Goal: Transaction & Acquisition: Purchase product/service

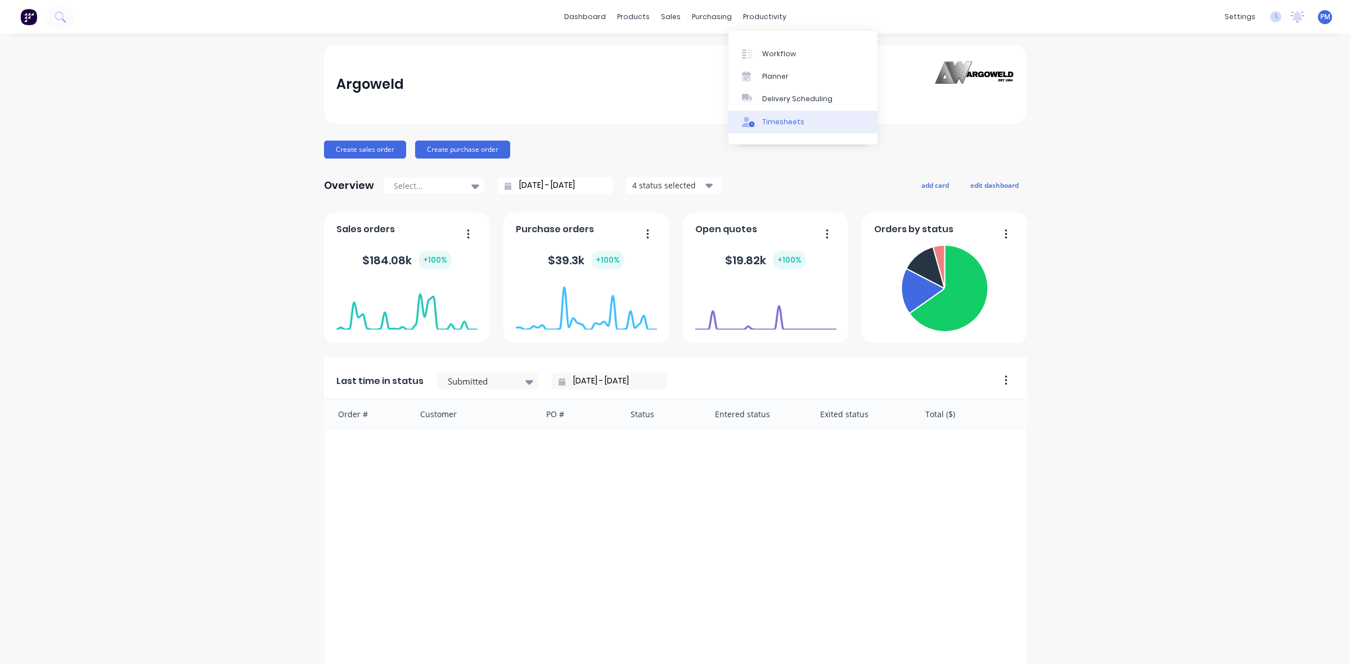
click at [770, 117] on div "Timesheets" at bounding box center [783, 122] width 42 height 10
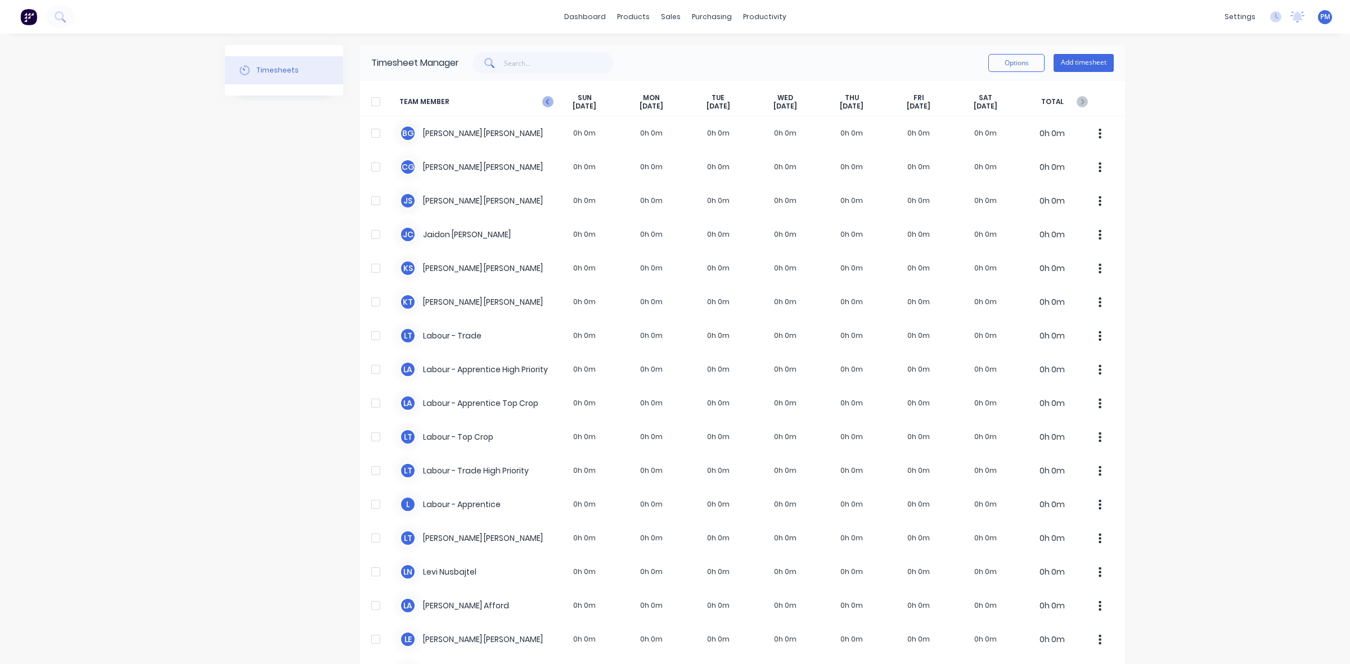
click at [545, 100] on icon "button" at bounding box center [547, 101] width 11 height 11
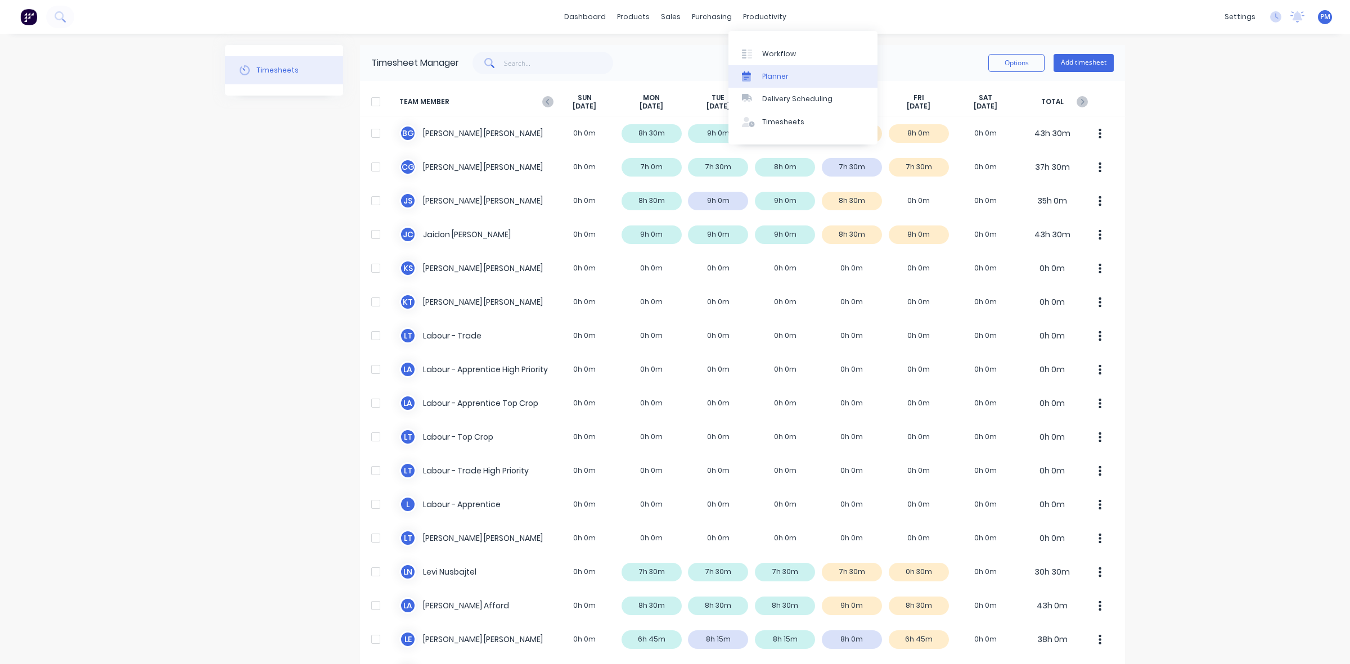
click at [771, 72] on div "Planner" at bounding box center [775, 76] width 26 height 10
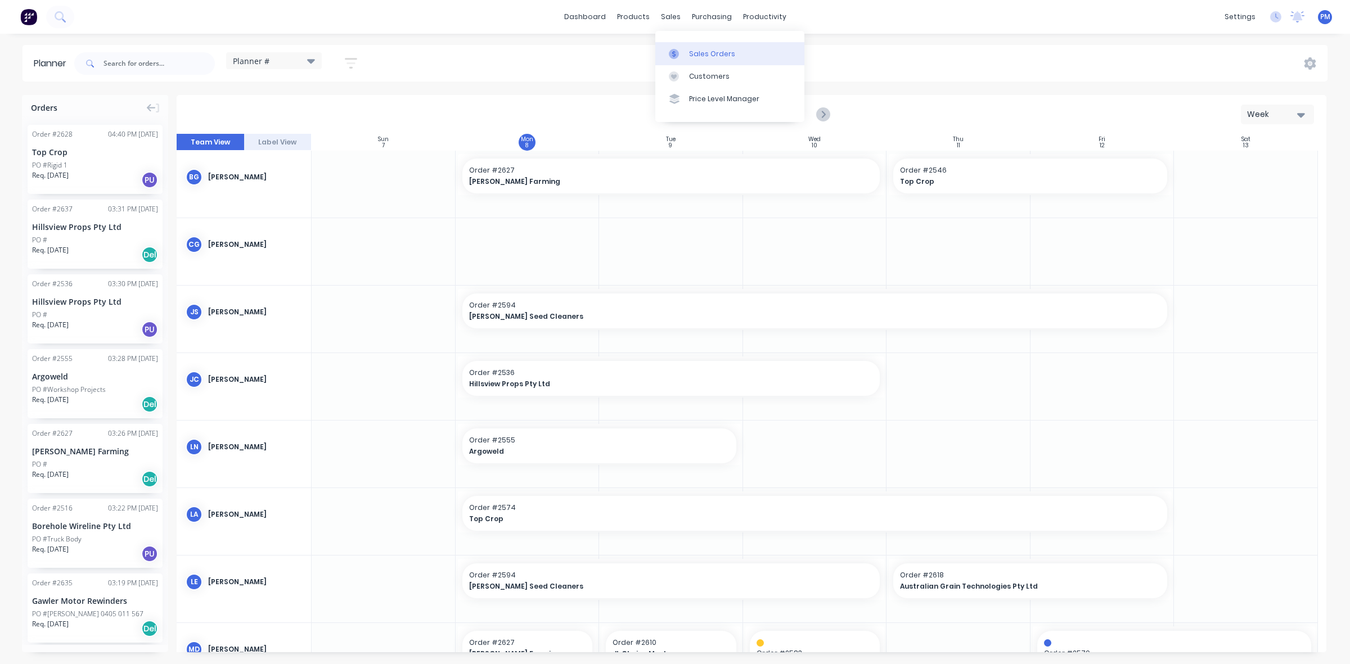
click at [697, 52] on div "Sales Orders" at bounding box center [712, 54] width 46 height 10
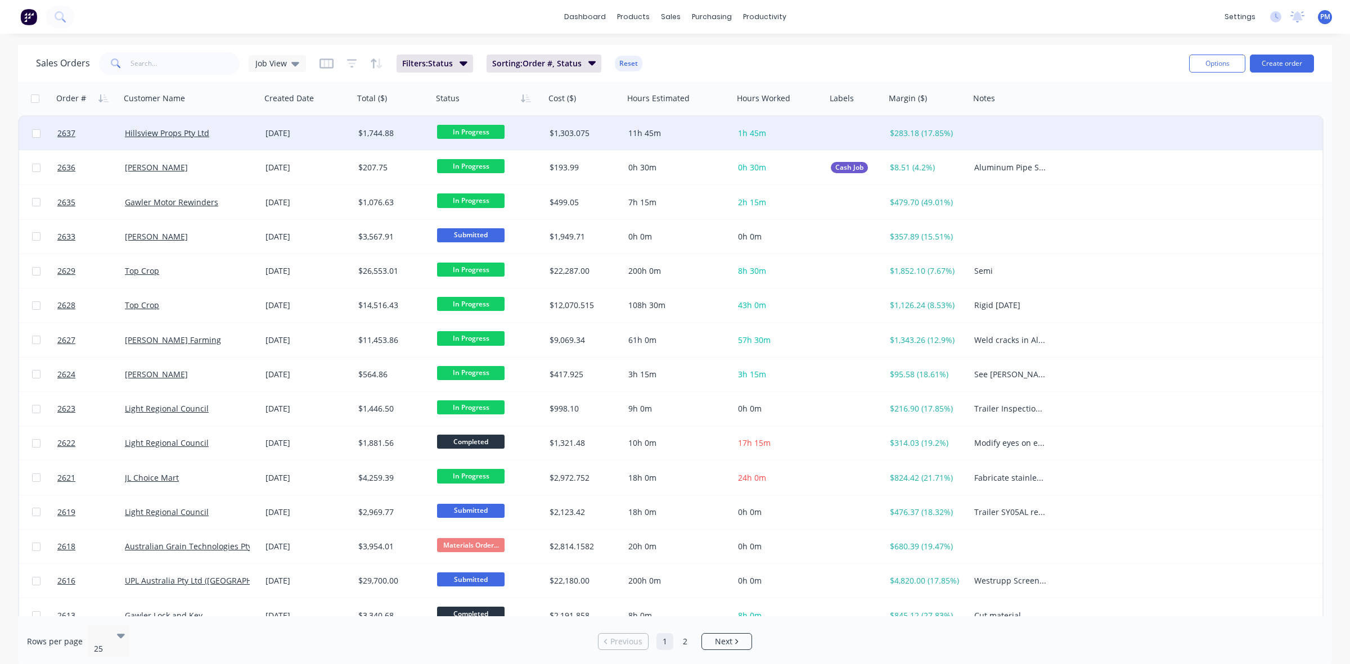
click at [248, 132] on div "Hillsview Props Pty Ltd" at bounding box center [187, 133] width 125 height 11
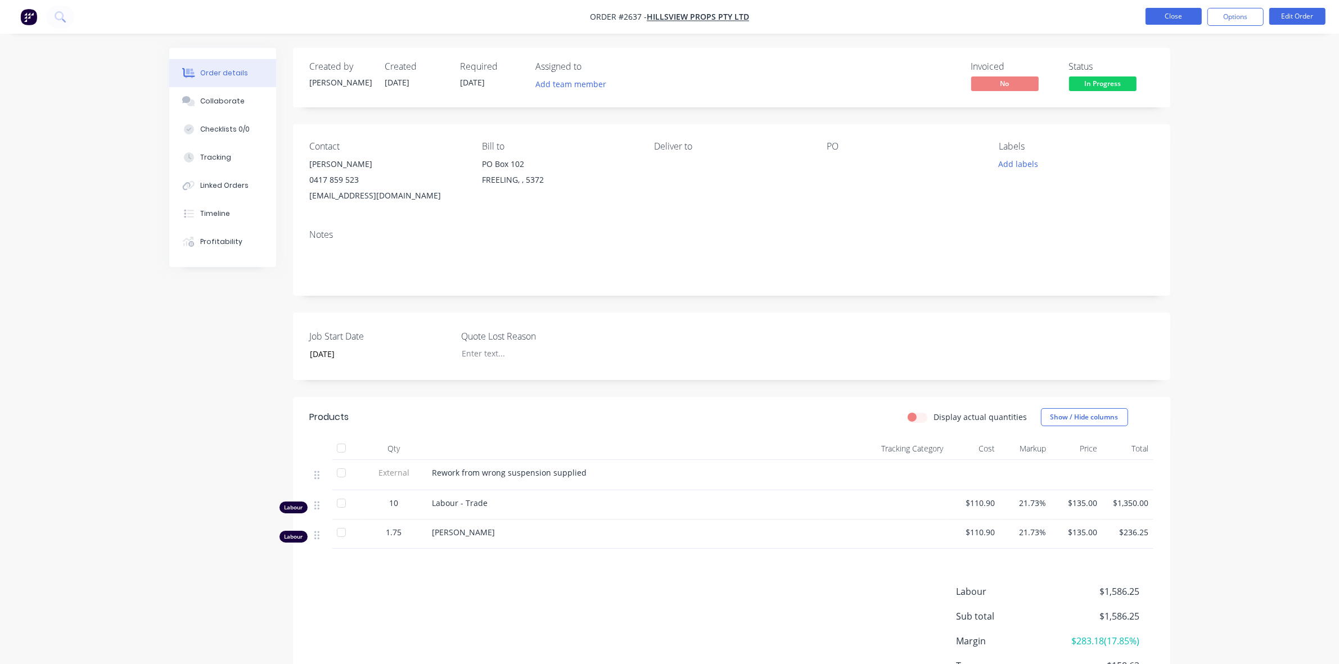
click at [1180, 18] on button "Close" at bounding box center [1173, 16] width 56 height 17
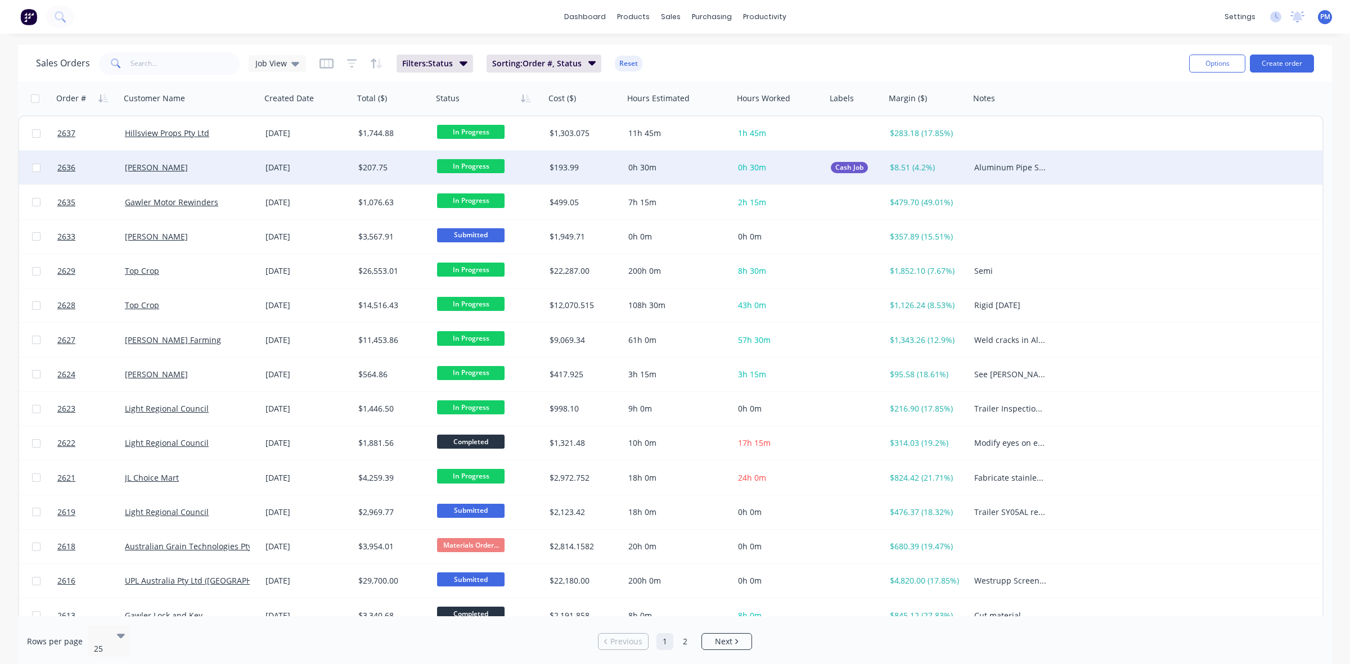
click at [218, 164] on div "[PERSON_NAME]" at bounding box center [187, 167] width 125 height 11
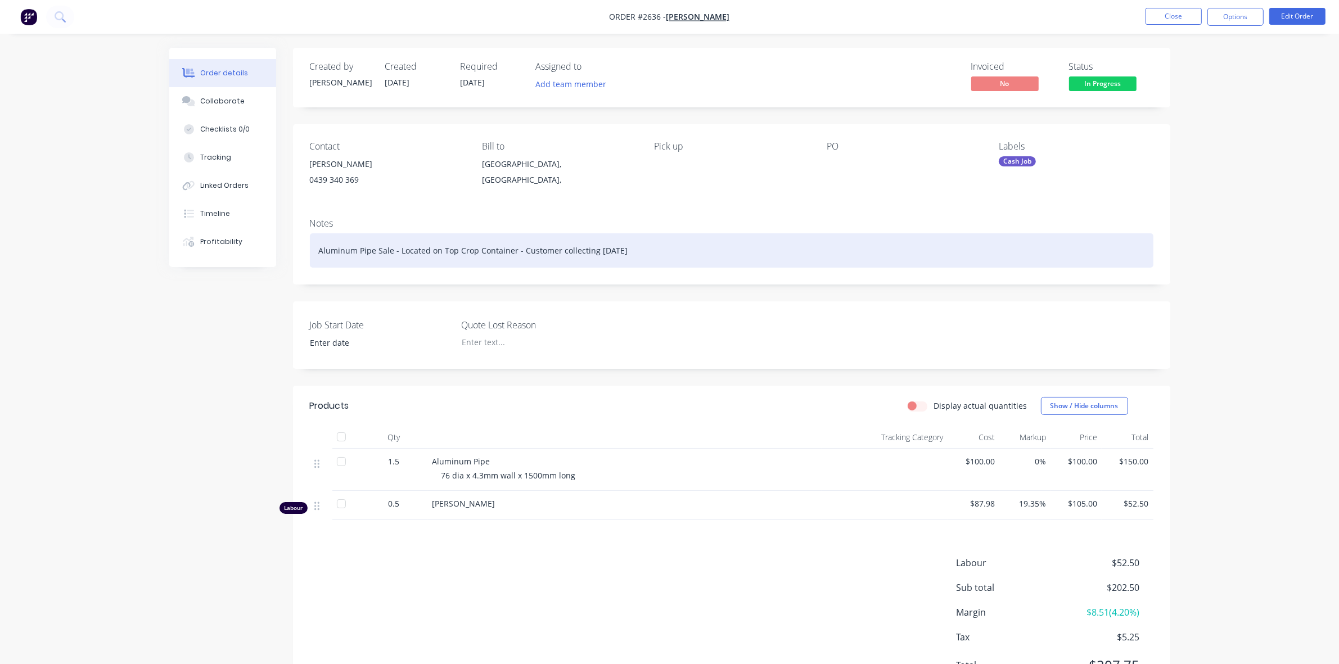
click at [435, 252] on div "Aluminum Pipe Sale - Located on Top Crop Container - Customer collecting Monday" at bounding box center [731, 250] width 843 height 34
click at [436, 249] on div "Aluminum Pipe Sale - Located on Top Crop Container - Customer collecting Monday" at bounding box center [731, 250] width 843 height 34
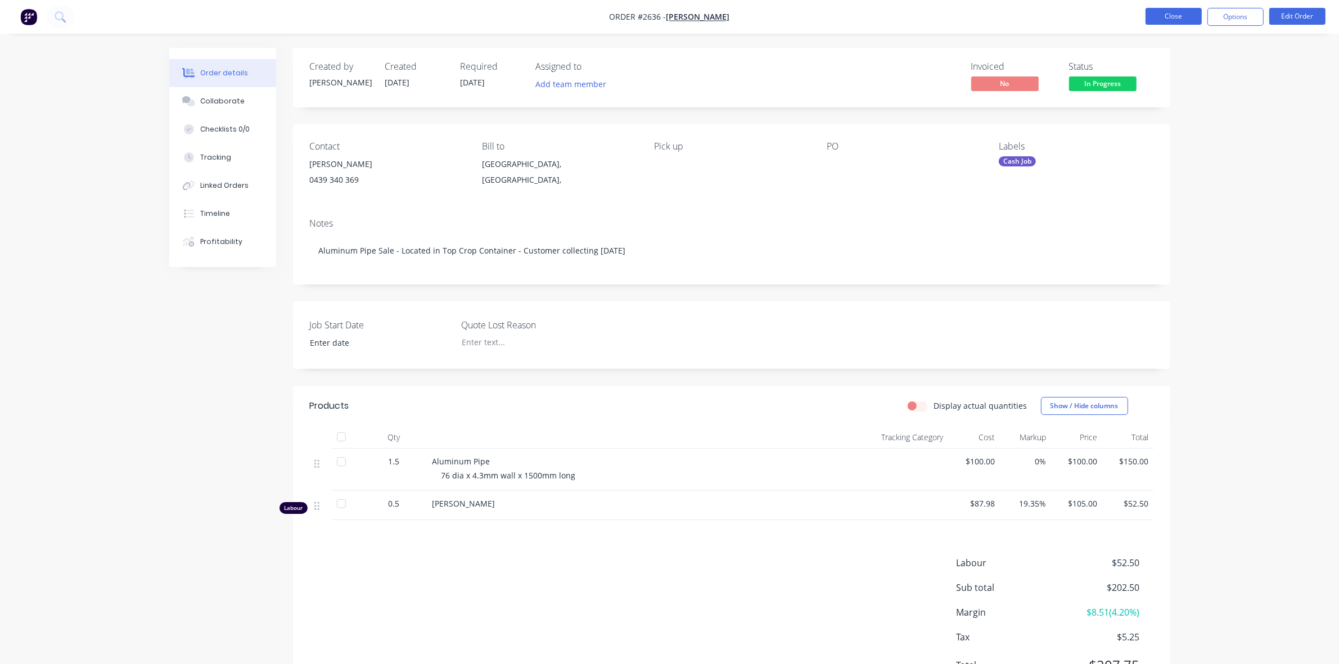
click at [1182, 17] on button "Close" at bounding box center [1173, 16] width 56 height 17
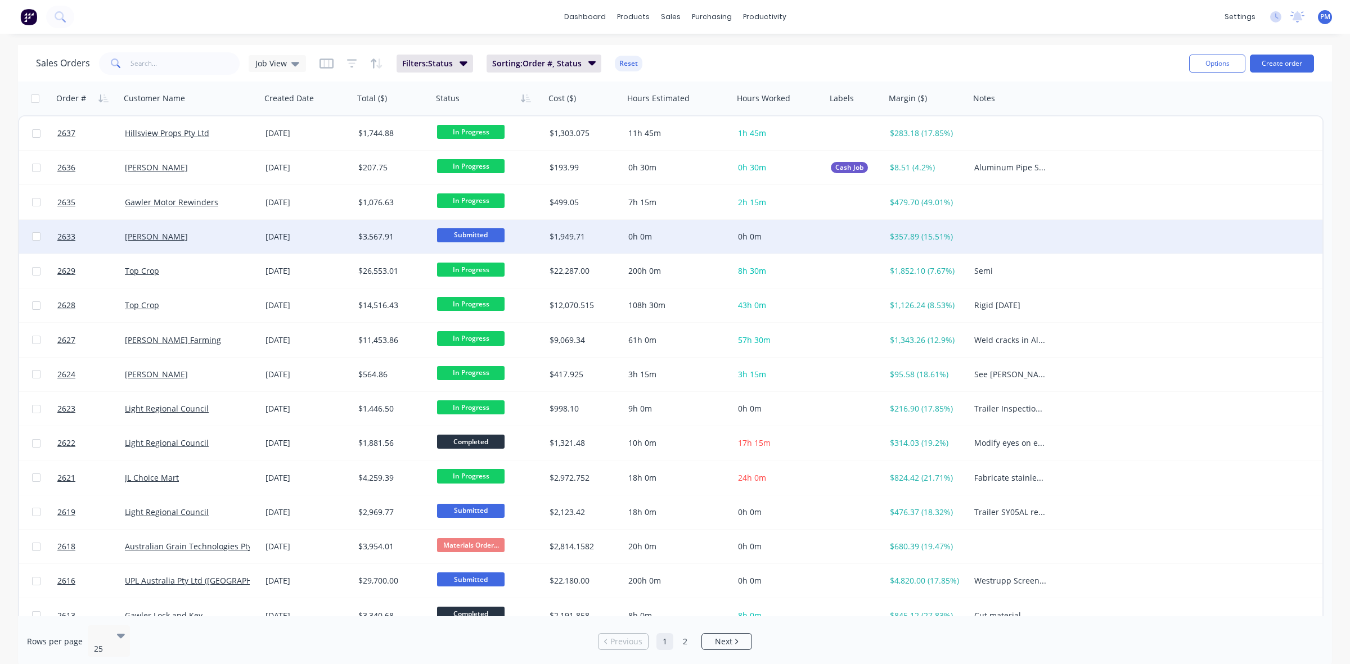
click at [215, 236] on div "[PERSON_NAME]" at bounding box center [187, 236] width 125 height 11
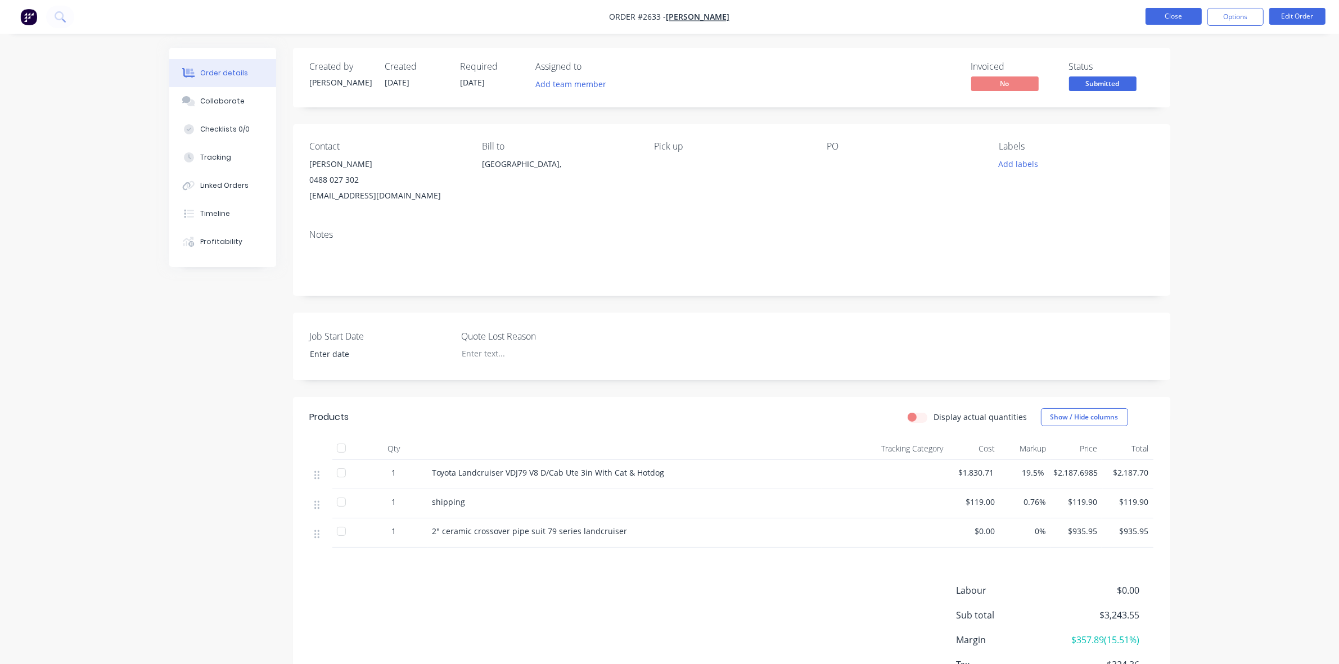
click at [1166, 15] on button "Close" at bounding box center [1173, 16] width 56 height 17
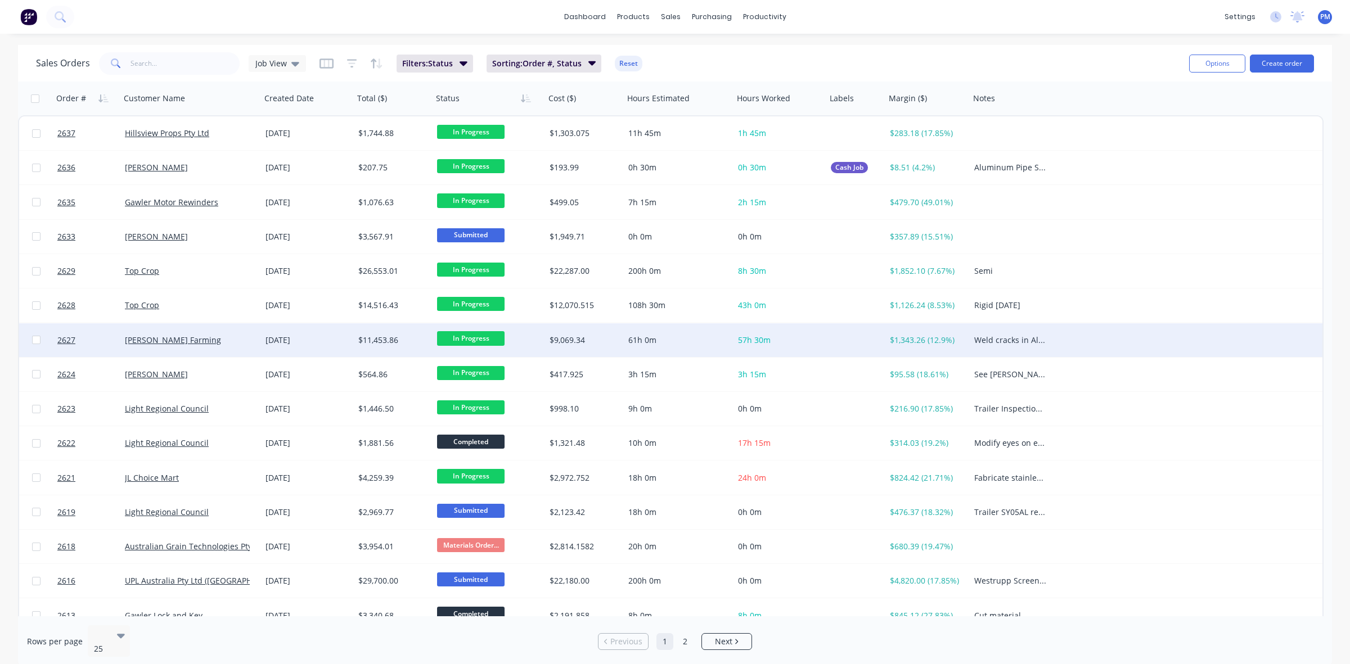
click at [228, 346] on div "[PERSON_NAME] Farming" at bounding box center [190, 340] width 141 height 34
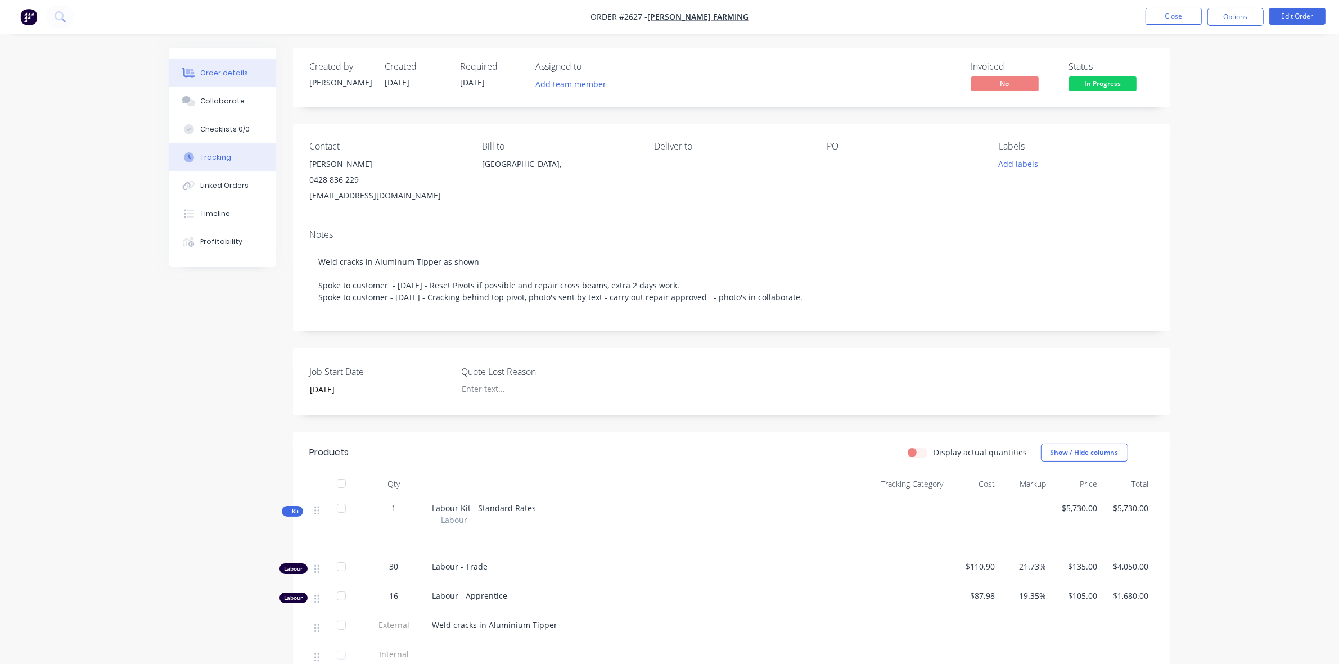
click at [214, 156] on div "Tracking" at bounding box center [215, 157] width 31 height 10
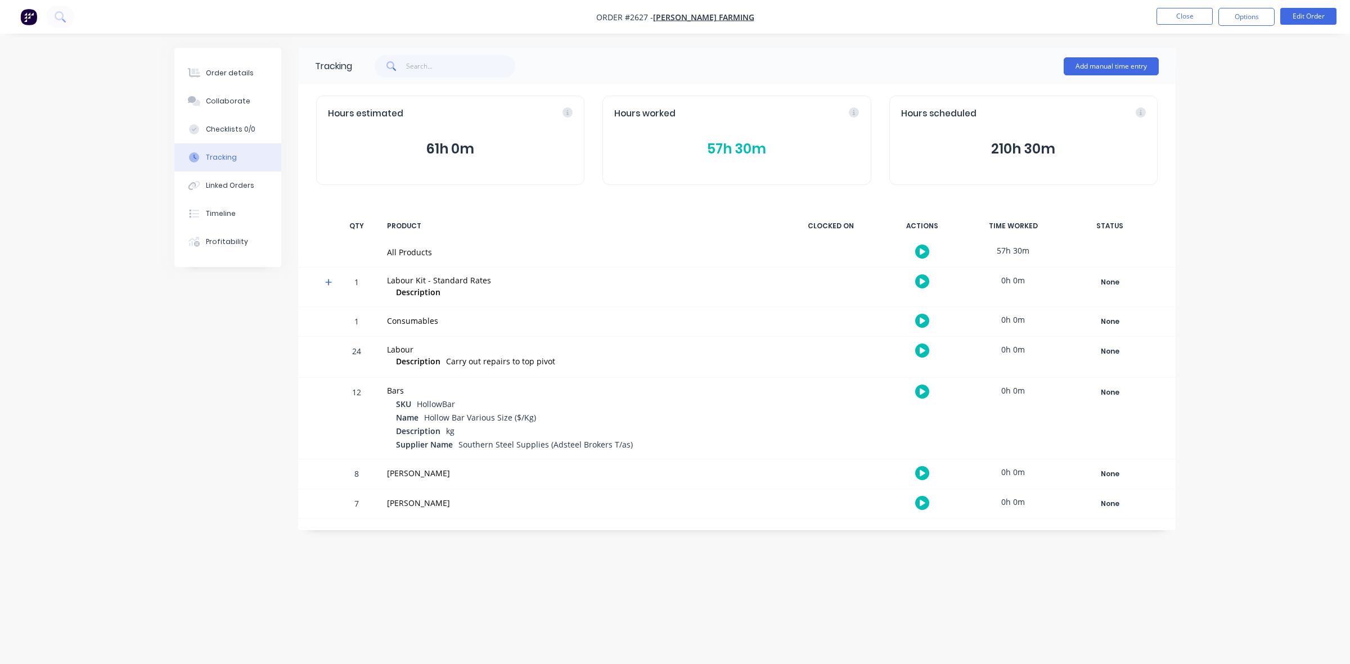
click at [726, 152] on button "57h 30m" at bounding box center [736, 148] width 245 height 21
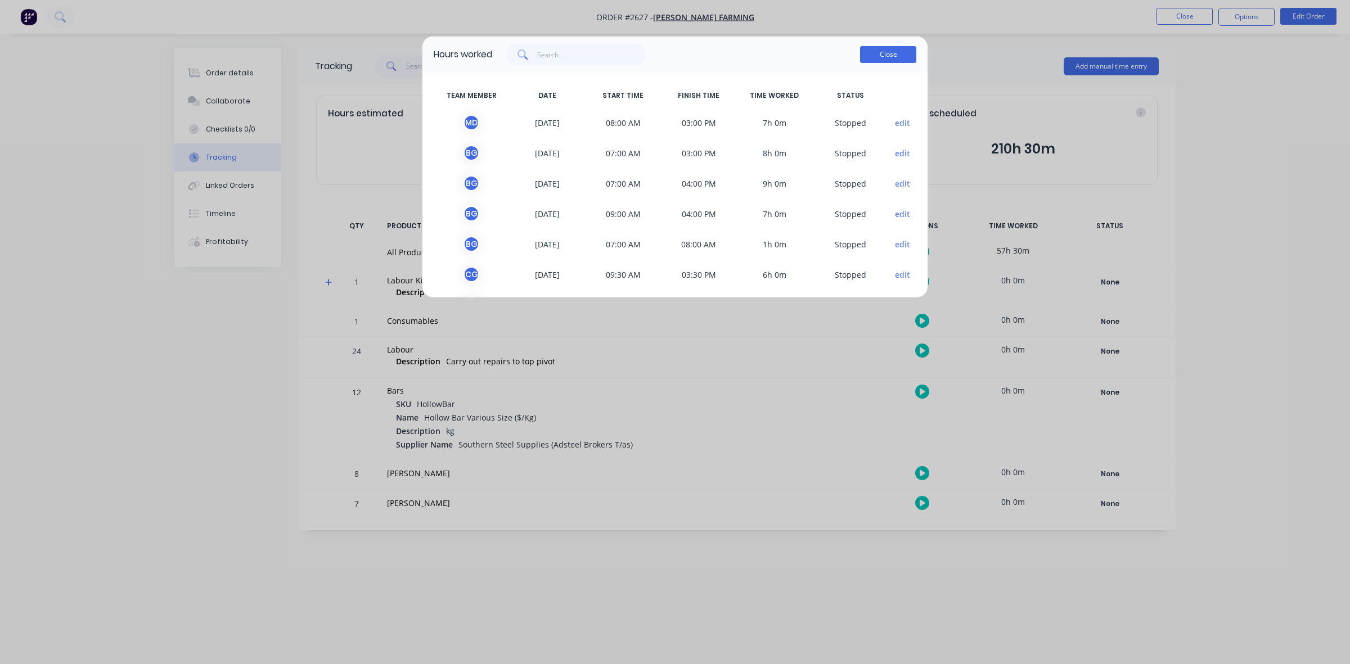
click at [895, 53] on button "Close" at bounding box center [888, 54] width 56 height 17
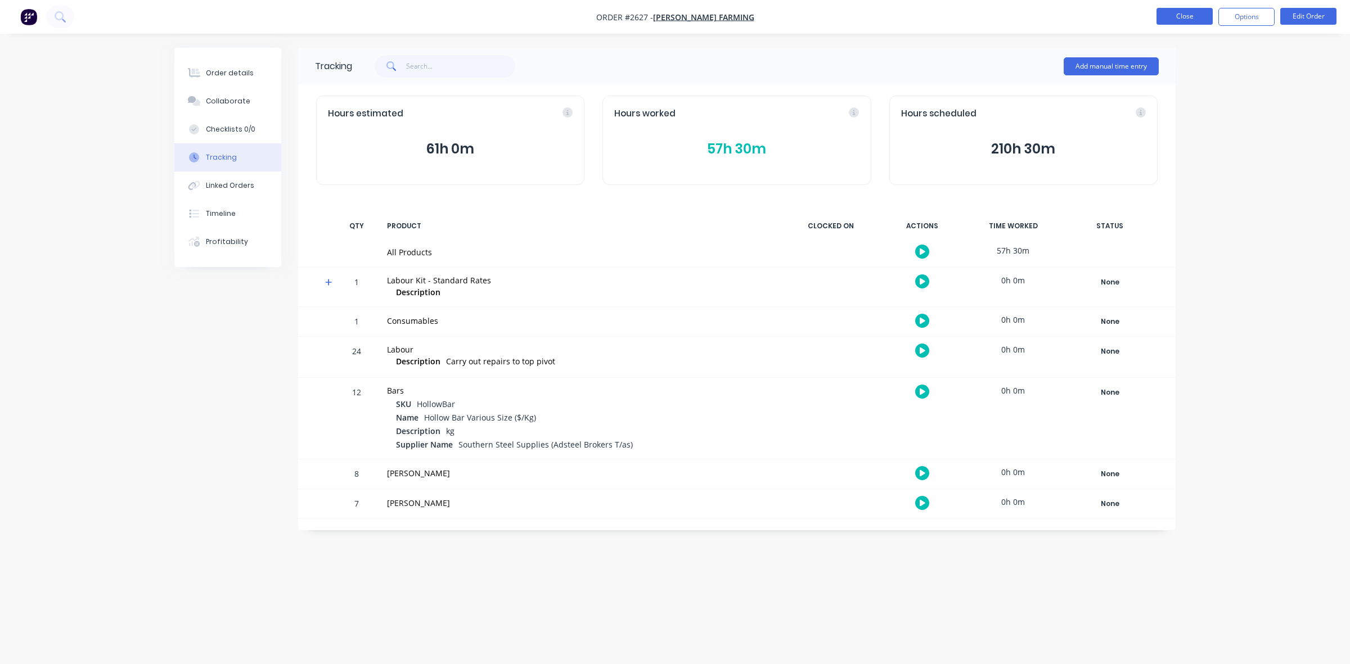
click at [1194, 16] on button "Close" at bounding box center [1184, 16] width 56 height 17
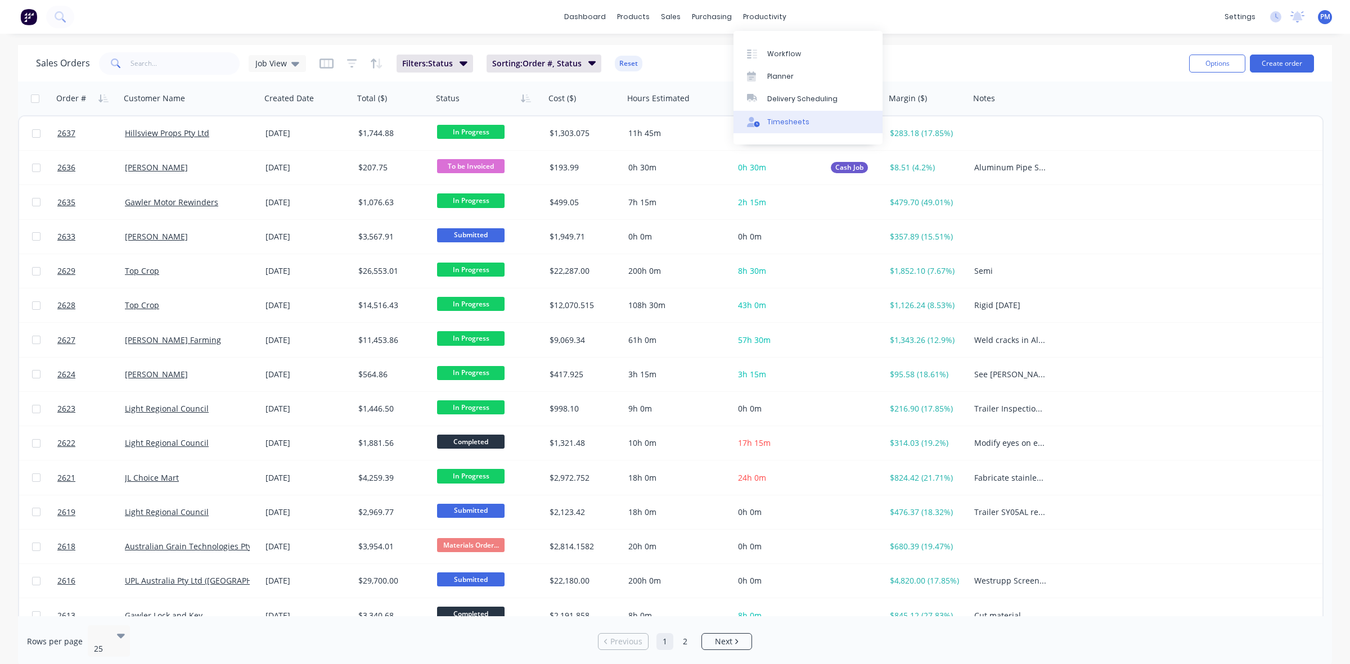
click at [786, 119] on div "Timesheets" at bounding box center [788, 122] width 42 height 10
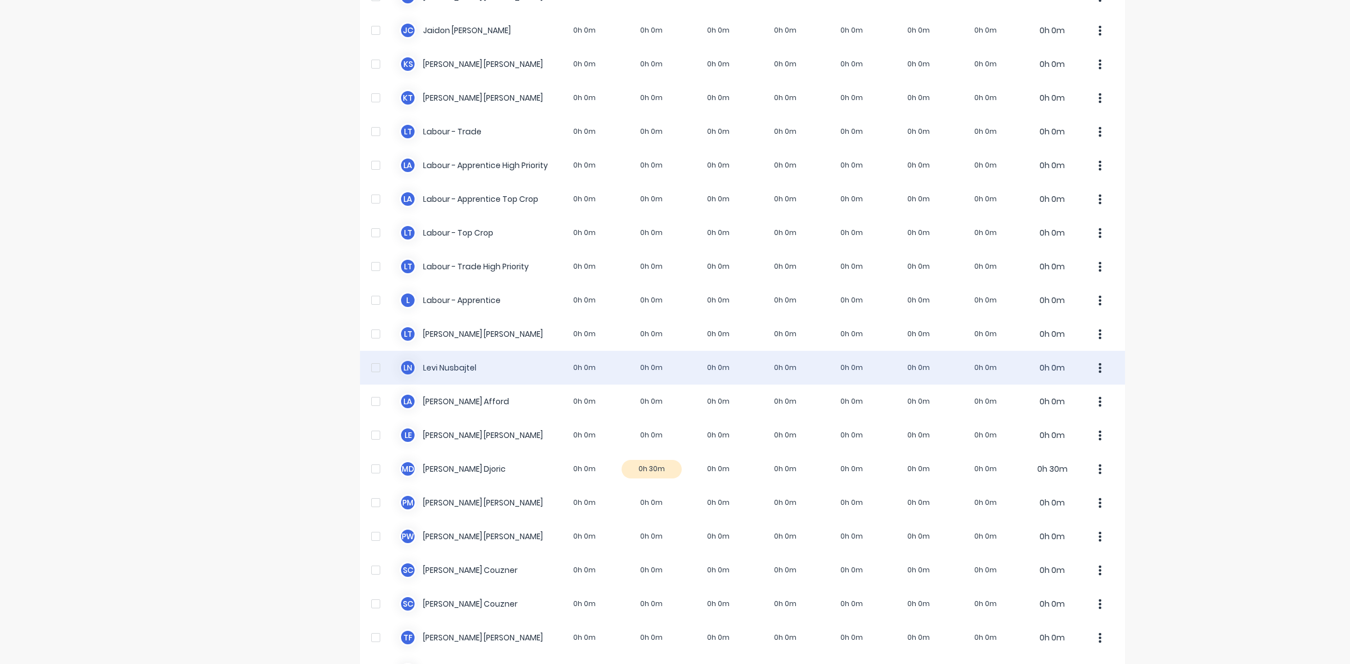
scroll to position [211, 0]
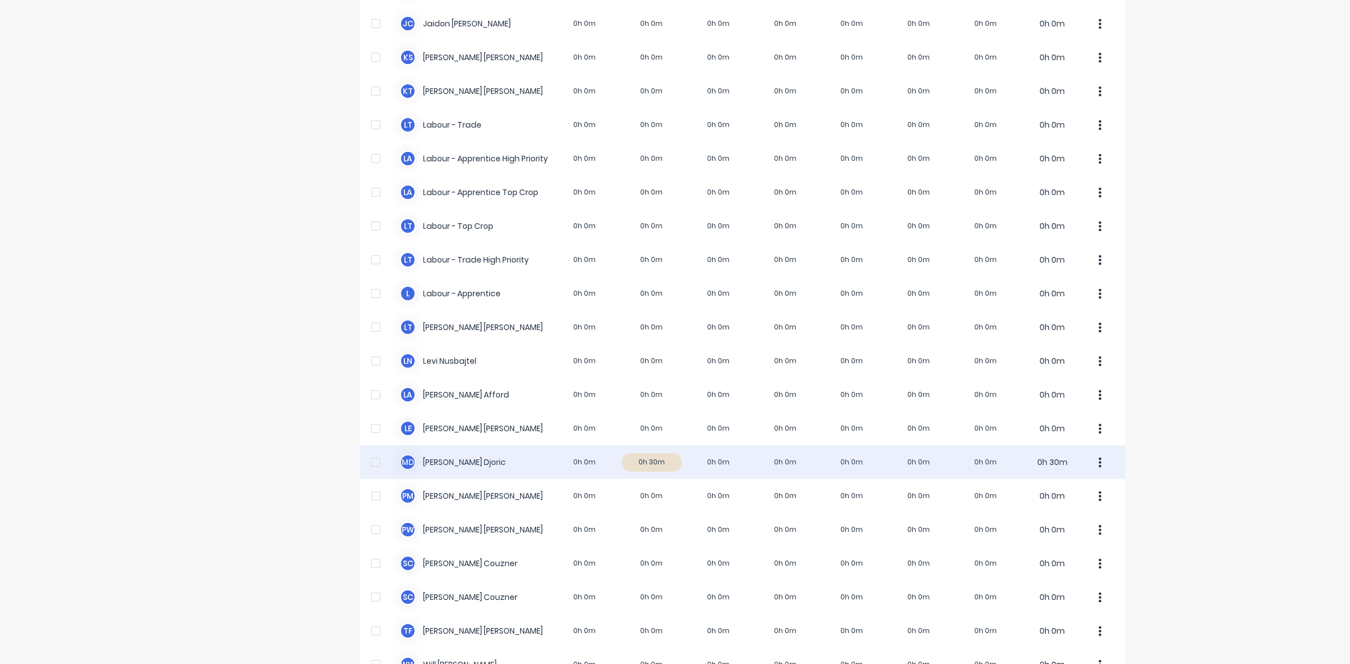
click at [665, 459] on div "M D Micheal Djoric 0h 0m 0h 30m 0h 0m 0h 0m 0h 0m 0h 0m 0h 0m 0h 30m" at bounding box center [742, 462] width 765 height 34
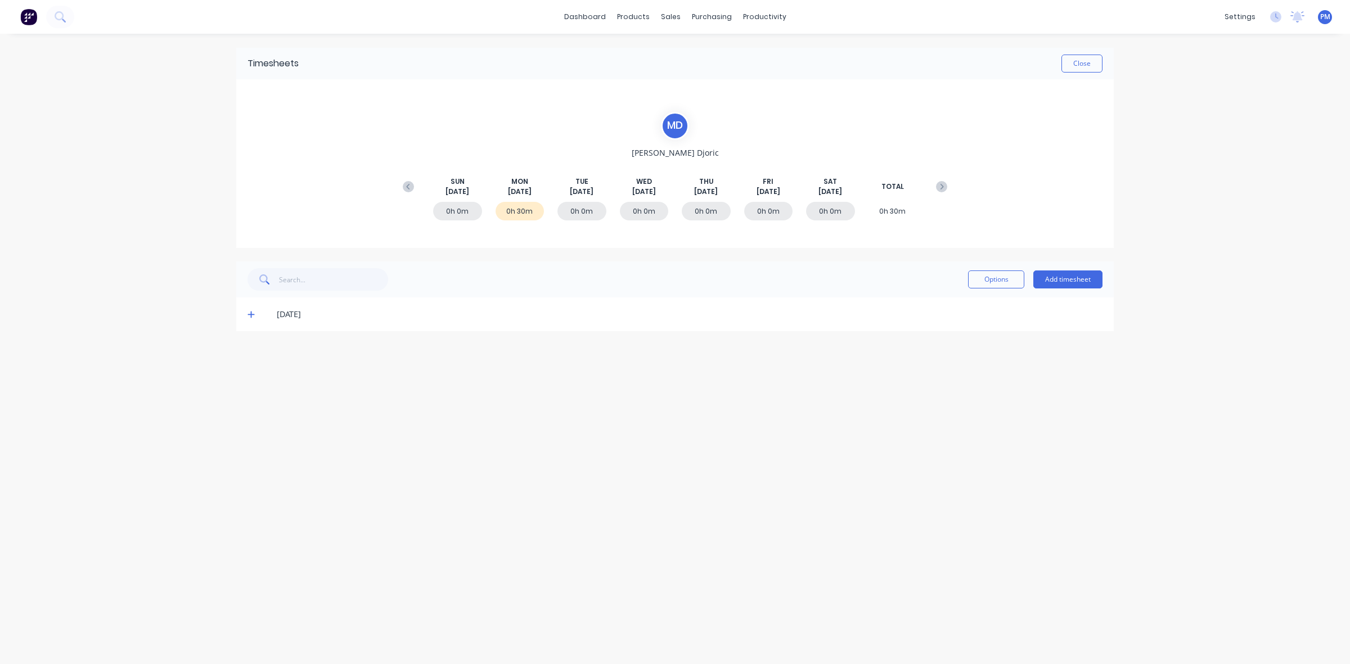
click at [251, 317] on icon at bounding box center [250, 315] width 7 height 7
click at [251, 317] on icon at bounding box center [250, 314] width 7 height 8
click at [1075, 57] on button "Close" at bounding box center [1081, 64] width 41 height 18
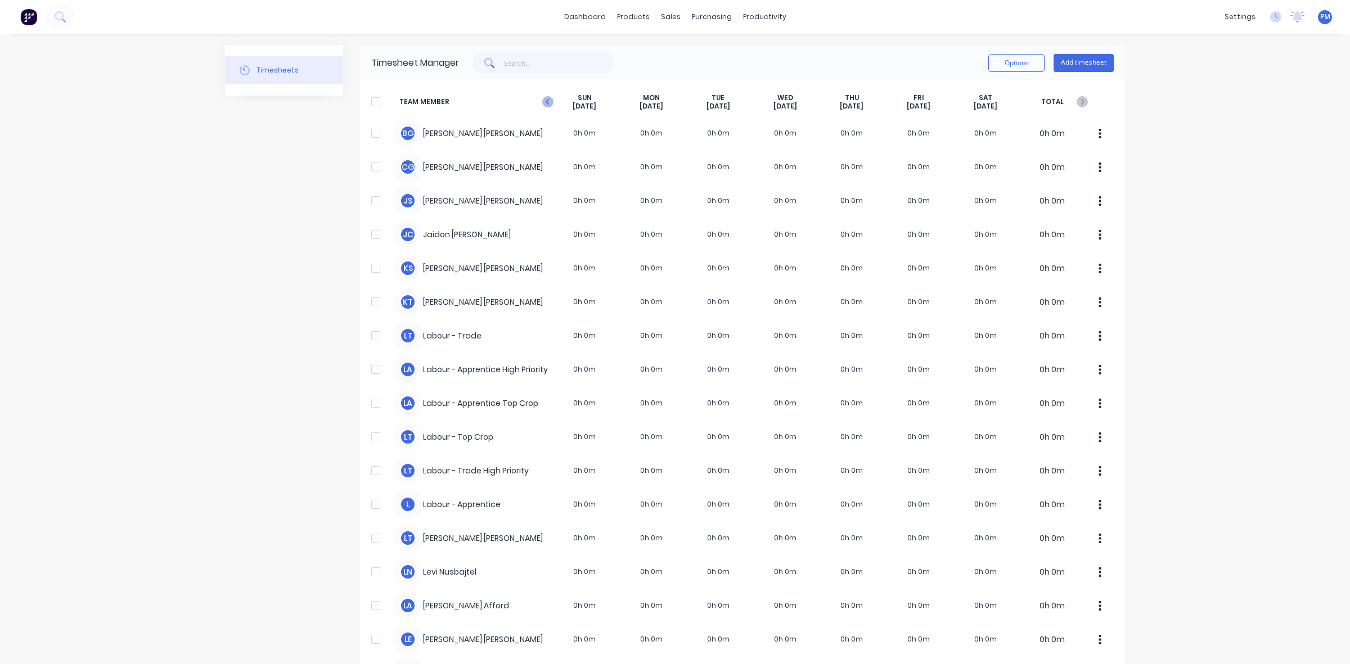
click at [542, 102] on icon "button" at bounding box center [547, 101] width 11 height 11
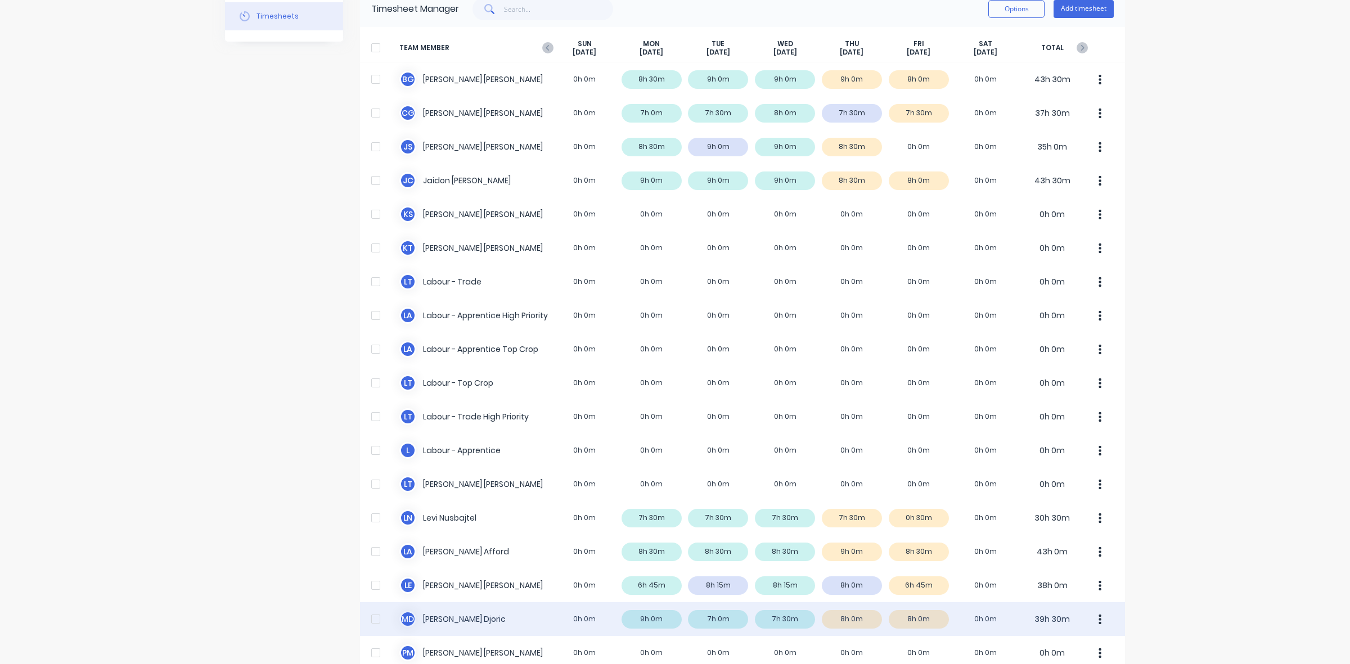
scroll to position [280, 0]
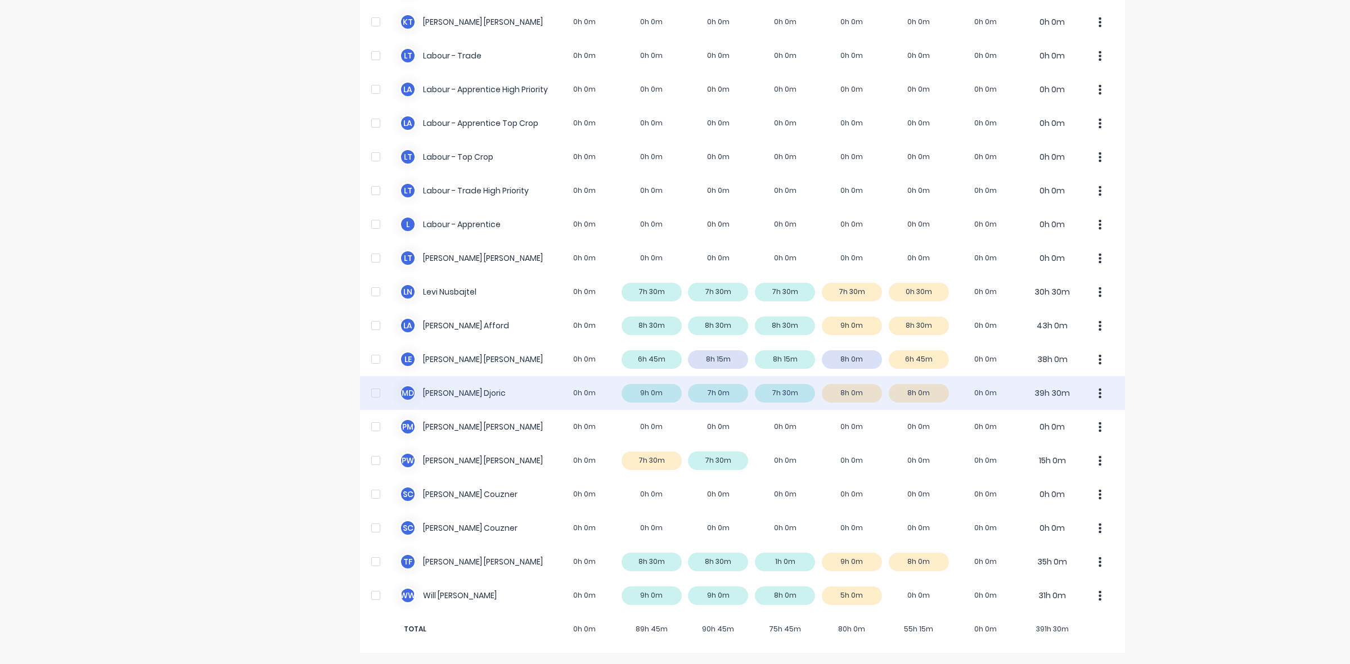
click at [931, 394] on div "M D Micheal Djoric 0h 0m 9h 0m 7h 0m 7h 30m 8h 0m 8h 0m 0h 0m 39h 30m" at bounding box center [742, 393] width 765 height 34
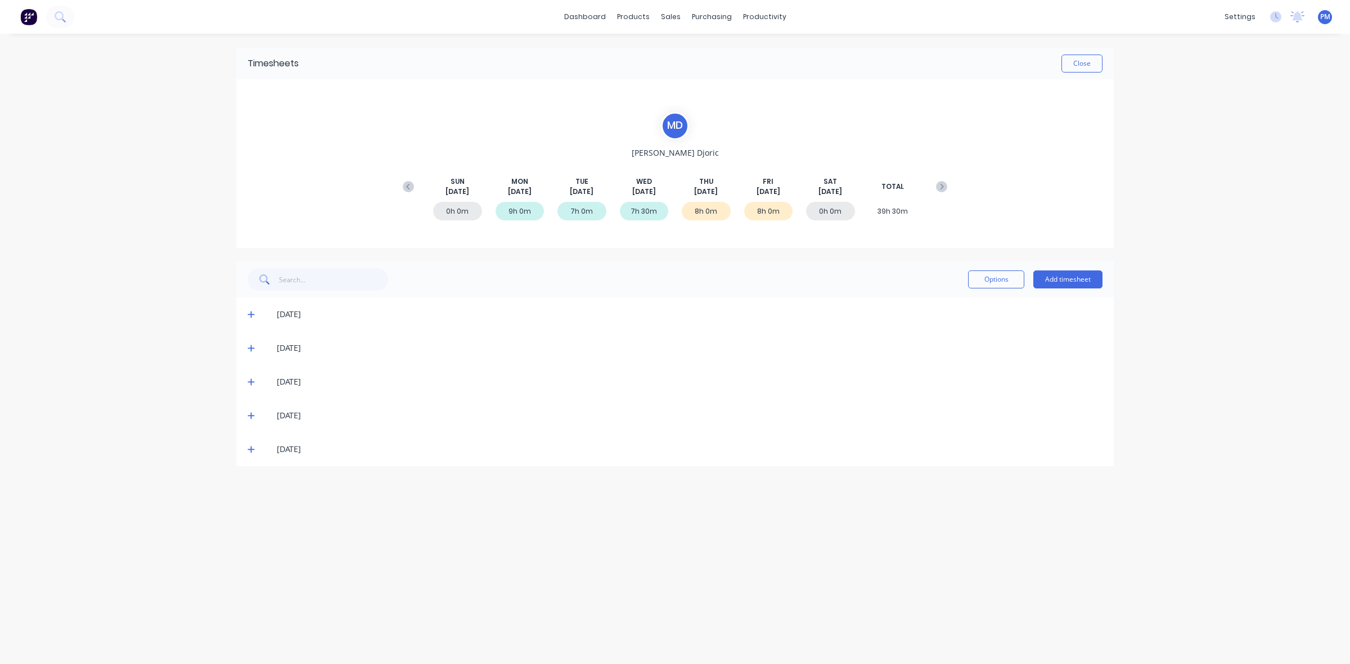
click at [251, 451] on icon at bounding box center [250, 449] width 7 height 8
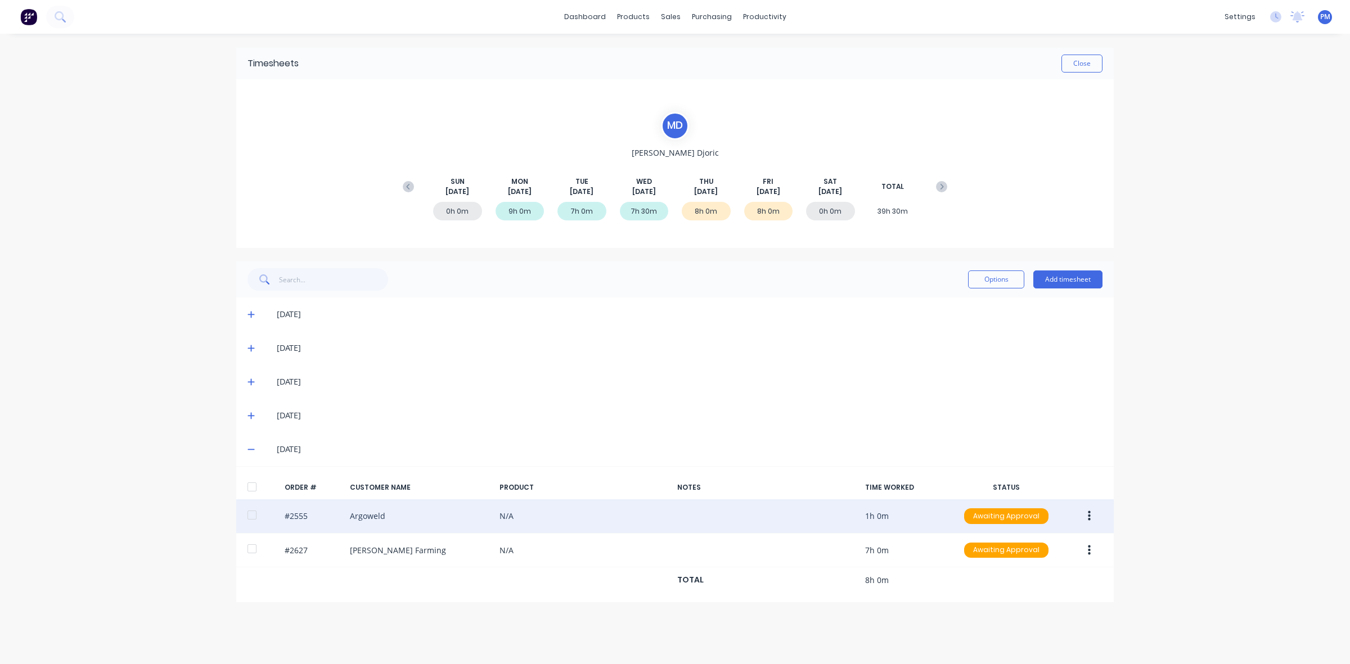
click at [1091, 518] on button "button" at bounding box center [1089, 516] width 26 height 20
click at [1032, 589] on div "Edit" at bounding box center [1048, 591] width 87 height 16
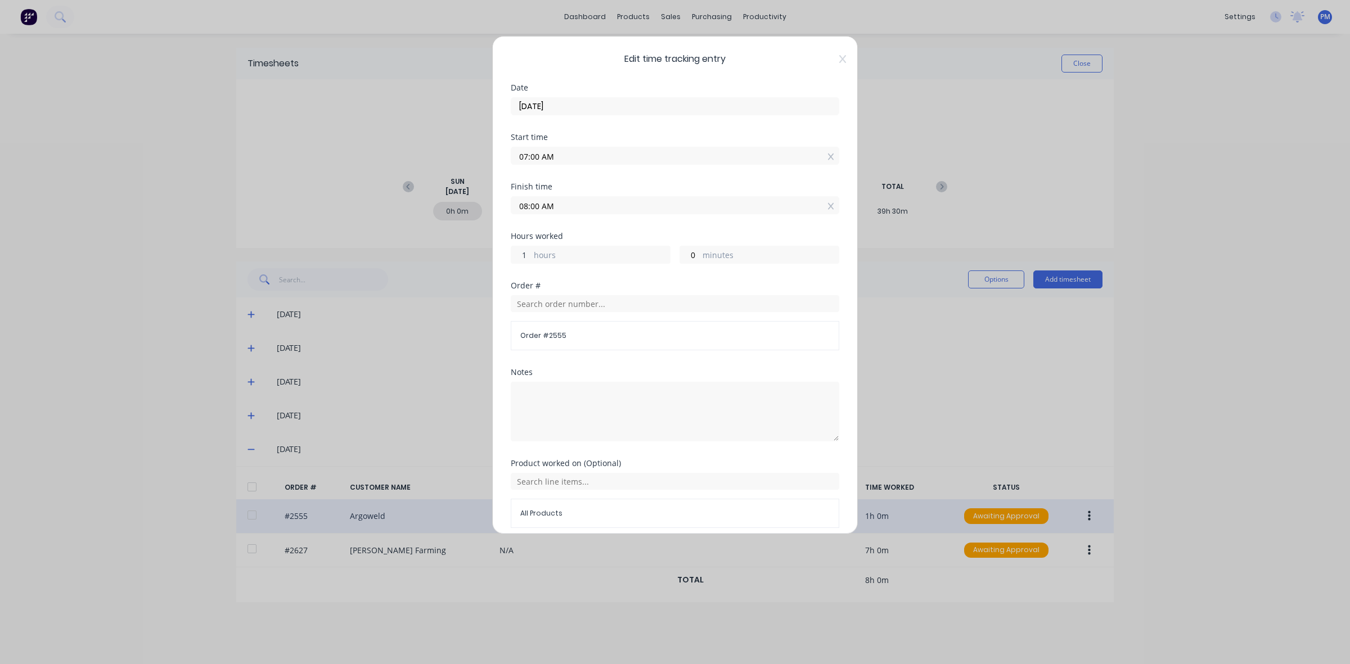
click at [522, 251] on input "1" at bounding box center [521, 254] width 20 height 17
type input "8"
type input "03:00 PM"
click at [527, 390] on textarea at bounding box center [675, 412] width 328 height 60
click at [521, 399] on textarea "Training" at bounding box center [675, 412] width 328 height 60
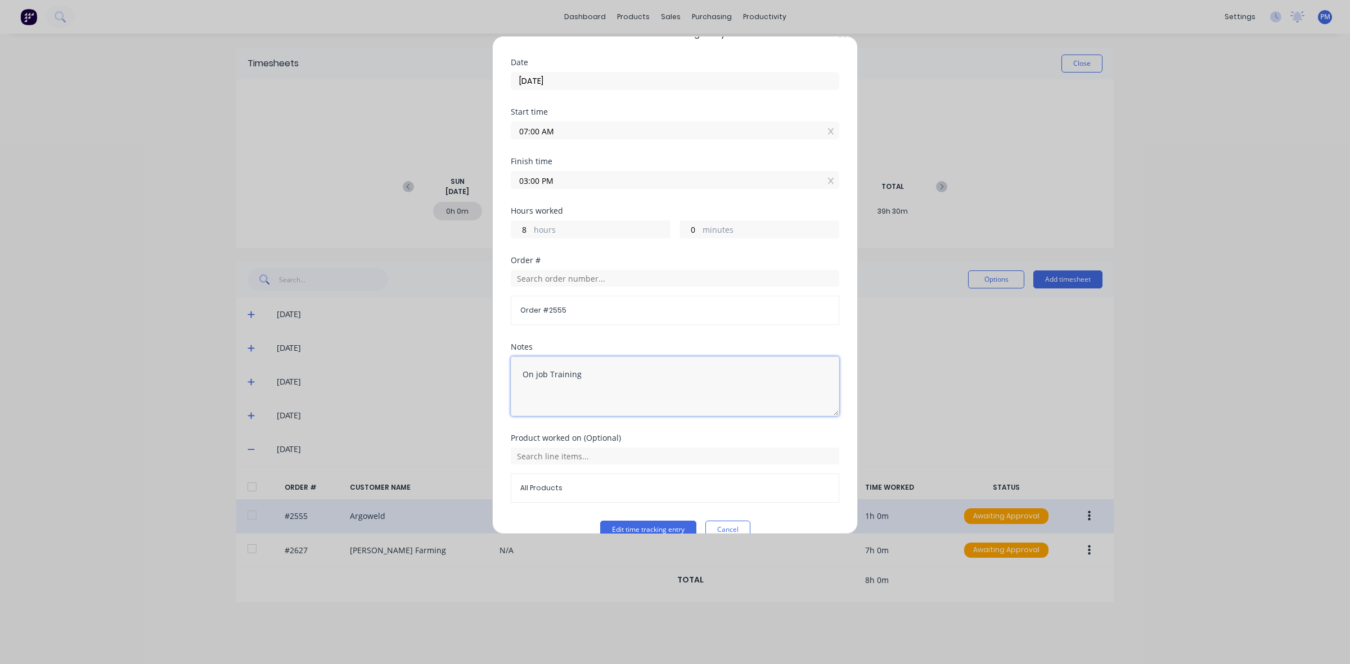
scroll to position [48, 0]
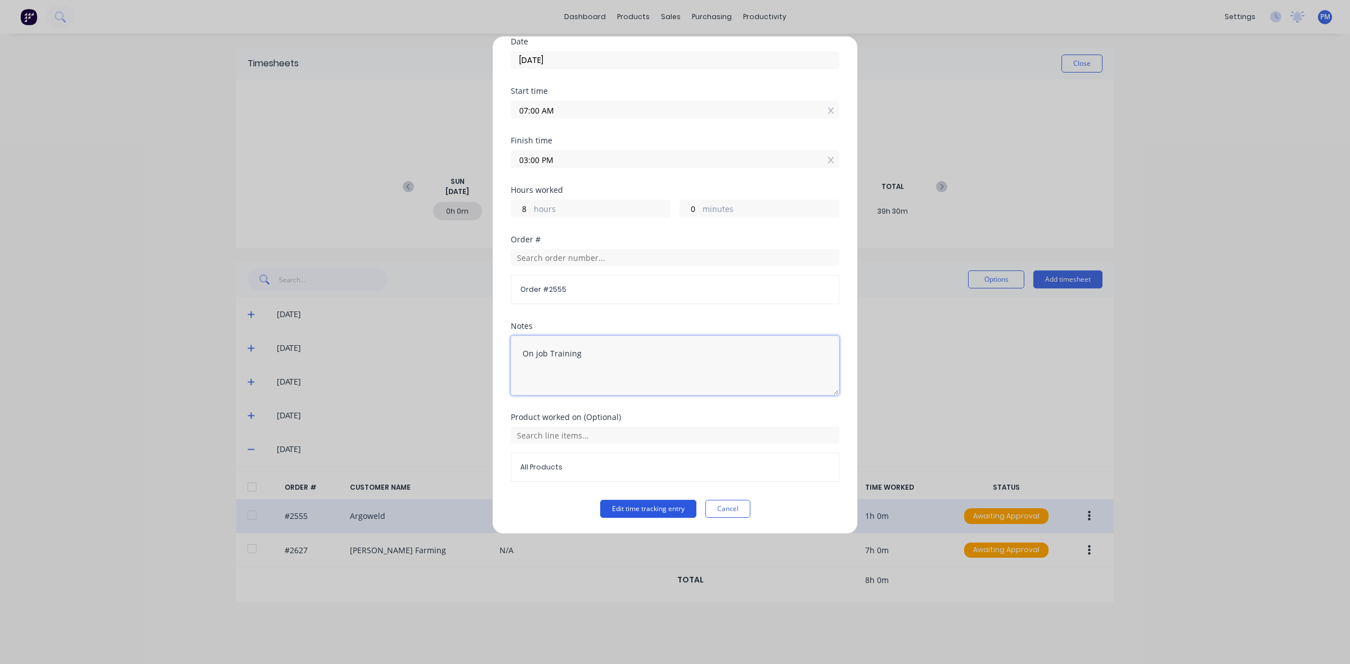
type textarea "On job Training"
click at [662, 510] on button "Edit time tracking entry" at bounding box center [648, 509] width 96 height 18
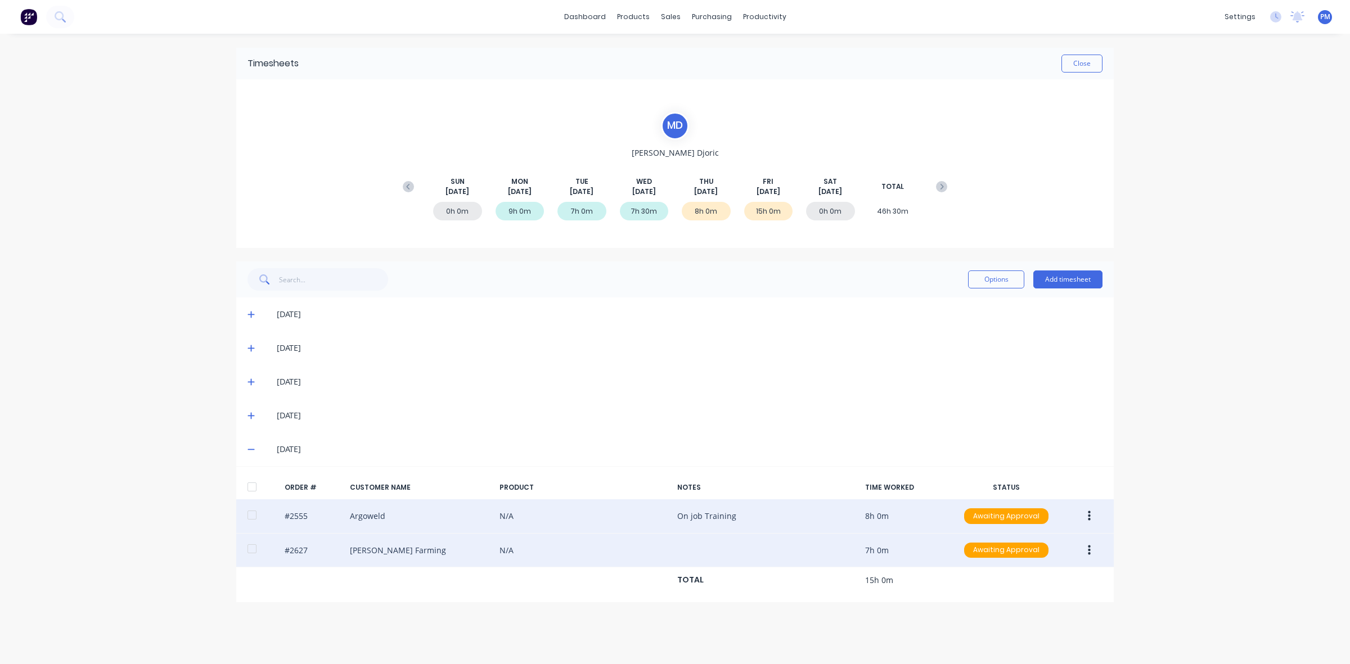
click at [1089, 549] on icon "button" at bounding box center [1089, 550] width 3 height 12
click at [1013, 628] on div "Edit" at bounding box center [1048, 625] width 87 height 16
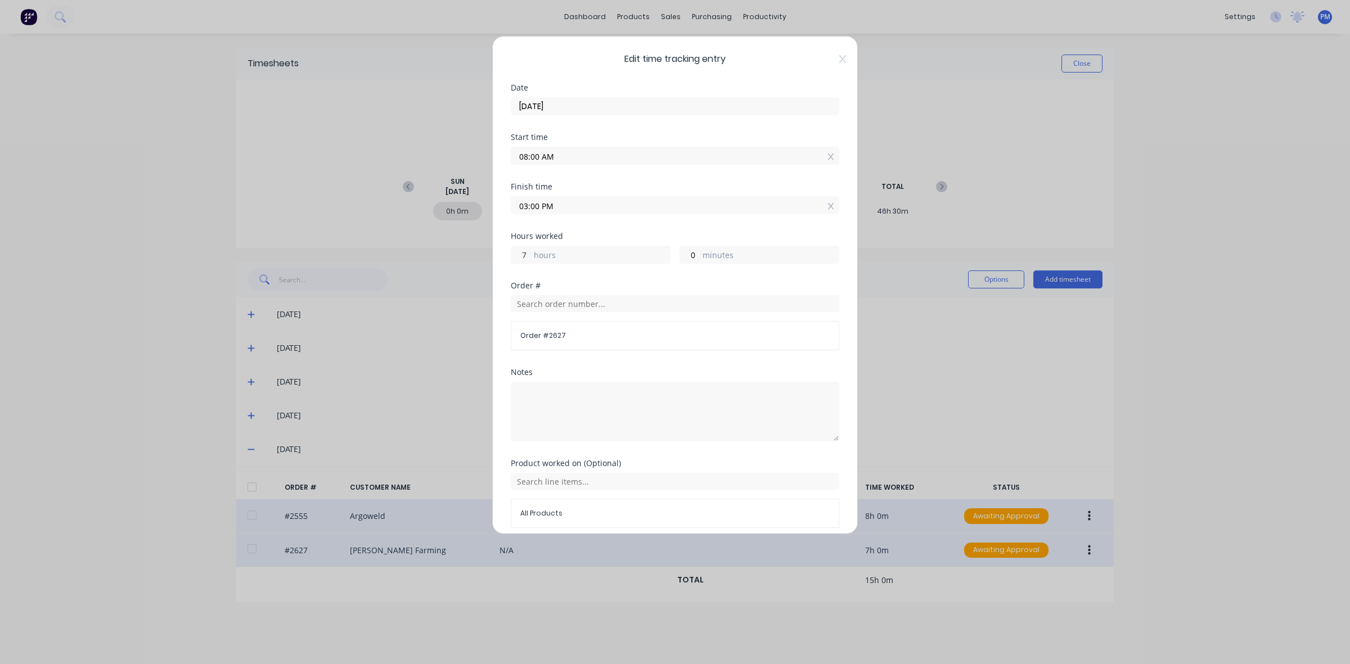
click at [521, 254] on input "7" at bounding box center [521, 254] width 20 height 17
type input "08:00 AM"
click at [686, 254] on input "0" at bounding box center [690, 254] width 20 height 17
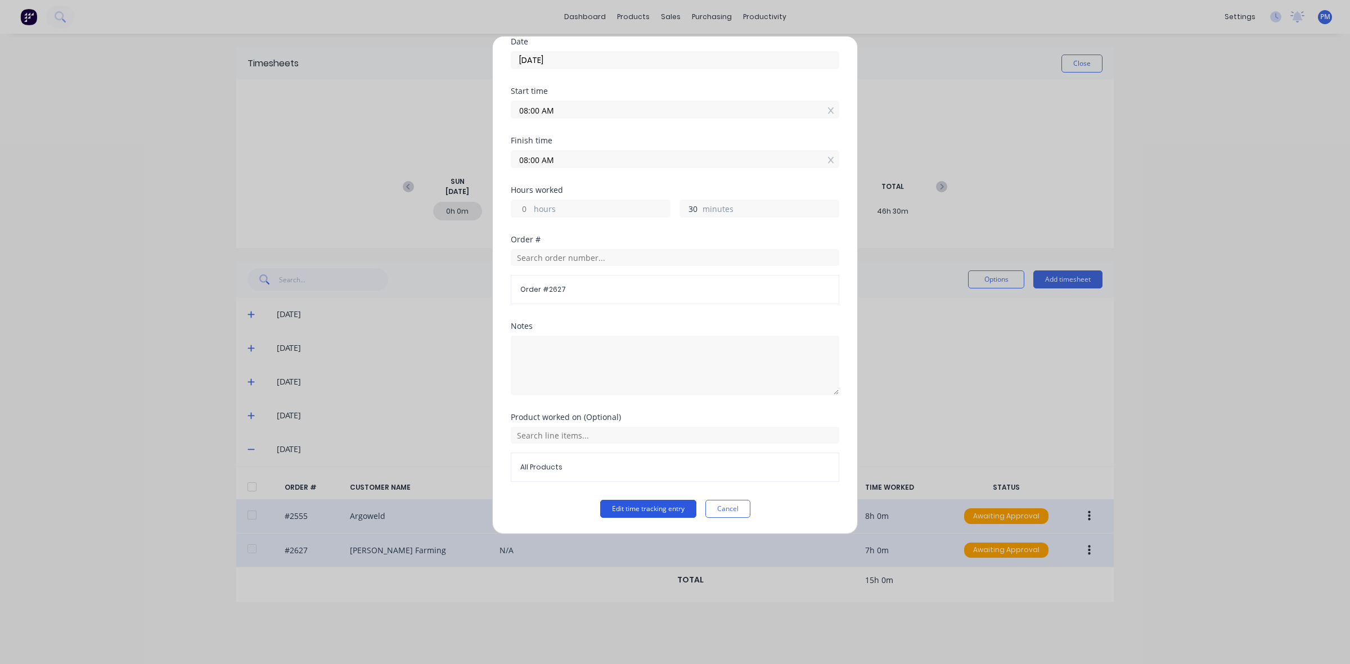
type input "30"
type input "08:30 AM"
click at [658, 507] on button "Edit time tracking entry" at bounding box center [648, 509] width 96 height 18
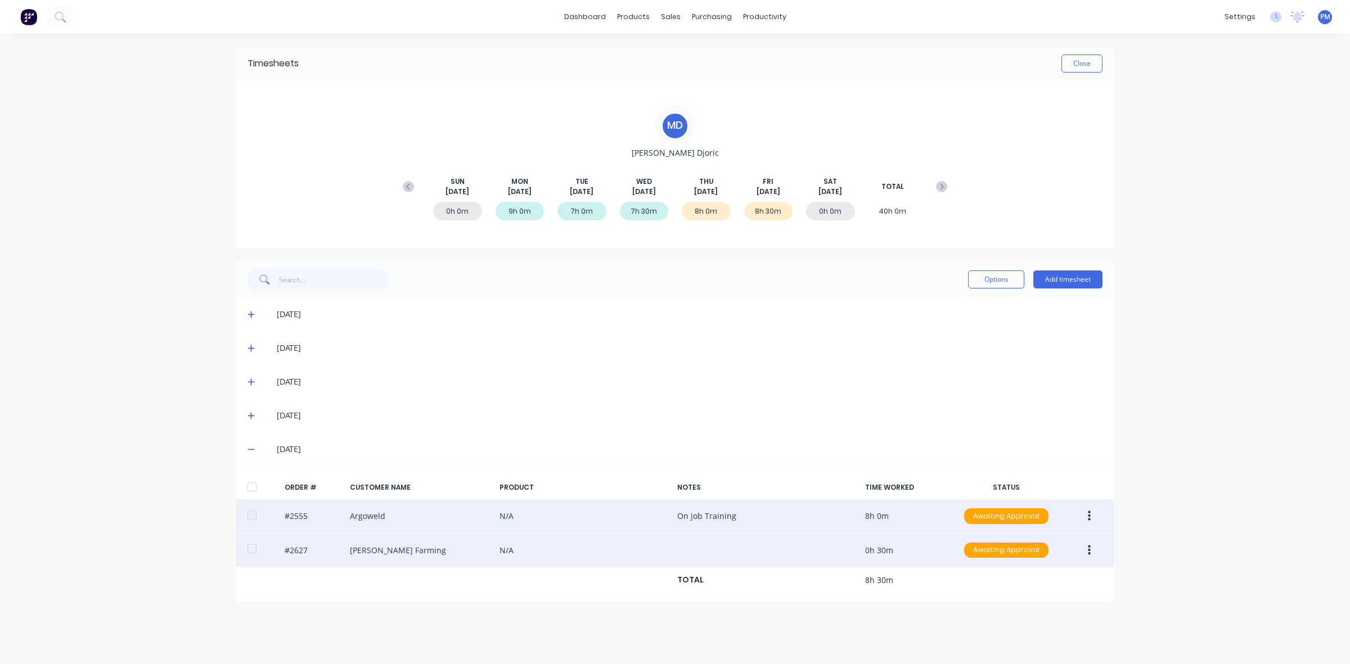
click at [1088, 515] on icon "button" at bounding box center [1089, 516] width 3 height 12
click at [1021, 588] on div "Edit" at bounding box center [1048, 591] width 87 height 16
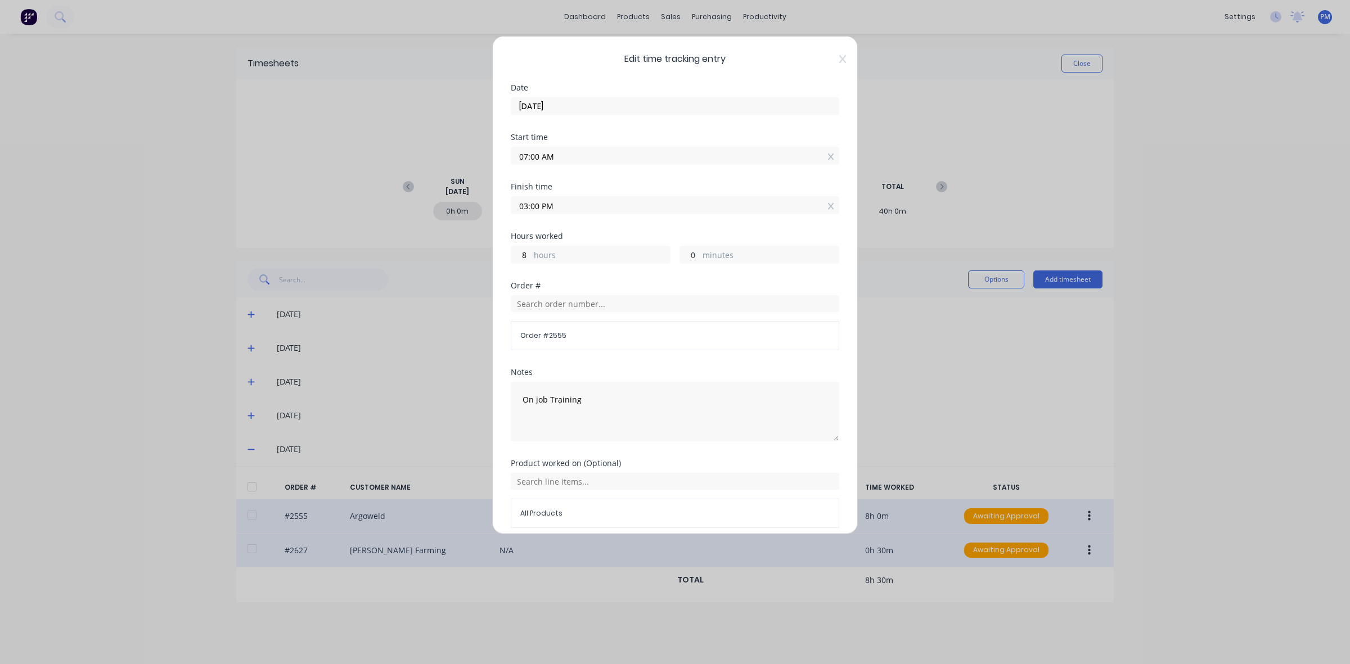
click at [687, 251] on input "0" at bounding box center [690, 254] width 20 height 17
click at [684, 252] on input "0" at bounding box center [690, 254] width 20 height 17
type input "30"
type input "03:30 PM"
click at [521, 254] on input "8" at bounding box center [521, 254] width 20 height 17
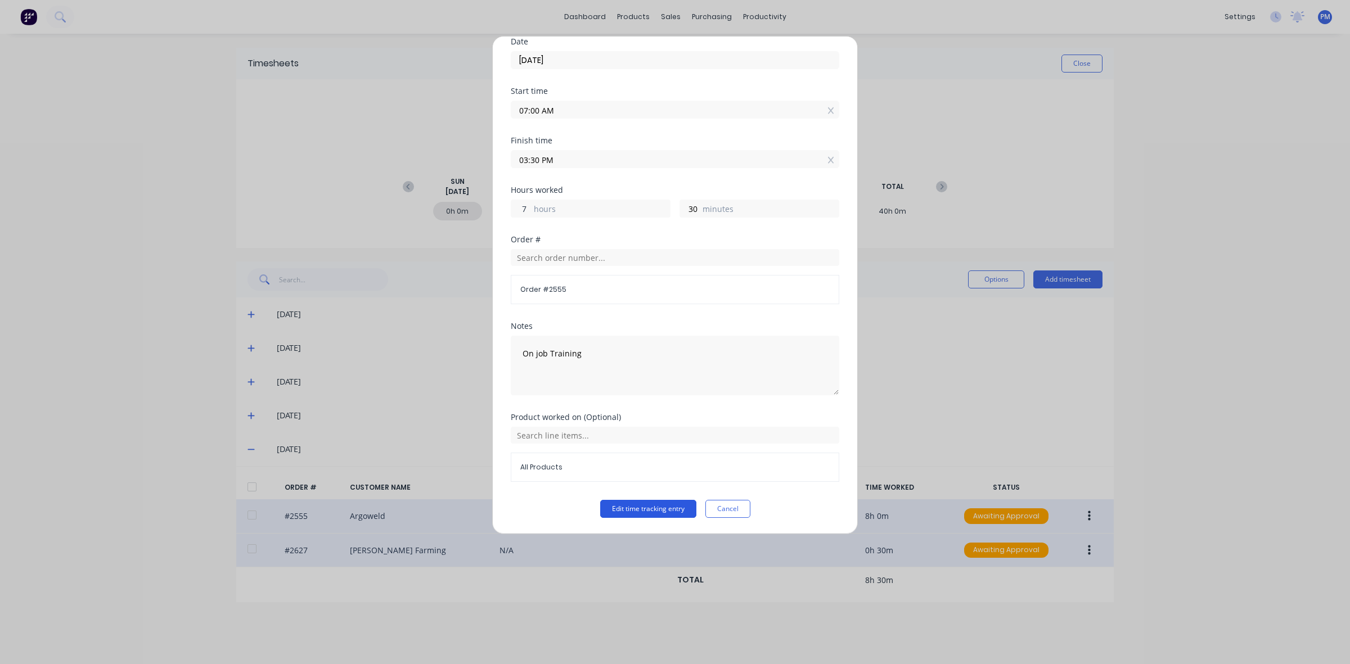
type input "7"
type input "02:30 PM"
click at [651, 504] on button "Edit time tracking entry" at bounding box center [648, 509] width 96 height 18
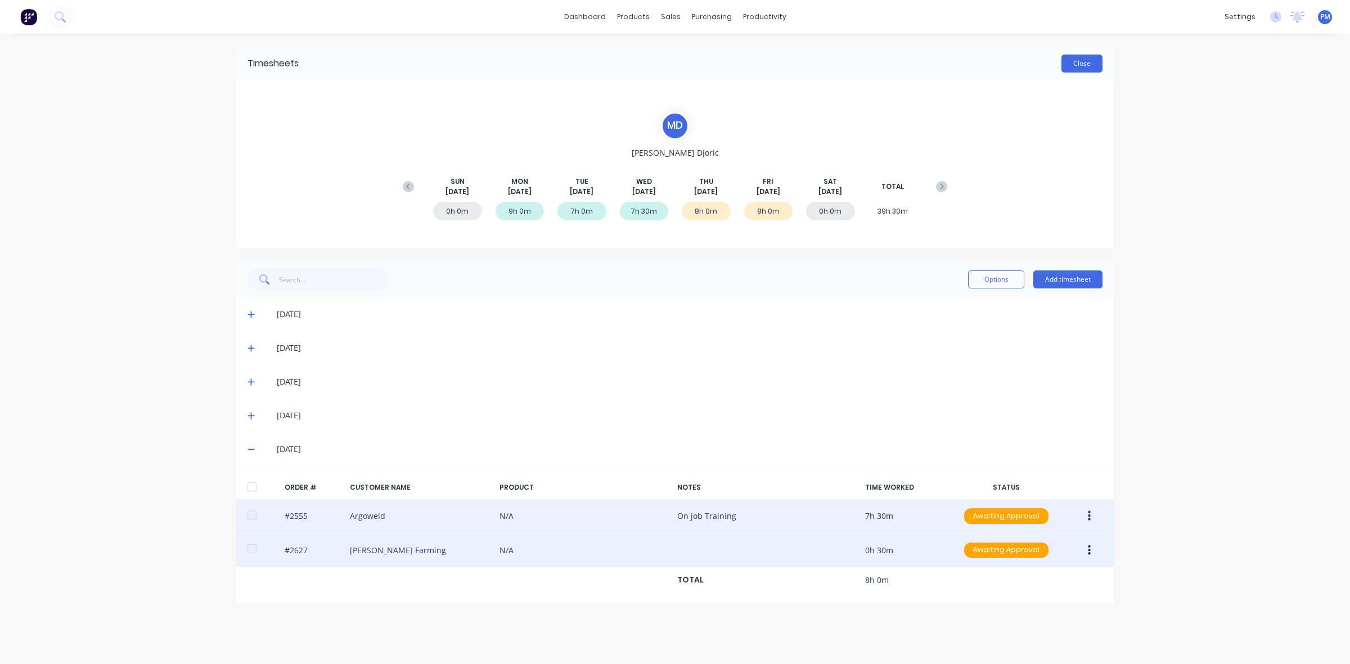
click at [1092, 65] on button "Close" at bounding box center [1081, 64] width 41 height 18
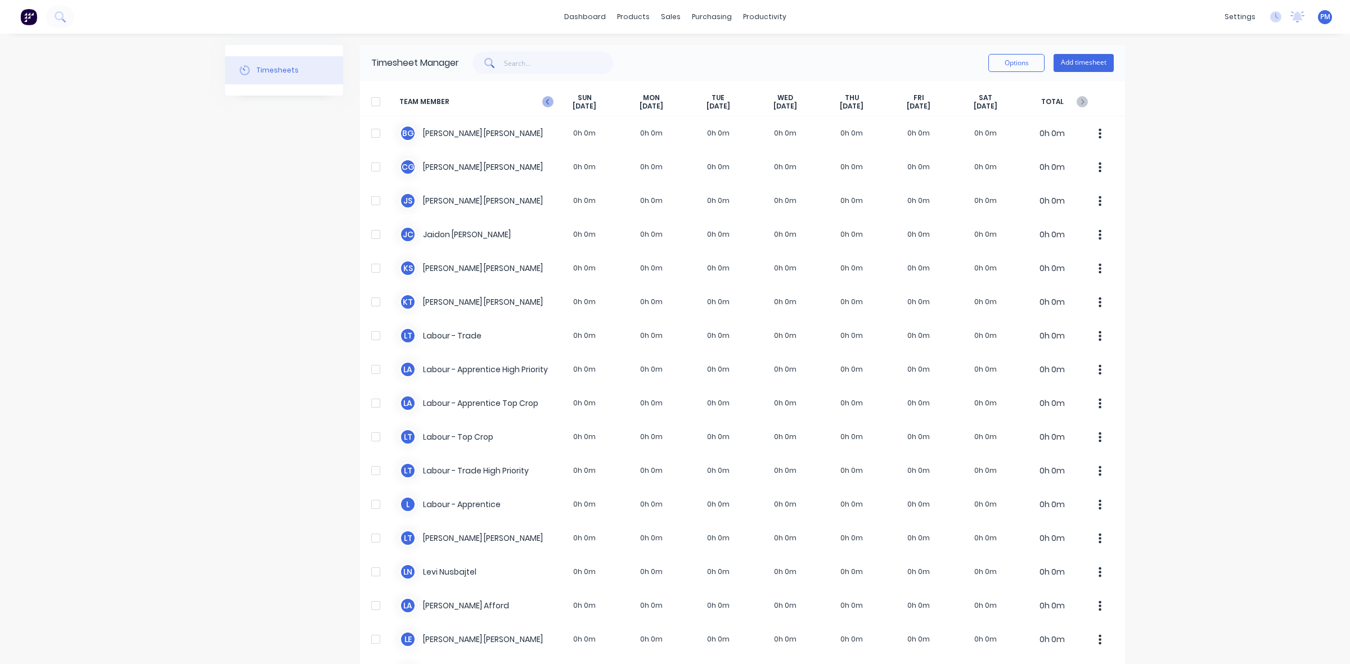
click at [543, 102] on icon "button" at bounding box center [547, 101] width 11 height 11
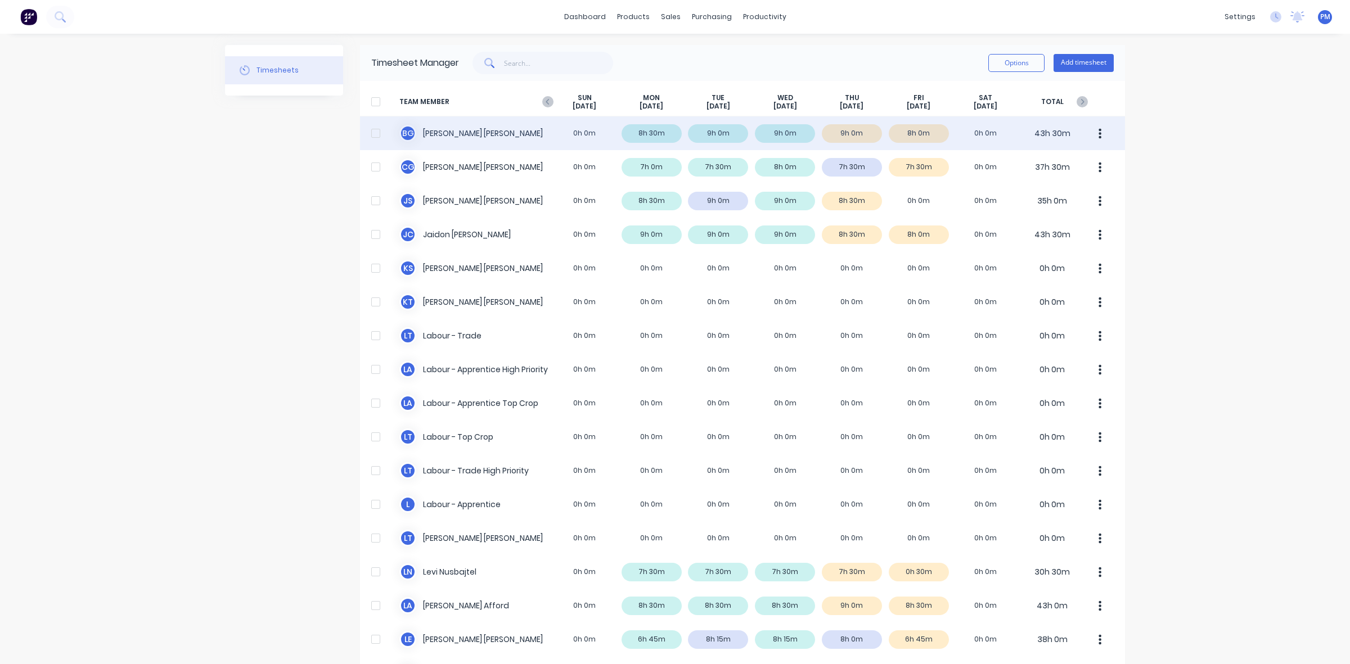
click at [925, 133] on div "B G Brodie Griggs 0h 0m 8h 30m 9h 0m 9h 0m 9h 0m 8h 0m 0h 0m 43h 30m" at bounding box center [742, 133] width 765 height 34
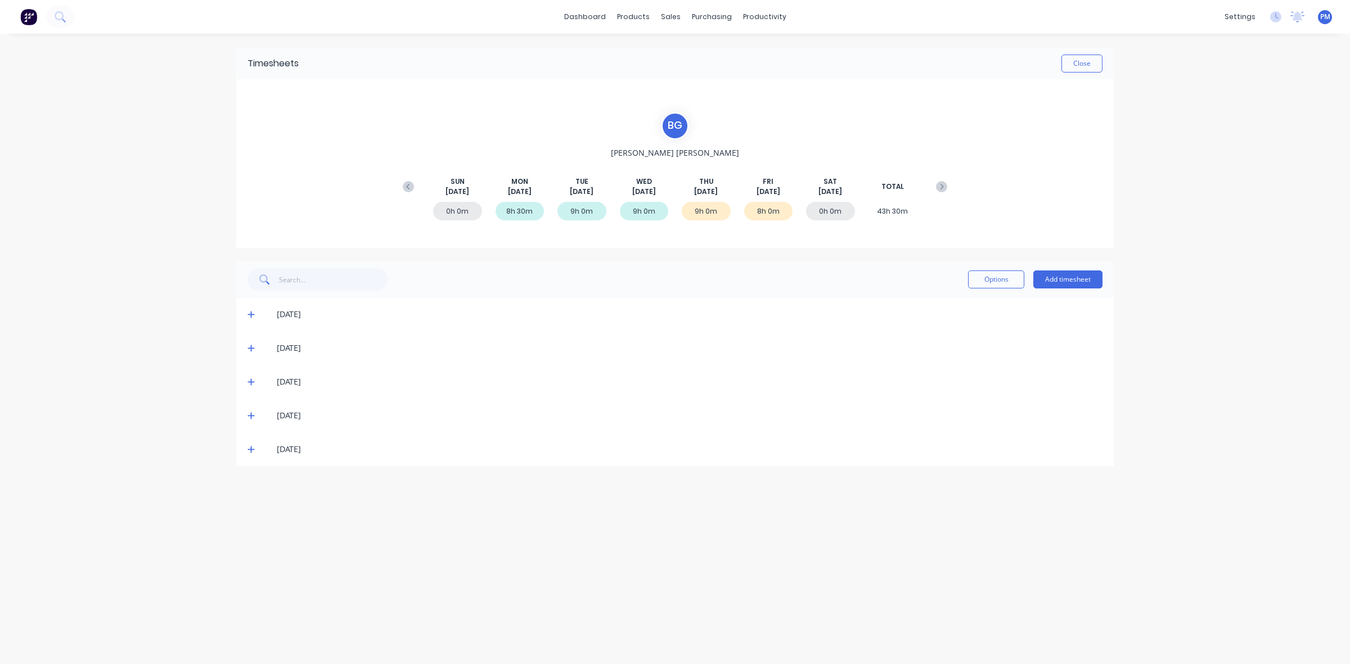
click at [249, 447] on icon at bounding box center [250, 449] width 7 height 8
click at [250, 447] on icon at bounding box center [250, 449] width 7 height 8
click at [252, 412] on icon at bounding box center [250, 416] width 7 height 8
click at [251, 412] on icon at bounding box center [250, 416] width 7 height 8
click at [251, 380] on icon at bounding box center [250, 382] width 7 height 8
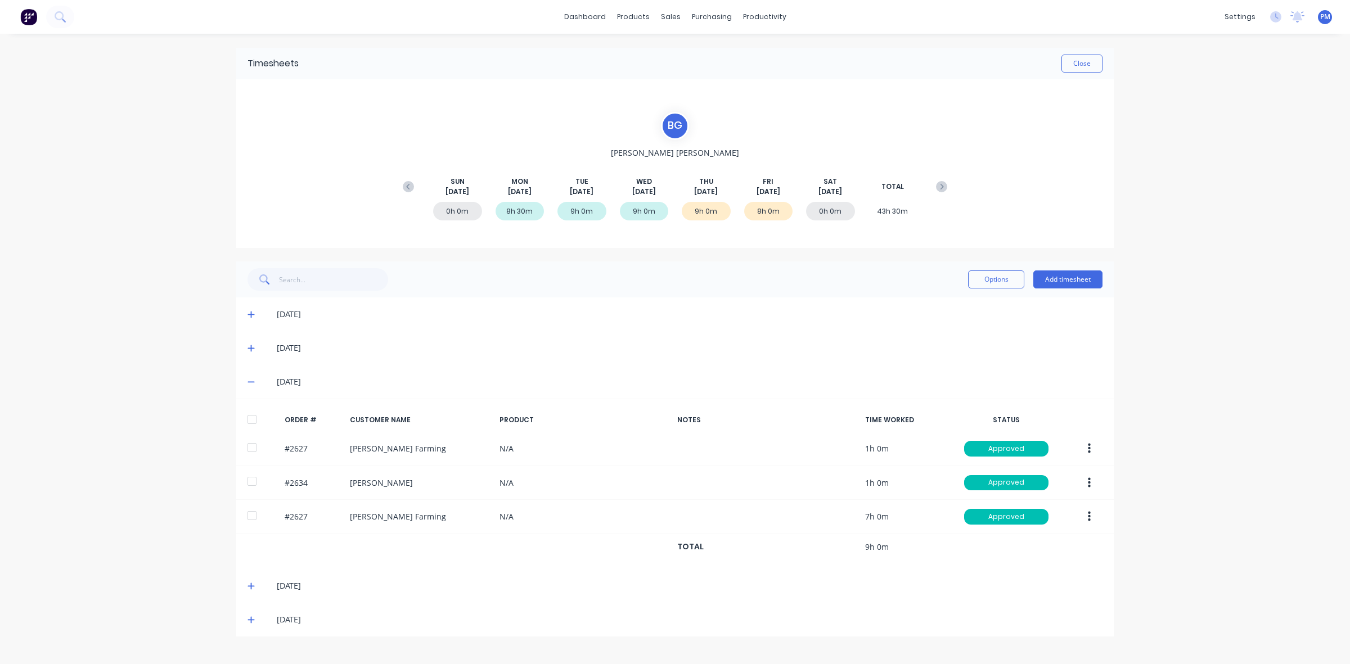
click at [249, 382] on icon at bounding box center [250, 382] width 7 height 1
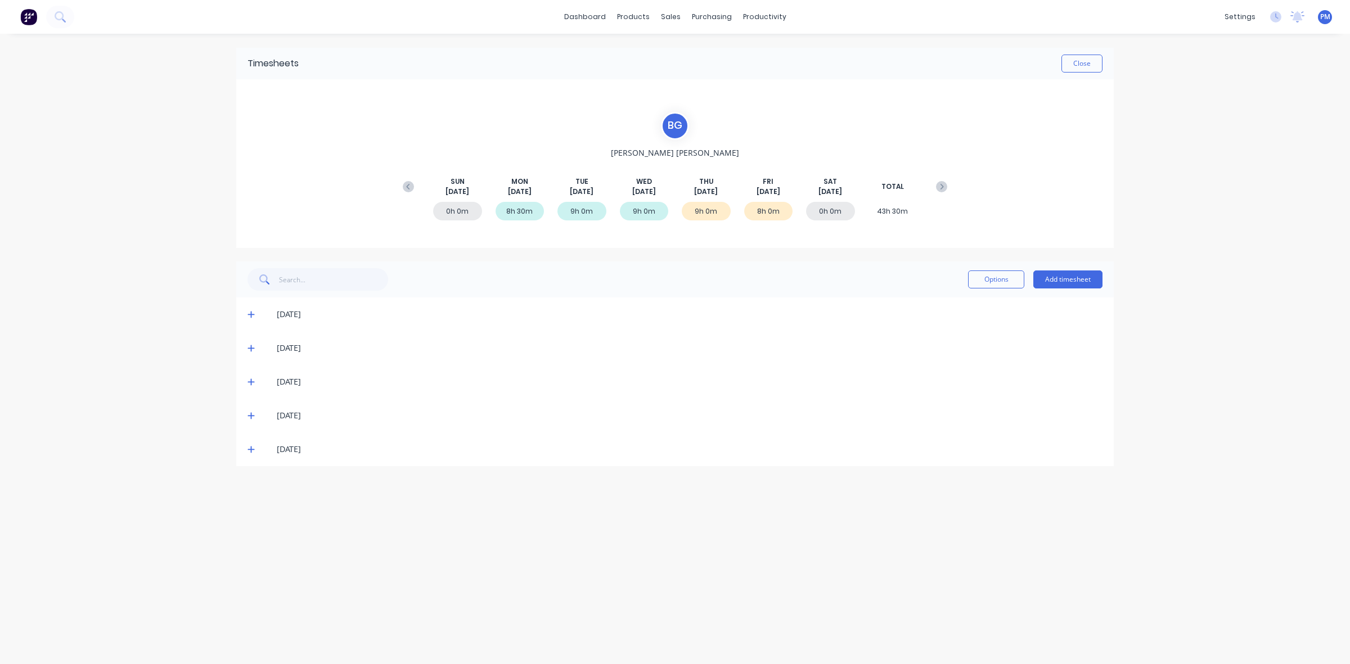
click at [249, 347] on icon at bounding box center [250, 348] width 7 height 8
click at [251, 315] on icon at bounding box center [250, 314] width 7 height 8
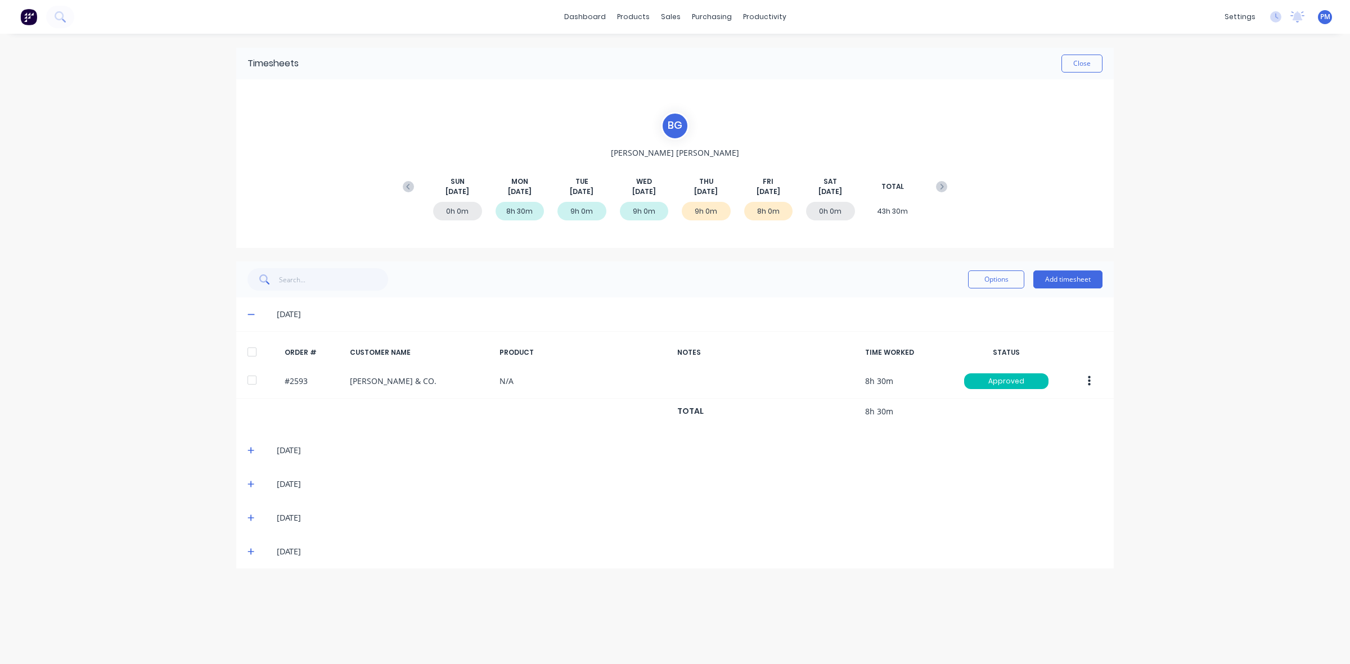
click at [251, 315] on icon at bounding box center [250, 314] width 7 height 8
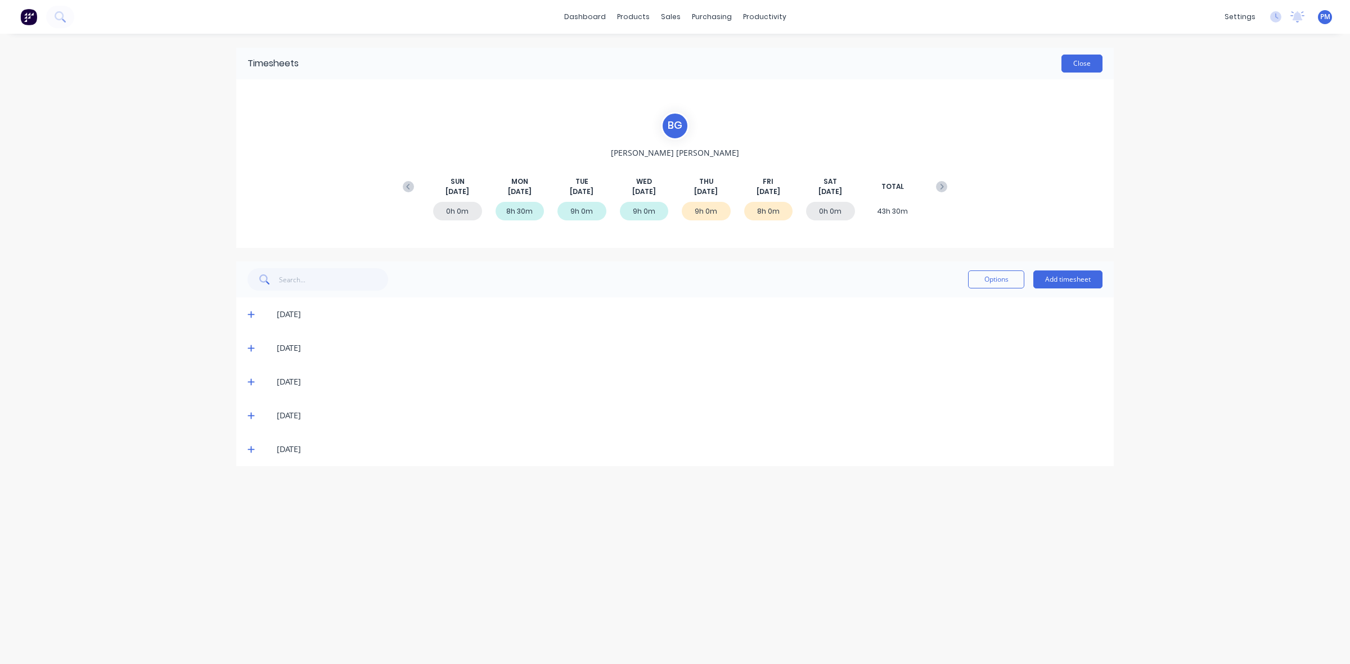
click at [1087, 66] on button "Close" at bounding box center [1081, 64] width 41 height 18
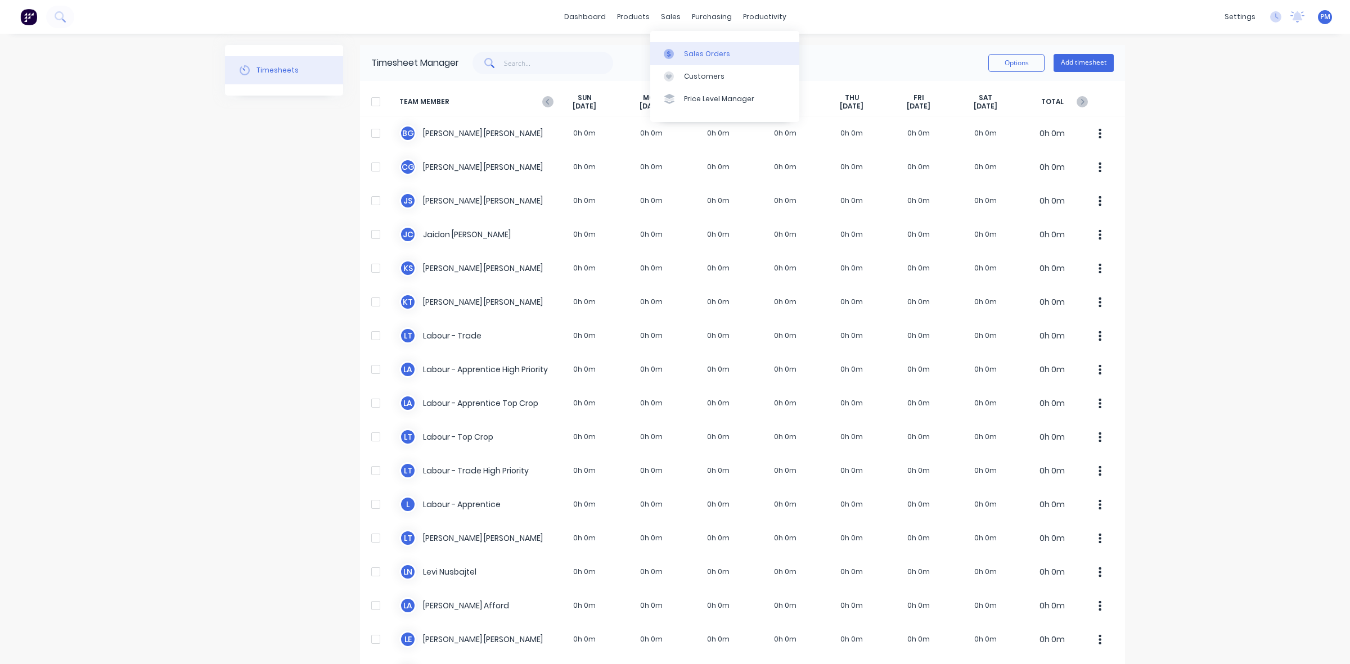
click at [707, 56] on div "Sales Orders" at bounding box center [707, 54] width 46 height 10
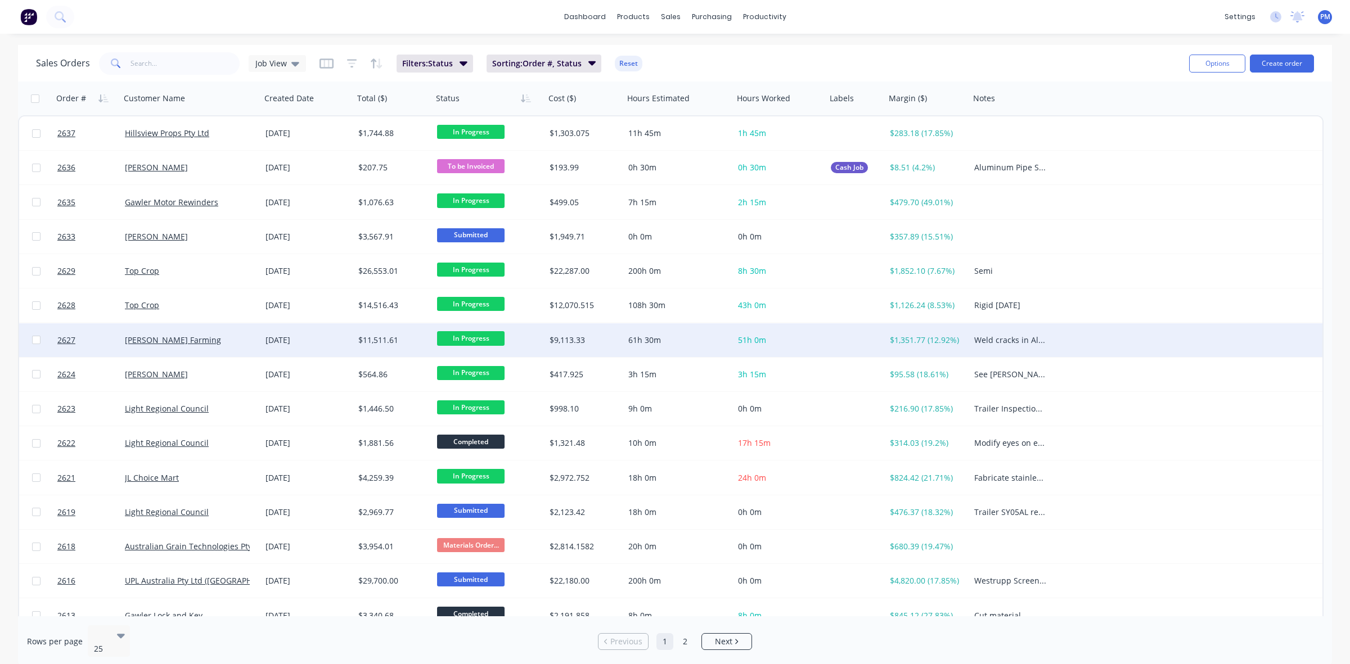
click at [213, 337] on div "[PERSON_NAME] Farming" at bounding box center [187, 340] width 125 height 11
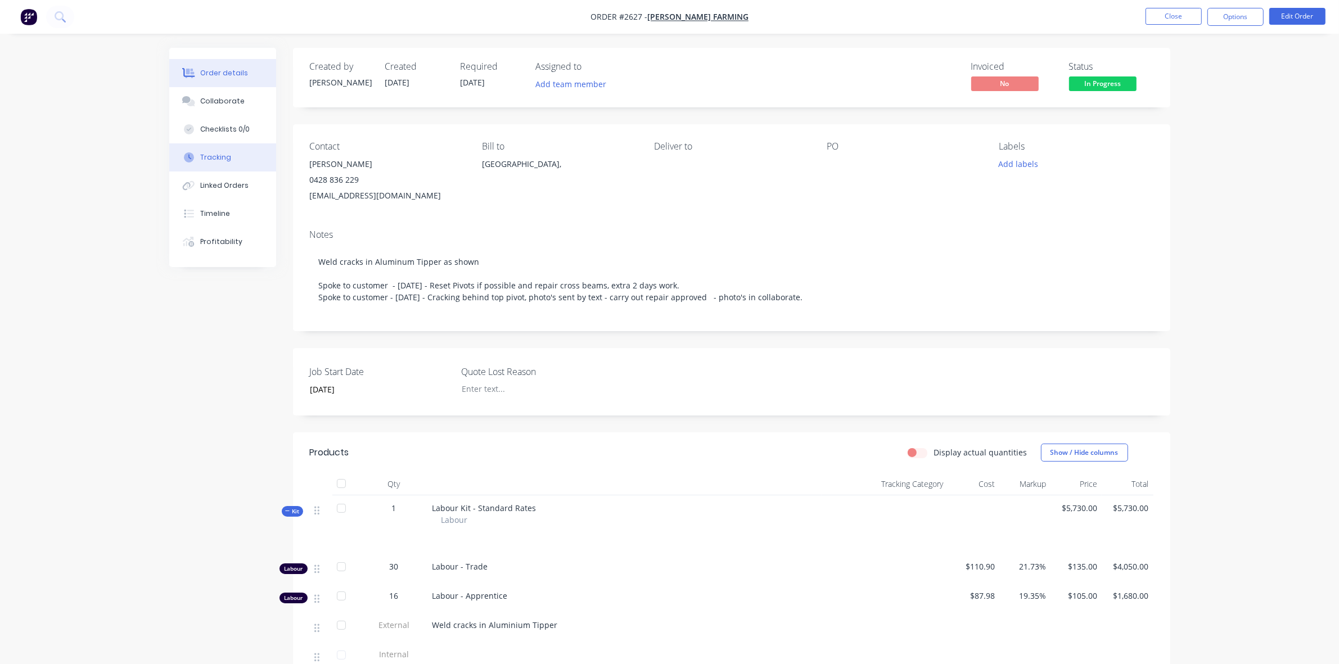
click at [215, 150] on button "Tracking" at bounding box center [222, 157] width 107 height 28
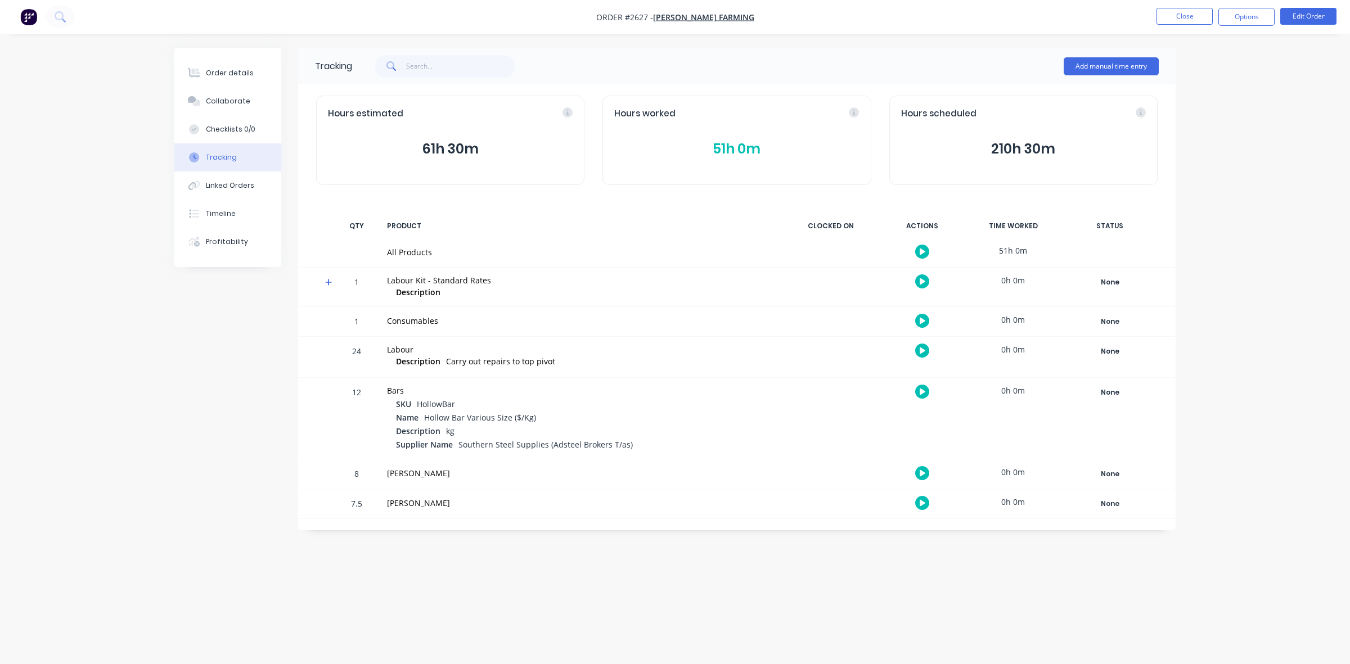
click at [743, 145] on button "51h 0m" at bounding box center [736, 148] width 245 height 21
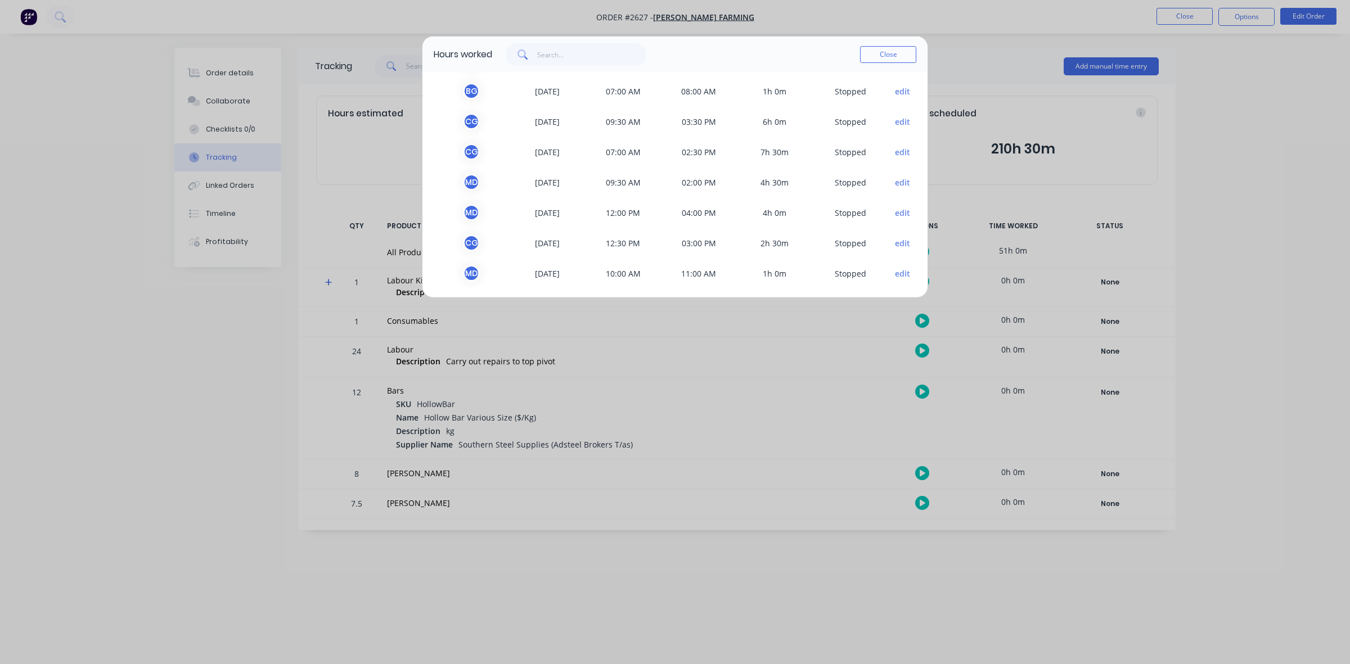
scroll to position [155, 0]
click at [888, 57] on button "Close" at bounding box center [888, 54] width 56 height 17
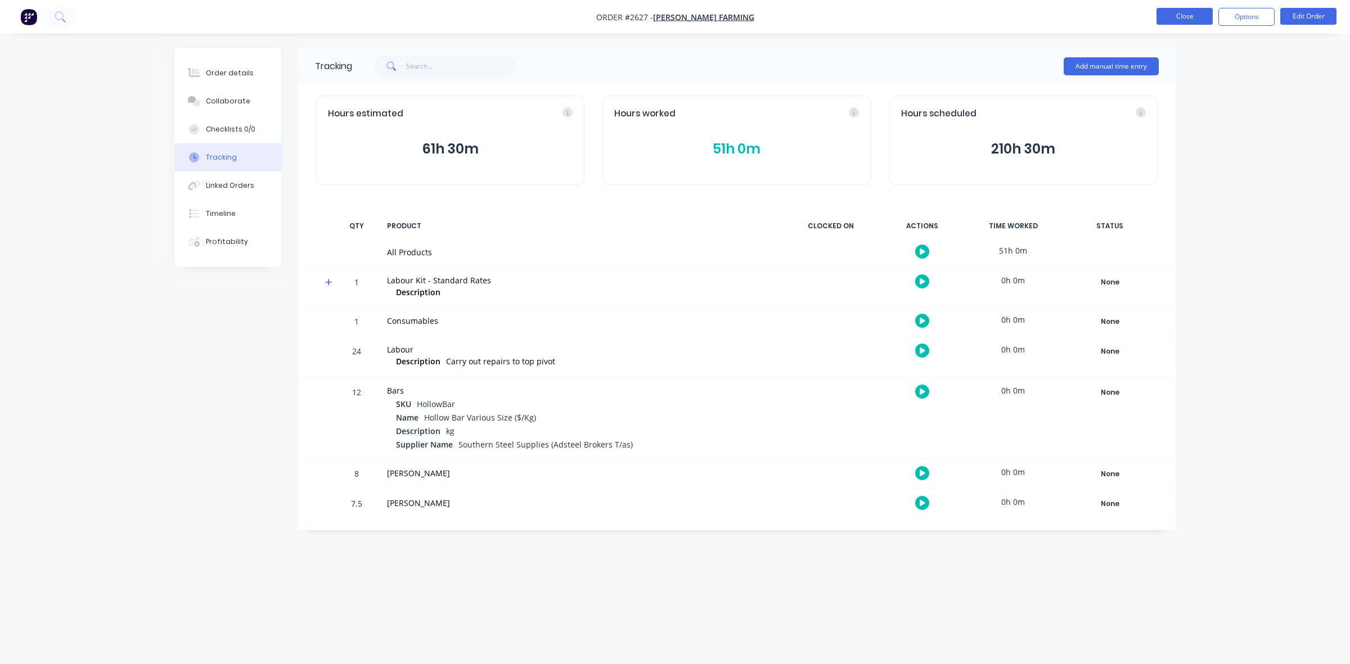
click at [1182, 20] on button "Close" at bounding box center [1184, 16] width 56 height 17
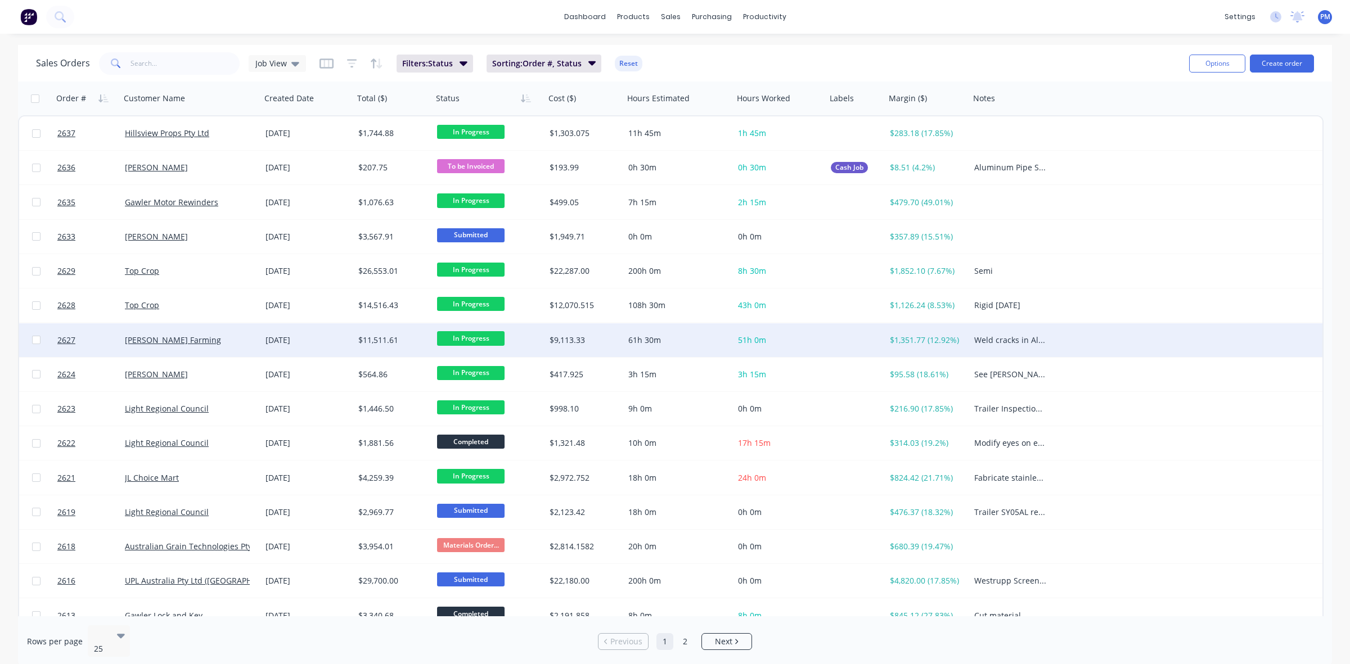
click at [229, 338] on div "[PERSON_NAME] Farming" at bounding box center [187, 340] width 125 height 11
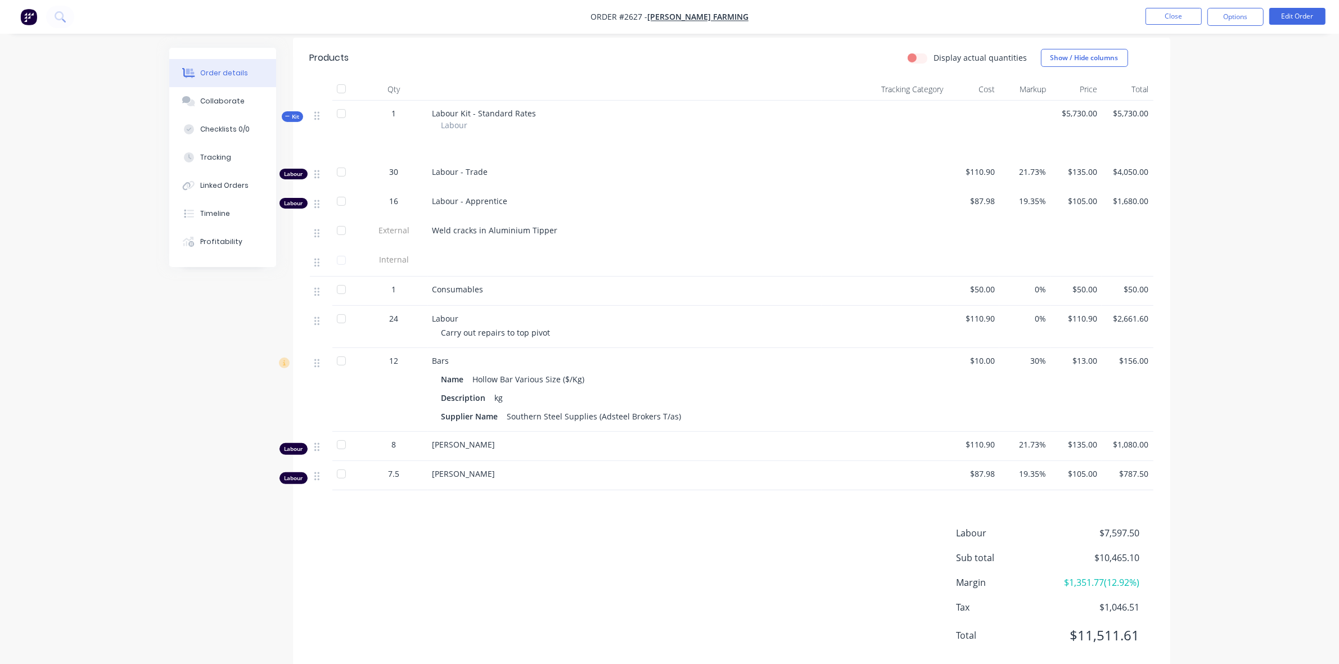
scroll to position [426, 0]
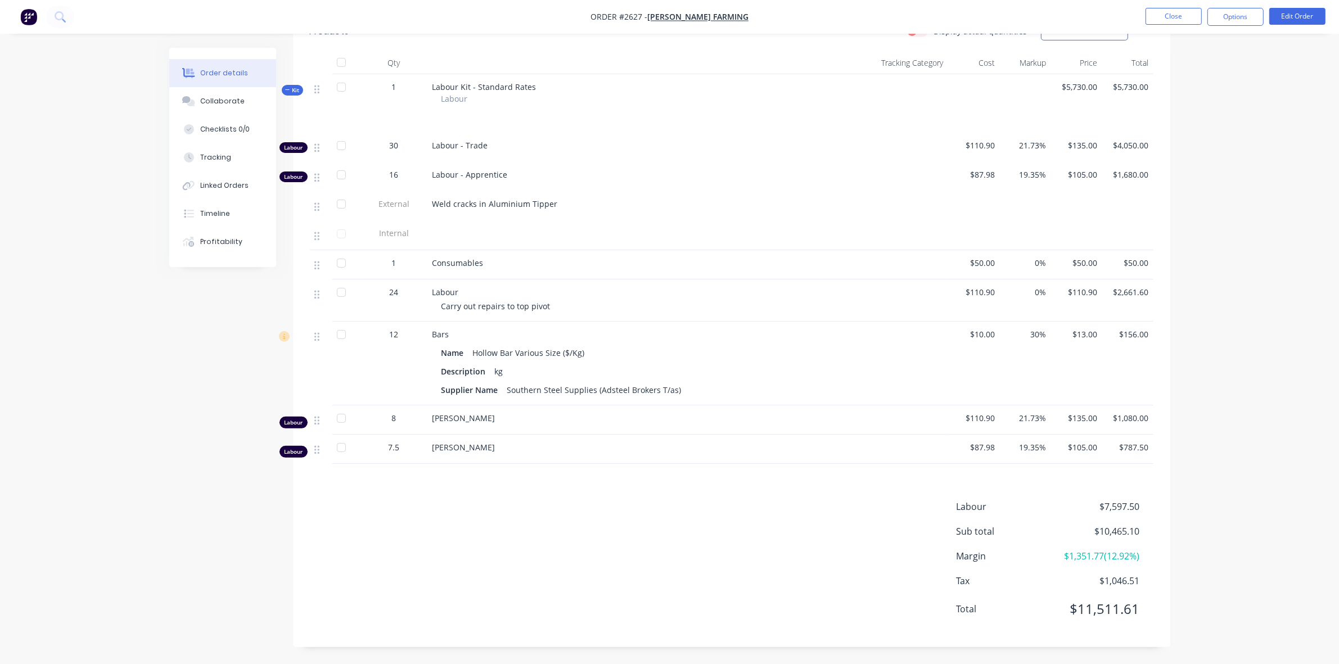
click at [341, 419] on div at bounding box center [341, 418] width 22 height 22
click at [342, 446] on div at bounding box center [341, 447] width 22 height 22
click at [340, 448] on div at bounding box center [341, 447] width 22 height 22
click at [341, 418] on div at bounding box center [341, 418] width 22 height 22
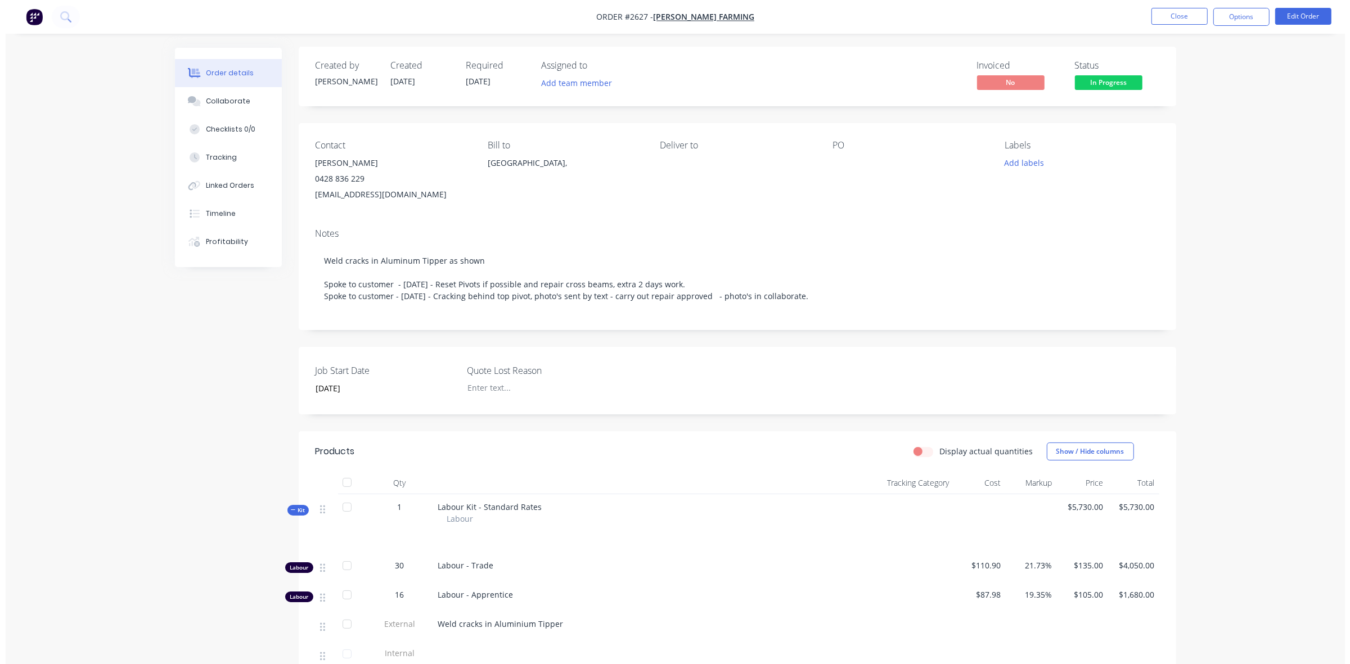
scroll to position [0, 0]
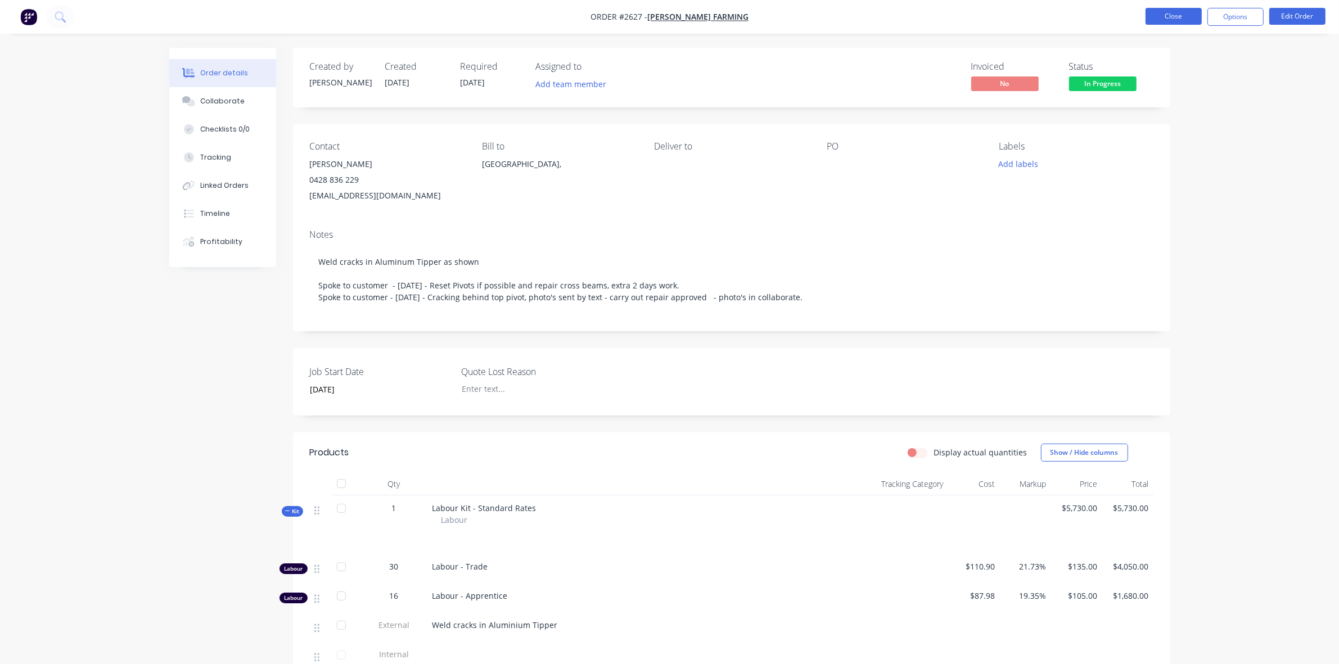
click at [1166, 11] on button "Close" at bounding box center [1173, 16] width 56 height 17
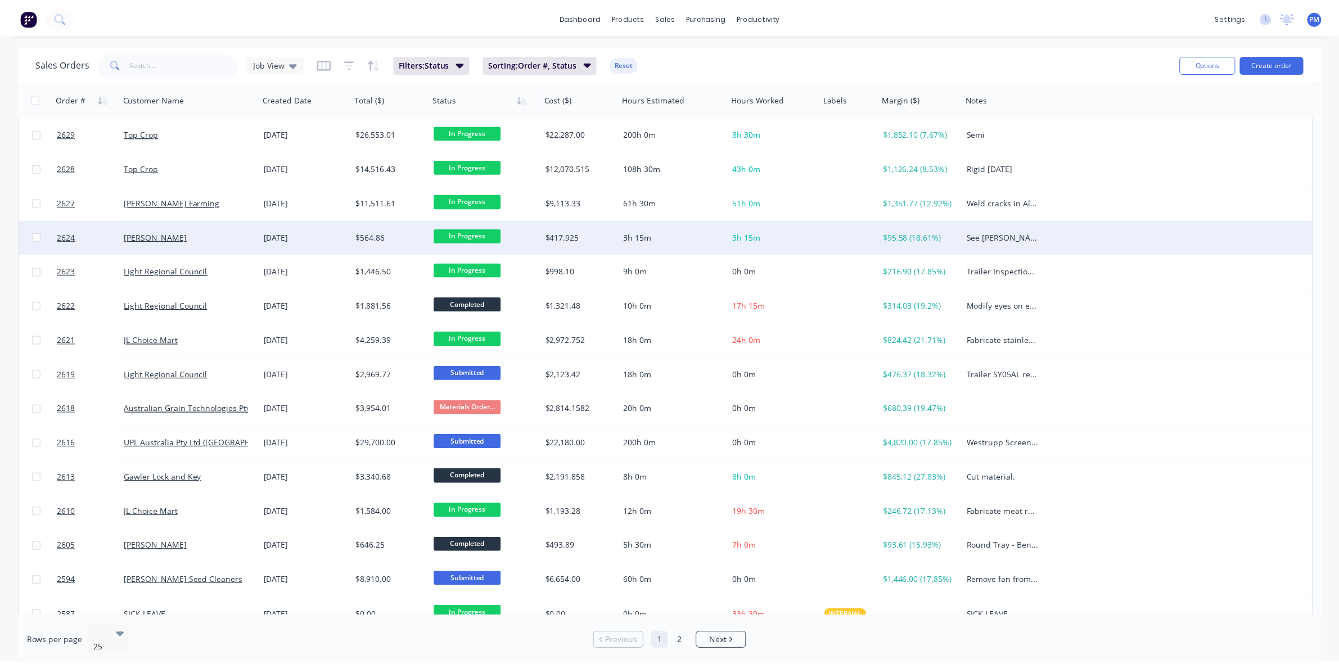
scroll to position [141, 0]
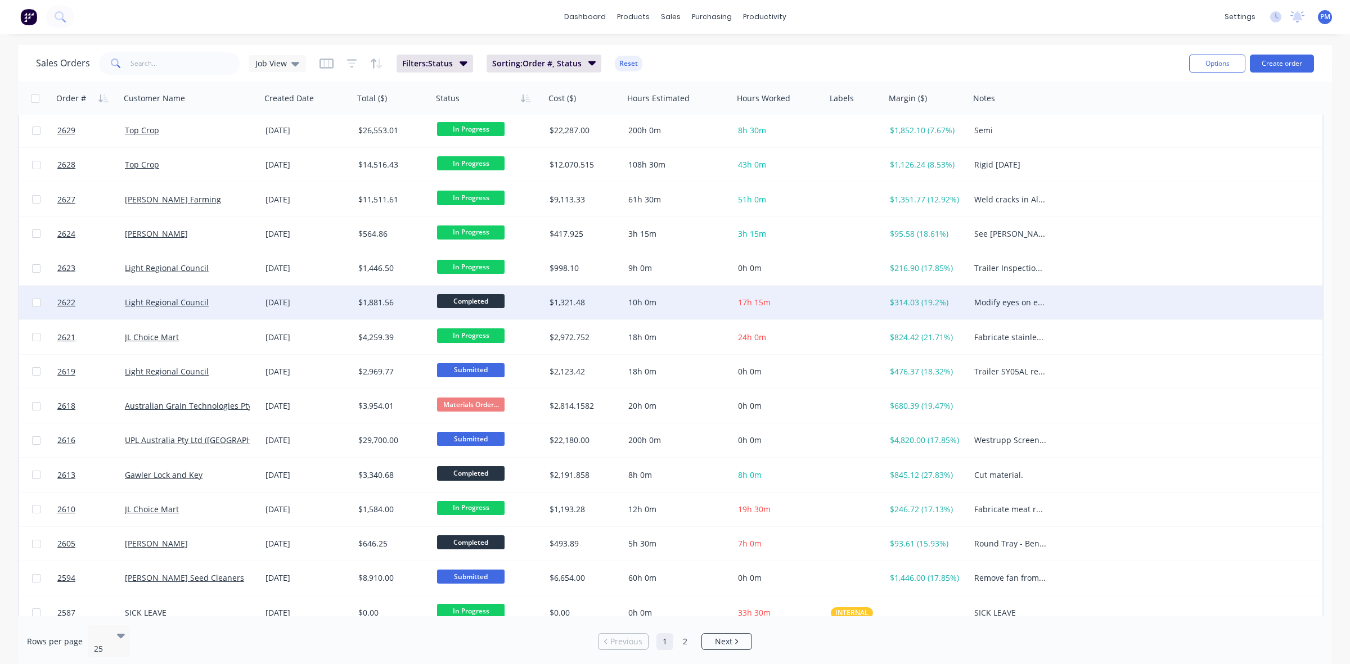
click at [250, 305] on div "Light Regional Council" at bounding box center [191, 302] width 132 height 11
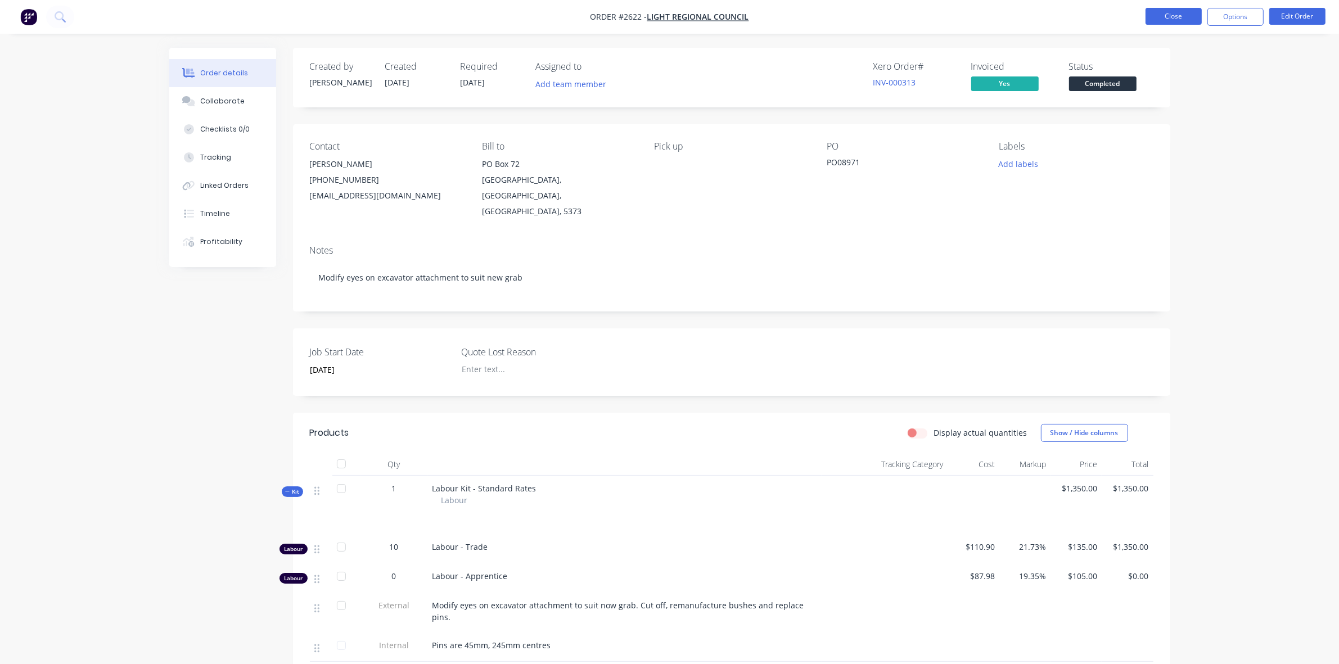
click at [1190, 23] on button "Close" at bounding box center [1173, 16] width 56 height 17
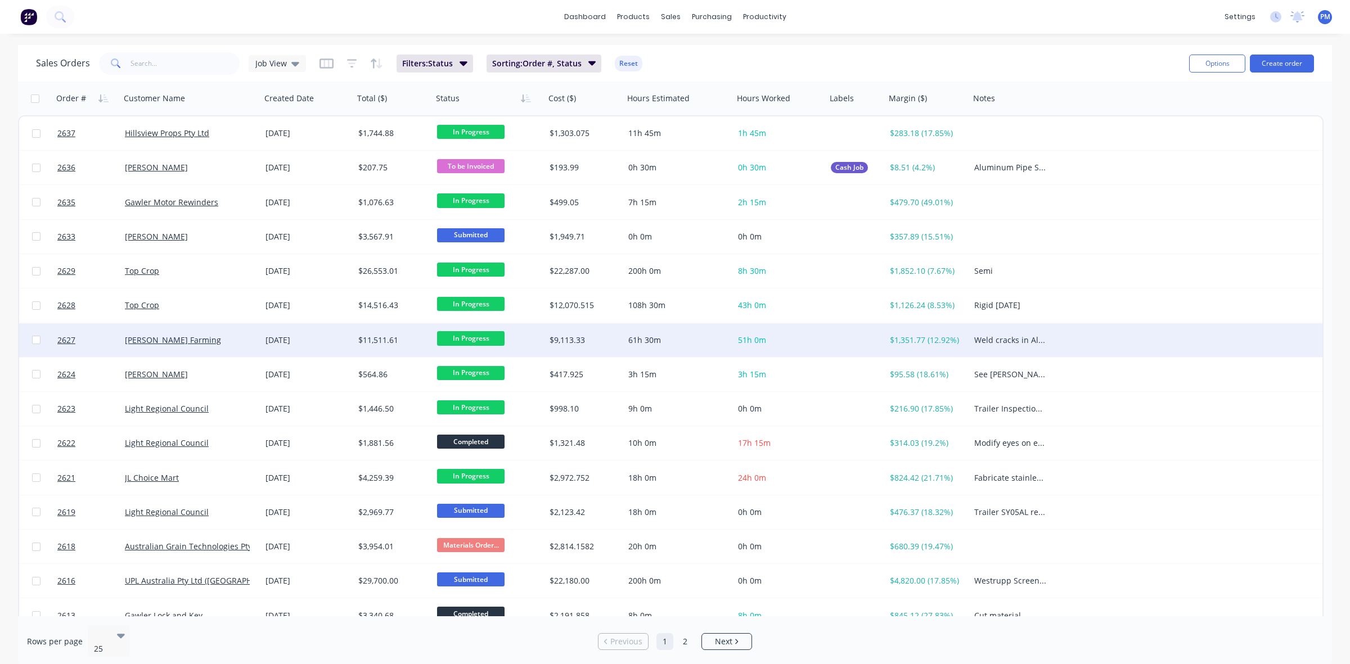
click at [209, 340] on div "[PERSON_NAME] Farming" at bounding box center [187, 340] width 125 height 11
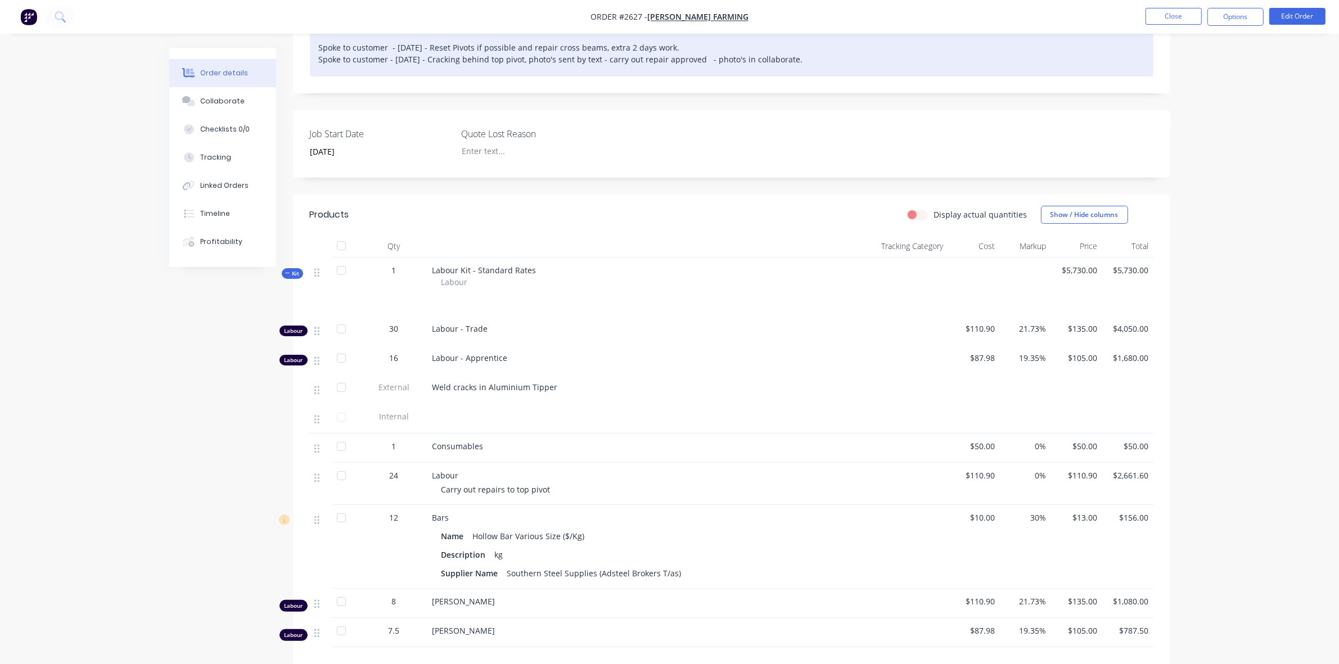
scroll to position [70, 0]
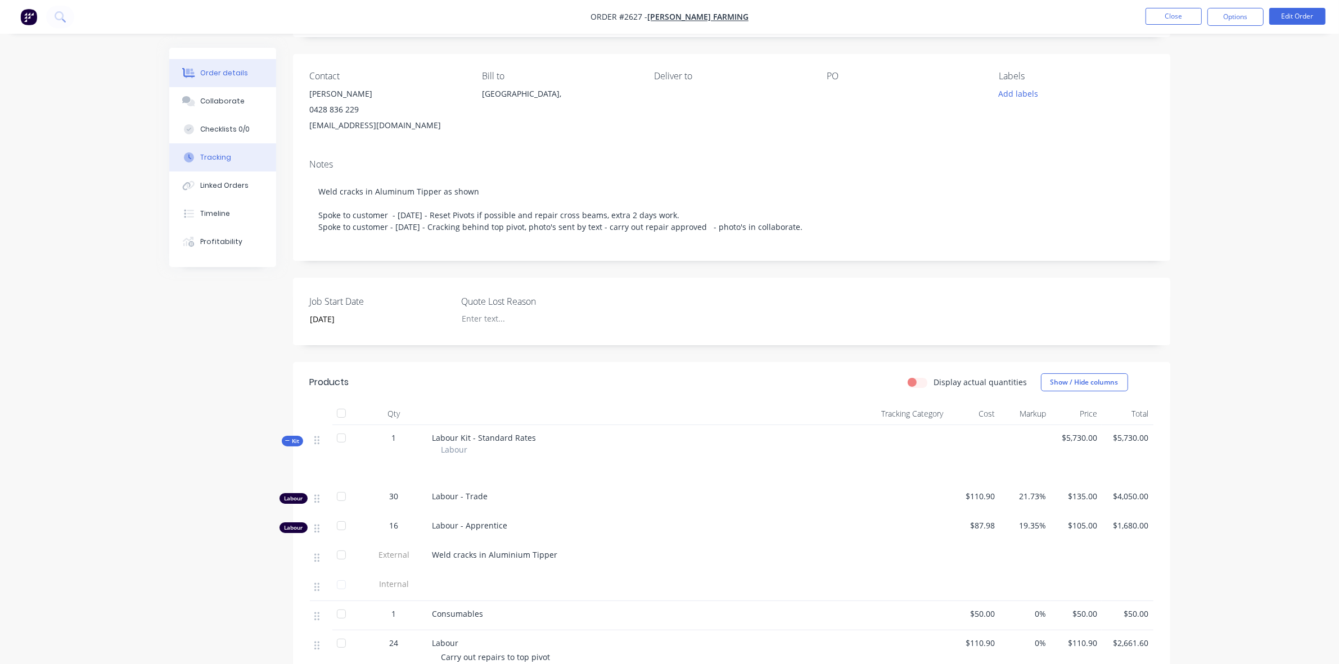
click at [221, 155] on div "Tracking" at bounding box center [215, 157] width 31 height 10
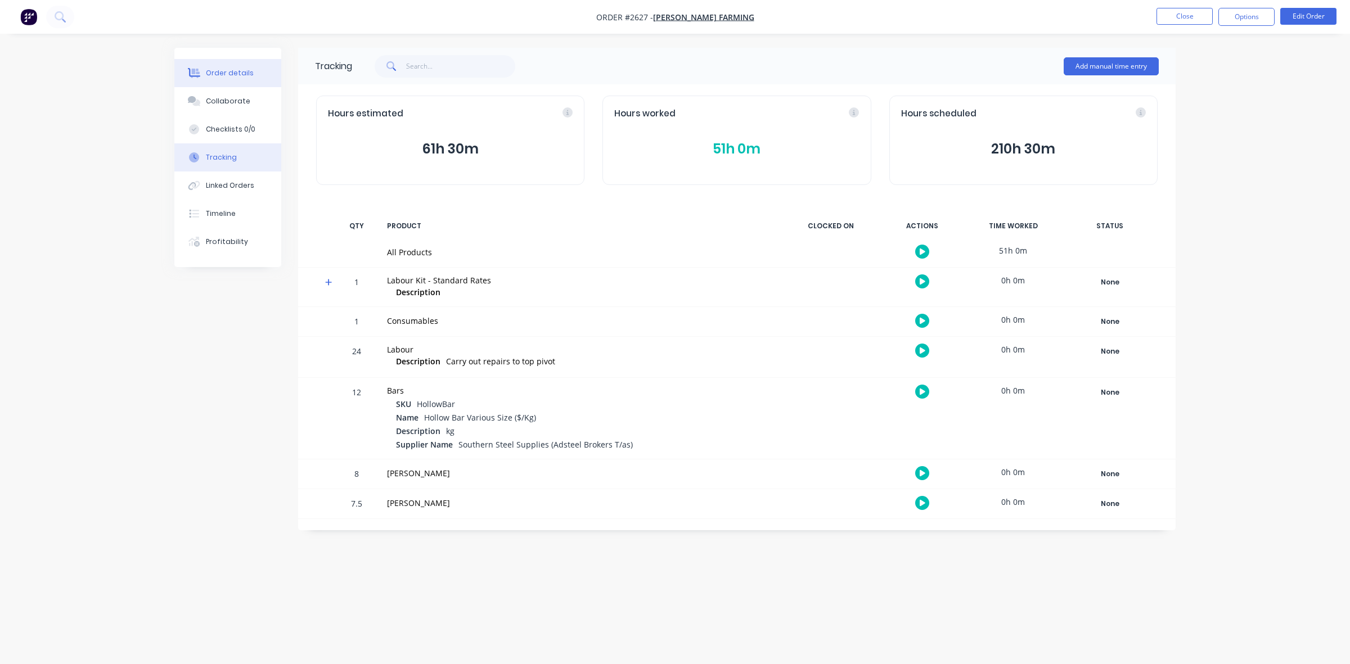
click at [223, 71] on div "Order details" at bounding box center [230, 73] width 48 height 10
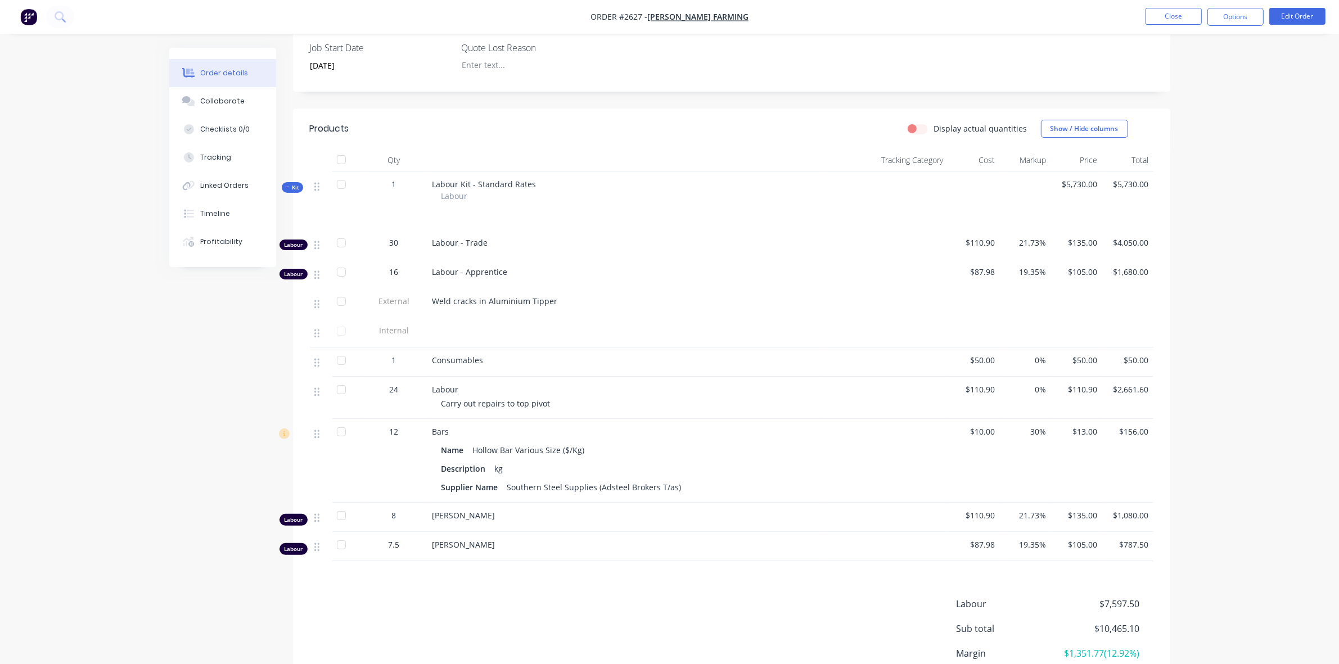
scroll to position [351, 0]
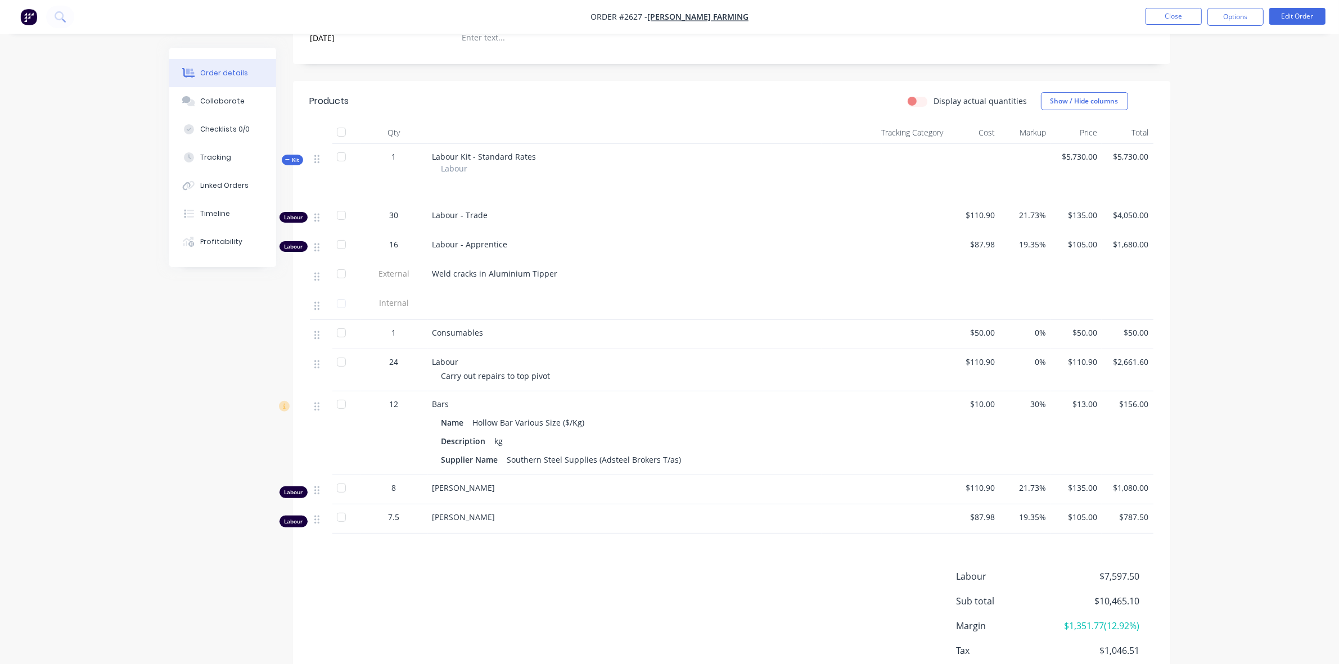
click at [299, 498] on div "Labour" at bounding box center [293, 492] width 28 height 12
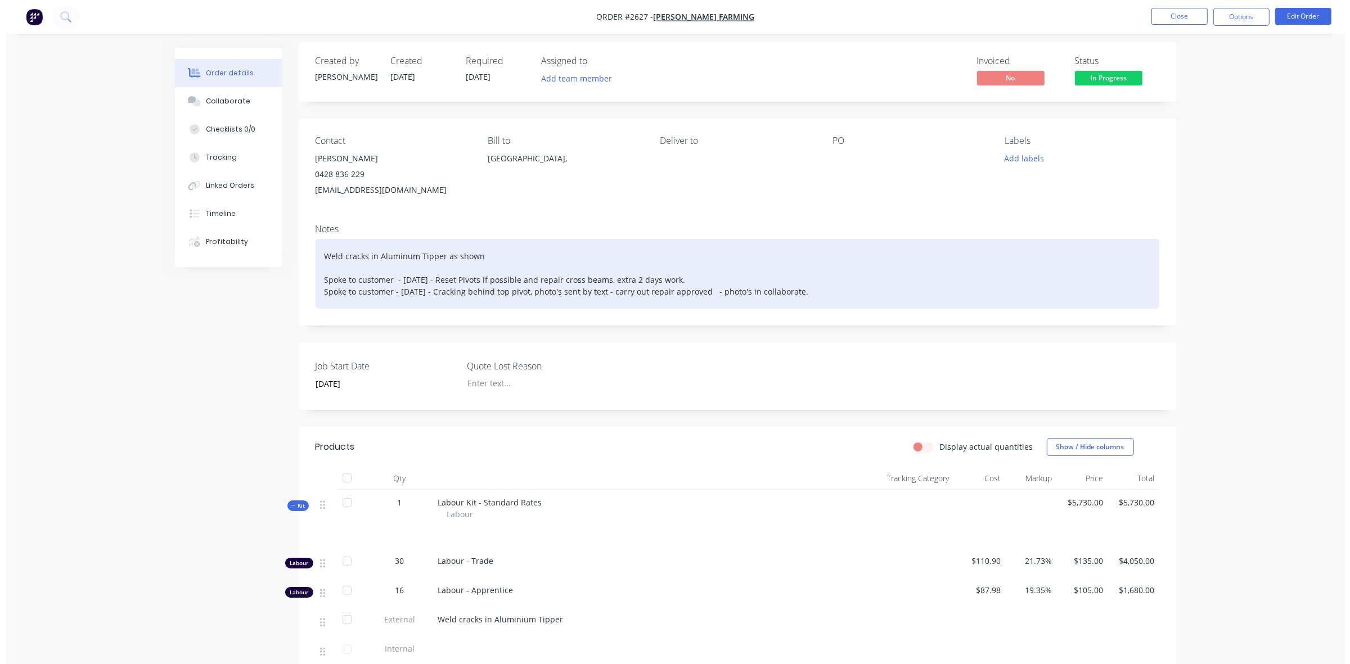
scroll to position [0, 0]
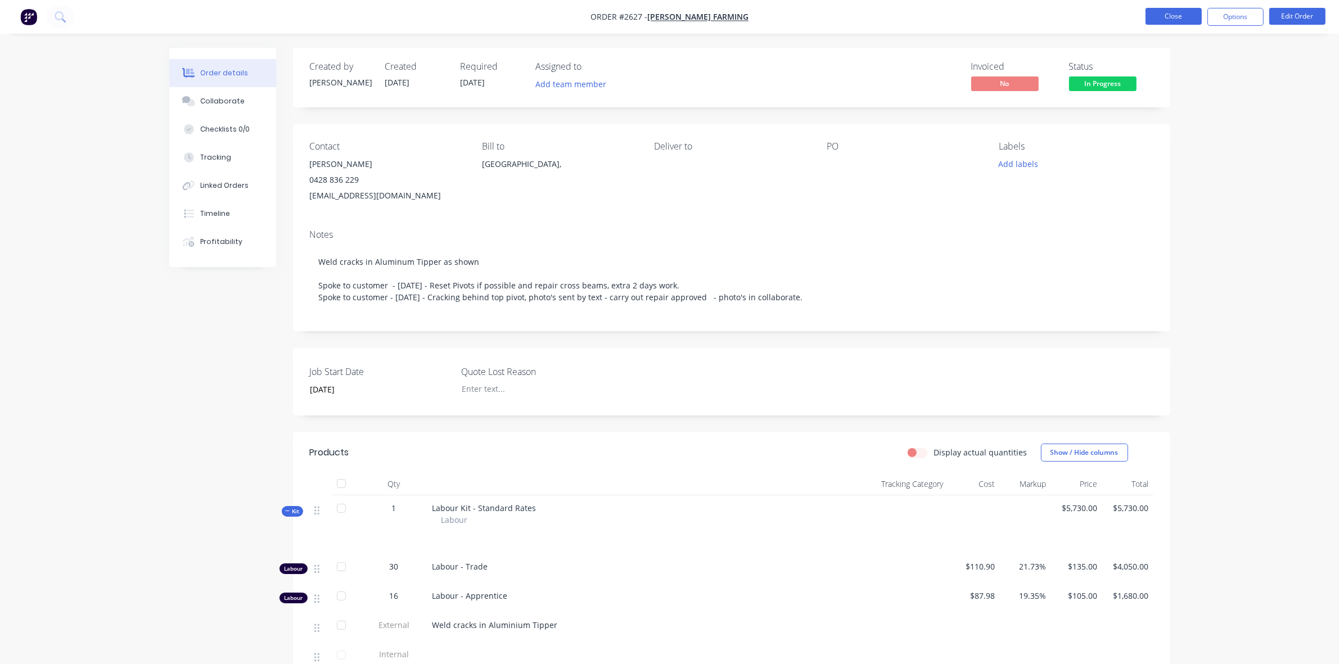
click at [1180, 16] on button "Close" at bounding box center [1173, 16] width 56 height 17
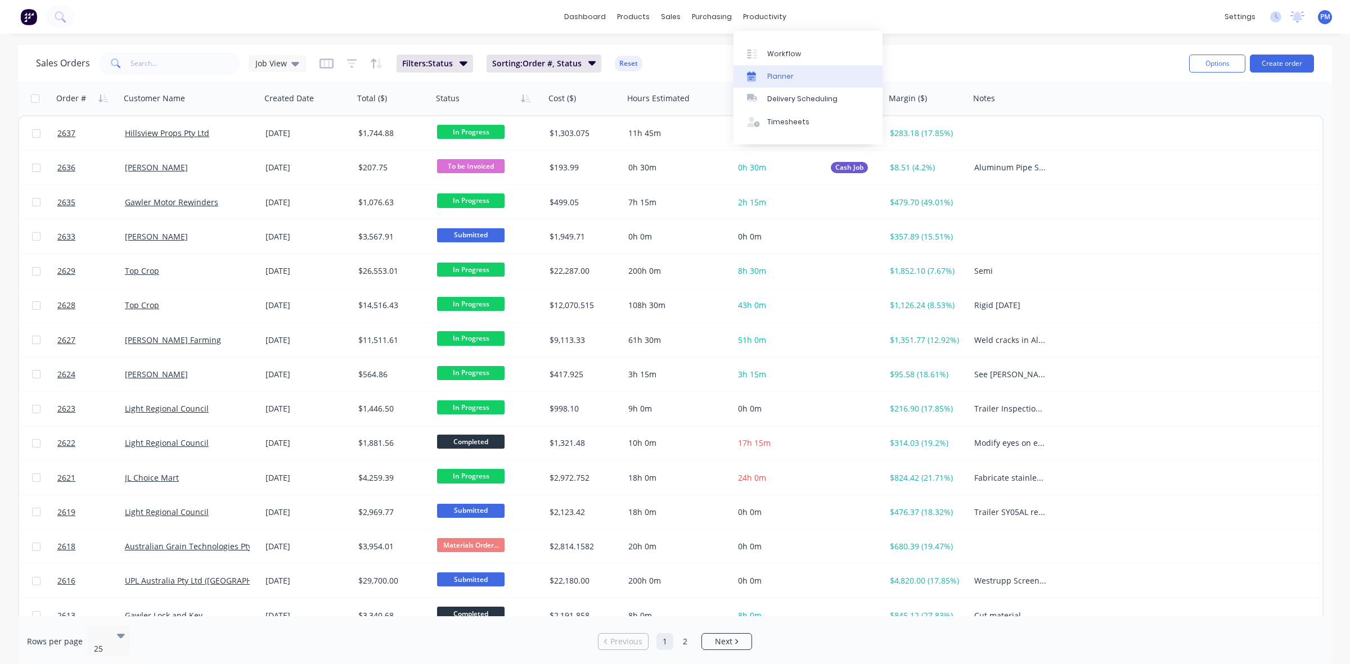
click at [788, 71] on div "Planner" at bounding box center [780, 76] width 26 height 10
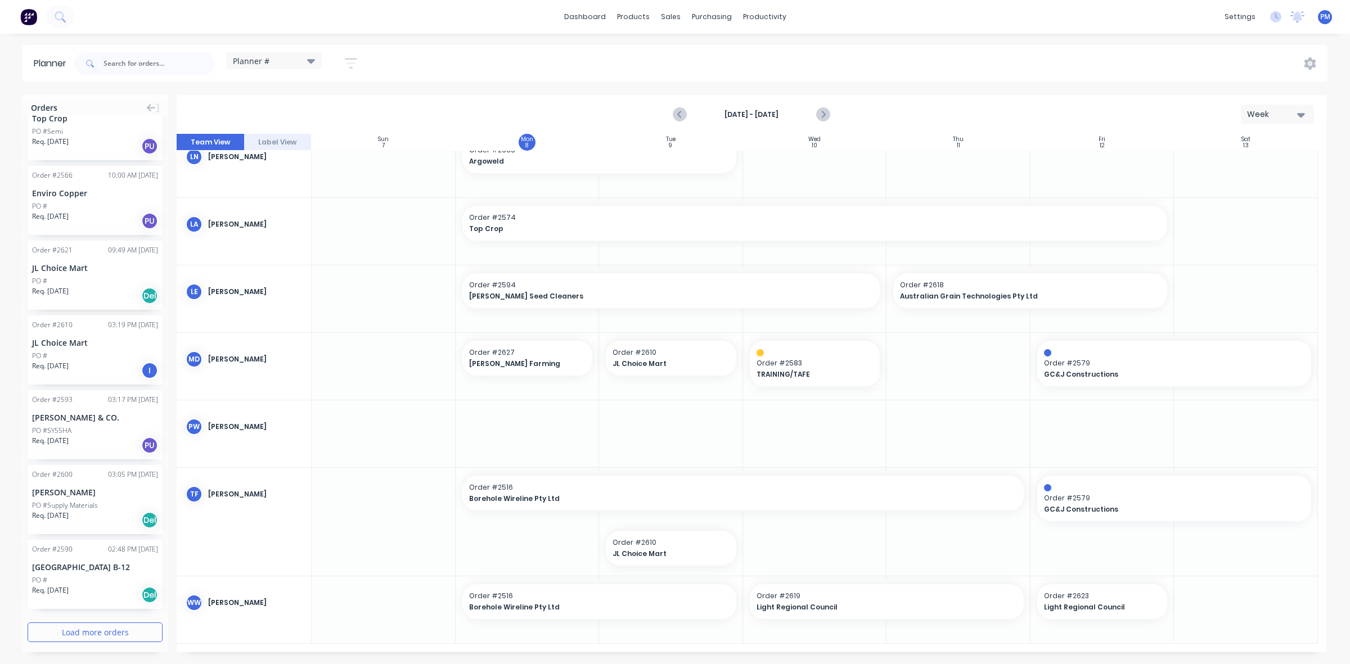
scroll to position [1054, 0]
click at [83, 627] on button "Load more orders" at bounding box center [95, 627] width 135 height 20
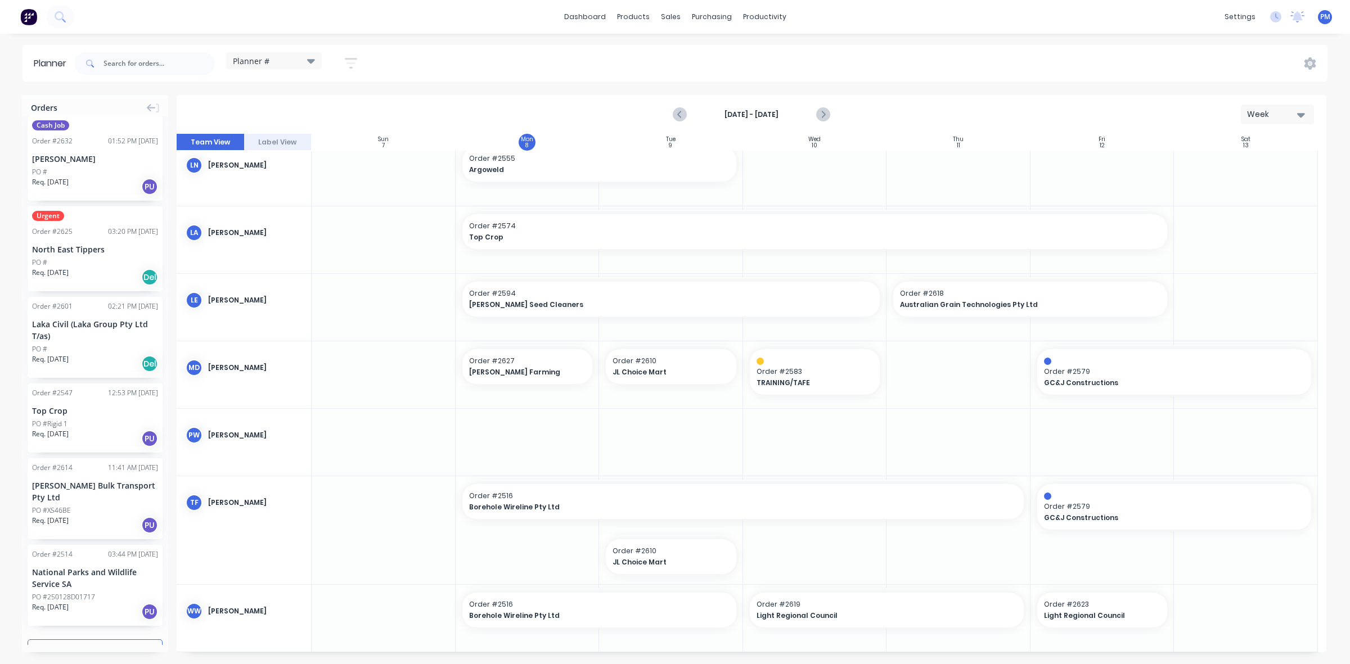
scroll to position [2693, 0]
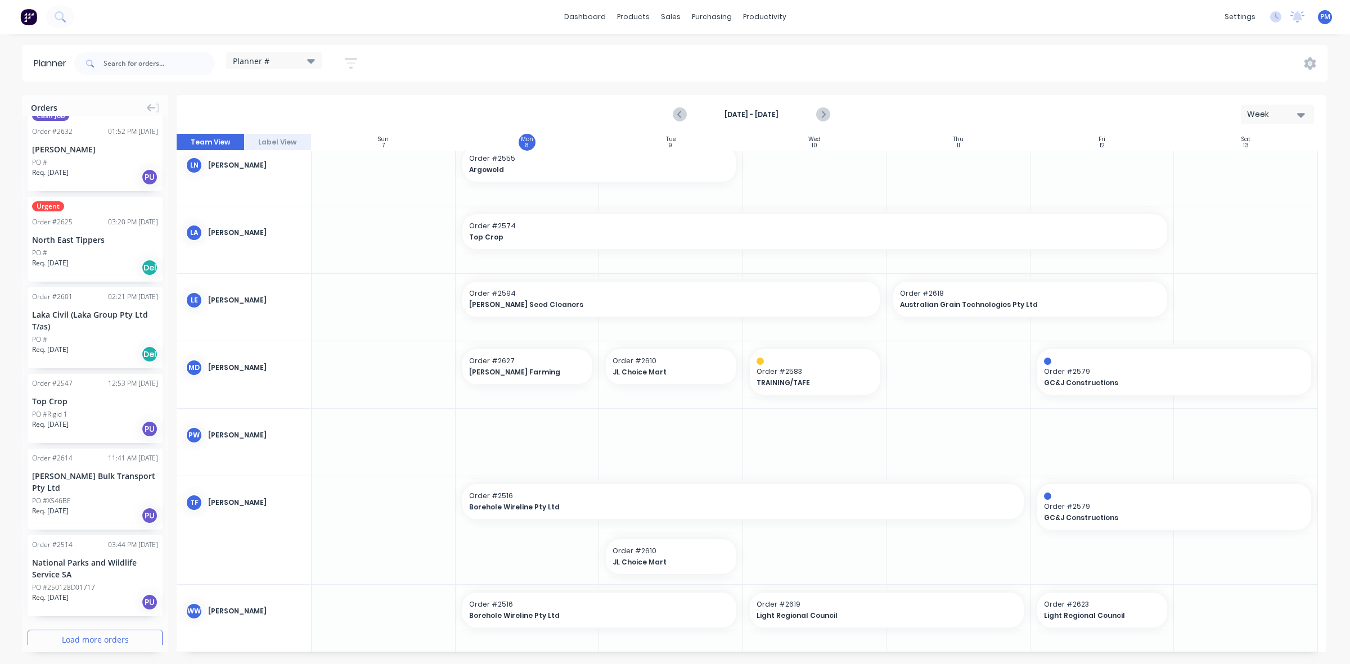
click at [88, 630] on button "Load more orders" at bounding box center [95, 640] width 135 height 20
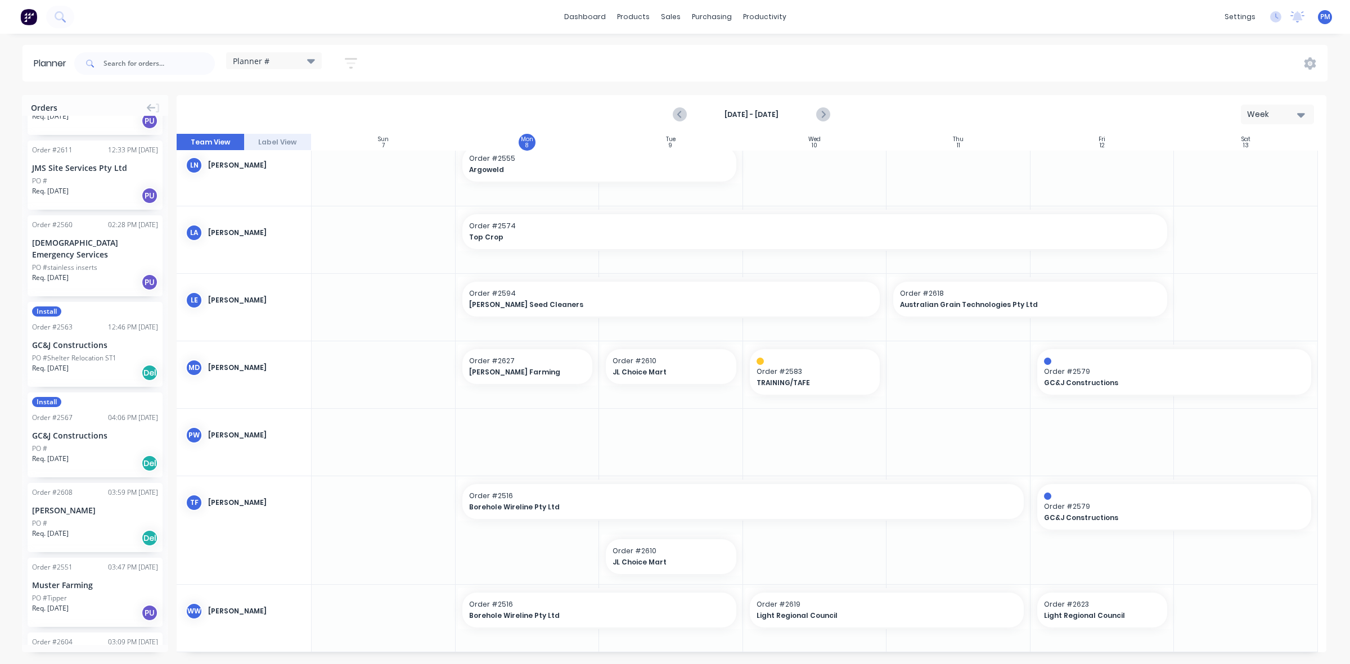
scroll to position [3942, 0]
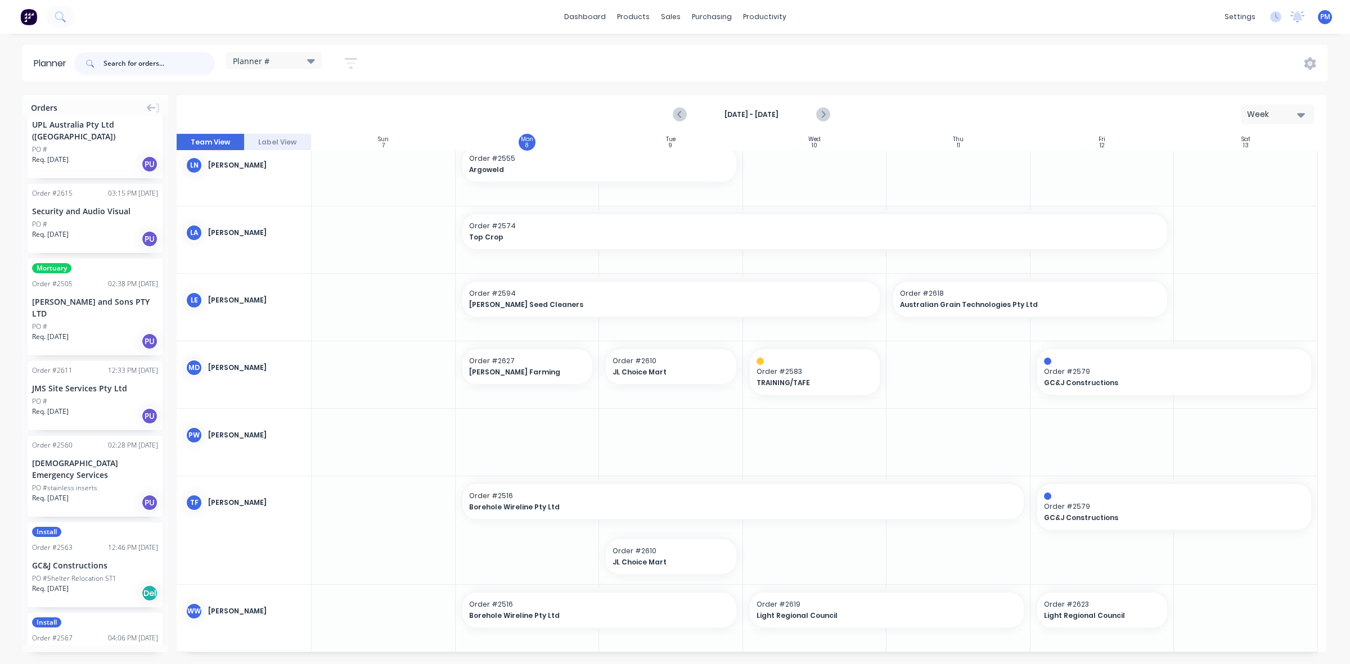
click at [114, 65] on input "text" at bounding box center [158, 63] width 111 height 22
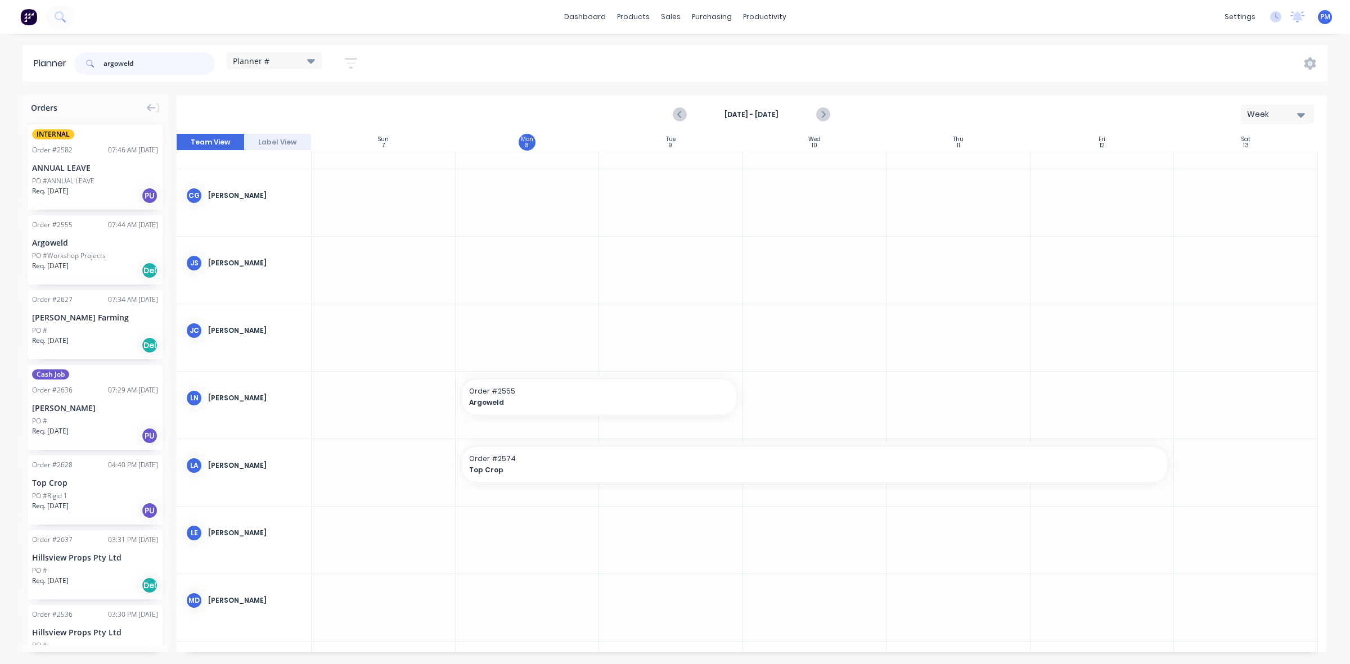
scroll to position [0, 0]
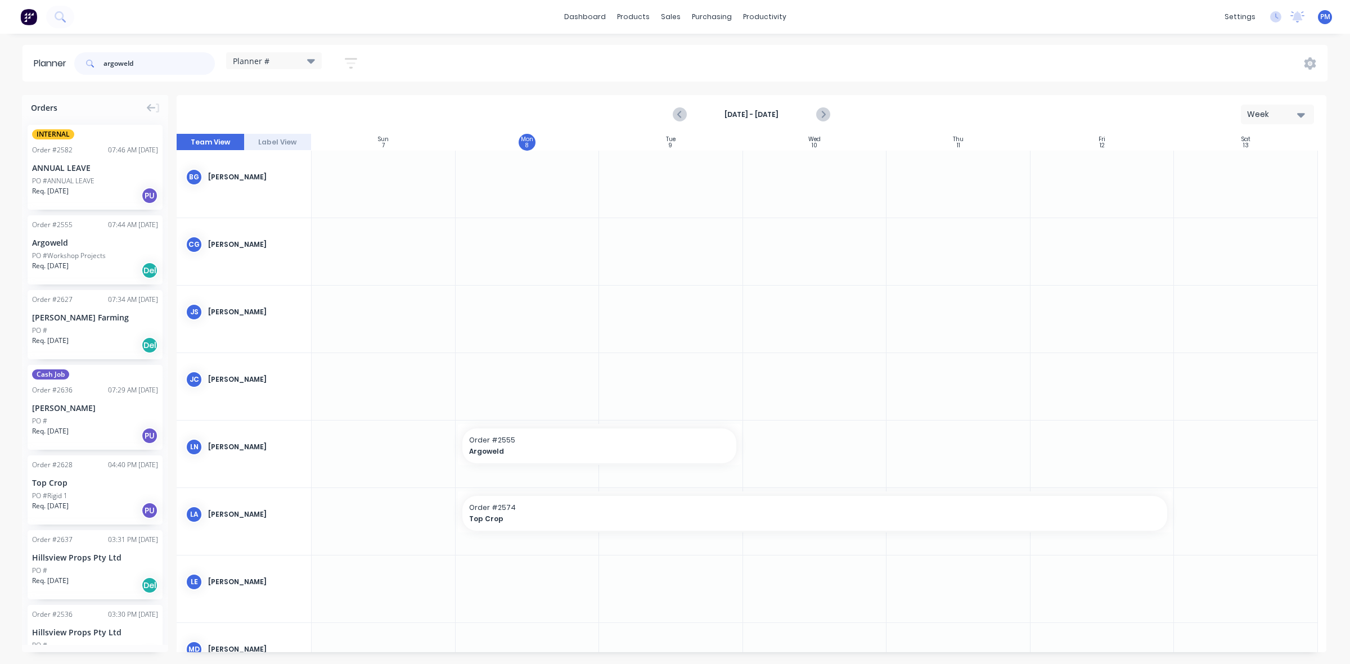
type input "argoweld"
drag, startPoint x: 76, startPoint y: 233, endPoint x: 498, endPoint y: 249, distance: 422.6
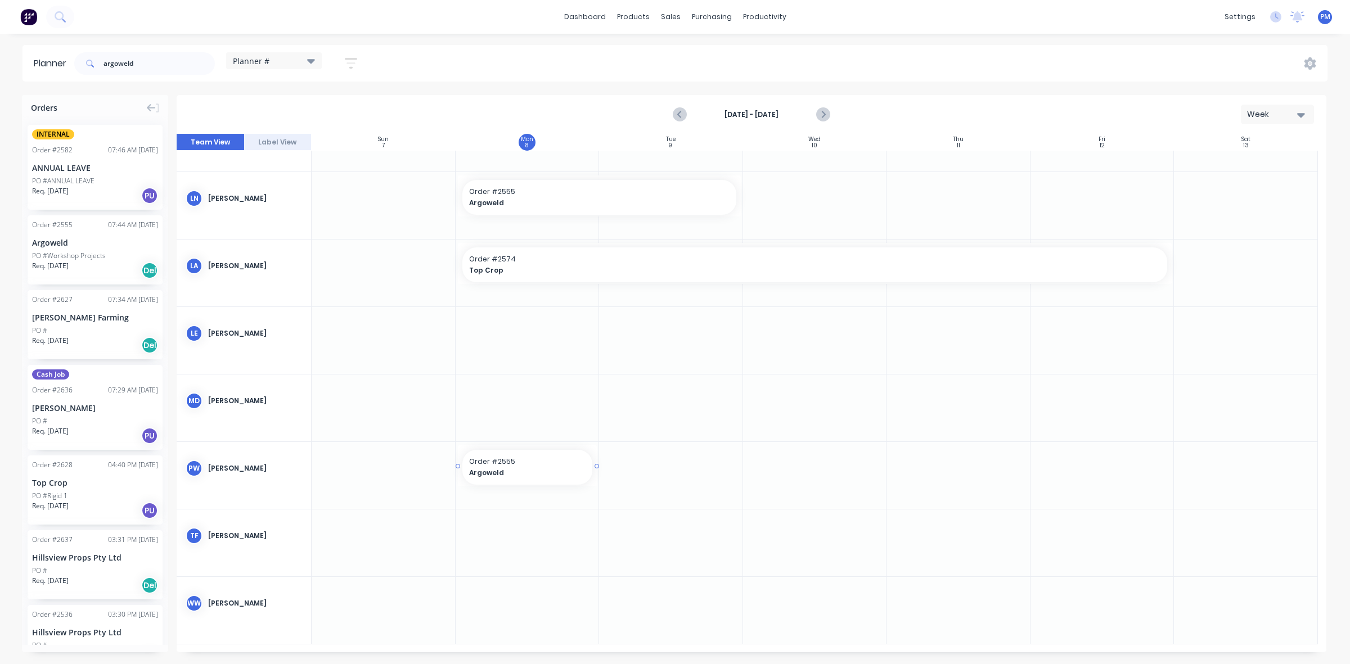
drag, startPoint x: 66, startPoint y: 237, endPoint x: 509, endPoint y: 459, distance: 496.4
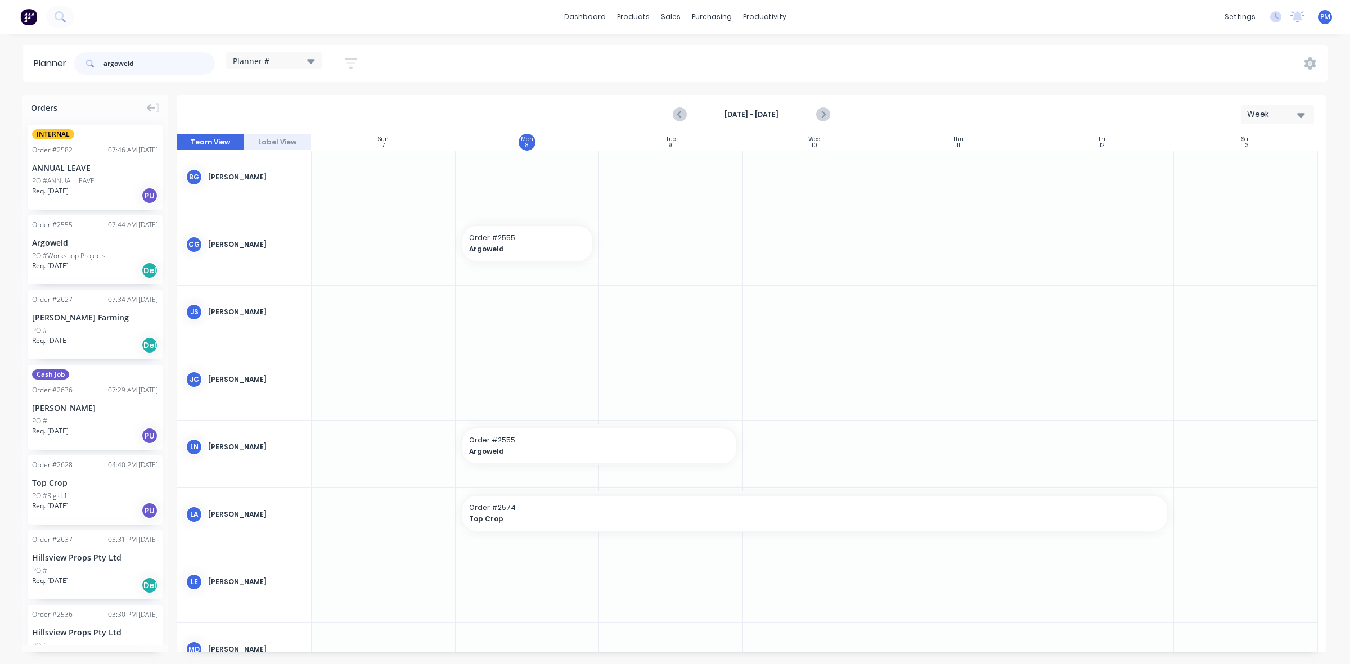
drag, startPoint x: 149, startPoint y: 63, endPoint x: 85, endPoint y: 60, distance: 64.2
click at [85, 60] on div "argoweld" at bounding box center [144, 63] width 141 height 22
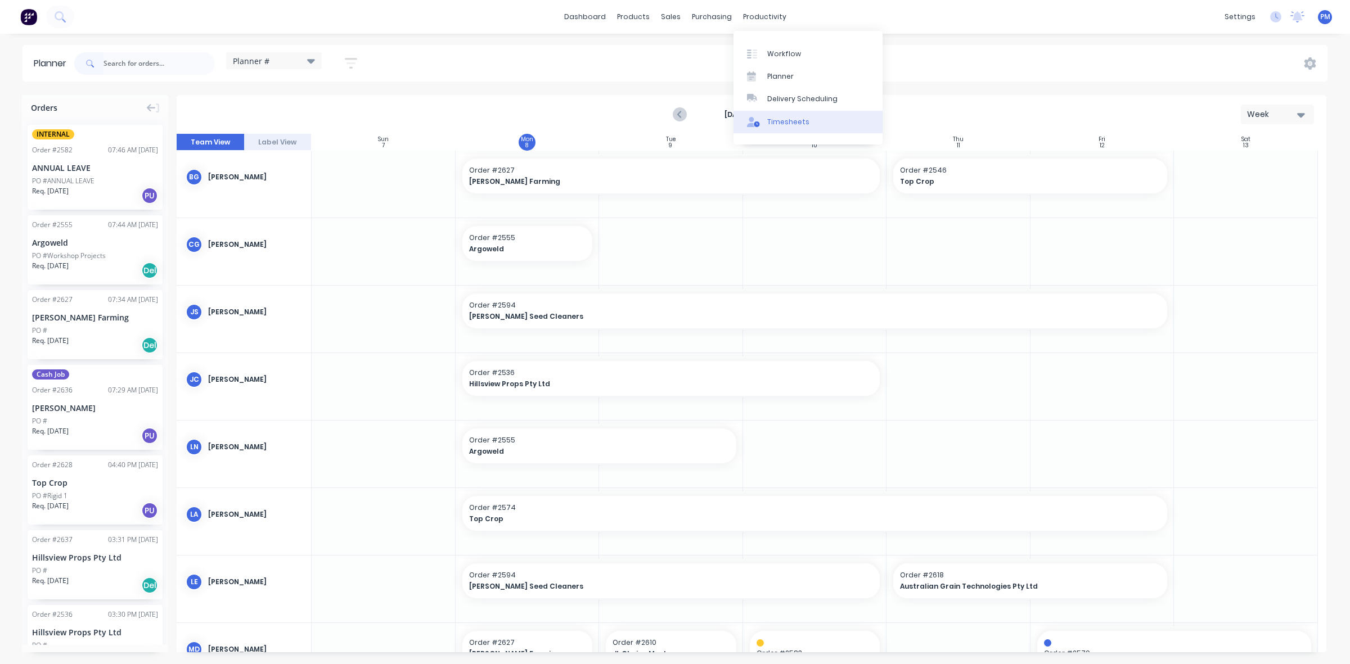
click at [775, 115] on link "Timesheets" at bounding box center [807, 122] width 149 height 22
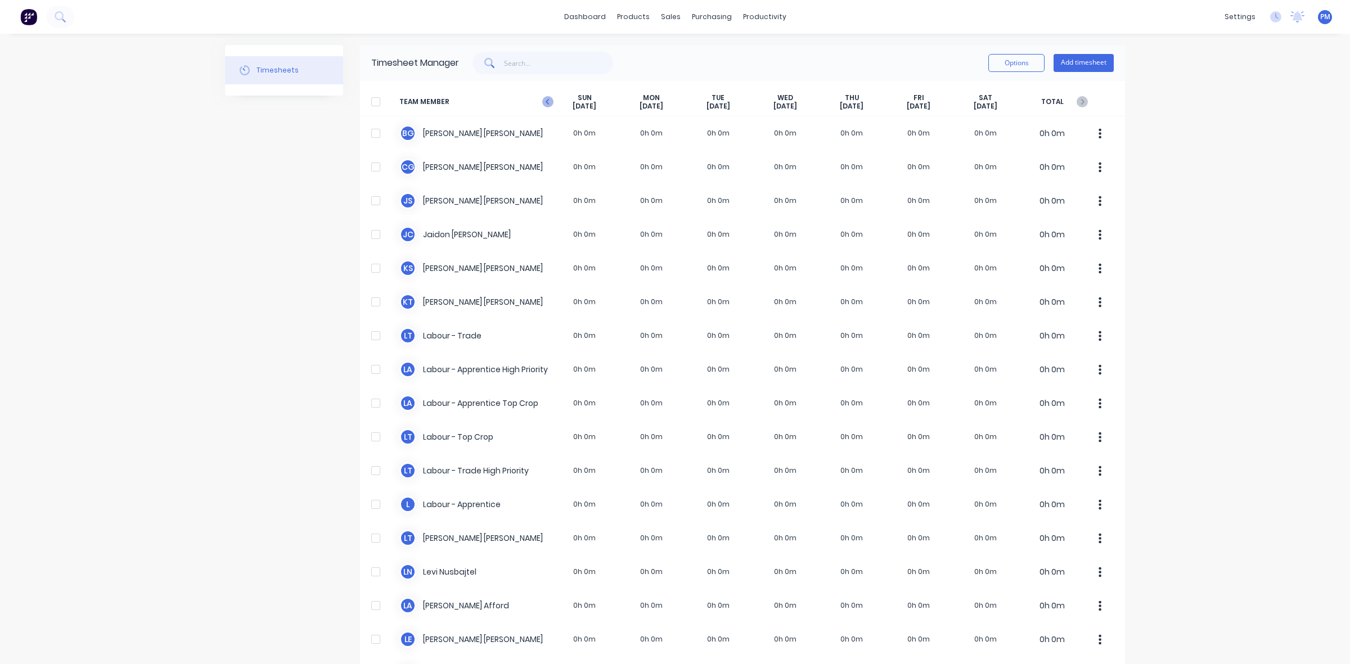
click at [545, 100] on icon "button" at bounding box center [546, 102] width 3 height 6
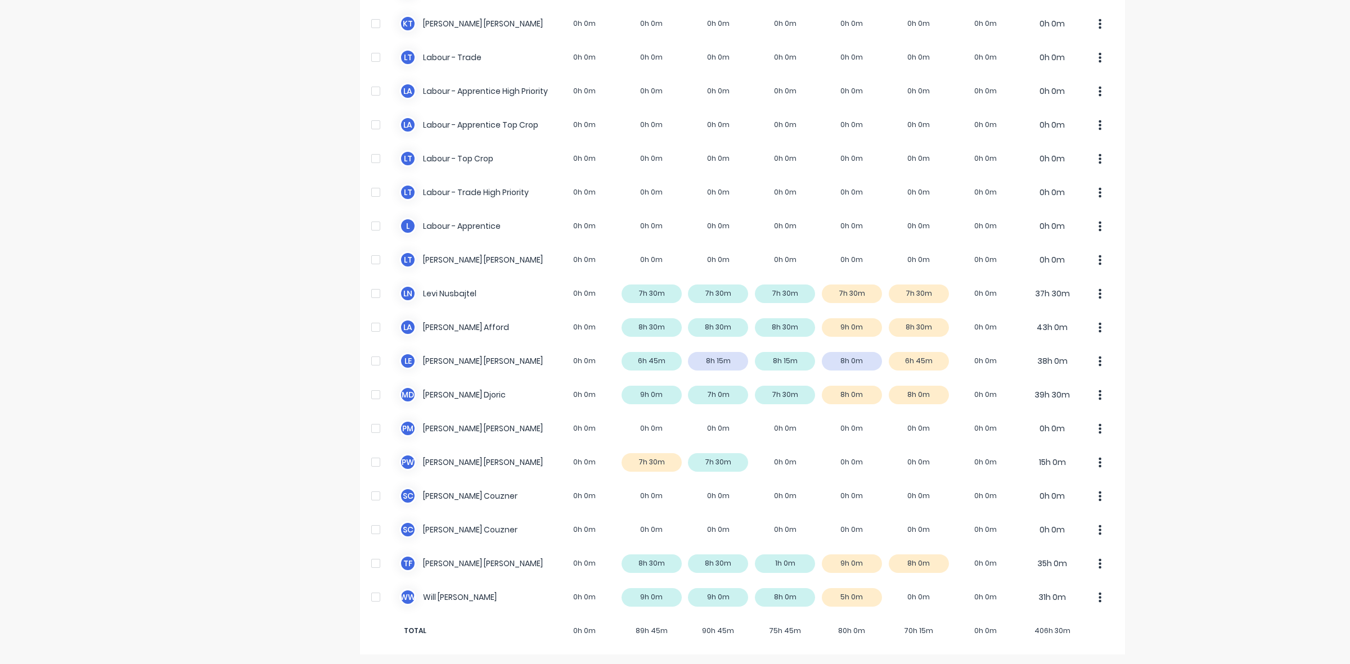
scroll to position [280, 0]
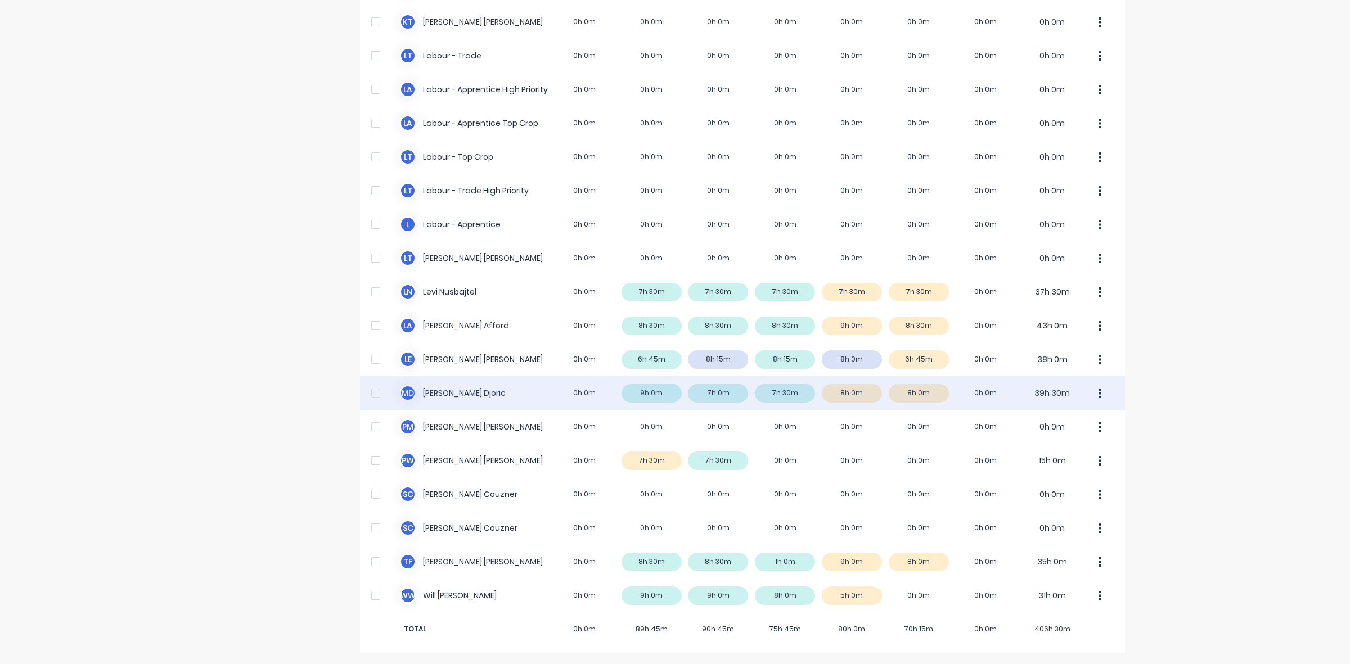
click at [927, 395] on div "M D Micheal Djoric 0h 0m 9h 0m 7h 0m 7h 30m 8h 0m 8h 0m 0h 0m 39h 30m" at bounding box center [742, 393] width 765 height 34
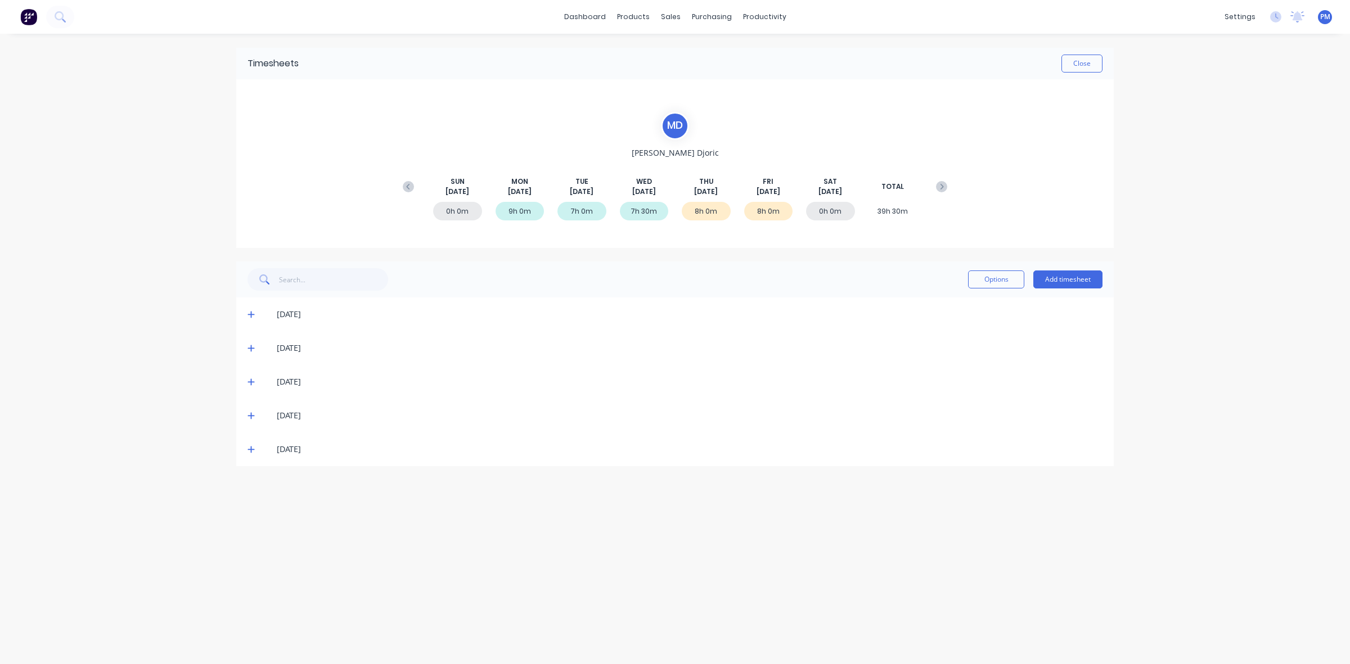
click at [251, 448] on icon at bounding box center [250, 449] width 7 height 8
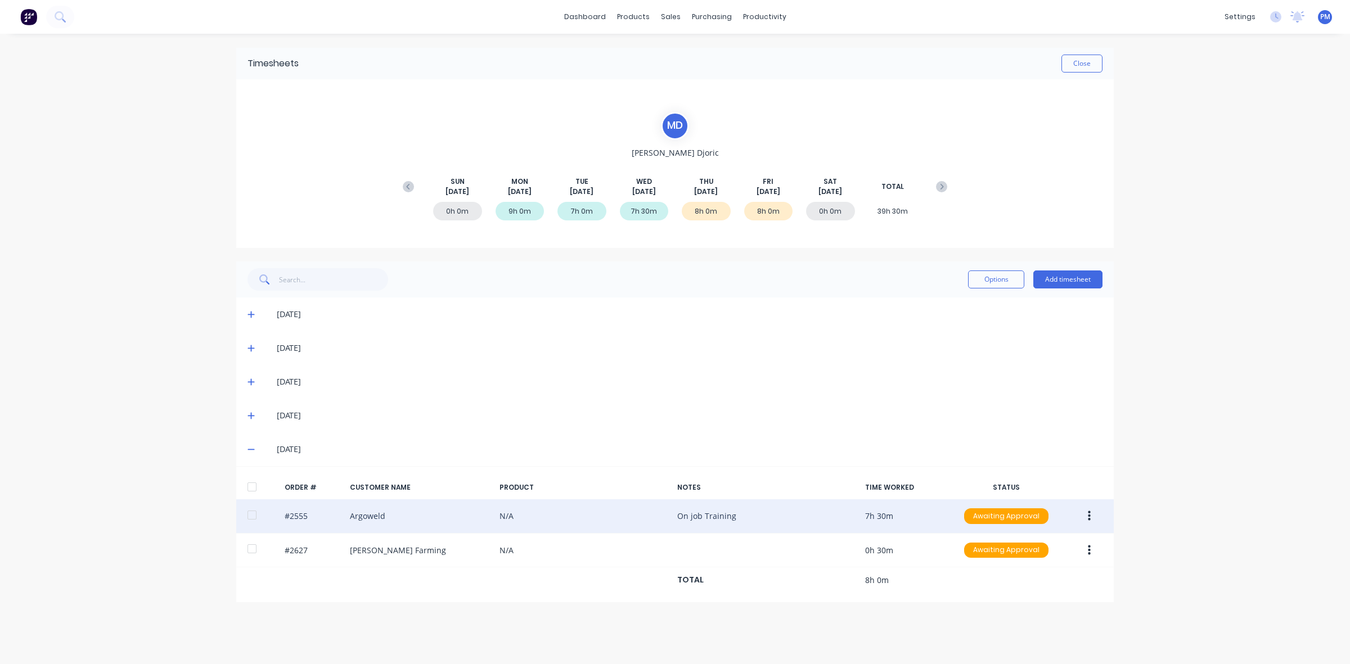
click at [1088, 516] on icon "button" at bounding box center [1089, 516] width 3 height 10
click at [1021, 586] on div "Edit" at bounding box center [1048, 591] width 87 height 16
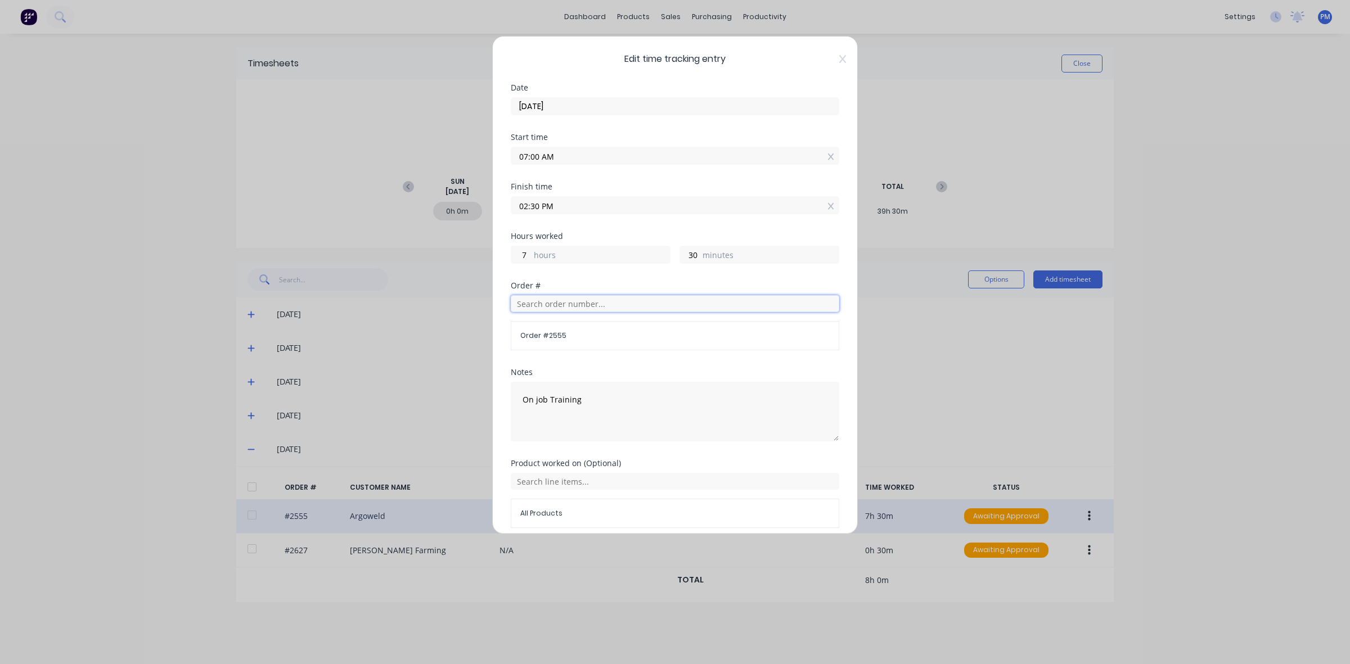
click at [547, 304] on input "text" at bounding box center [675, 303] width 328 height 17
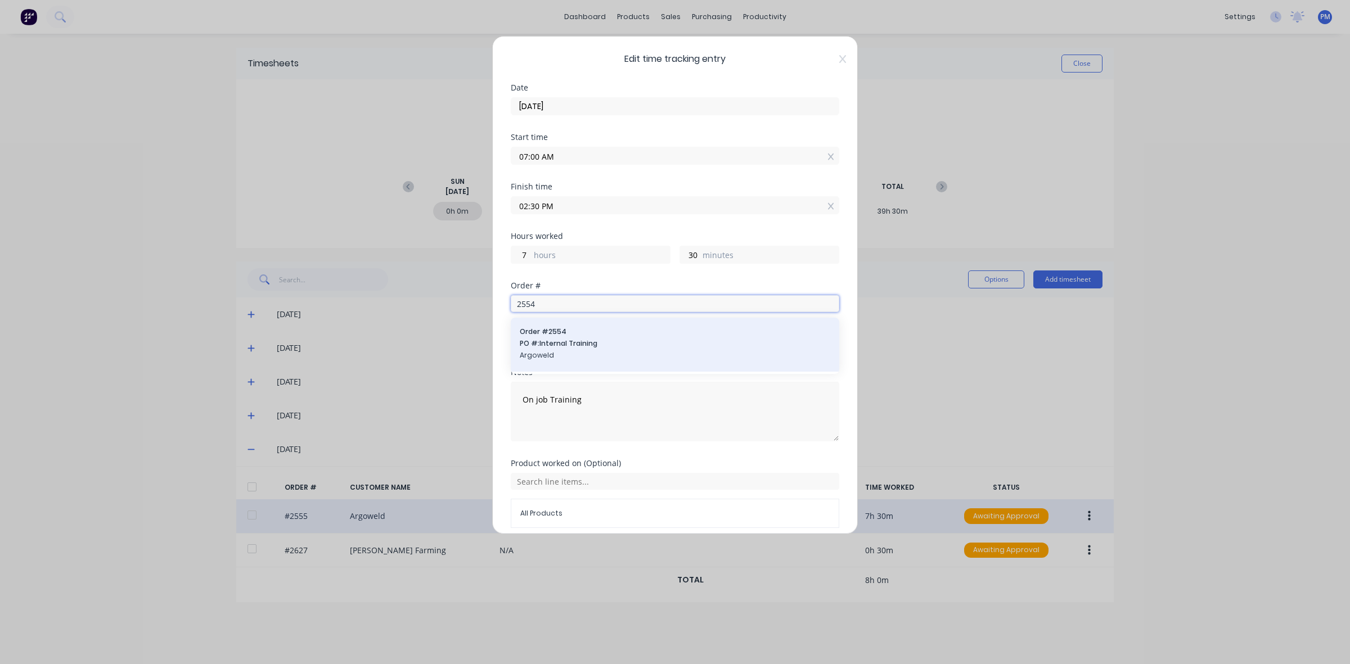
type input "2554"
click at [561, 342] on span "PO #: Internal Training" at bounding box center [675, 344] width 310 height 10
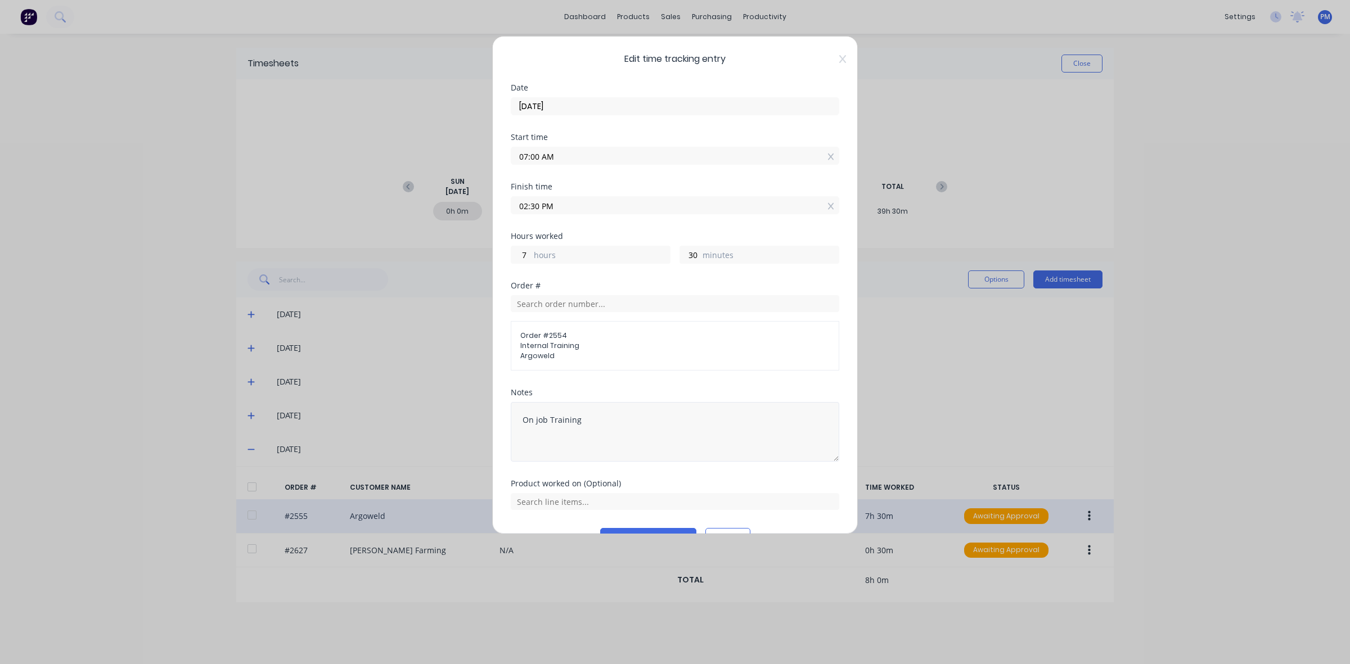
scroll to position [29, 0]
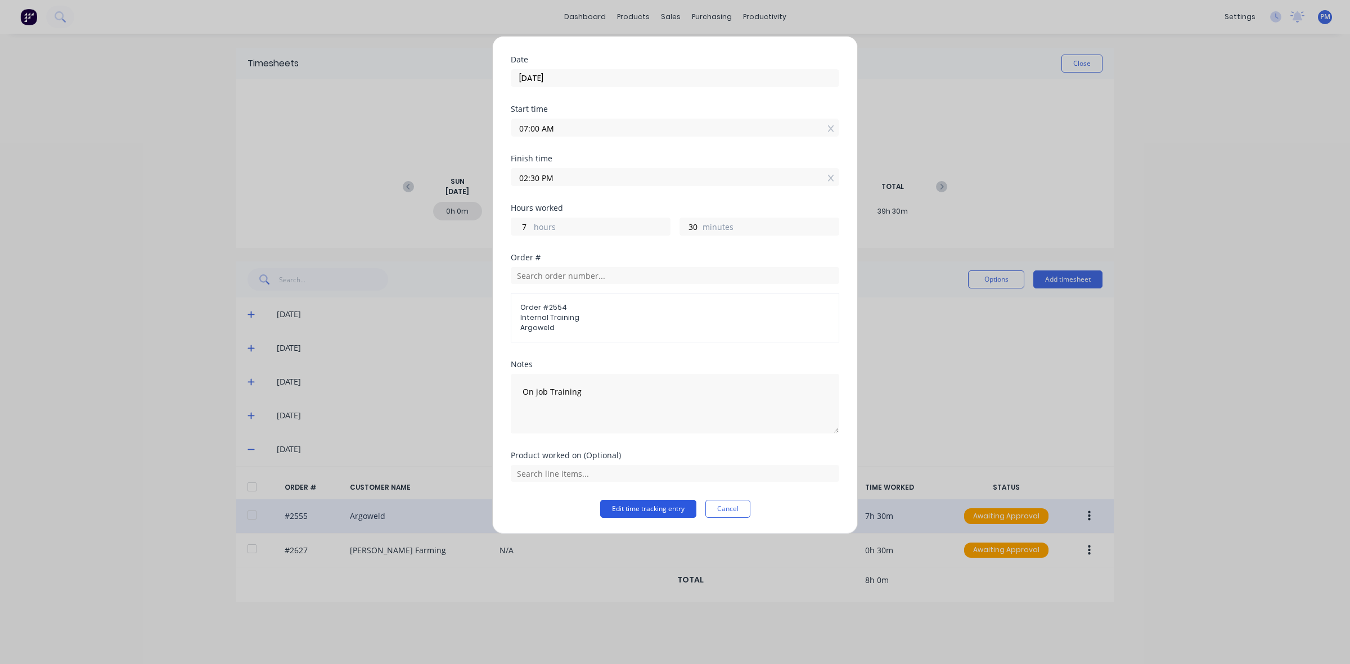
click at [657, 510] on button "Edit time tracking entry" at bounding box center [648, 509] width 96 height 18
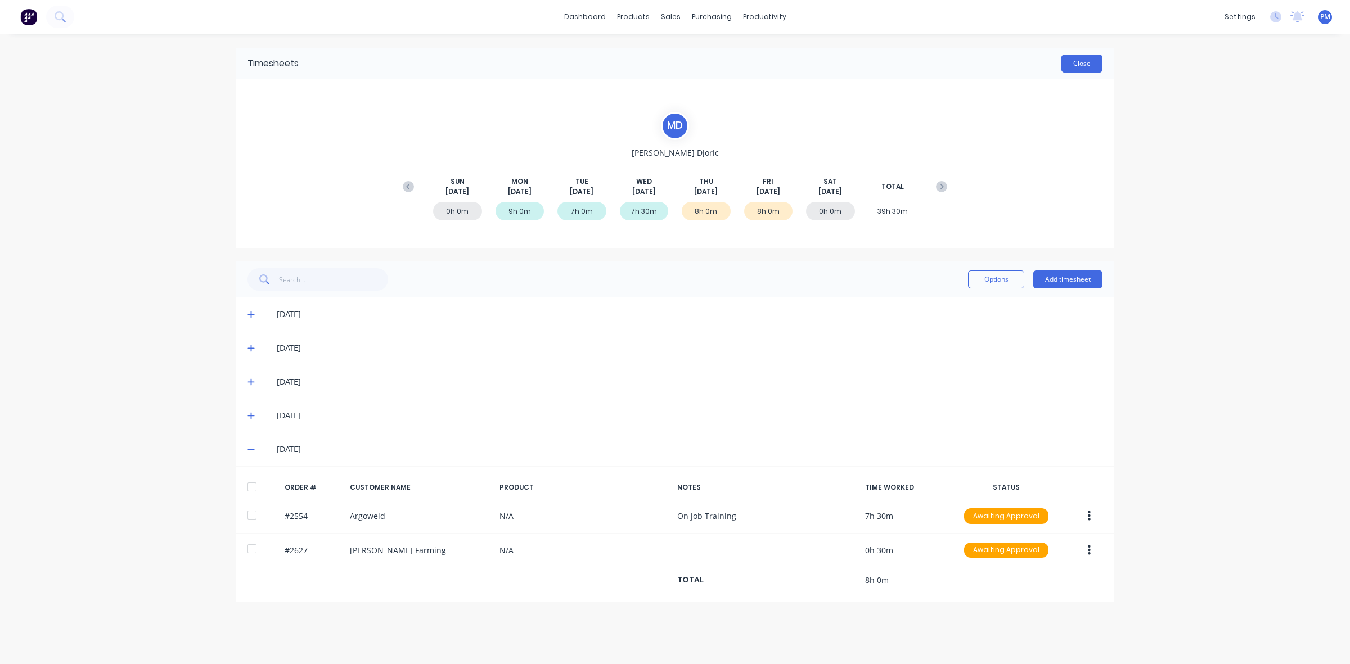
click at [1079, 63] on button "Close" at bounding box center [1081, 64] width 41 height 18
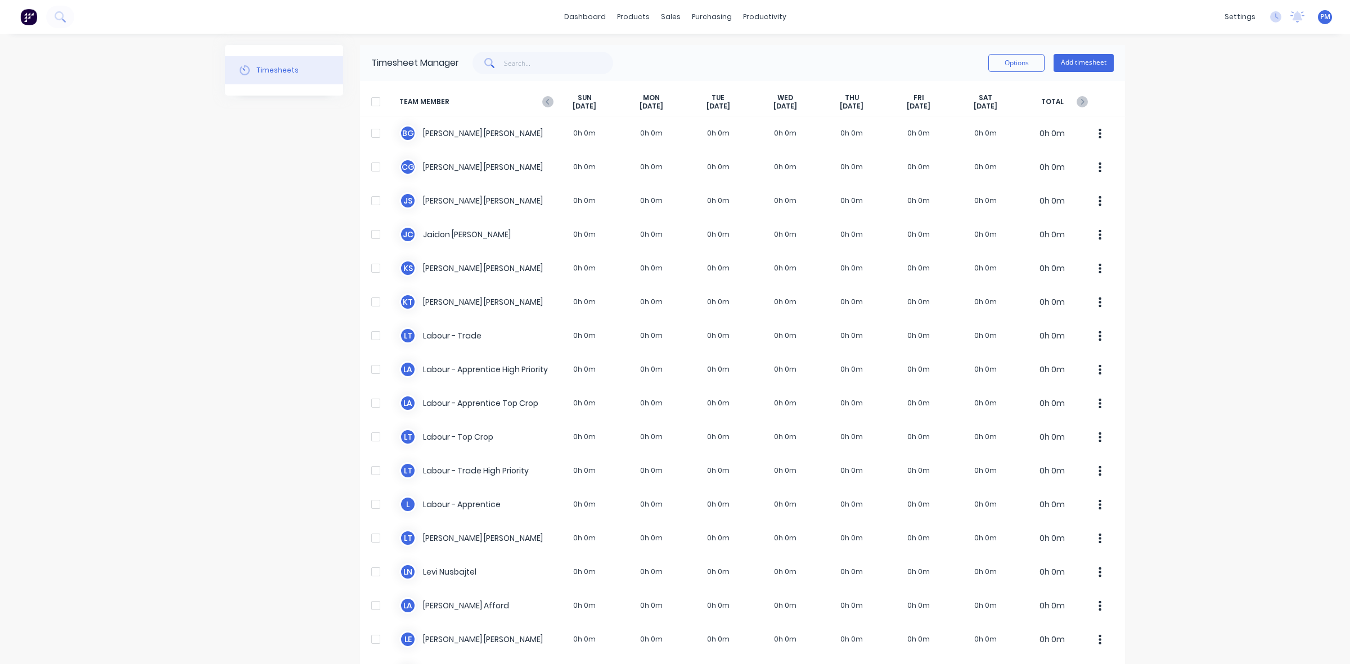
click at [542, 100] on icon "button" at bounding box center [547, 101] width 11 height 11
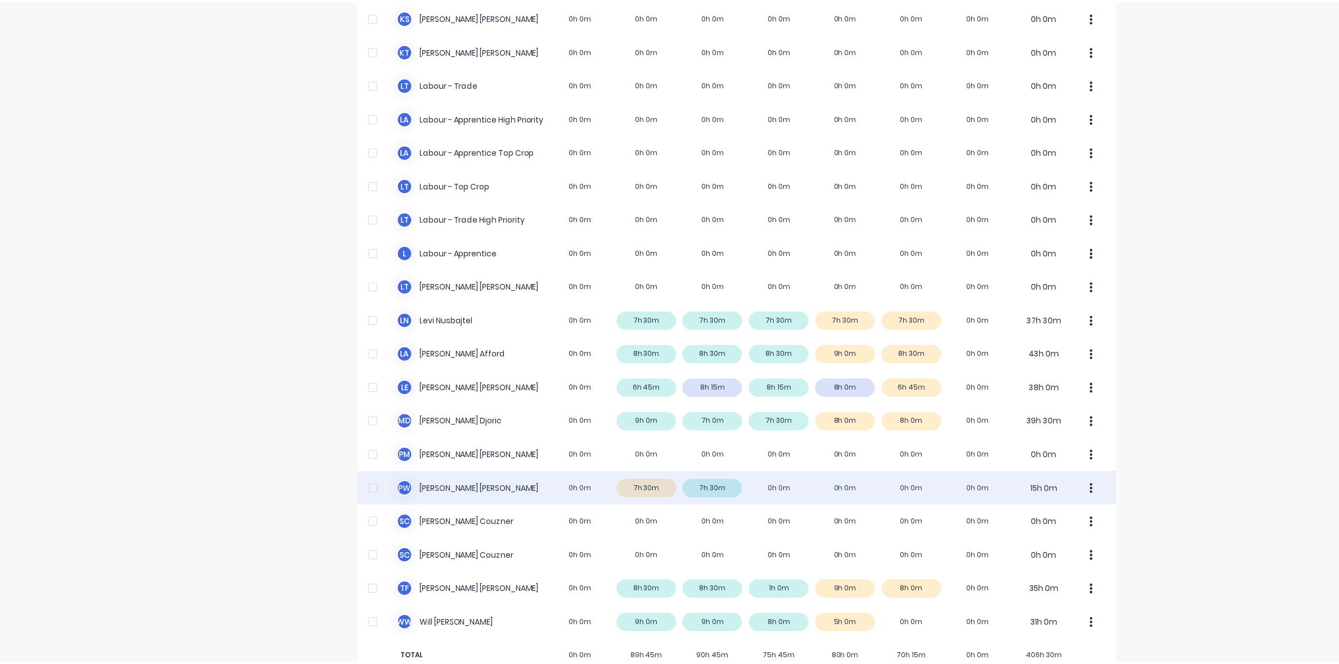
scroll to position [280, 0]
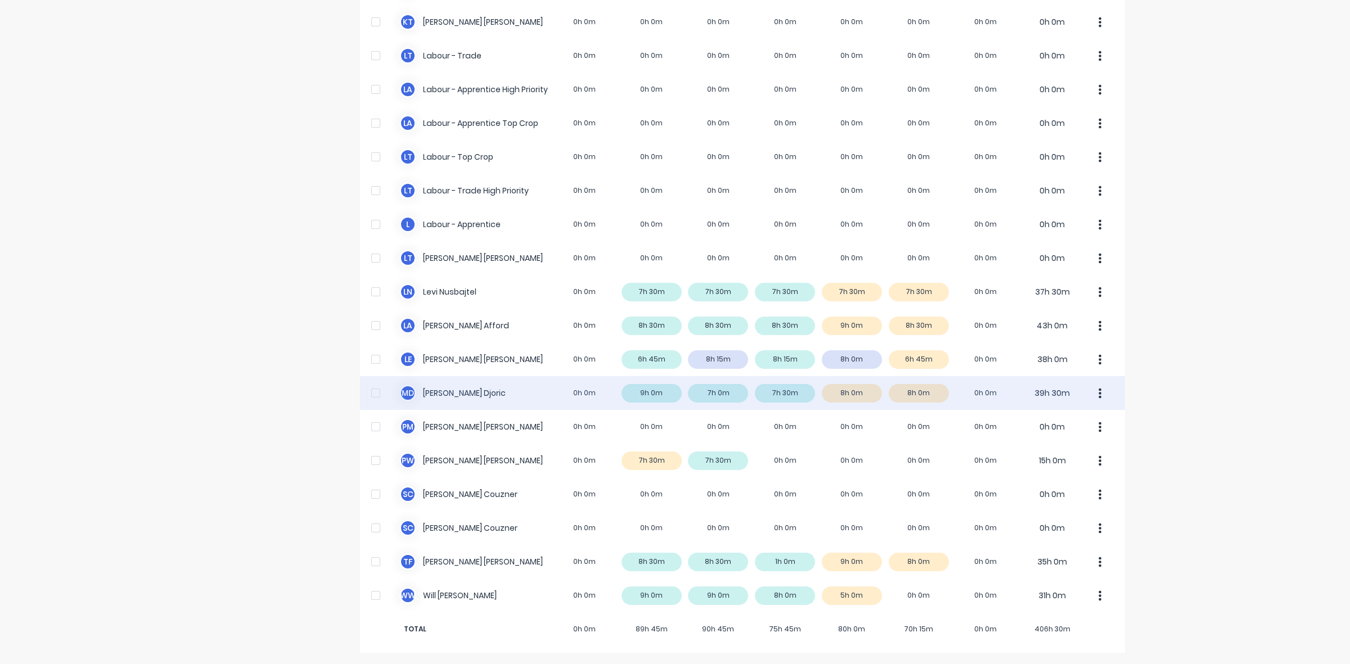
click at [796, 390] on div "M D Micheal Djoric 0h 0m 9h 0m 7h 0m 7h 30m 8h 0m 8h 0m 0h 0m 39h 30m" at bounding box center [742, 393] width 765 height 34
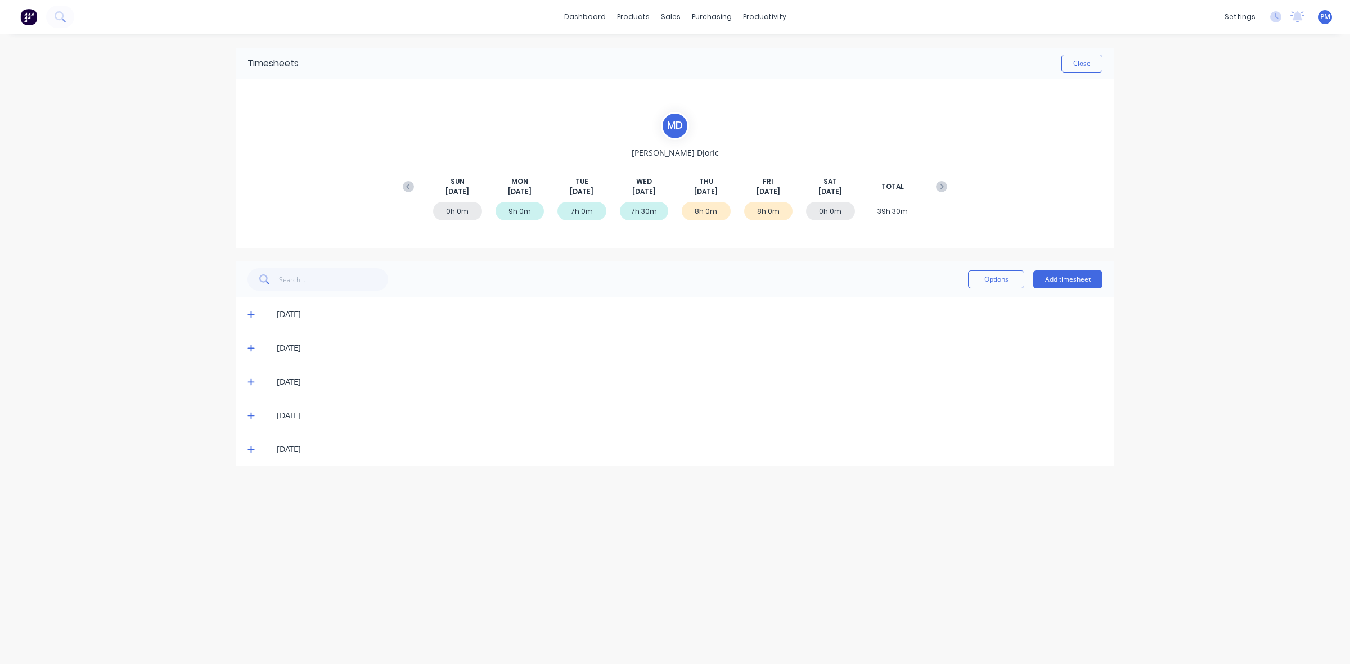
click at [251, 415] on icon at bounding box center [250, 416] width 7 height 7
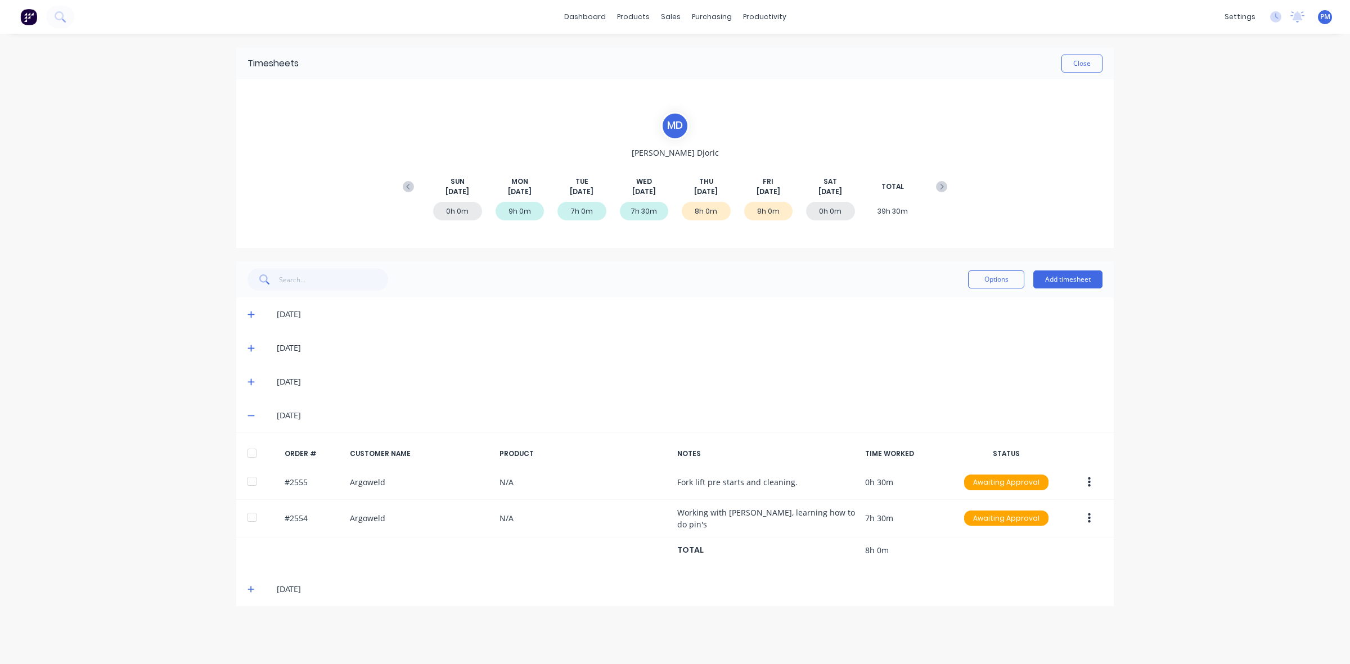
click at [249, 413] on icon at bounding box center [250, 416] width 7 height 8
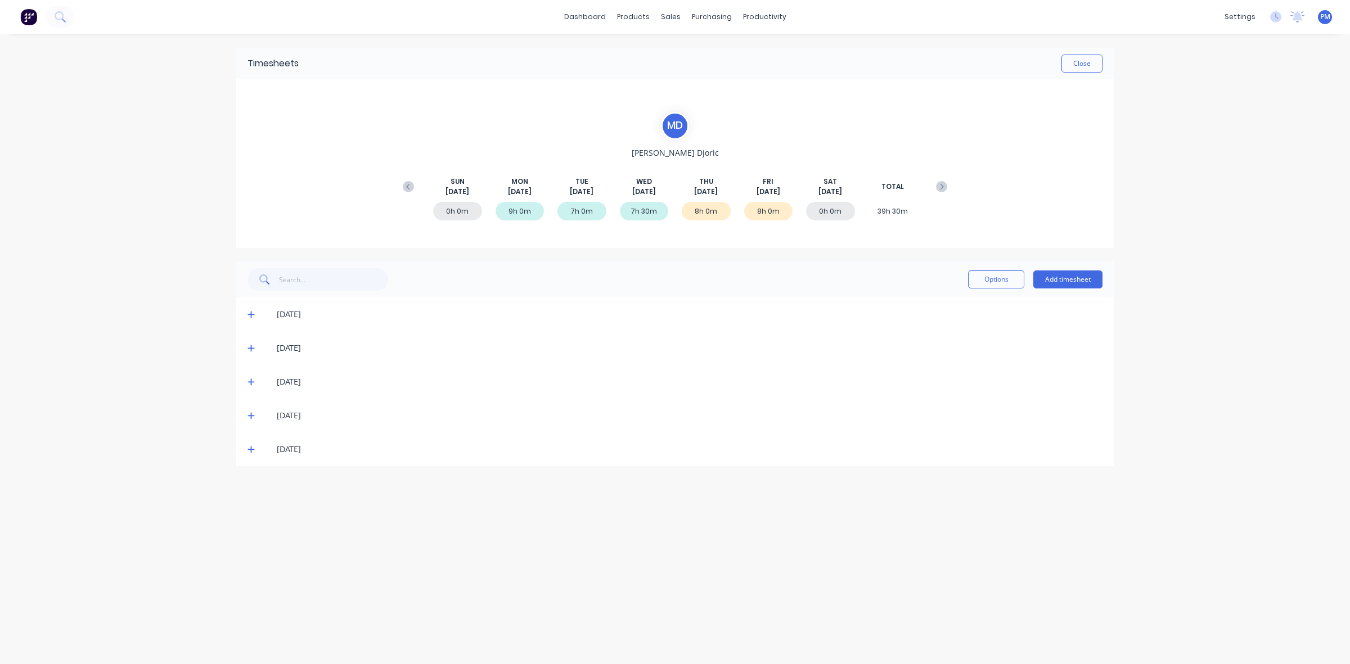
click at [246, 381] on div "03/09/25" at bounding box center [674, 382] width 877 height 34
click at [249, 380] on icon at bounding box center [250, 382] width 7 height 8
click at [250, 345] on icon at bounding box center [250, 348] width 7 height 8
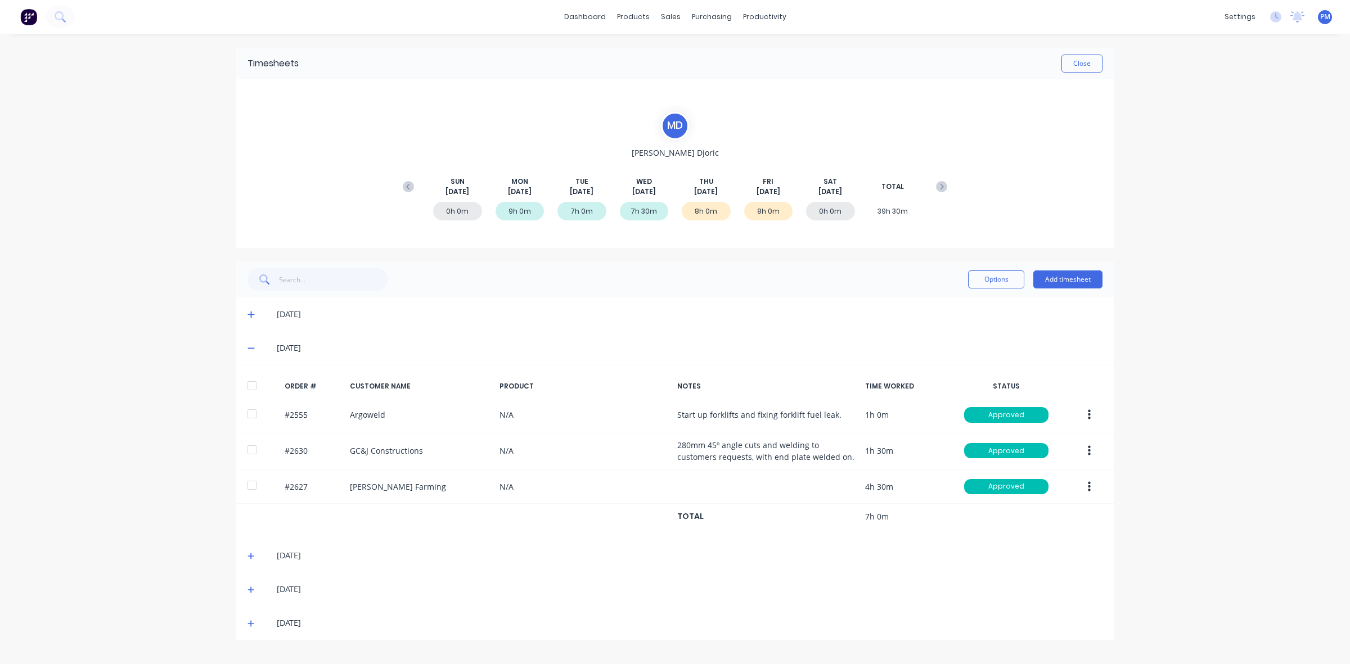
click at [249, 345] on icon at bounding box center [250, 348] width 7 height 8
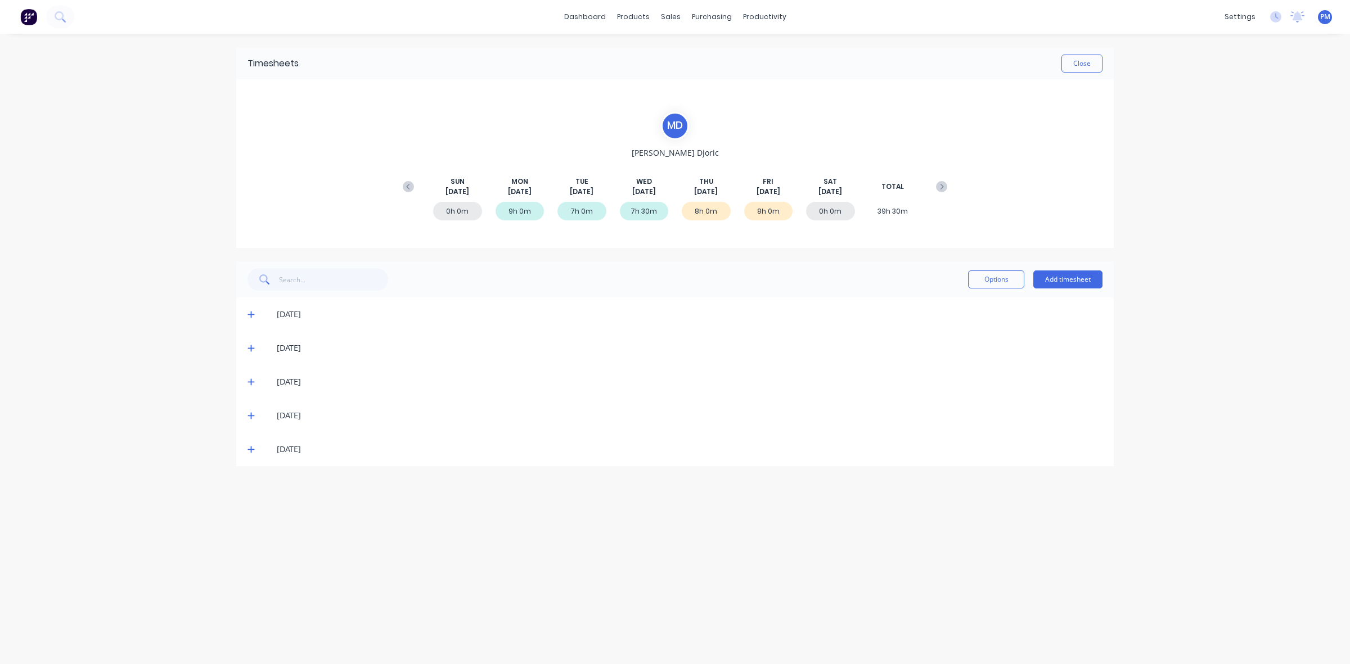
click at [248, 310] on icon at bounding box center [250, 314] width 7 height 8
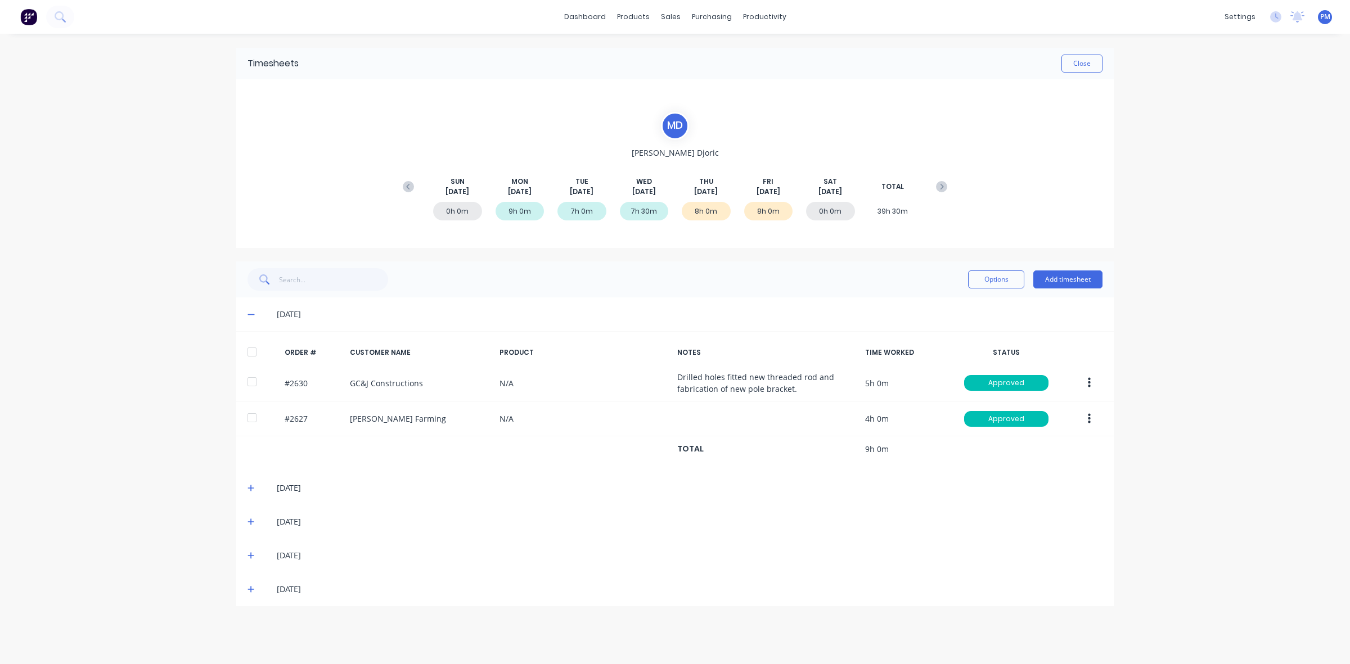
click at [248, 311] on icon at bounding box center [250, 314] width 7 height 8
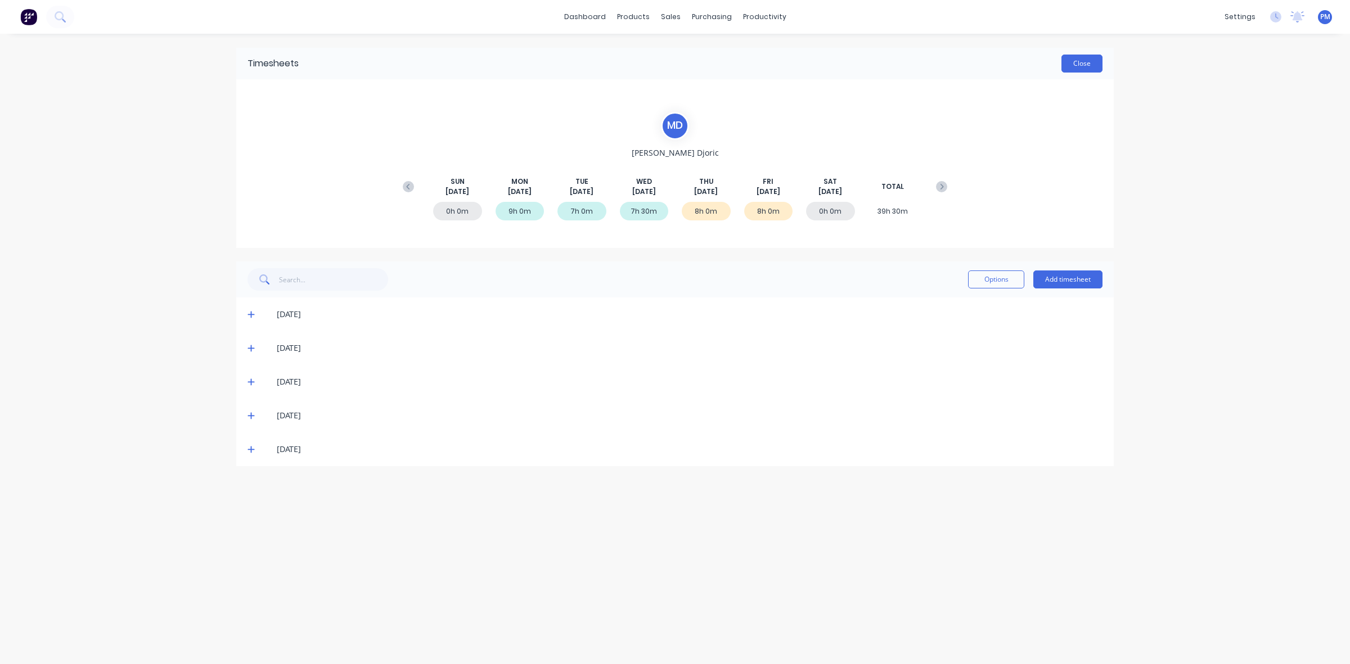
click at [1090, 67] on button "Close" at bounding box center [1081, 64] width 41 height 18
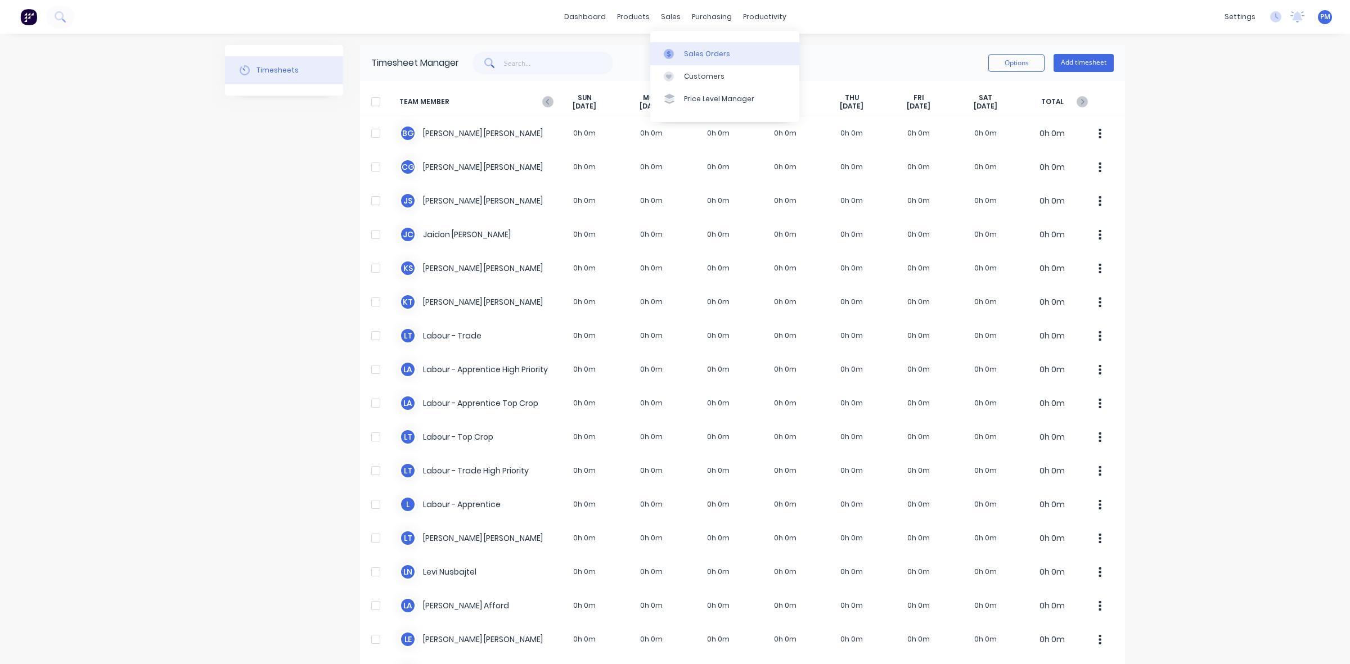
click at [703, 51] on div "Sales Orders" at bounding box center [707, 54] width 46 height 10
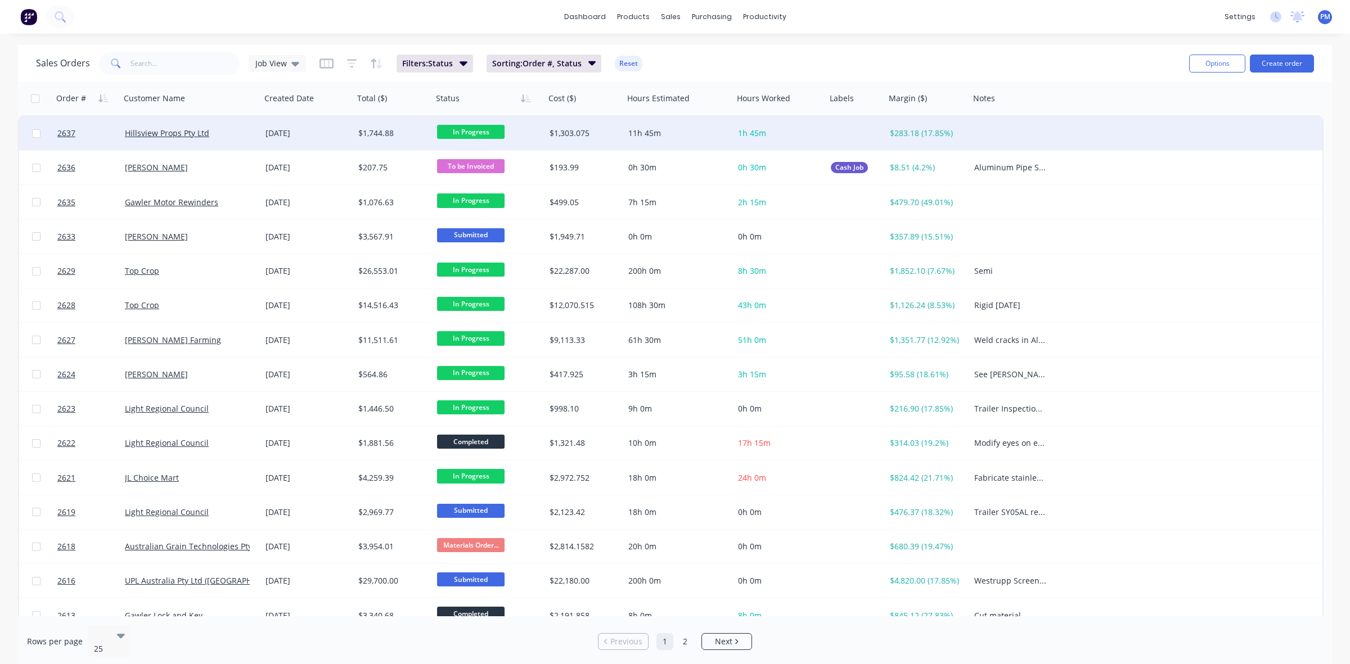
click at [239, 129] on div "Hillsview Props Pty Ltd" at bounding box center [187, 133] width 125 height 11
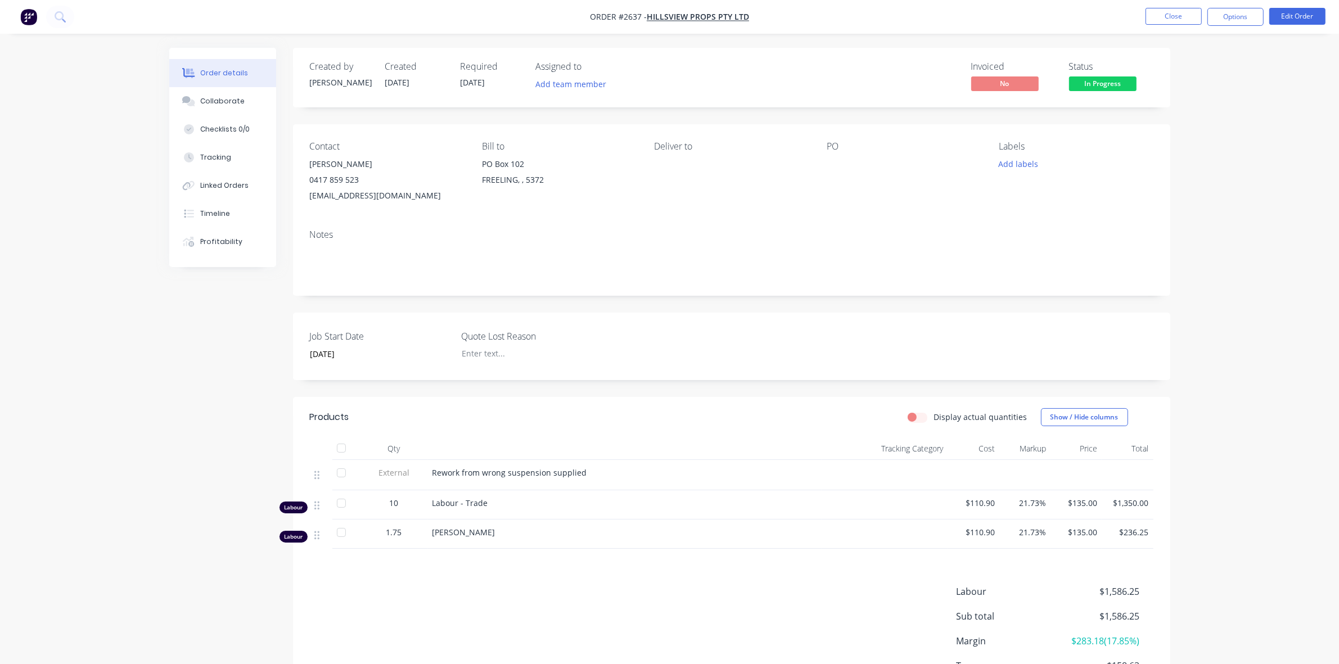
click at [470, 470] on span "Rework from wrong suspension supplied" at bounding box center [509, 472] width 155 height 11
drag, startPoint x: 433, startPoint y: 473, endPoint x: 582, endPoint y: 467, distance: 149.1
click at [582, 467] on div "Rework from wrong suspension supplied" at bounding box center [624, 473] width 385 height 12
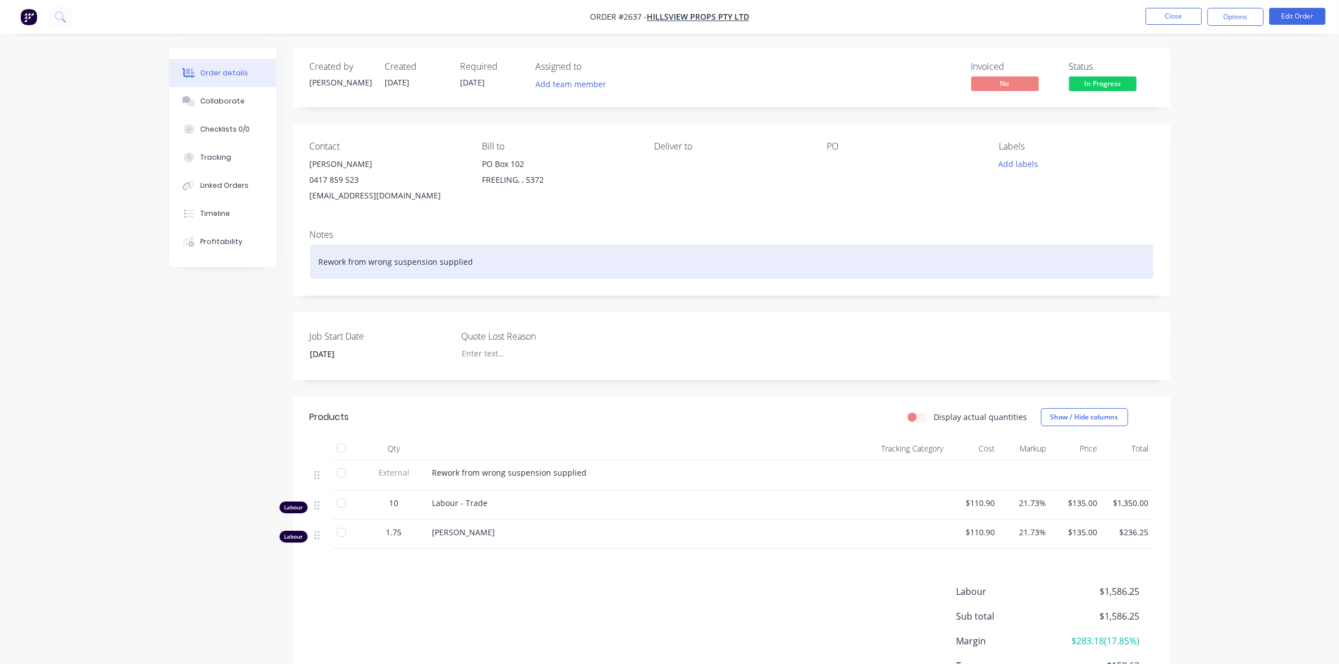
click at [515, 259] on div "Rework from wrong suspension supplied" at bounding box center [731, 262] width 843 height 34
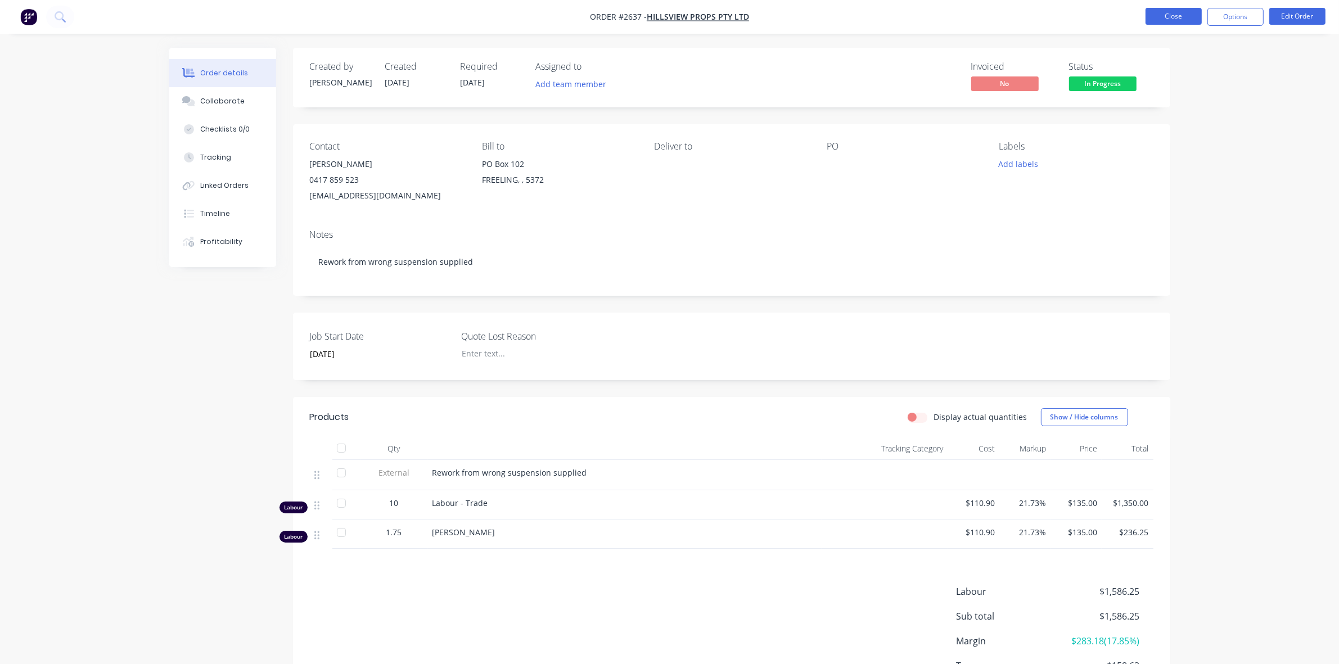
click at [1174, 20] on button "Close" at bounding box center [1173, 16] width 56 height 17
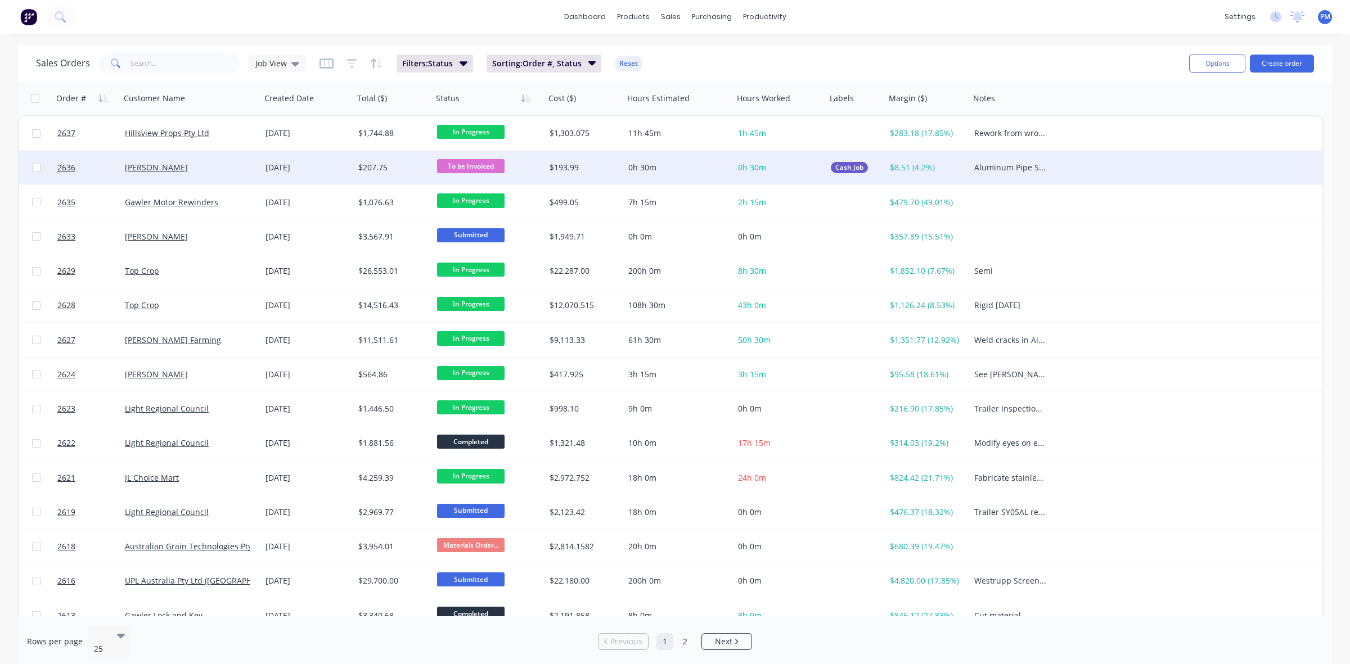
click at [234, 173] on div "[PERSON_NAME]" at bounding box center [190, 168] width 141 height 34
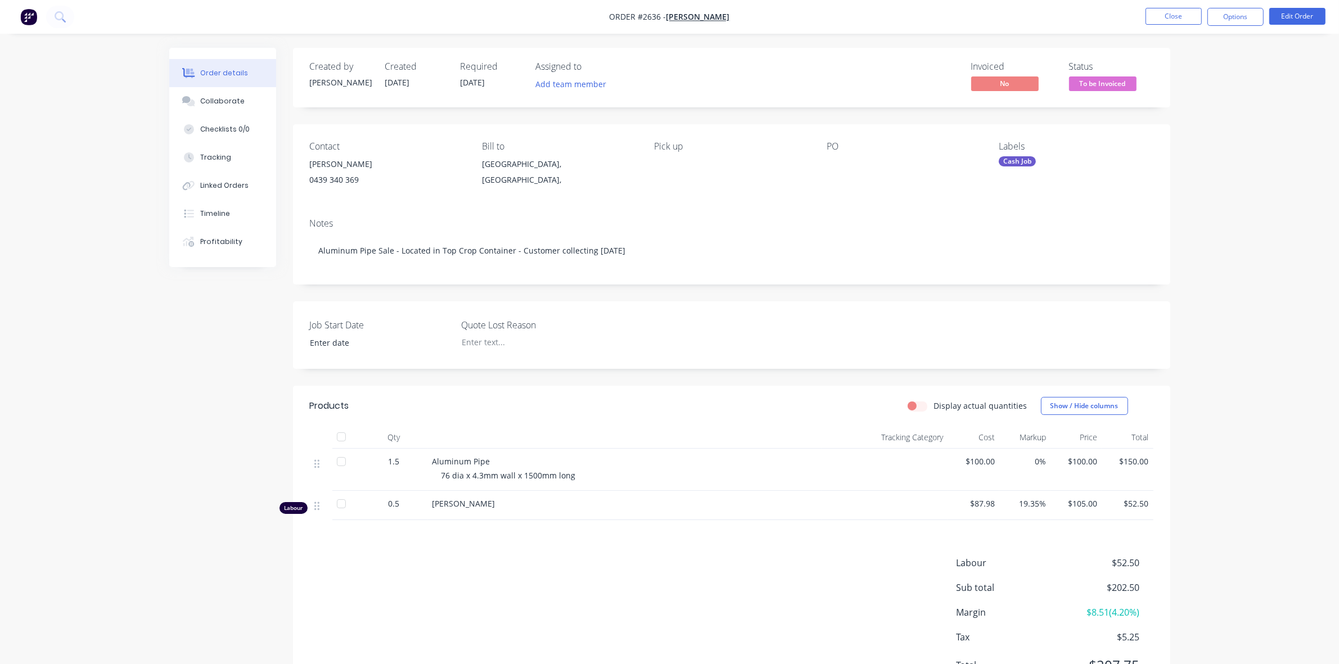
click at [1140, 459] on span "$150.00" at bounding box center [1127, 461] width 42 height 12
click at [1139, 464] on span "$150.00" at bounding box center [1127, 461] width 42 height 12
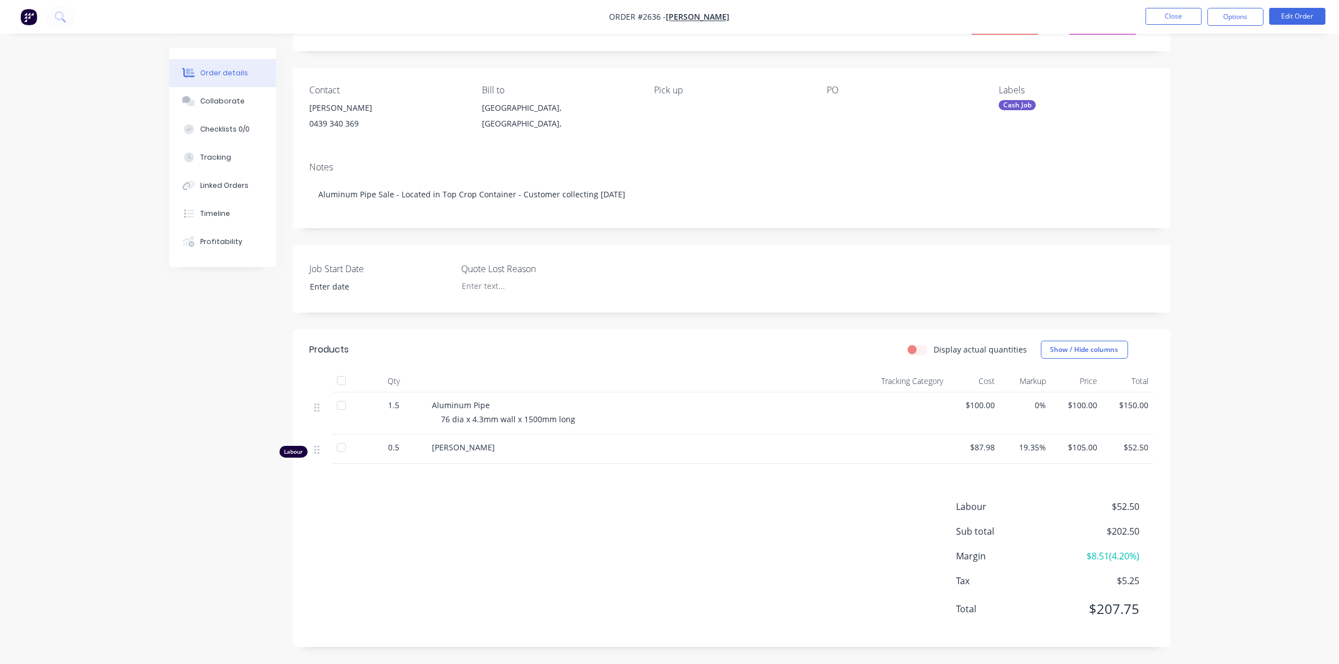
scroll to position [57, 0]
click at [1291, 20] on button "Edit Order" at bounding box center [1297, 16] width 56 height 17
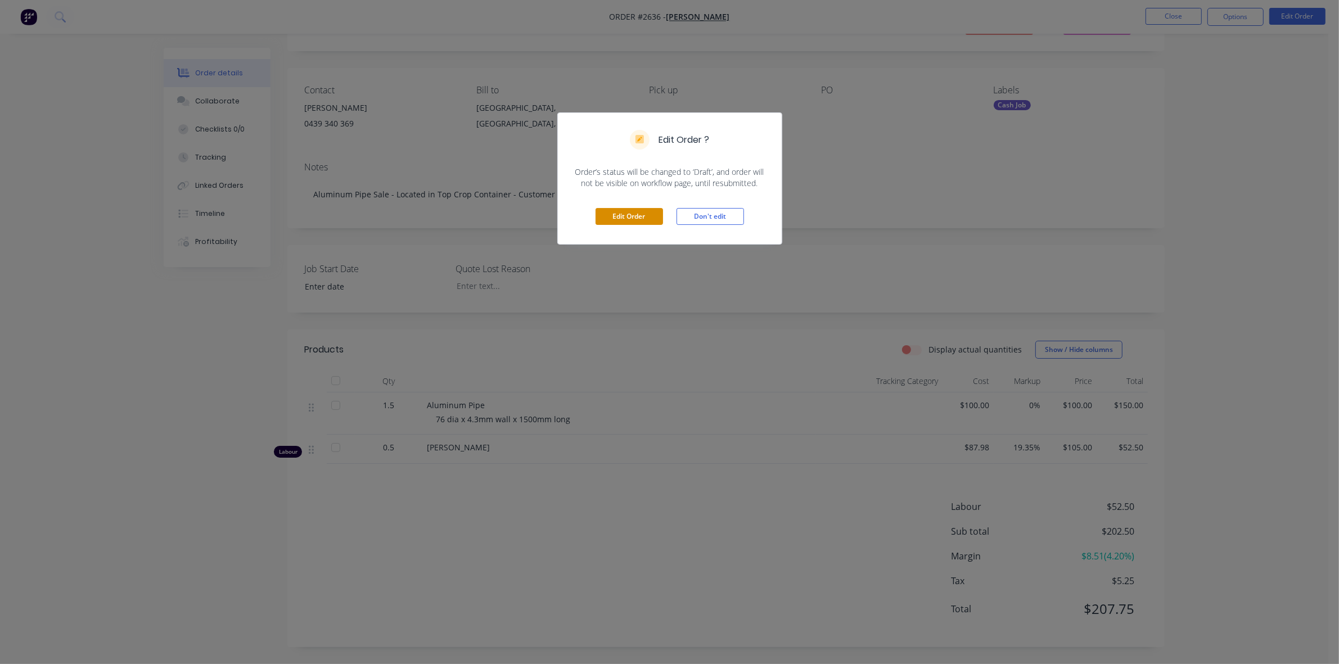
click at [630, 217] on button "Edit Order" at bounding box center [628, 216] width 67 height 17
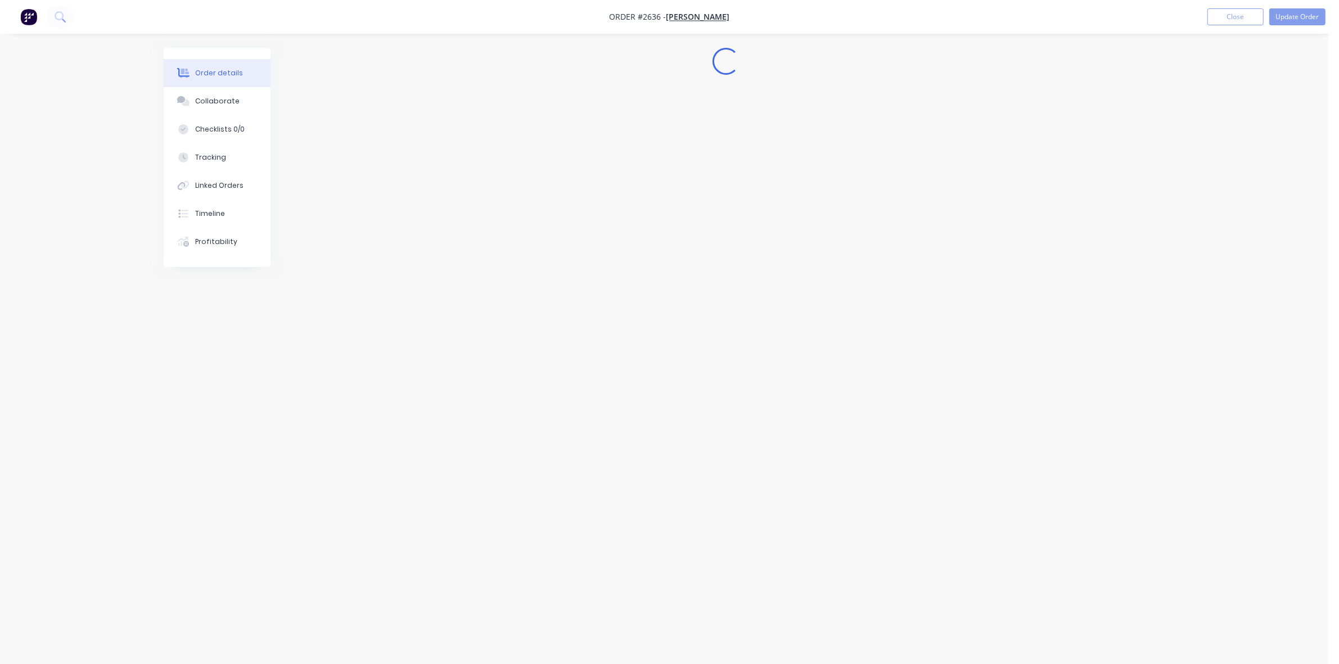
scroll to position [0, 0]
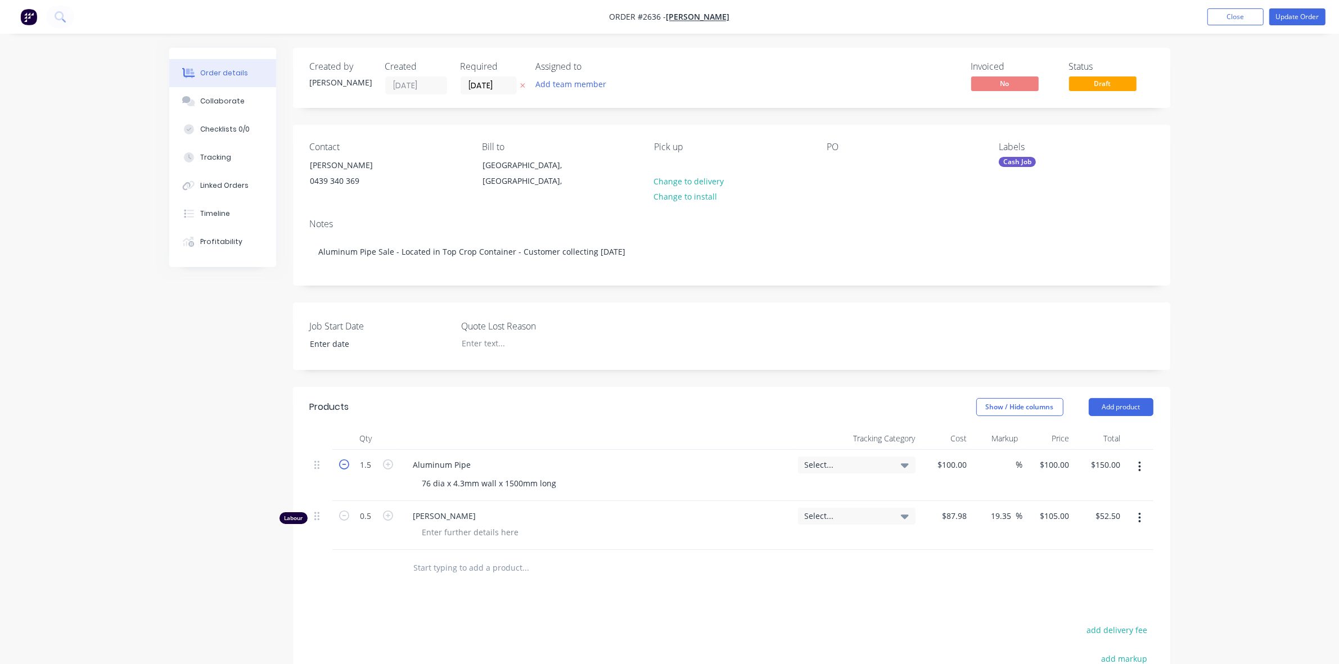
click at [343, 464] on icon "button" at bounding box center [344, 464] width 10 height 10
type input "0.5"
type input "$50.00"
click at [344, 465] on icon "button" at bounding box center [344, 464] width 10 height 10
click at [387, 467] on icon "button" at bounding box center [388, 464] width 10 height 10
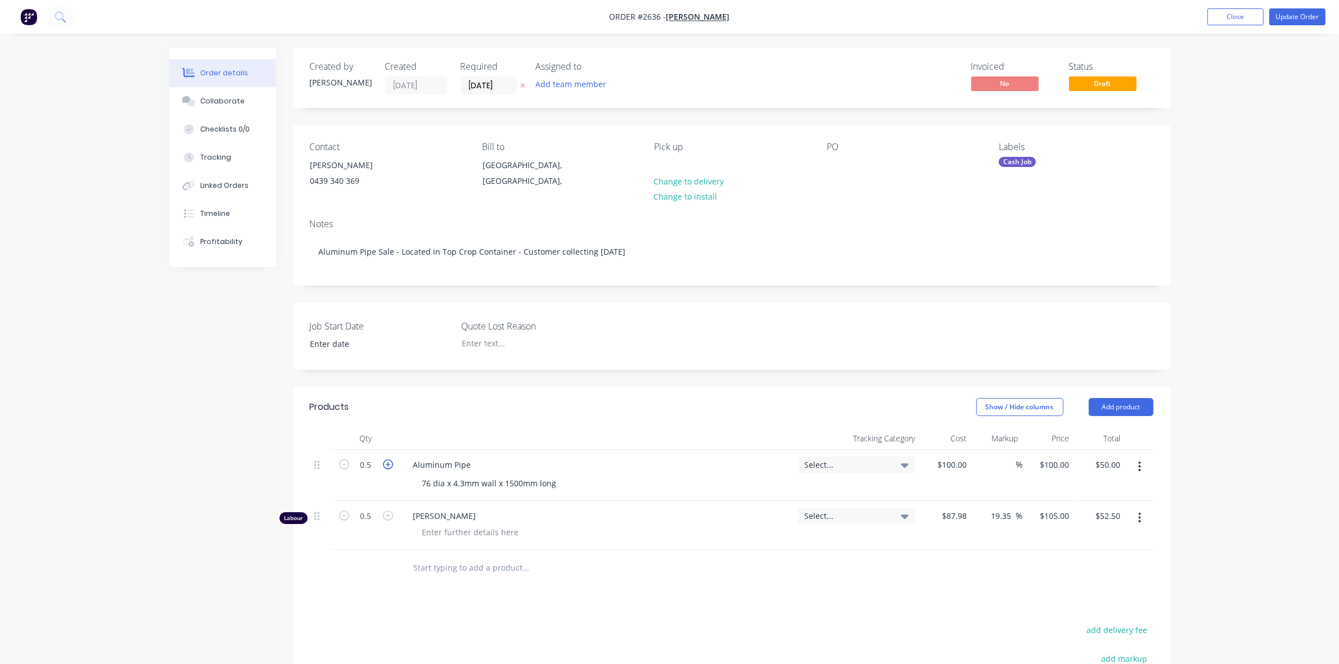
type input "1.5"
type input "$150.00"
click at [345, 467] on icon "button" at bounding box center [344, 464] width 10 height 10
type input "0.5"
type input "$50.00"
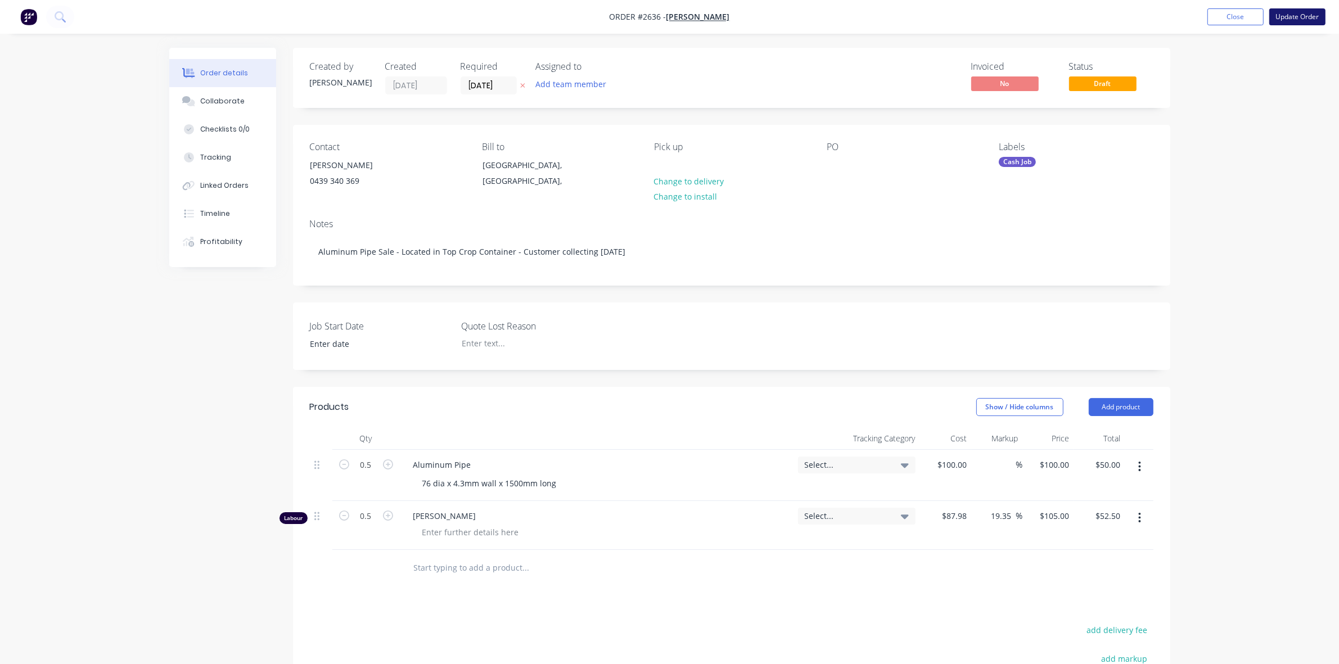
click at [1291, 18] on button "Update Order" at bounding box center [1297, 16] width 56 height 17
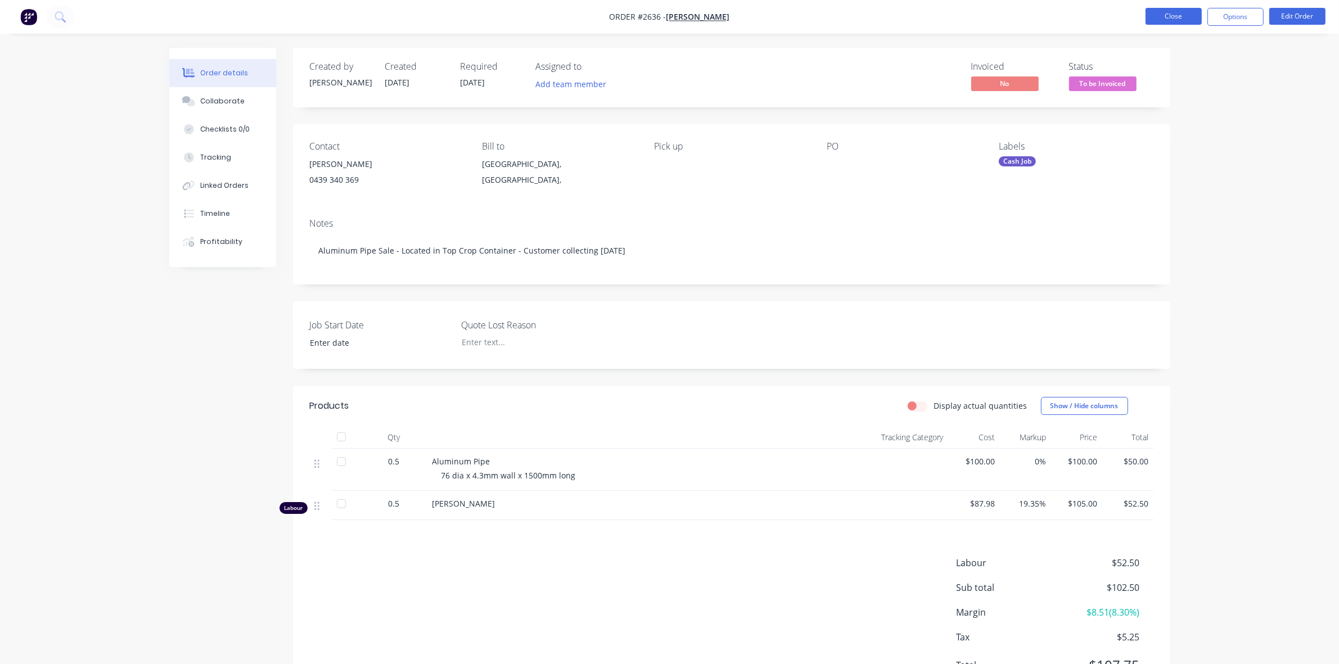
click at [1179, 18] on button "Close" at bounding box center [1173, 16] width 56 height 17
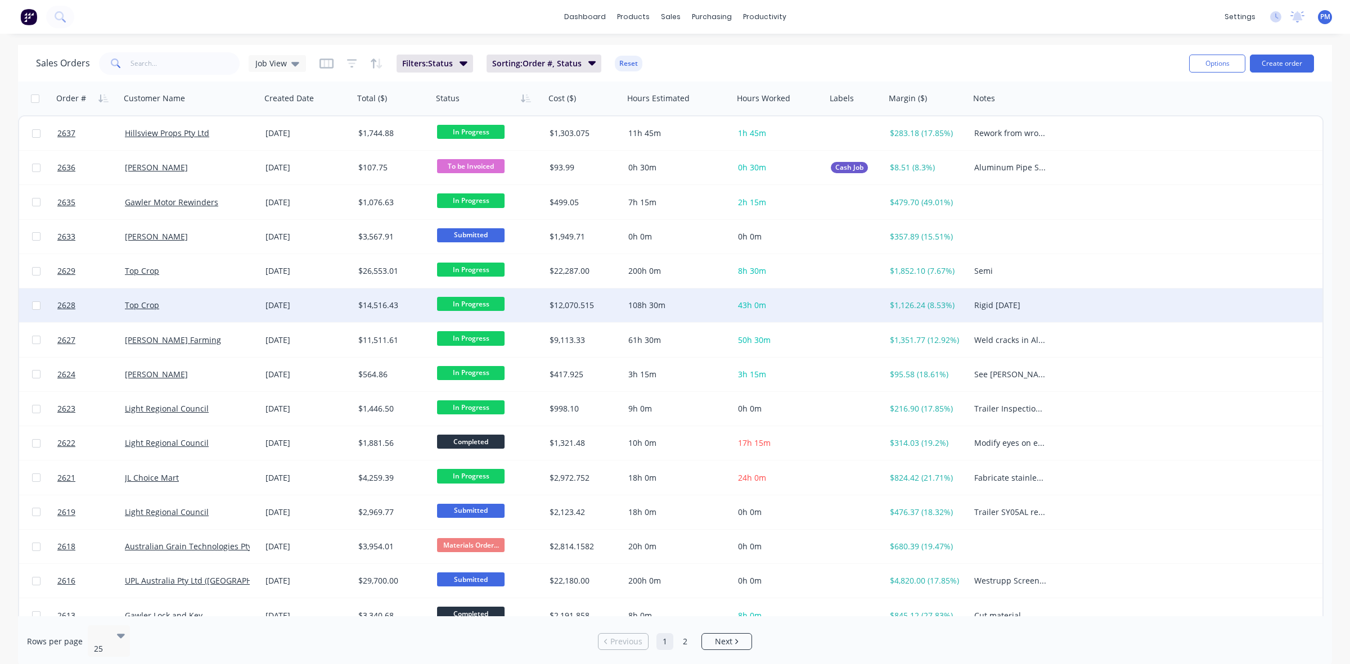
click at [229, 308] on div "Top Crop" at bounding box center [187, 305] width 125 height 11
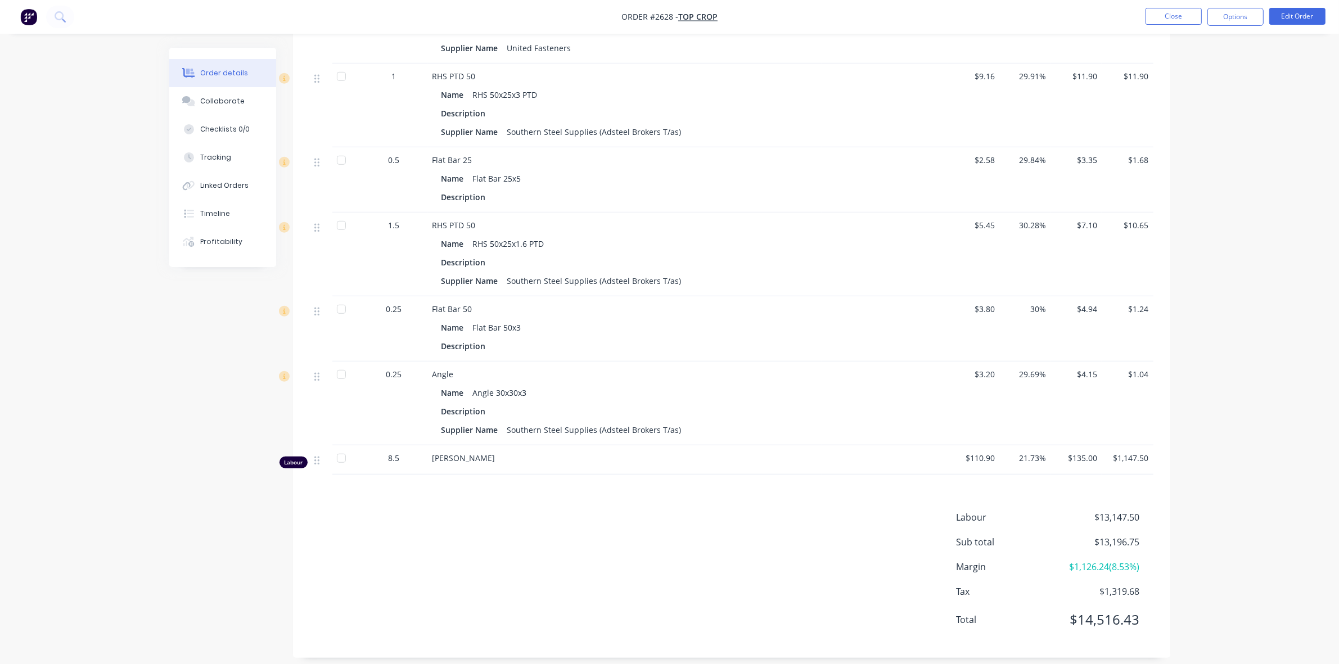
scroll to position [834, 0]
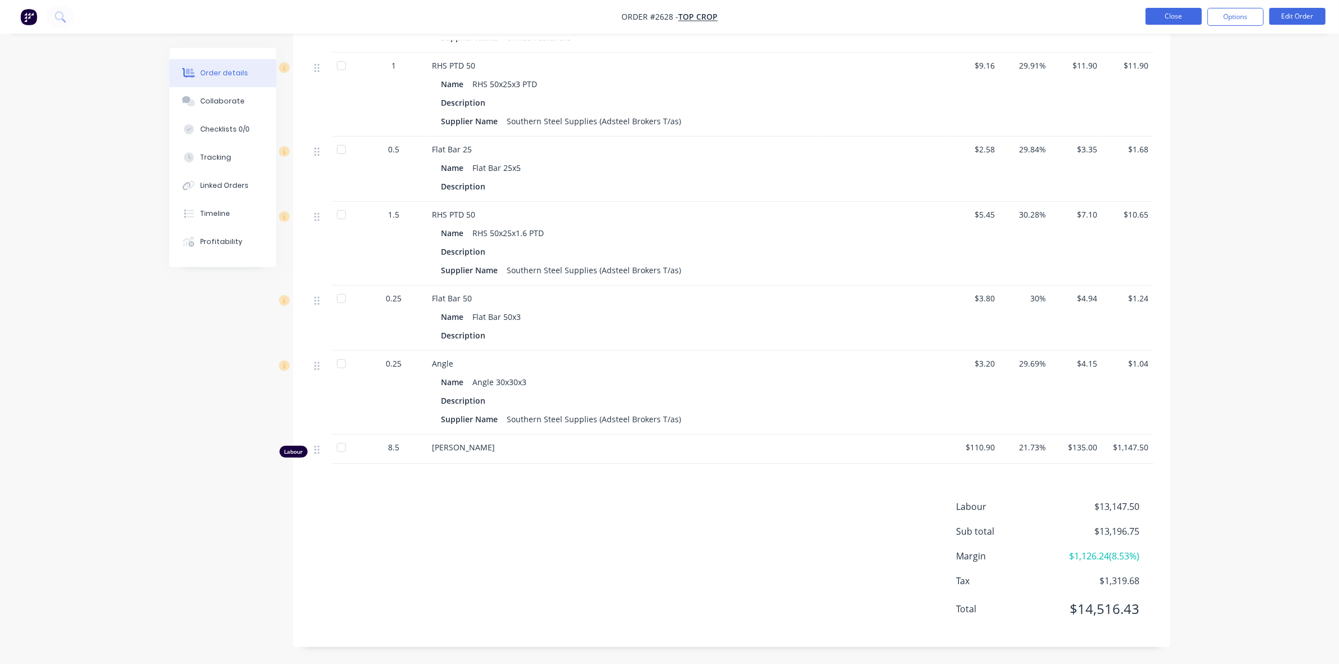
click at [1177, 13] on button "Close" at bounding box center [1173, 16] width 56 height 17
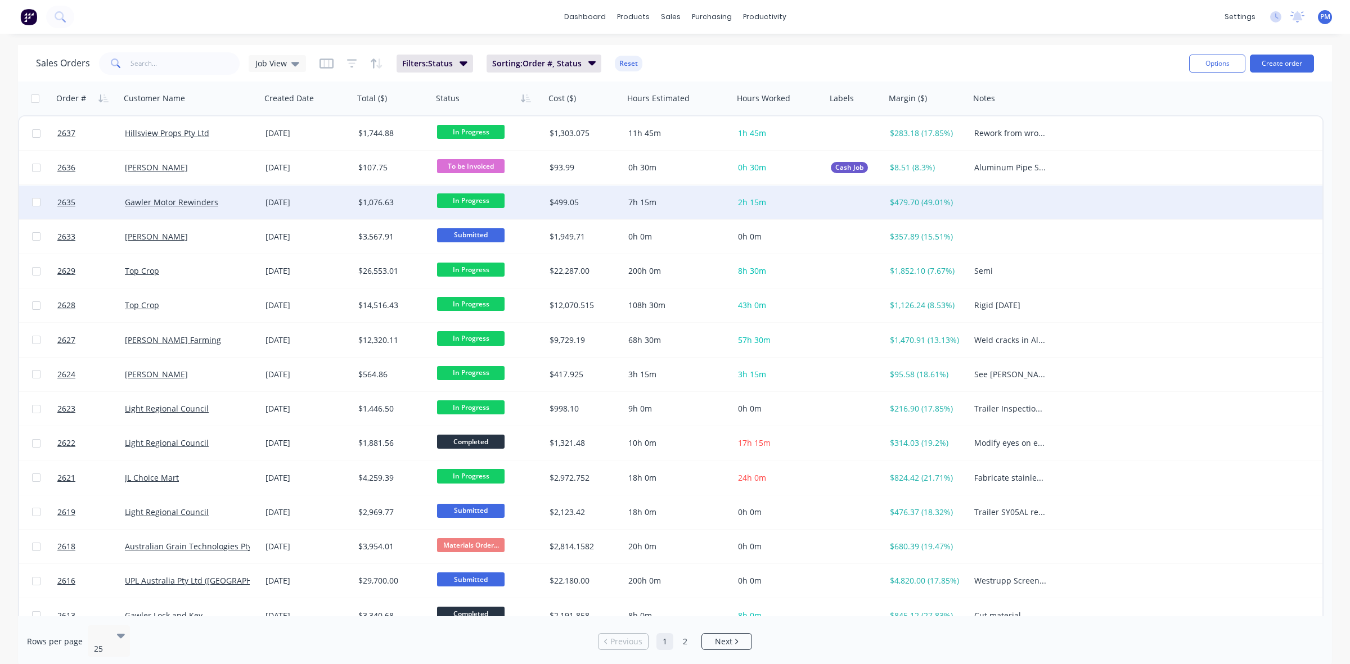
click at [246, 198] on div "Gawler Motor Rewinders" at bounding box center [187, 202] width 125 height 11
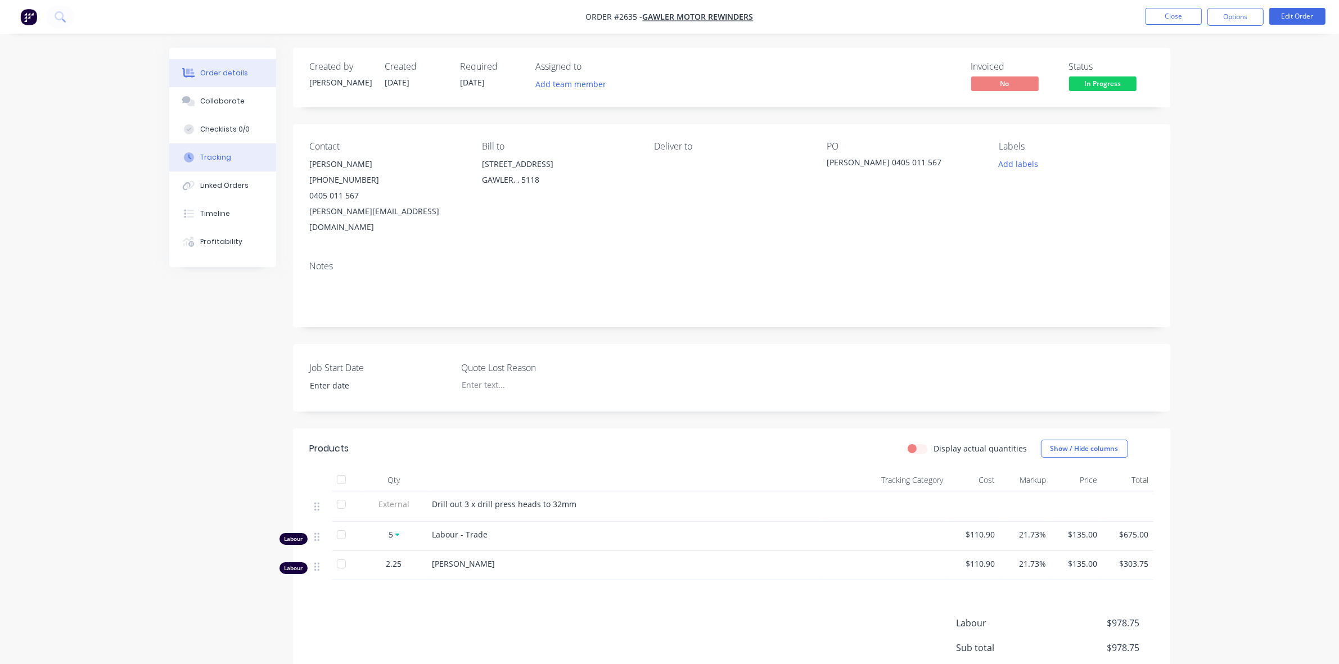
click at [228, 155] on button "Tracking" at bounding box center [222, 157] width 107 height 28
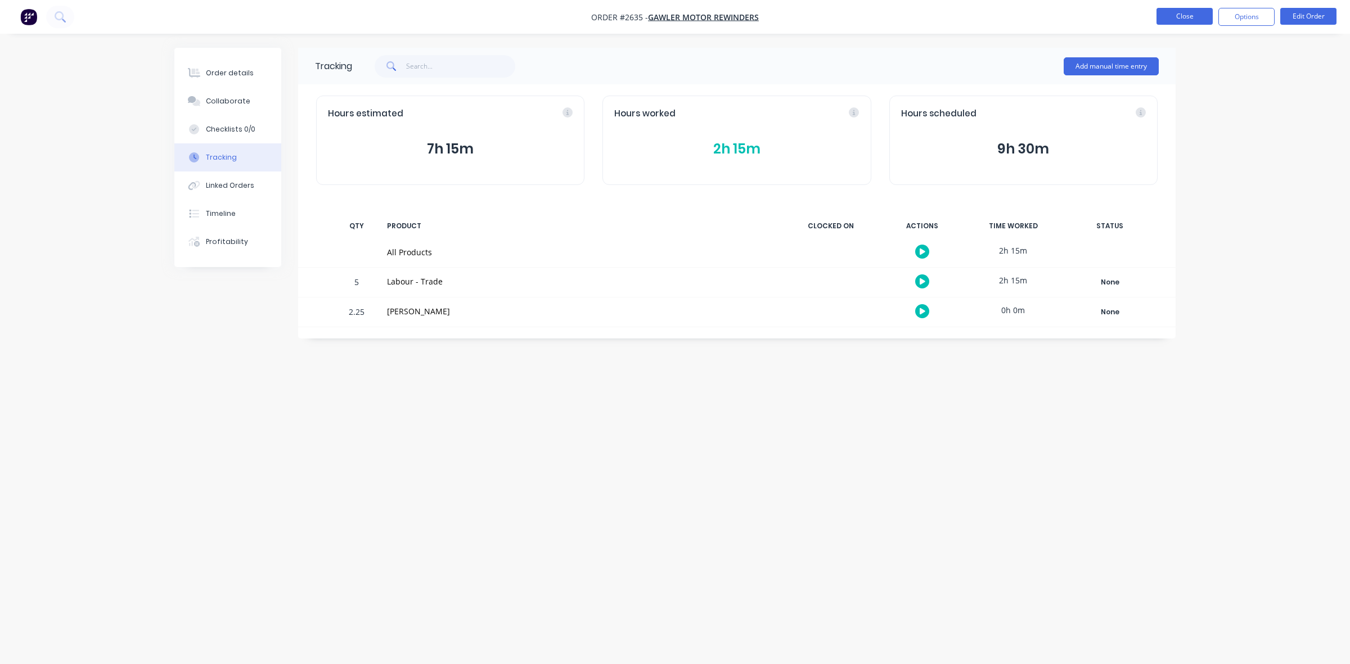
click at [1181, 22] on button "Close" at bounding box center [1184, 16] width 56 height 17
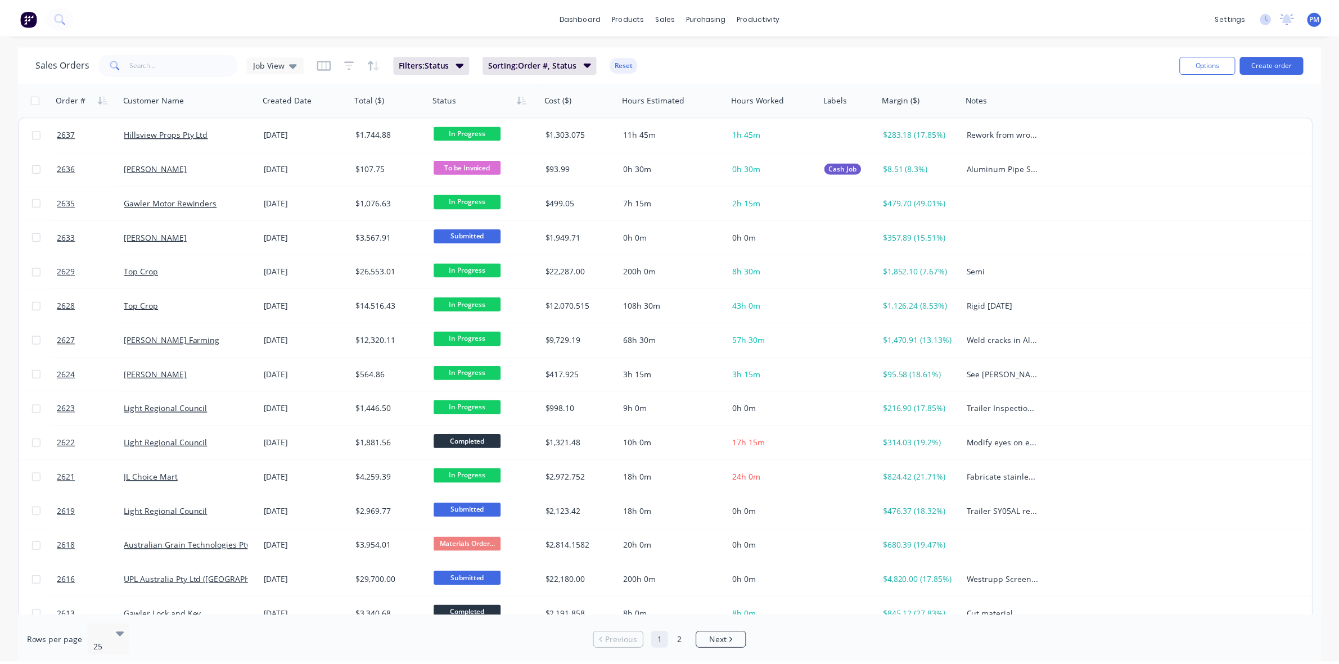
scroll to position [70, 0]
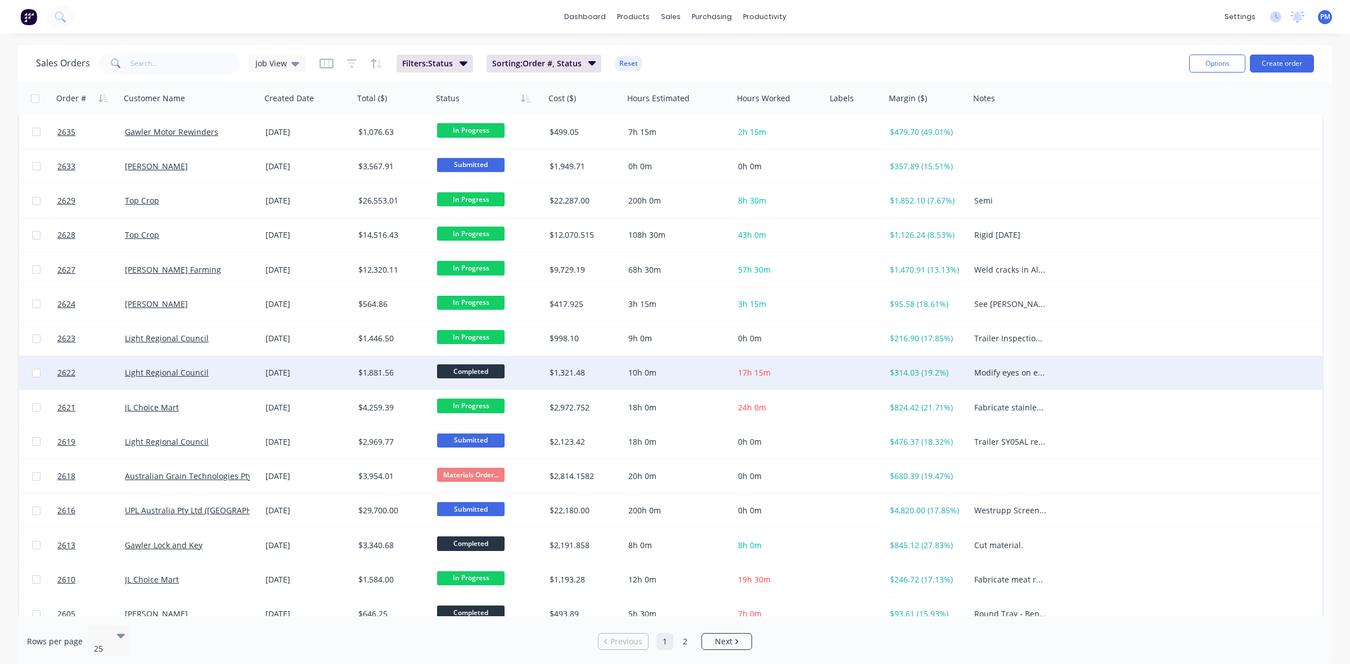
click at [231, 369] on div "Light Regional Council" at bounding box center [187, 372] width 125 height 11
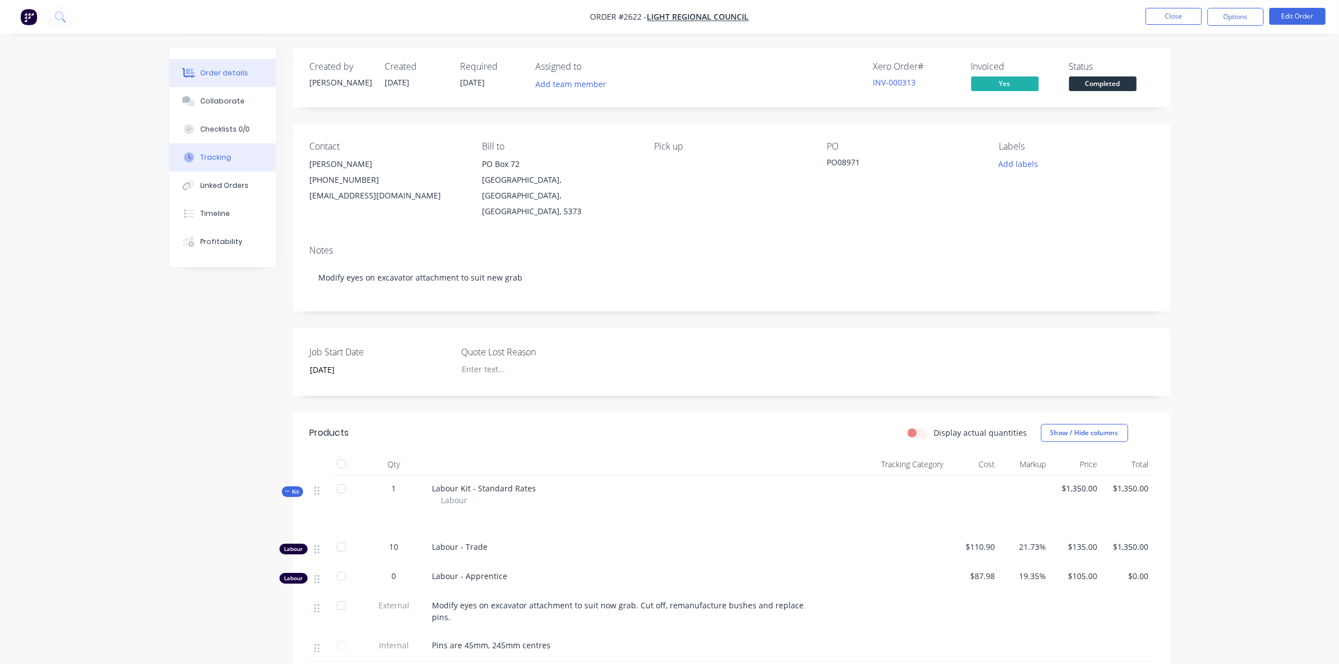
click at [216, 156] on div "Tracking" at bounding box center [215, 157] width 31 height 10
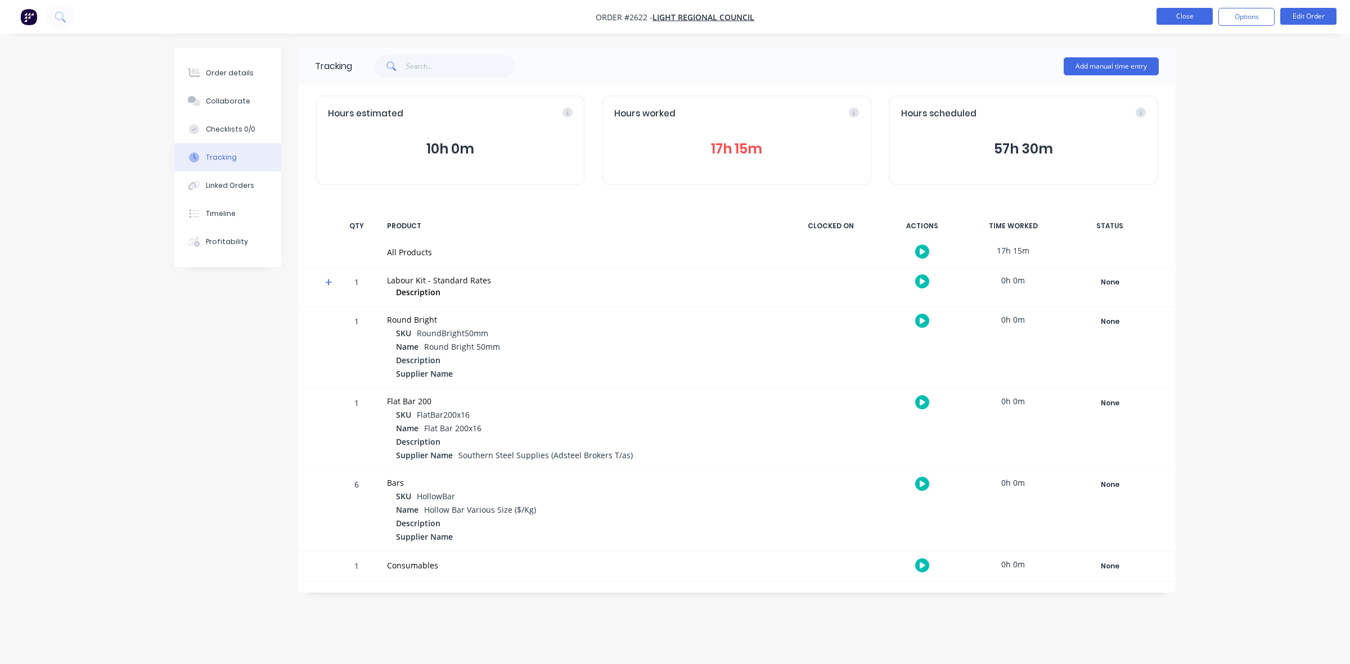
click at [1181, 16] on button "Close" at bounding box center [1184, 16] width 56 height 17
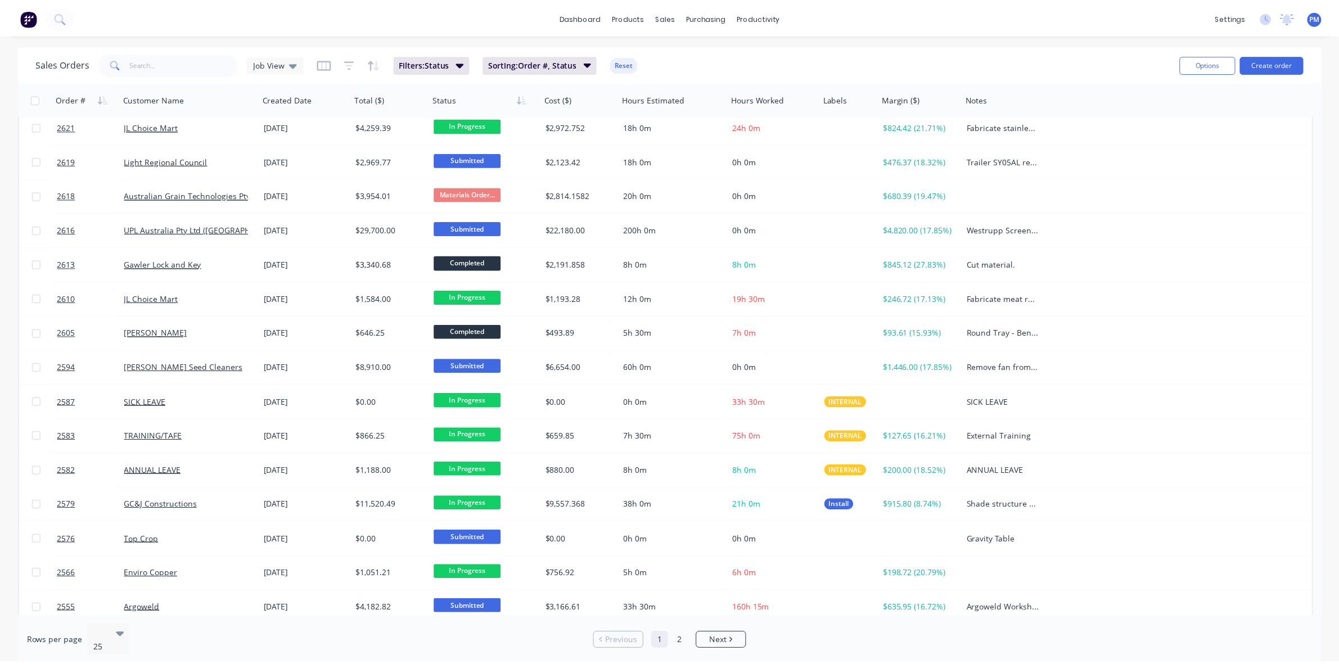
scroll to position [360, 0]
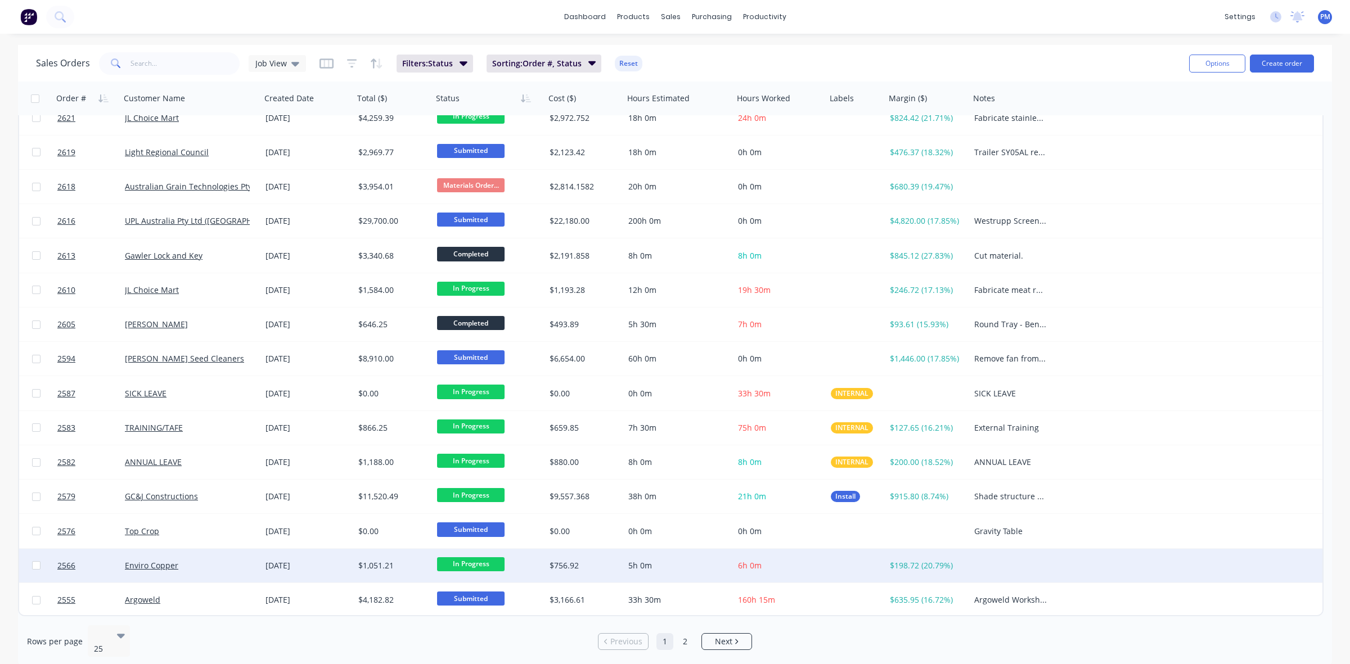
click at [233, 568] on div "Enviro Copper" at bounding box center [187, 565] width 125 height 11
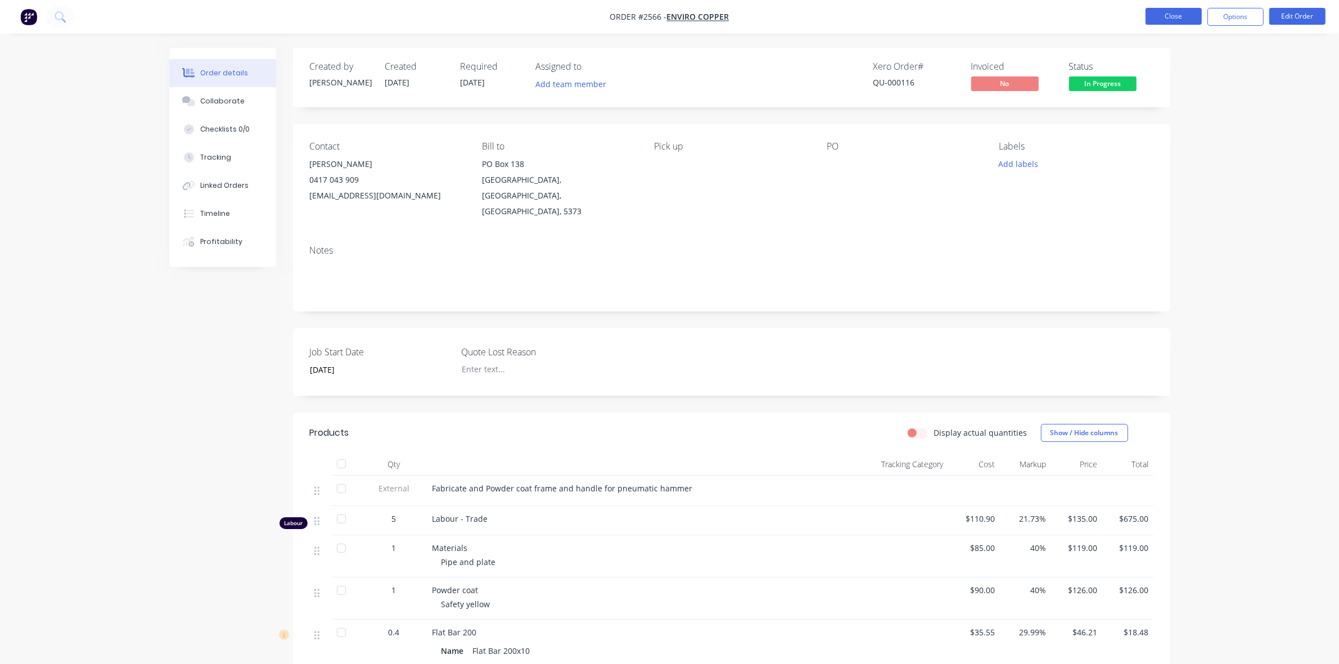
click at [1174, 17] on button "Close" at bounding box center [1173, 16] width 56 height 17
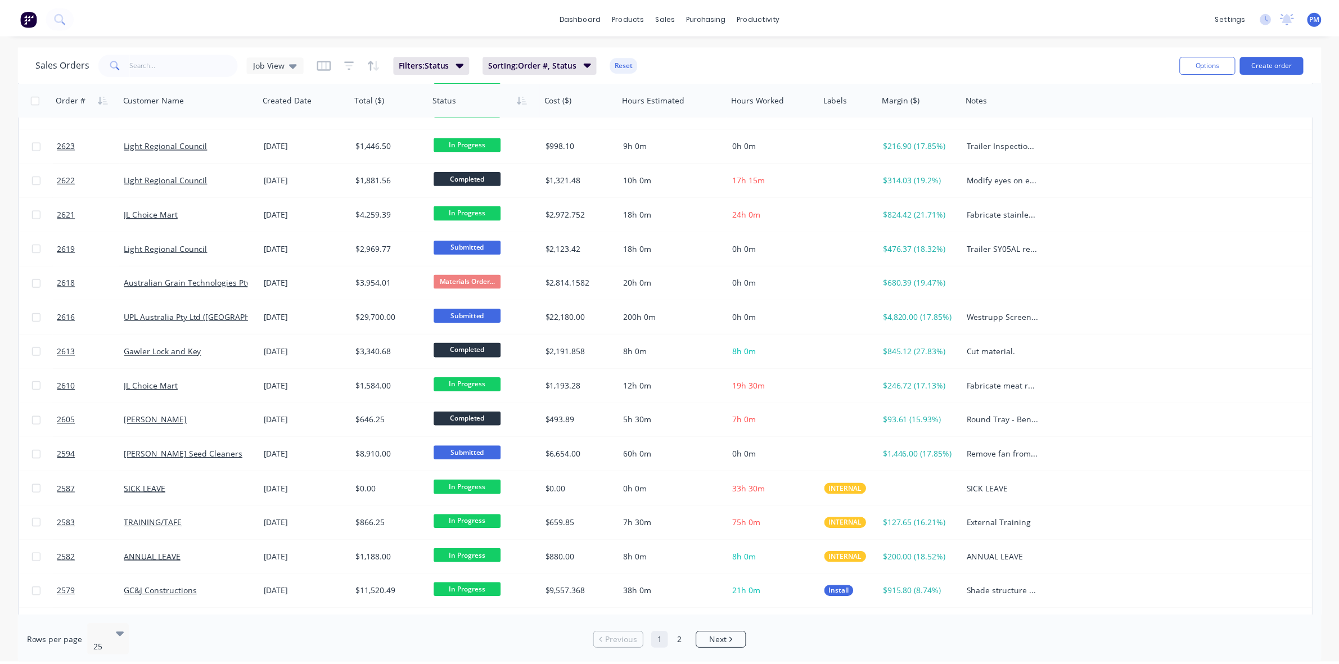
scroll to position [281, 0]
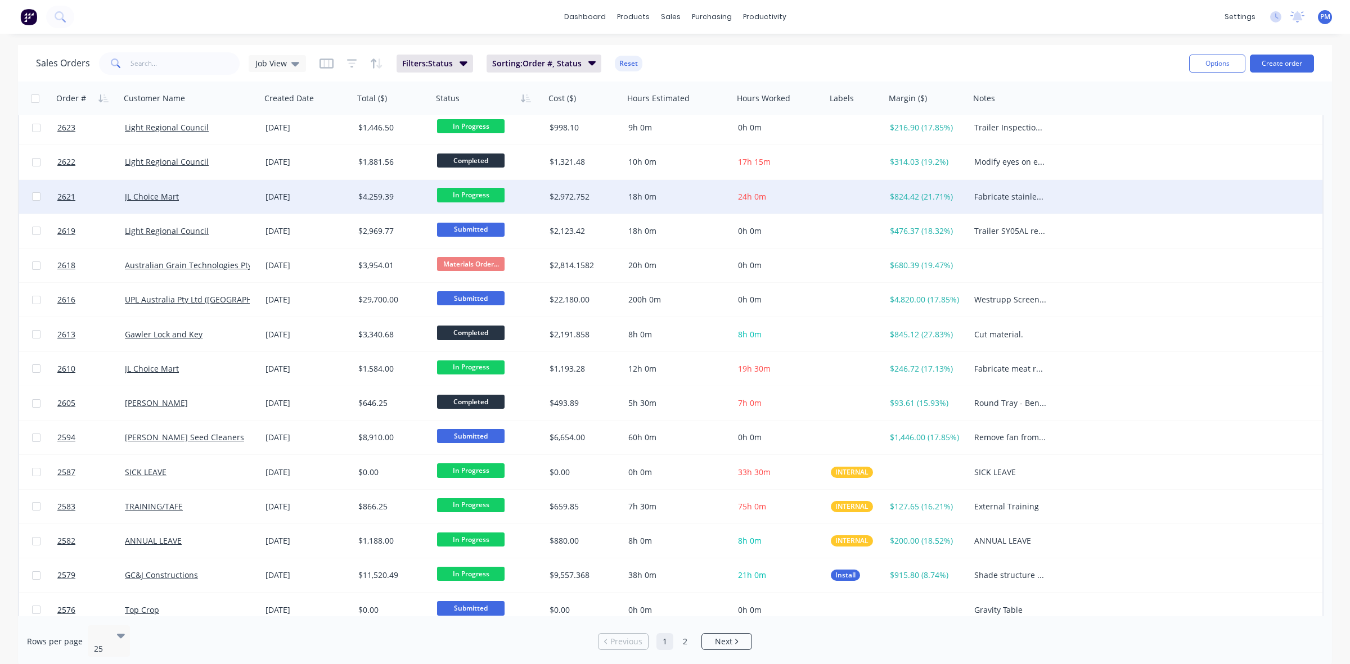
click at [221, 195] on div "JL Choice Mart" at bounding box center [187, 196] width 125 height 11
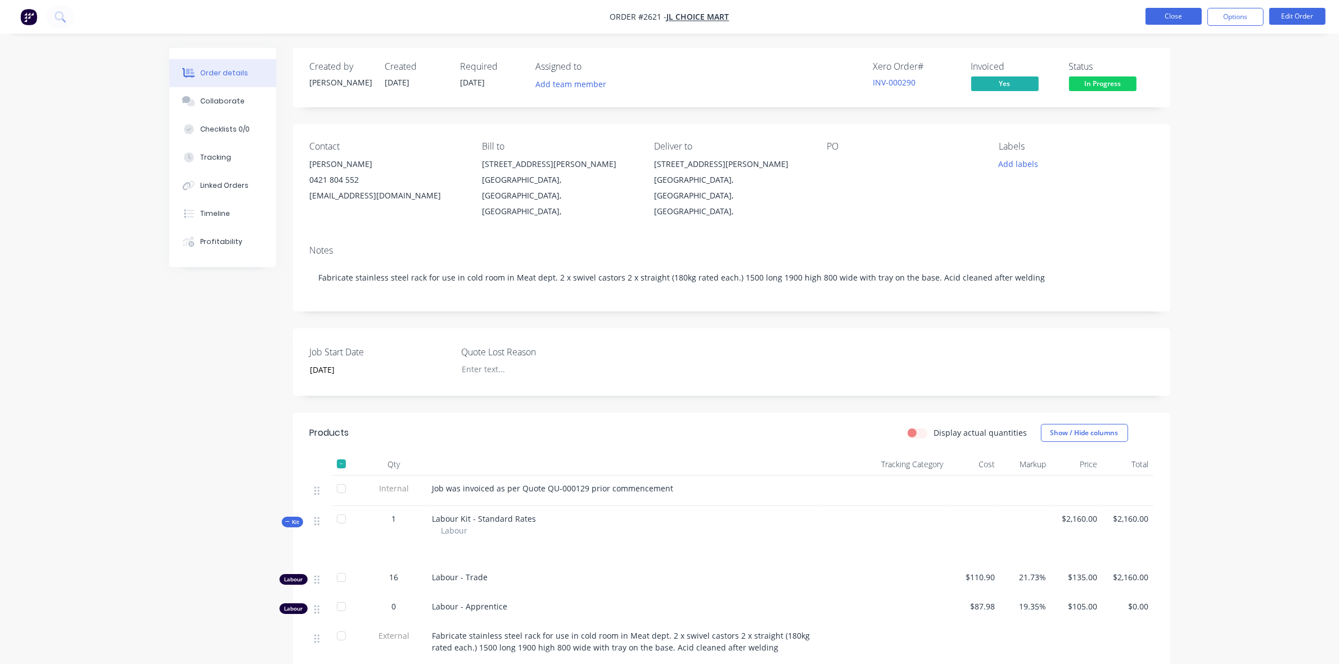
click at [1176, 14] on button "Close" at bounding box center [1173, 16] width 56 height 17
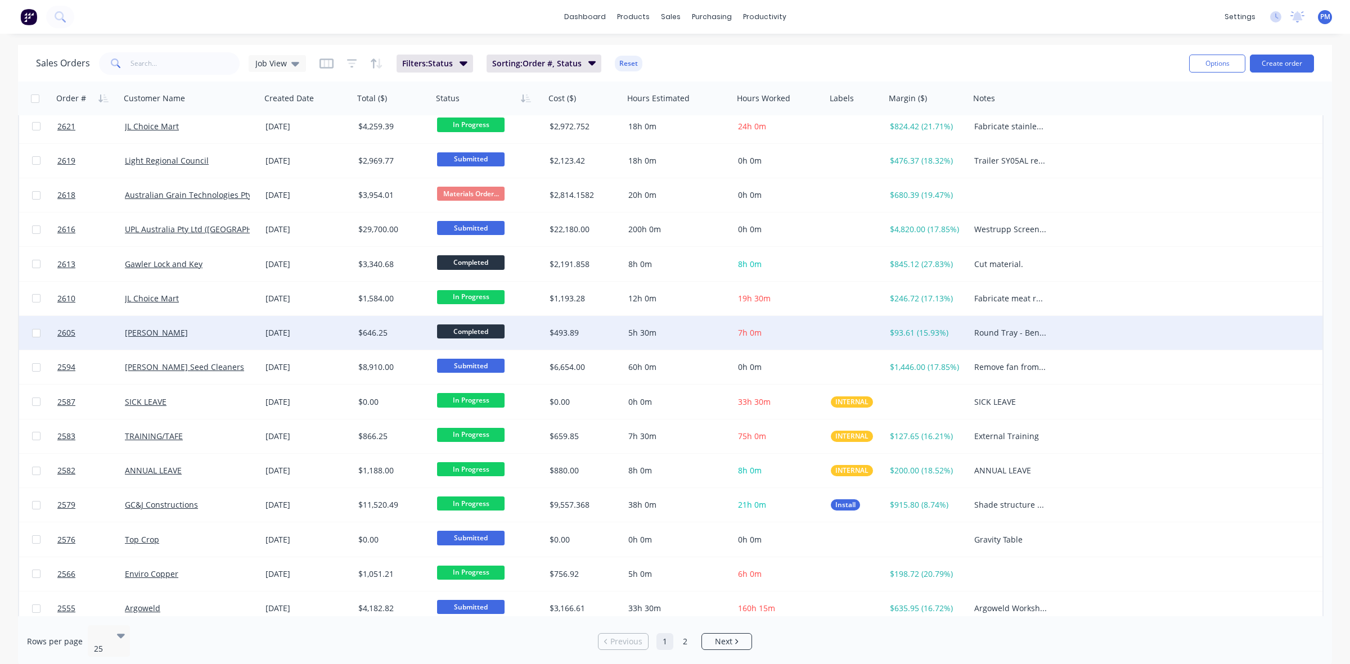
scroll to position [360, 0]
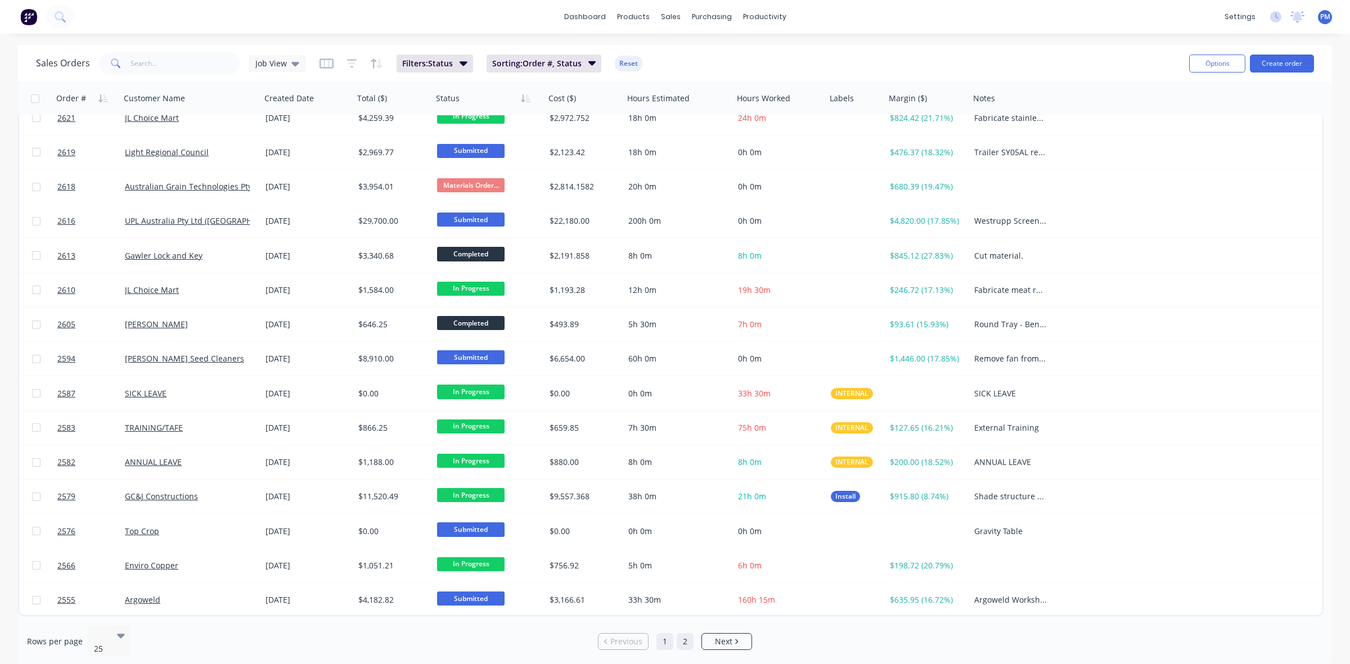
click at [685, 633] on link "2" at bounding box center [684, 641] width 17 height 17
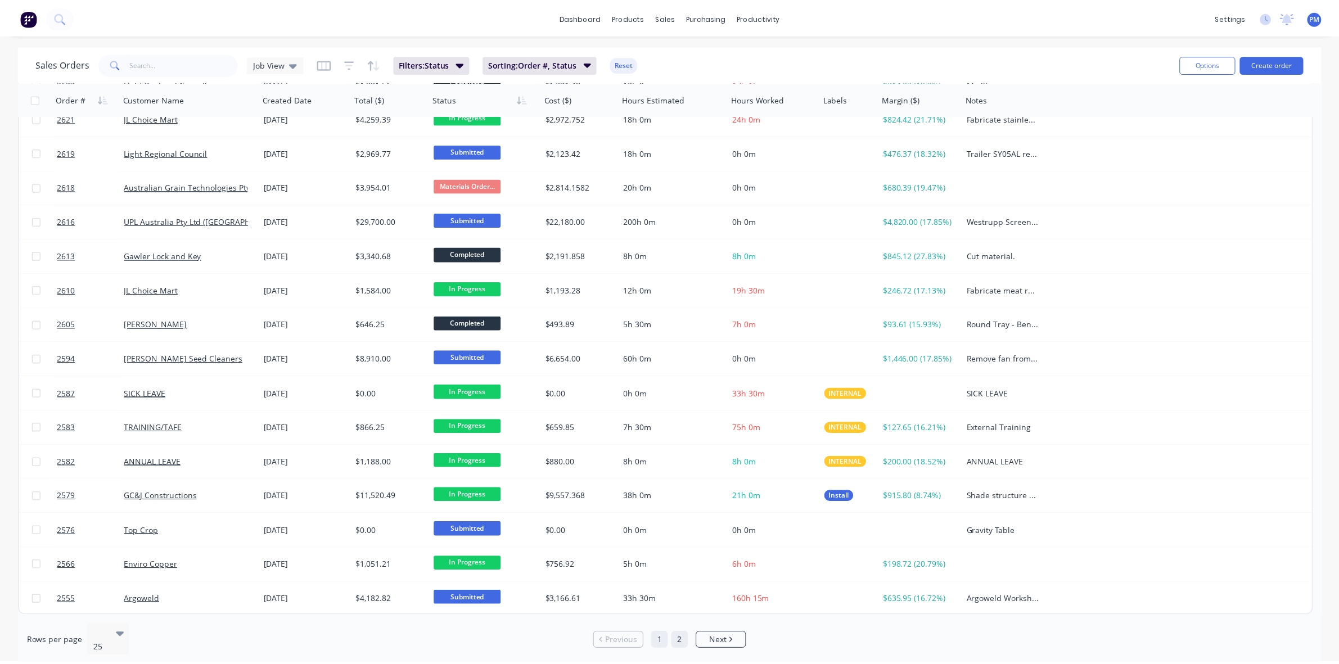
scroll to position [0, 0]
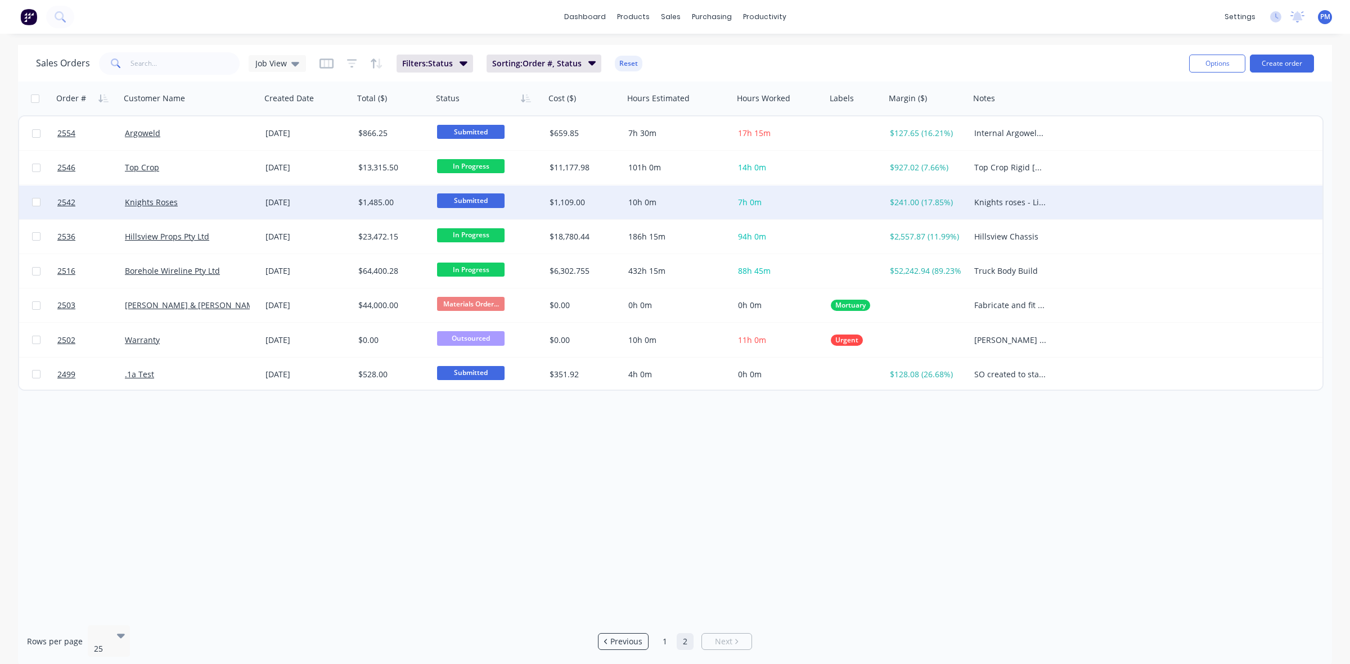
click at [235, 209] on div "Knights Roses" at bounding box center [190, 203] width 141 height 34
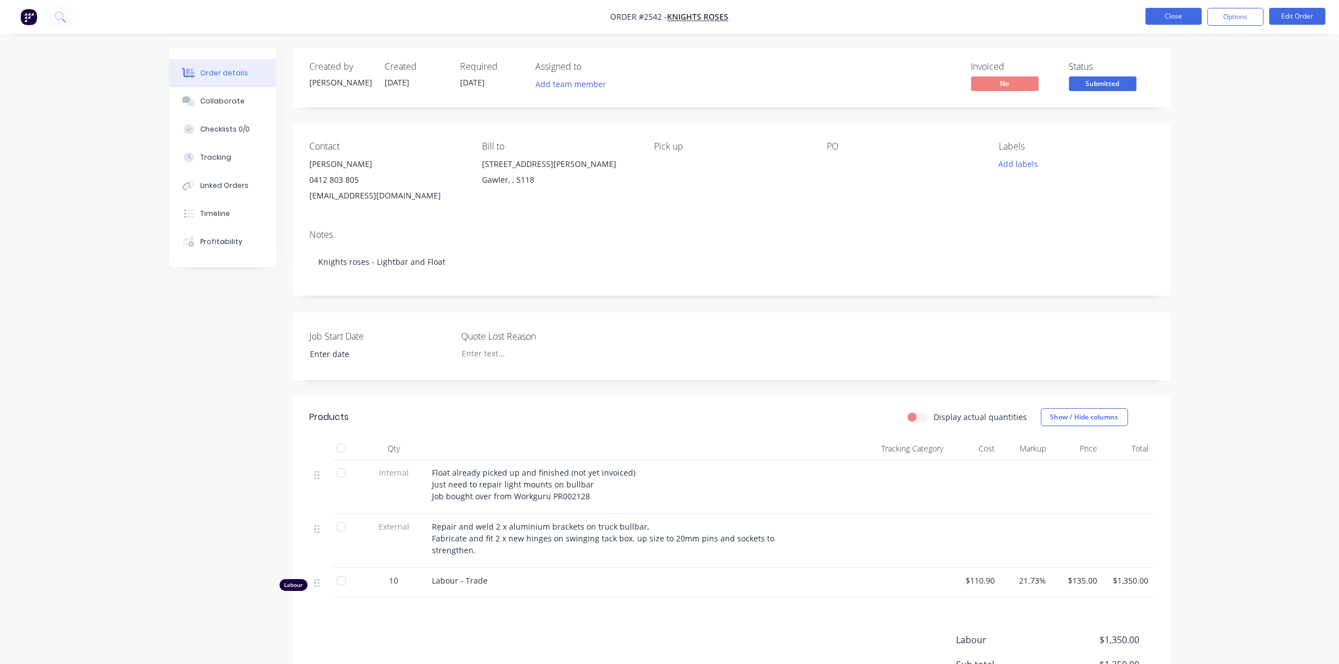
click at [1184, 17] on button "Close" at bounding box center [1173, 16] width 56 height 17
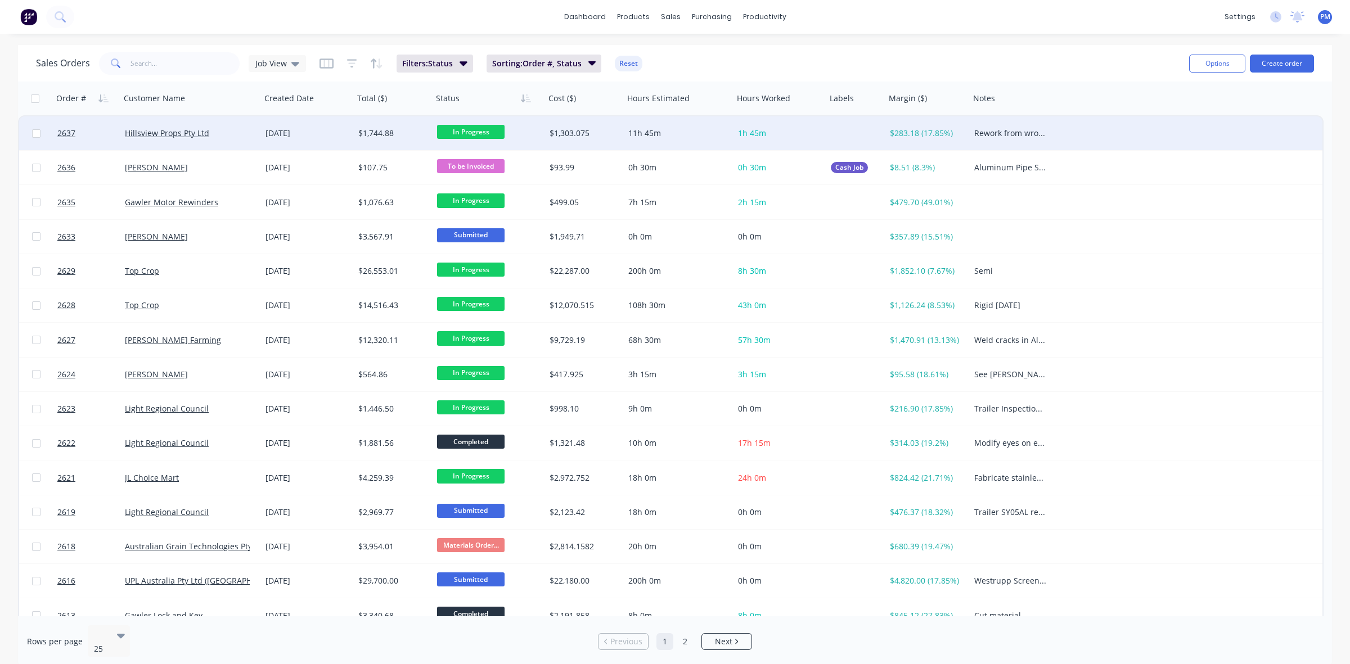
click at [242, 139] on div "Hillsview Props Pty Ltd" at bounding box center [190, 133] width 141 height 34
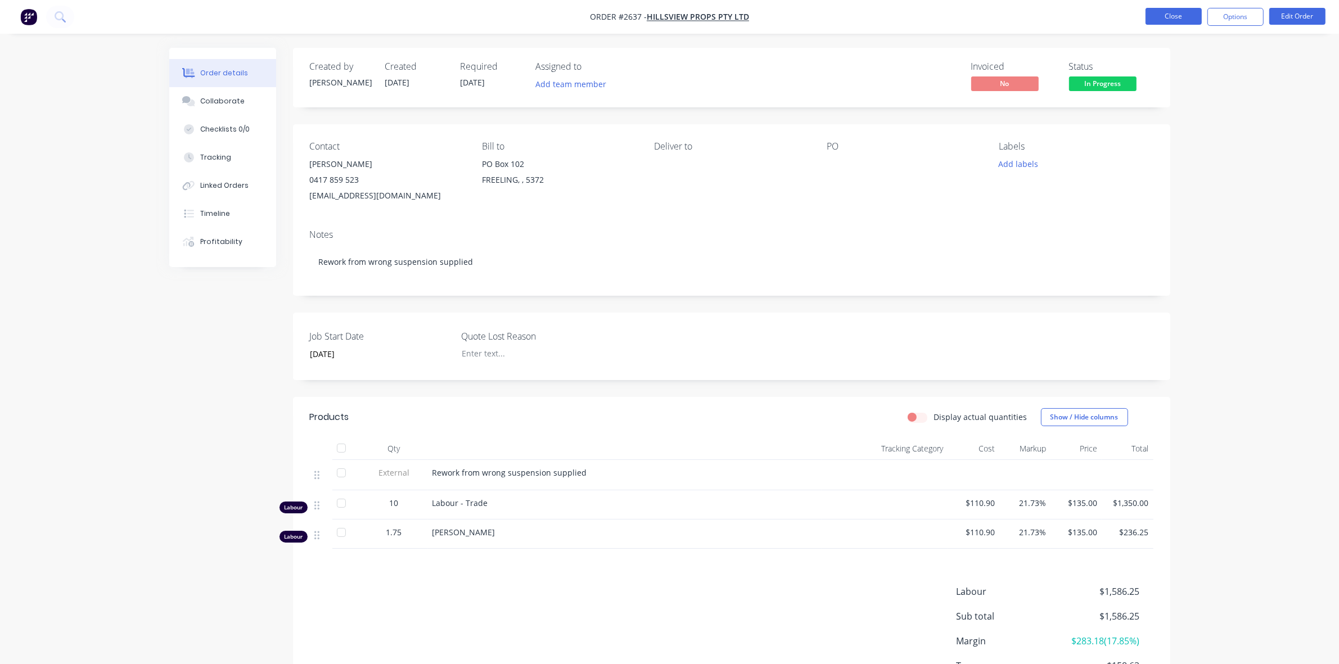
click at [1168, 15] on button "Close" at bounding box center [1173, 16] width 56 height 17
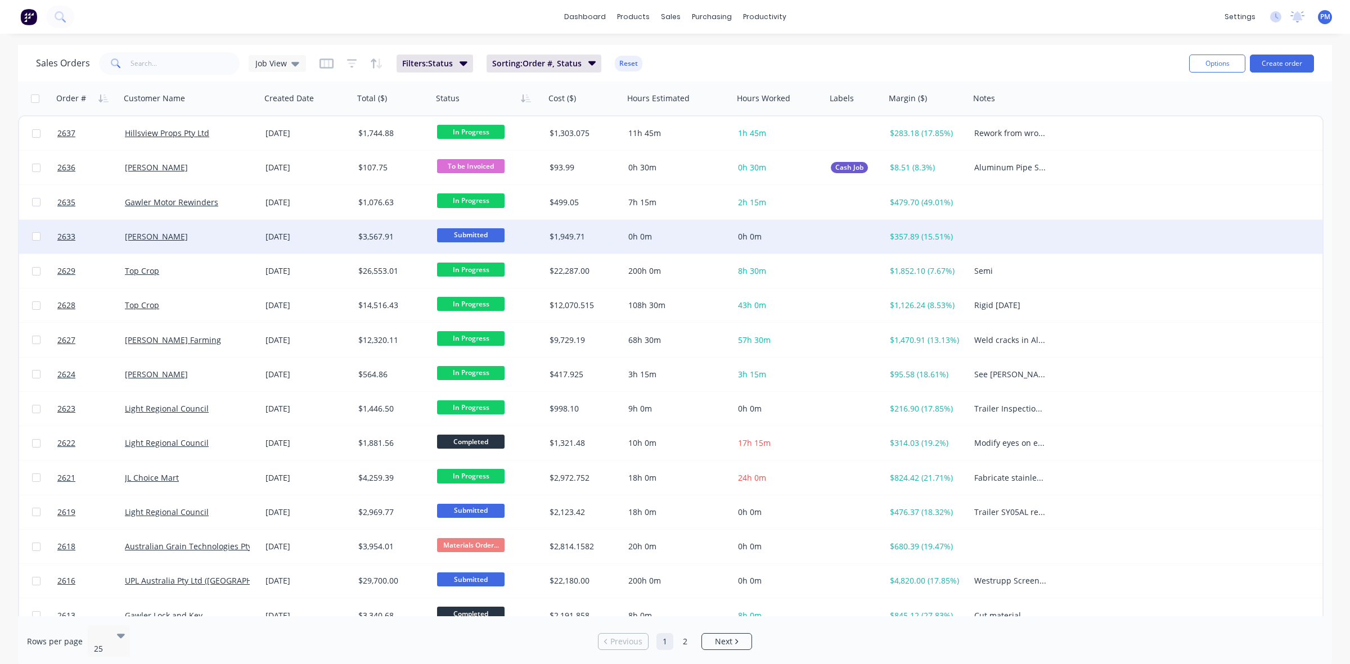
click at [228, 236] on div "[PERSON_NAME]" at bounding box center [187, 236] width 125 height 11
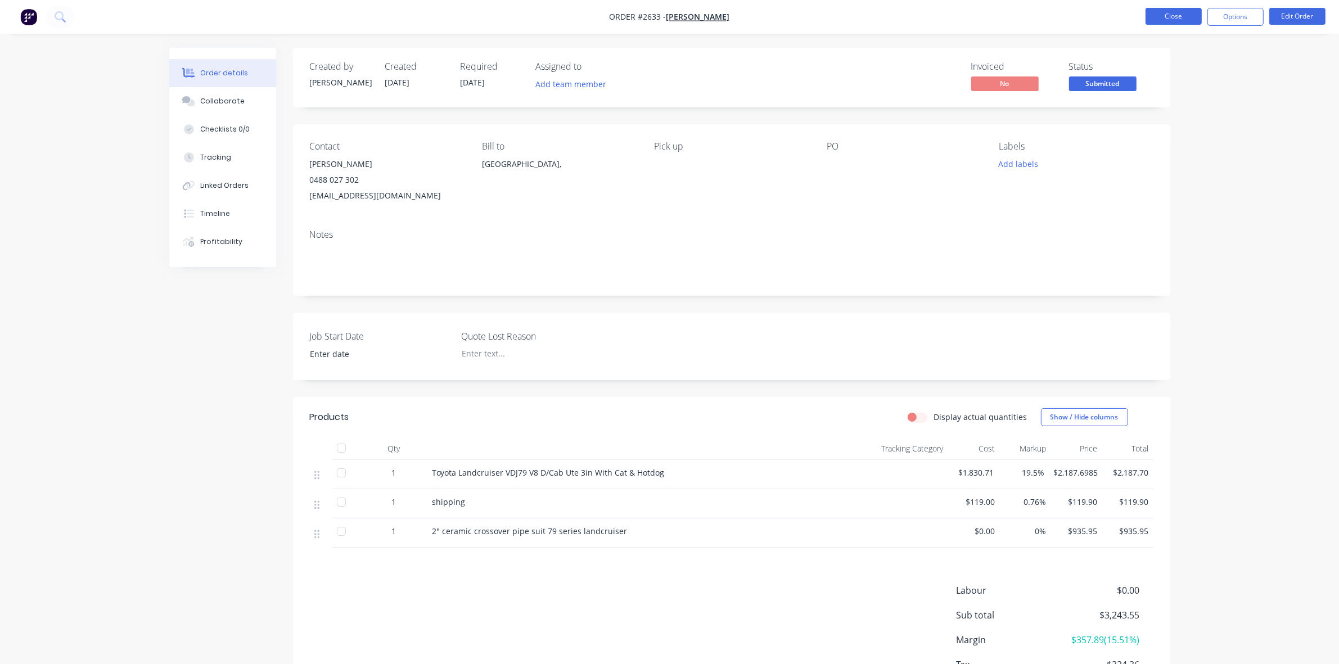
click at [1166, 20] on button "Close" at bounding box center [1173, 16] width 56 height 17
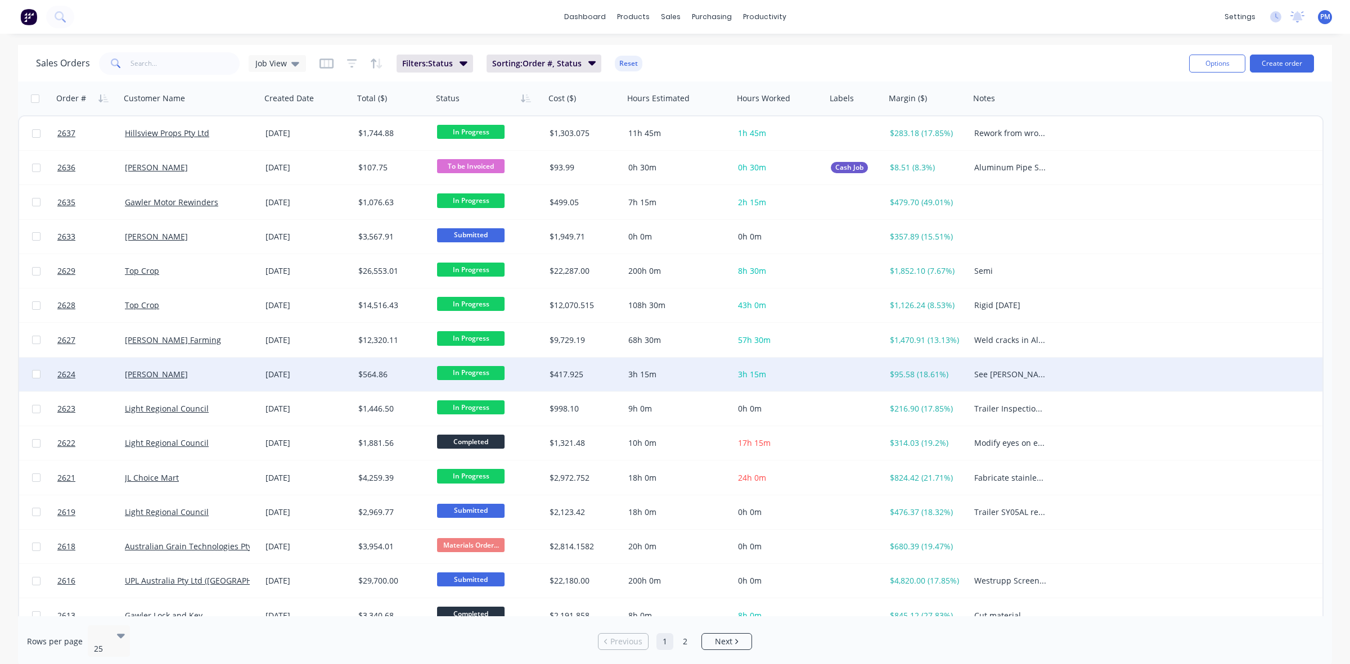
click at [216, 372] on div "[PERSON_NAME]" at bounding box center [187, 374] width 125 height 11
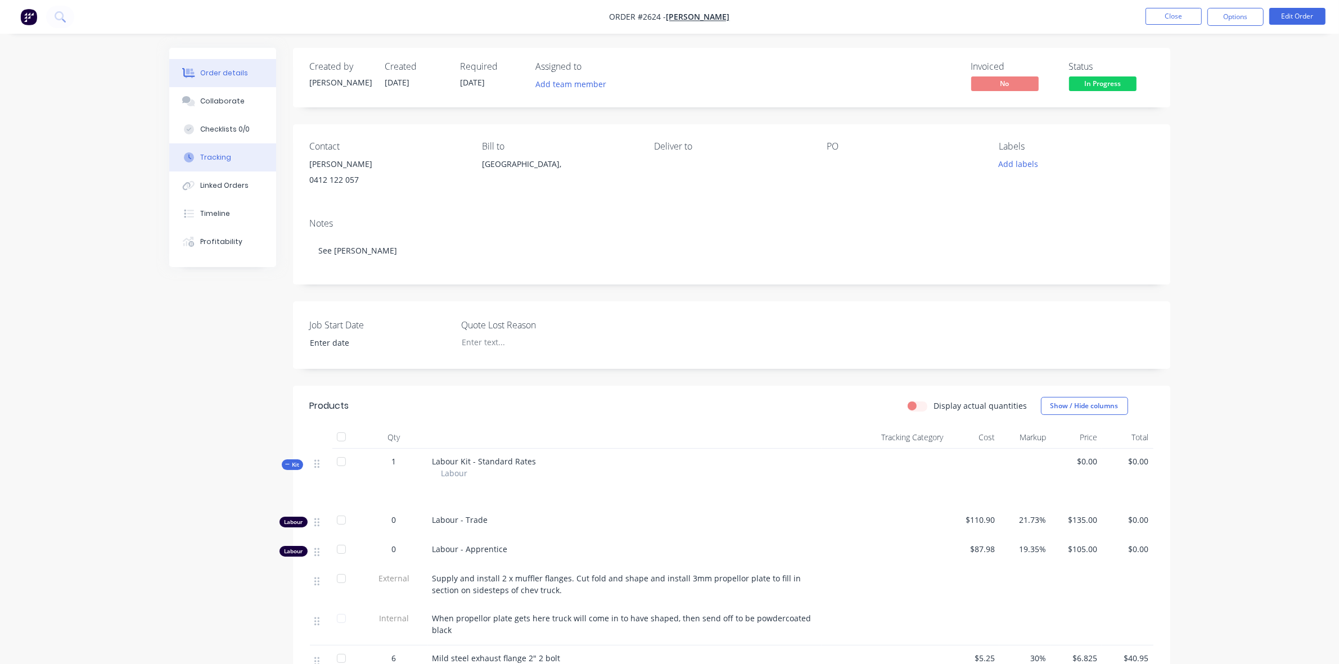
click at [218, 157] on div "Tracking" at bounding box center [215, 157] width 31 height 10
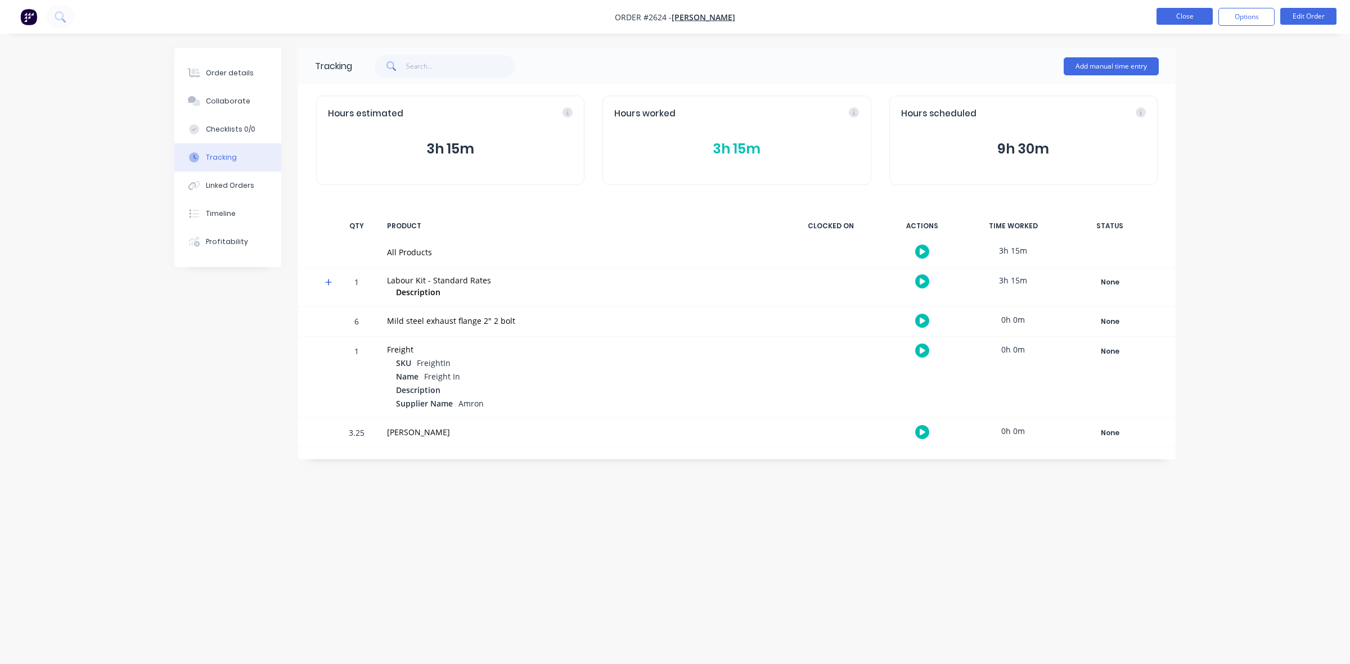
click at [1194, 15] on button "Close" at bounding box center [1184, 16] width 56 height 17
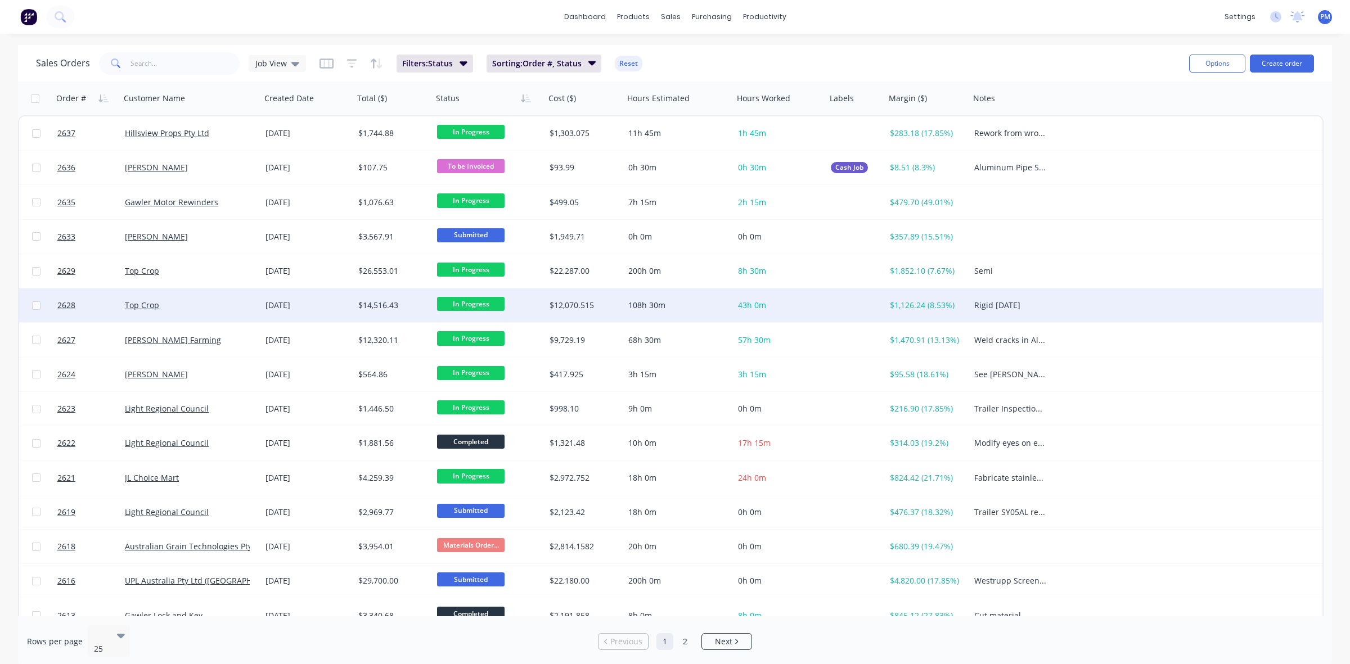
click at [205, 307] on div "Top Crop" at bounding box center [187, 305] width 125 height 11
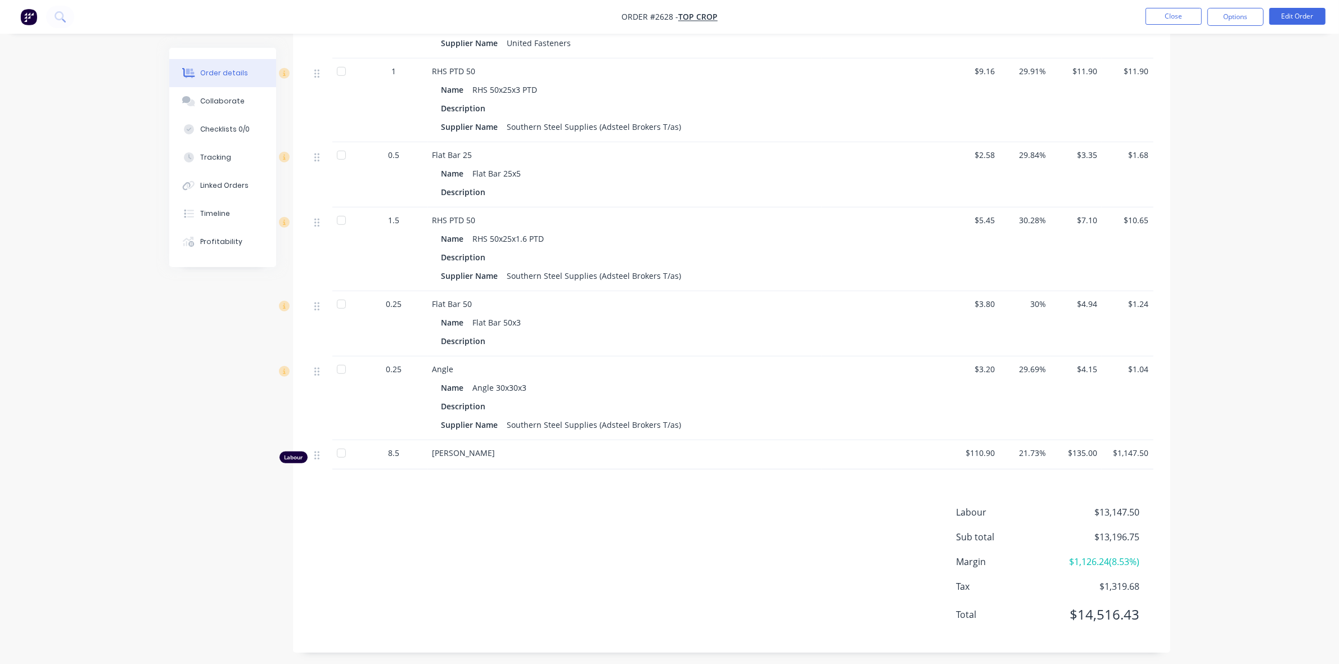
scroll to position [834, 0]
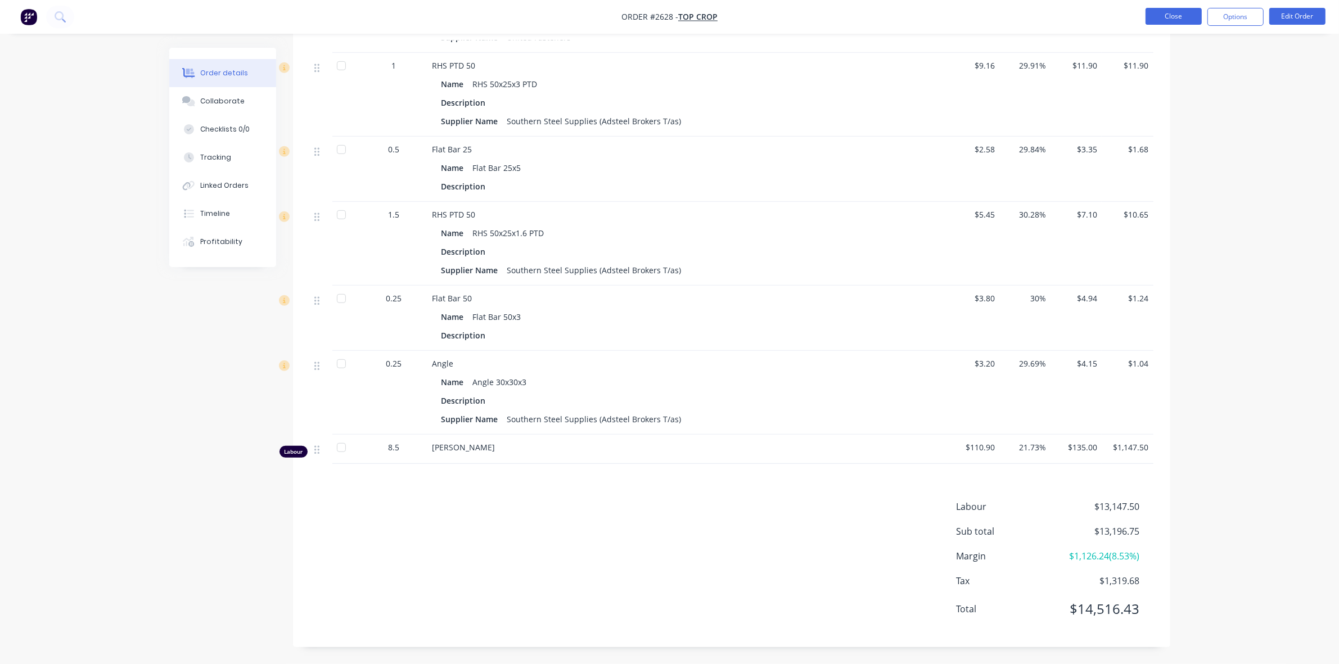
click at [1183, 17] on button "Close" at bounding box center [1173, 16] width 56 height 17
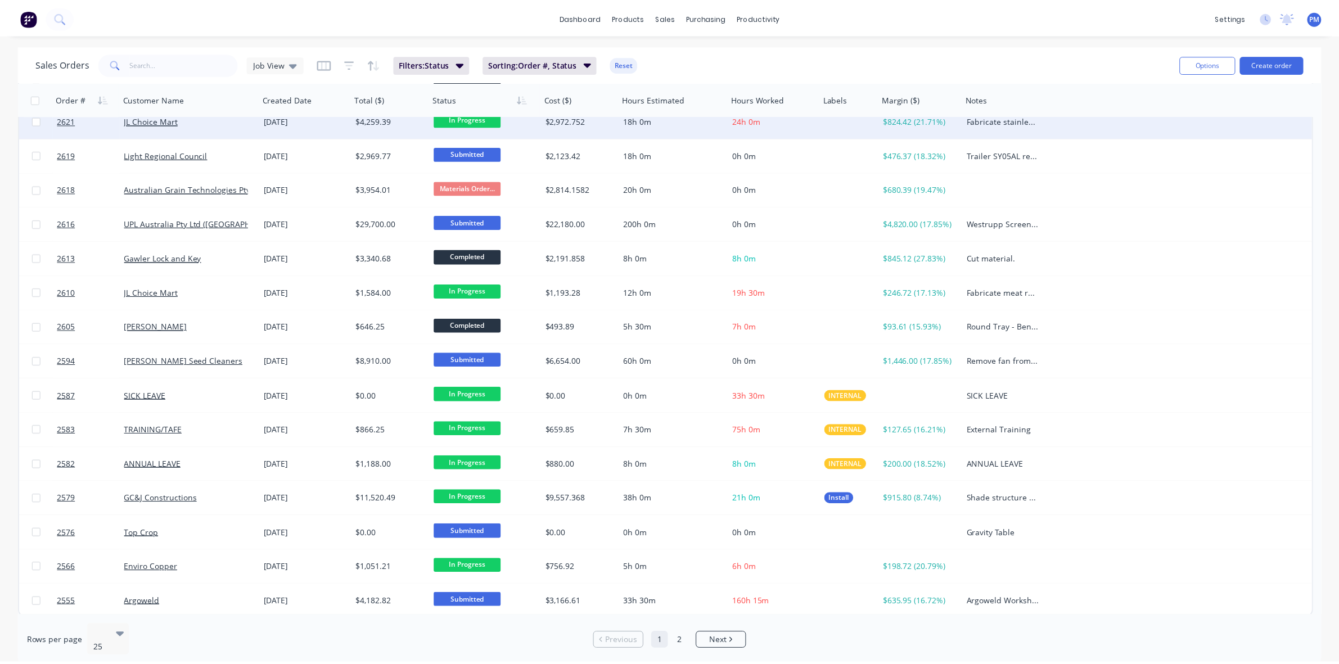
scroll to position [360, 0]
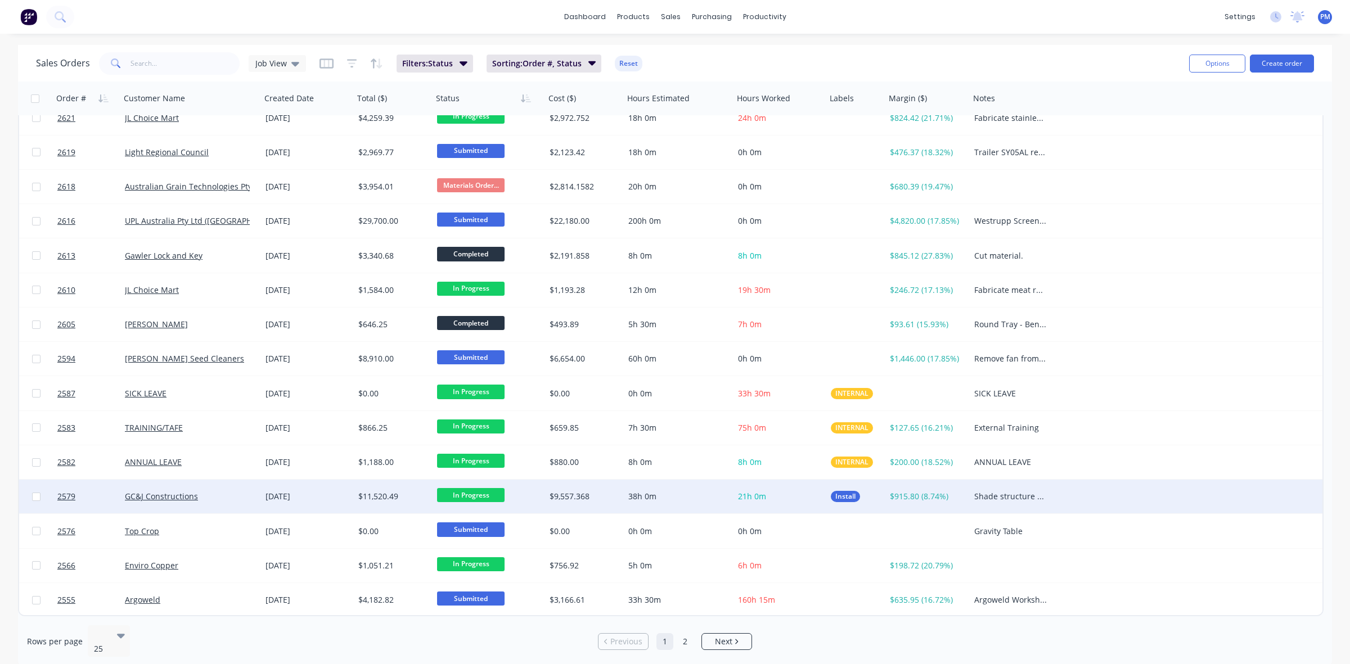
click at [214, 493] on div "GC&J Constructions" at bounding box center [187, 496] width 125 height 11
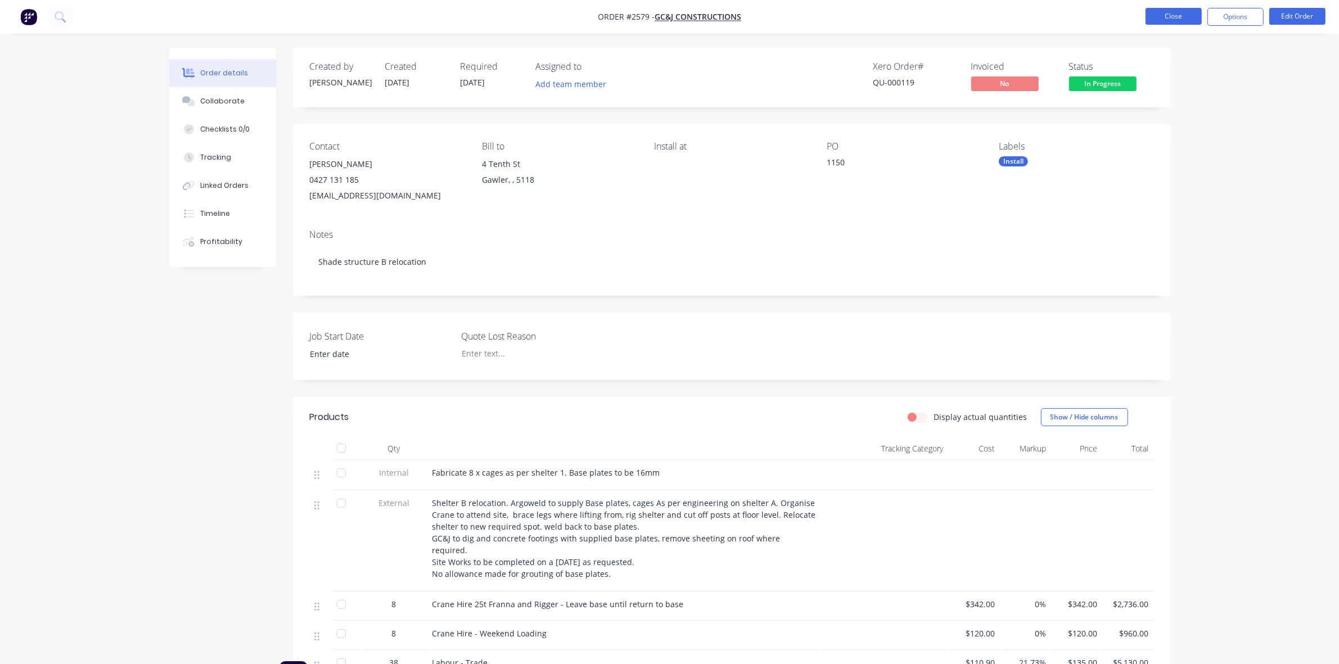
click at [1181, 14] on button "Close" at bounding box center [1173, 16] width 56 height 17
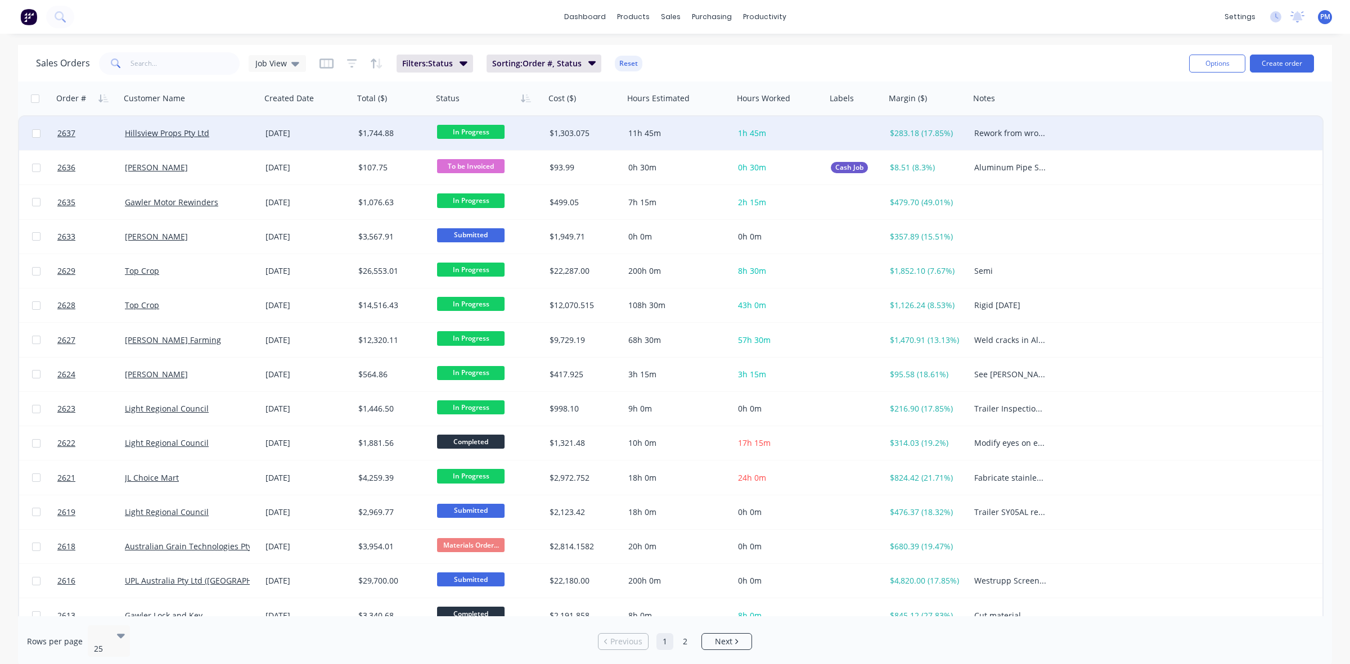
click at [242, 134] on div "Hillsview Props Pty Ltd" at bounding box center [187, 133] width 125 height 11
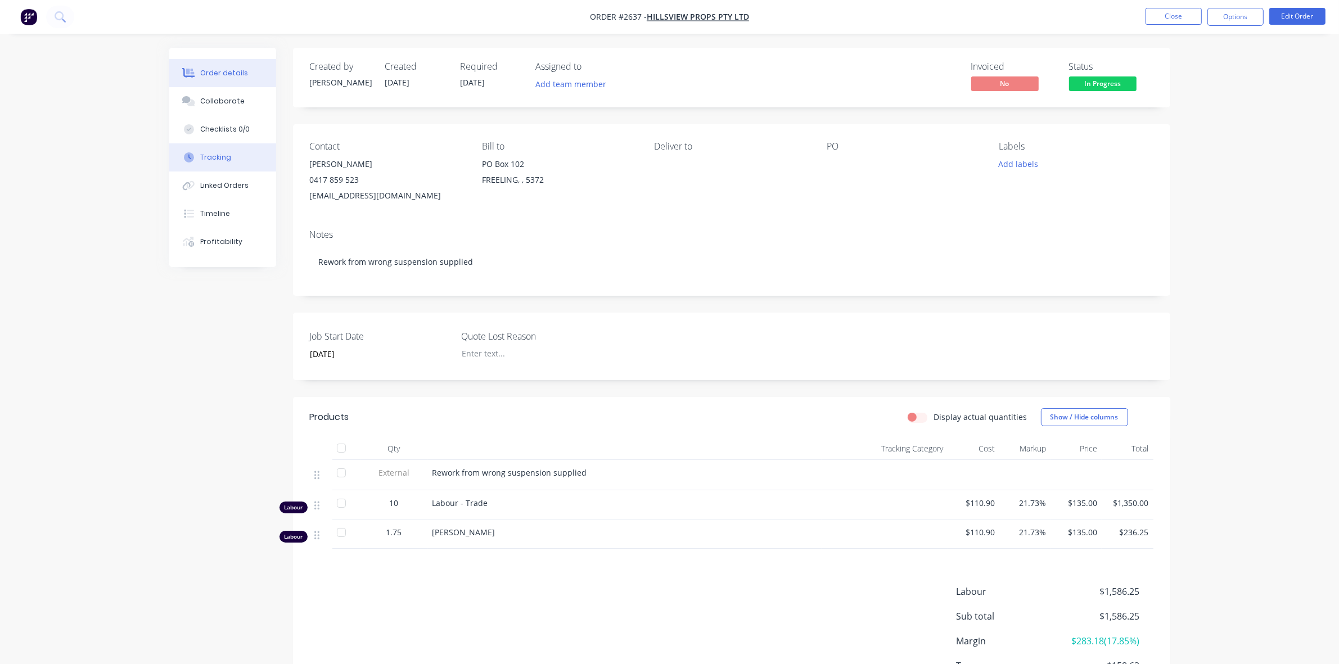
click at [211, 155] on div "Tracking" at bounding box center [215, 157] width 31 height 10
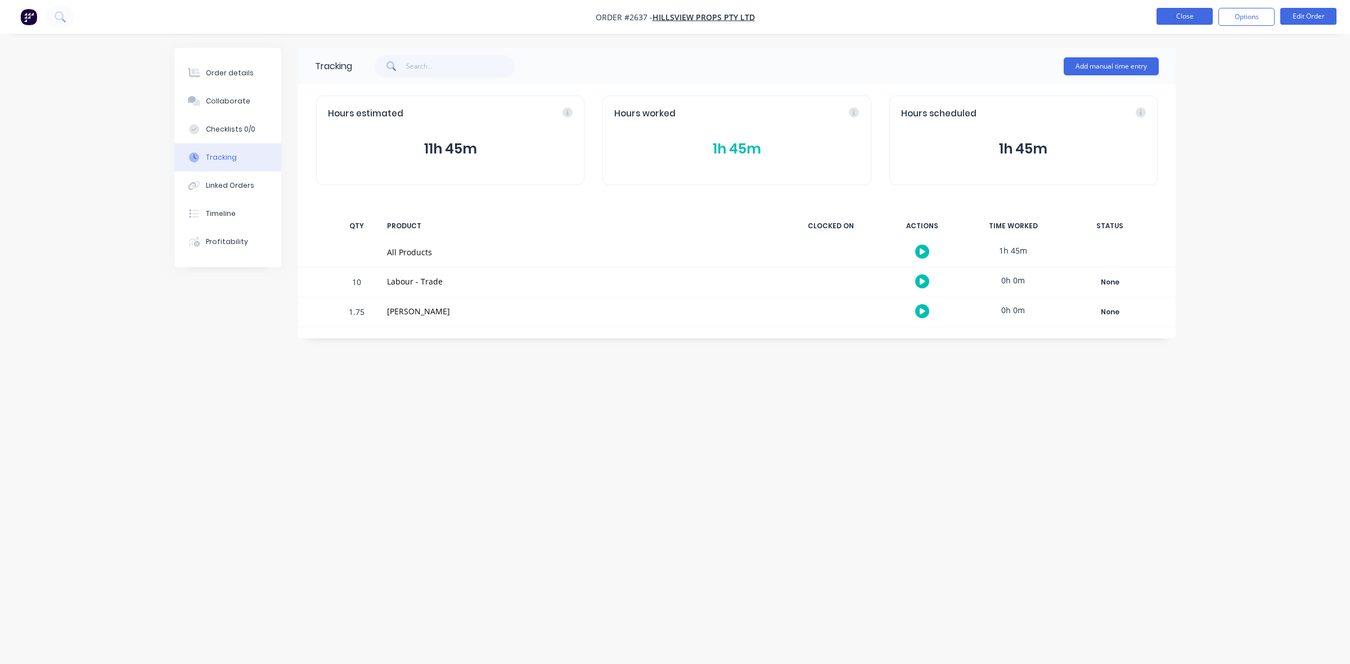
click at [1187, 16] on button "Close" at bounding box center [1184, 16] width 56 height 17
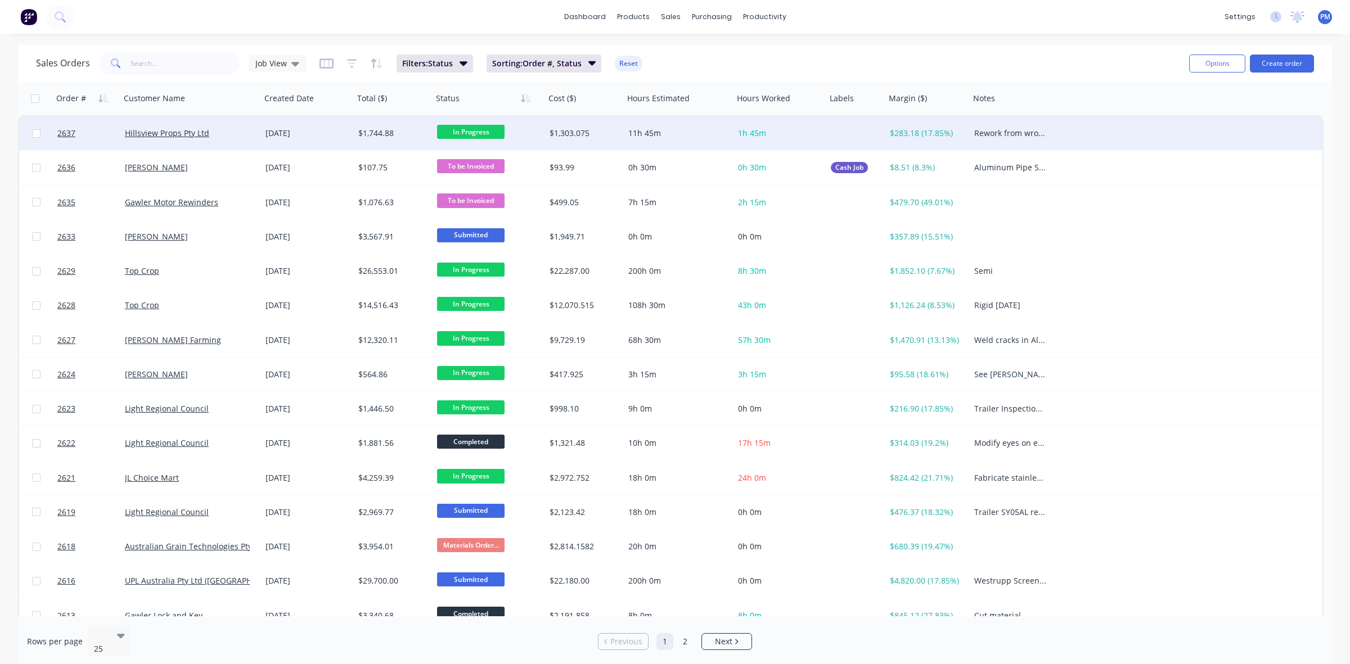
click at [228, 141] on div "Hillsview Props Pty Ltd" at bounding box center [190, 133] width 141 height 34
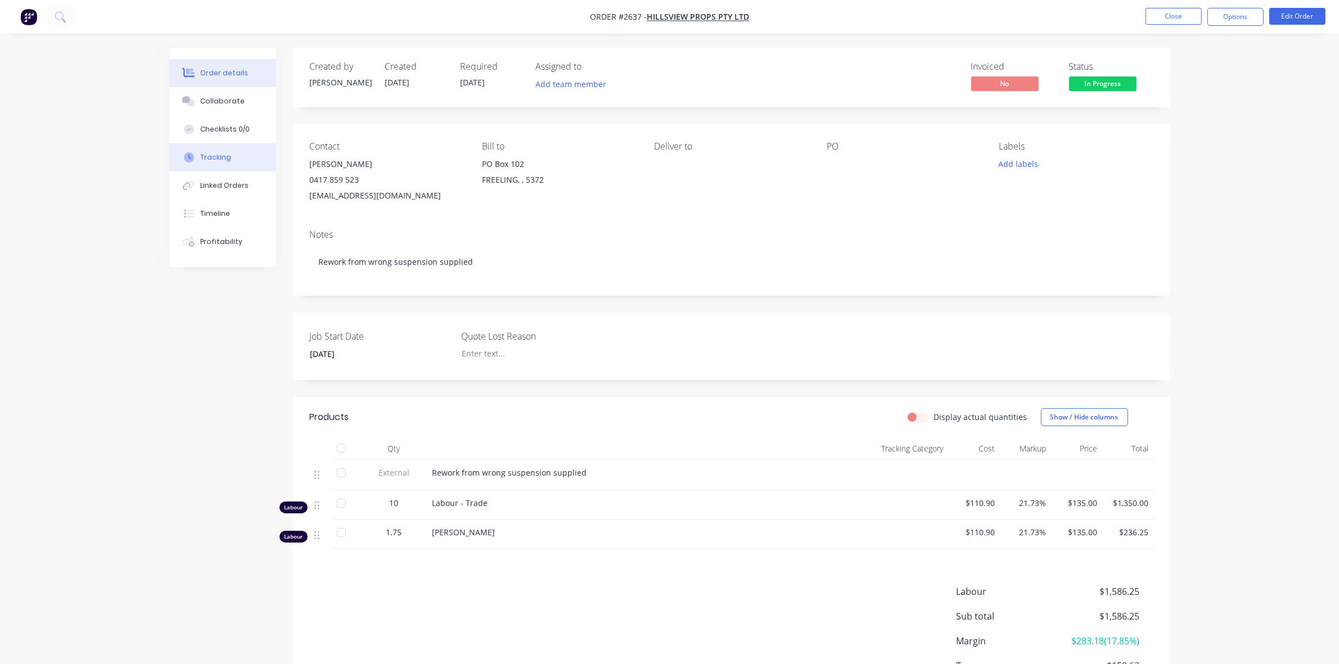
click at [229, 159] on button "Tracking" at bounding box center [222, 157] width 107 height 28
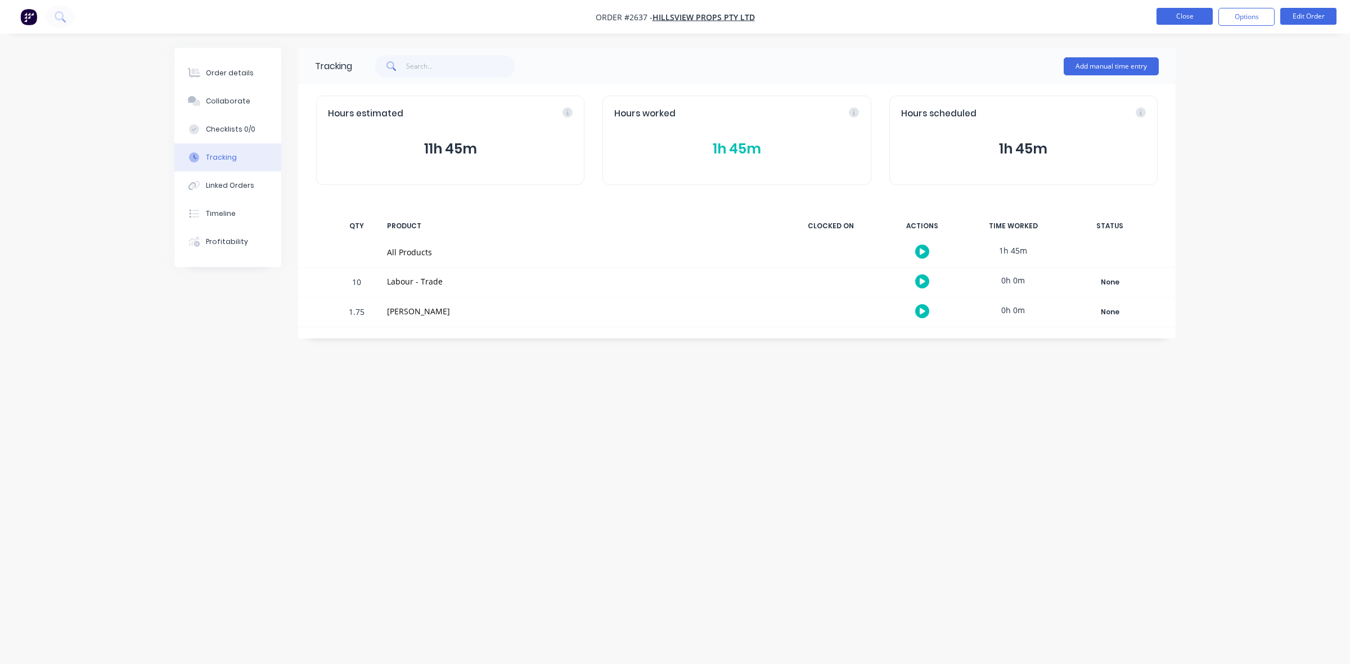
click at [1190, 11] on button "Close" at bounding box center [1184, 16] width 56 height 17
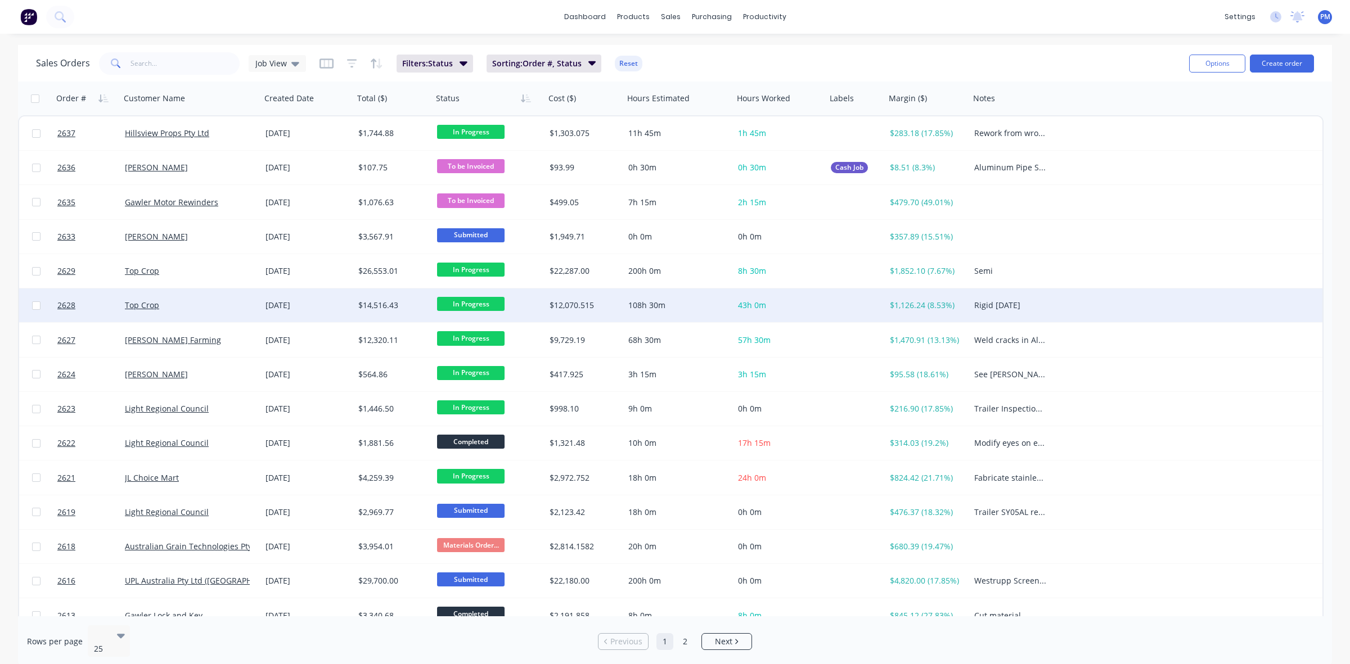
click at [211, 300] on div "Top Crop" at bounding box center [187, 305] width 125 height 11
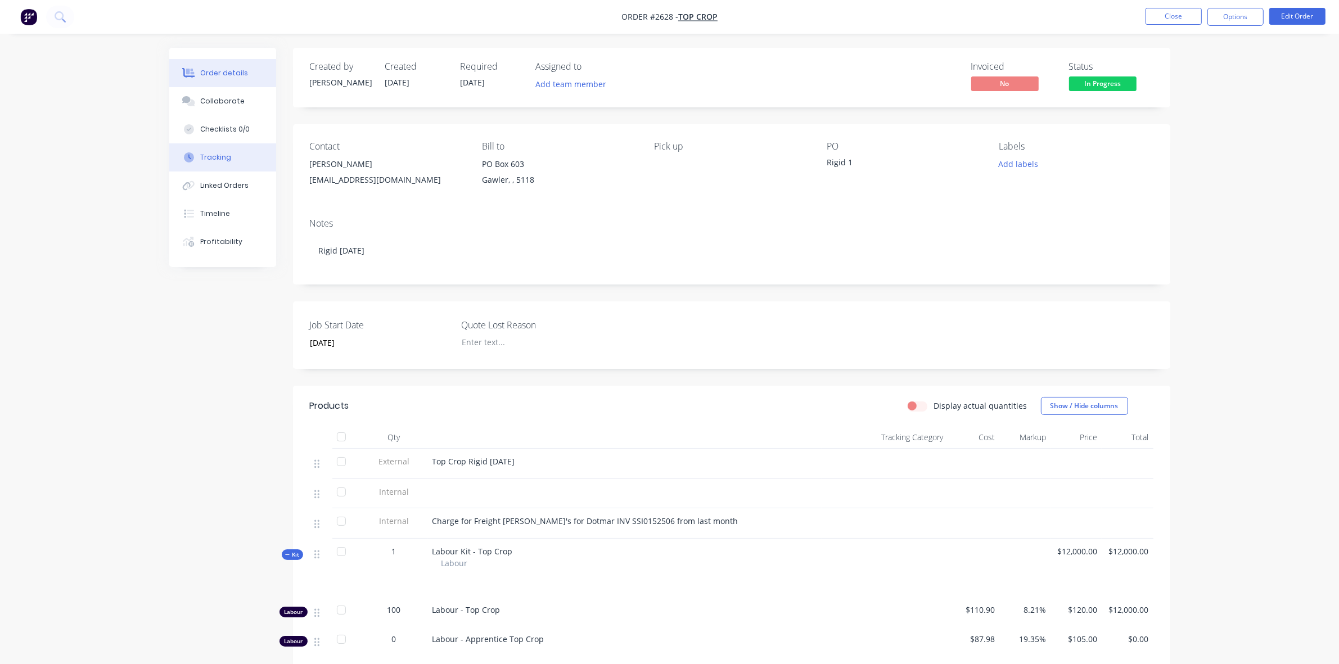
click at [226, 160] on div "Tracking" at bounding box center [215, 157] width 31 height 10
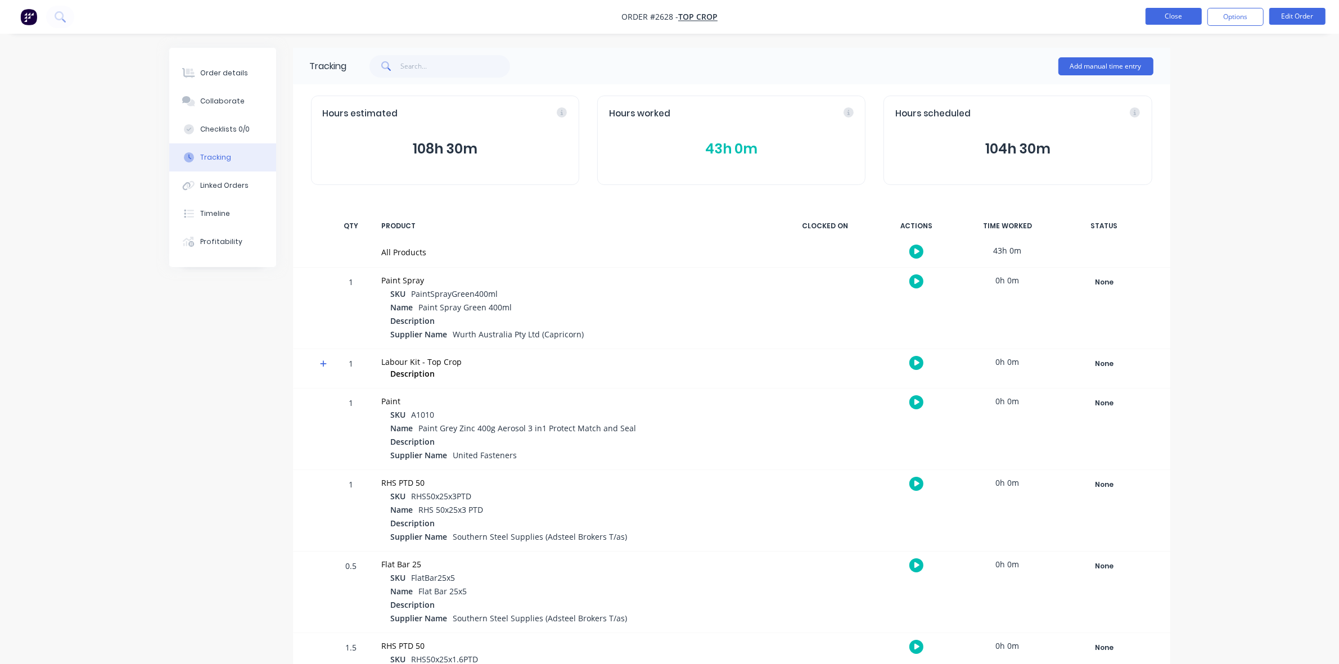
click at [1170, 17] on button "Close" at bounding box center [1173, 16] width 56 height 17
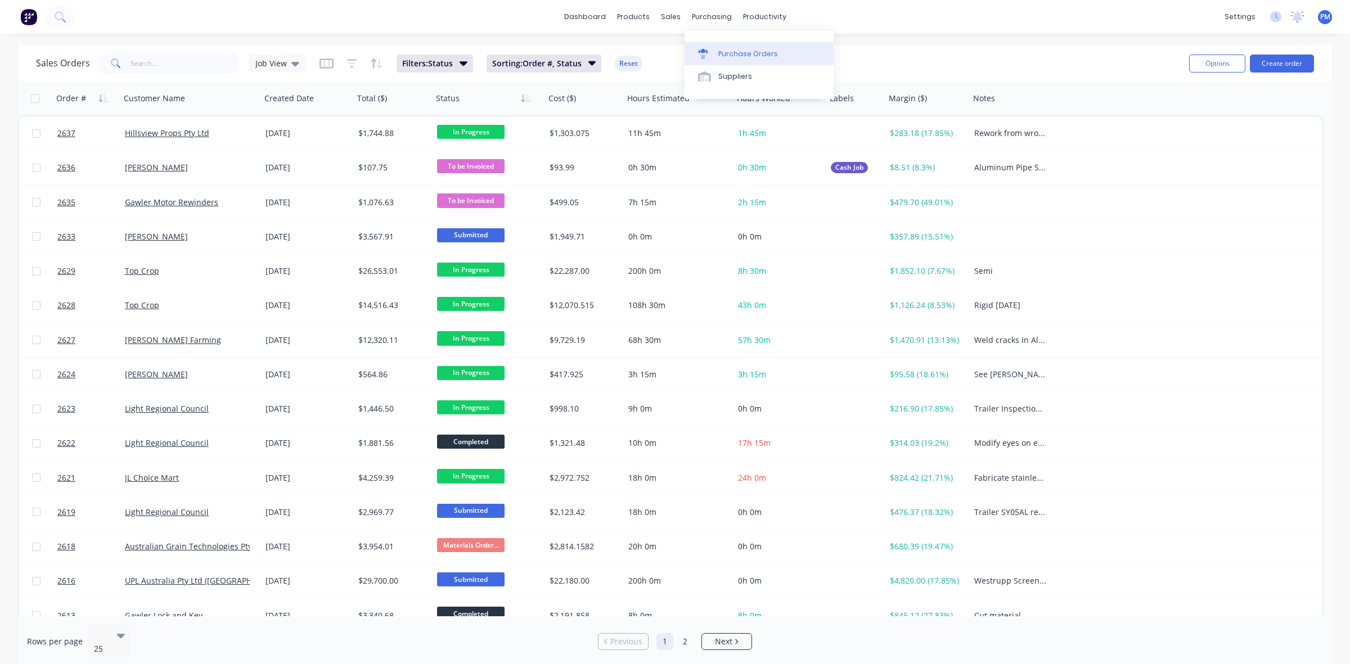
click at [729, 53] on div "Purchase Orders" at bounding box center [748, 54] width 60 height 10
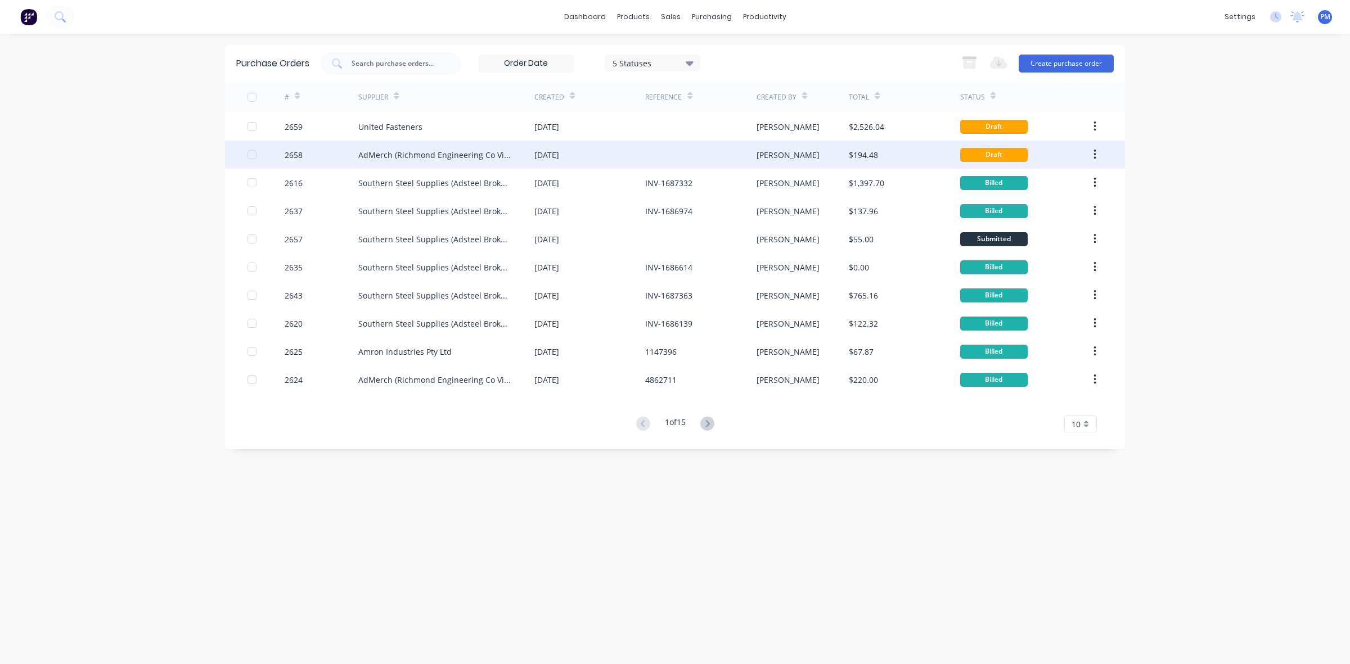
click at [619, 156] on div "[DATE]" at bounding box center [589, 155] width 111 height 28
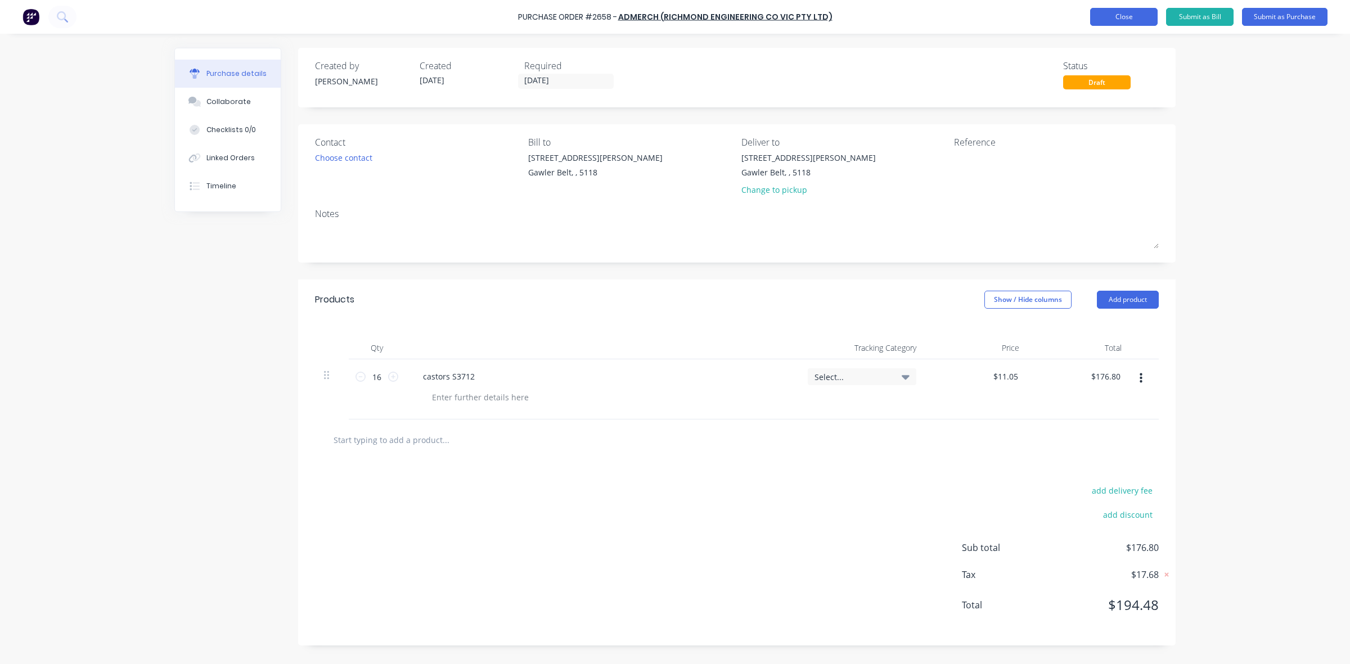
click at [1127, 17] on button "Close" at bounding box center [1123, 17] width 67 height 18
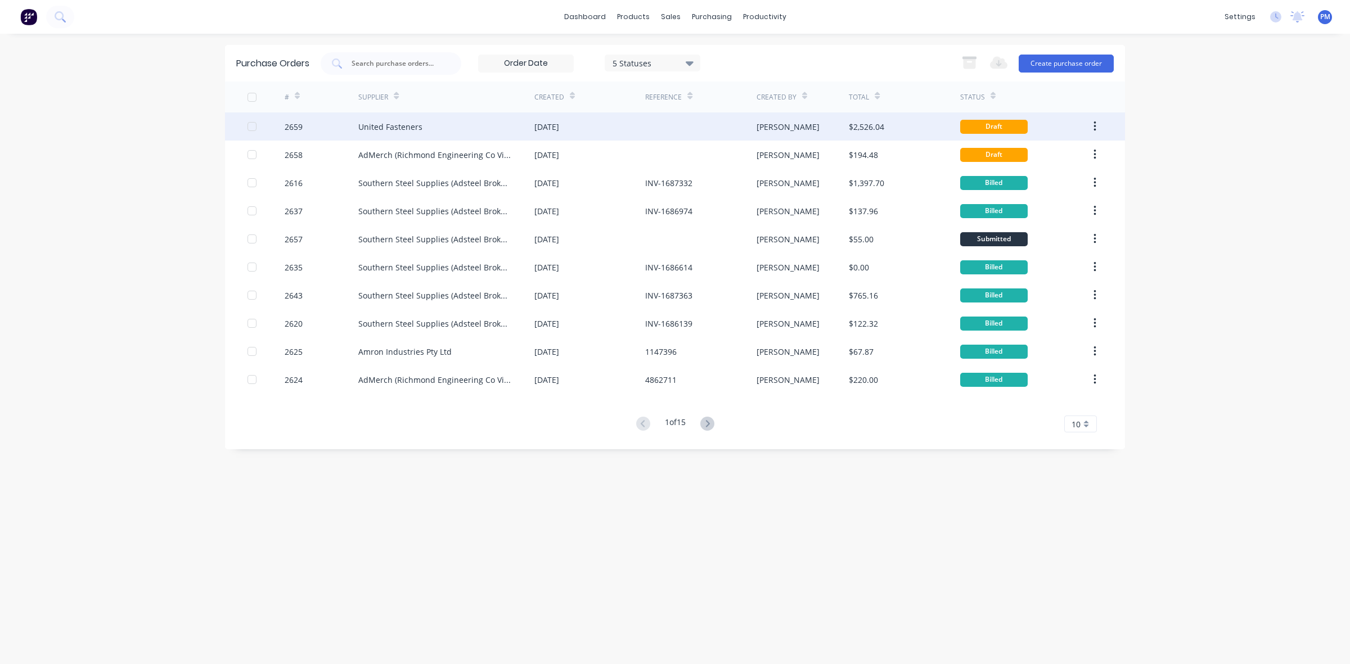
click at [485, 133] on div "United Fasteners" at bounding box center [446, 126] width 176 height 28
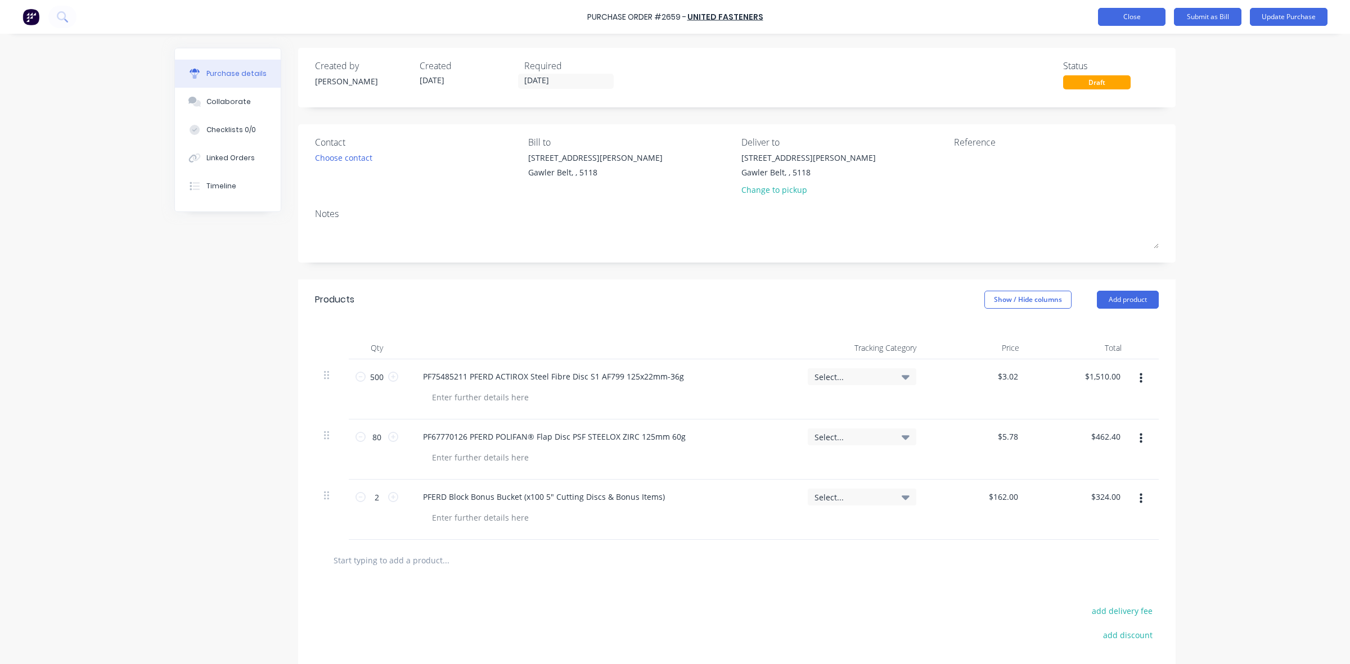
click at [1144, 14] on button "Close" at bounding box center [1131, 17] width 67 height 18
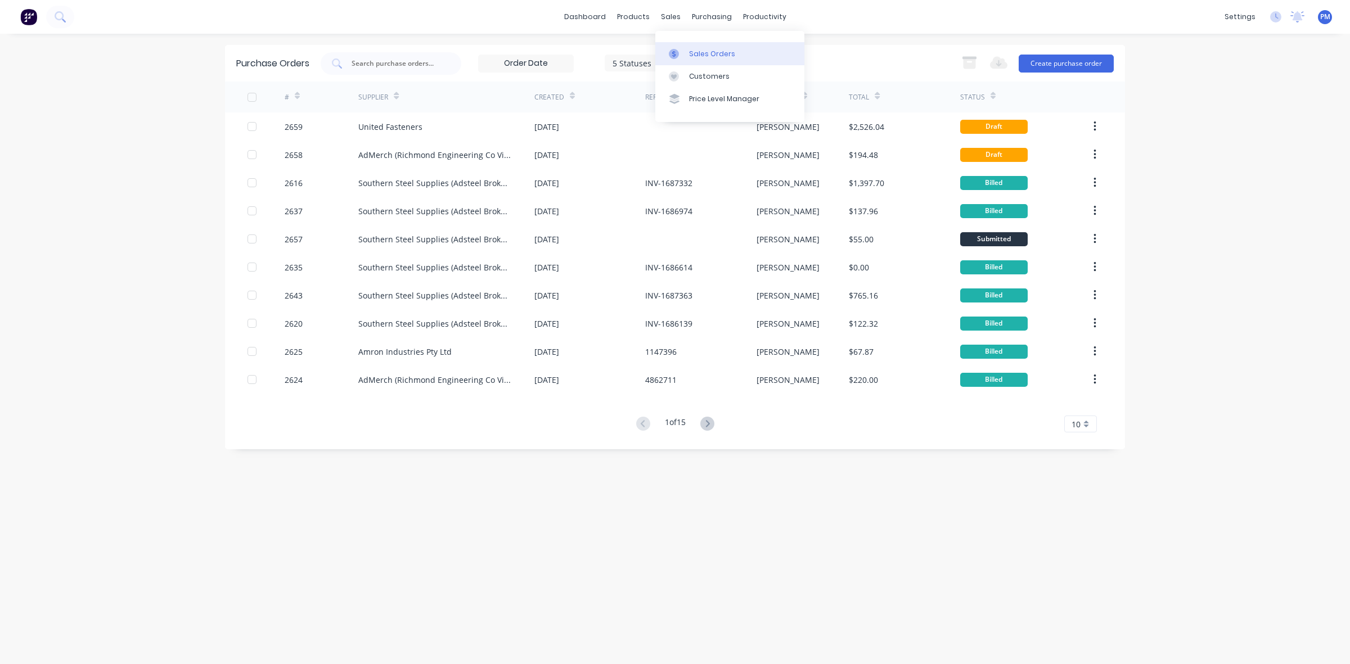
click at [696, 52] on div "Sales Orders" at bounding box center [712, 54] width 46 height 10
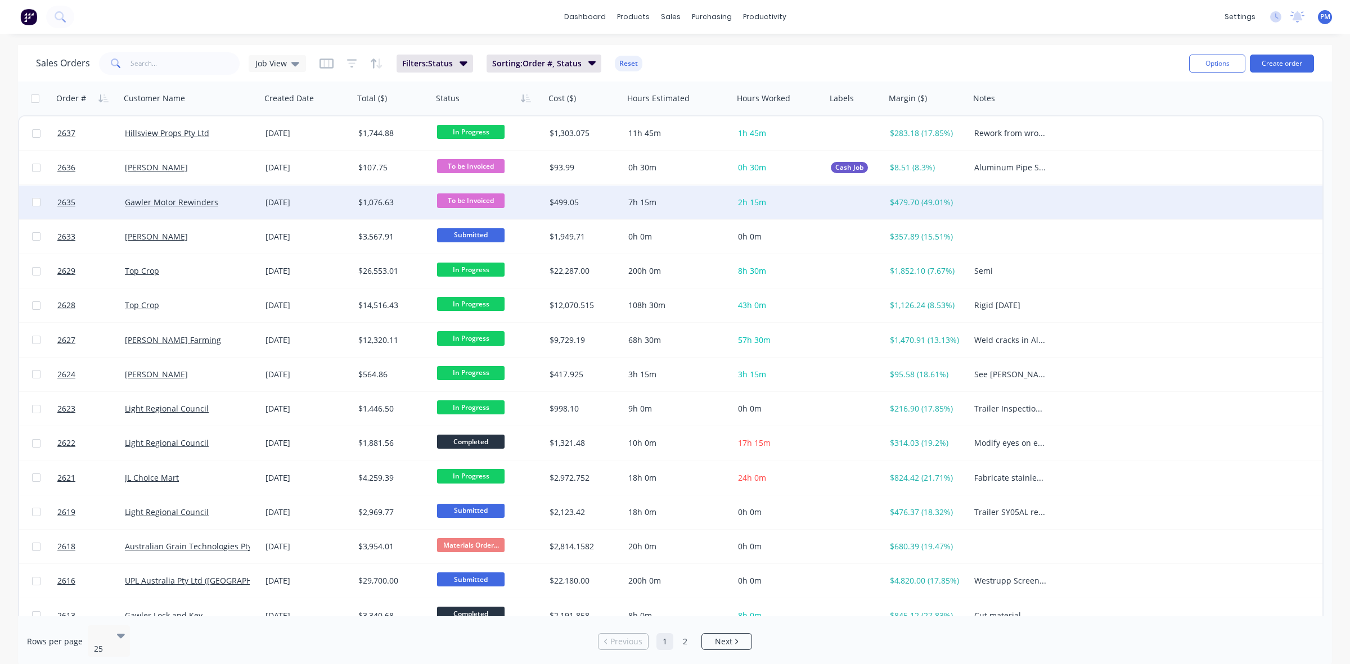
click at [245, 205] on div "Gawler Motor Rewinders" at bounding box center [187, 202] width 125 height 11
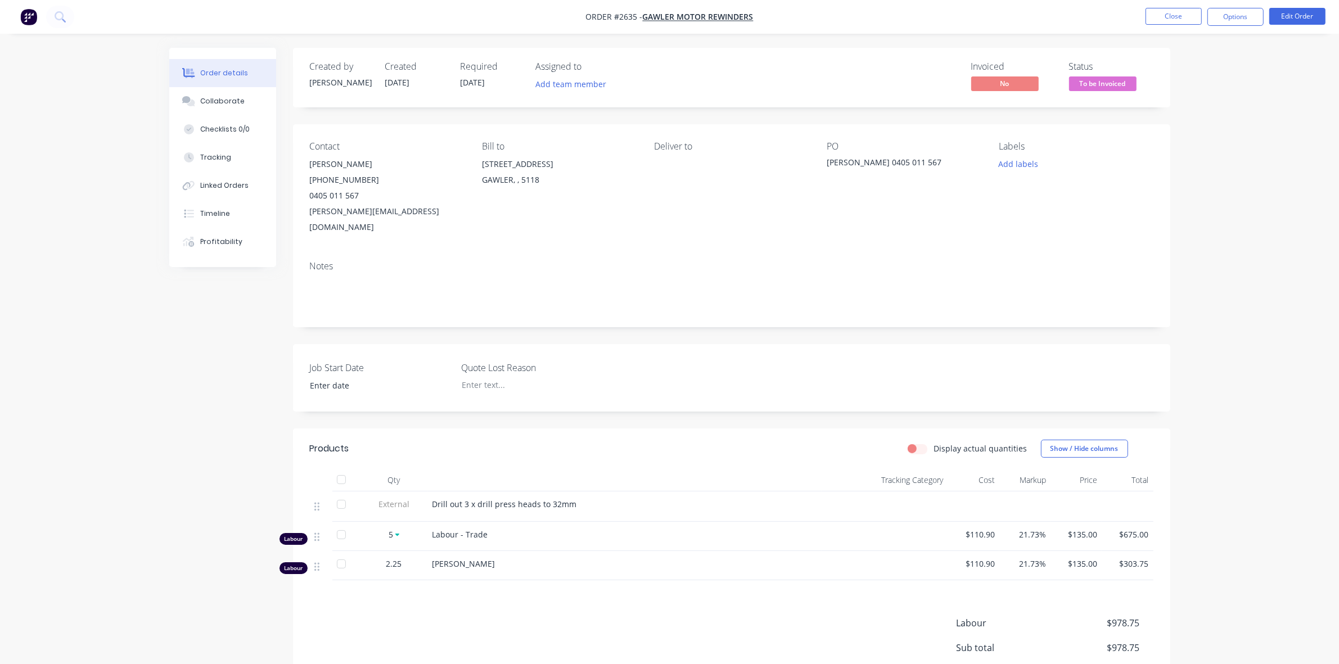
click at [571, 499] on span "Drill out 3 x drill press heads to 32mm" at bounding box center [504, 504] width 145 height 11
click at [575, 498] on div "Drill out 3 x drill press heads to 32mm" at bounding box center [624, 504] width 385 height 12
drag, startPoint x: 569, startPoint y: 486, endPoint x: 431, endPoint y: 492, distance: 137.9
click at [432, 499] on span "Drill out 3 x drill press heads to 32mm" at bounding box center [504, 504] width 145 height 11
click at [1181, 17] on button "Close" at bounding box center [1173, 16] width 56 height 17
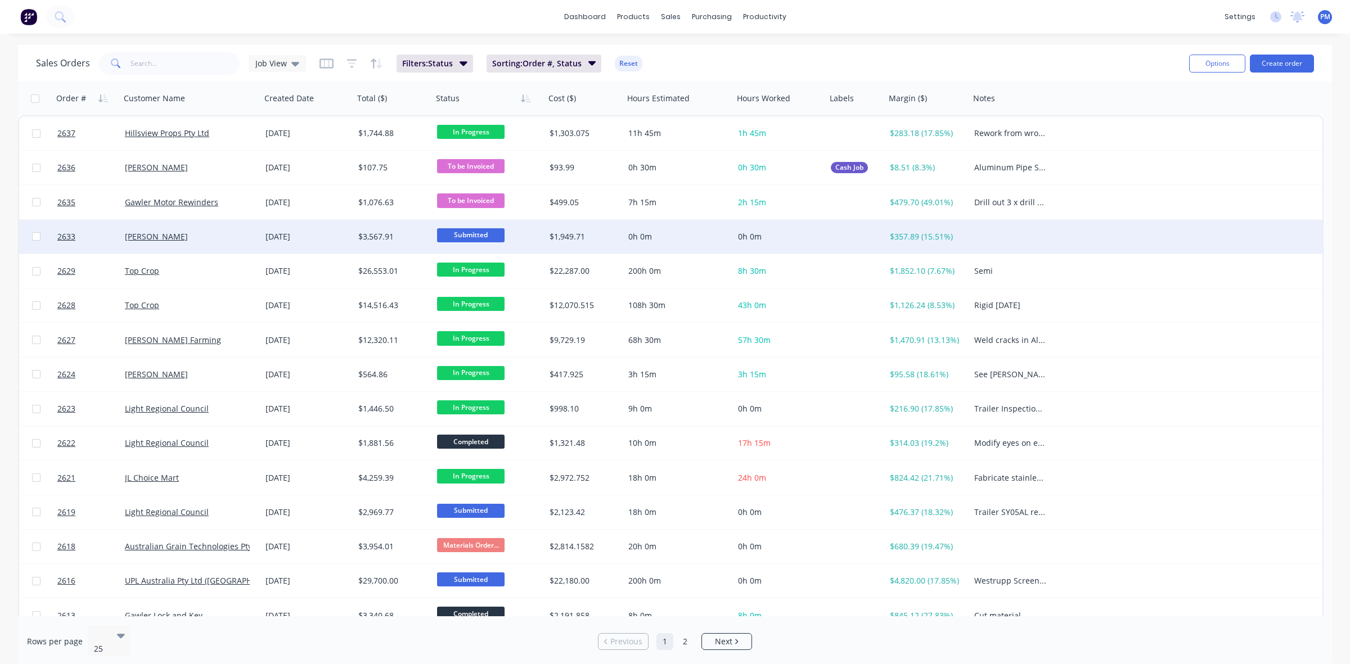
click at [224, 237] on div "[PERSON_NAME]" at bounding box center [187, 236] width 125 height 11
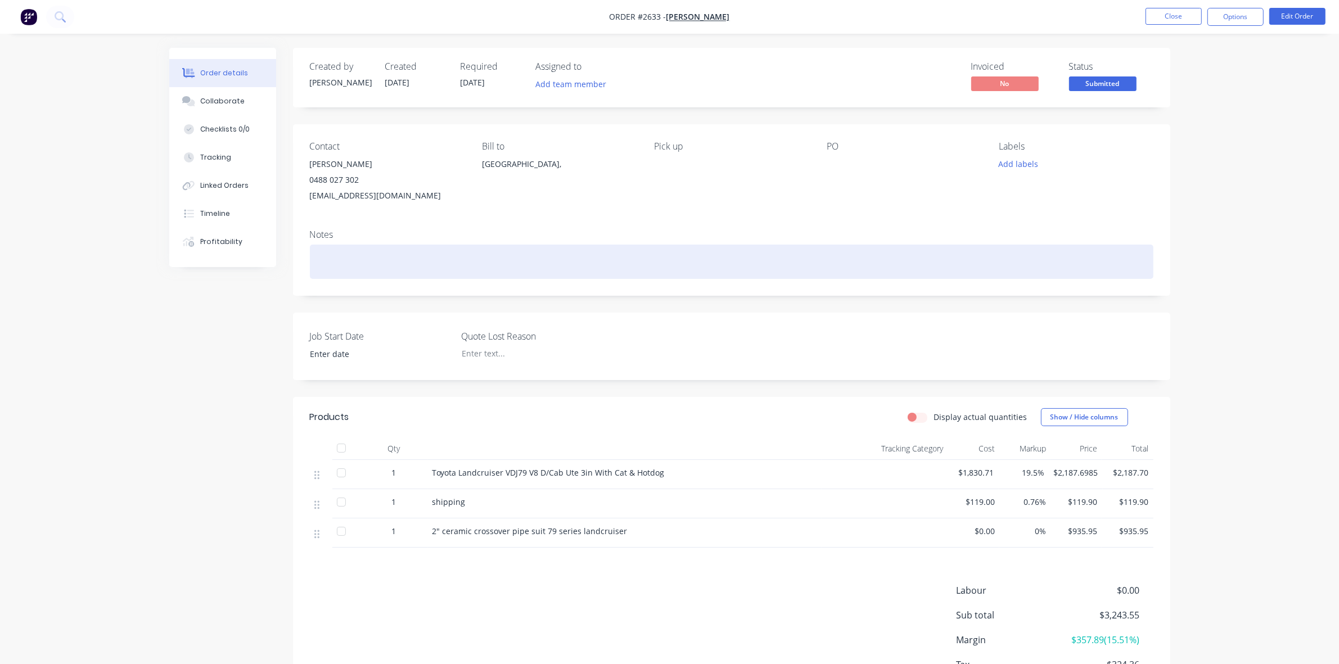
click at [335, 251] on div at bounding box center [731, 262] width 843 height 34
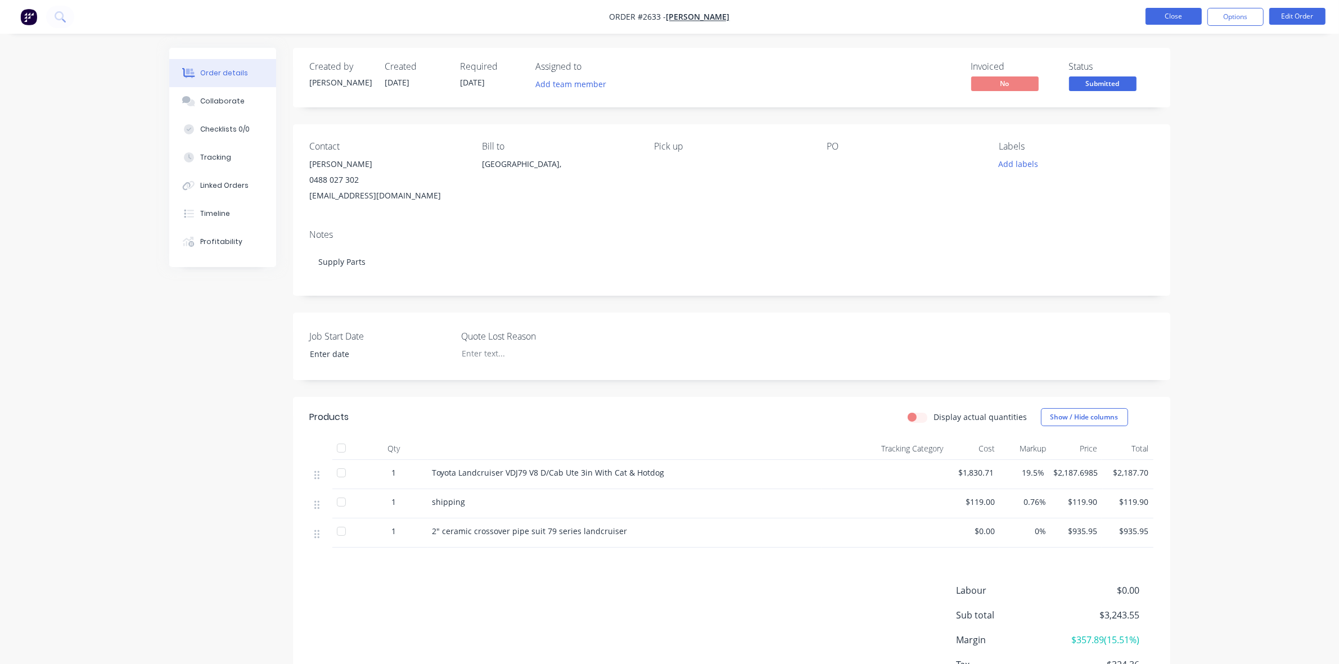
click at [1164, 7] on nav "Order #2633 - Brad Doran Close Options Edit Order" at bounding box center [669, 17] width 1339 height 34
click at [1168, 13] on button "Close" at bounding box center [1173, 16] width 56 height 17
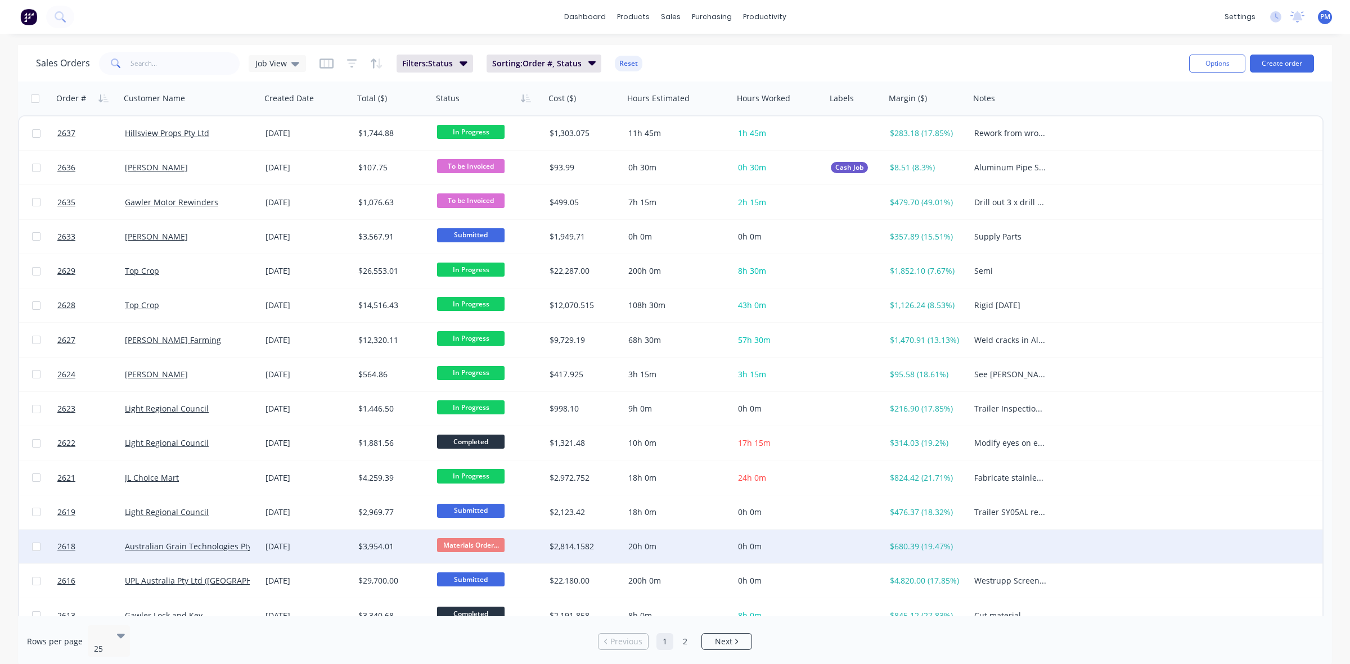
click at [327, 548] on div "[DATE]" at bounding box center [307, 546] width 84 height 11
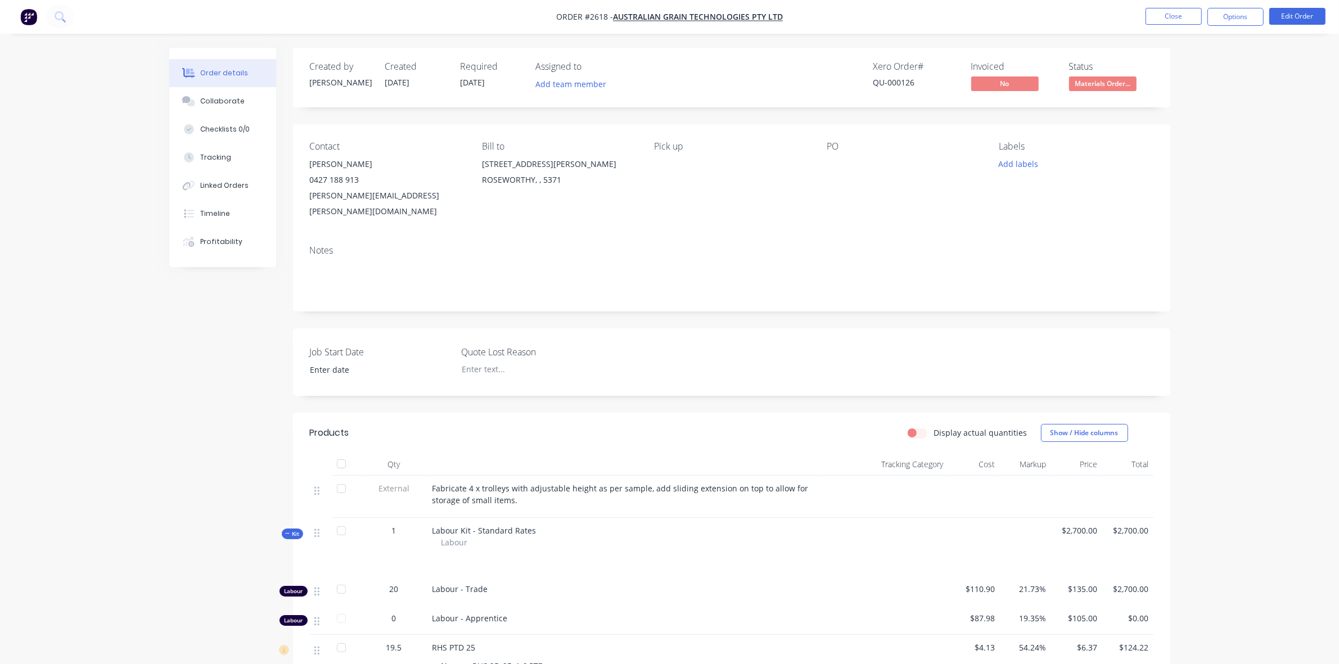
click at [536, 482] on div "Fabricate 4 x trolleys with adjustable height as per sample, add sliding extens…" at bounding box center [624, 494] width 385 height 24
drag, startPoint x: 644, startPoint y: 471, endPoint x: 522, endPoint y: 473, distance: 122.1
click at [522, 483] on span "Fabricate 4 x trolleys with adjustable height as per sample, add sliding extens…" at bounding box center [621, 494] width 378 height 22
click at [526, 484] on div "Fabricate 4 x trolleys with adjustable height as per sample, add sliding extens…" at bounding box center [624, 494] width 385 height 24
drag, startPoint x: 529, startPoint y: 486, endPoint x: 507, endPoint y: 484, distance: 22.0
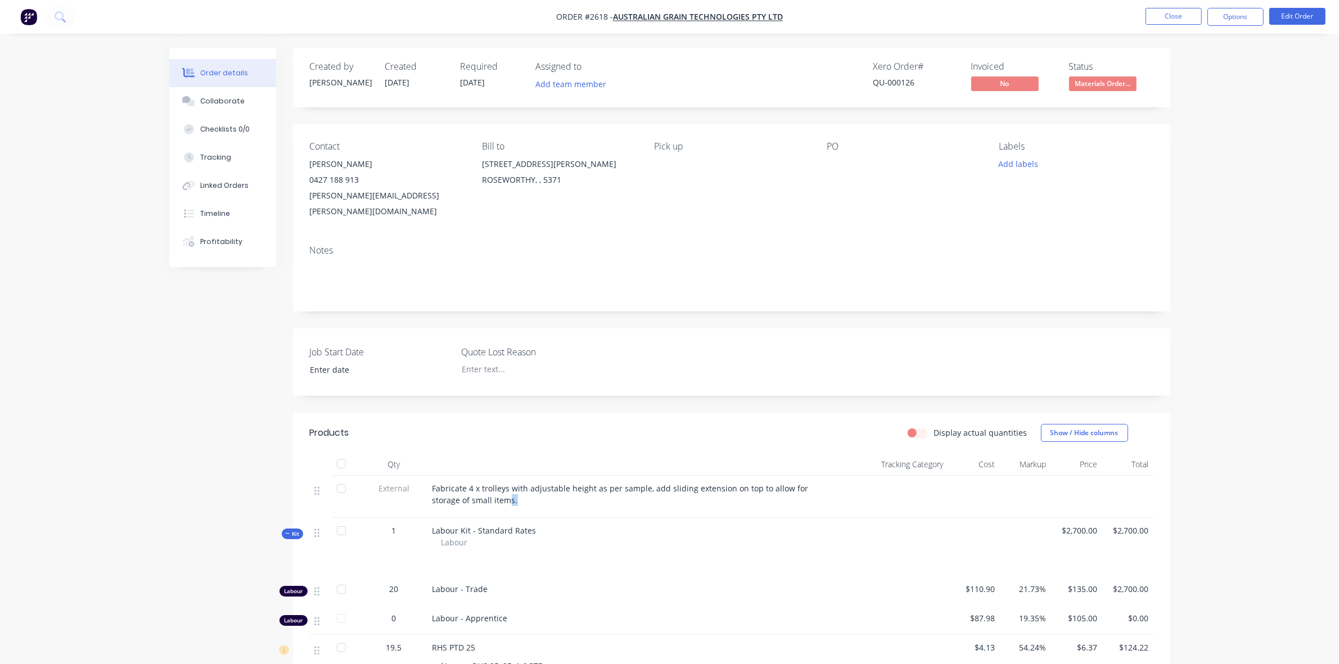
click at [507, 484] on div "Fabricate 4 x trolleys with adjustable height as per sample, add sliding extens…" at bounding box center [624, 494] width 385 height 24
click at [533, 508] on div at bounding box center [624, 509] width 385 height 2
drag, startPoint x: 433, startPoint y: 472, endPoint x: 538, endPoint y: 482, distance: 105.1
click at [538, 482] on div "Fabricate 4 x trolleys with adjustable height as per sample, add sliding extens…" at bounding box center [624, 494] width 385 height 24
click at [473, 245] on div "Notes" at bounding box center [731, 250] width 843 height 11
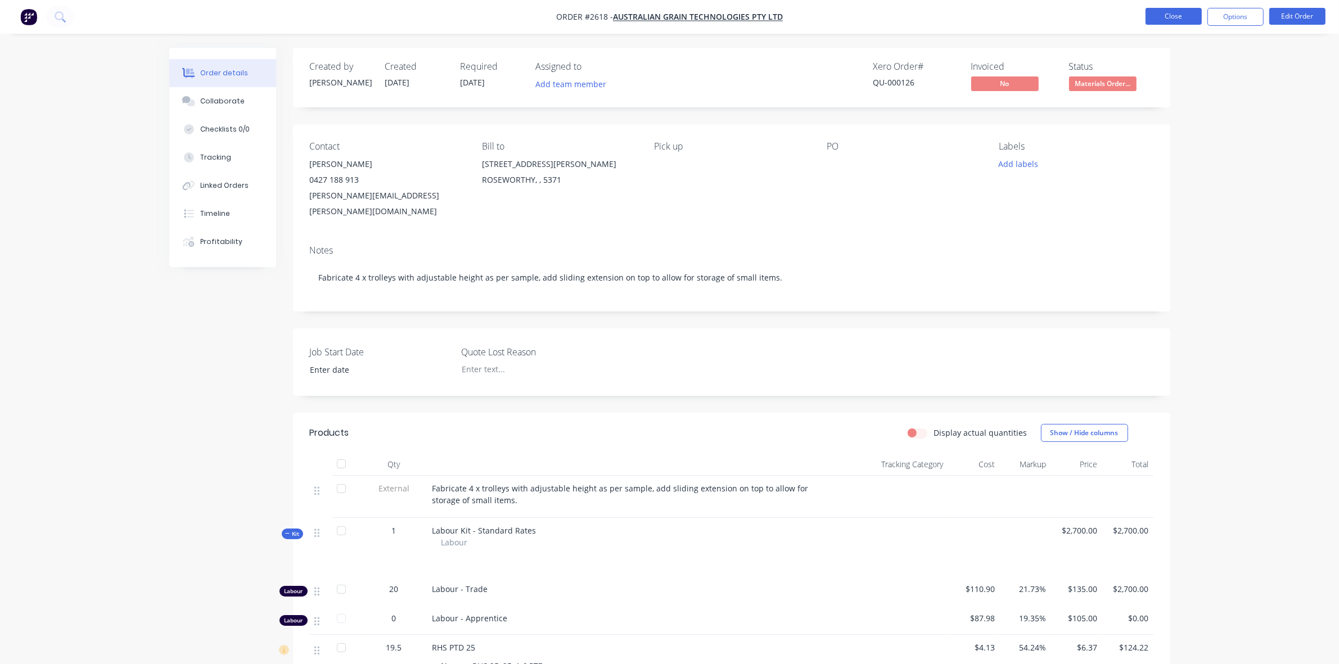
click at [1153, 22] on button "Close" at bounding box center [1173, 16] width 56 height 17
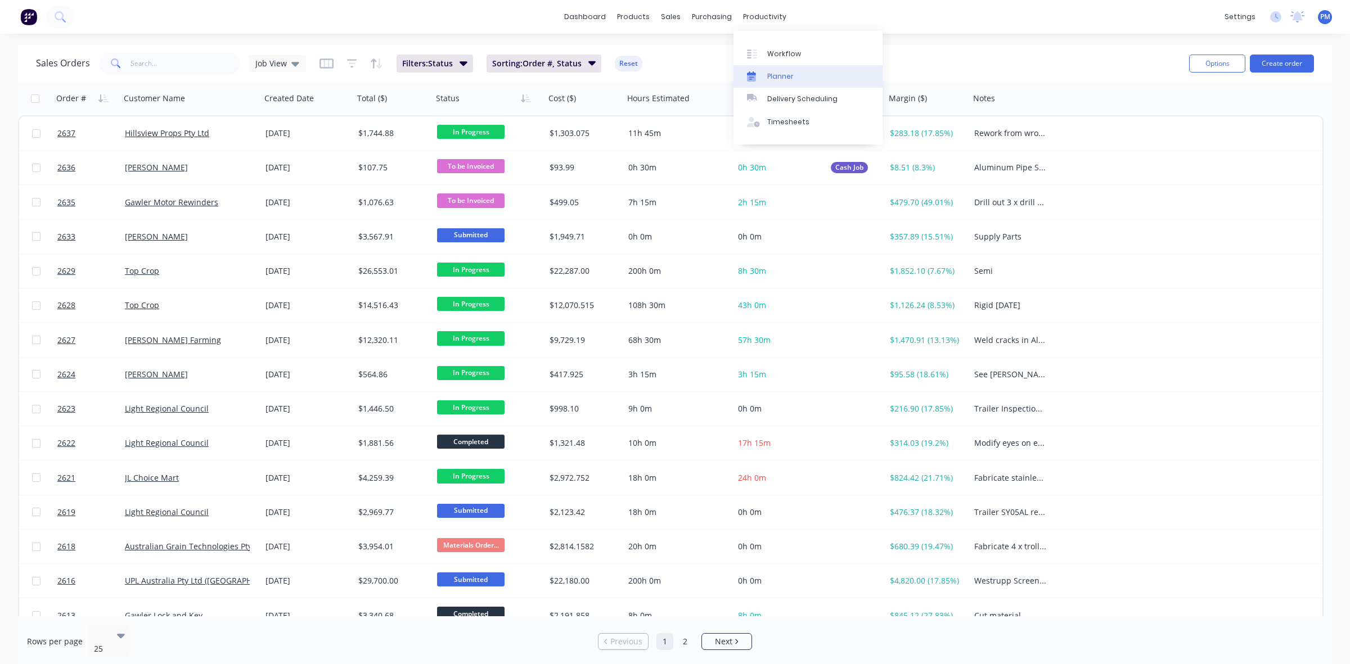
click at [783, 74] on div "Planner" at bounding box center [780, 76] width 26 height 10
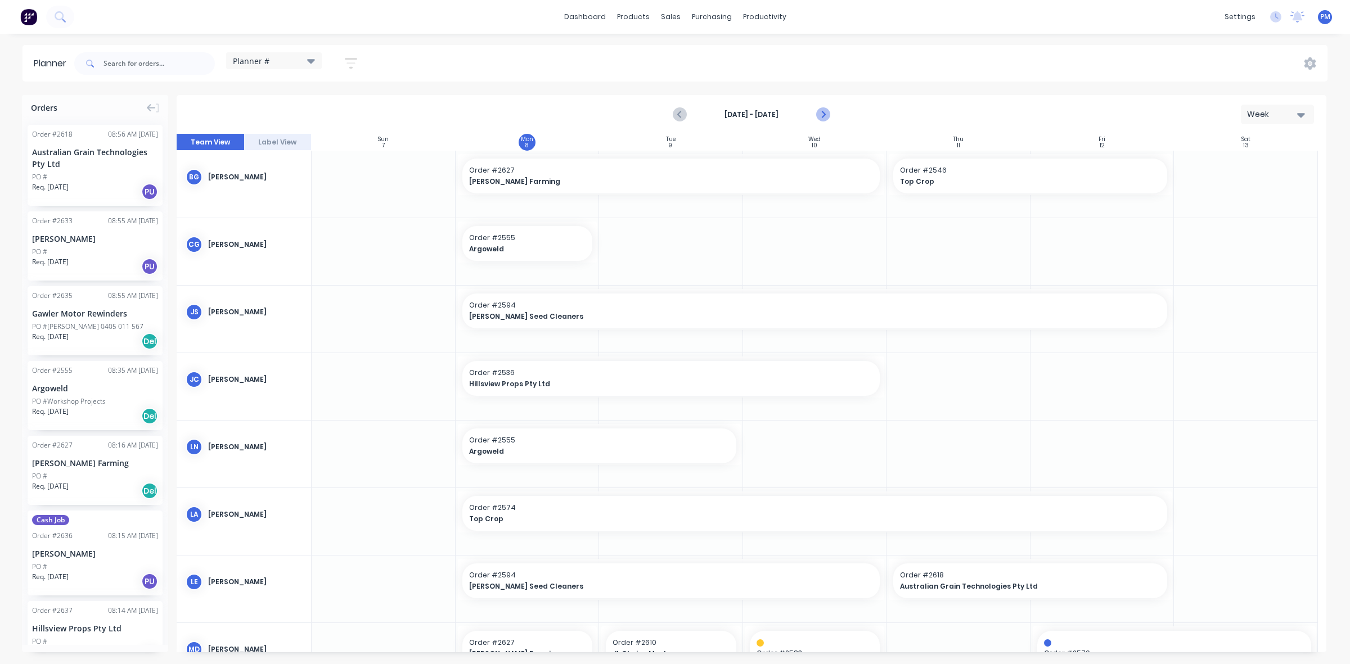
click at [825, 114] on icon "Next page" at bounding box center [821, 114] width 13 height 13
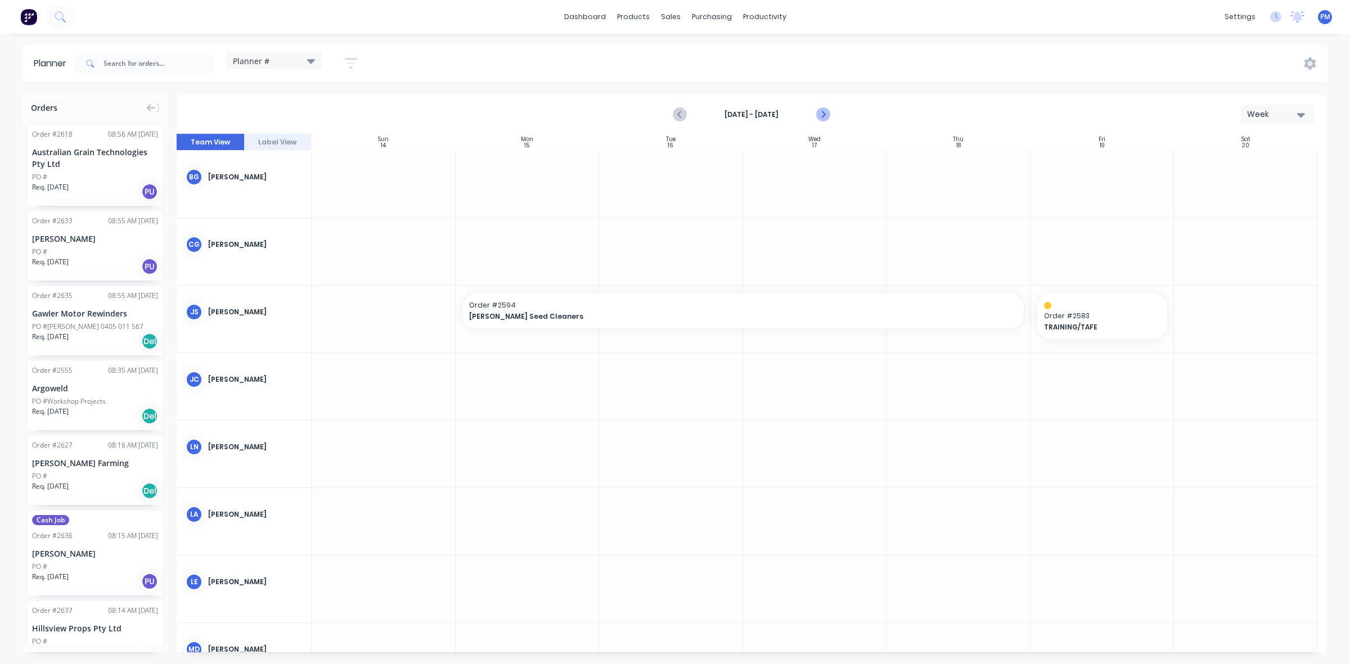
click at [822, 115] on icon "Next page" at bounding box center [821, 114] width 13 height 13
click at [680, 118] on icon "Previous page" at bounding box center [679, 114] width 13 height 13
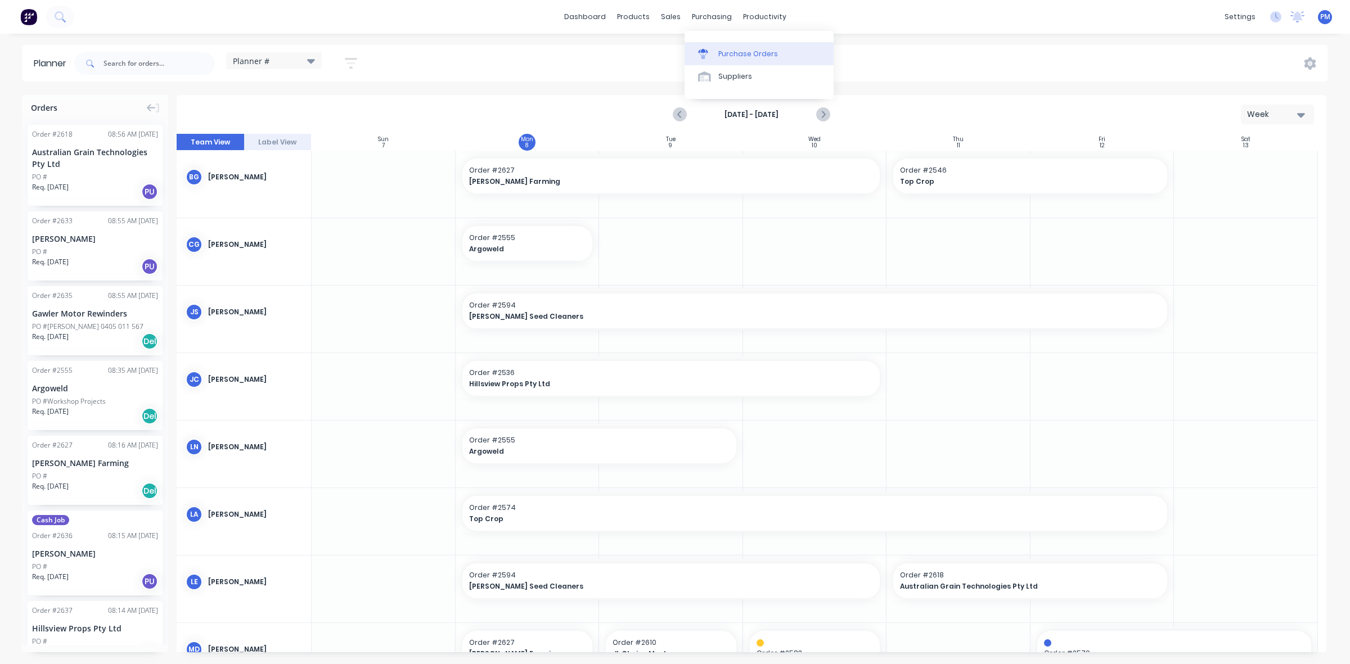
click at [726, 49] on div "Purchase Orders" at bounding box center [748, 54] width 60 height 10
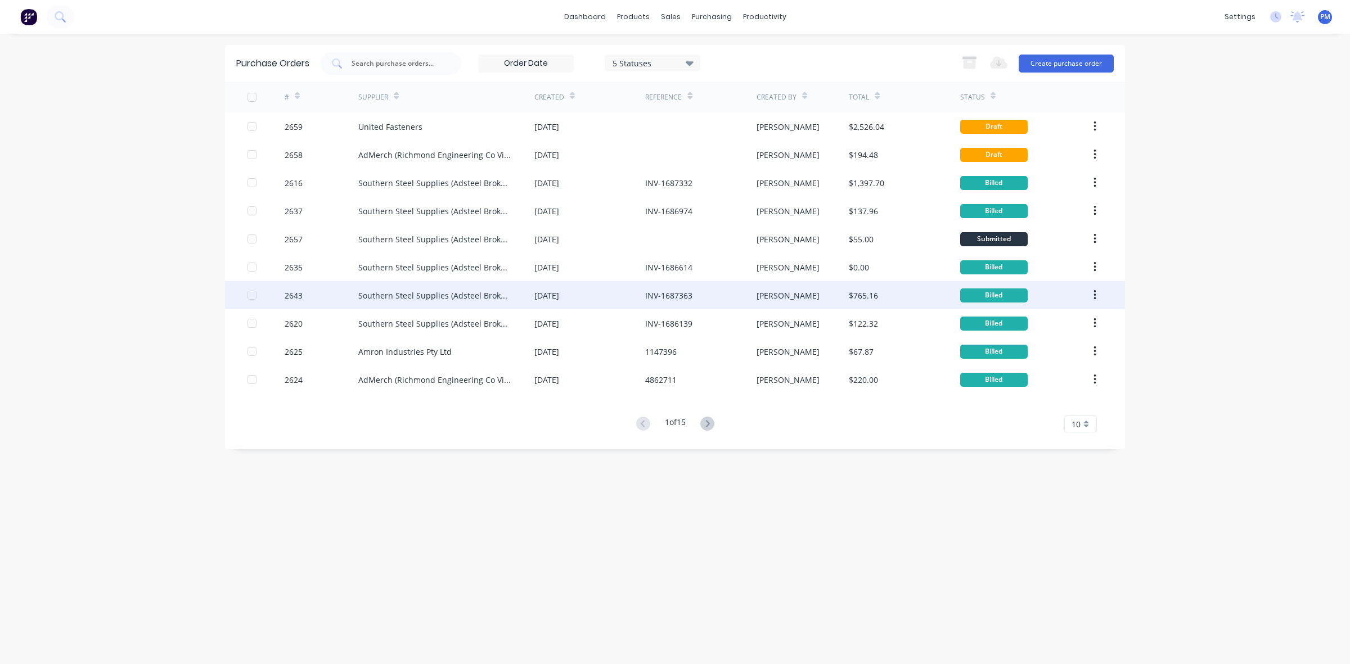
click at [608, 299] on div "03 Sep 2025" at bounding box center [589, 295] width 111 height 28
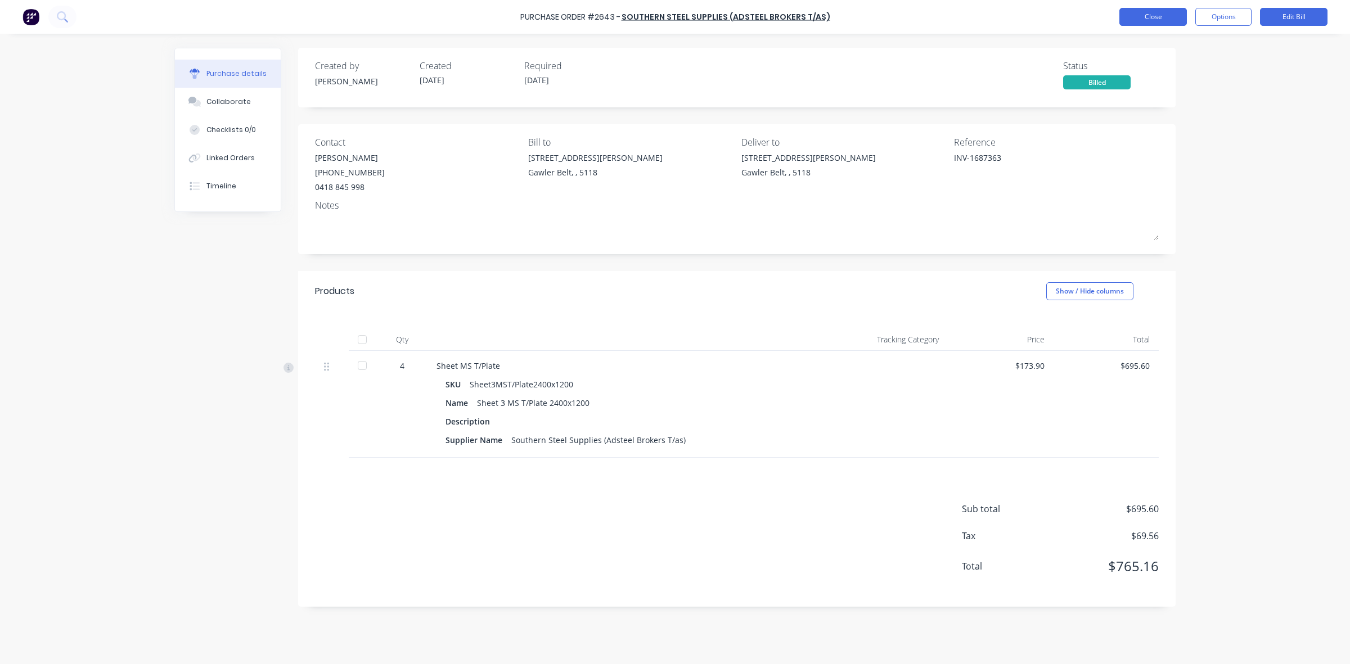
click at [1140, 16] on button "Close" at bounding box center [1152, 17] width 67 height 18
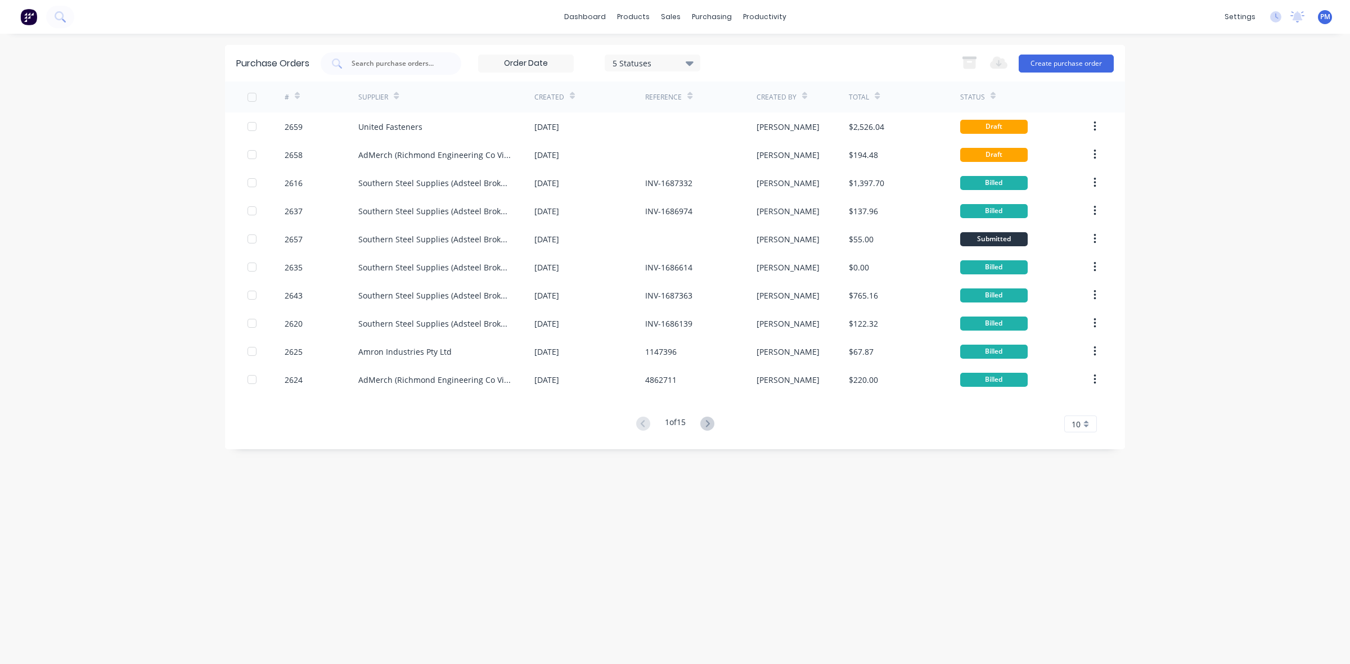
click at [704, 423] on icon at bounding box center [707, 424] width 14 height 14
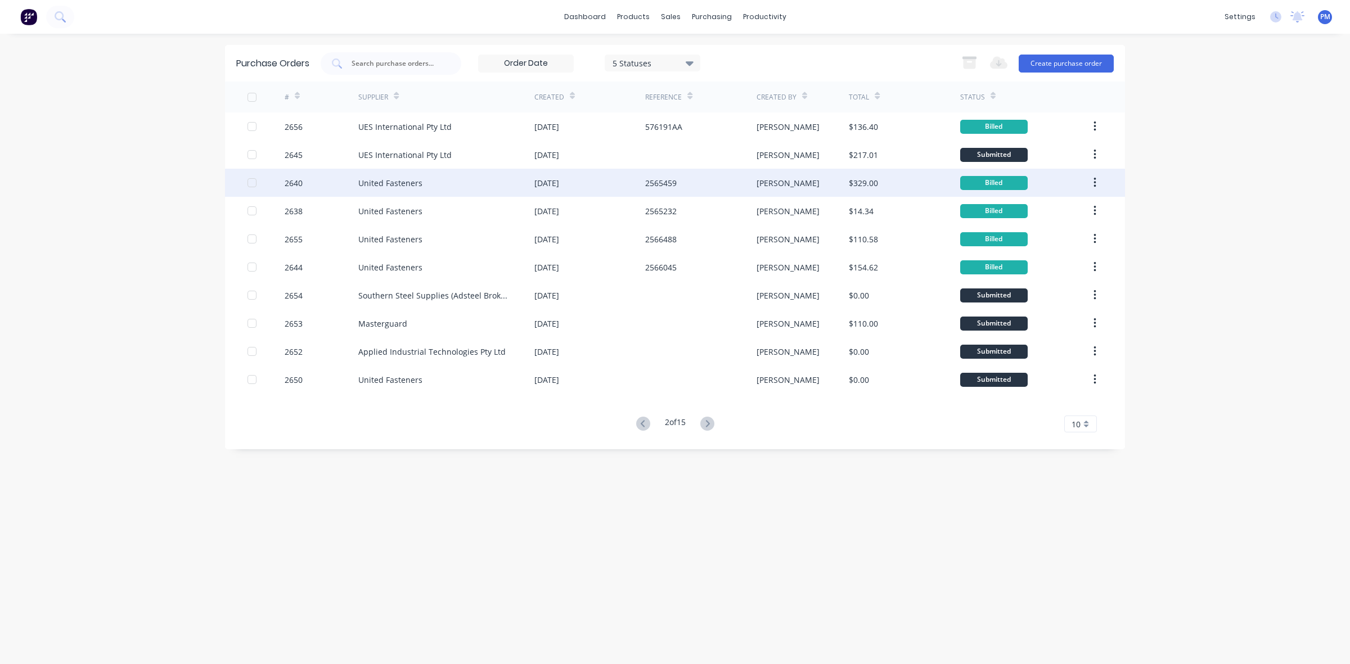
click at [706, 187] on div "2565459" at bounding box center [700, 183] width 111 height 28
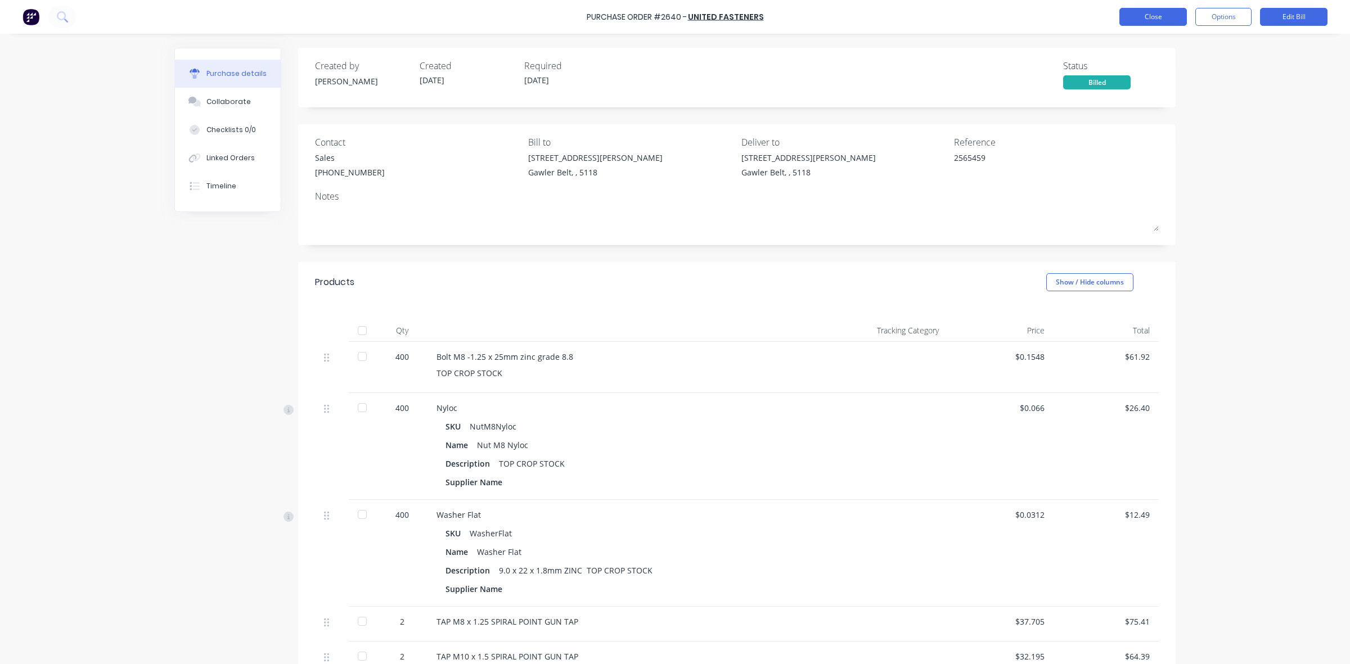
click at [1134, 17] on button "Close" at bounding box center [1152, 17] width 67 height 18
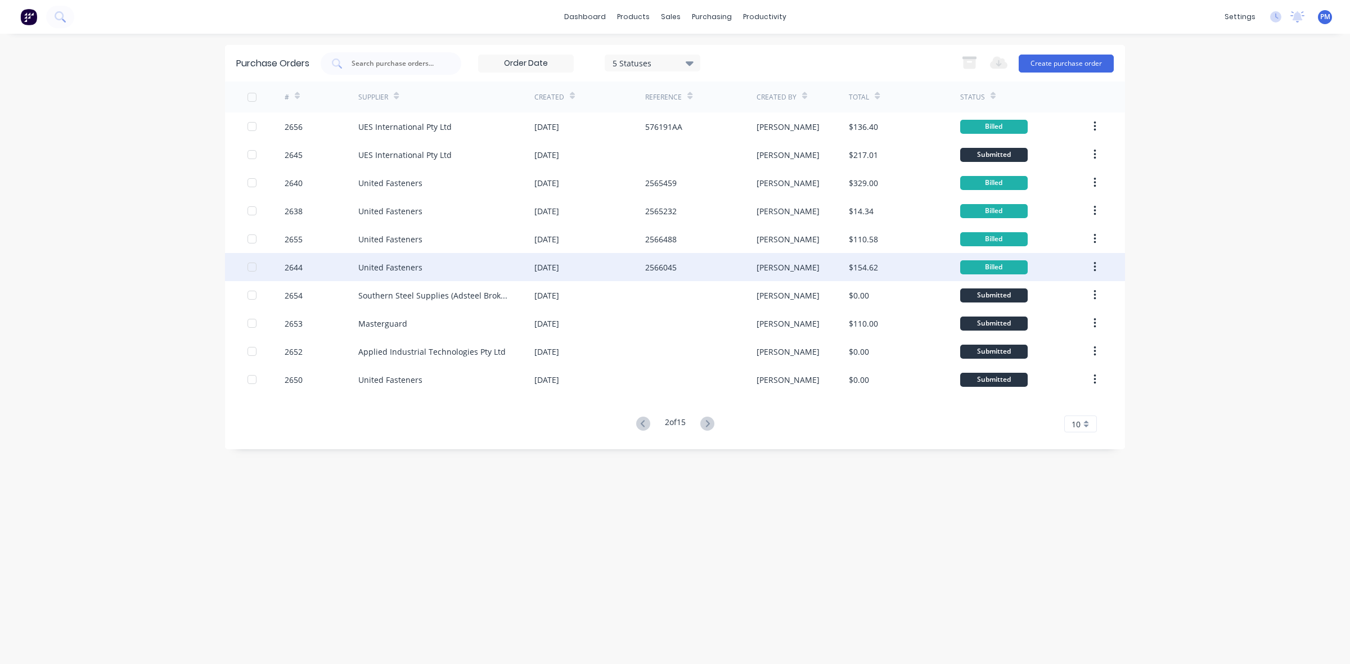
click at [707, 270] on div "2566045" at bounding box center [700, 267] width 111 height 28
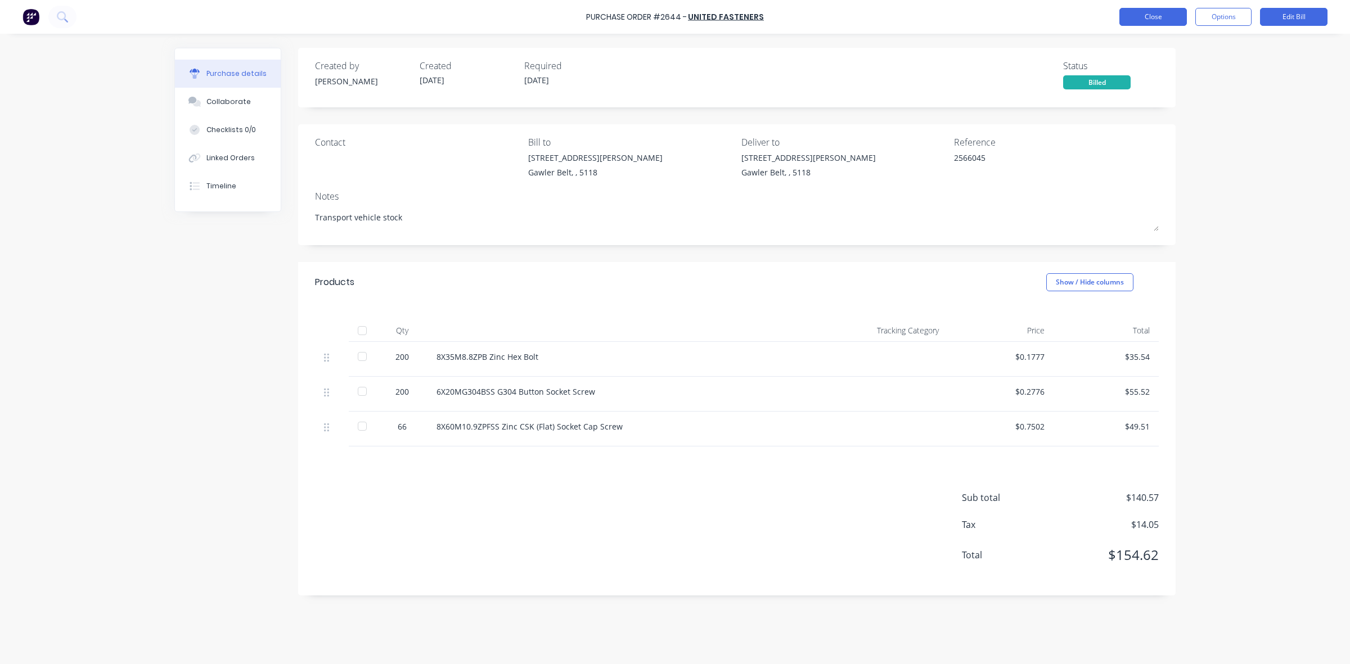
click at [1154, 20] on button "Close" at bounding box center [1152, 17] width 67 height 18
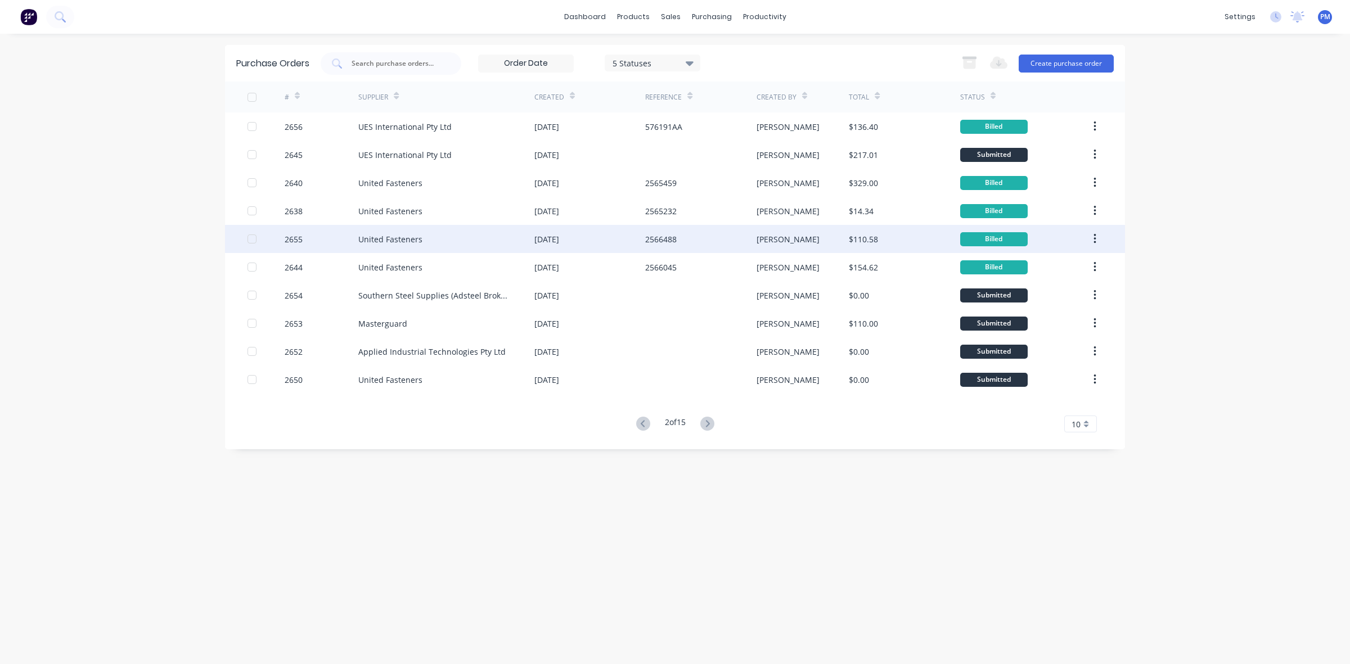
click at [810, 243] on div "Karin" at bounding box center [802, 239] width 93 height 28
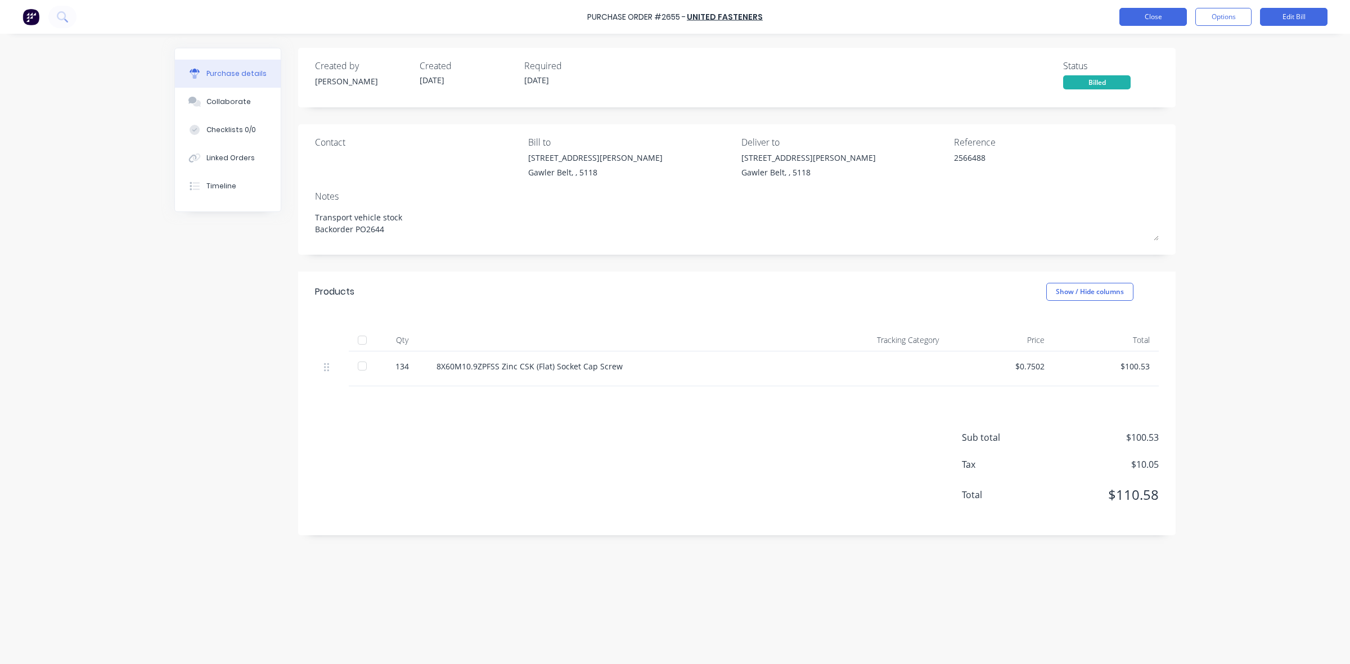
click at [1146, 20] on button "Close" at bounding box center [1152, 17] width 67 height 18
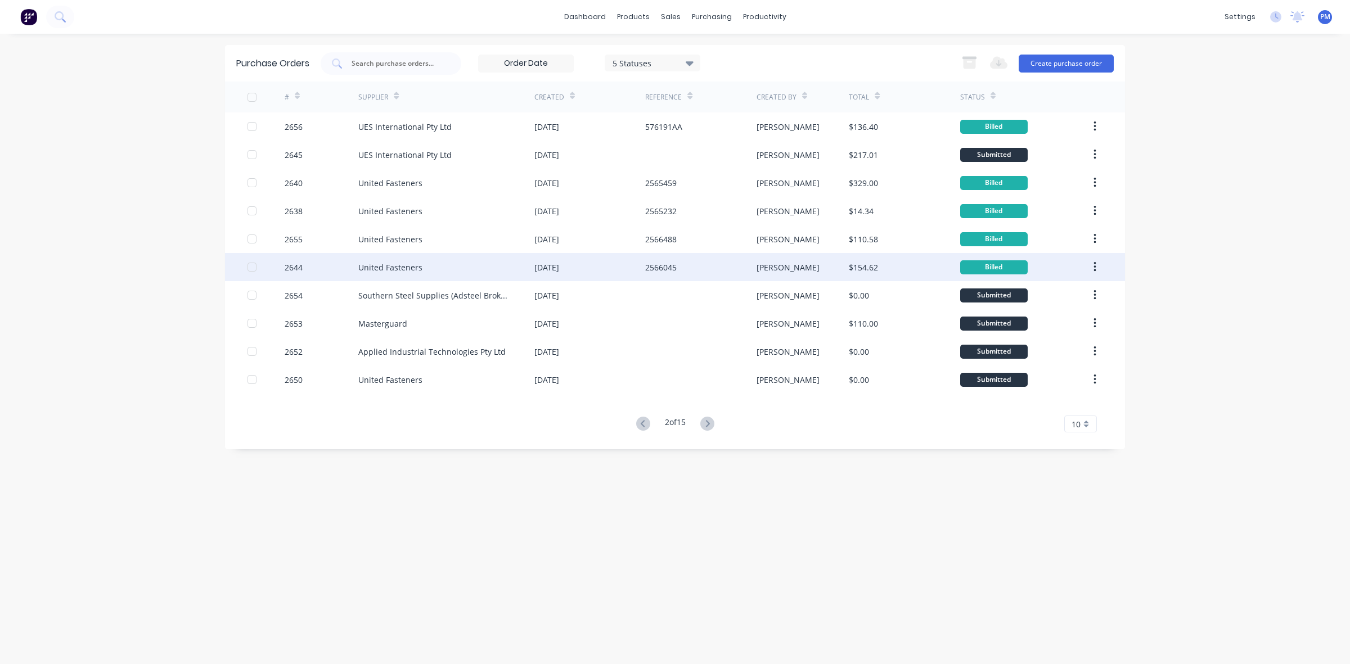
click at [825, 265] on div "[PERSON_NAME]" at bounding box center [802, 267] width 93 height 28
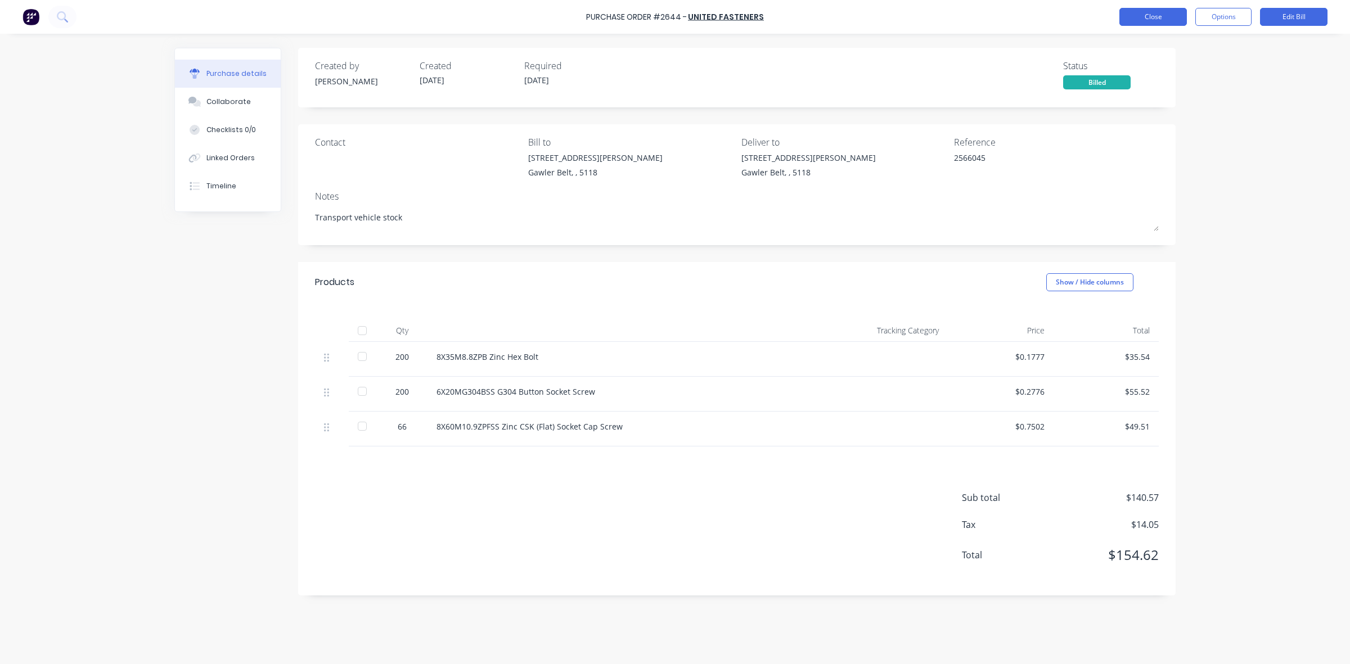
click at [1157, 17] on button "Close" at bounding box center [1152, 17] width 67 height 18
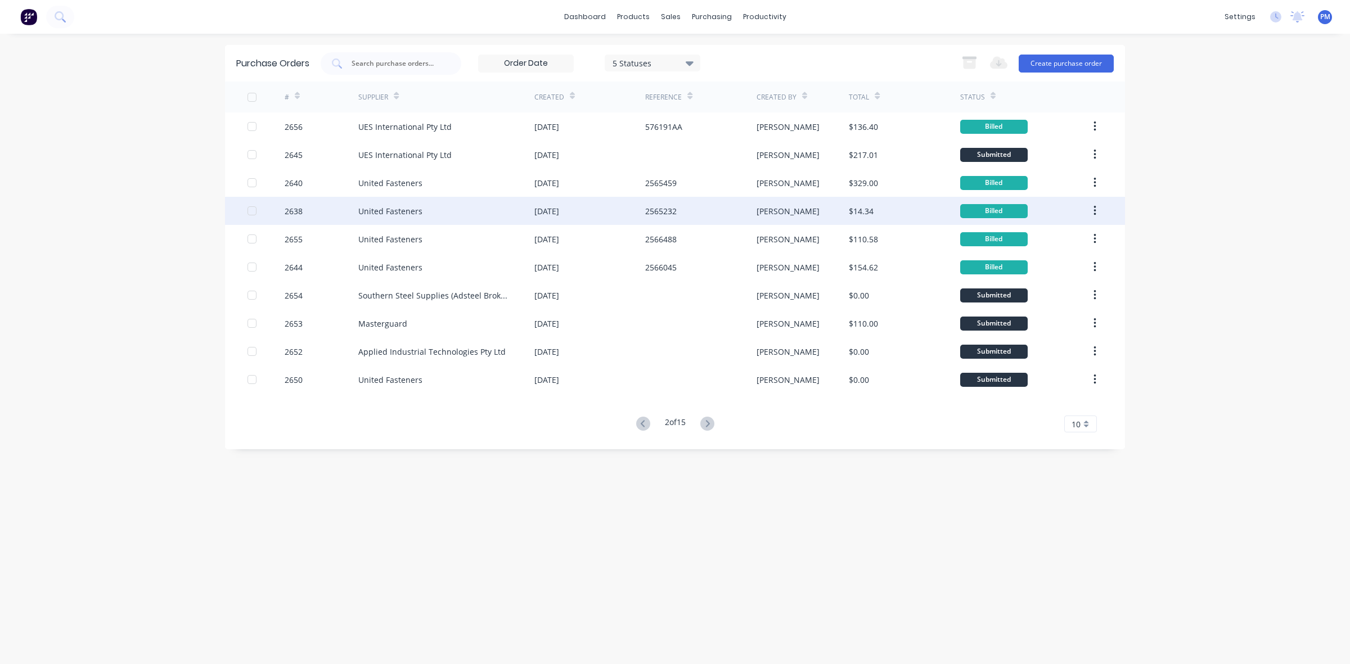
click at [808, 212] on div "[PERSON_NAME]" at bounding box center [802, 211] width 93 height 28
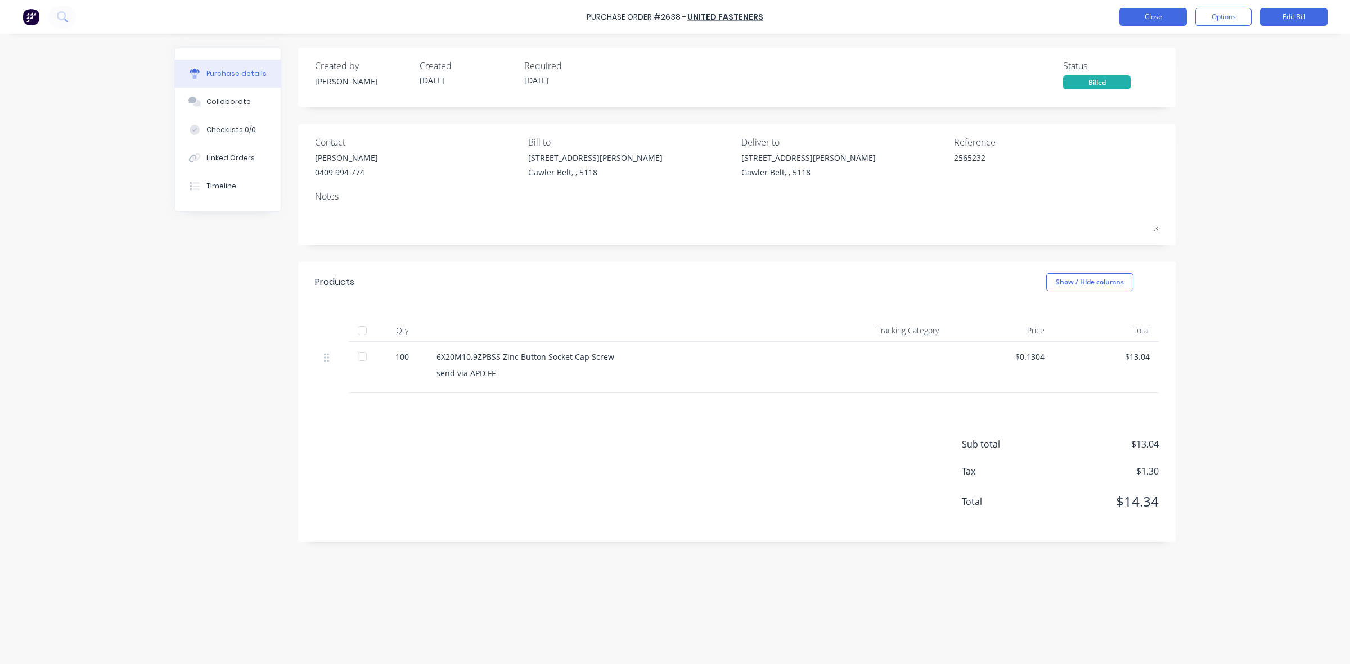
click at [1160, 14] on button "Close" at bounding box center [1152, 17] width 67 height 18
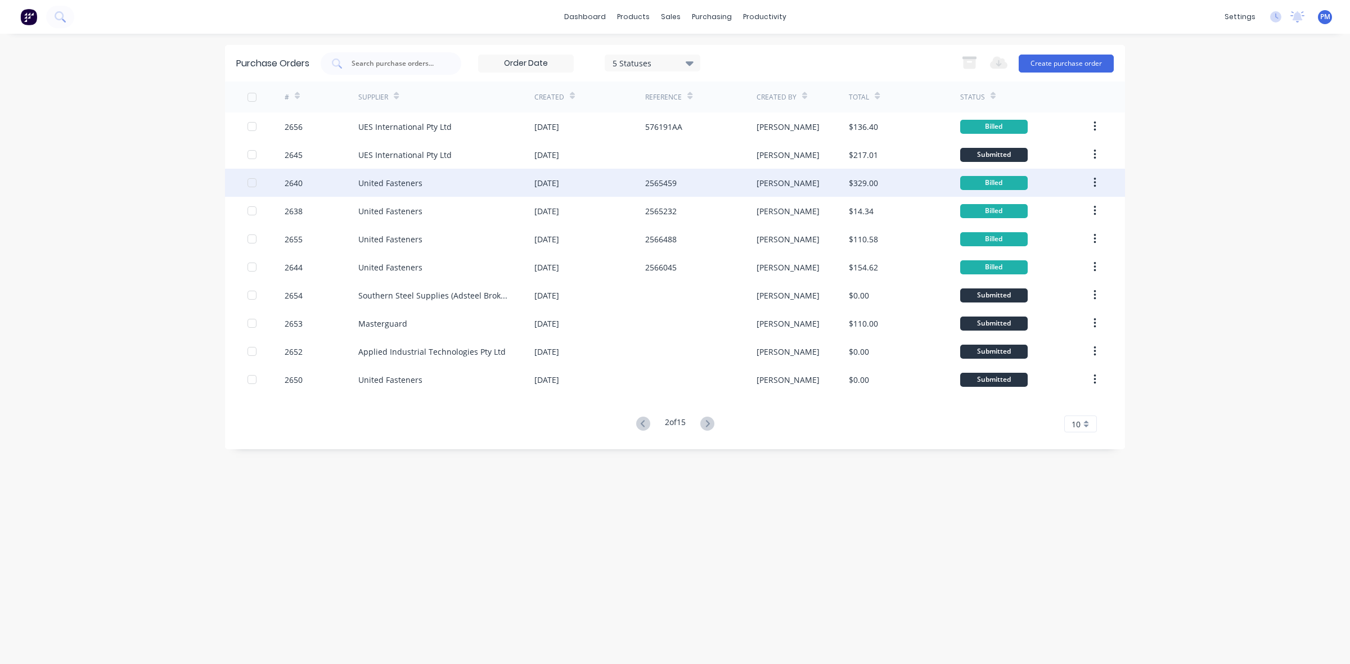
click at [805, 189] on div "[PERSON_NAME]" at bounding box center [802, 183] width 93 height 28
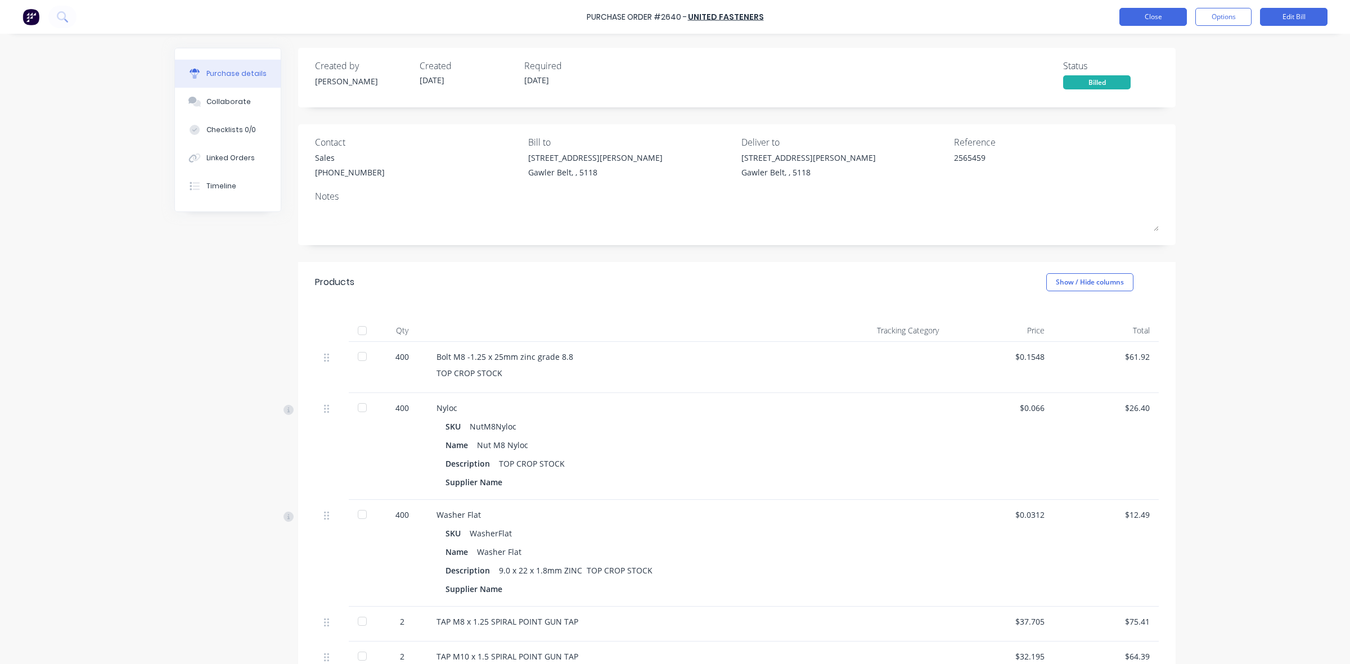
click at [1134, 21] on button "Close" at bounding box center [1152, 17] width 67 height 18
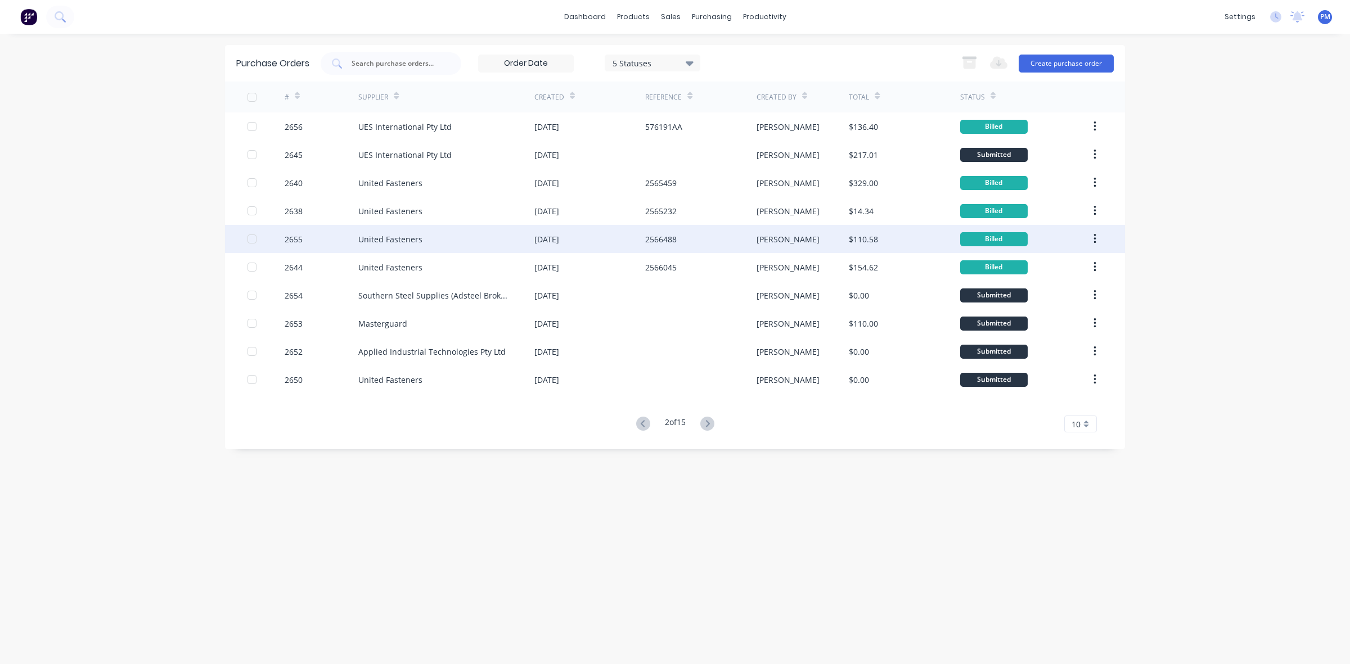
click at [805, 242] on div "Karin" at bounding box center [802, 239] width 93 height 28
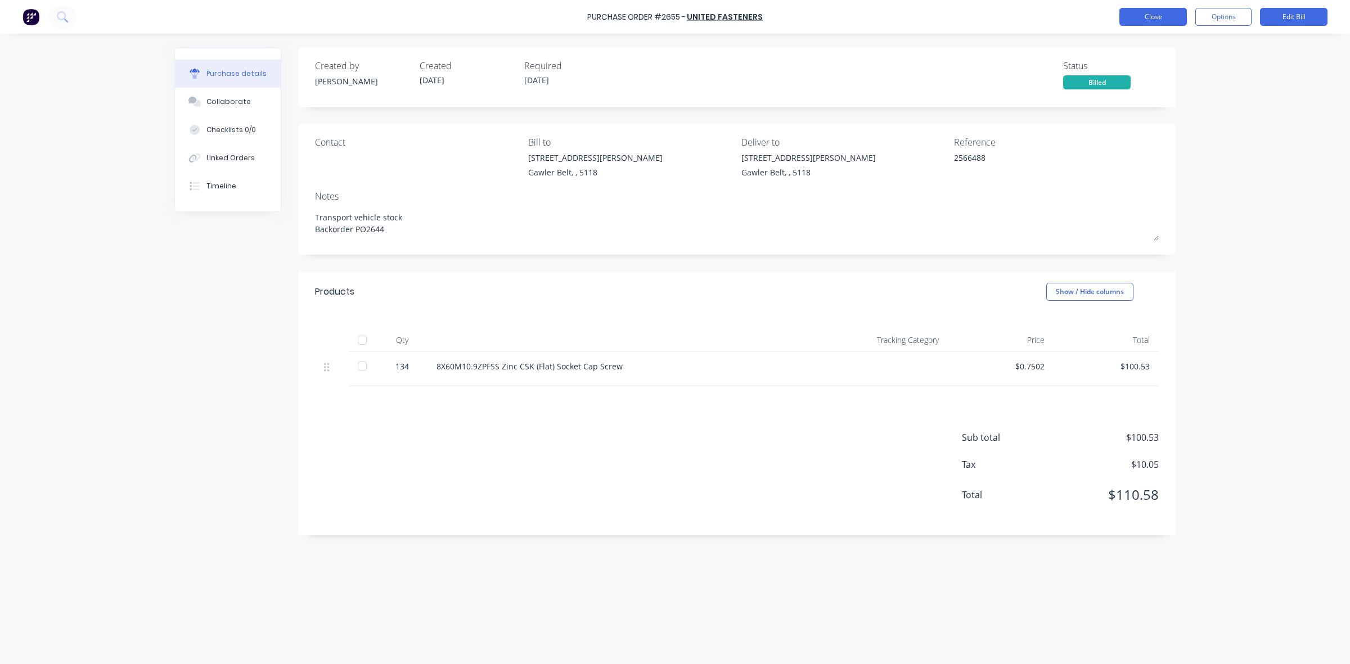
click at [1163, 13] on button "Close" at bounding box center [1152, 17] width 67 height 18
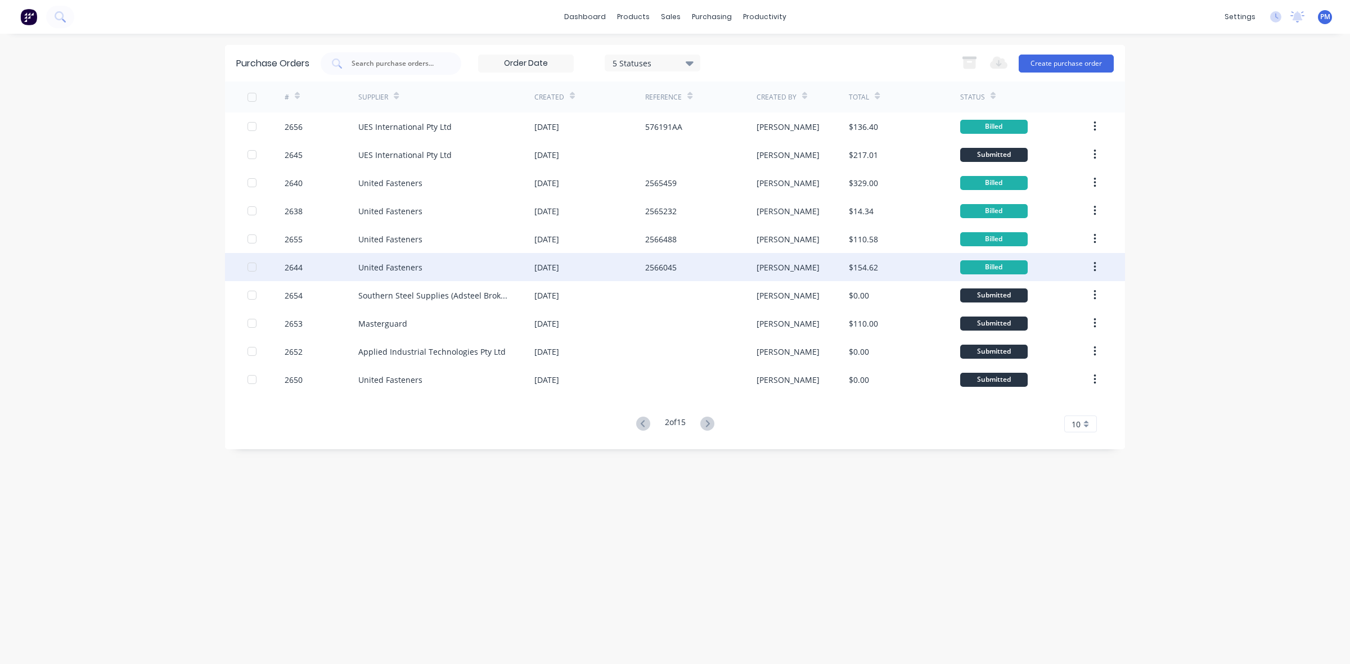
click at [808, 272] on div "[PERSON_NAME]" at bounding box center [802, 267] width 93 height 28
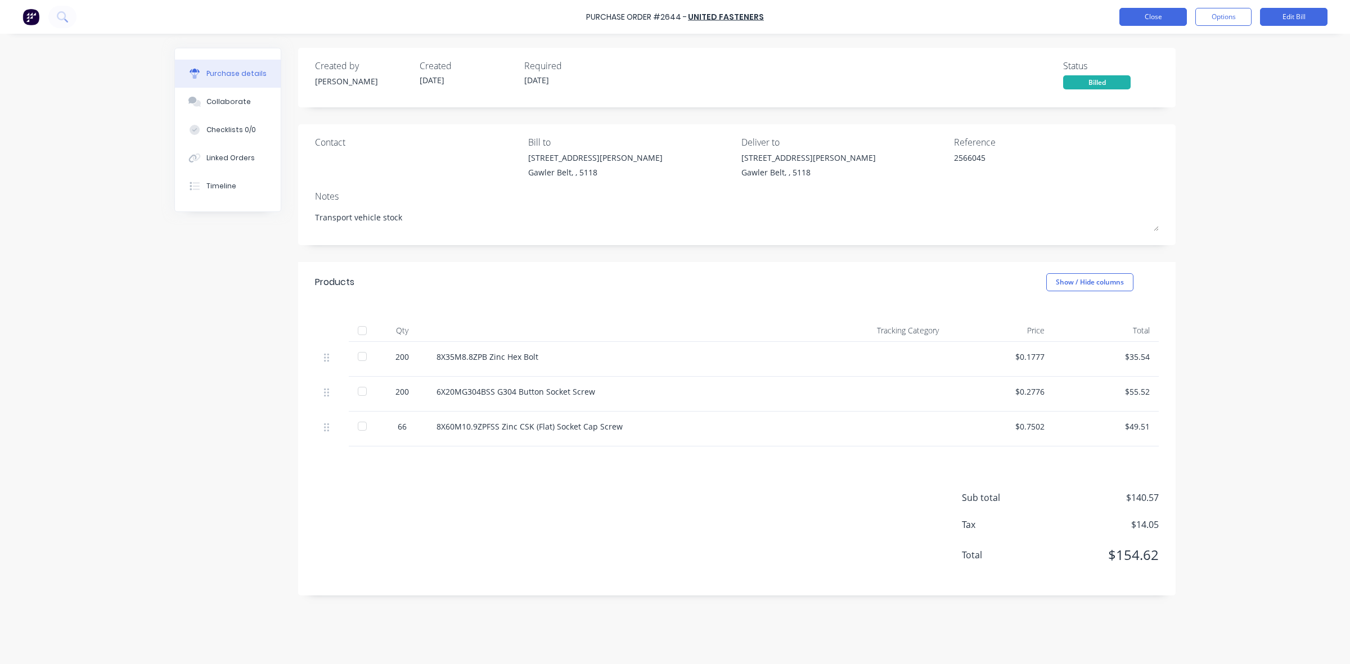
click at [1149, 16] on button "Close" at bounding box center [1152, 17] width 67 height 18
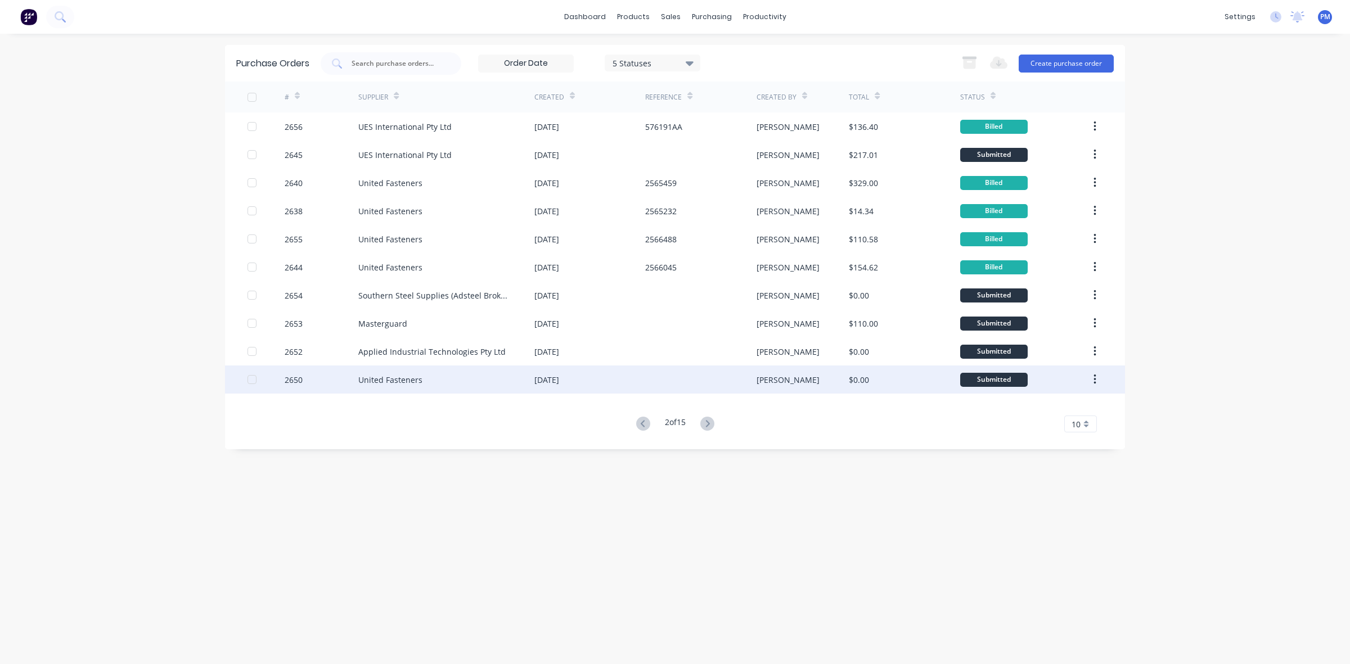
click at [815, 380] on div "[PERSON_NAME]" at bounding box center [802, 380] width 93 height 28
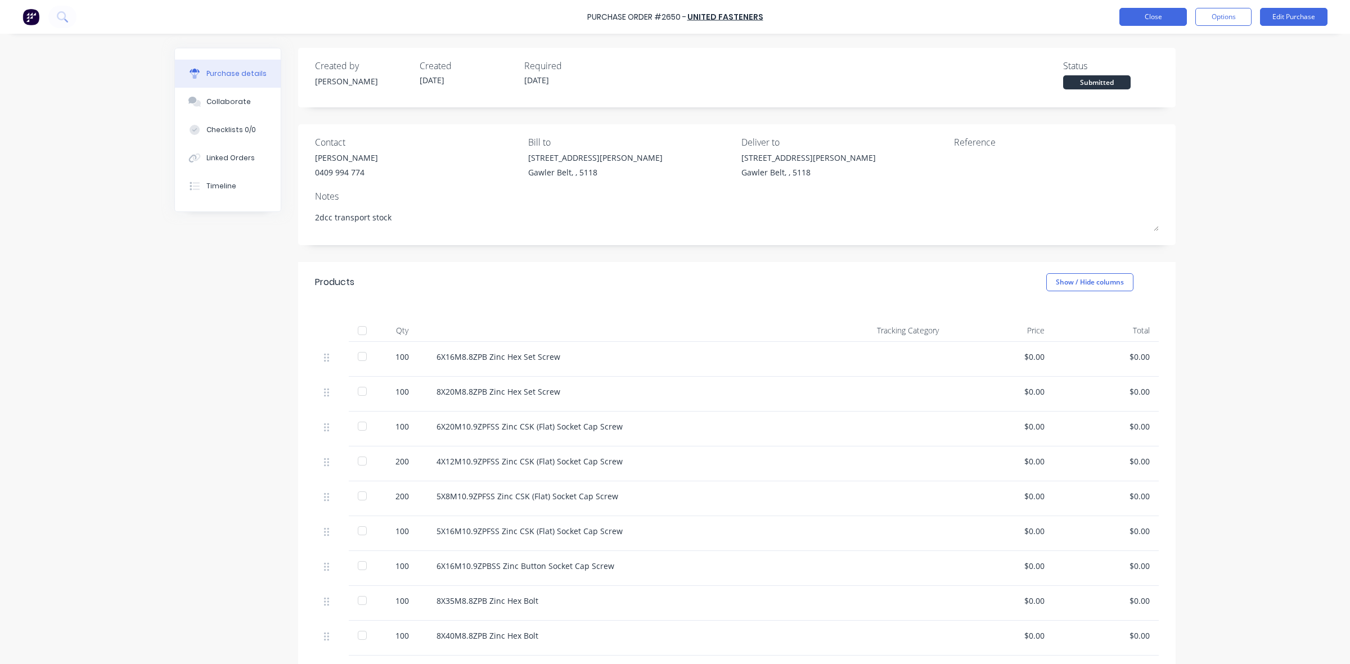
click at [1154, 20] on button "Close" at bounding box center [1152, 17] width 67 height 18
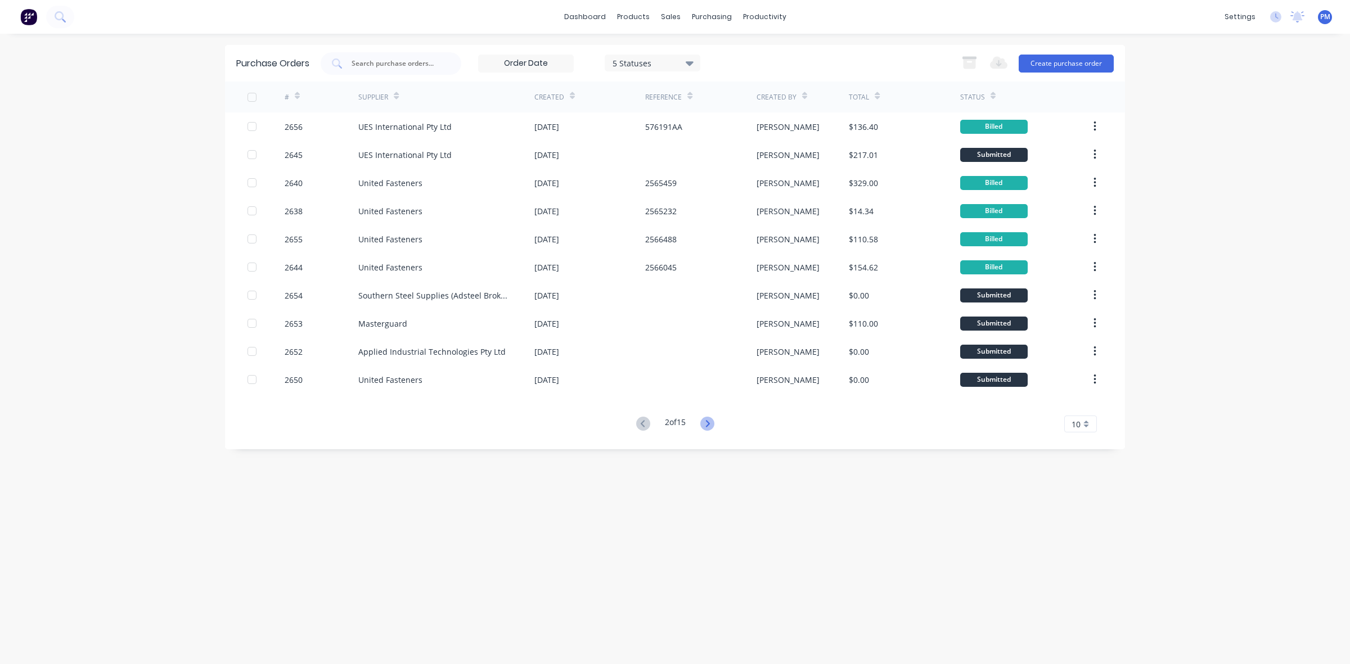
click at [707, 423] on icon at bounding box center [707, 424] width 14 height 14
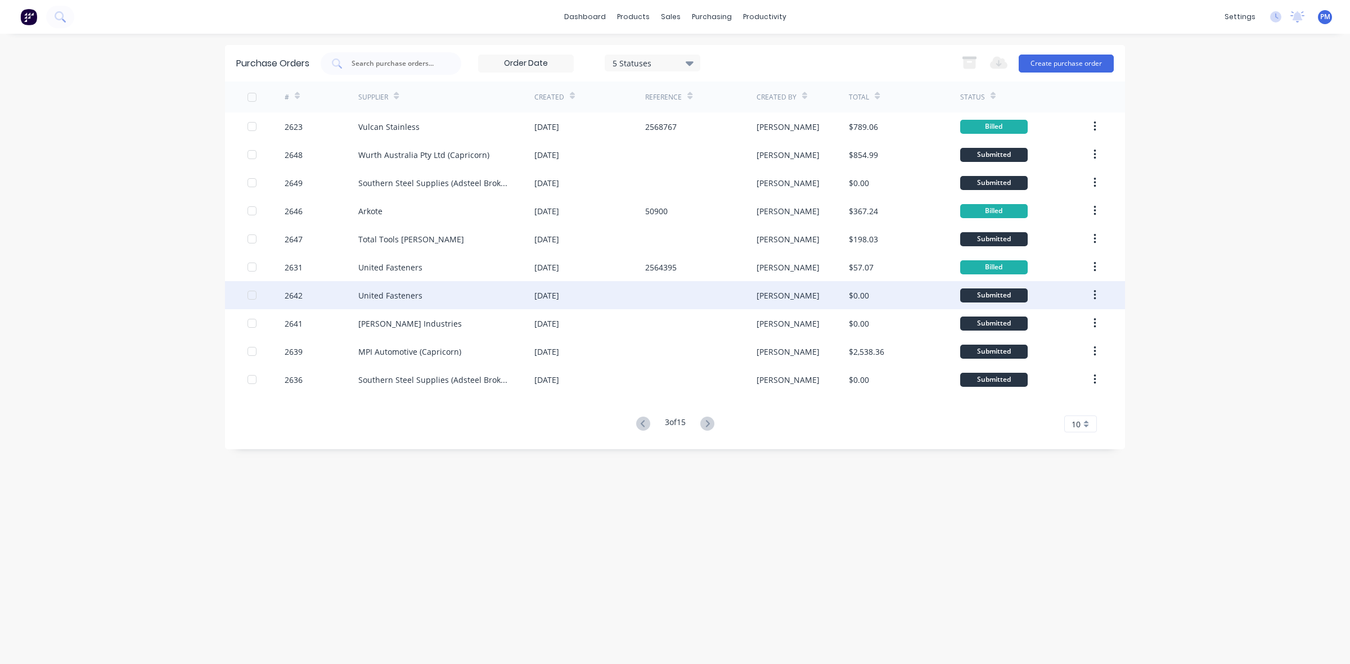
click at [701, 294] on div at bounding box center [700, 295] width 111 height 28
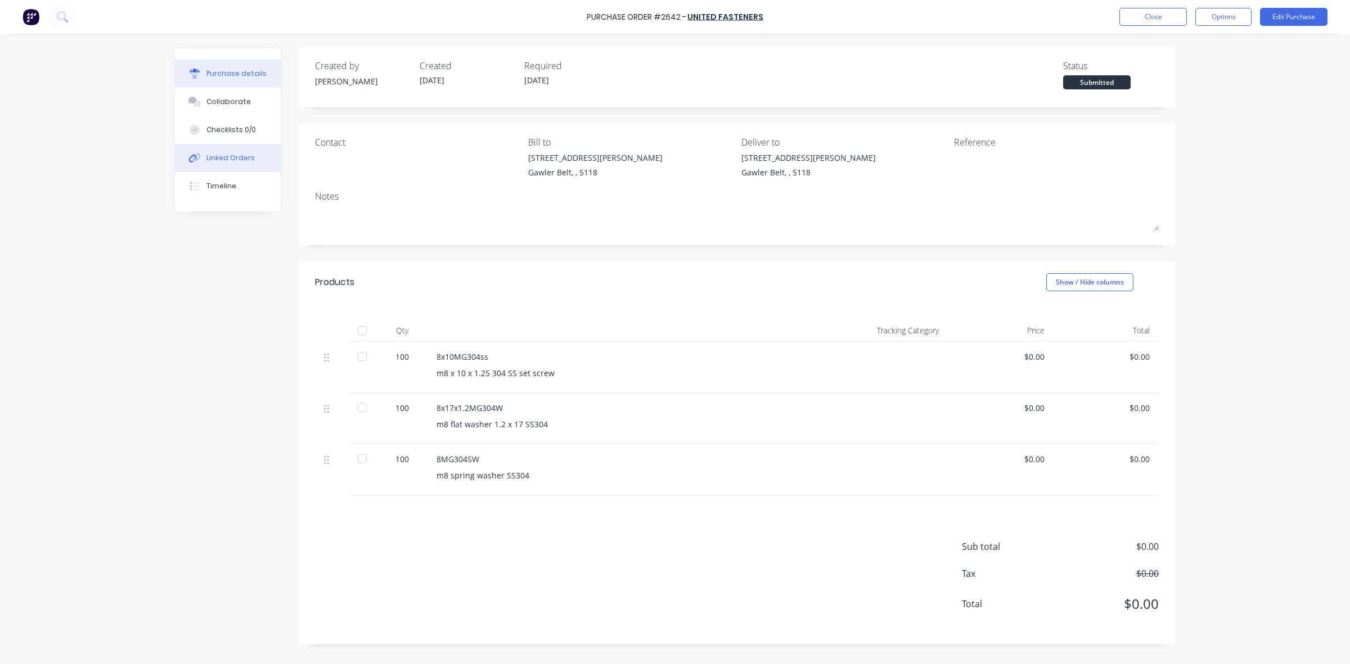
click at [228, 146] on button "Linked Orders" at bounding box center [228, 158] width 106 height 28
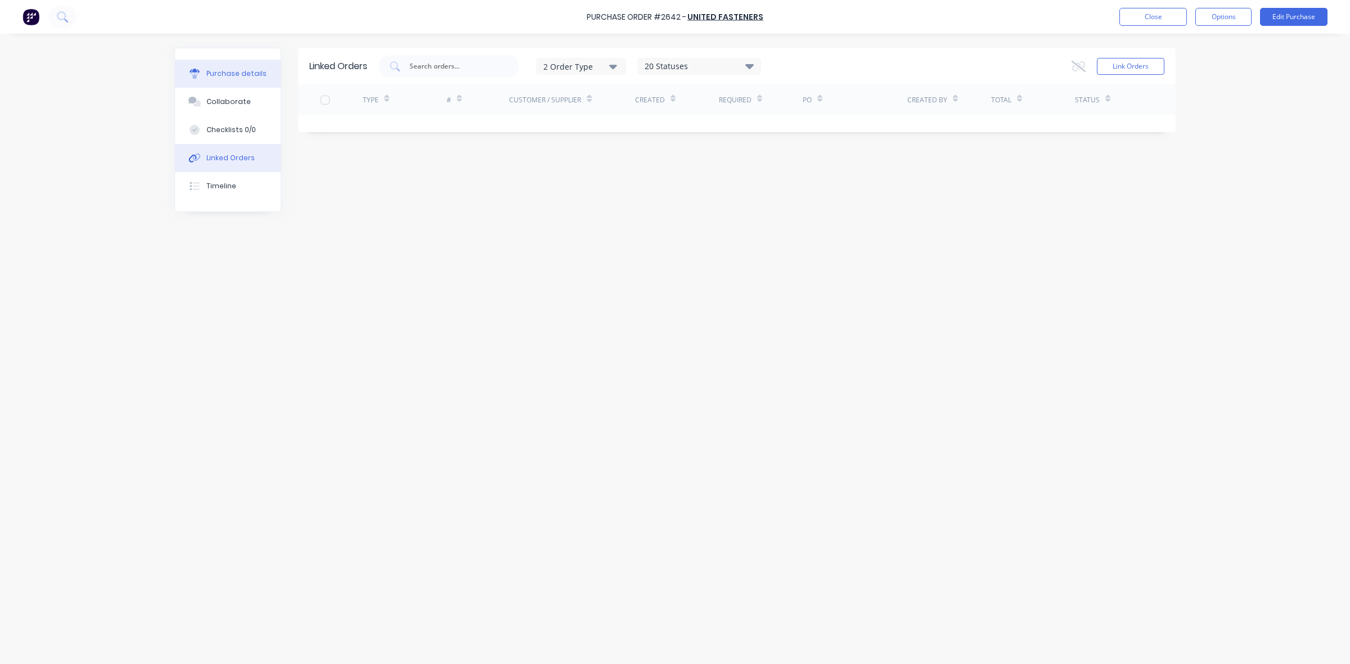
click at [255, 73] on div "Purchase details" at bounding box center [236, 74] width 60 height 10
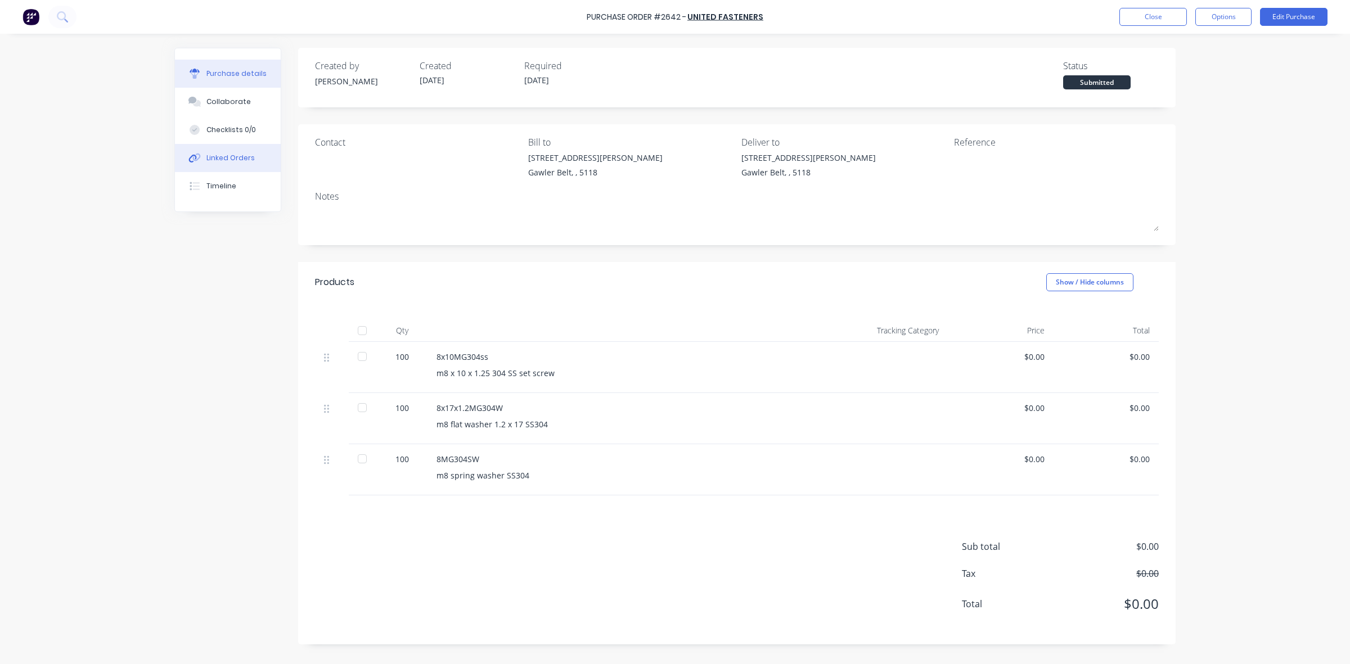
click at [237, 155] on div "Linked Orders" at bounding box center [230, 158] width 48 height 10
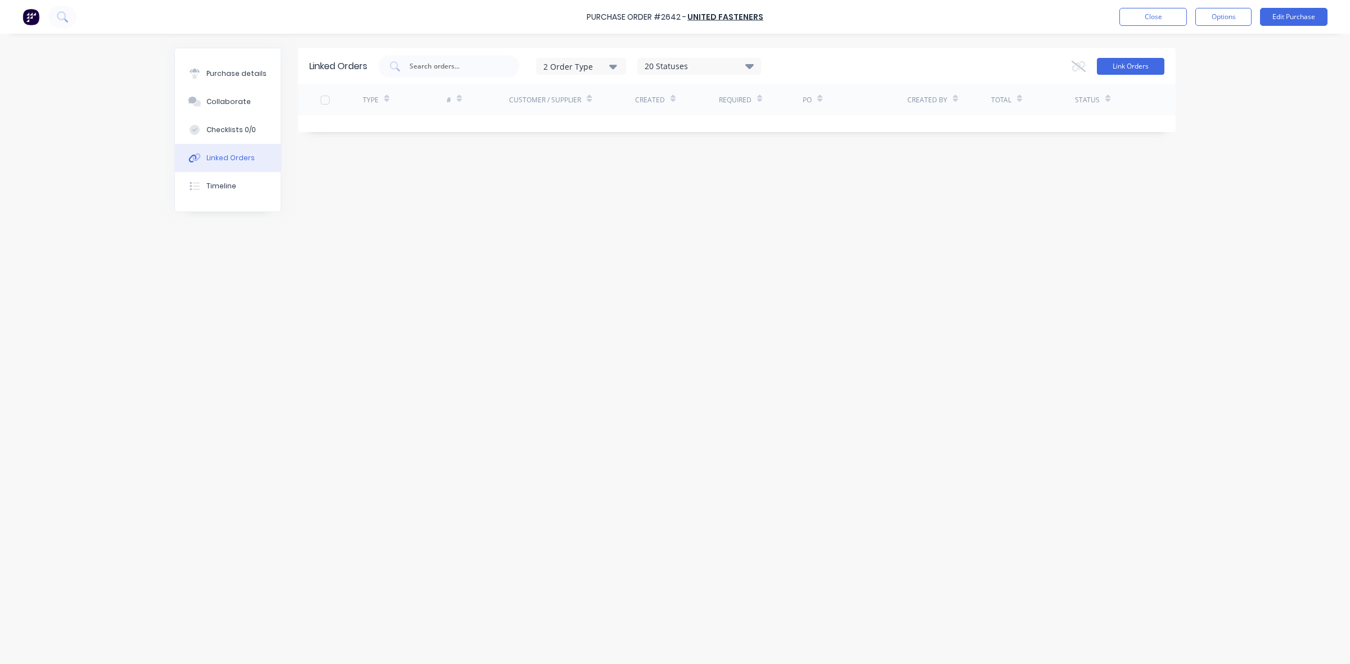
click at [1132, 69] on button "Link Orders" at bounding box center [1130, 66] width 67 height 17
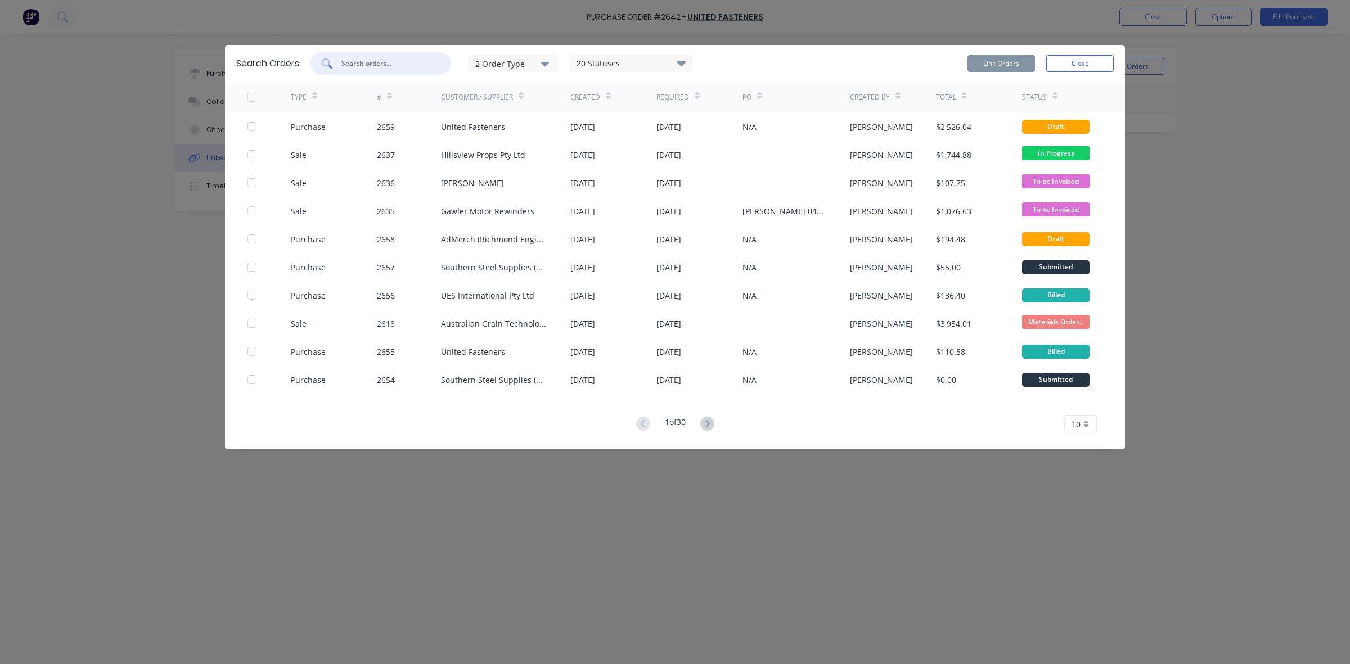
click at [363, 62] on input "text" at bounding box center [386, 63] width 93 height 11
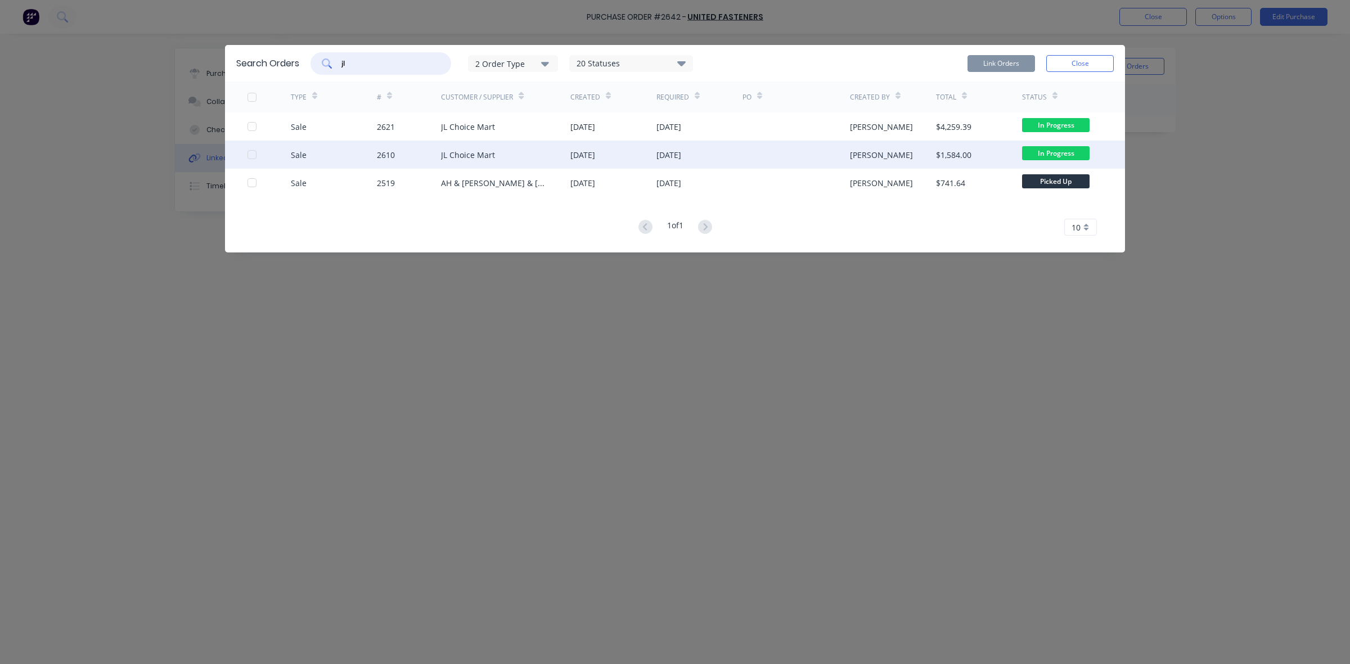
click at [250, 155] on div at bounding box center [252, 154] width 22 height 22
type input "jl"
click at [994, 61] on button "Link Orders" at bounding box center [1000, 63] width 67 height 17
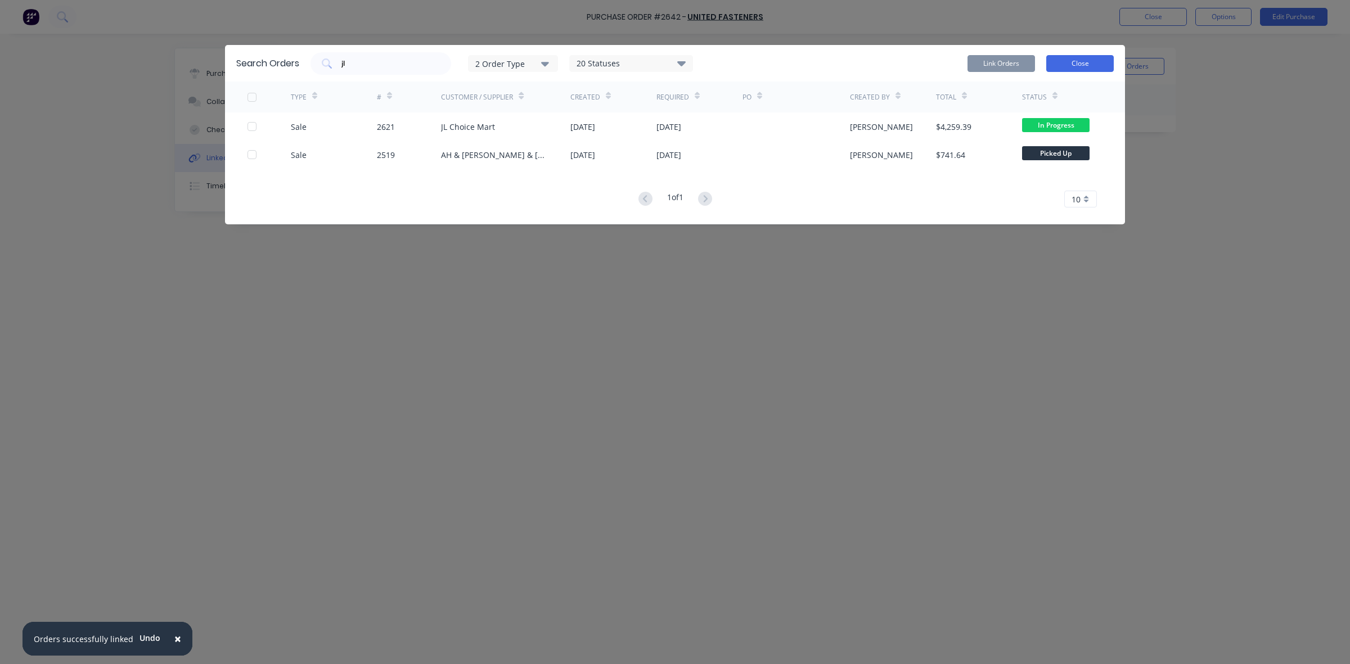
click at [1075, 59] on button "Close" at bounding box center [1079, 63] width 67 height 17
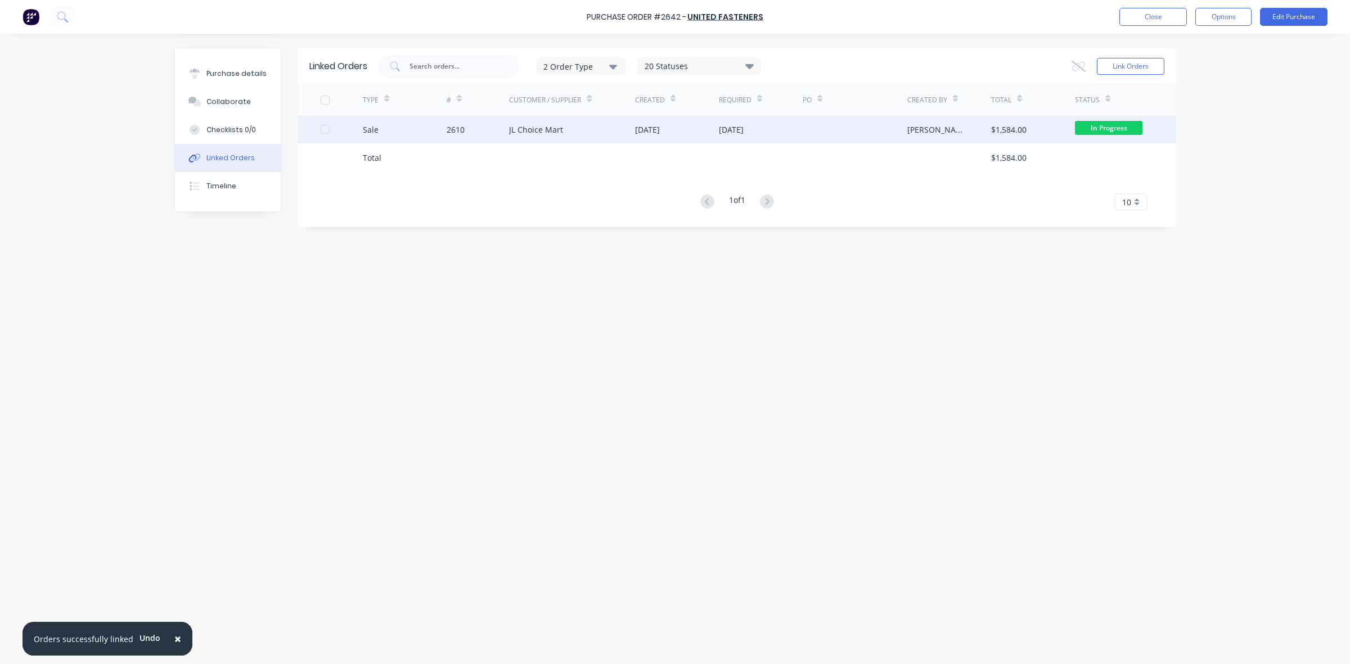
click at [594, 130] on div "JL Choice Mart" at bounding box center [572, 129] width 126 height 28
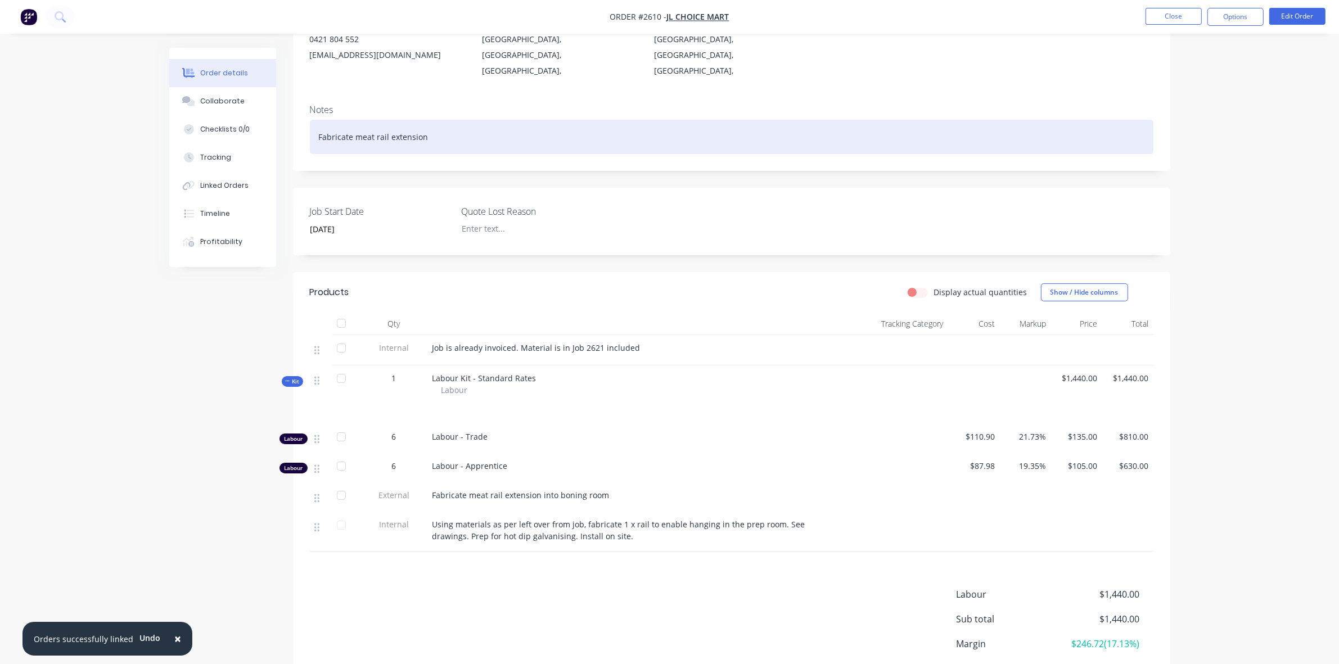
scroll to position [211, 0]
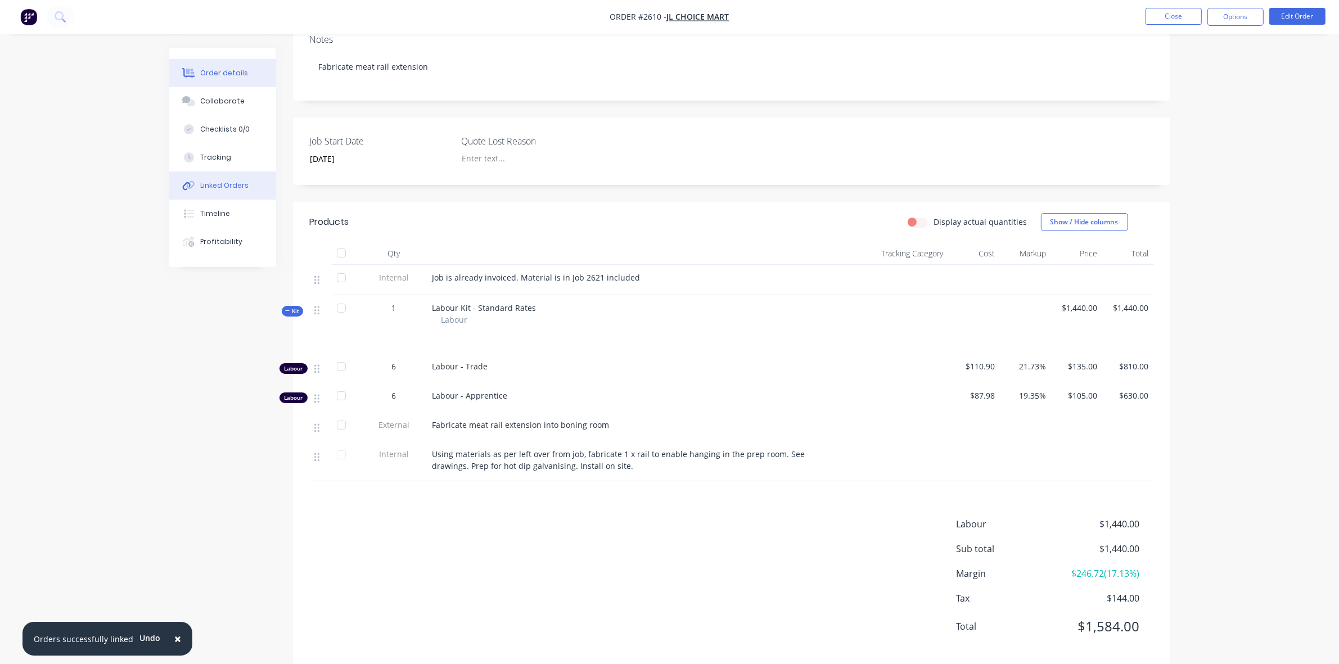
click at [220, 183] on div "Linked Orders" at bounding box center [224, 186] width 48 height 10
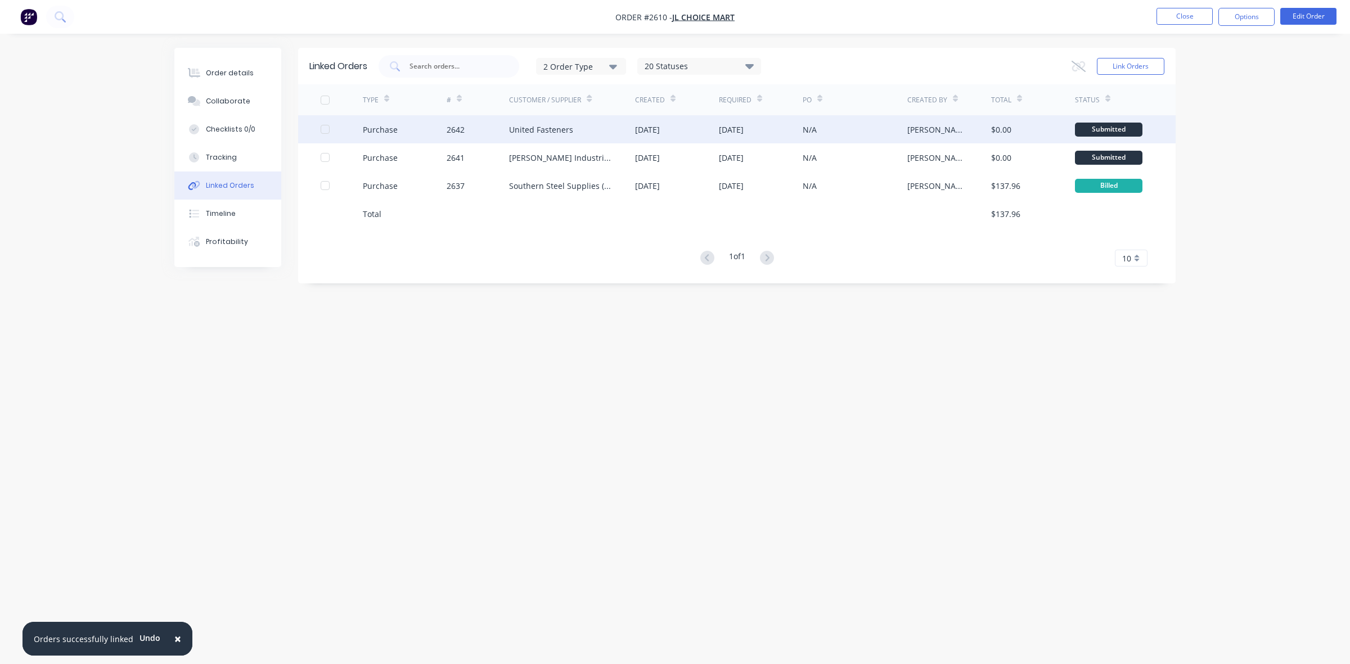
click at [325, 130] on div at bounding box center [325, 129] width 22 height 22
click at [1078, 66] on icon at bounding box center [1078, 66] width 14 height 11
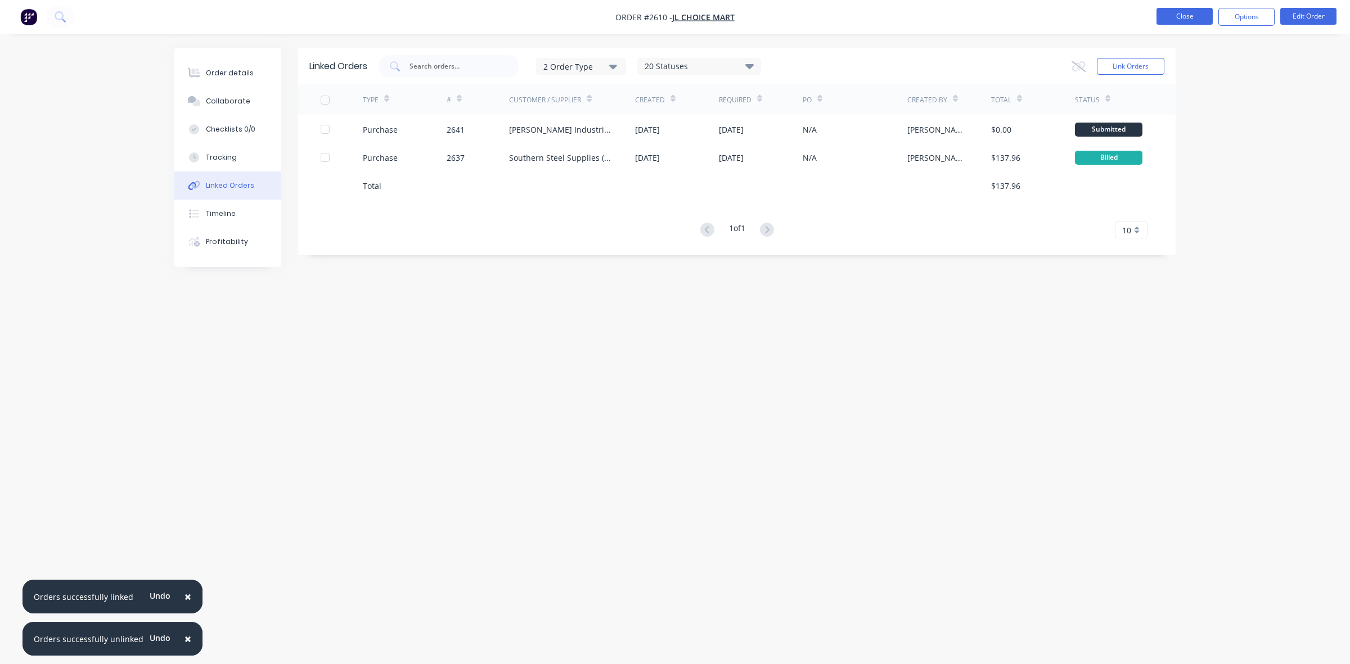
click at [1195, 22] on button "Close" at bounding box center [1184, 16] width 56 height 17
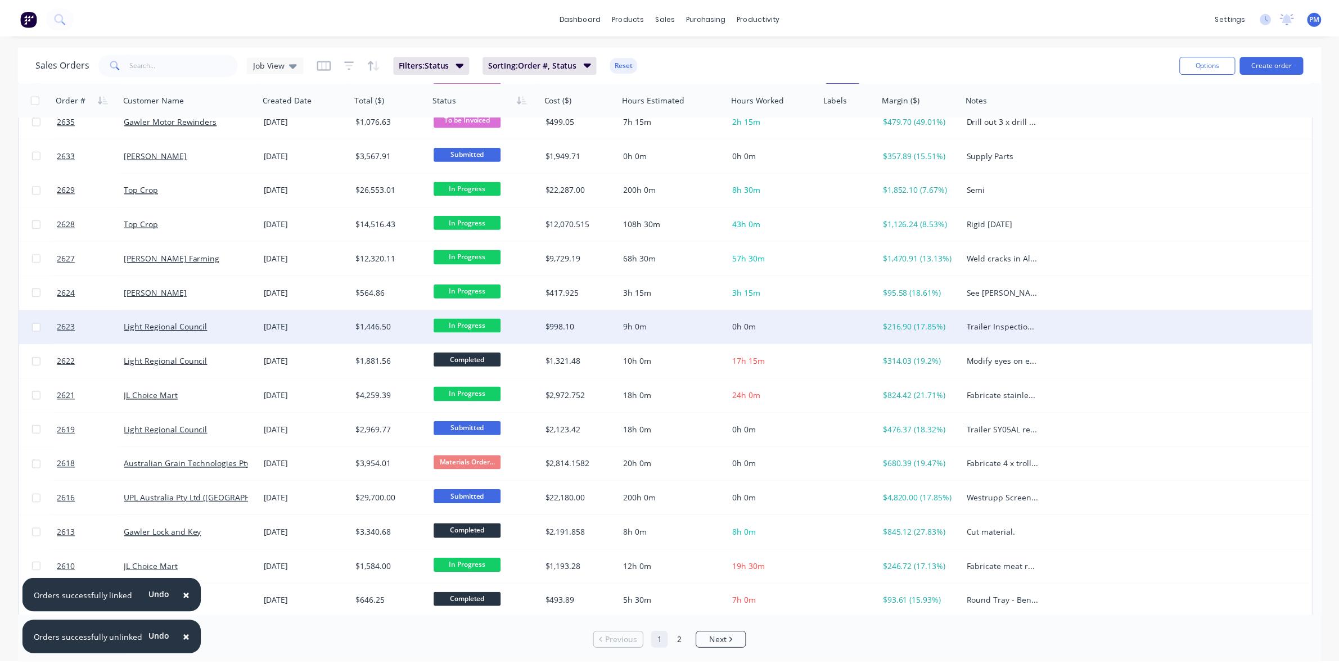
scroll to position [141, 0]
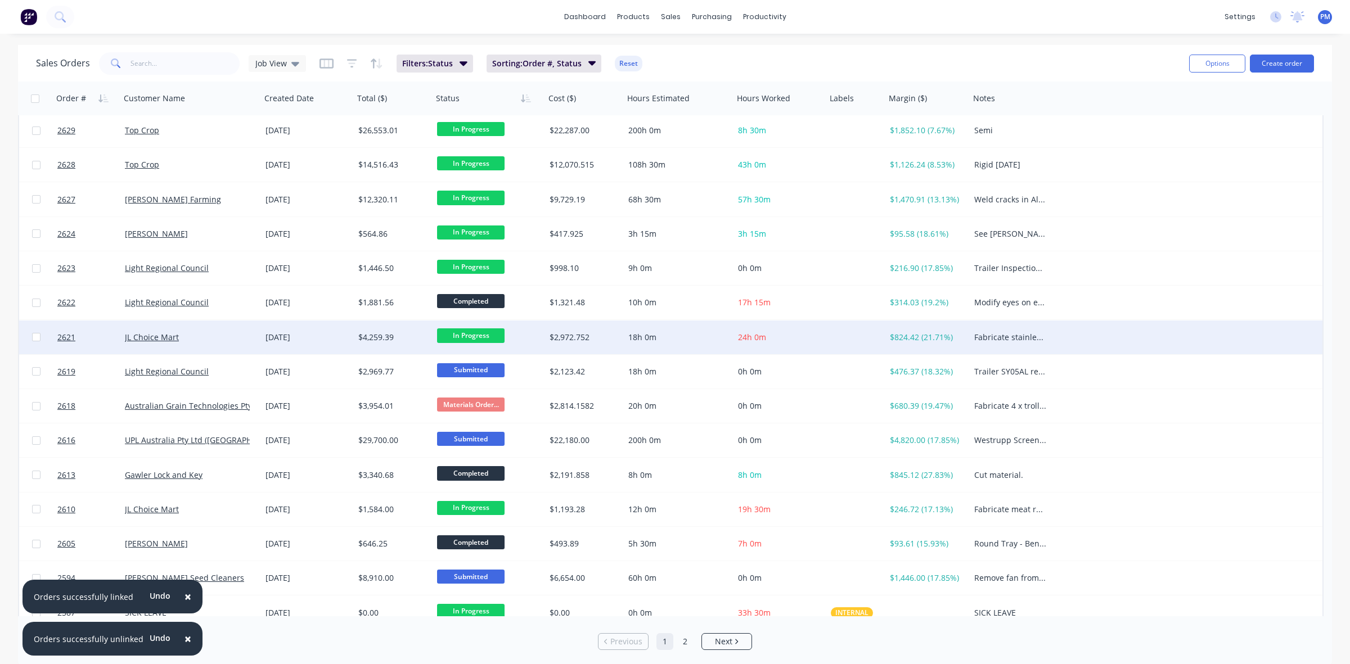
click at [232, 344] on div "JL Choice Mart" at bounding box center [190, 338] width 141 height 34
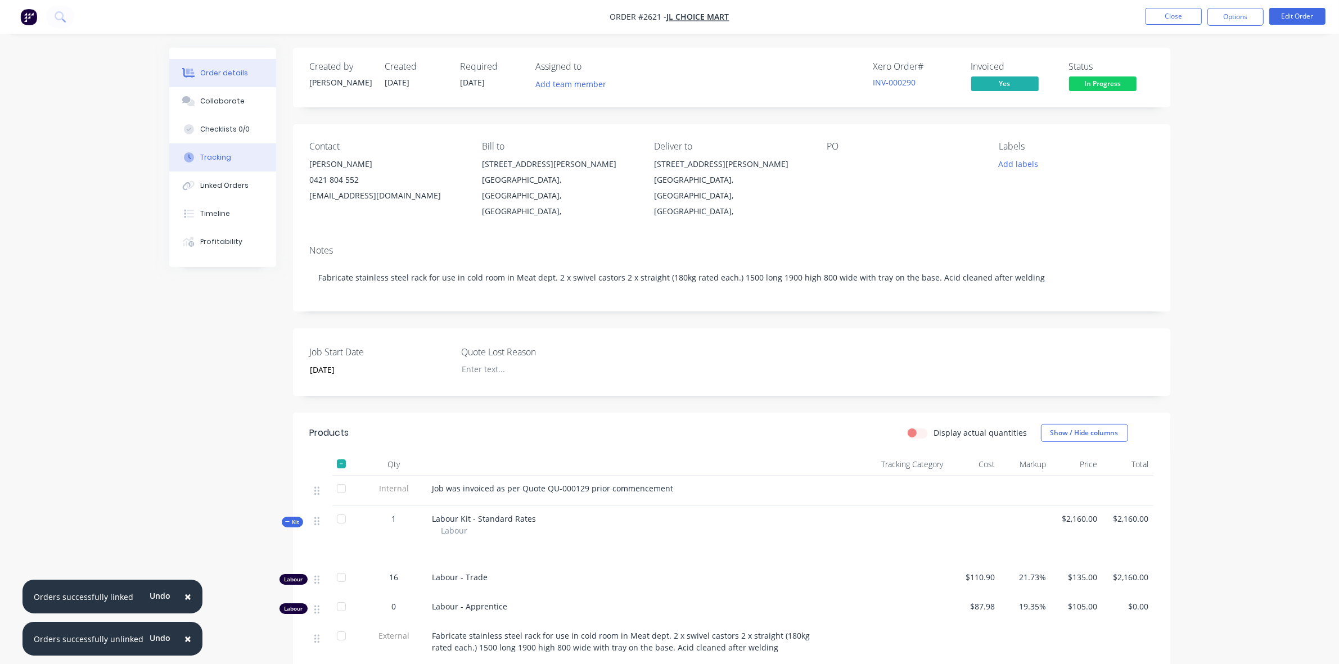
click at [214, 160] on div "Tracking" at bounding box center [215, 157] width 31 height 10
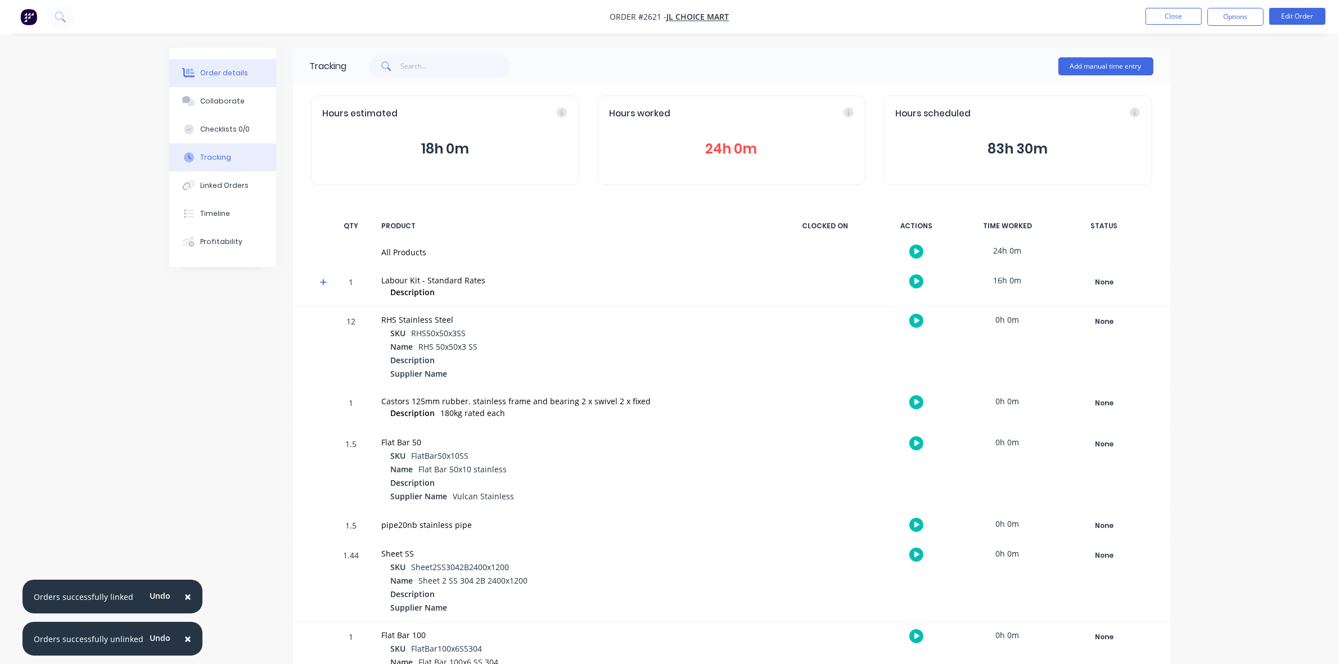
click at [223, 75] on div "Order details" at bounding box center [224, 73] width 48 height 10
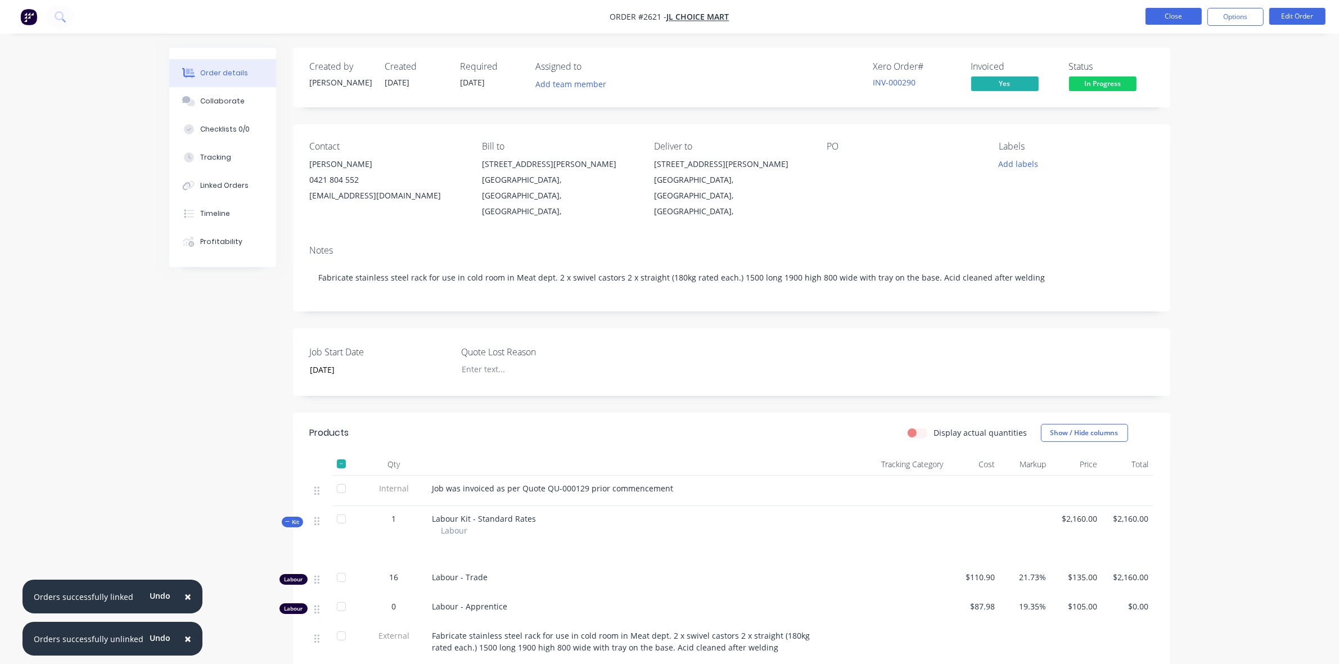
click at [1167, 15] on button "Close" at bounding box center [1173, 16] width 56 height 17
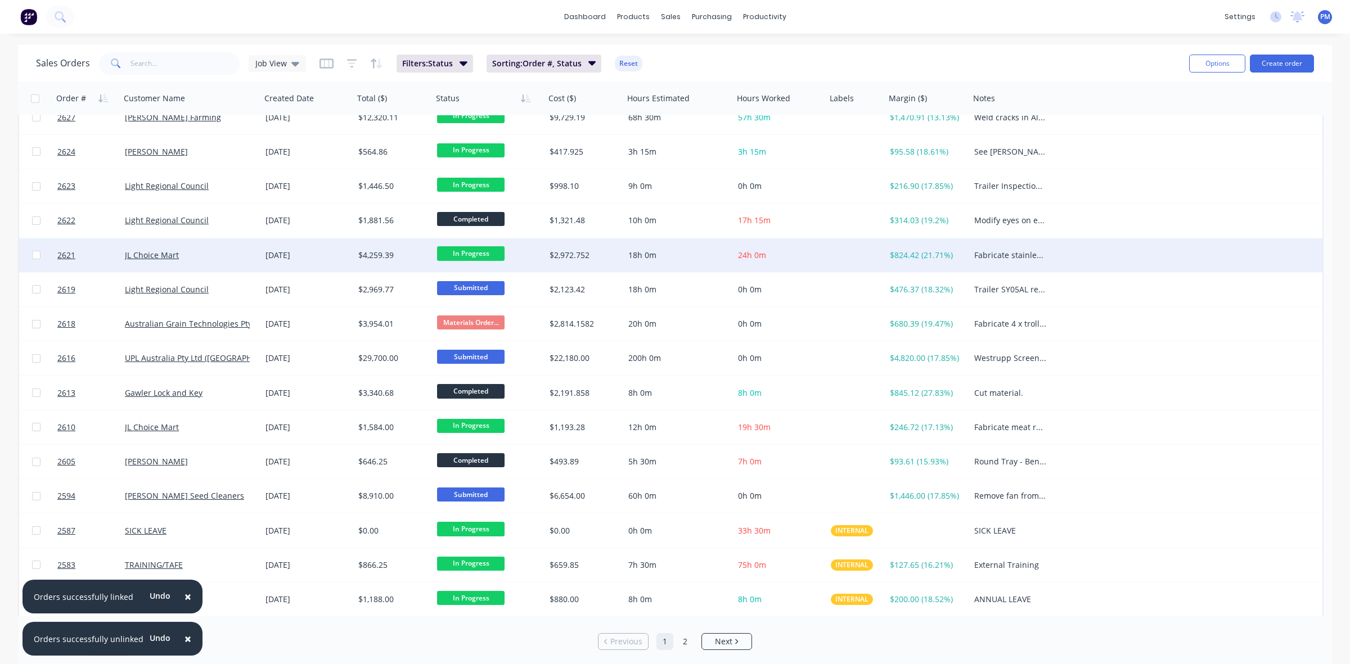
scroll to position [281, 0]
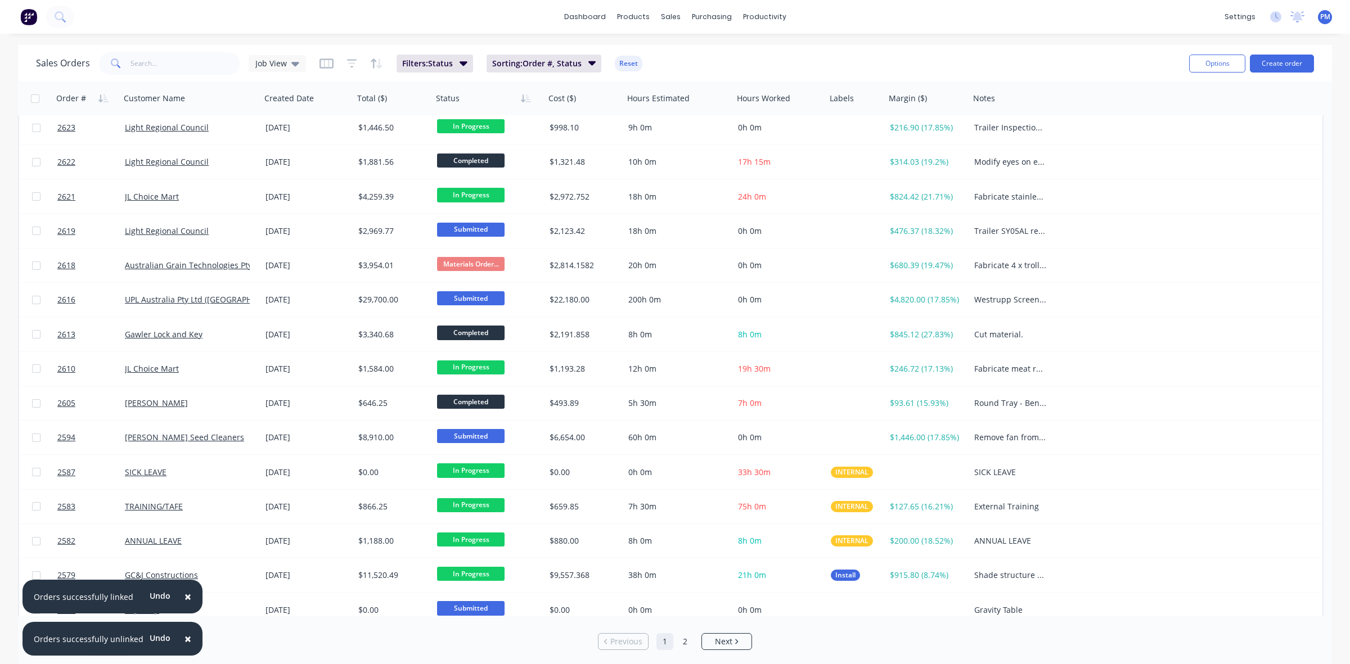
click at [184, 594] on span "×" at bounding box center [187, 597] width 7 height 16
click at [184, 637] on span "×" at bounding box center [187, 639] width 7 height 16
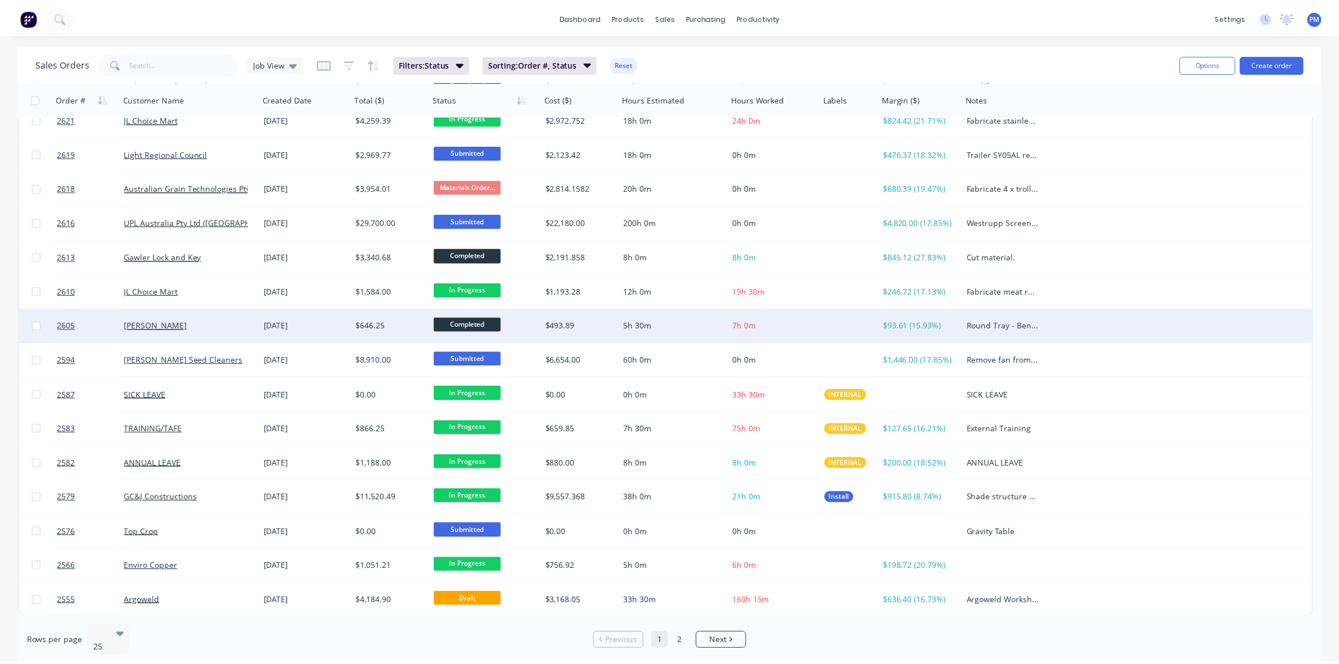
scroll to position [360, 0]
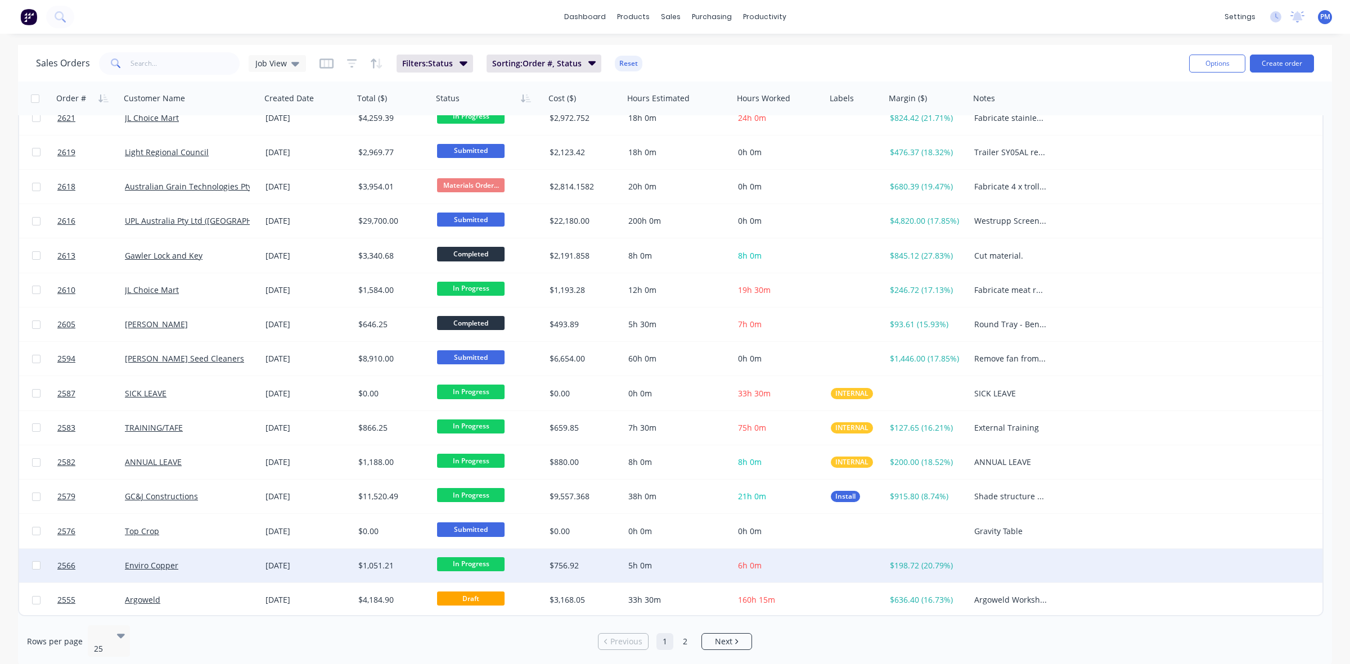
click at [222, 568] on div "Enviro Copper" at bounding box center [187, 565] width 125 height 11
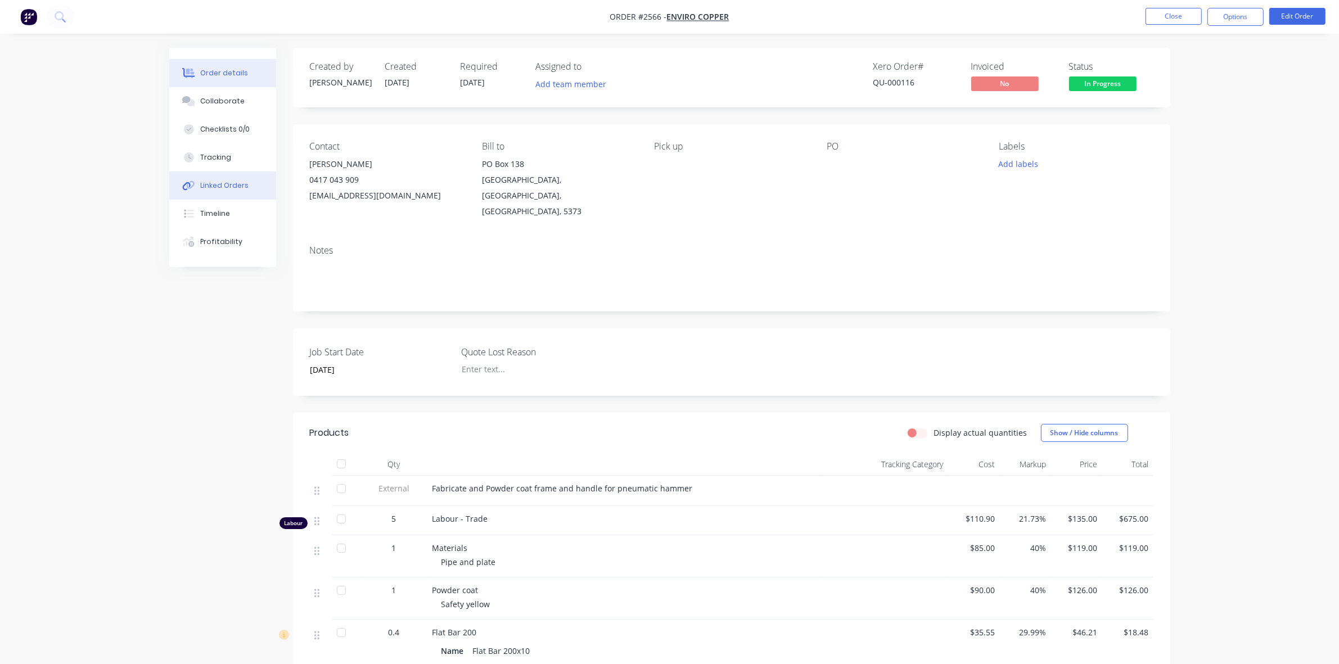
click at [220, 187] on div "Linked Orders" at bounding box center [224, 186] width 48 height 10
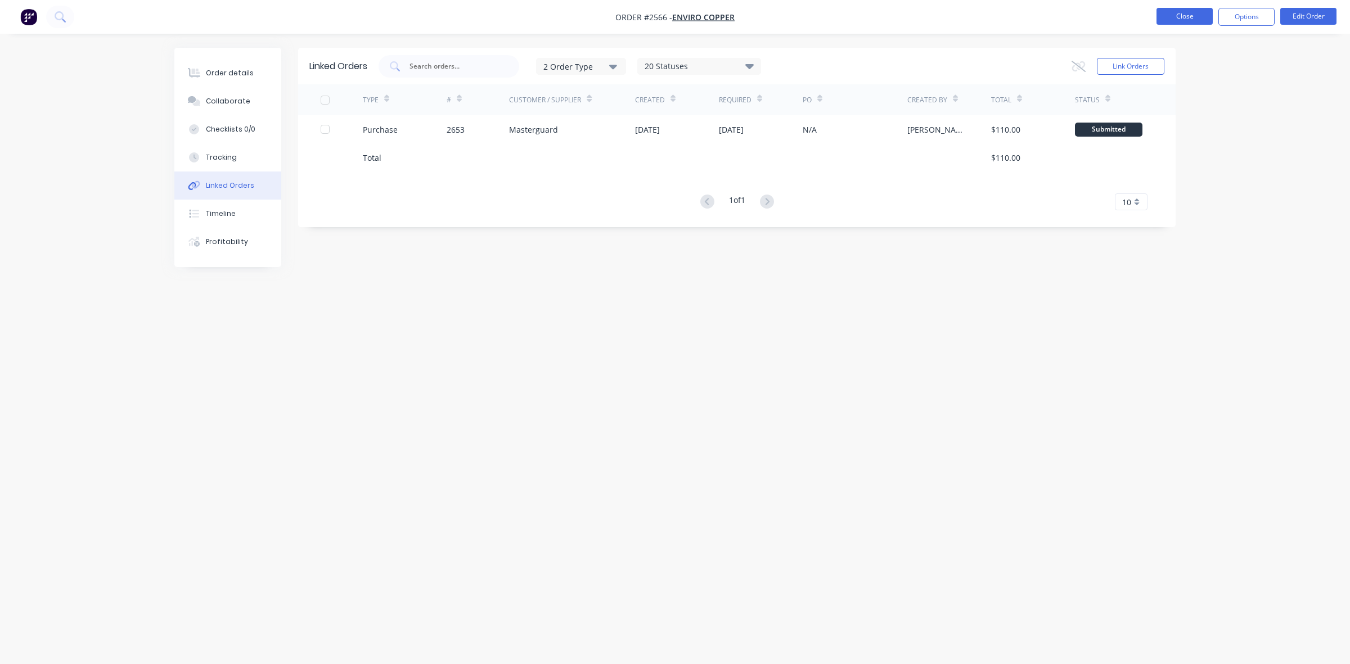
click at [1176, 13] on button "Close" at bounding box center [1184, 16] width 56 height 17
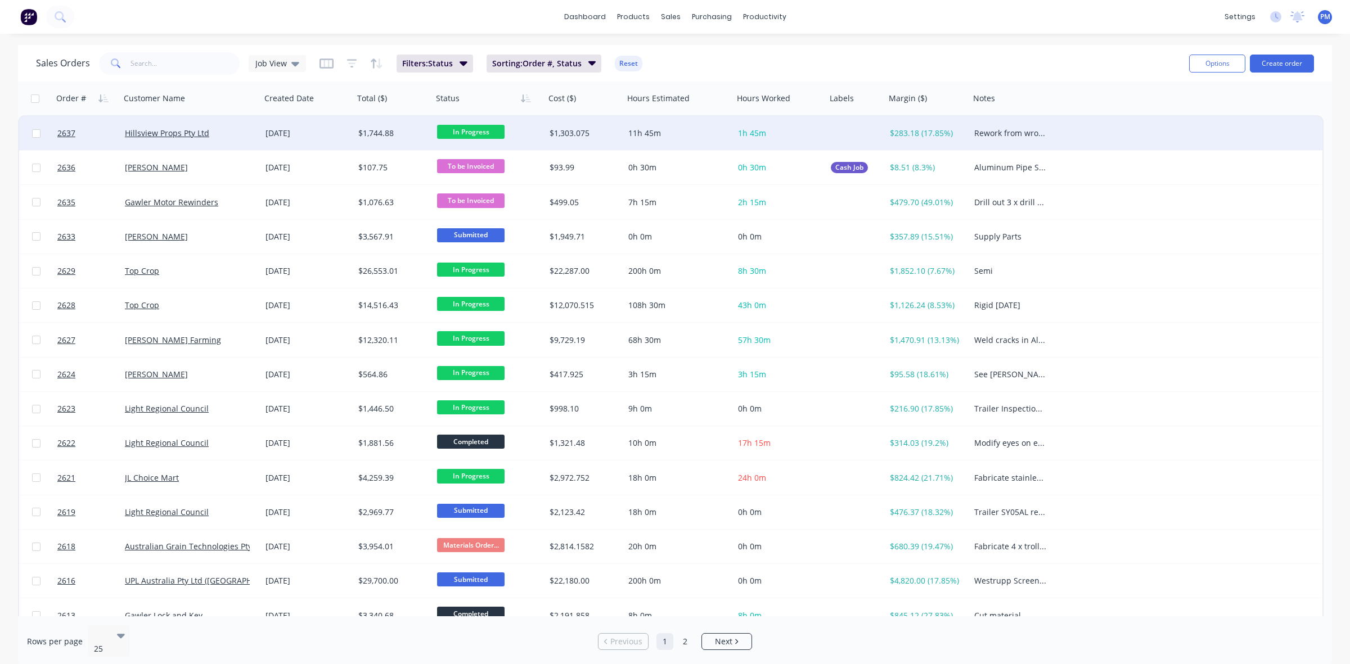
click at [239, 131] on div "Hillsview Props Pty Ltd" at bounding box center [187, 133] width 125 height 11
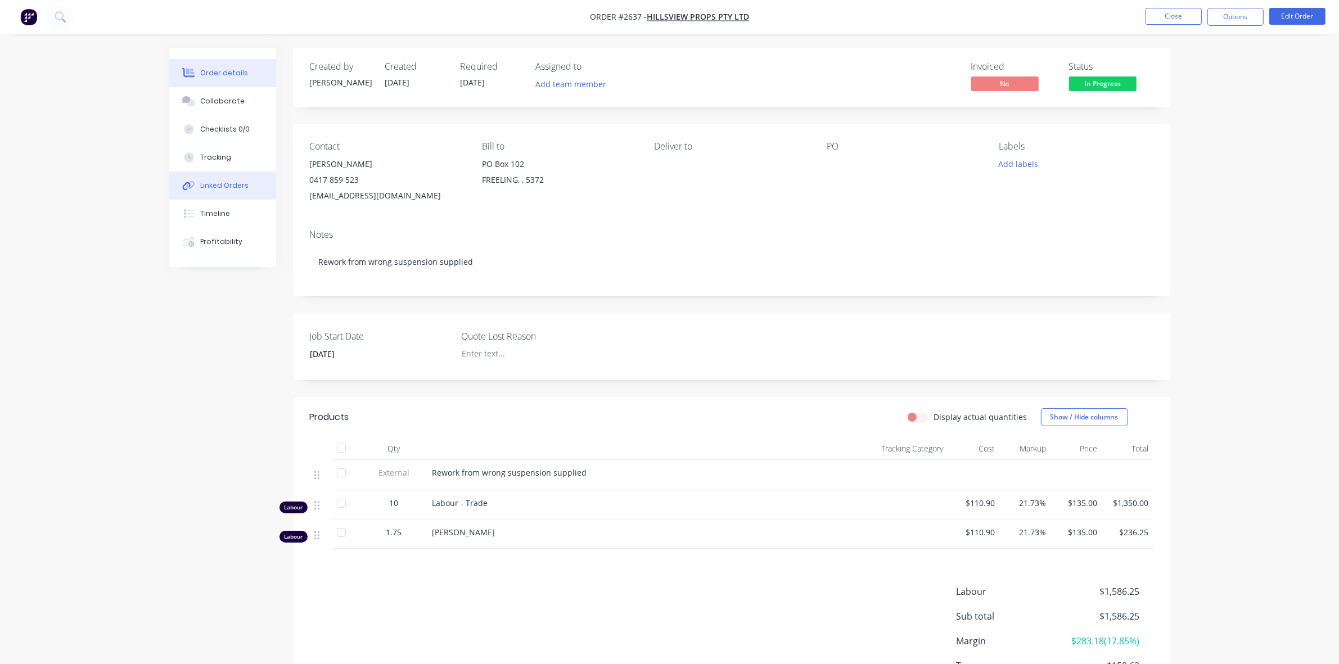
click at [218, 181] on div "Linked Orders" at bounding box center [224, 186] width 48 height 10
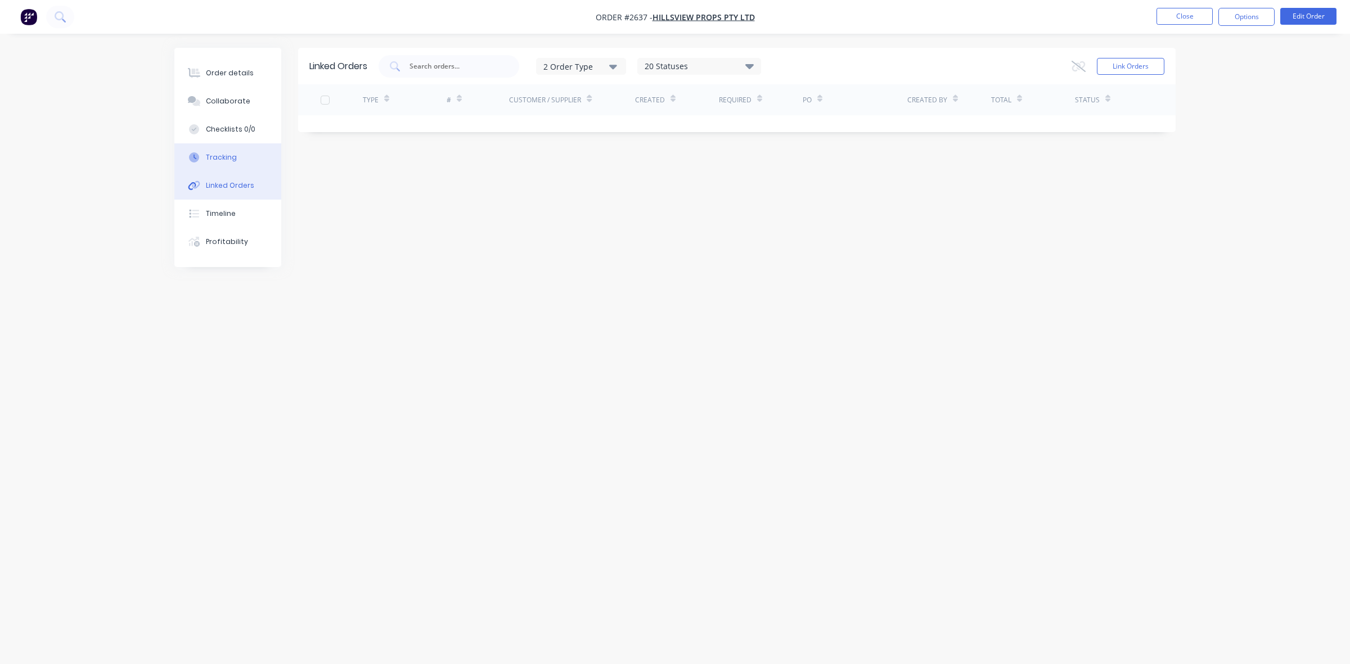
click at [223, 154] on div "Tracking" at bounding box center [221, 157] width 31 height 10
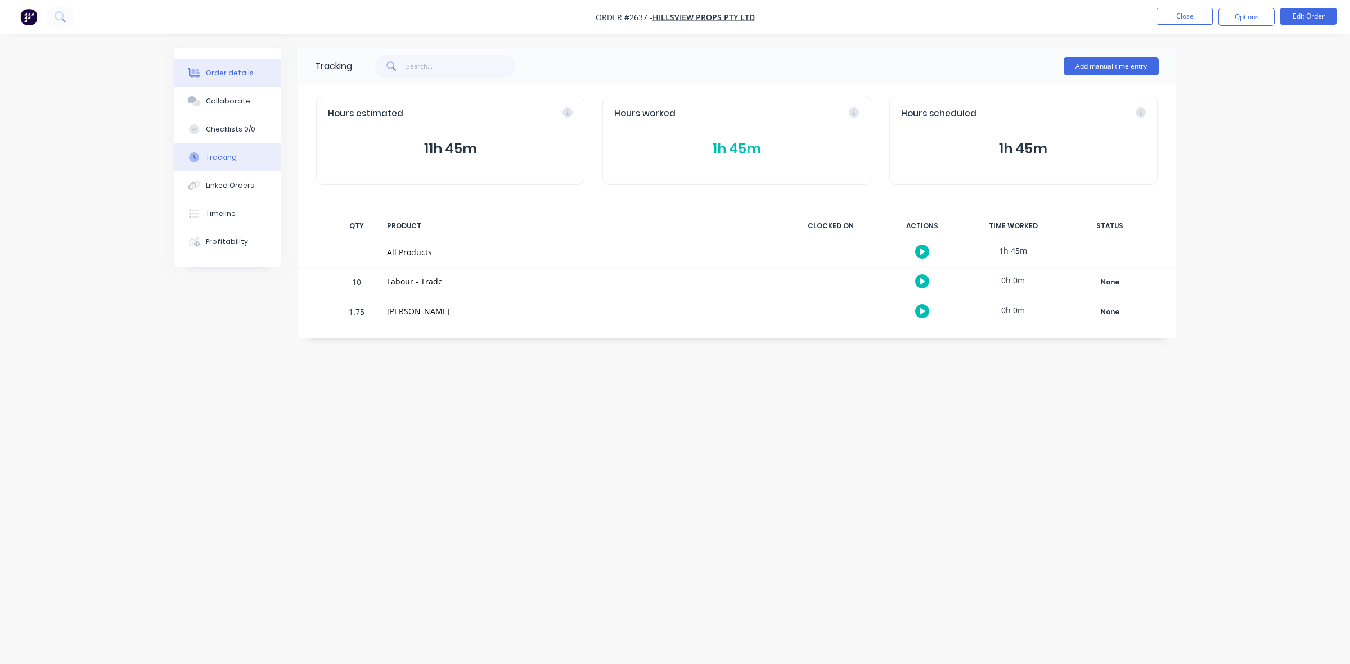
click at [239, 76] on div "Order details" at bounding box center [230, 73] width 48 height 10
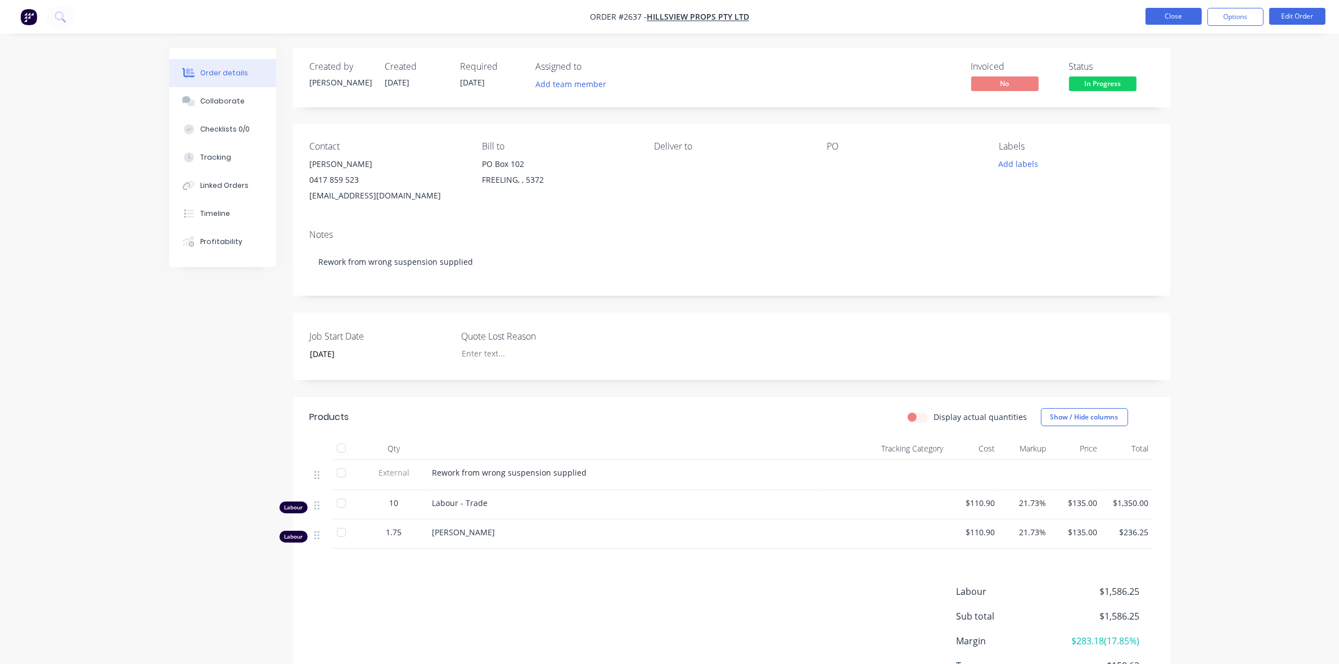
click at [1162, 20] on button "Close" at bounding box center [1173, 16] width 56 height 17
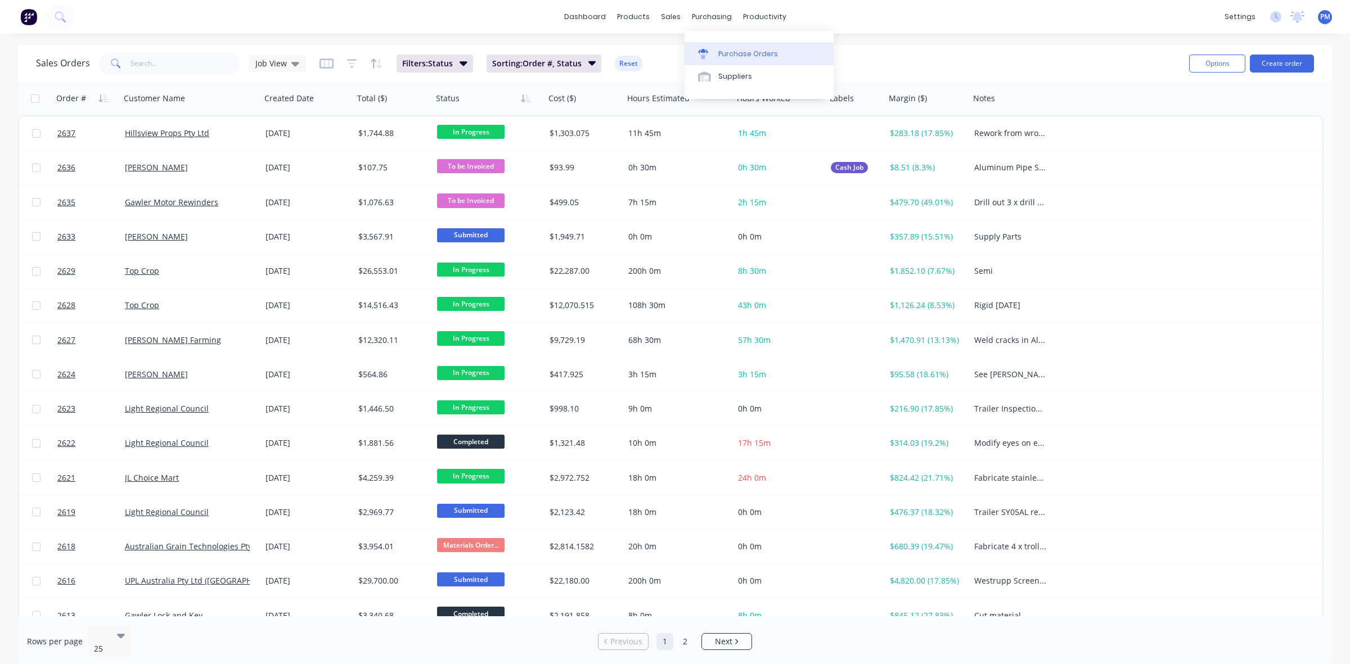
click at [725, 47] on link "Purchase Orders" at bounding box center [758, 53] width 149 height 22
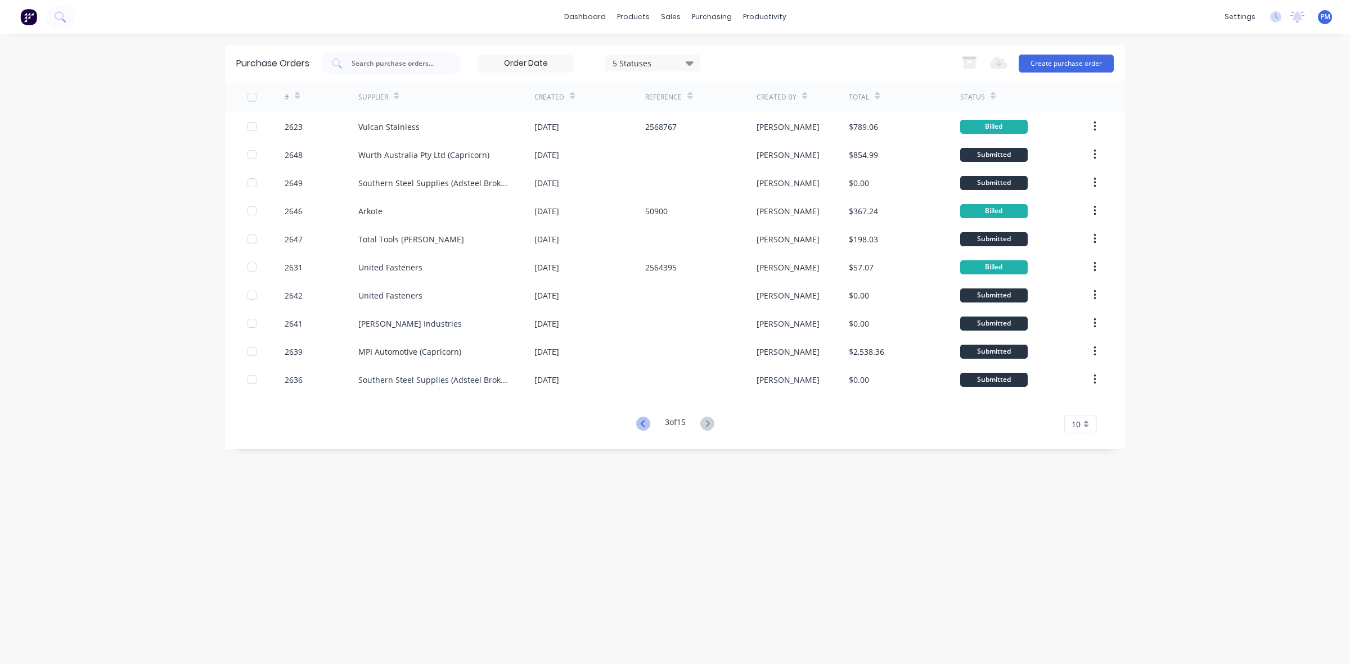
click at [640, 428] on icon at bounding box center [643, 424] width 14 height 14
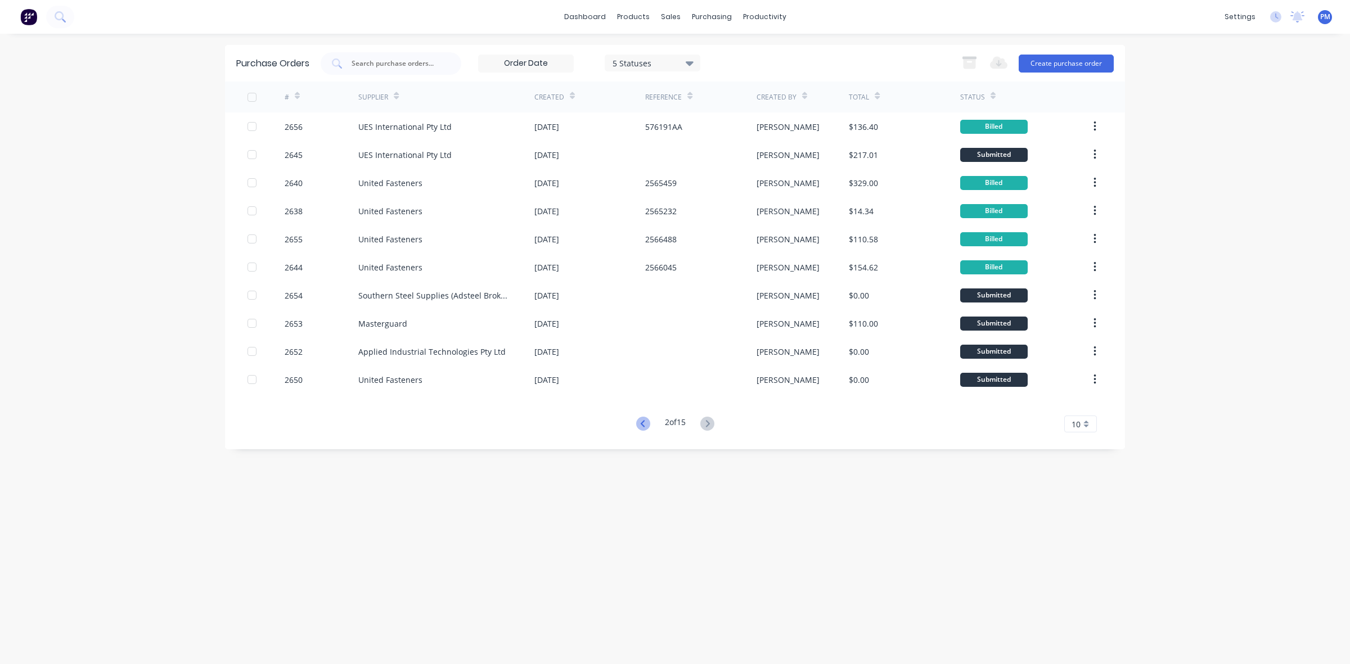
click at [640, 427] on icon at bounding box center [643, 424] width 14 height 14
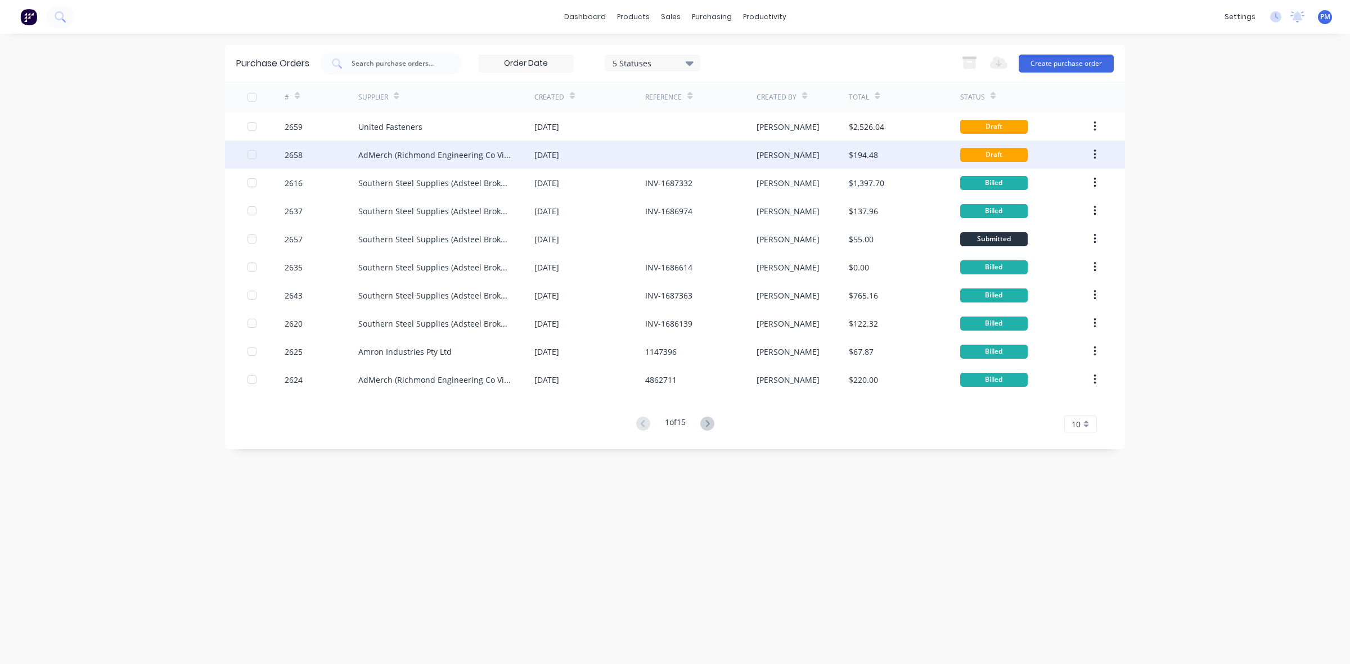
click at [616, 151] on div "[DATE]" at bounding box center [589, 155] width 111 height 28
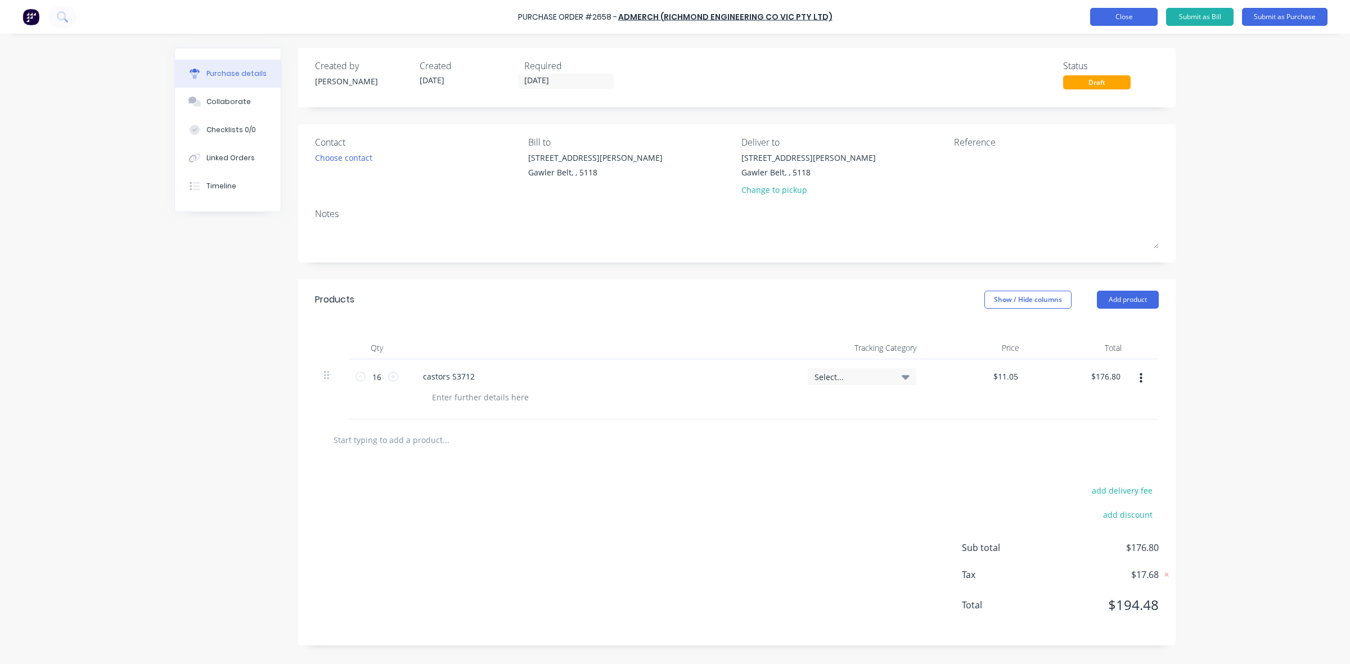
click at [1112, 16] on button "Close" at bounding box center [1123, 17] width 67 height 18
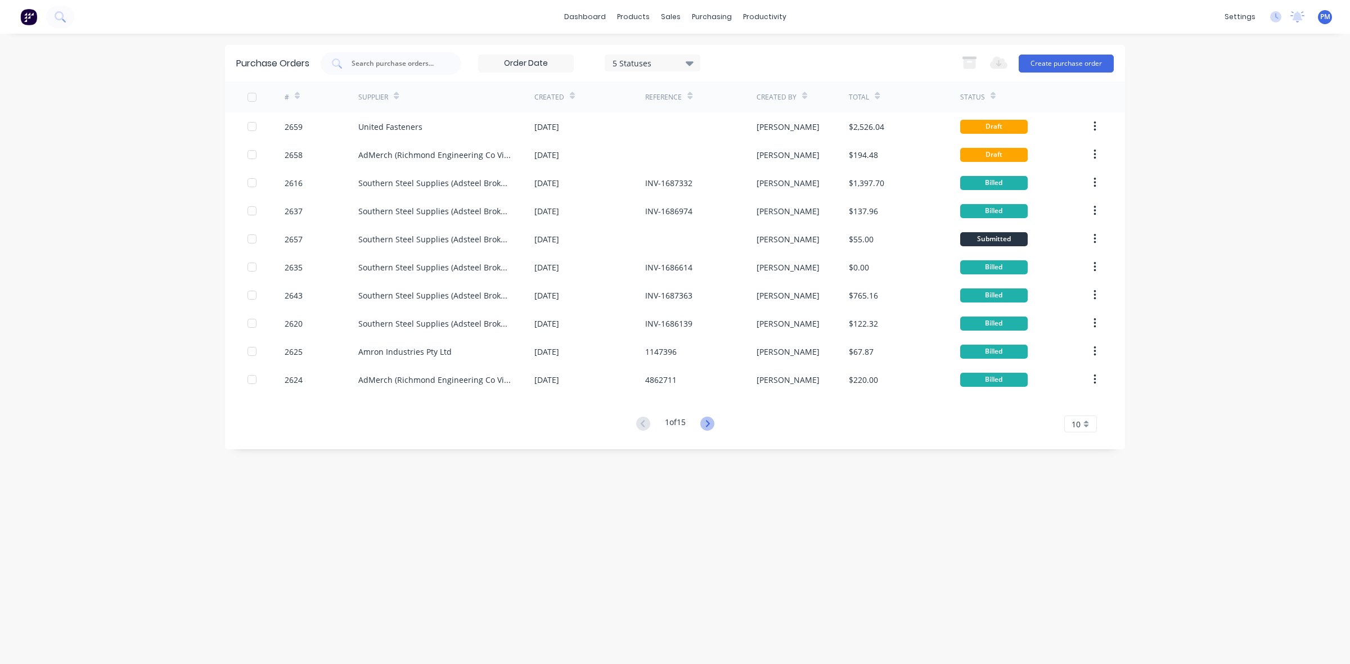
click at [709, 425] on icon at bounding box center [707, 423] width 4 height 7
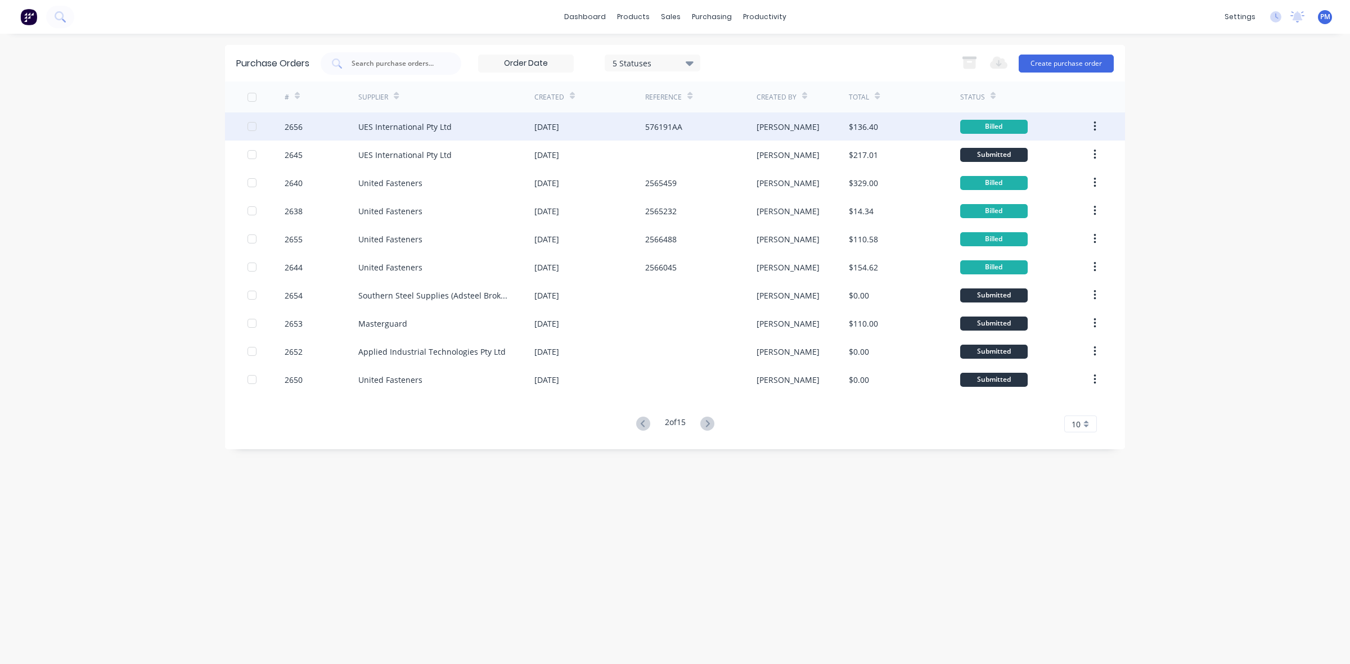
click at [475, 128] on div "UES International Pty Ltd" at bounding box center [446, 126] width 176 height 28
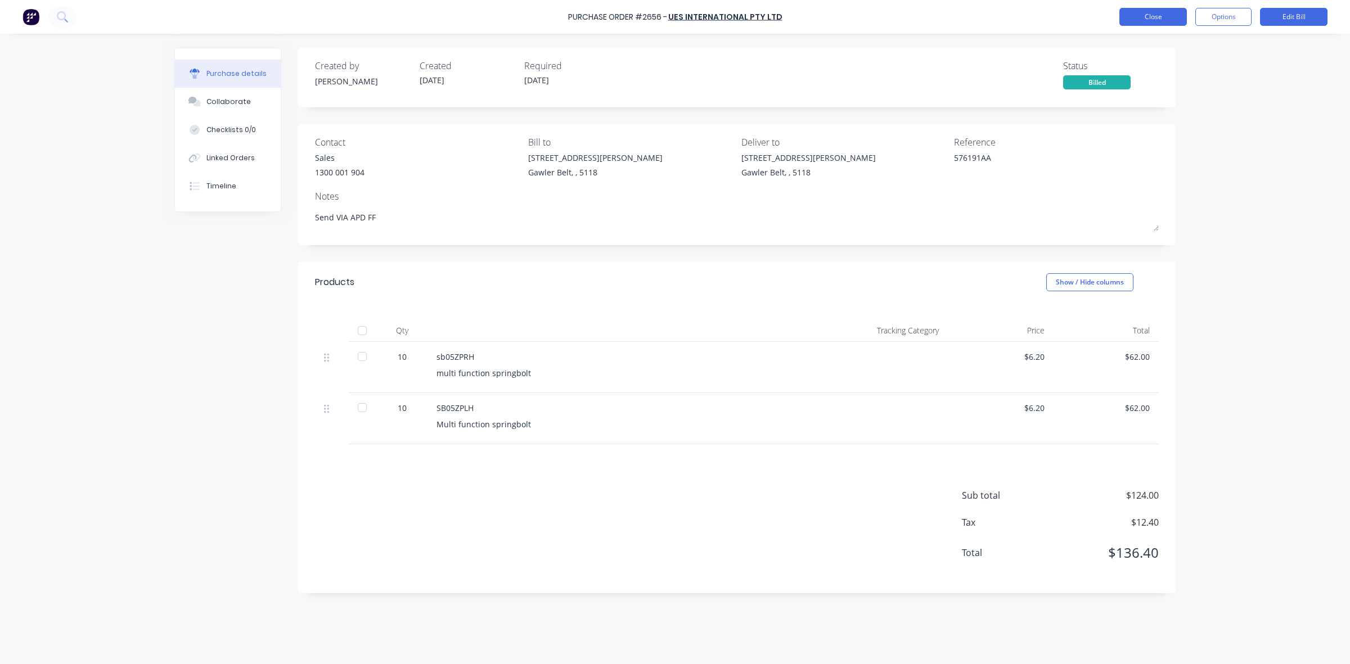
click at [1140, 21] on button "Close" at bounding box center [1152, 17] width 67 height 18
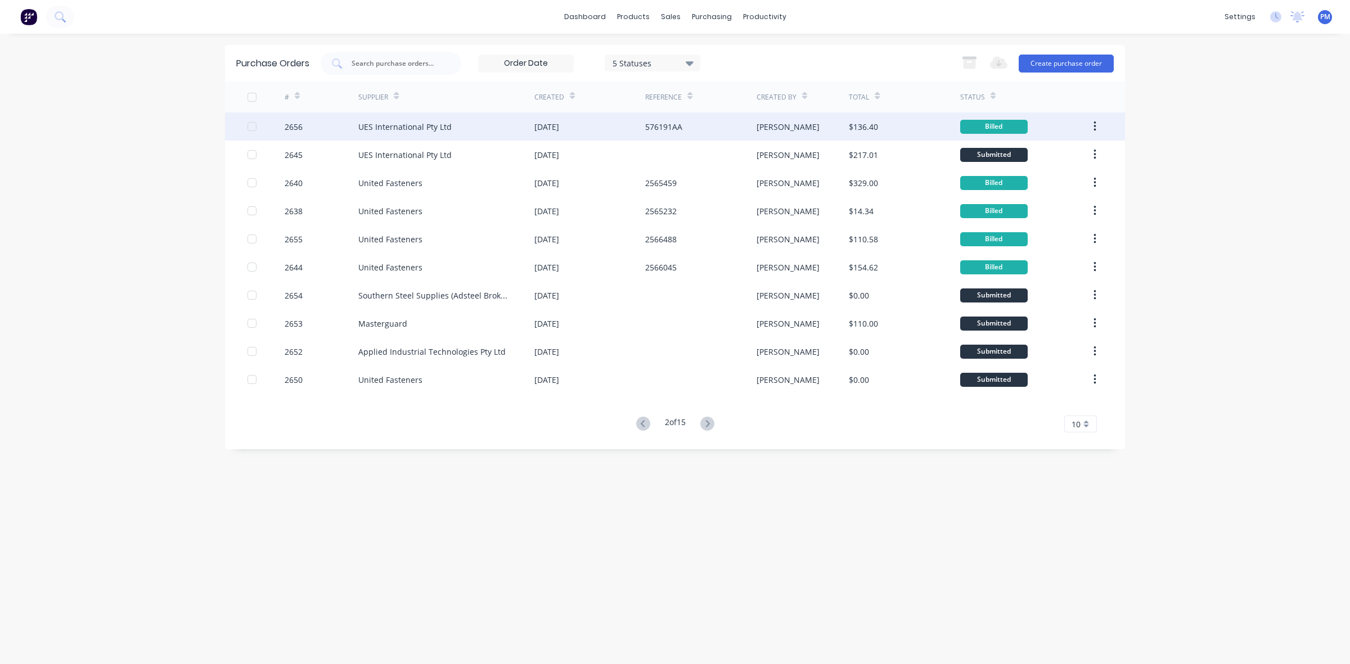
click at [475, 128] on div "UES International Pty Ltd" at bounding box center [446, 126] width 176 height 28
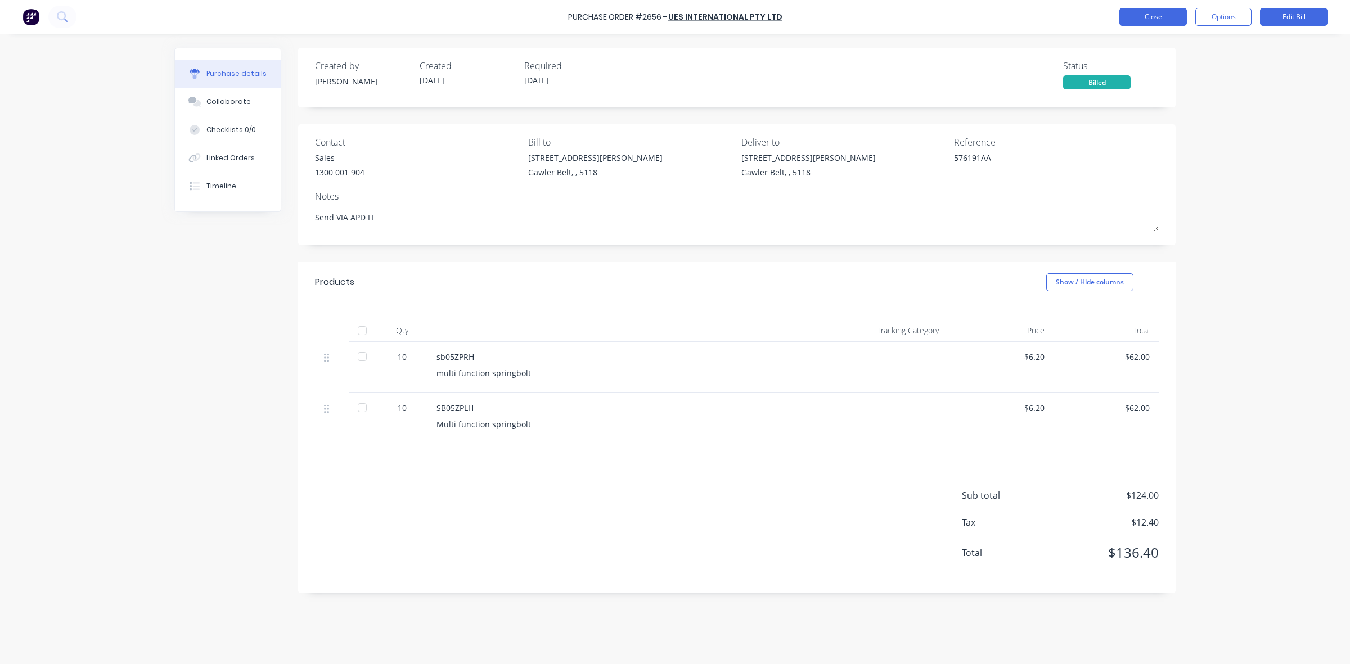
click at [1151, 16] on button "Close" at bounding box center [1152, 17] width 67 height 18
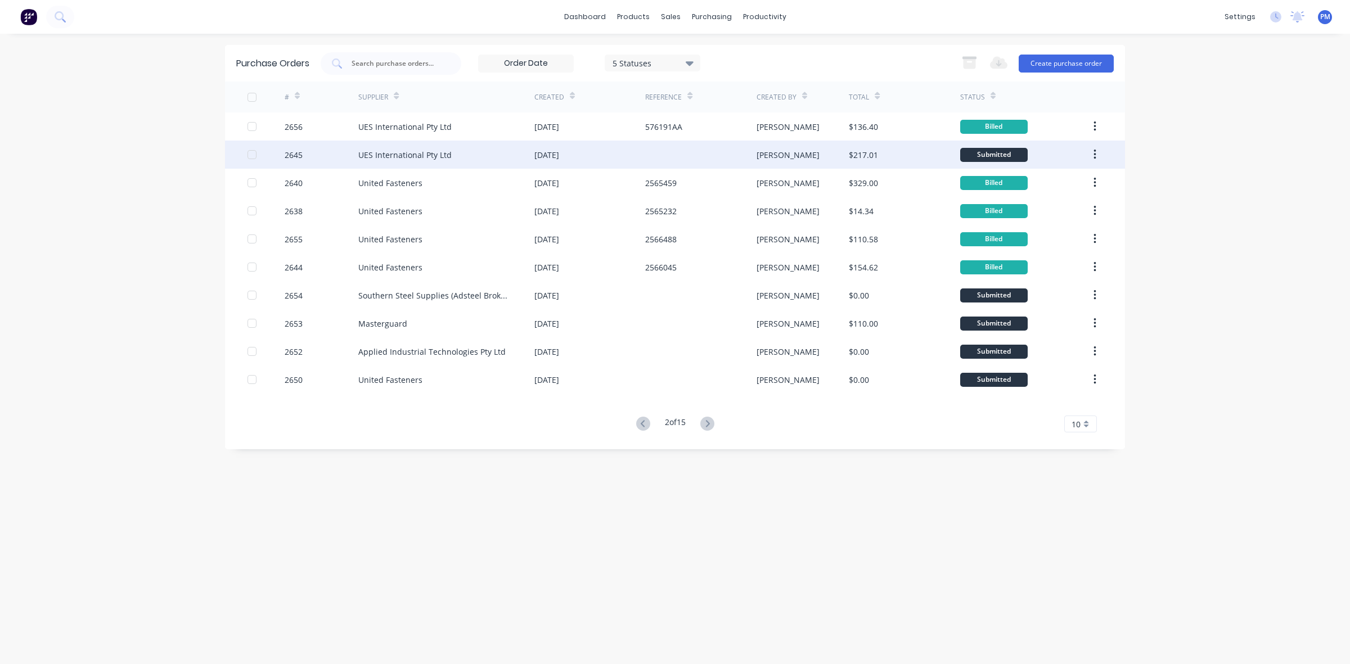
click at [495, 158] on div "UES International Pty Ltd" at bounding box center [446, 155] width 176 height 28
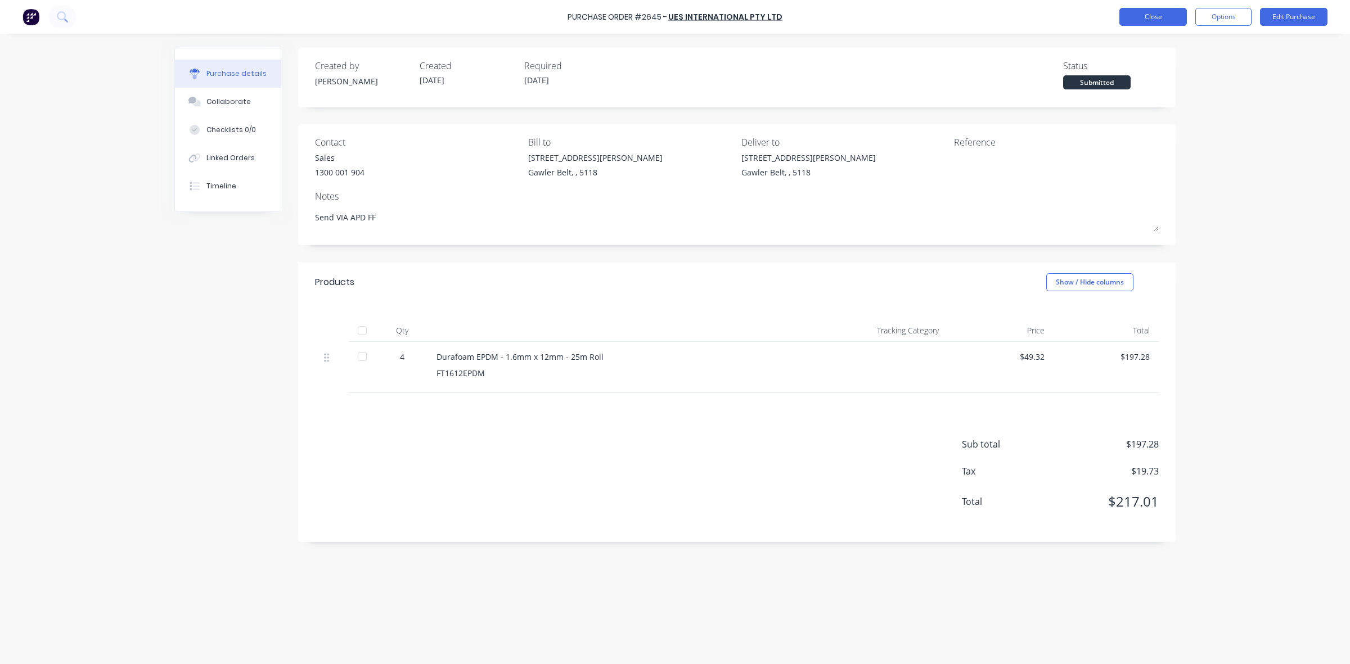
click at [1159, 21] on button "Close" at bounding box center [1152, 17] width 67 height 18
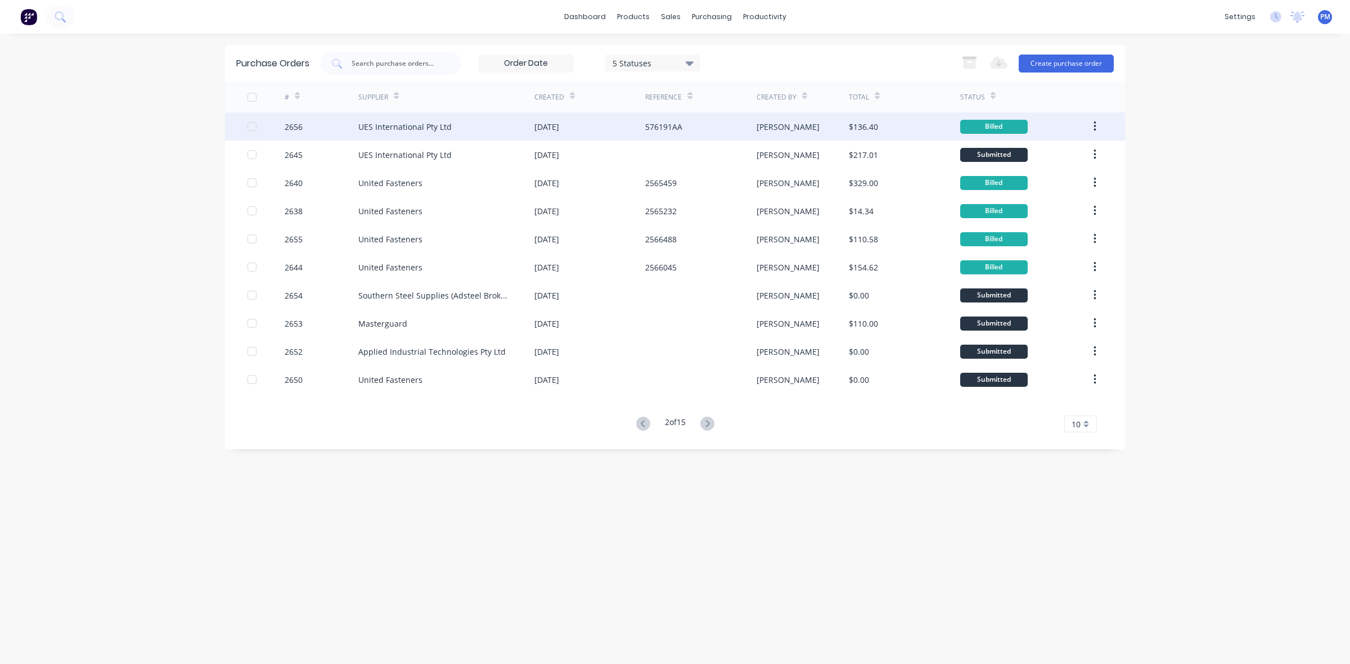
click at [488, 130] on div "UES International Pty Ltd" at bounding box center [446, 126] width 176 height 28
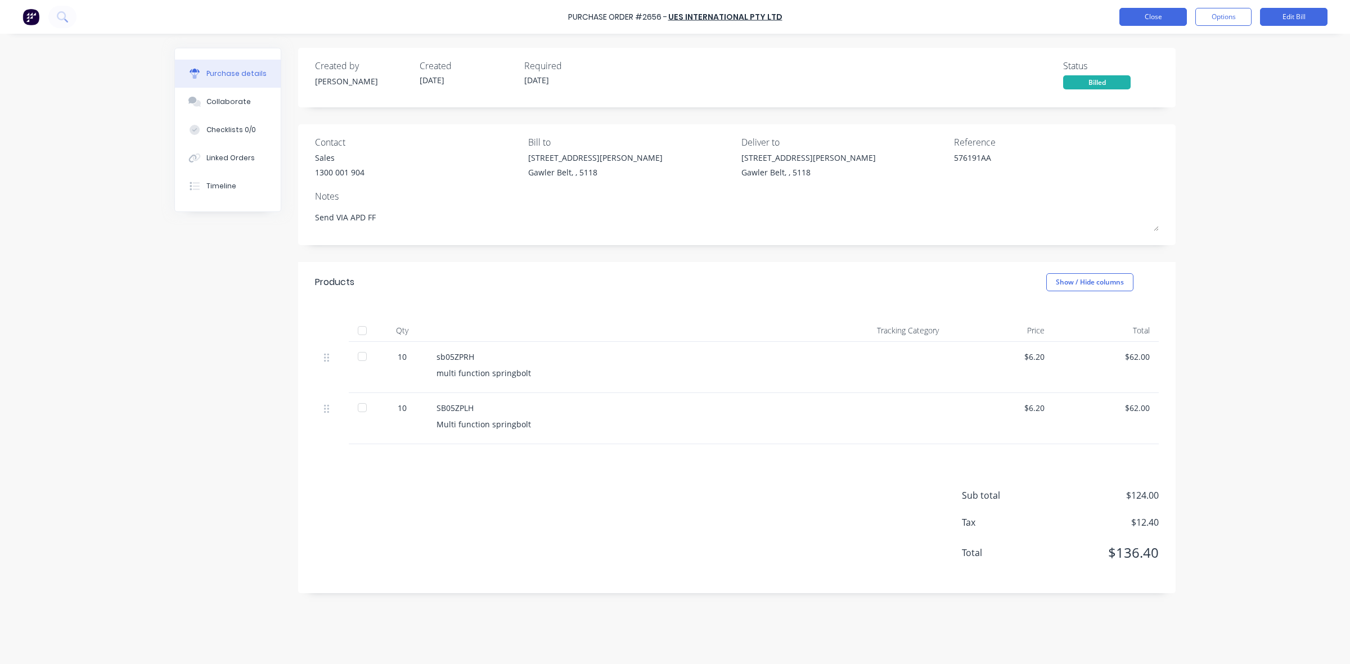
click at [1150, 13] on button "Close" at bounding box center [1152, 17] width 67 height 18
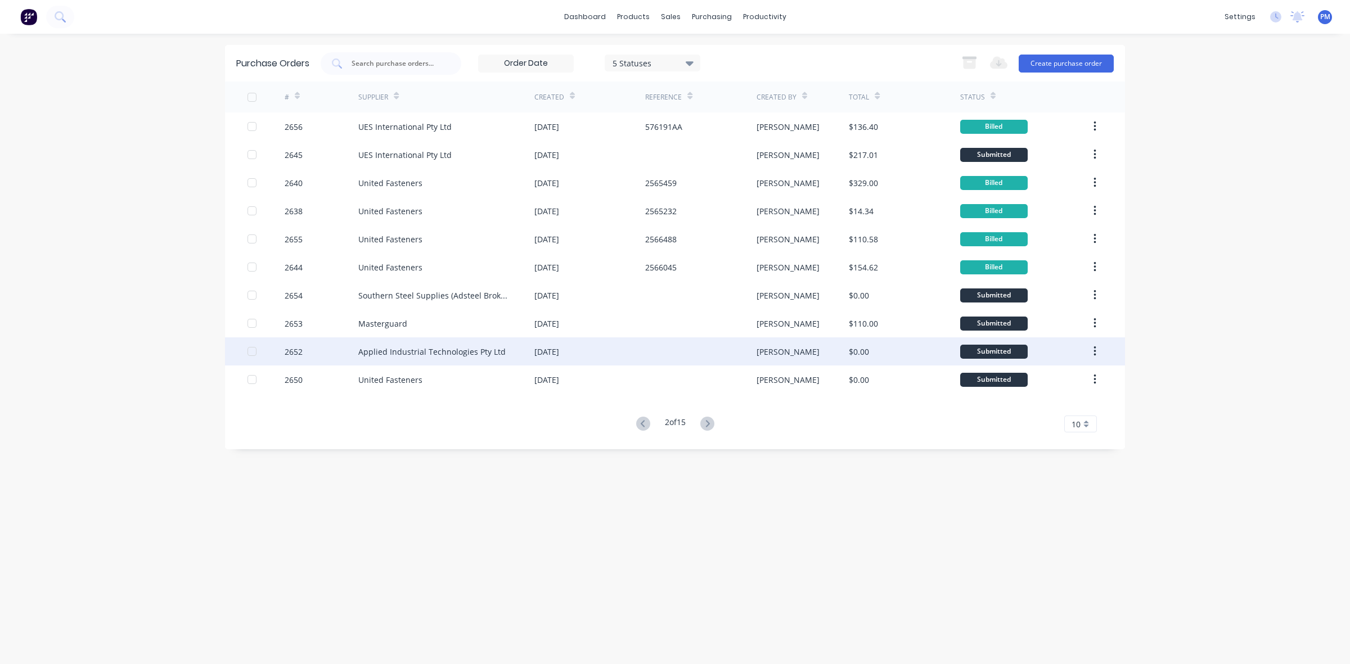
click at [654, 355] on div at bounding box center [700, 351] width 111 height 28
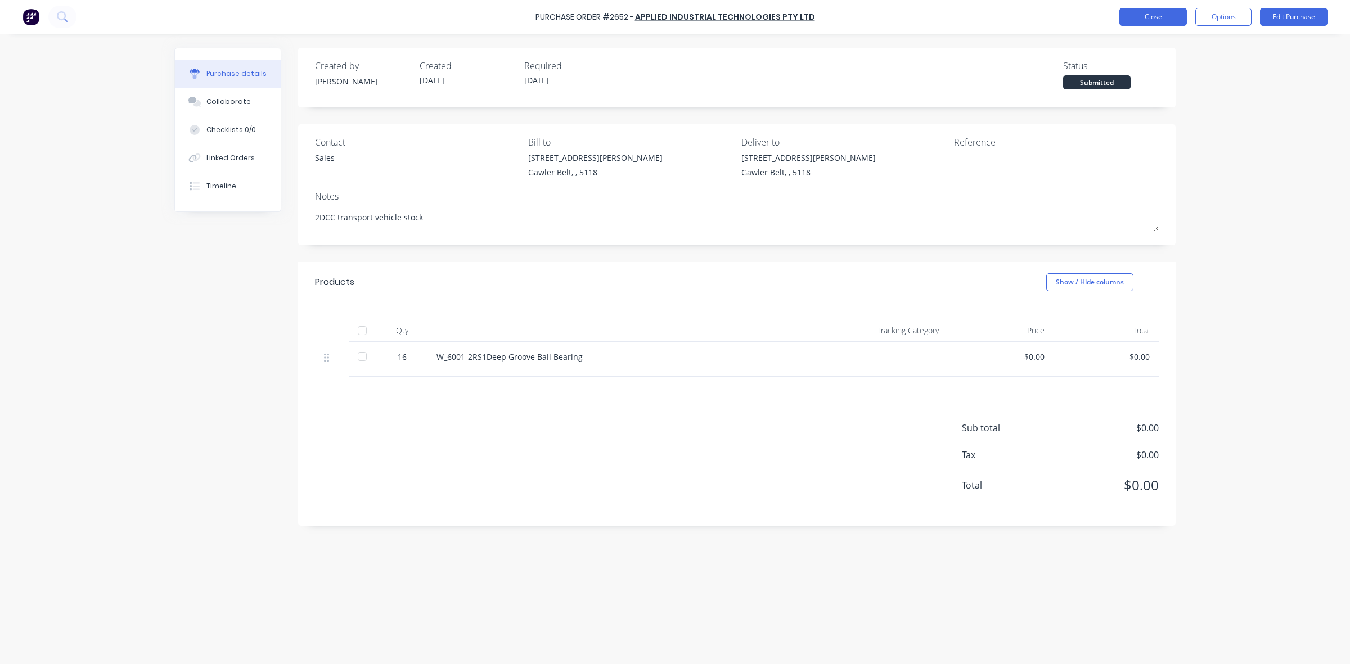
click at [1159, 19] on button "Close" at bounding box center [1152, 17] width 67 height 18
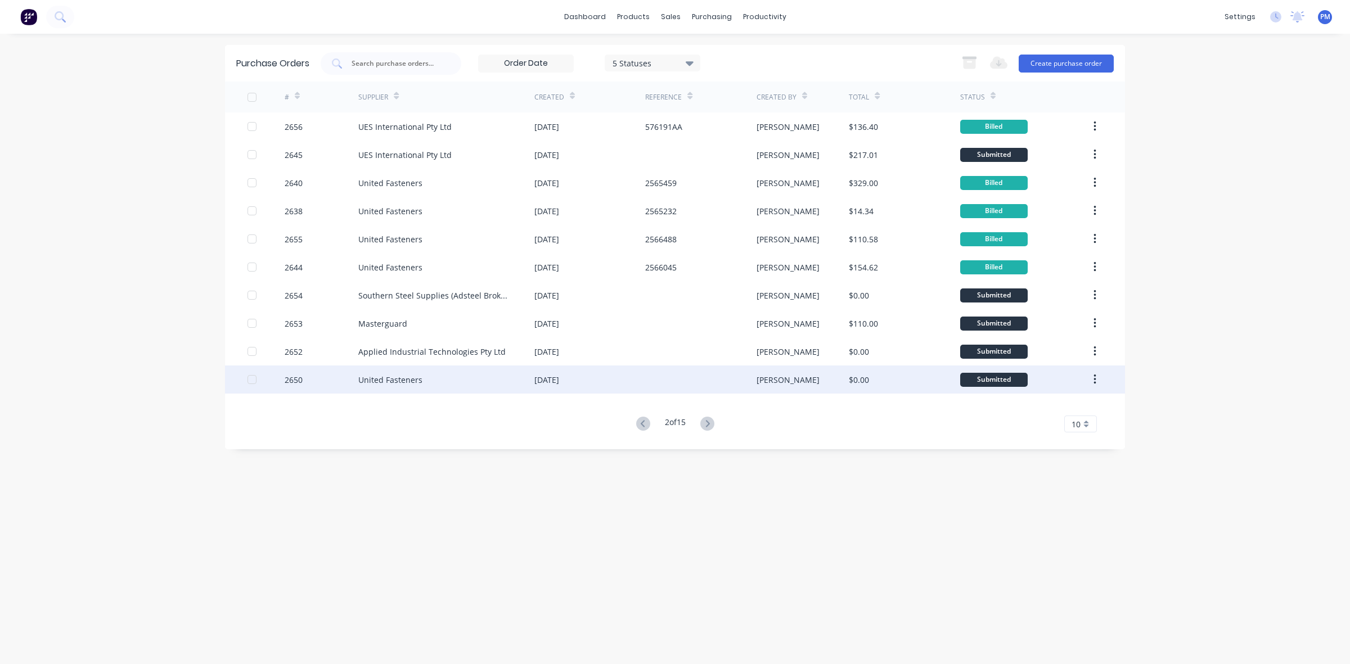
click at [685, 384] on div at bounding box center [700, 380] width 111 height 28
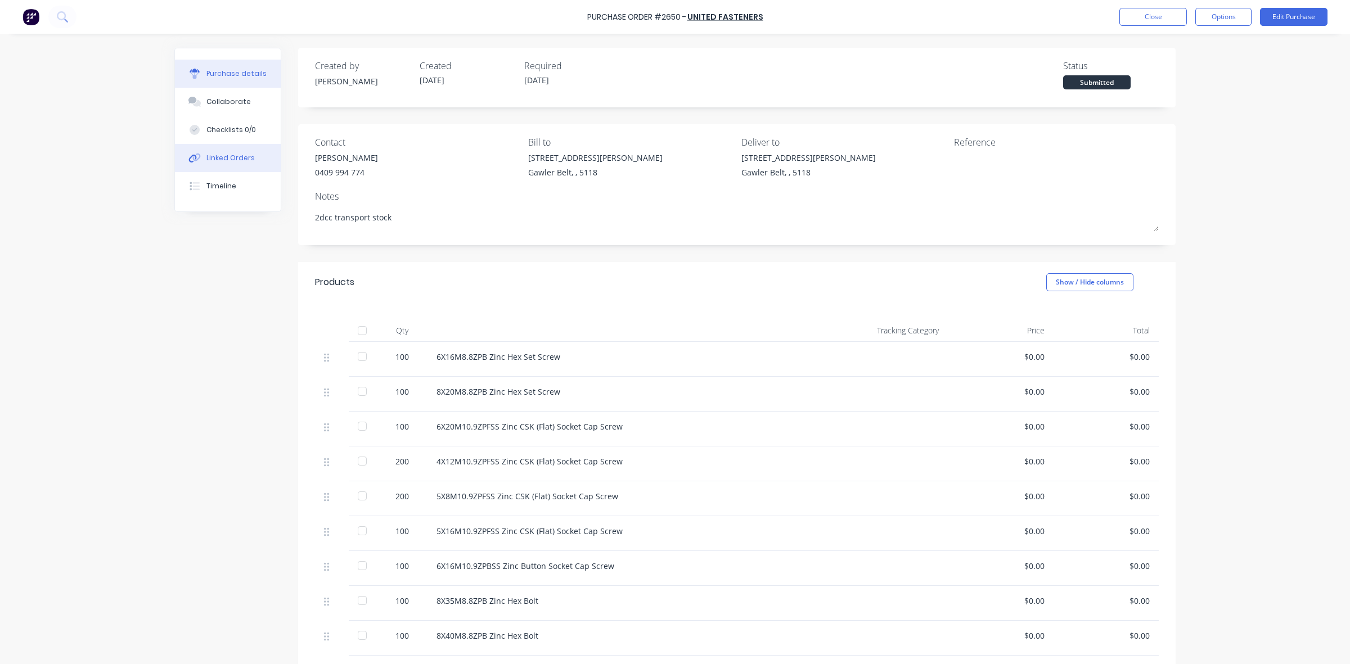
click at [236, 157] on div "Linked Orders" at bounding box center [230, 158] width 48 height 10
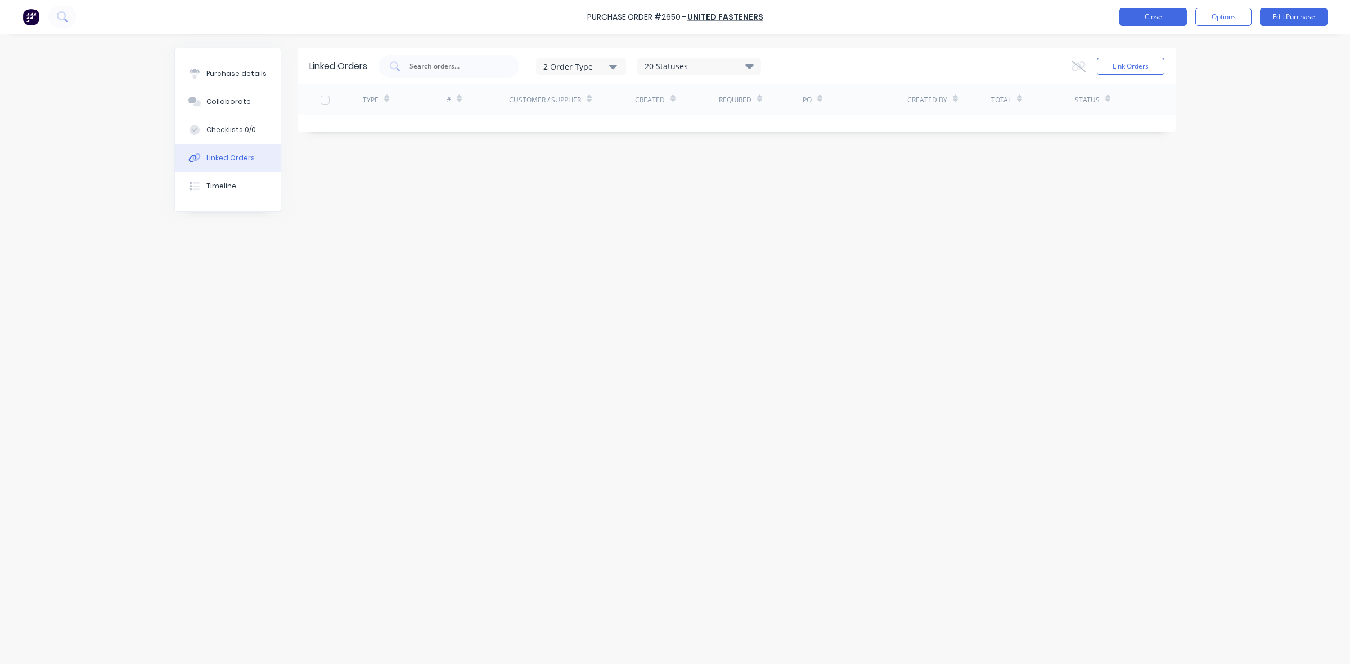
click at [1146, 17] on button "Close" at bounding box center [1152, 17] width 67 height 18
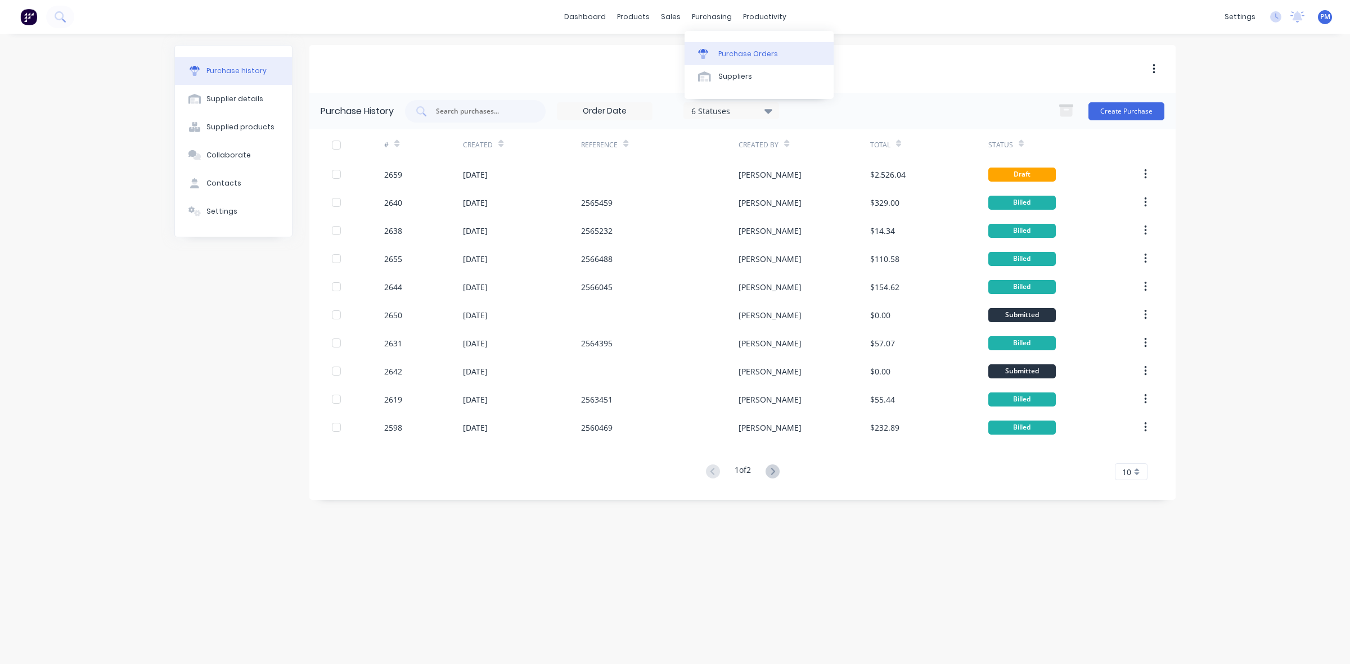
click at [737, 52] on div "Purchase Orders" at bounding box center [748, 54] width 60 height 10
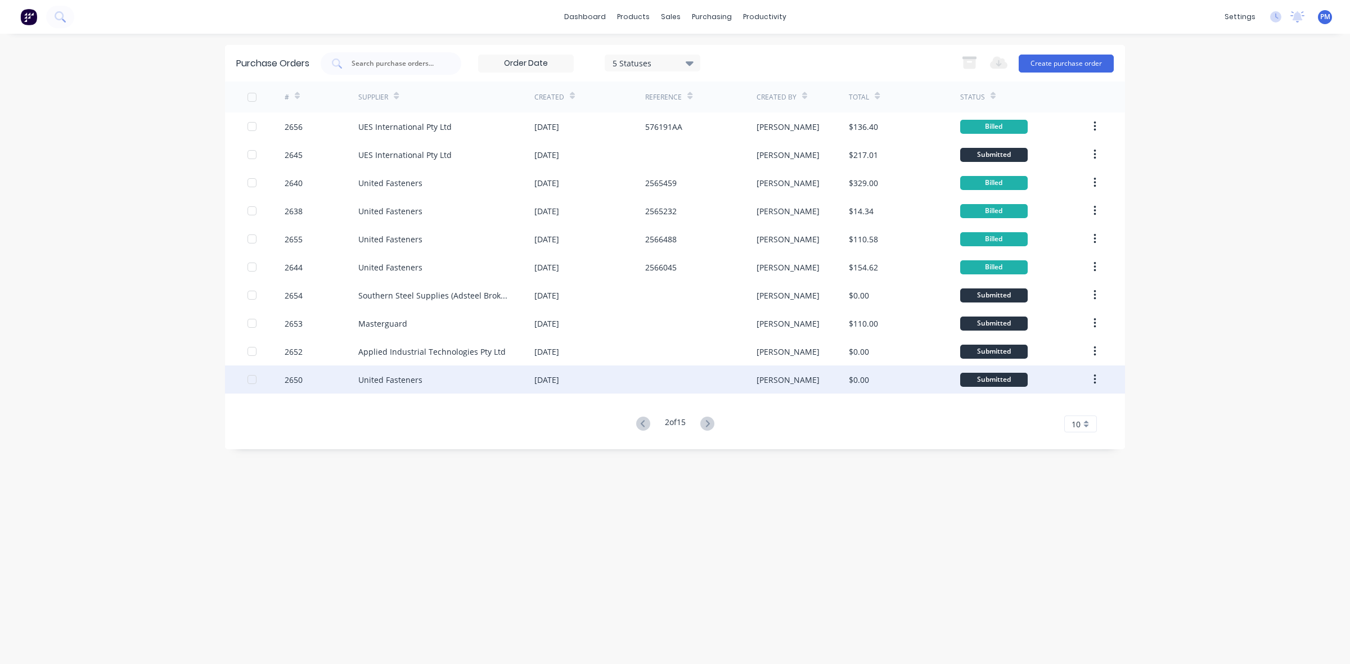
click at [627, 378] on div "04 Sep 2025" at bounding box center [589, 380] width 111 height 28
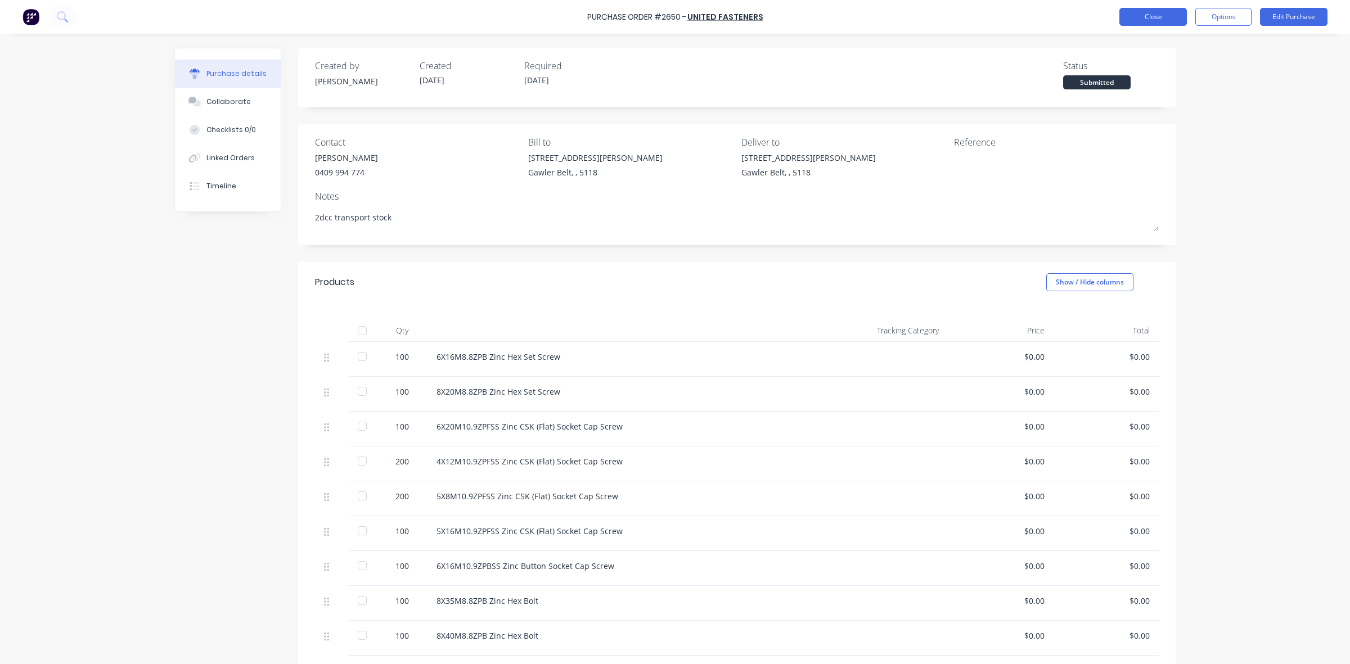
click at [1153, 17] on button "Close" at bounding box center [1152, 17] width 67 height 18
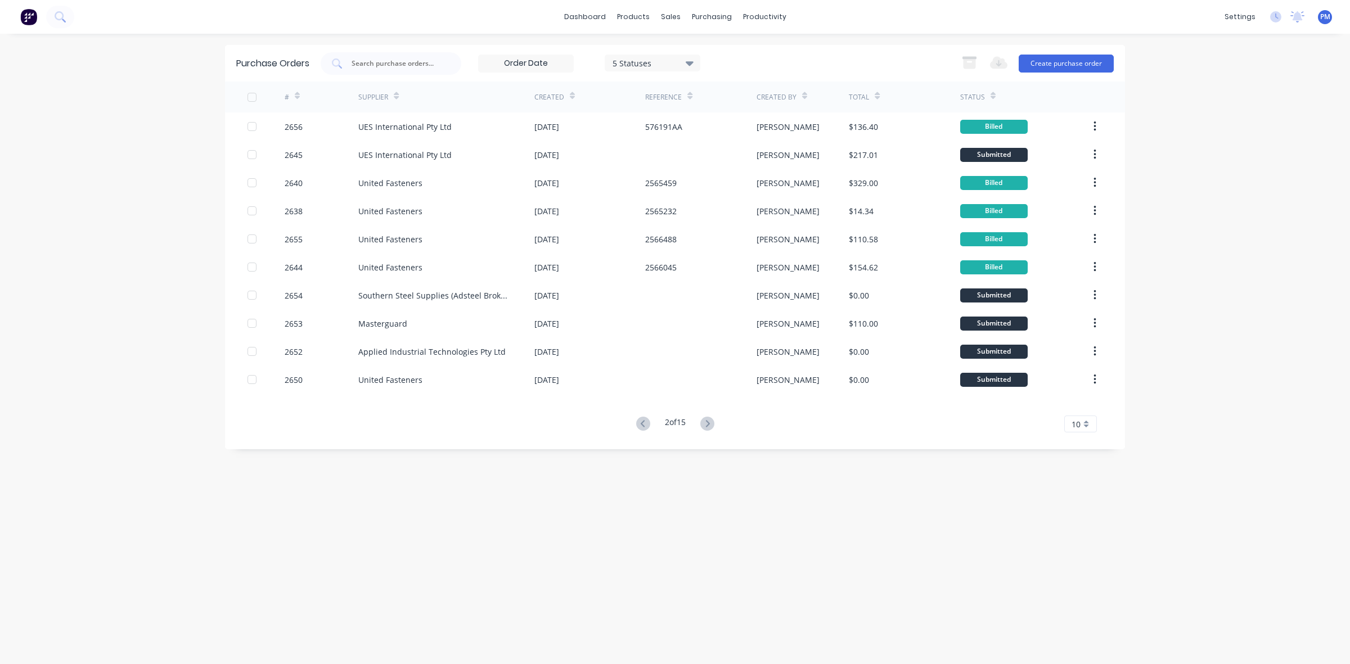
click at [639, 427] on icon at bounding box center [643, 424] width 14 height 14
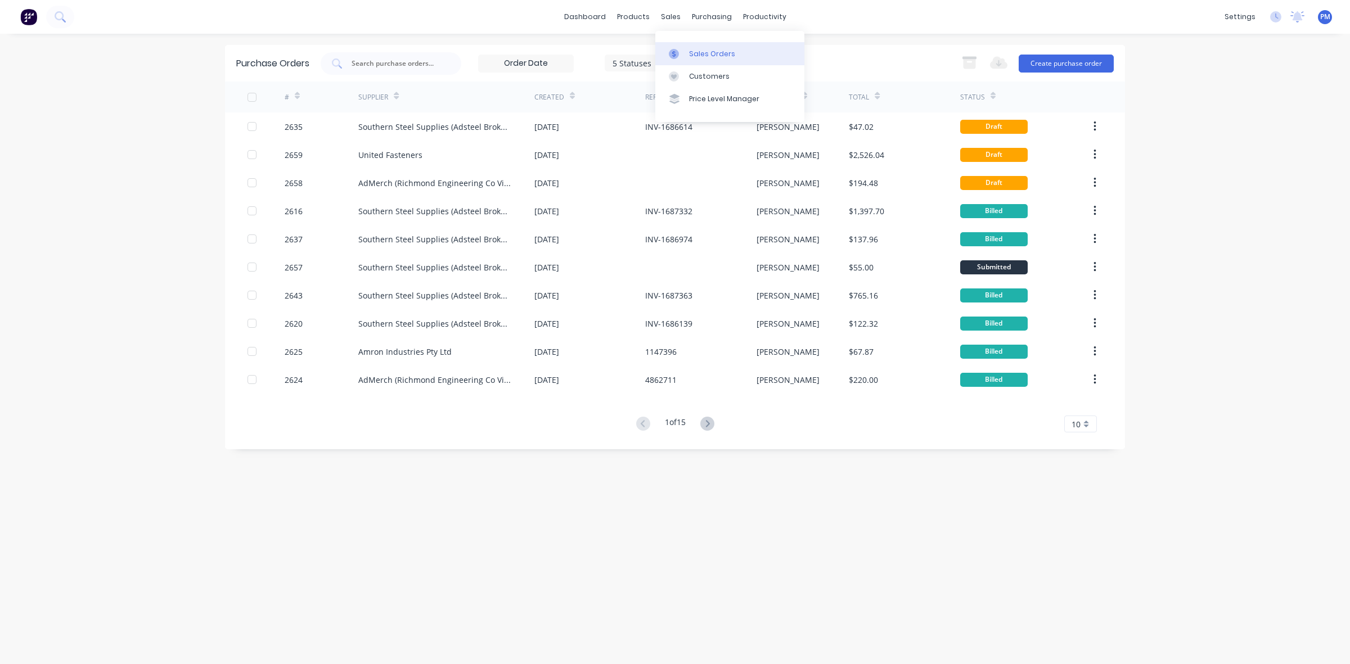
click at [695, 49] on div "Sales Orders" at bounding box center [712, 54] width 46 height 10
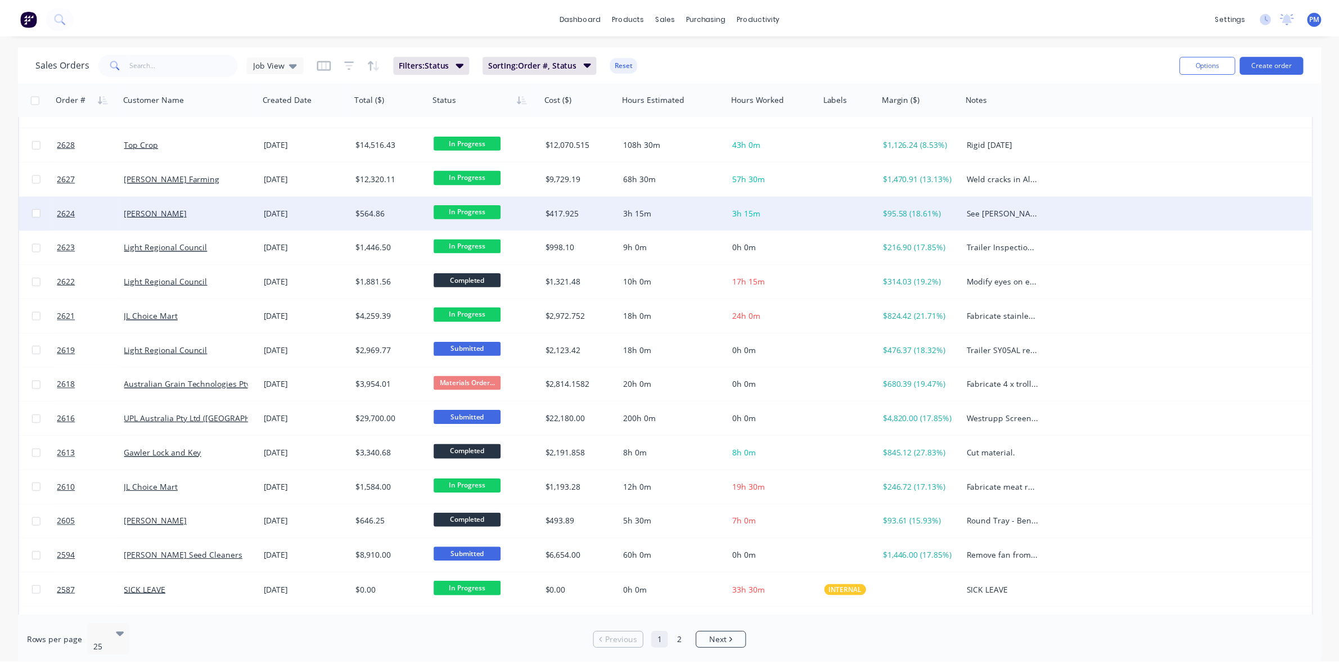
scroll to position [211, 0]
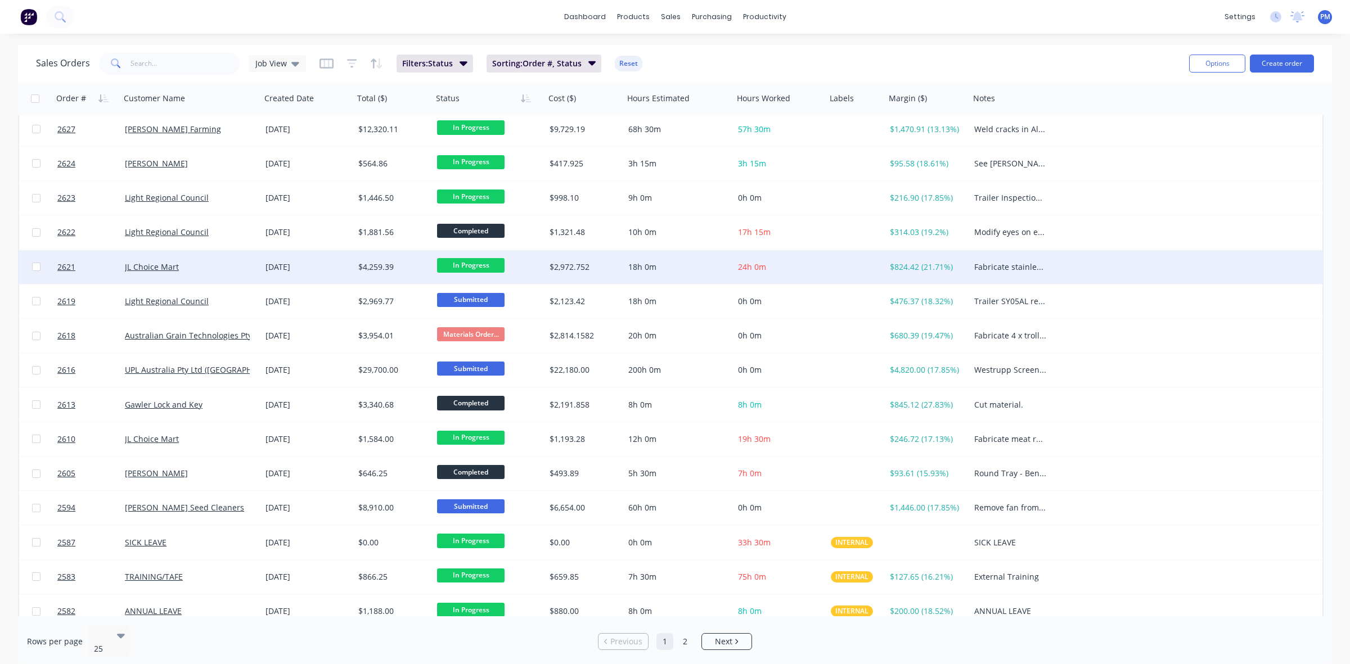
click at [231, 279] on div "JL Choice Mart" at bounding box center [190, 267] width 141 height 34
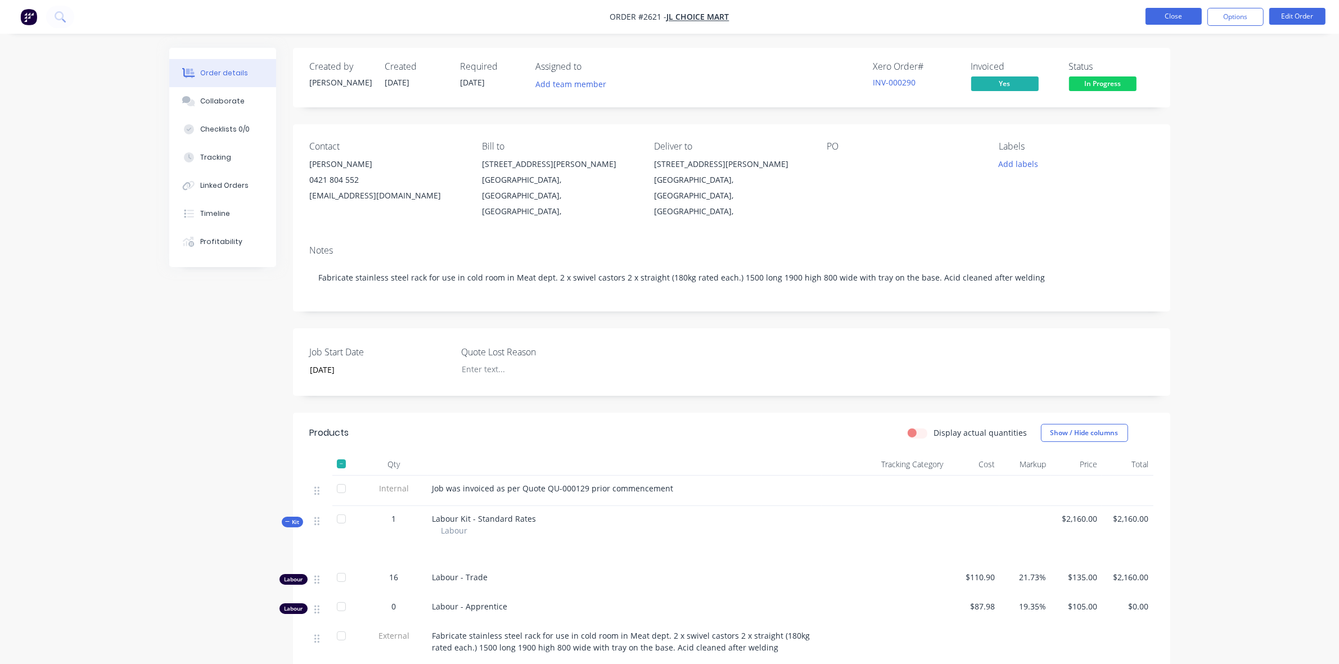
click at [1171, 15] on button "Close" at bounding box center [1173, 16] width 56 height 17
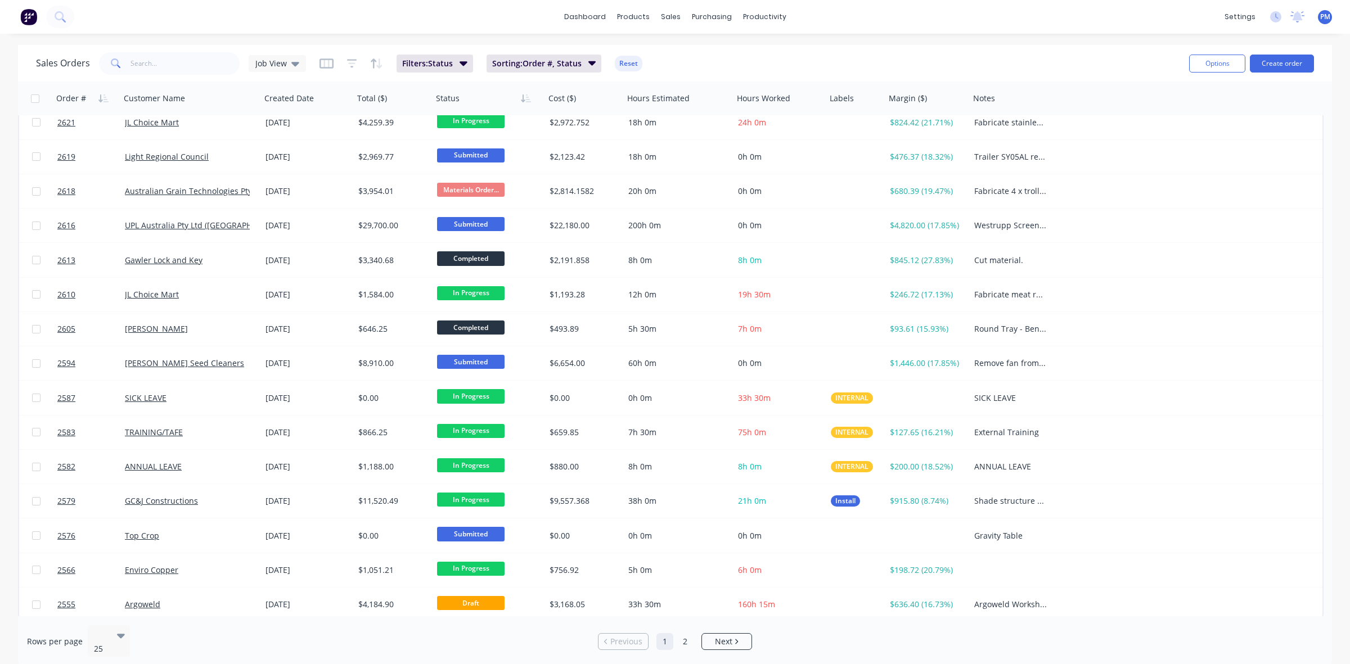
scroll to position [360, 0]
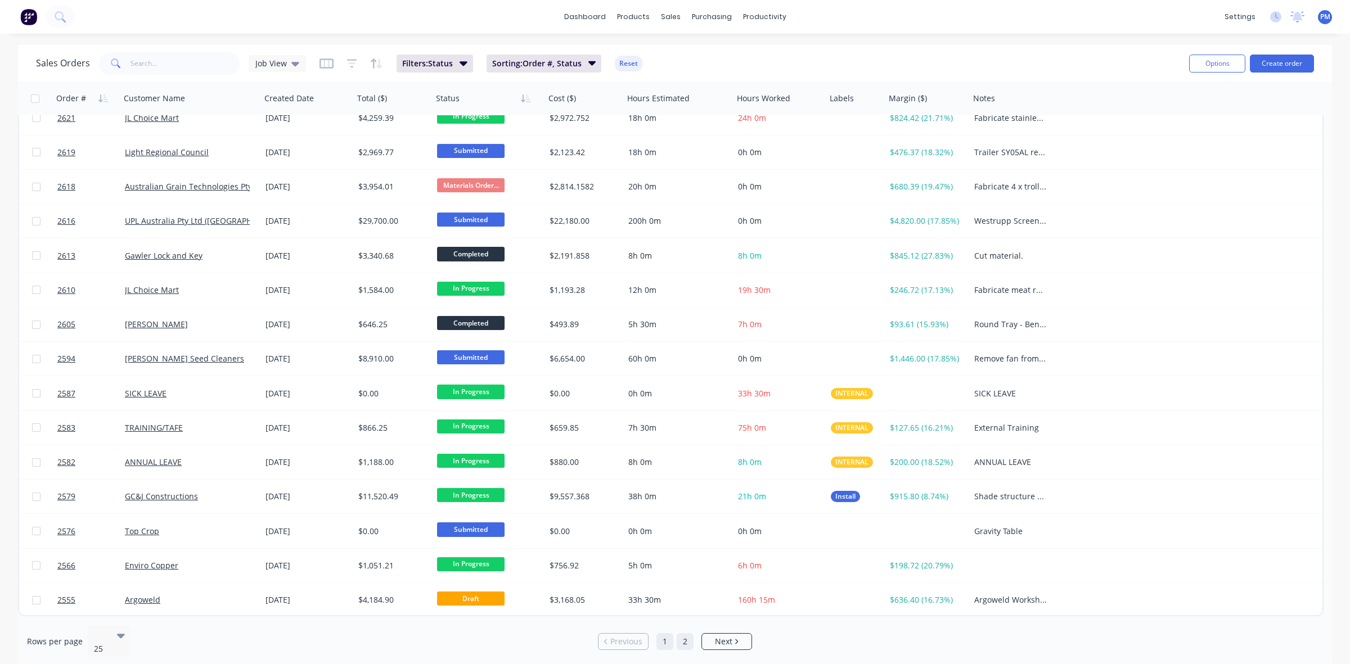
click at [682, 634] on link "2" at bounding box center [684, 641] width 17 height 17
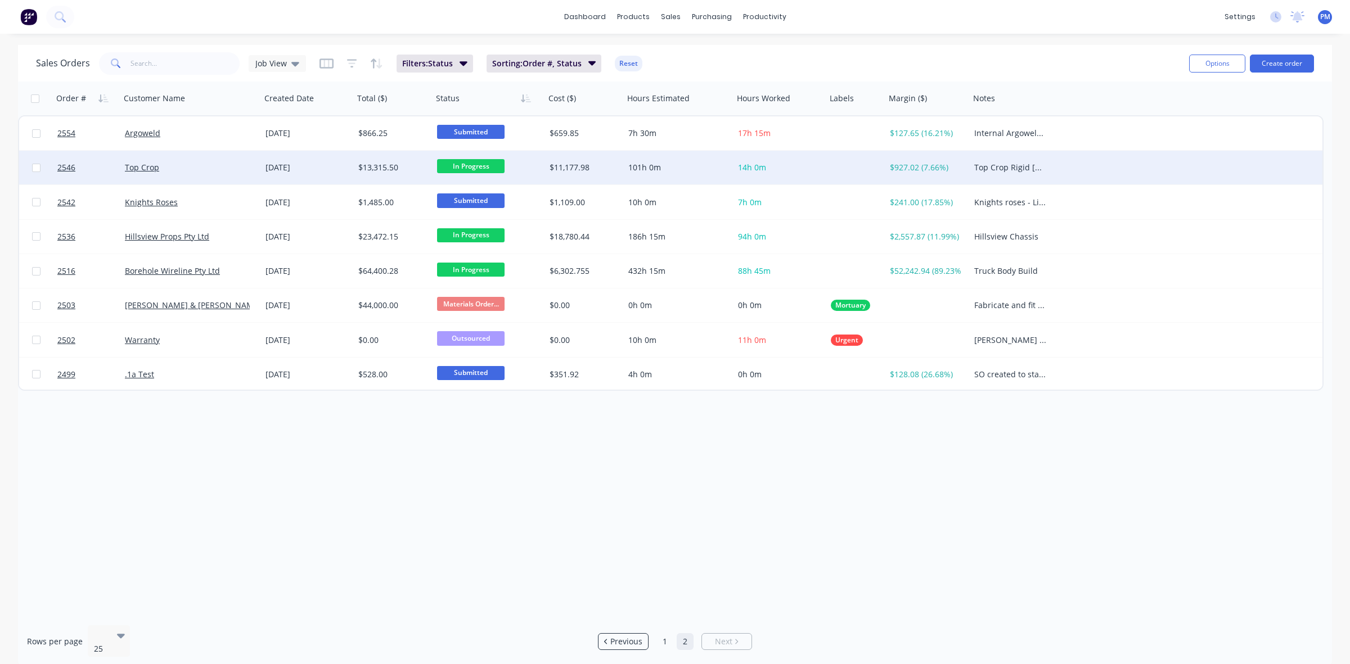
click at [228, 164] on div "Top Crop" at bounding box center [187, 167] width 125 height 11
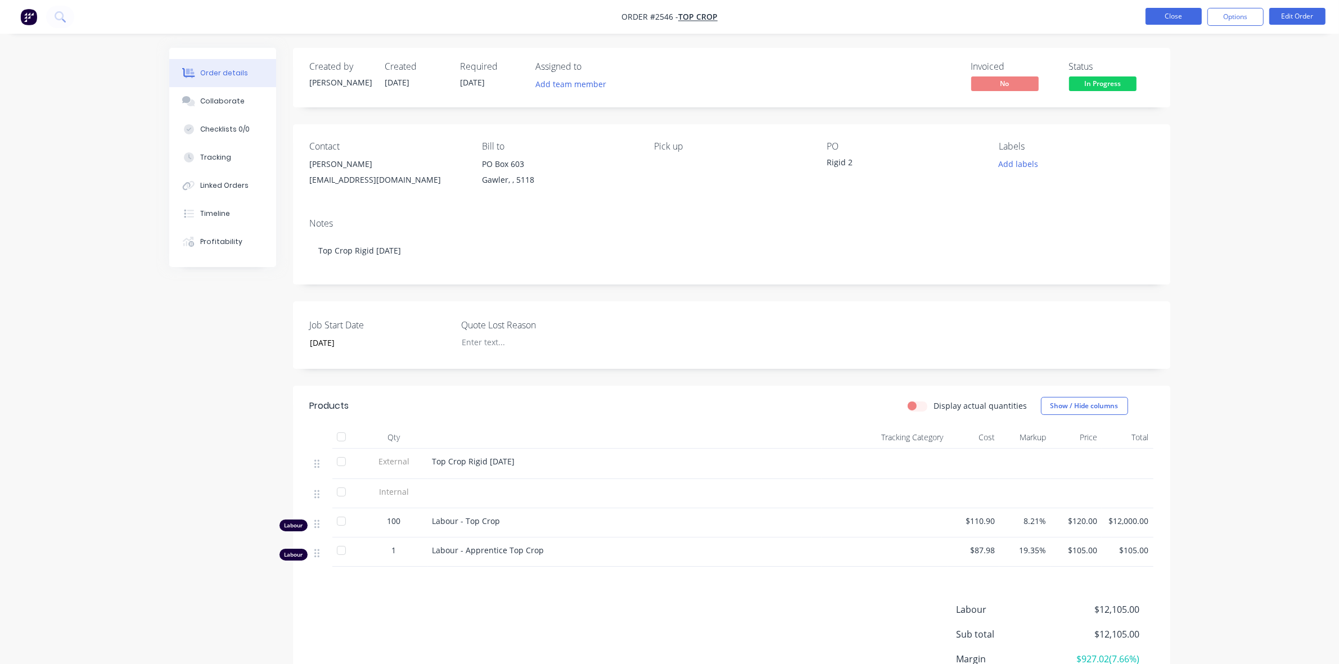
click at [1173, 18] on button "Close" at bounding box center [1173, 16] width 56 height 17
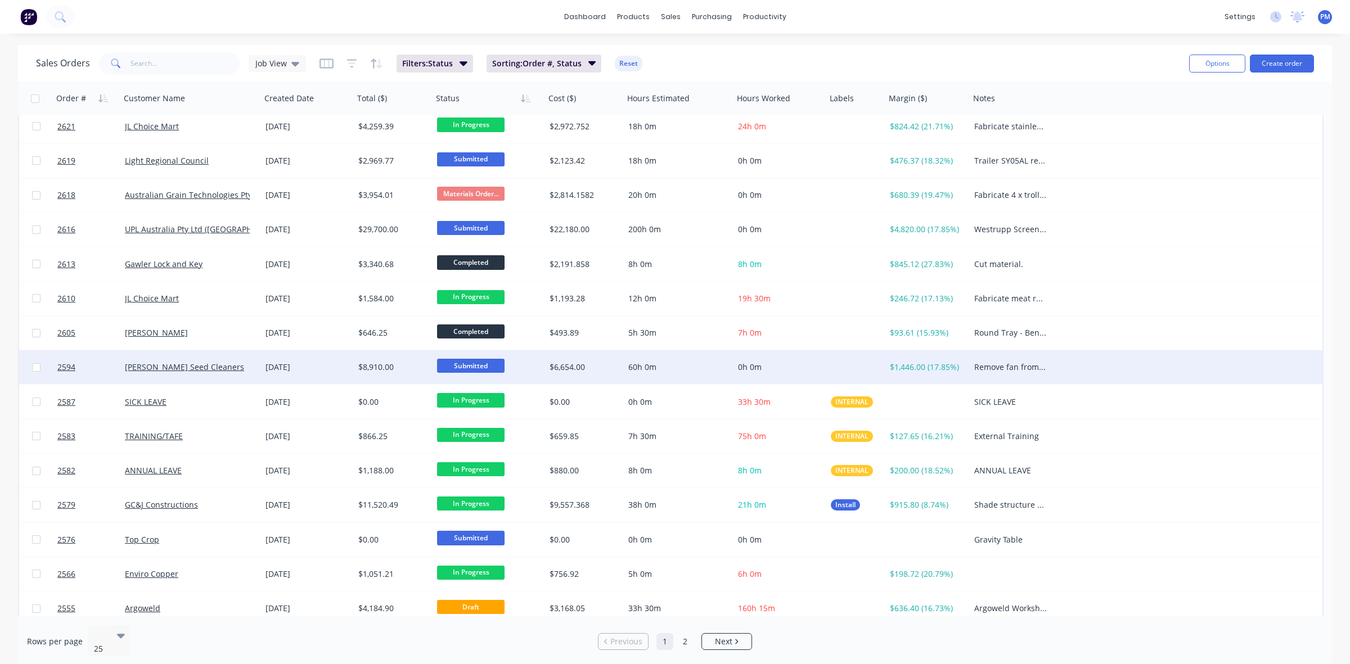
scroll to position [360, 0]
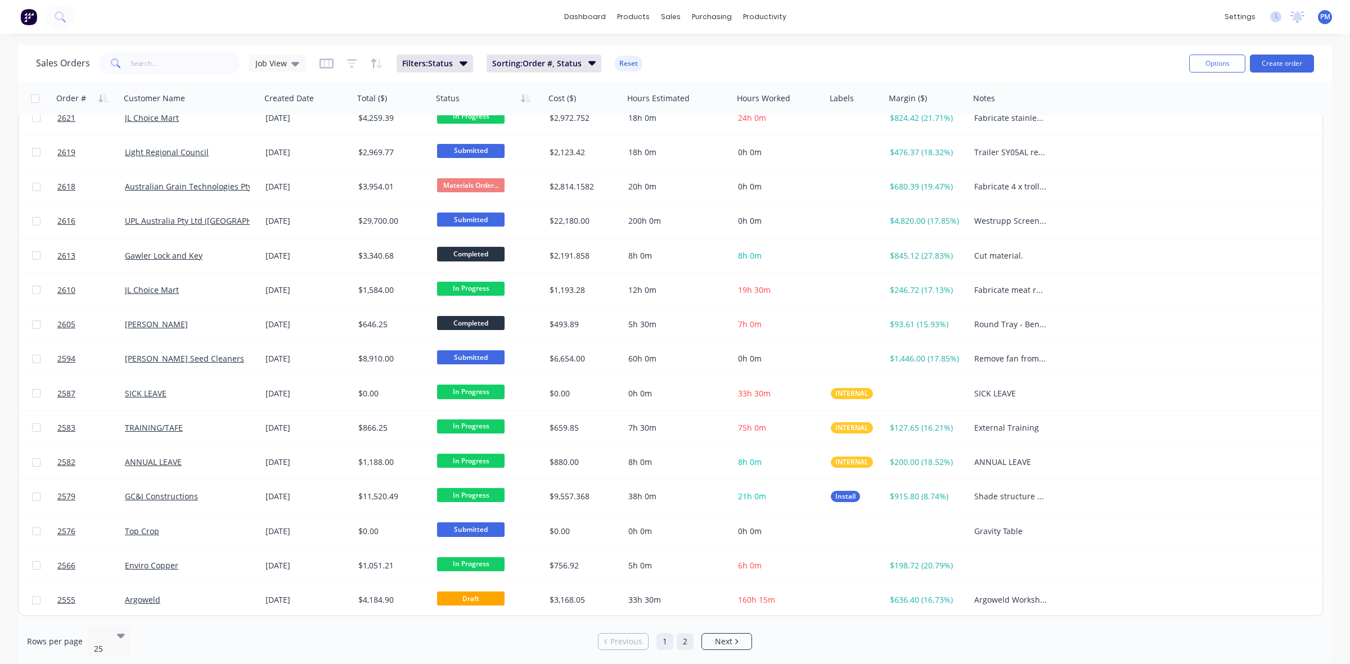
click at [684, 637] on link "2" at bounding box center [684, 641] width 17 height 17
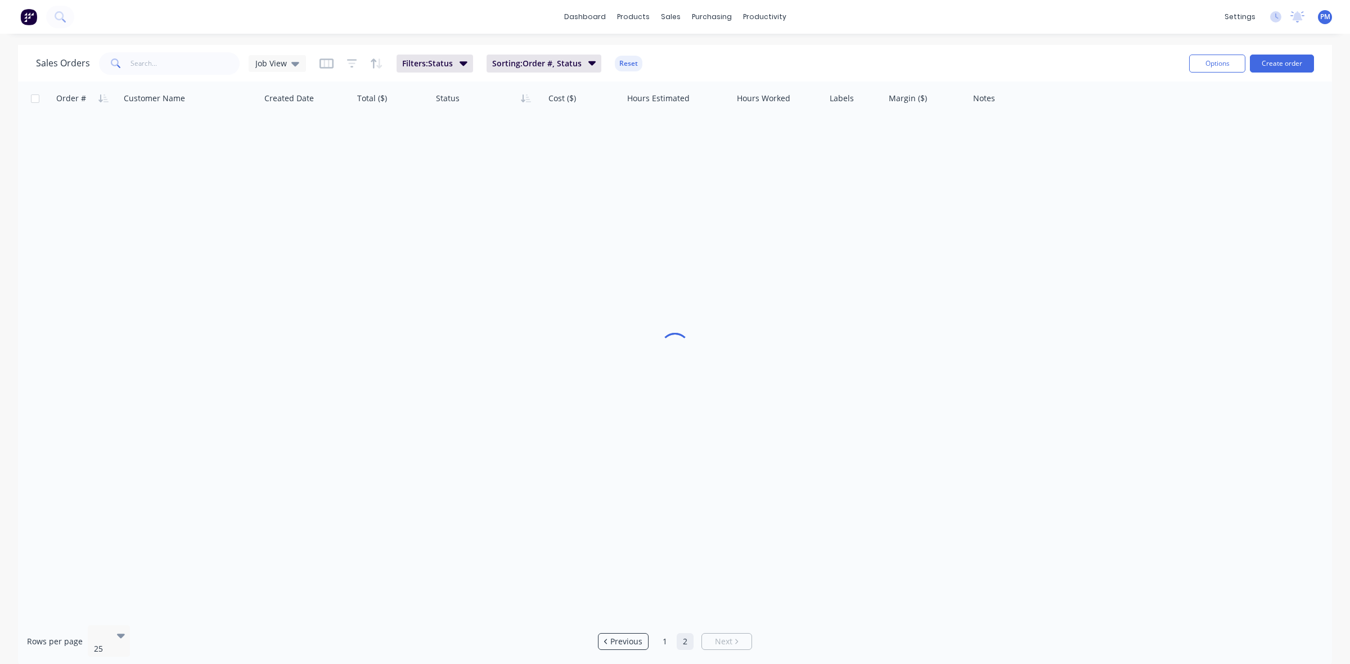
scroll to position [0, 0]
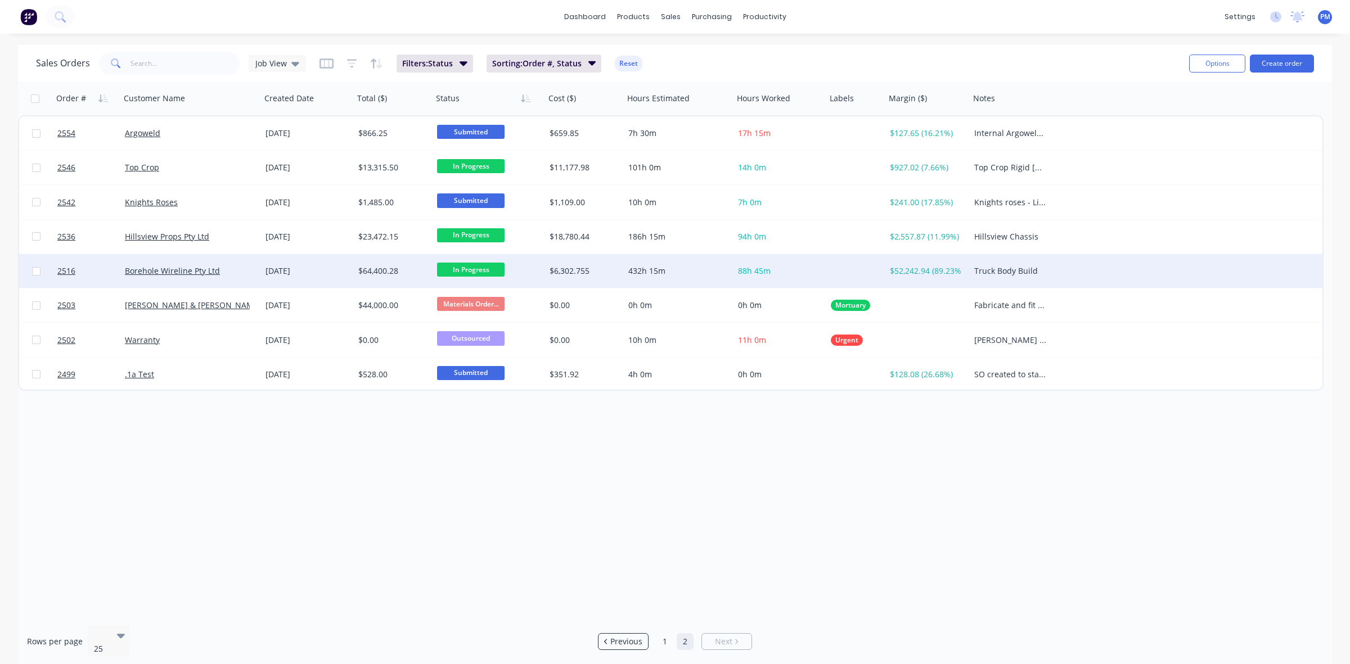
click at [234, 277] on div "Borehole Wireline Pty Ltd" at bounding box center [190, 271] width 141 height 34
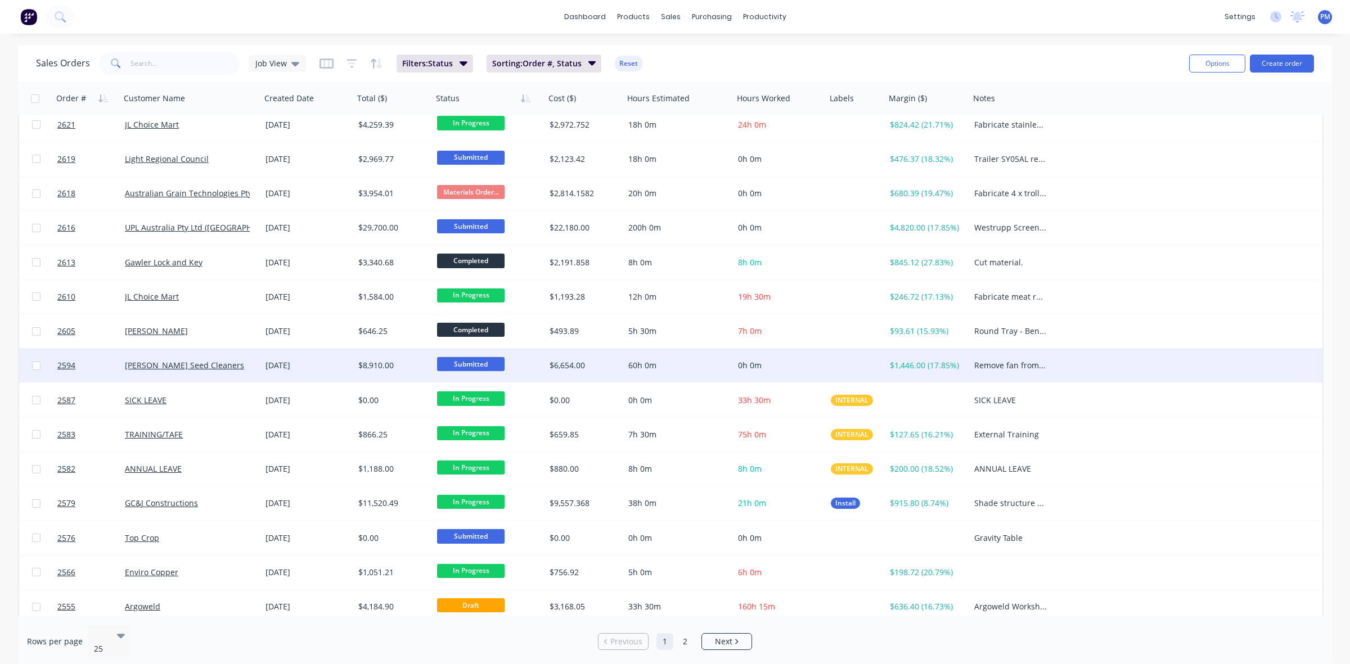
scroll to position [360, 0]
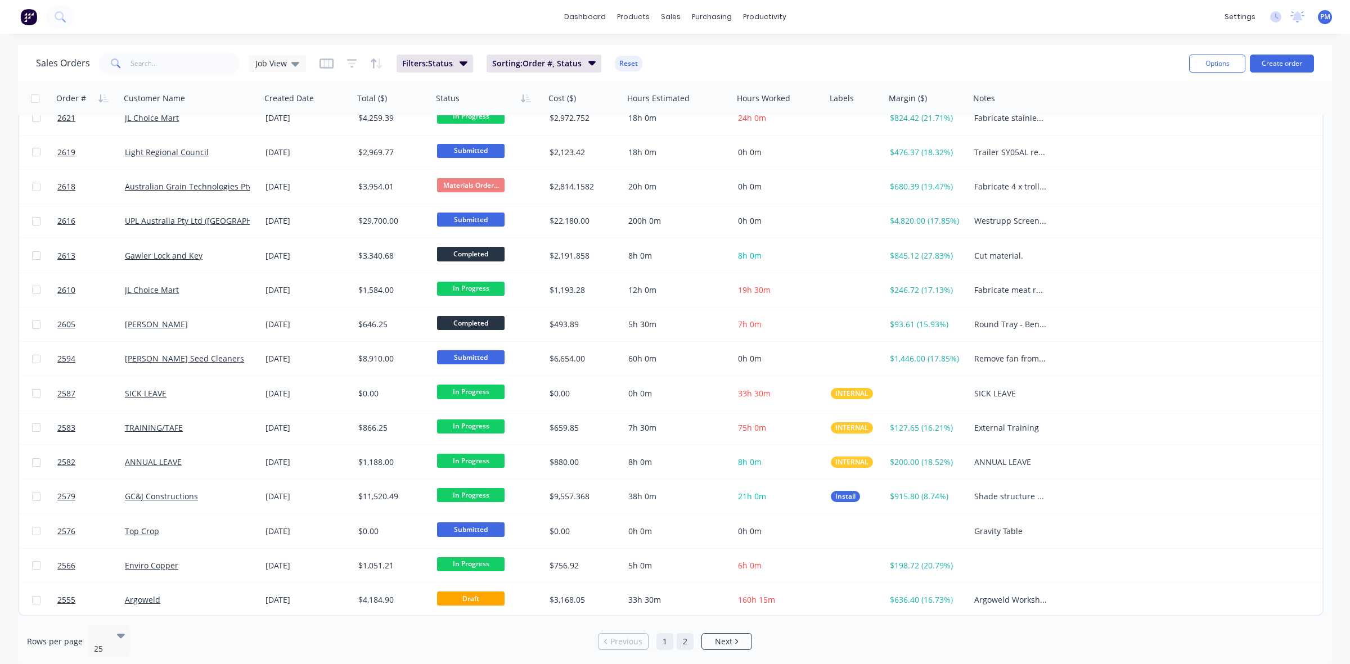
click at [678, 633] on link "2" at bounding box center [684, 641] width 17 height 17
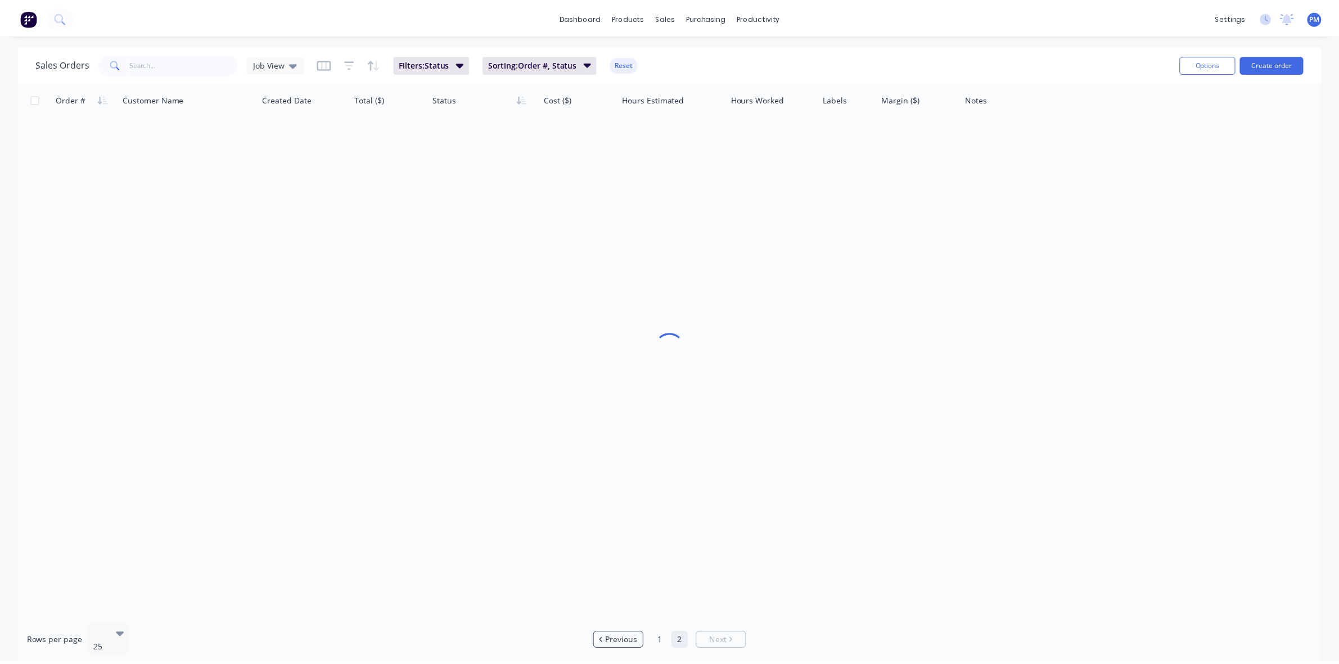
scroll to position [0, 0]
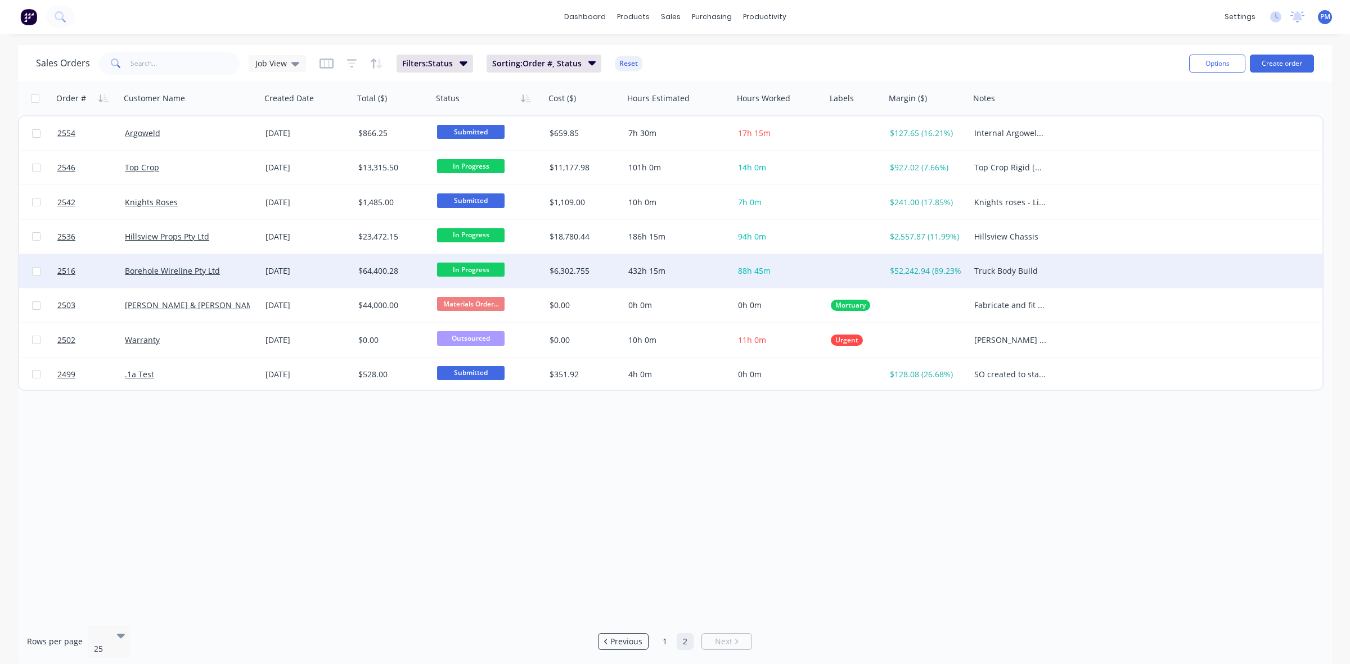
click at [249, 269] on div "Borehole Wireline Pty Ltd" at bounding box center [187, 270] width 125 height 11
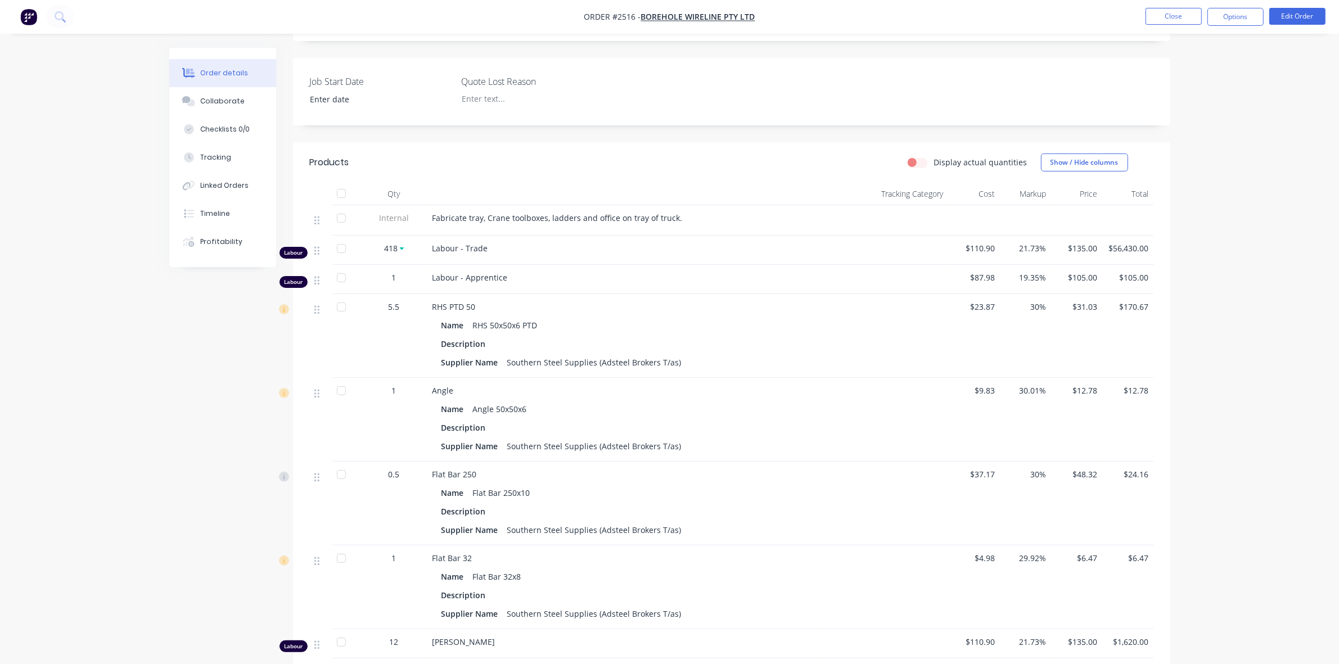
scroll to position [228, 0]
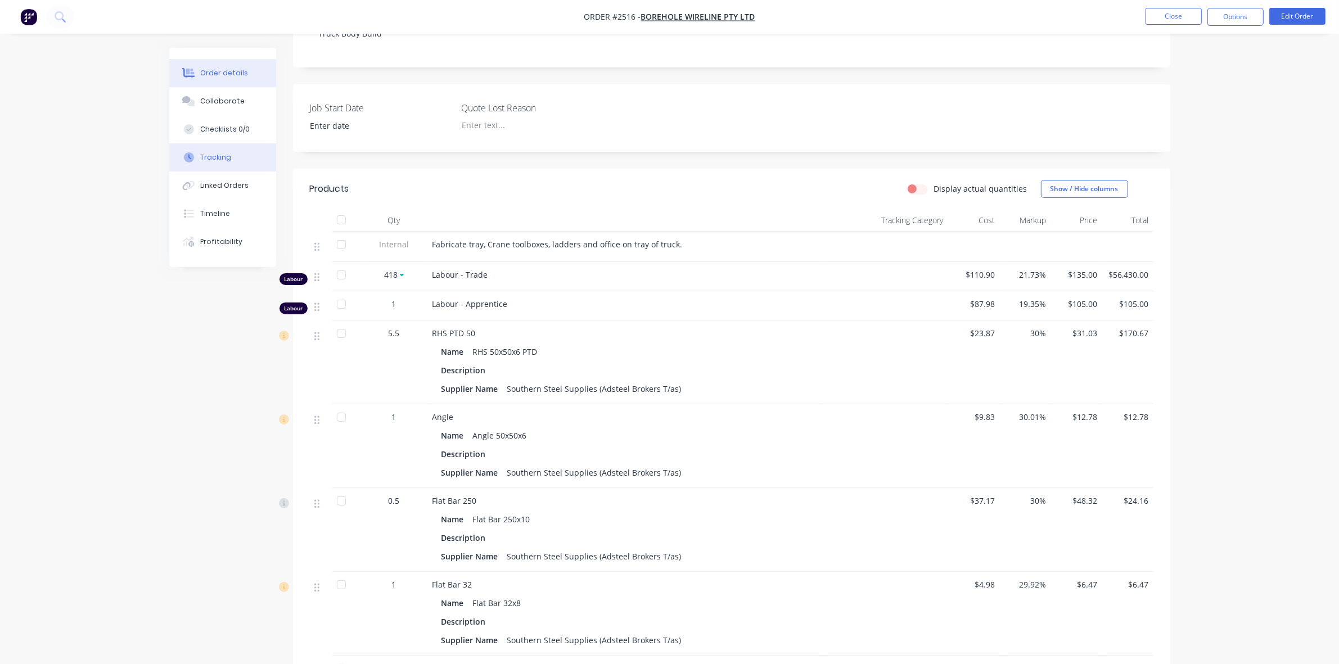
click at [231, 155] on button "Tracking" at bounding box center [222, 157] width 107 height 28
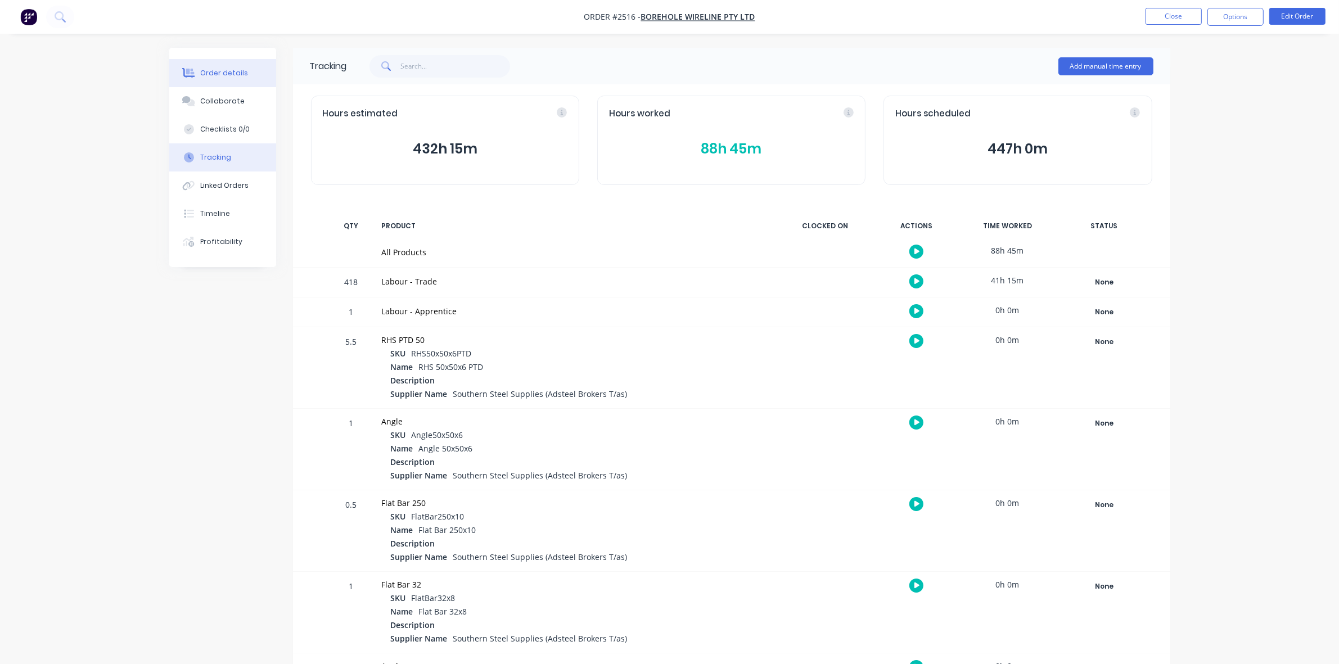
click at [217, 74] on div "Order details" at bounding box center [224, 73] width 48 height 10
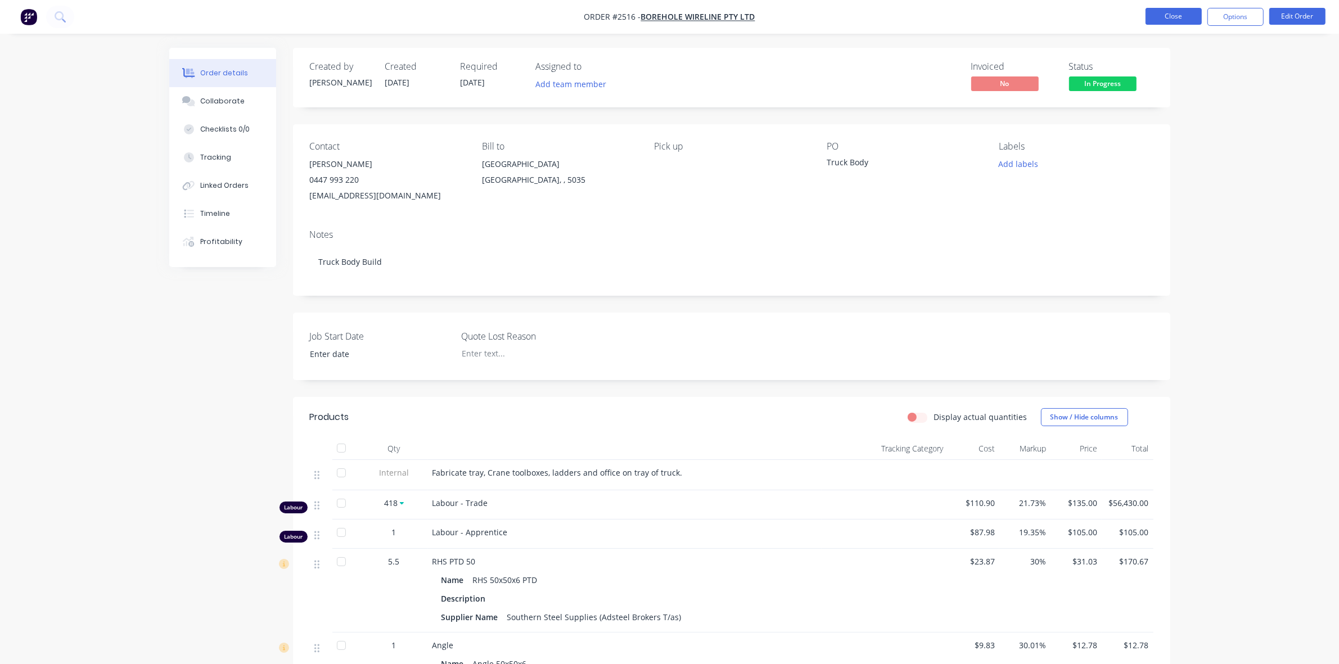
click at [1168, 17] on button "Close" at bounding box center [1173, 16] width 56 height 17
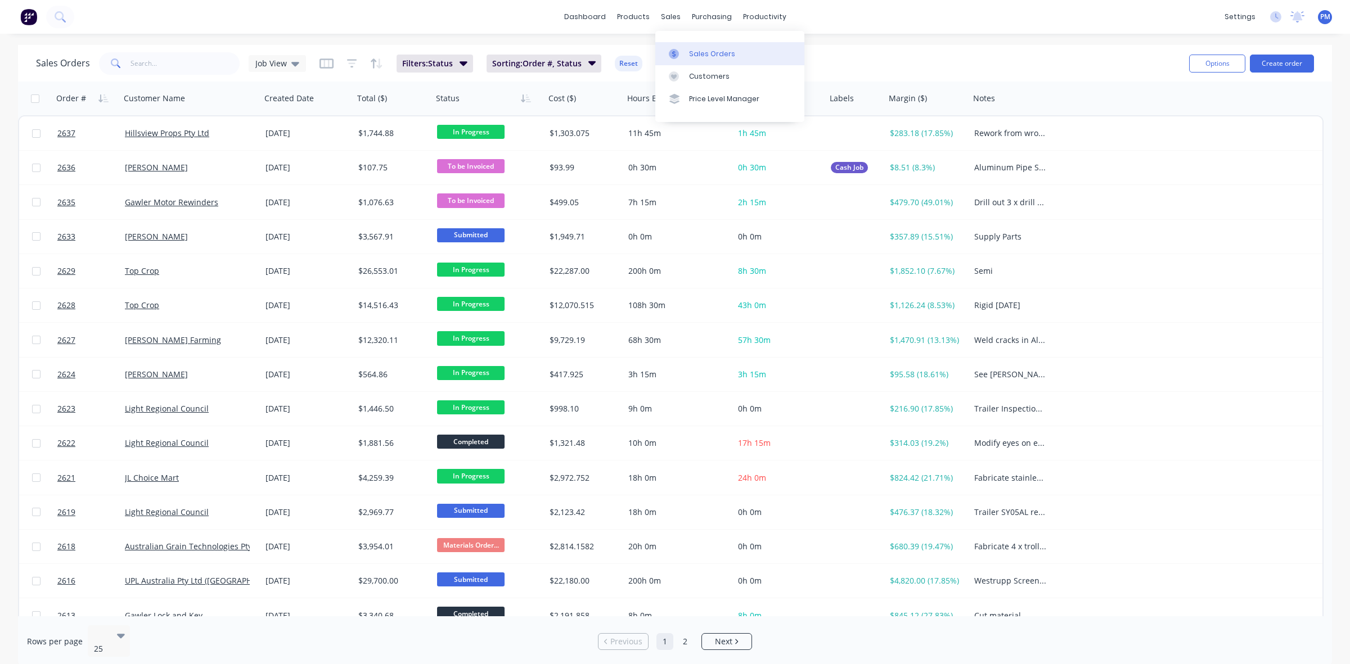
click at [697, 52] on div "Sales Orders" at bounding box center [712, 54] width 46 height 10
click at [698, 52] on div "Sales Orders" at bounding box center [712, 54] width 46 height 10
click at [737, 51] on div "Purchase Orders" at bounding box center [748, 54] width 60 height 10
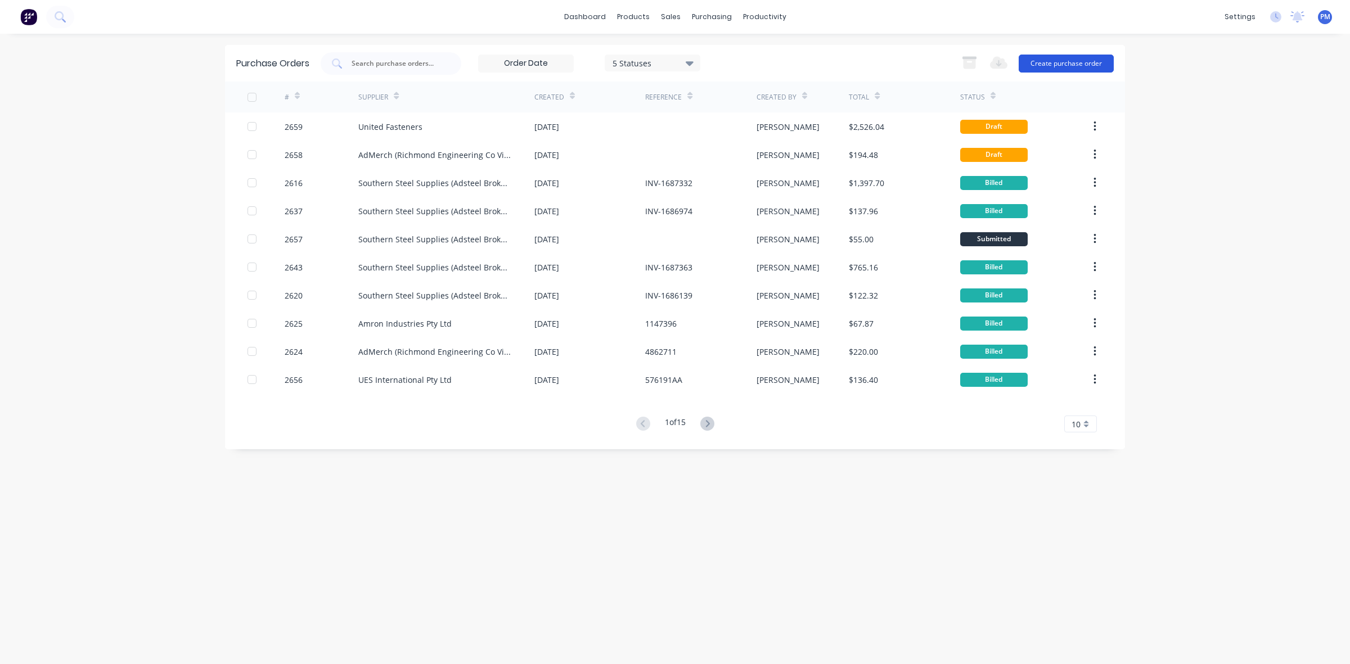
click at [1064, 61] on button "Create purchase order" at bounding box center [1065, 64] width 95 height 18
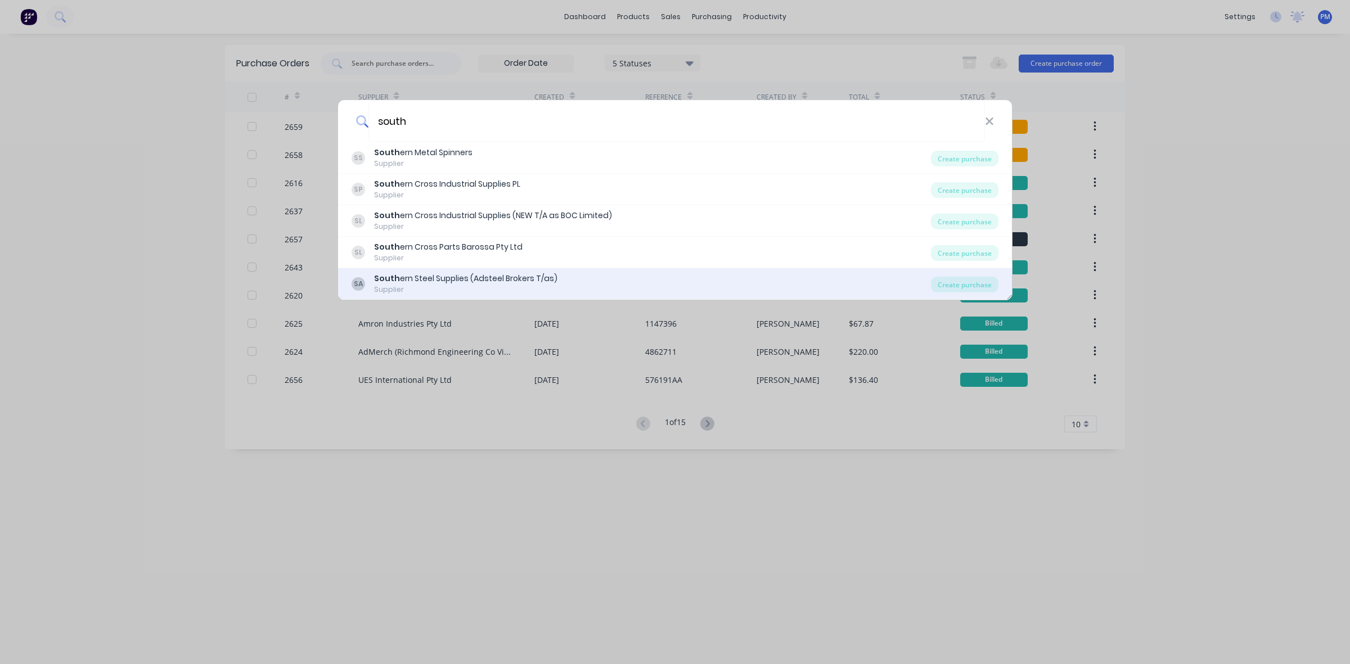
type input "south"
click at [522, 276] on div "South ern Steel Supplies (Adsteel Brokers T/as)" at bounding box center [465, 279] width 183 height 12
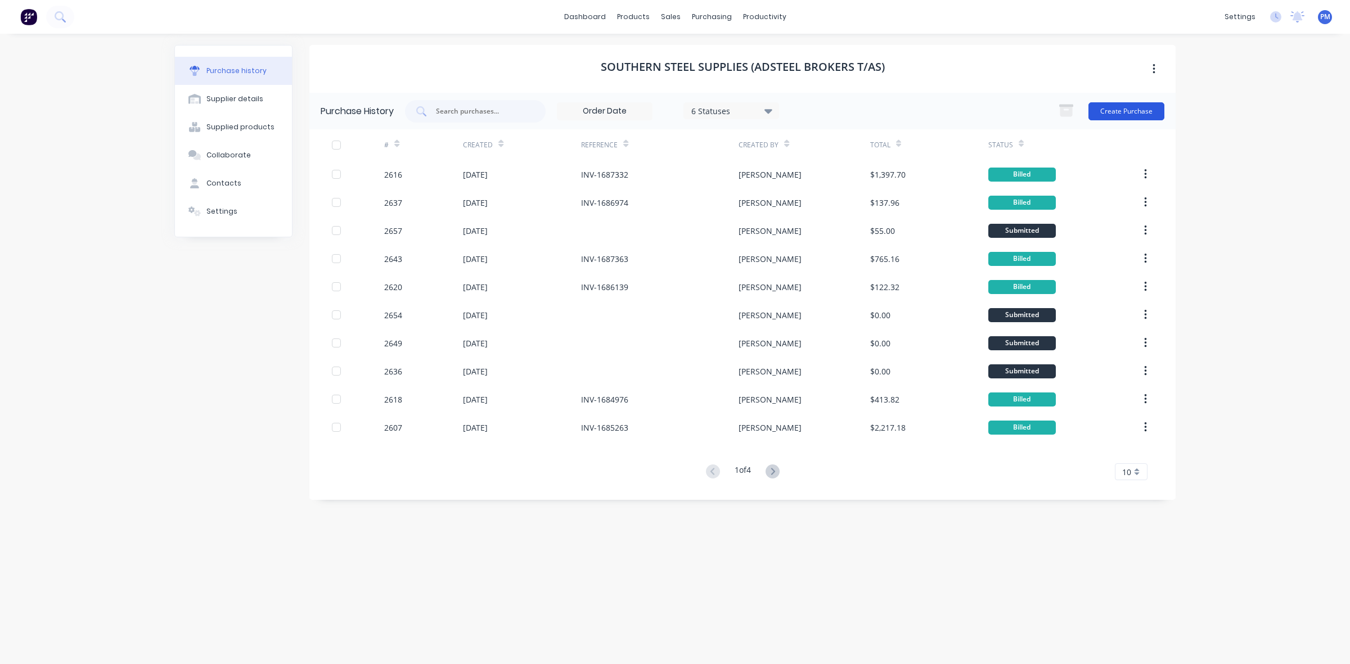
click at [1131, 110] on button "Create Purchase" at bounding box center [1126, 111] width 76 height 18
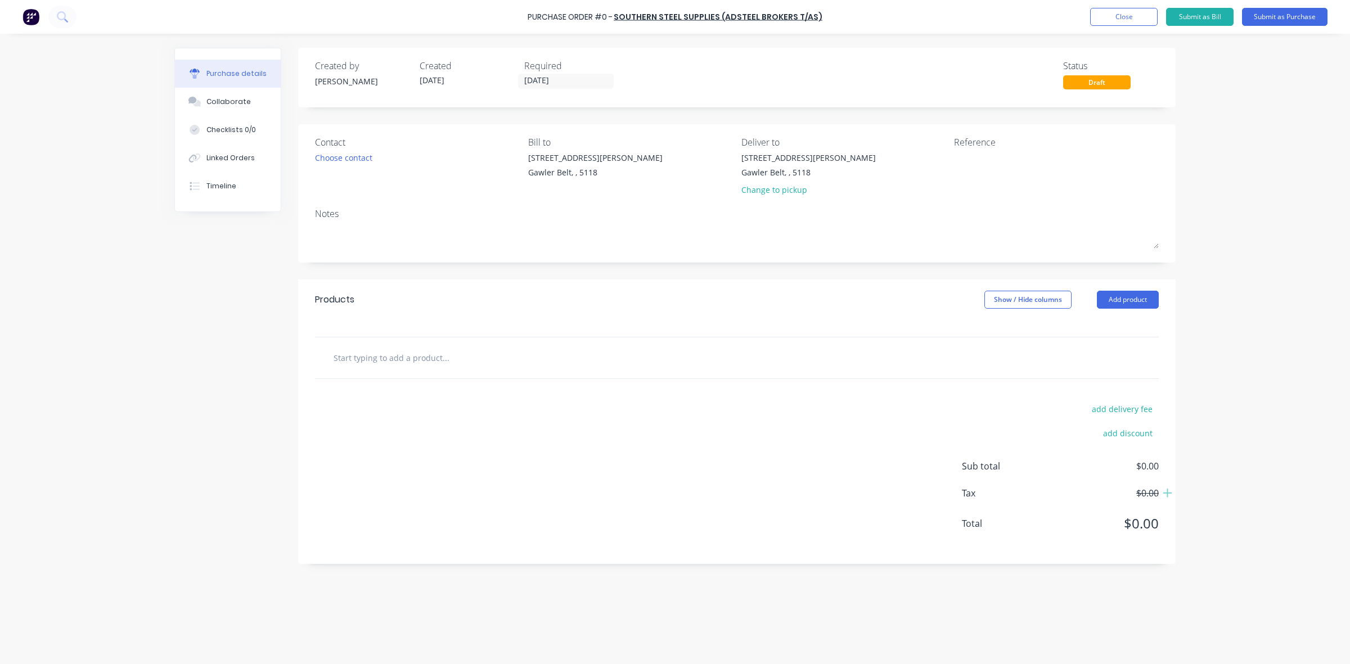
click at [363, 355] on input "text" at bounding box center [445, 357] width 225 height 22
click at [367, 359] on input "50x50x1.3" at bounding box center [445, 357] width 225 height 22
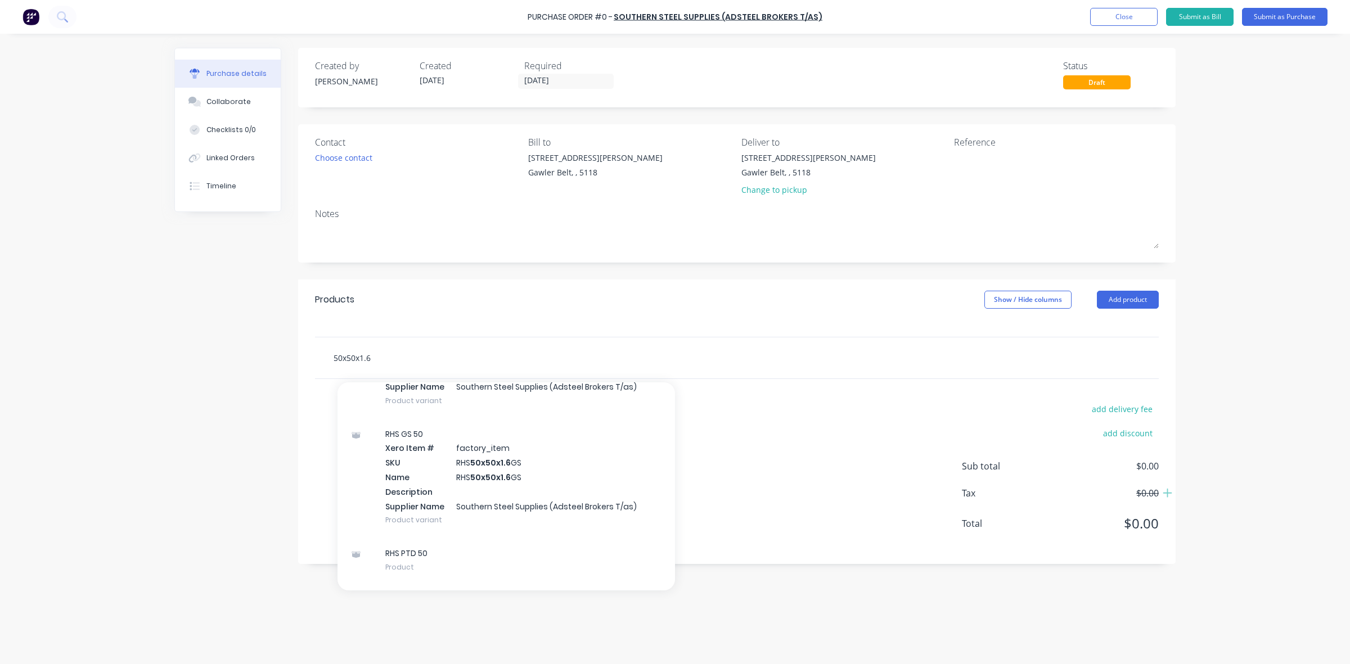
scroll to position [258, 0]
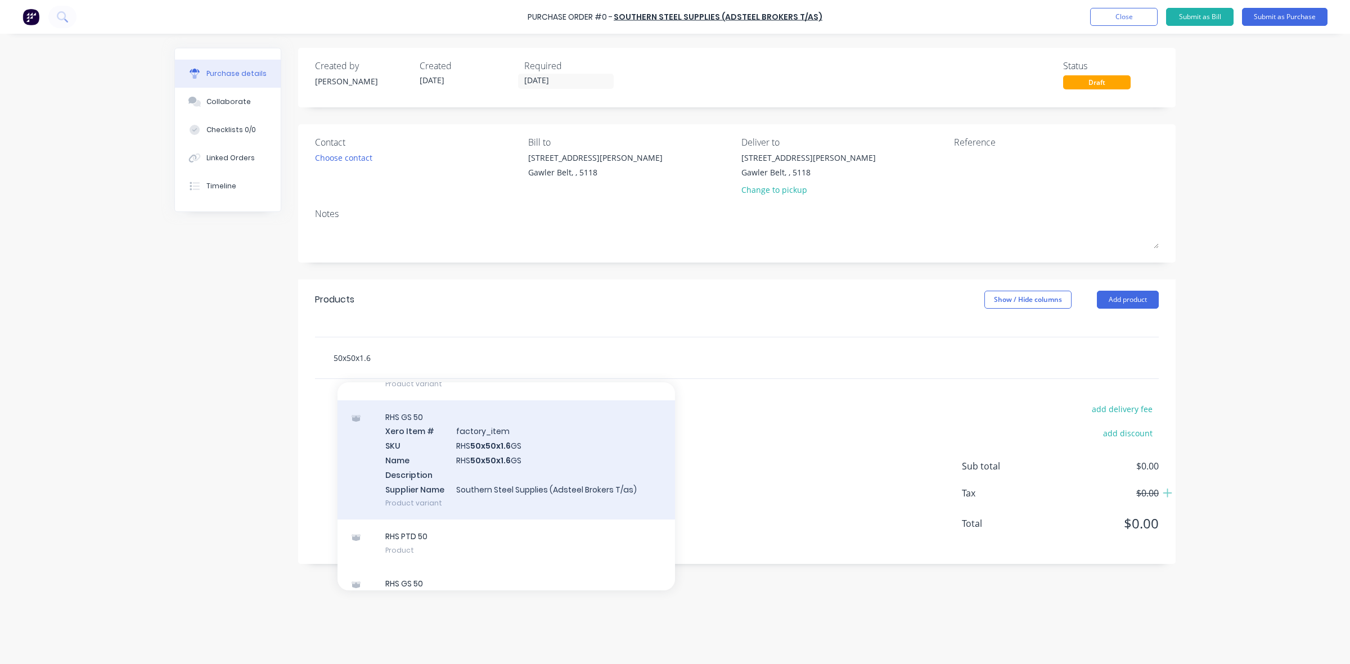
type input "50x50x1.6"
click at [524, 449] on div "RHS GS 50 Xero Item # factory_item SKU RHS 50x50x1.6 GS Name RHS 50x50x1.6 GS D…" at bounding box center [505, 460] width 337 height 120
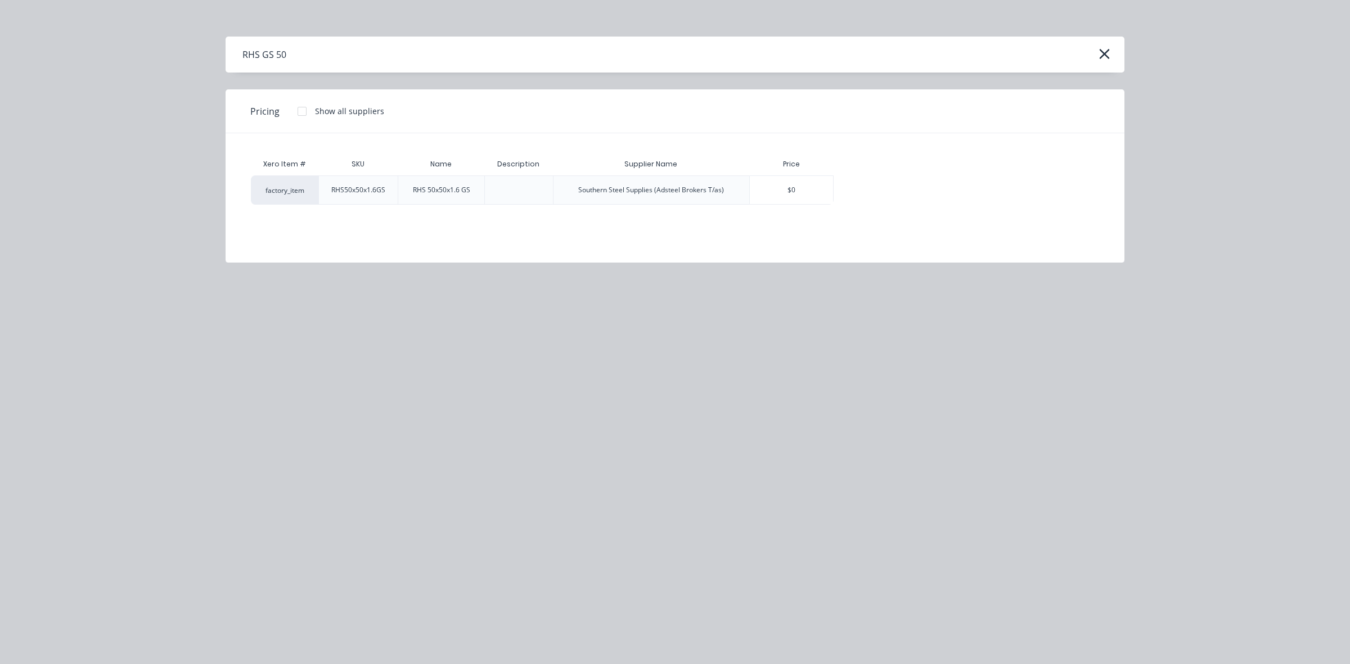
click at [437, 189] on div "RHS 50x50x1.6 GS" at bounding box center [441, 190] width 57 height 10
click at [789, 192] on div "$0" at bounding box center [791, 190] width 83 height 28
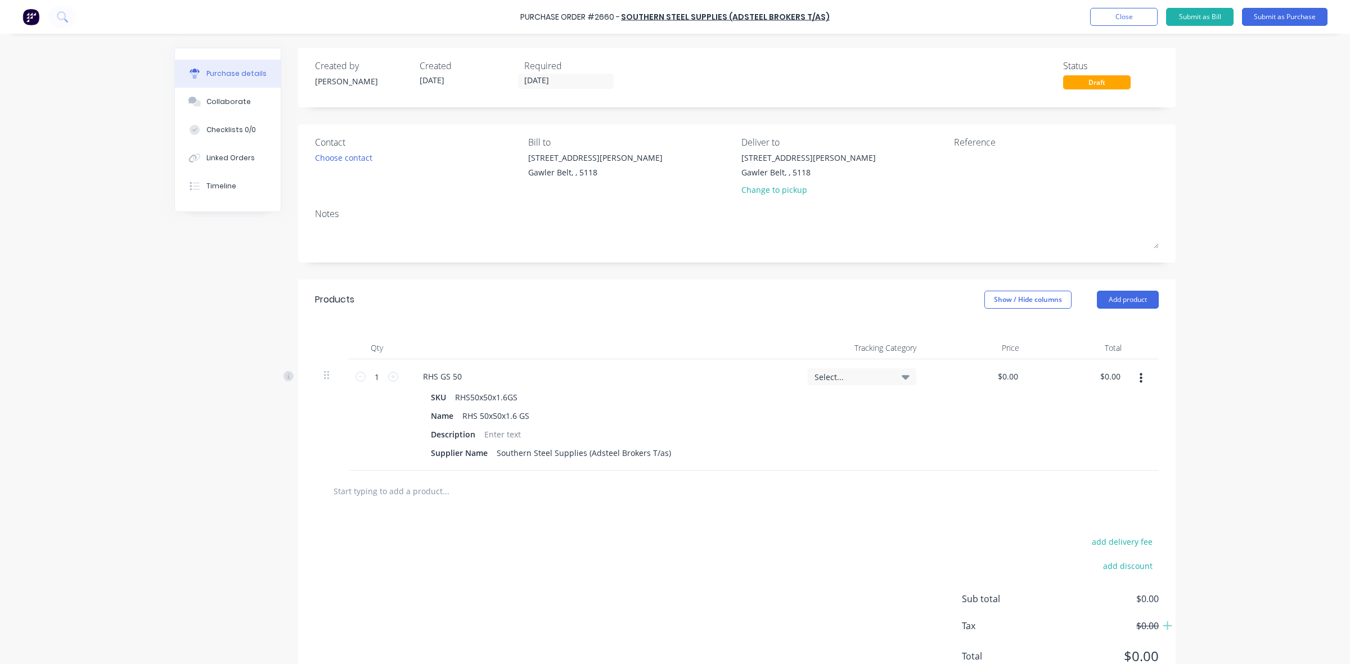
click at [1131, 378] on button "button" at bounding box center [1140, 378] width 26 height 20
click at [1077, 475] on button "Delete" at bounding box center [1106, 475] width 96 height 22
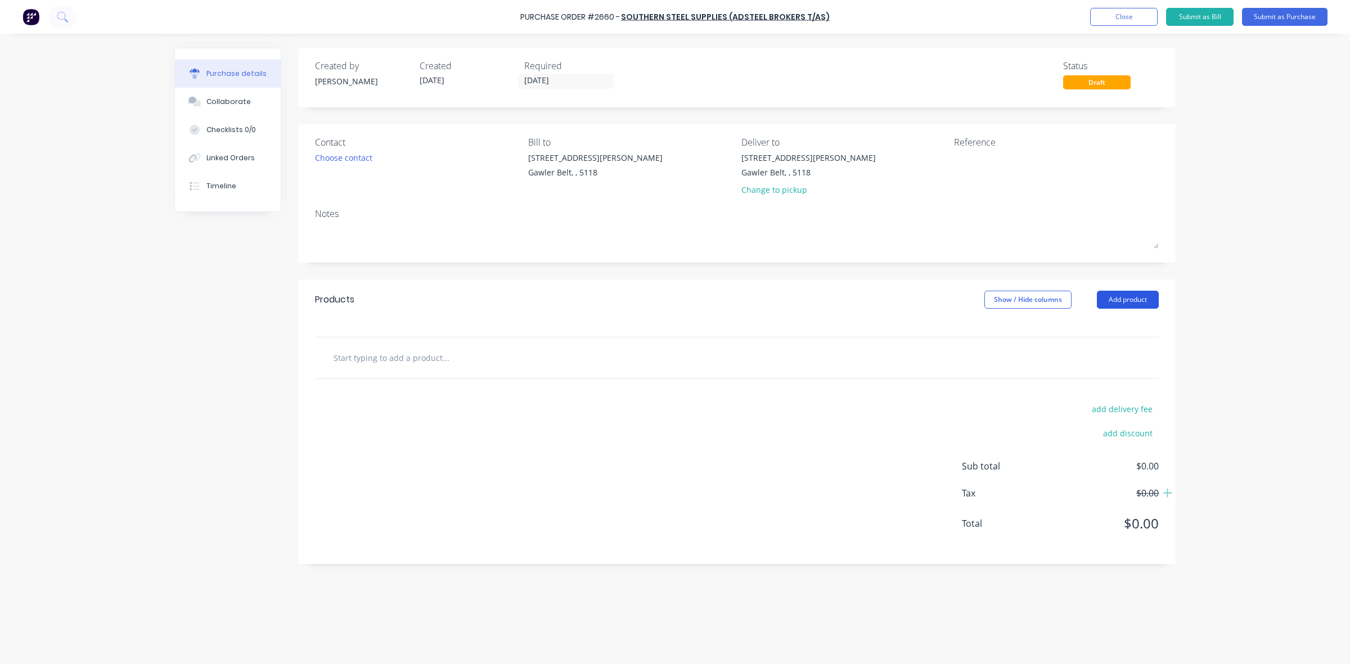
click at [1121, 299] on button "Add product" at bounding box center [1128, 300] width 62 height 18
click at [1095, 327] on div "Product catalogue" at bounding box center [1105, 329] width 87 height 16
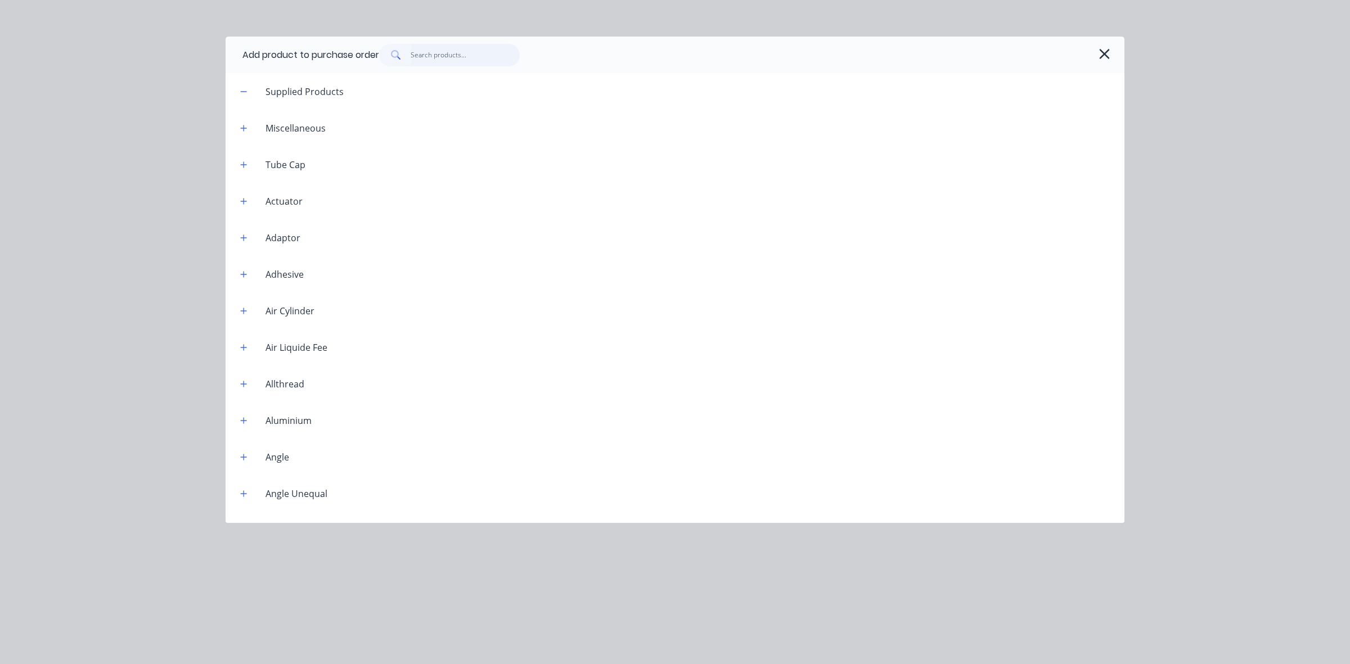
click at [430, 56] on input "text" at bounding box center [465, 55] width 110 height 22
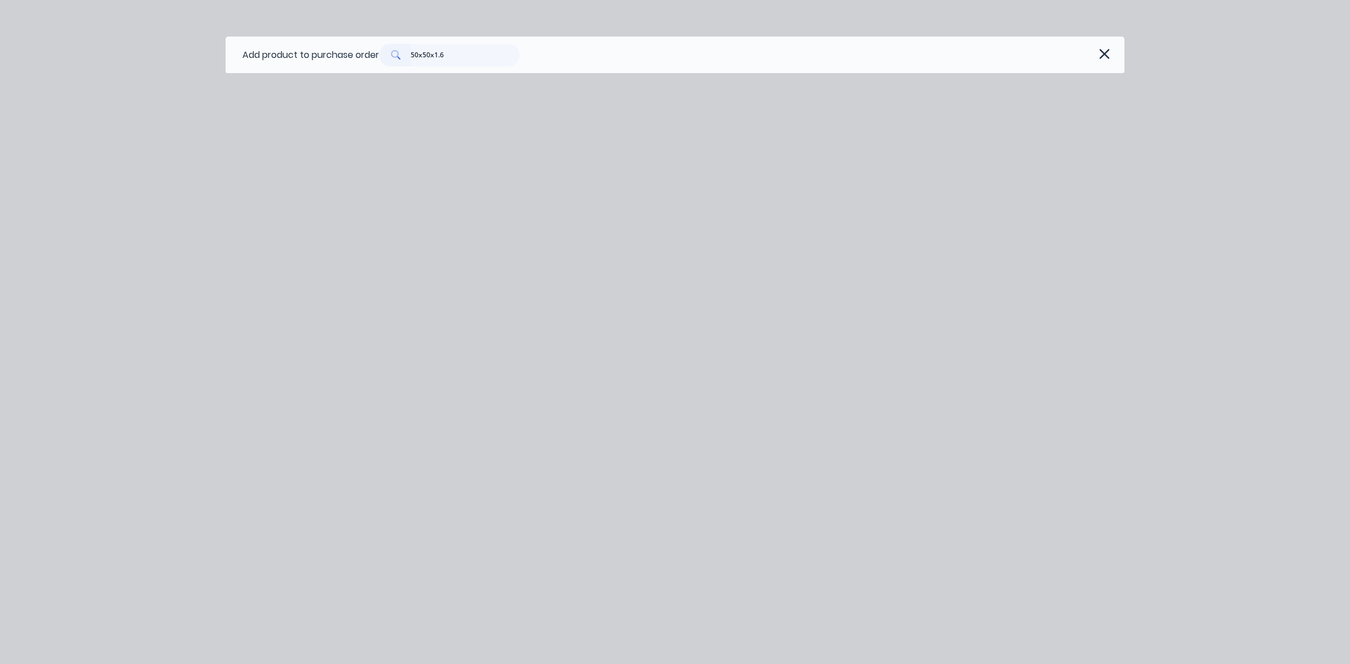
type input "50x50x1.6"
click at [395, 54] on icon at bounding box center [395, 54] width 8 height 8
click at [1103, 48] on icon "button" at bounding box center [1104, 54] width 12 height 16
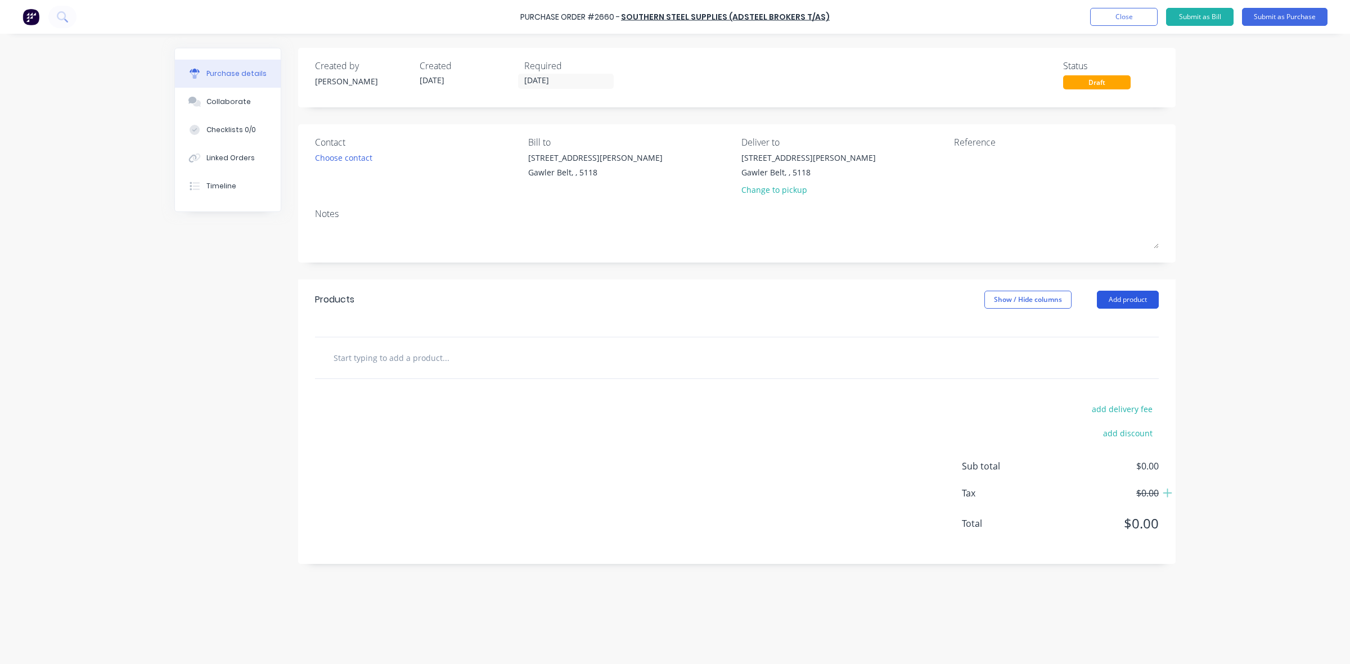
click at [1135, 295] on button "Add product" at bounding box center [1128, 300] width 62 height 18
click at [1092, 332] on div "Product catalogue" at bounding box center [1105, 329] width 87 height 16
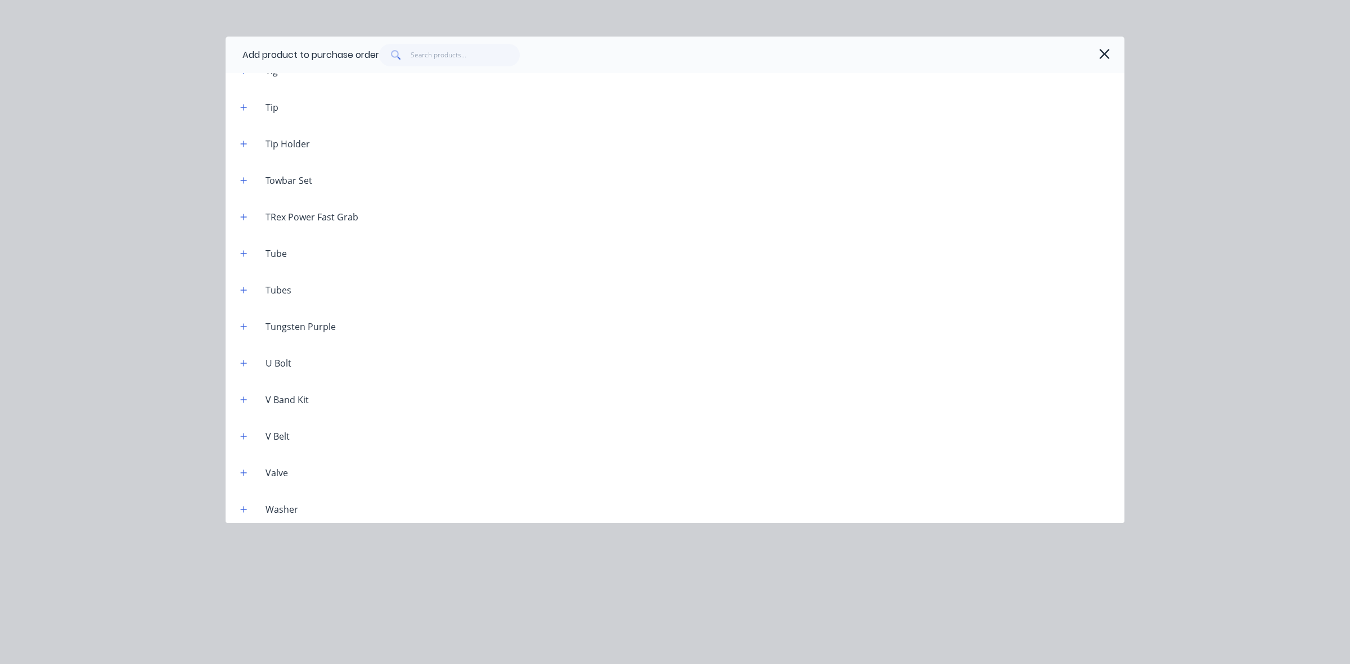
scroll to position [4920, 0]
click at [245, 218] on icon "button" at bounding box center [243, 215] width 7 height 8
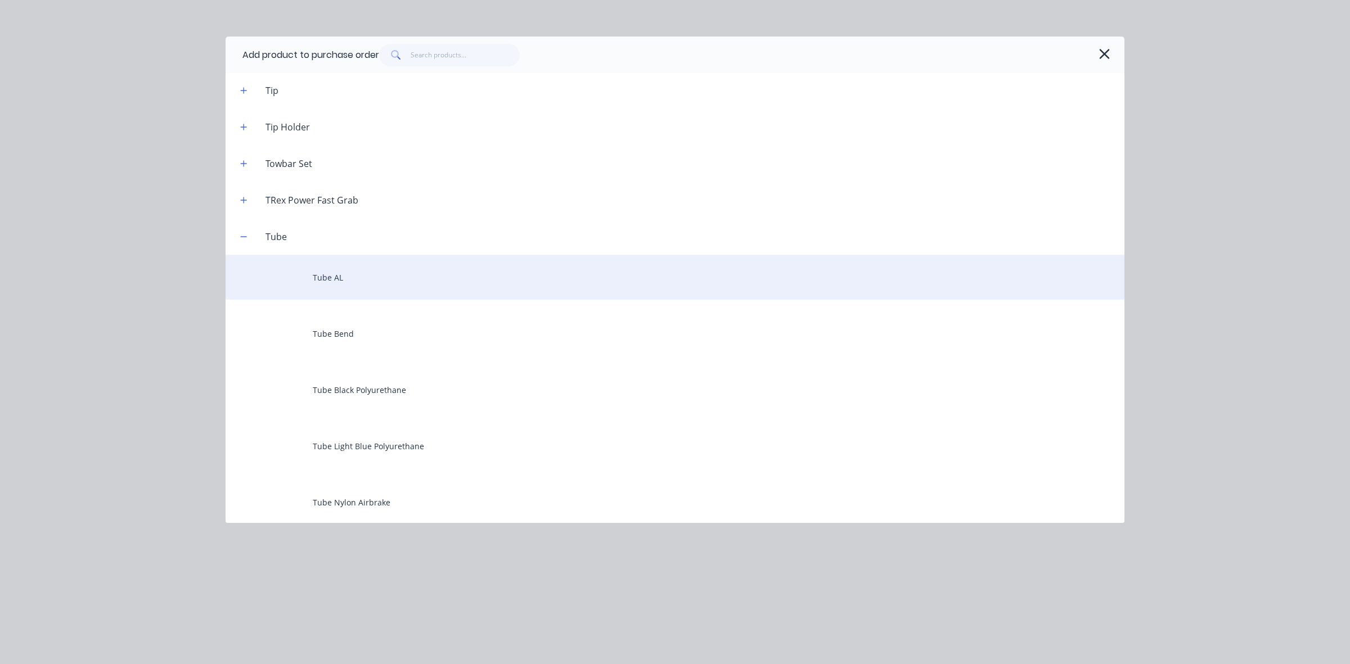
scroll to position [4850, 0]
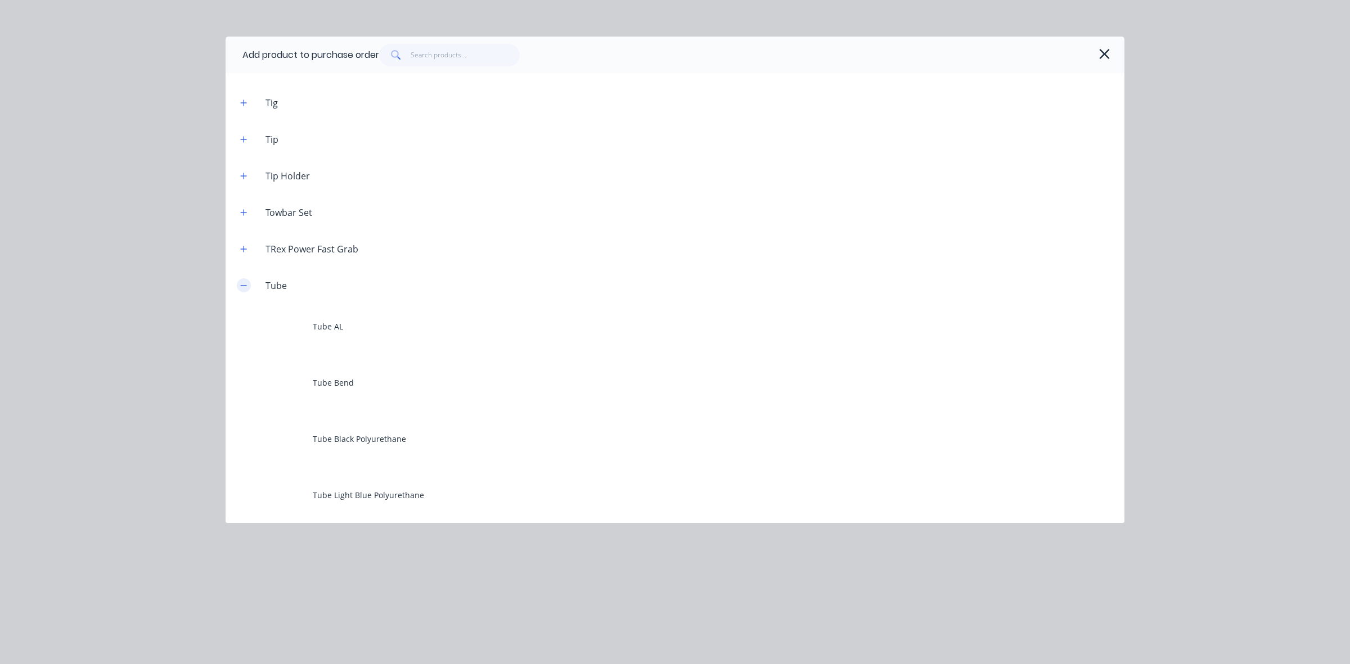
click at [241, 285] on icon "button" at bounding box center [244, 285] width 6 height 1
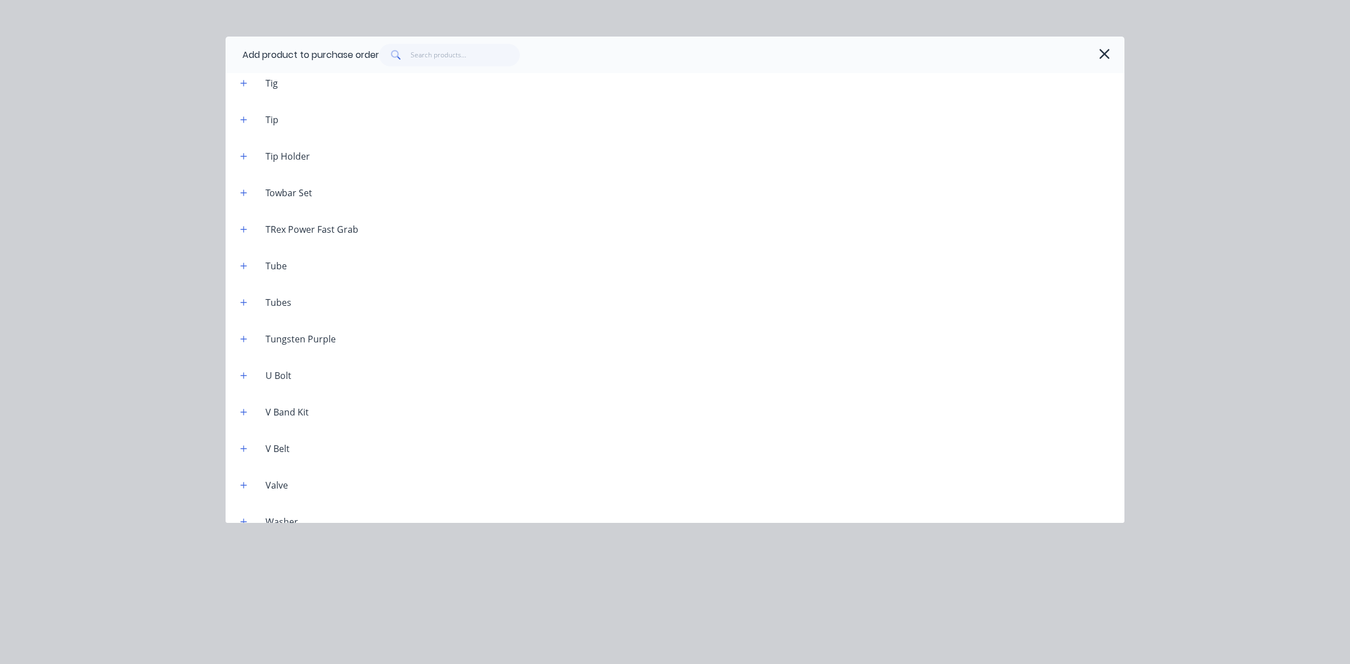
scroll to position [4788, 0]
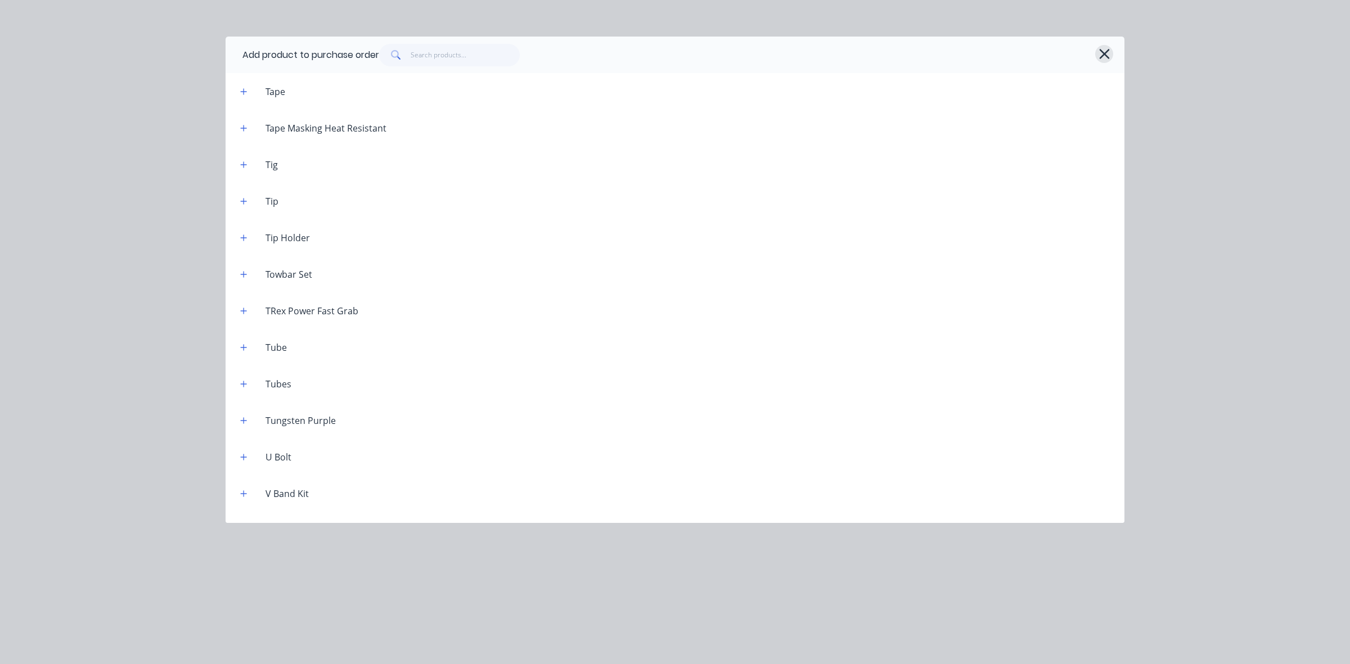
click at [1103, 51] on icon "button" at bounding box center [1104, 54] width 12 height 16
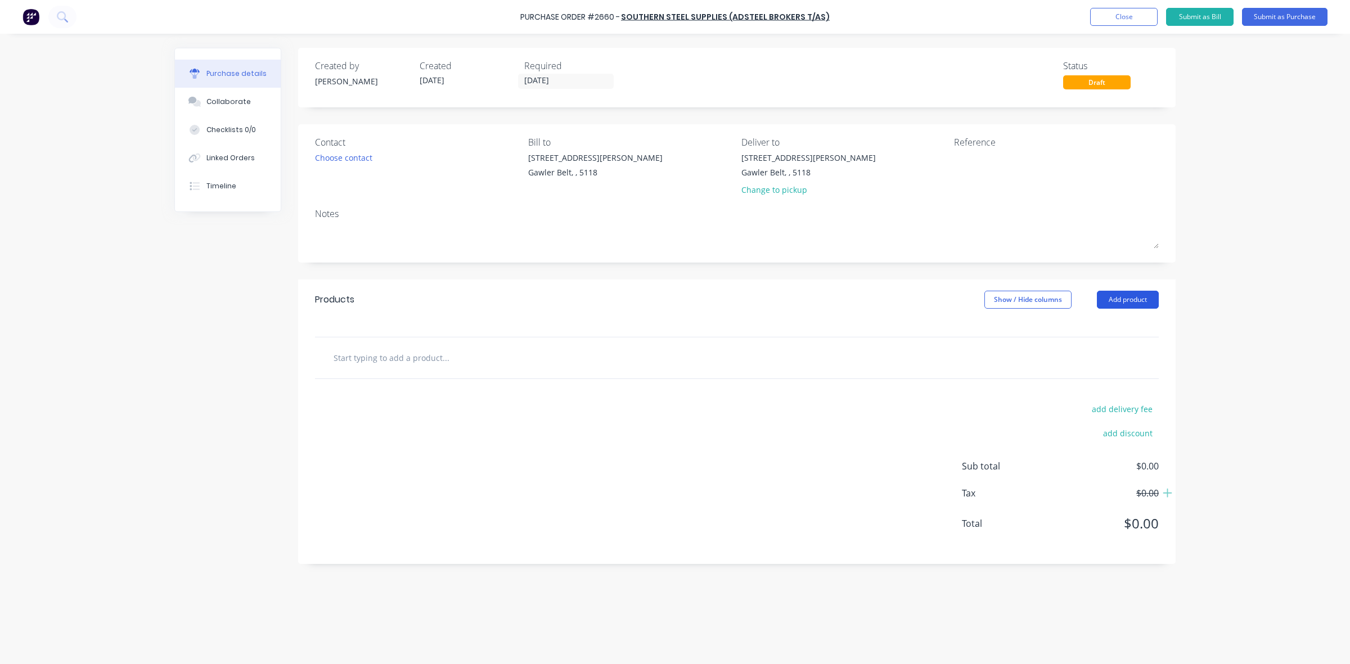
click at [1132, 294] on button "Add product" at bounding box center [1128, 300] width 62 height 18
click at [1095, 372] on div "Lineal metre product" at bounding box center [1105, 374] width 87 height 16
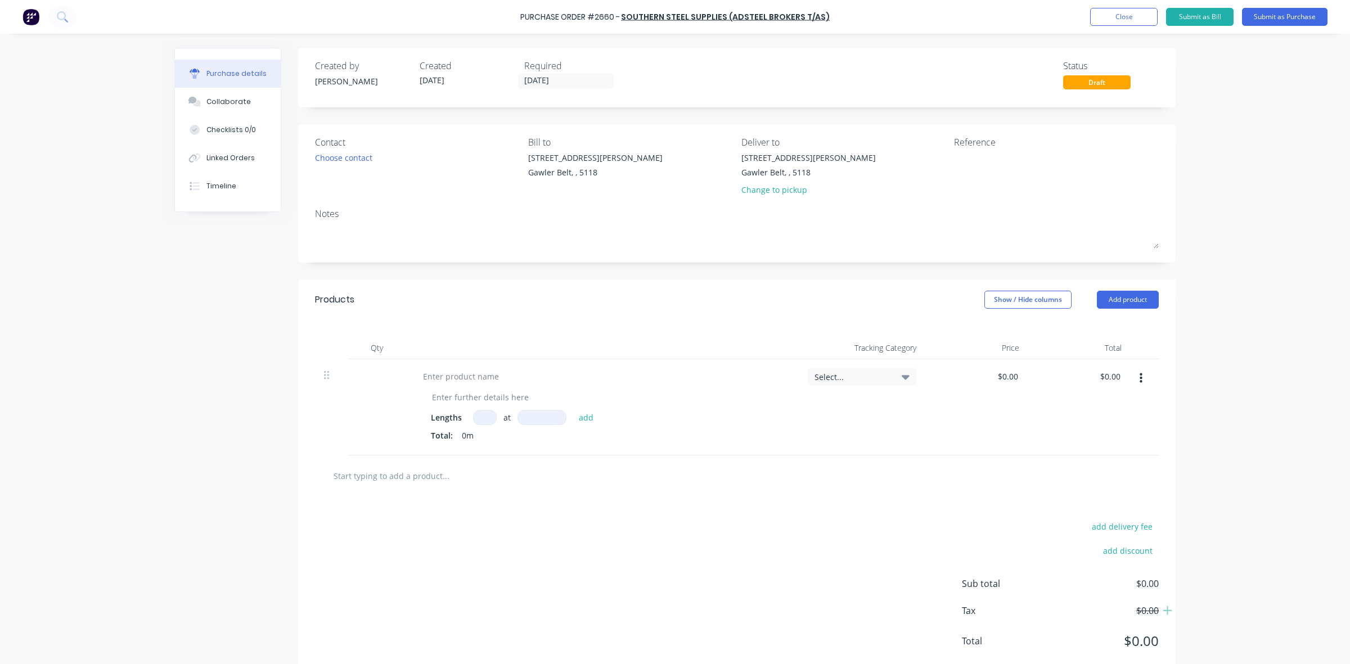
click at [1133, 372] on button "button" at bounding box center [1140, 378] width 26 height 20
drag, startPoint x: 1095, startPoint y: 430, endPoint x: 1081, endPoint y: 471, distance: 43.4
click at [1081, 471] on div "Save to catalogue Duplicate Exclude from tax Delete" at bounding box center [1106, 442] width 96 height 96
click at [1080, 475] on button "Delete" at bounding box center [1106, 475] width 96 height 22
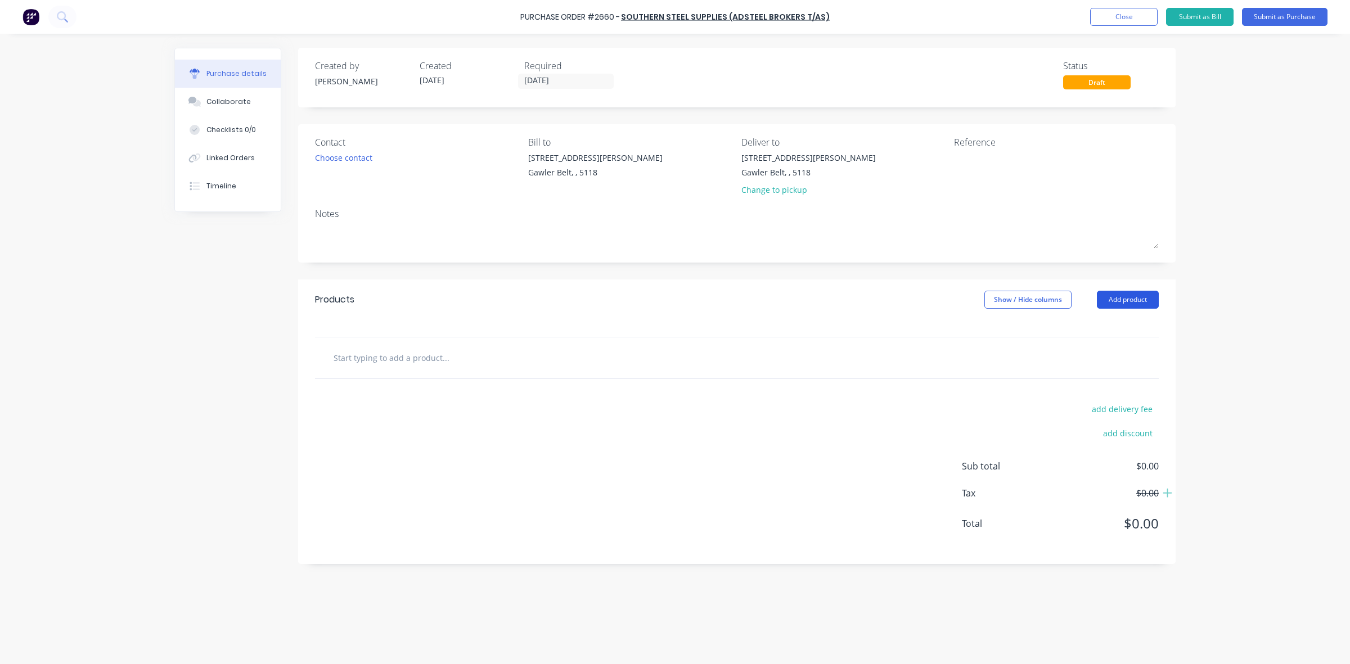
click at [1123, 299] on button "Add product" at bounding box center [1128, 300] width 62 height 18
click at [1093, 360] on button "Basic product" at bounding box center [1105, 351] width 107 height 22
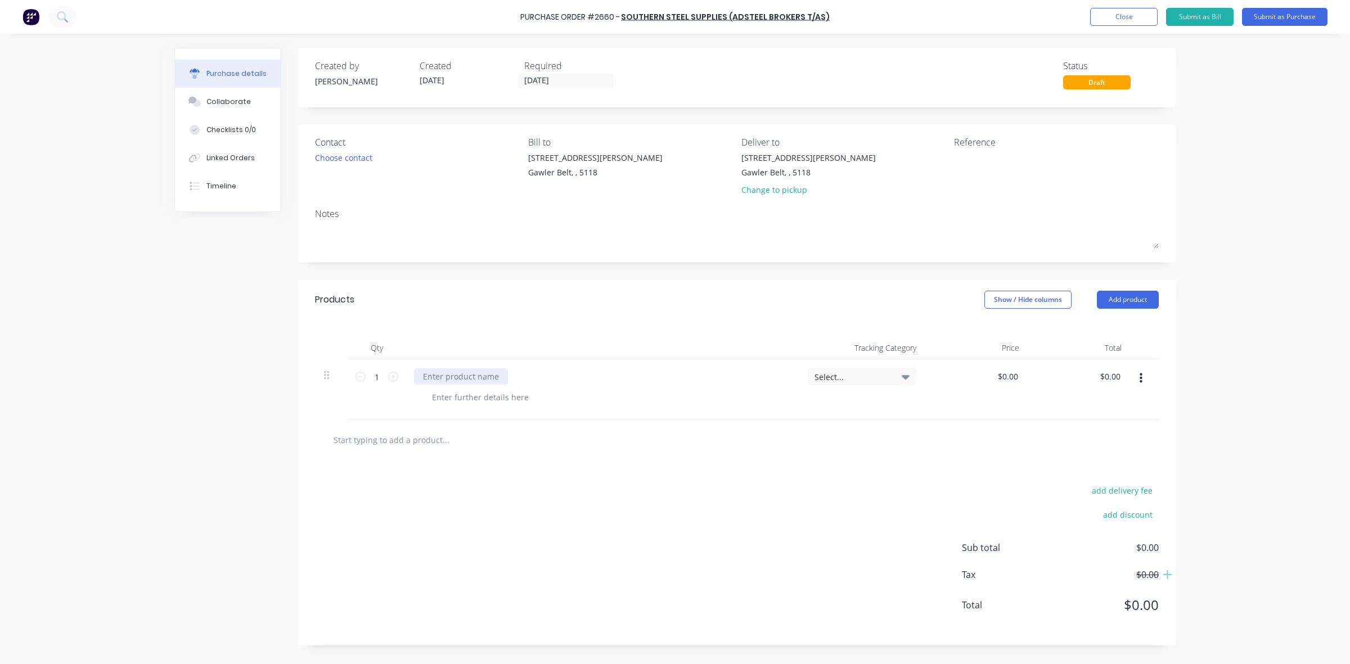
click at [453, 376] on div at bounding box center [461, 376] width 94 height 16
click at [526, 383] on div "50x50x1.6" at bounding box center [602, 376] width 376 height 16
click at [1142, 378] on button "button" at bounding box center [1140, 378] width 26 height 20
click at [1088, 476] on button "Delete" at bounding box center [1106, 475] width 96 height 22
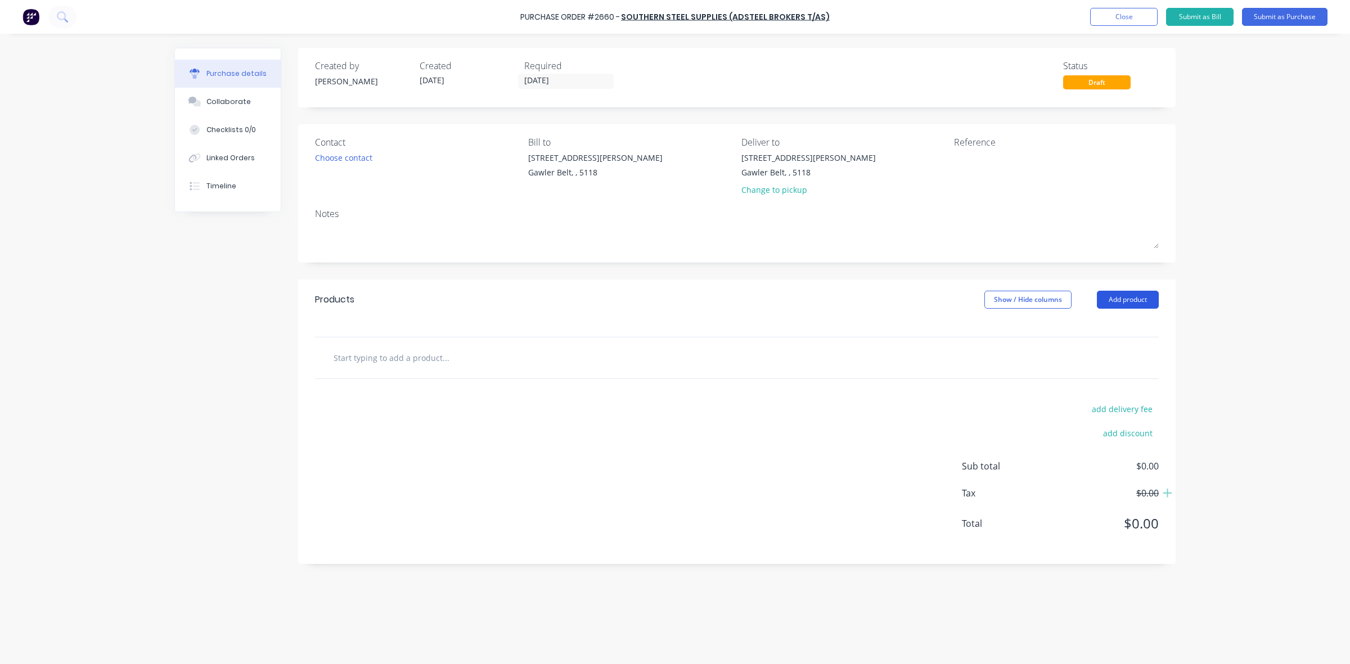
click at [1117, 303] on button "Add product" at bounding box center [1128, 300] width 62 height 18
click at [1094, 331] on div "Product catalogue" at bounding box center [1105, 329] width 87 height 16
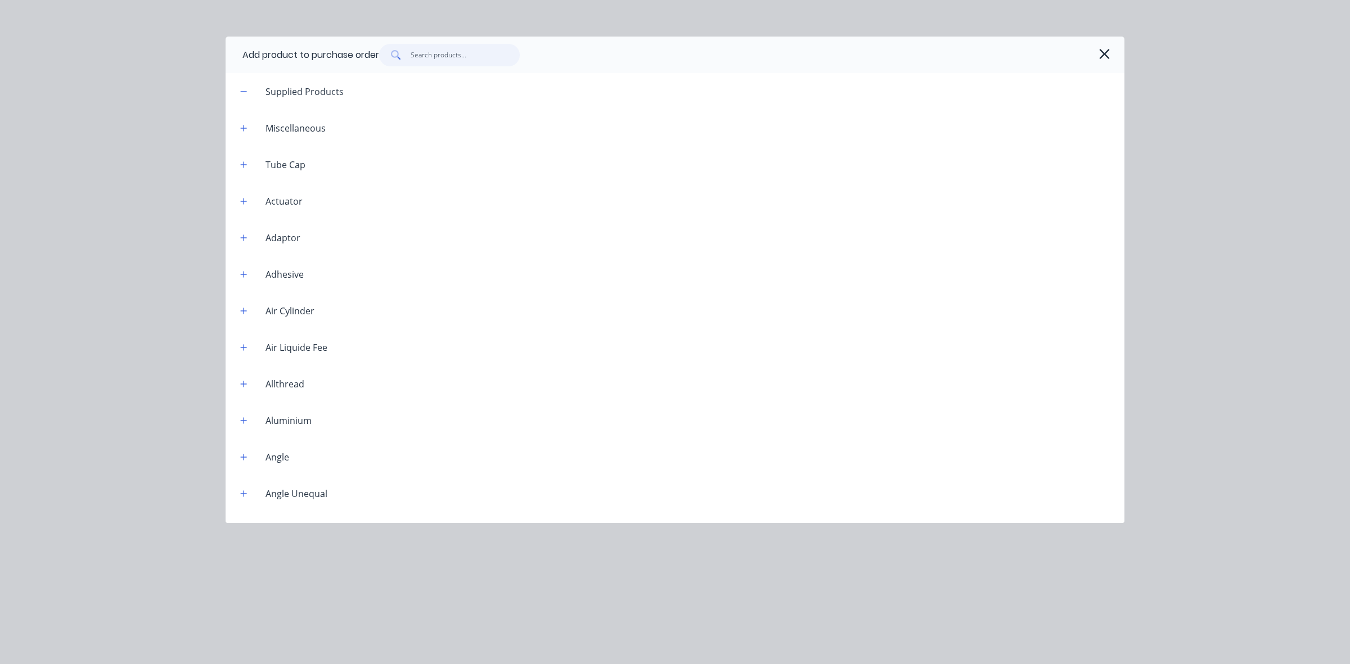
click at [419, 57] on input "text" at bounding box center [465, 55] width 110 height 22
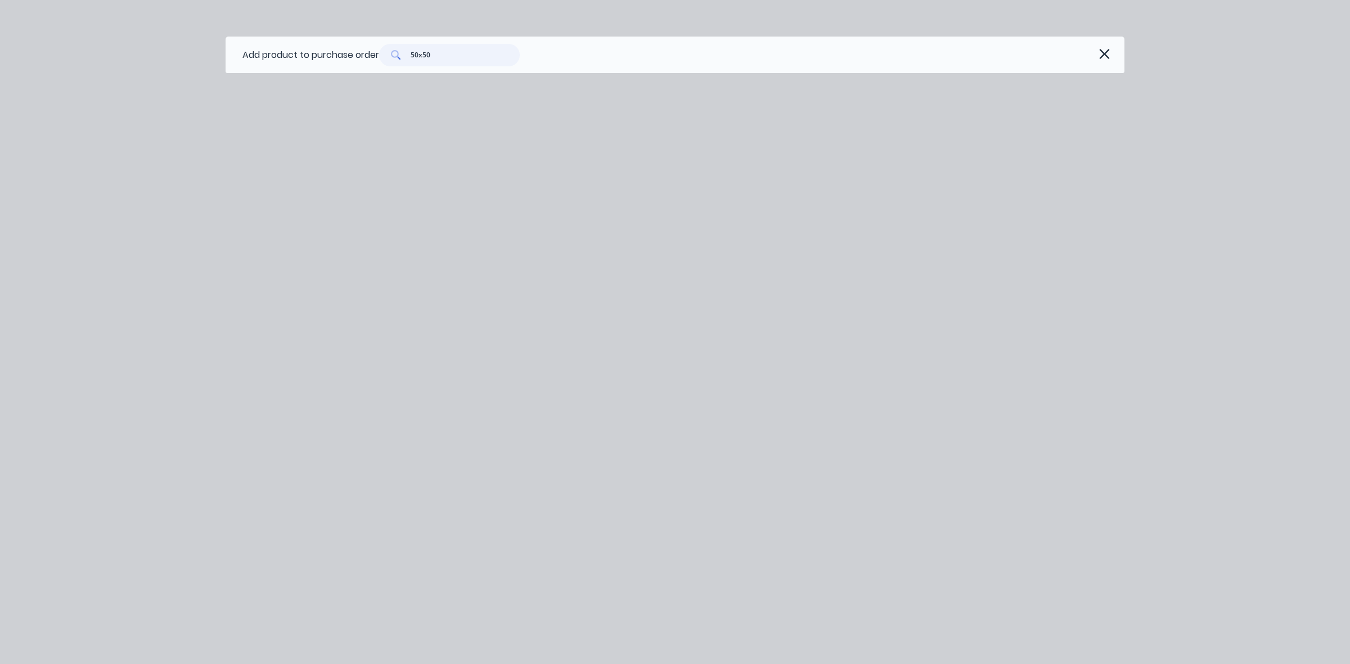
drag, startPoint x: 439, startPoint y: 52, endPoint x: 410, endPoint y: 49, distance: 28.8
click at [410, 49] on div "50x50" at bounding box center [449, 55] width 141 height 22
type input "50"
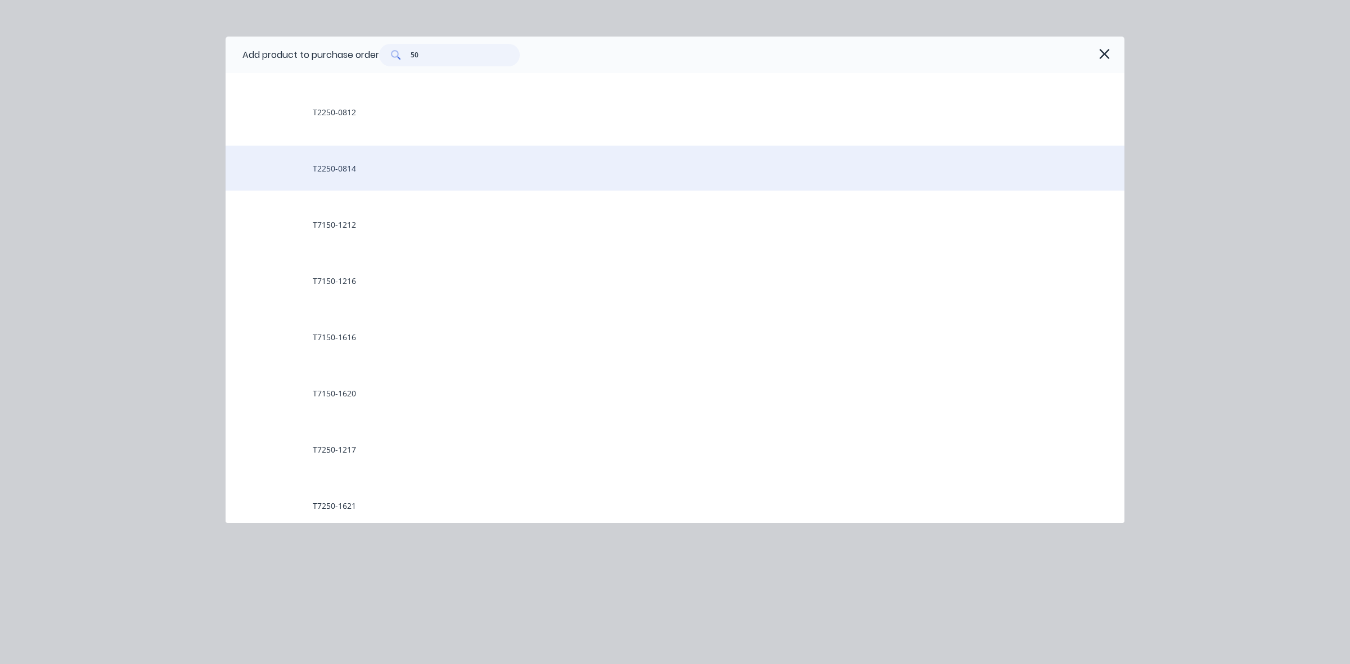
scroll to position [709, 0]
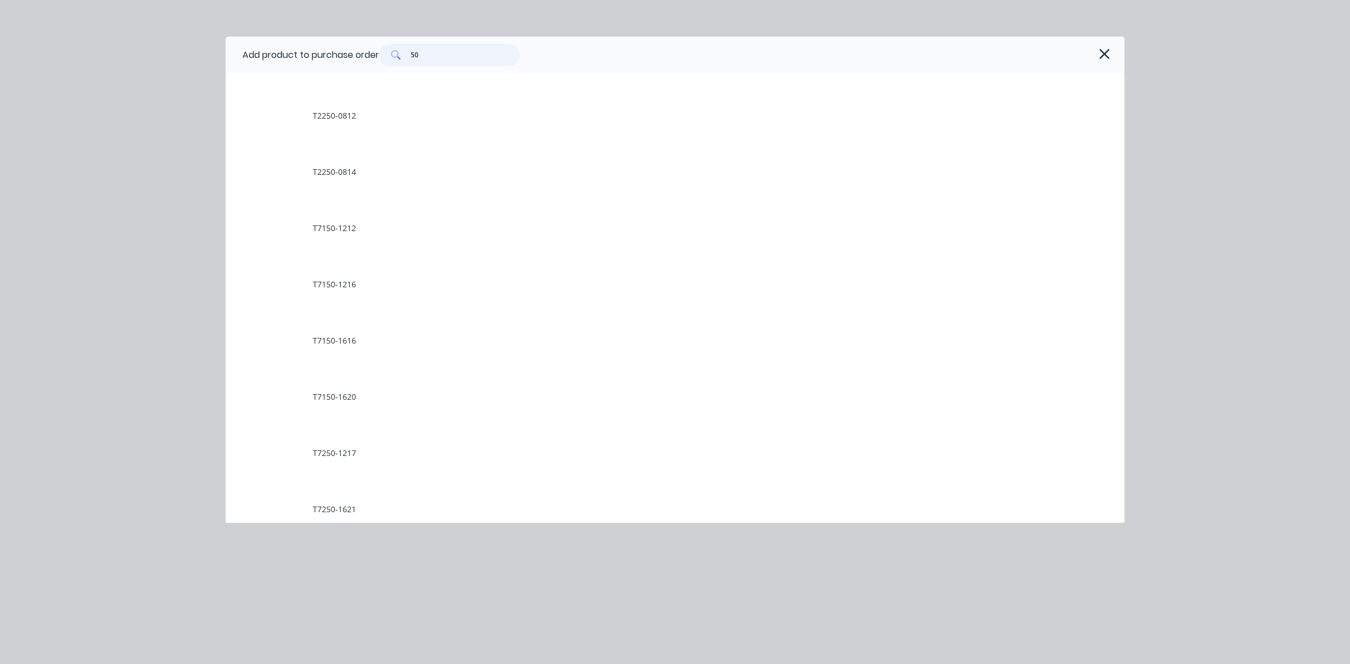
drag, startPoint x: 425, startPoint y: 57, endPoint x: 412, endPoint y: 57, distance: 12.9
click at [412, 57] on div "50" at bounding box center [449, 55] width 141 height 22
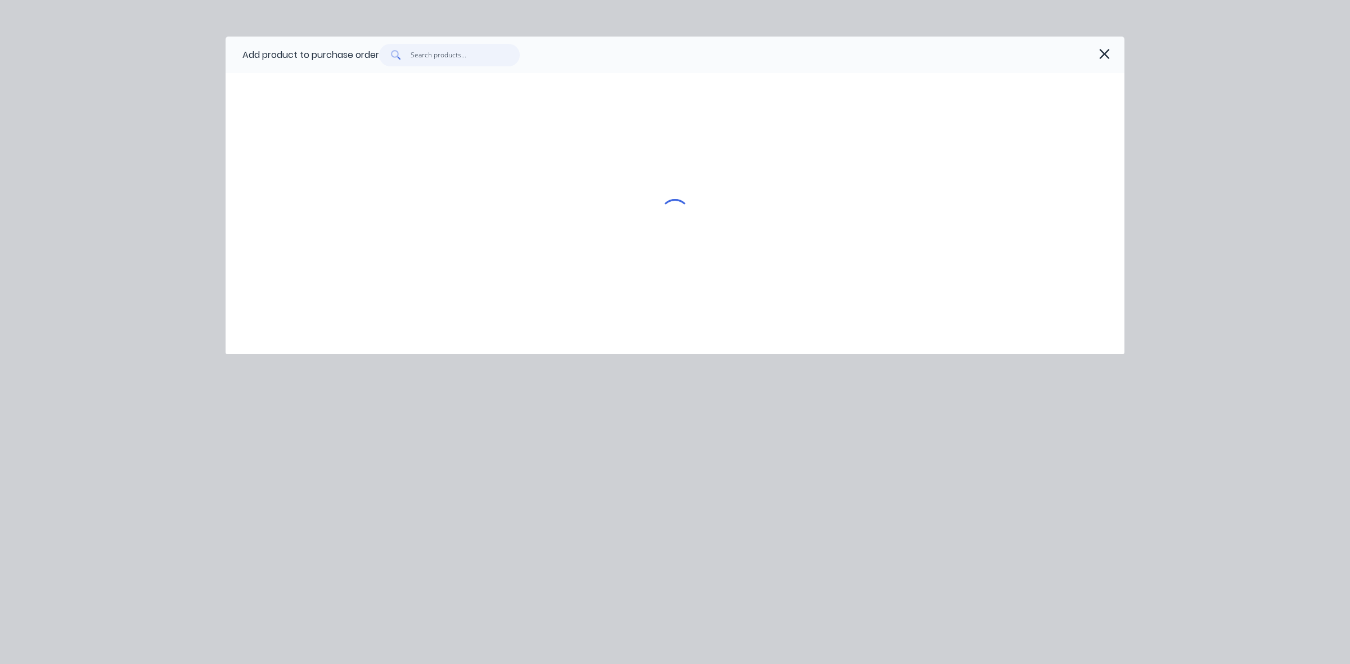
scroll to position [0, 0]
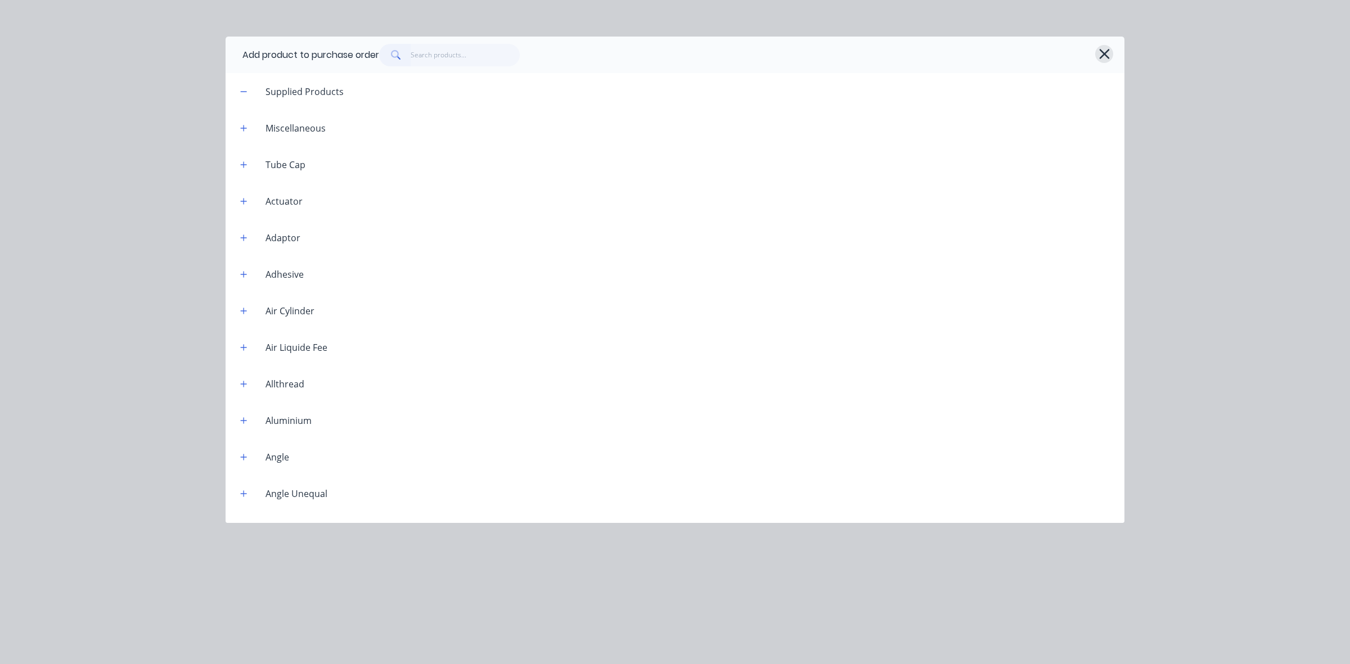
click at [1098, 52] on icon "button" at bounding box center [1104, 54] width 12 height 16
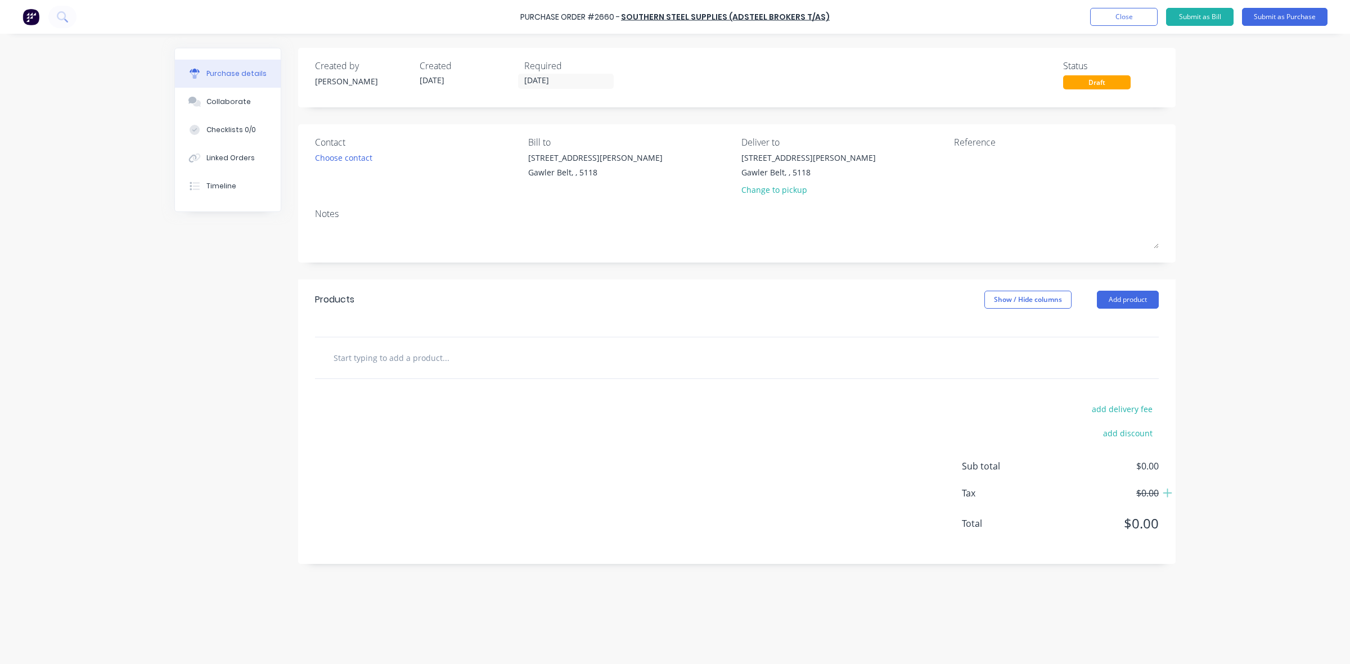
click at [358, 358] on input "text" at bounding box center [445, 357] width 225 height 22
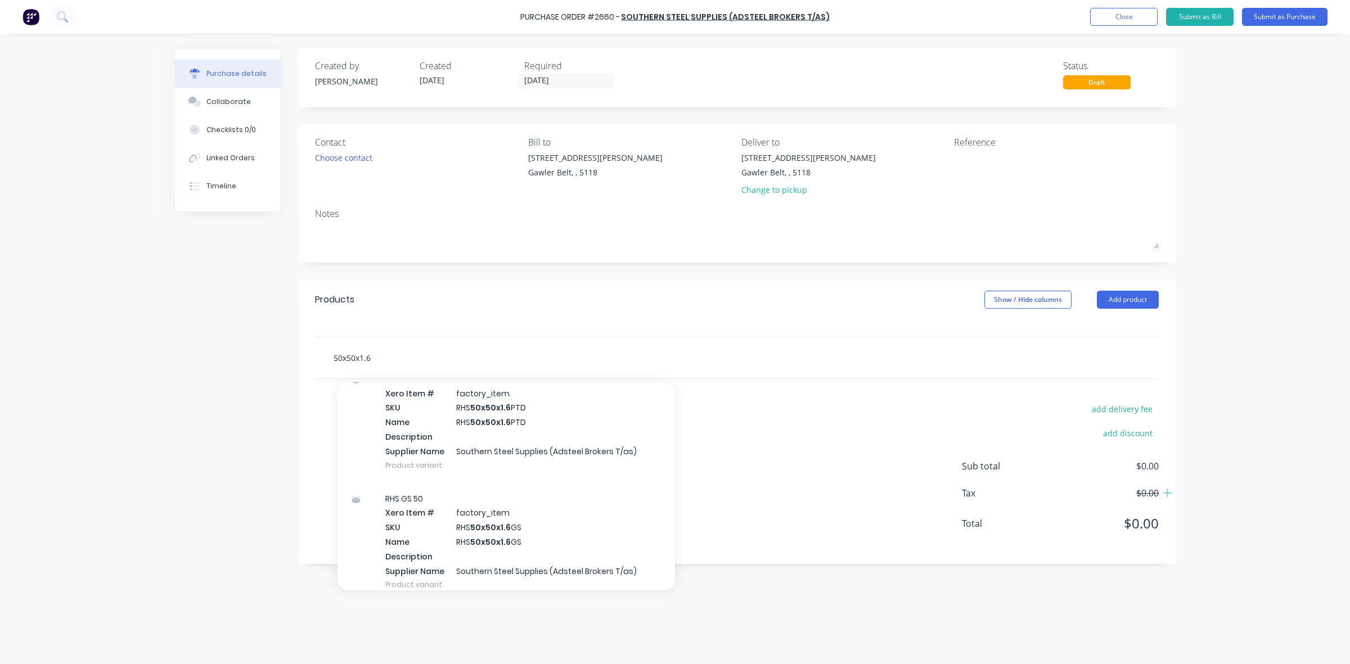
scroll to position [211, 0]
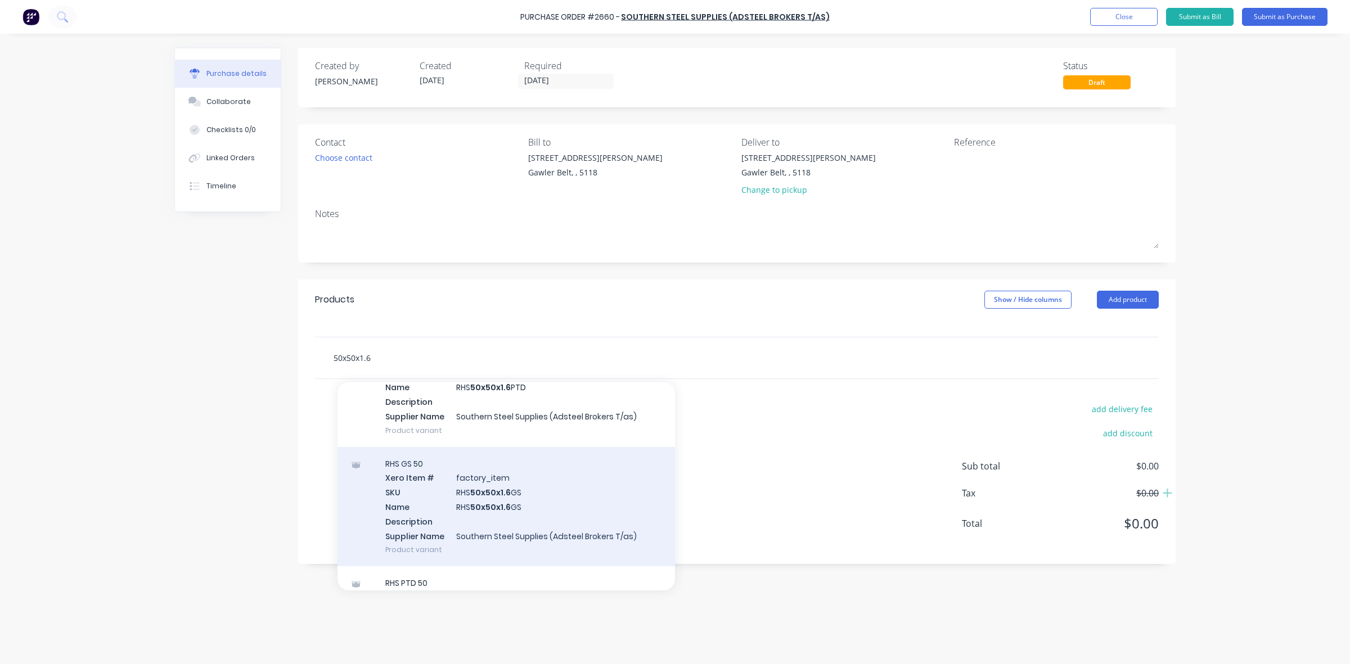
type input "50x50x1.6"
click at [485, 498] on div "RHS GS 50 Xero Item # factory_item SKU RHS 50x50x1.6 GS Name RHS 50x50x1.6 GS D…" at bounding box center [505, 507] width 337 height 120
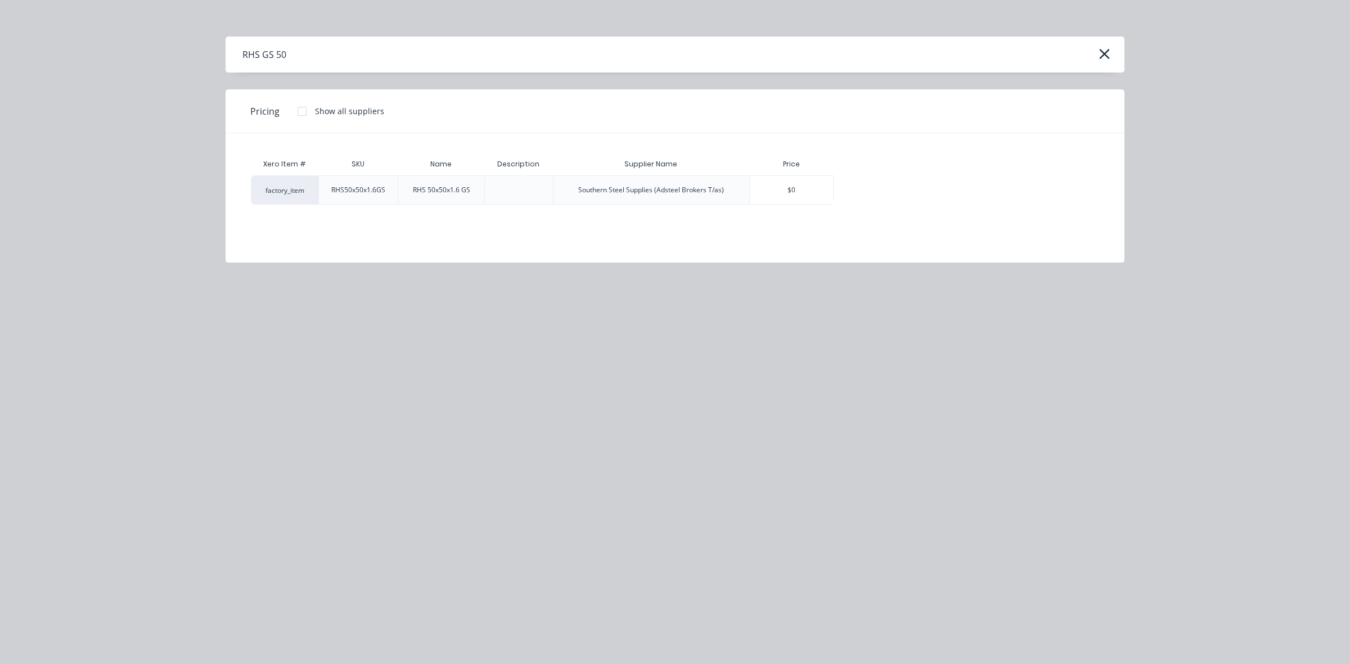
click at [680, 193] on div "Southern Steel Supplies (Adsteel Brokers T/as)" at bounding box center [651, 190] width 146 height 10
click at [288, 187] on div "factory_item" at bounding box center [284, 189] width 67 height 29
click at [692, 185] on div "Southern Steel Supplies (Adsteel Brokers T/as)" at bounding box center [651, 190] width 146 height 10
click at [774, 193] on div "$0" at bounding box center [791, 190] width 83 height 28
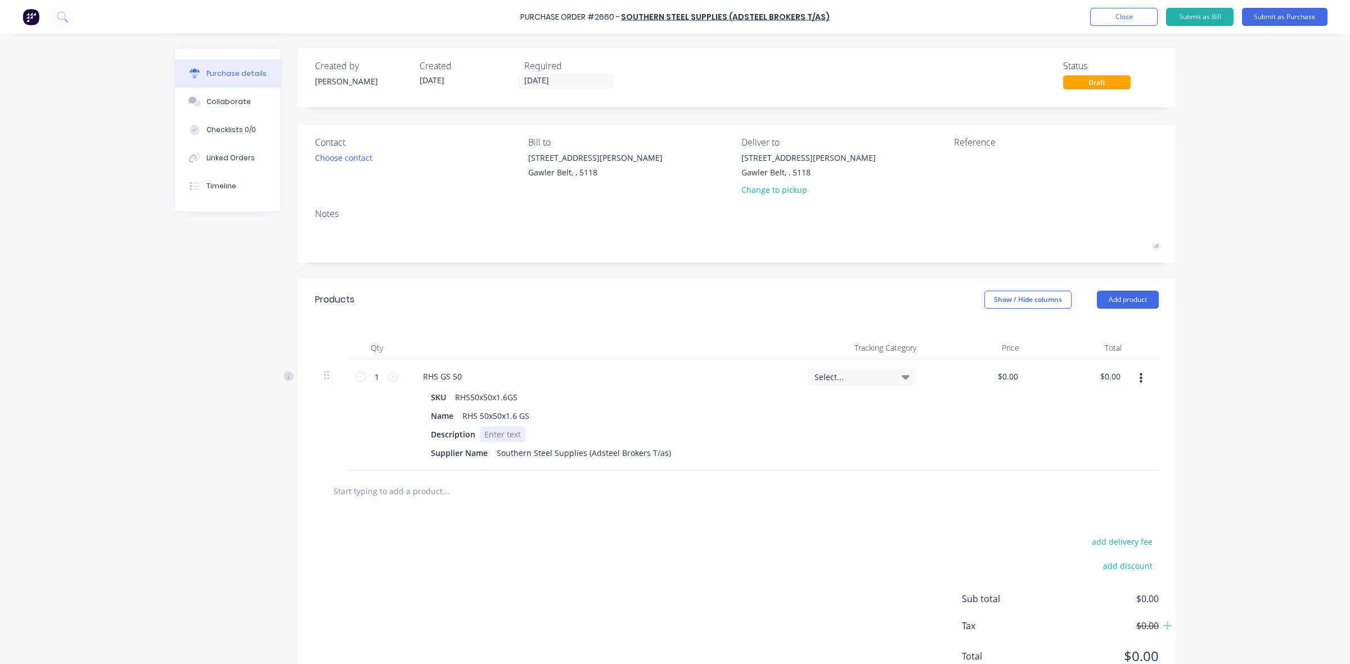
click at [494, 433] on div at bounding box center [503, 434] width 46 height 16
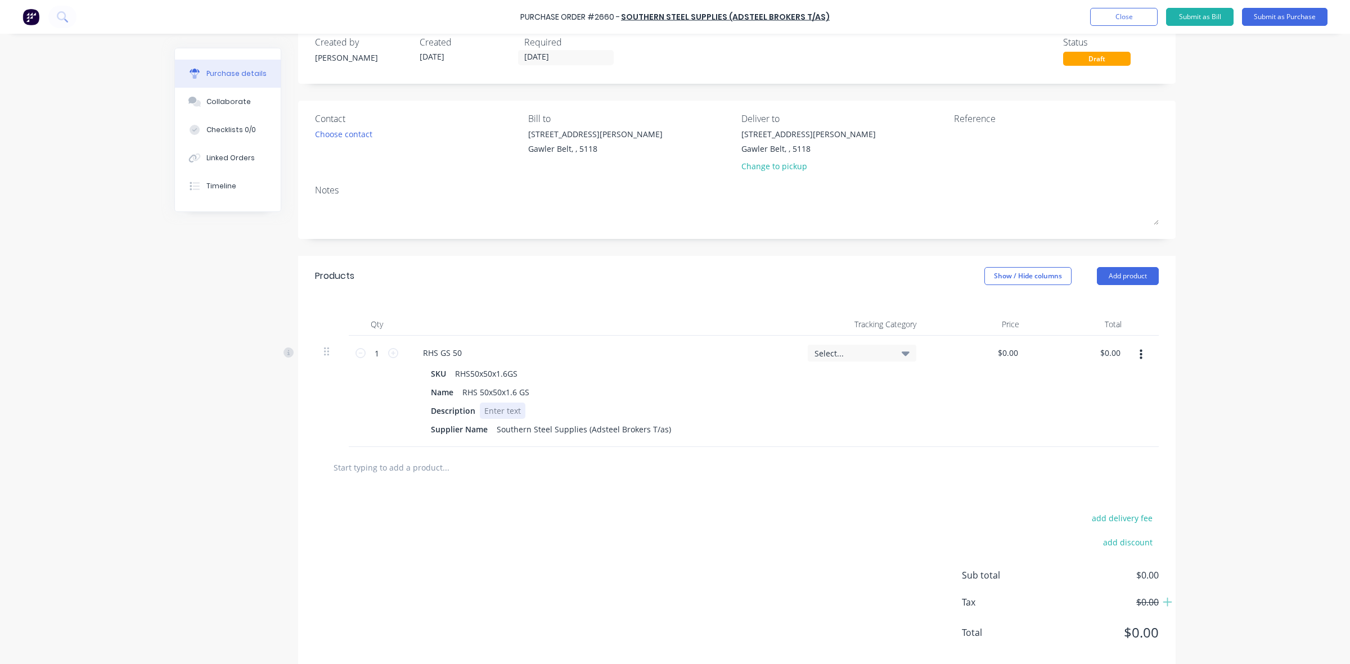
scroll to position [46, 0]
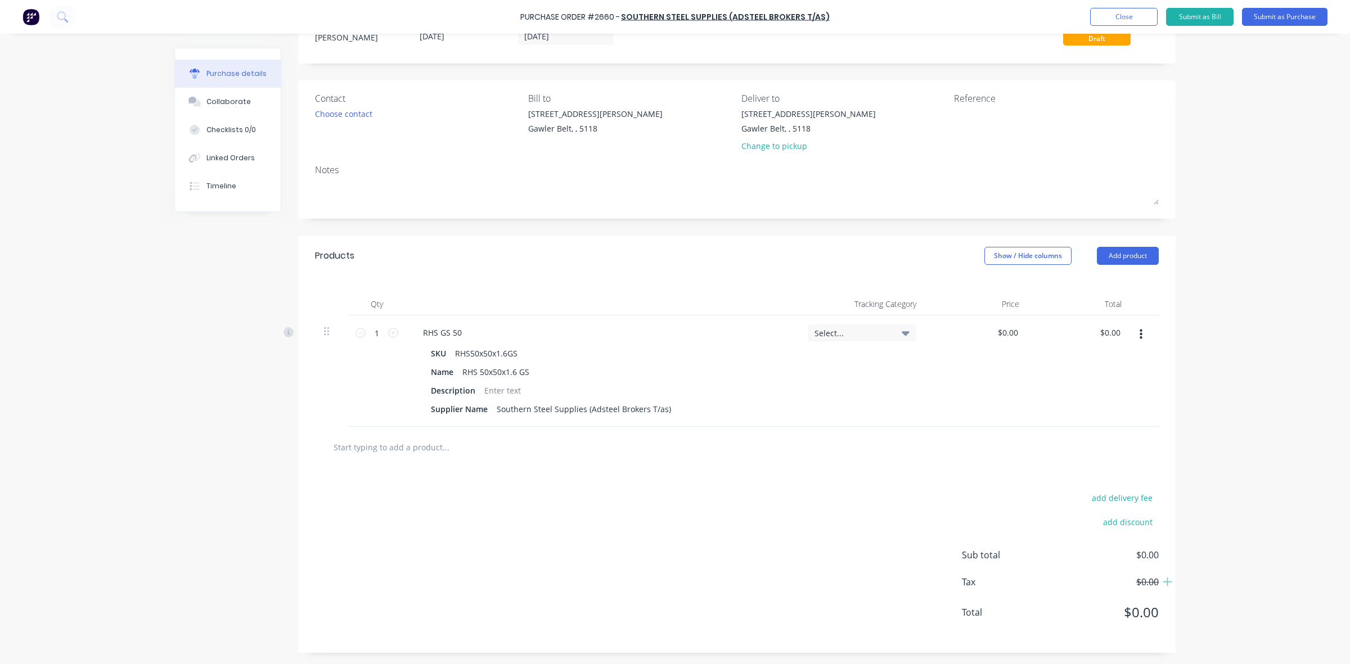
click at [389, 445] on input "text" at bounding box center [445, 447] width 225 height 22
click at [1139, 332] on icon "button" at bounding box center [1140, 334] width 3 height 12
click at [1081, 426] on button "Delete" at bounding box center [1106, 432] width 96 height 22
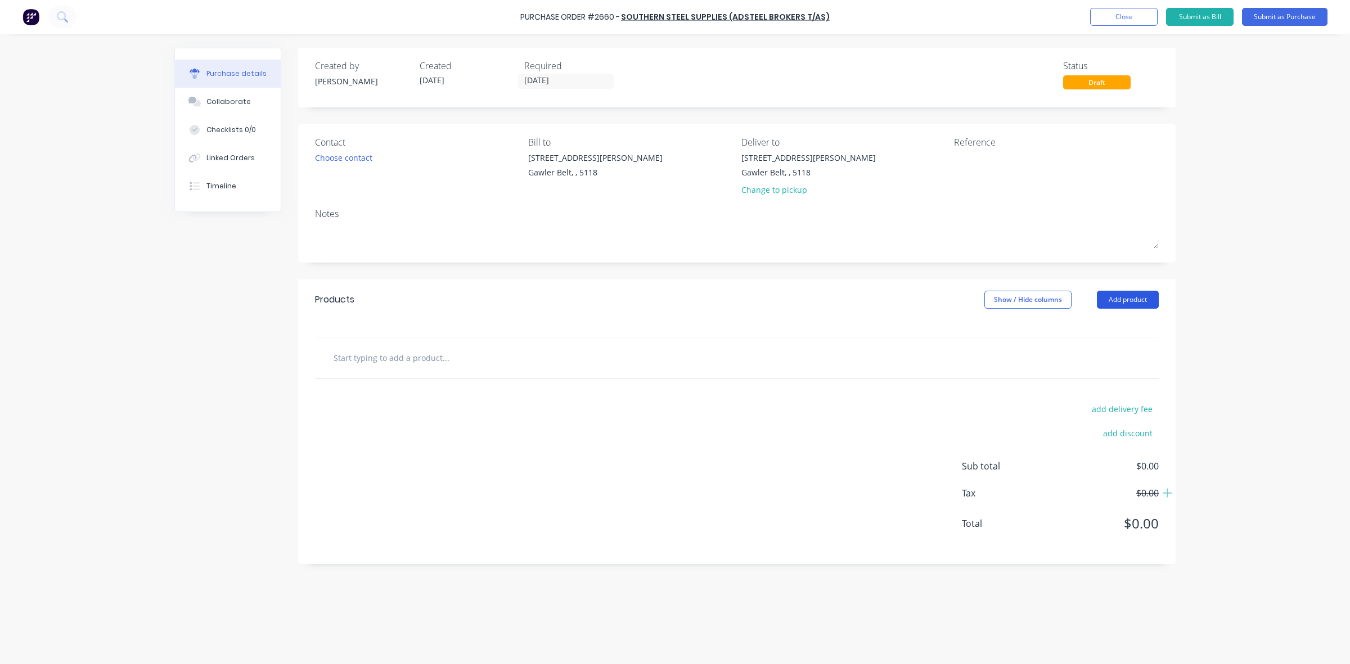
click at [1122, 299] on button "Add product" at bounding box center [1128, 300] width 62 height 18
click at [1086, 324] on div "Product catalogue" at bounding box center [1105, 329] width 87 height 16
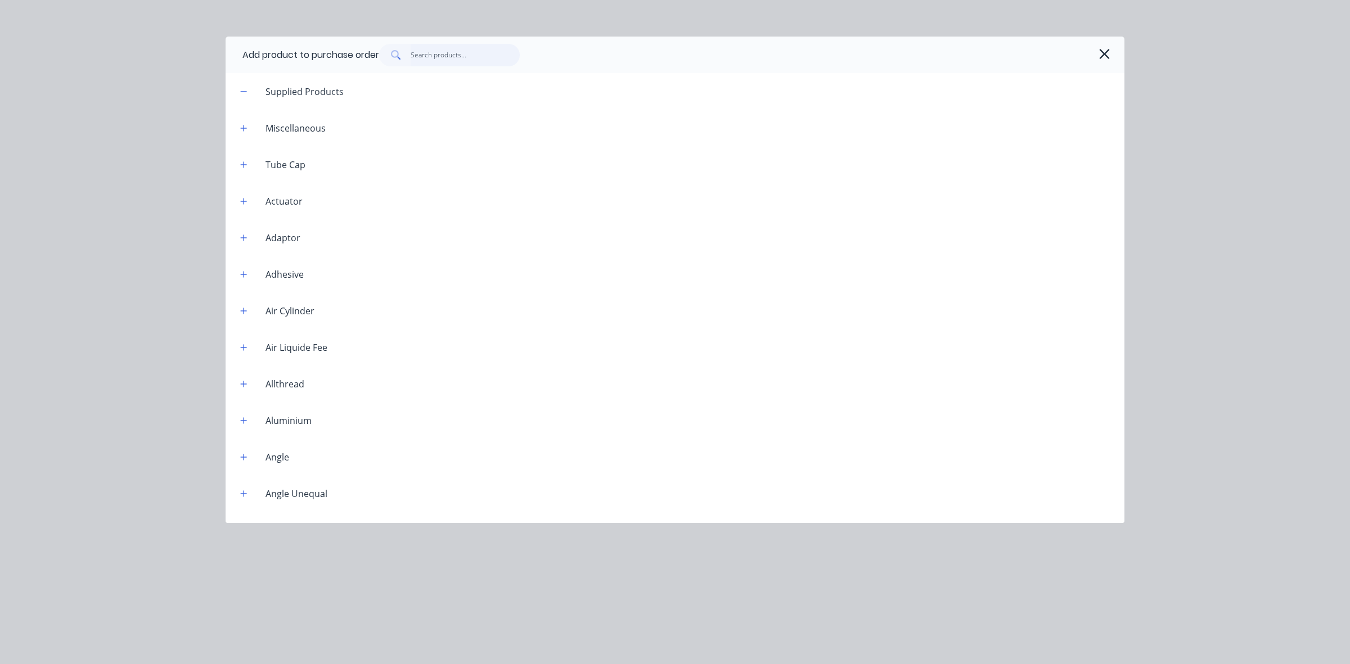
click at [423, 57] on input "text" at bounding box center [465, 55] width 110 height 22
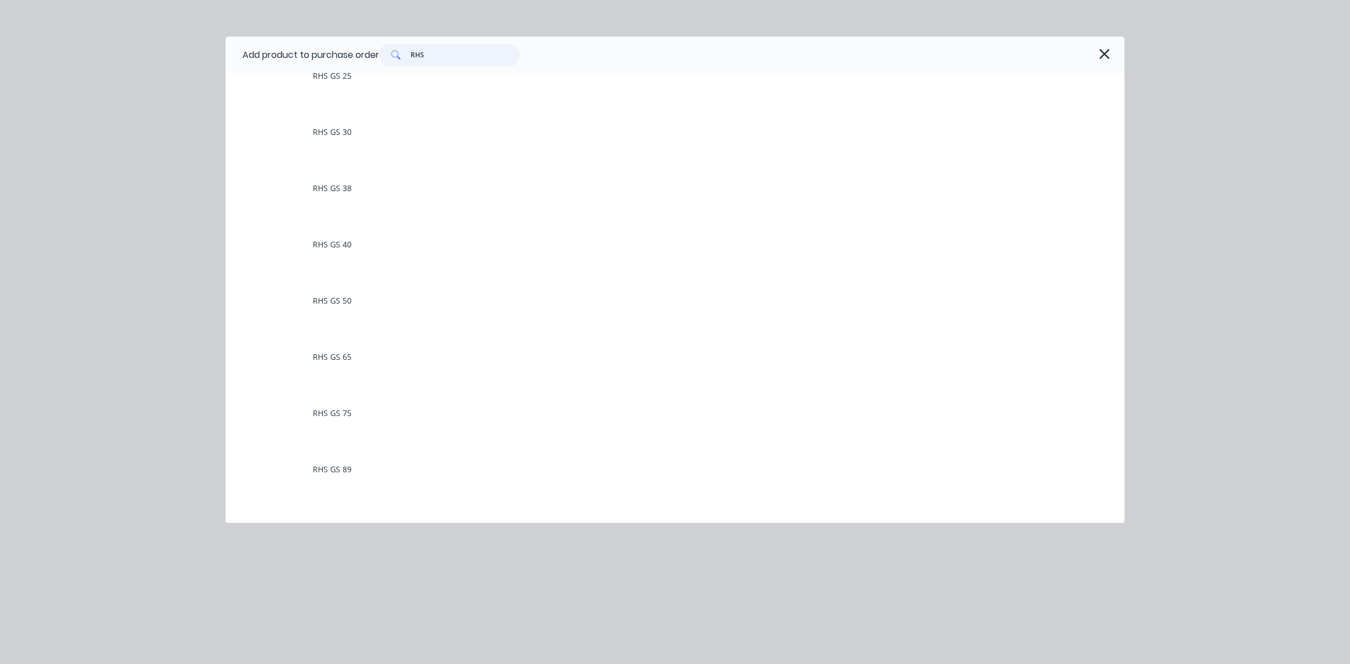
scroll to position [422, 0]
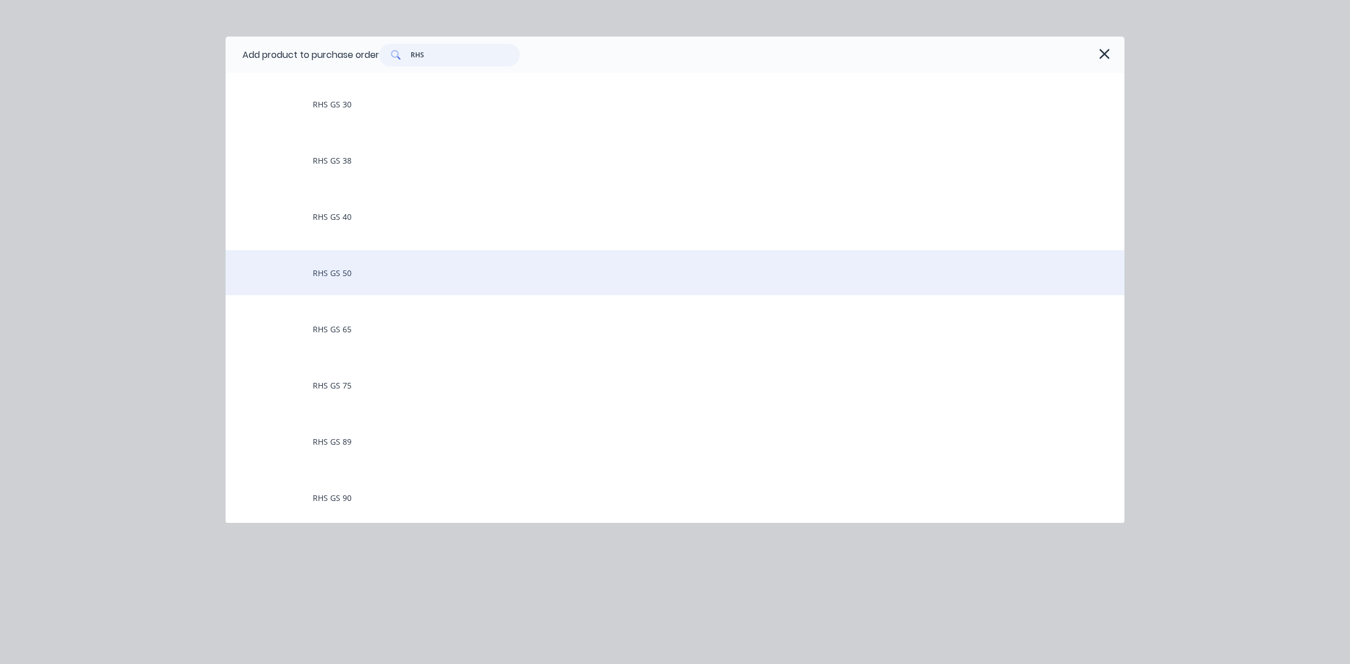
type input "RHS"
click at [335, 273] on div "RHS GS 50" at bounding box center [674, 272] width 899 height 45
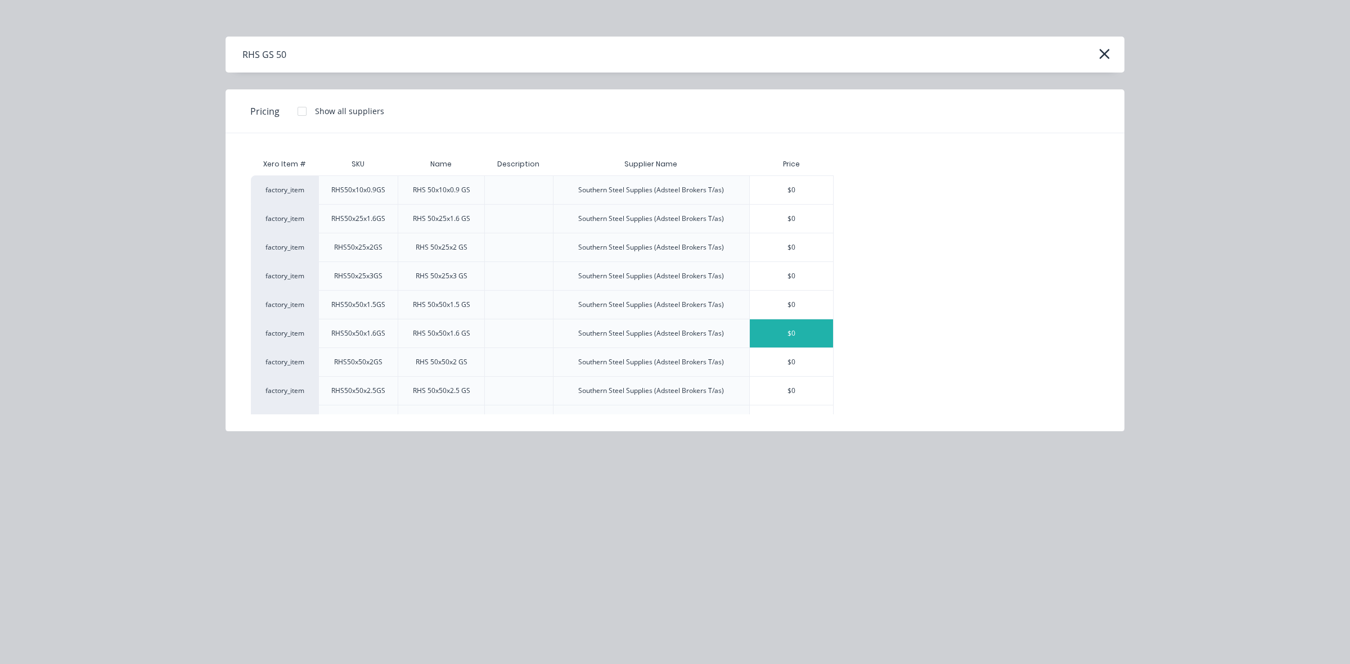
click at [771, 332] on div "$0" at bounding box center [791, 333] width 83 height 28
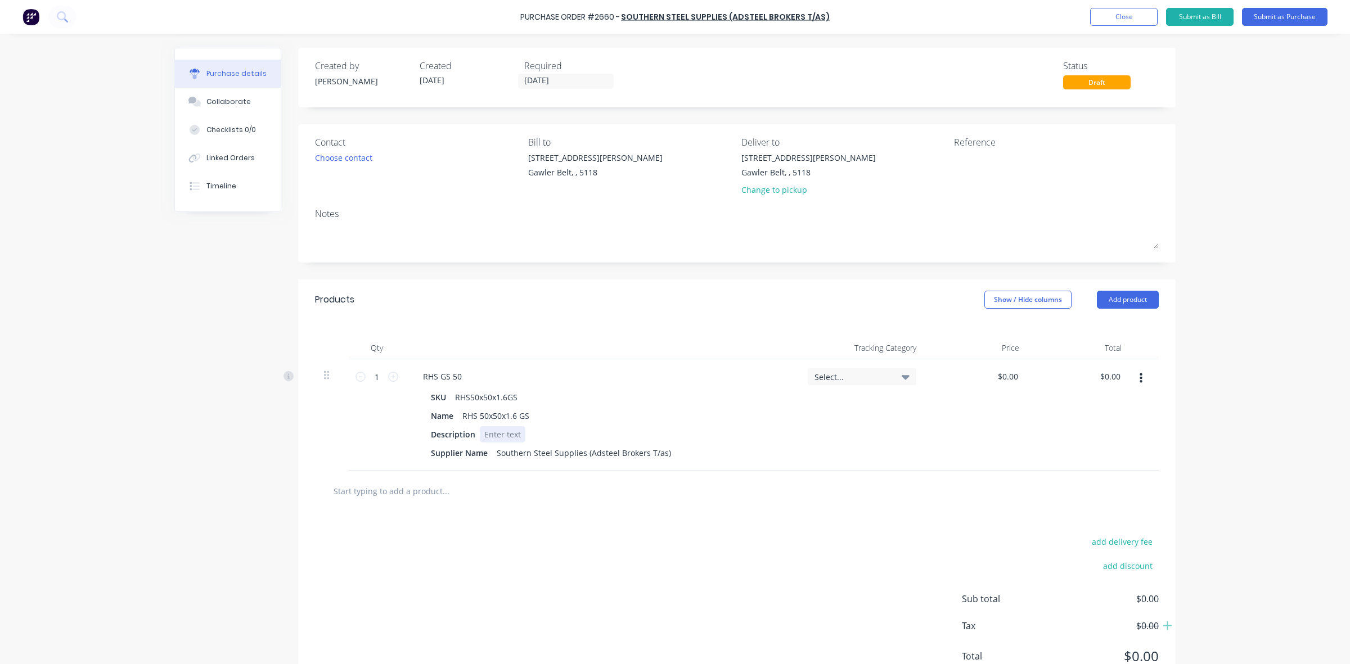
click at [501, 436] on div at bounding box center [503, 434] width 46 height 16
click at [503, 475] on div at bounding box center [736, 491] width 843 height 41
click at [585, 429] on div "Description 2500" at bounding box center [599, 434] width 346 height 16
click at [485, 436] on div "2500" at bounding box center [493, 434] width 27 height 16
drag, startPoint x: 477, startPoint y: 434, endPoint x: 502, endPoint y: 434, distance: 24.7
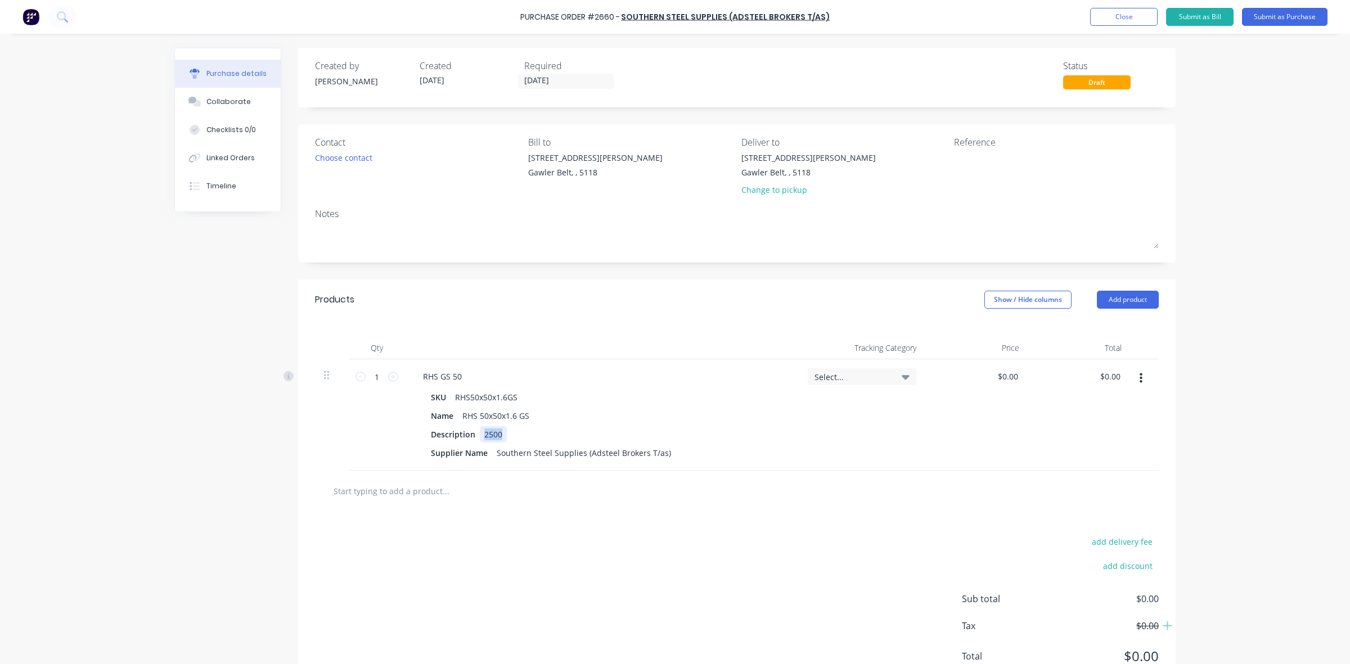
click at [502, 434] on div "Description 2500" at bounding box center [599, 434] width 346 height 16
click at [388, 377] on icon at bounding box center [393, 377] width 10 height 10
click at [355, 380] on icon at bounding box center [360, 377] width 10 height 10
type input "1"
click at [1139, 376] on icon "button" at bounding box center [1140, 378] width 3 height 10
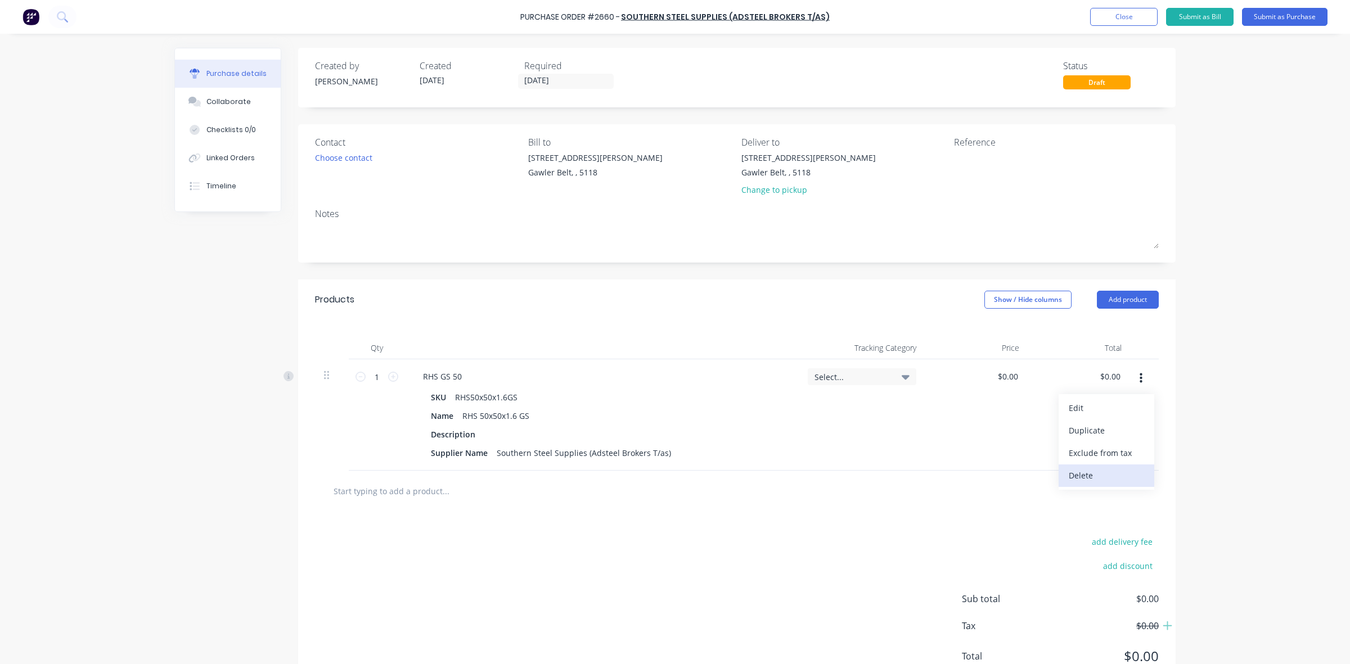
click at [1073, 473] on button "Delete" at bounding box center [1106, 475] width 96 height 22
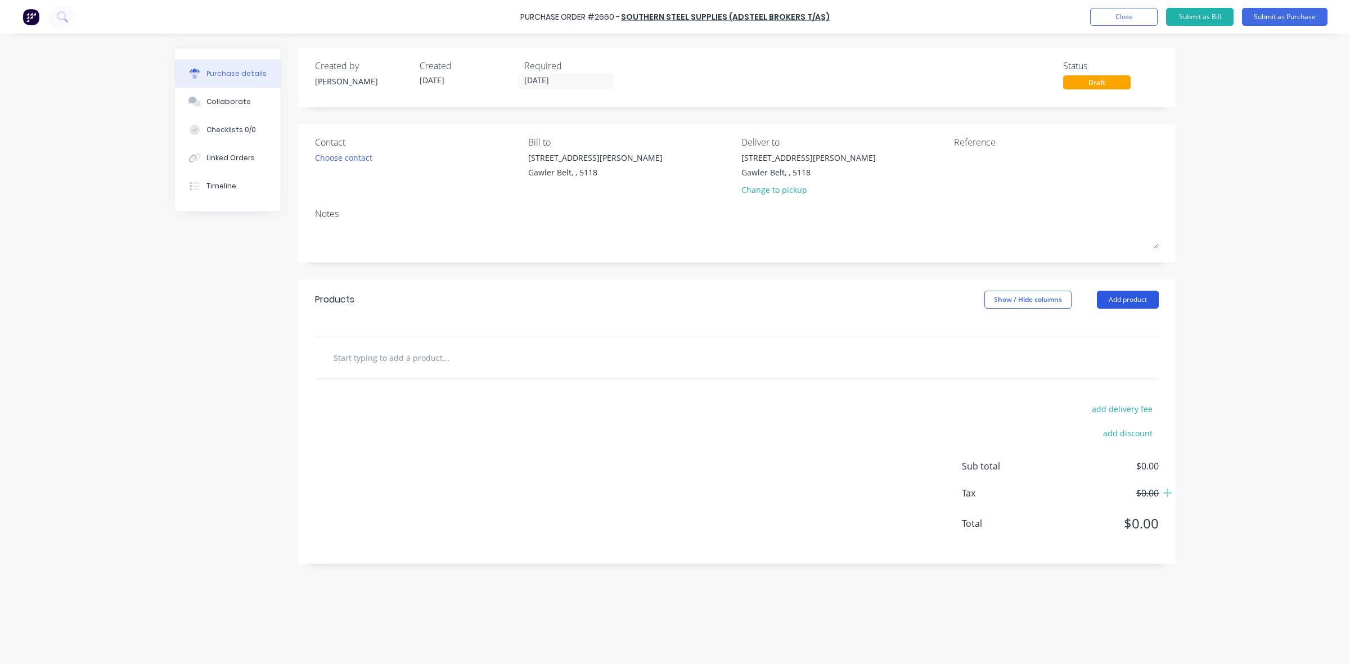
click at [1144, 301] on button "Add product" at bounding box center [1128, 300] width 62 height 18
click at [1106, 376] on div "Lineal metre product" at bounding box center [1105, 374] width 87 height 16
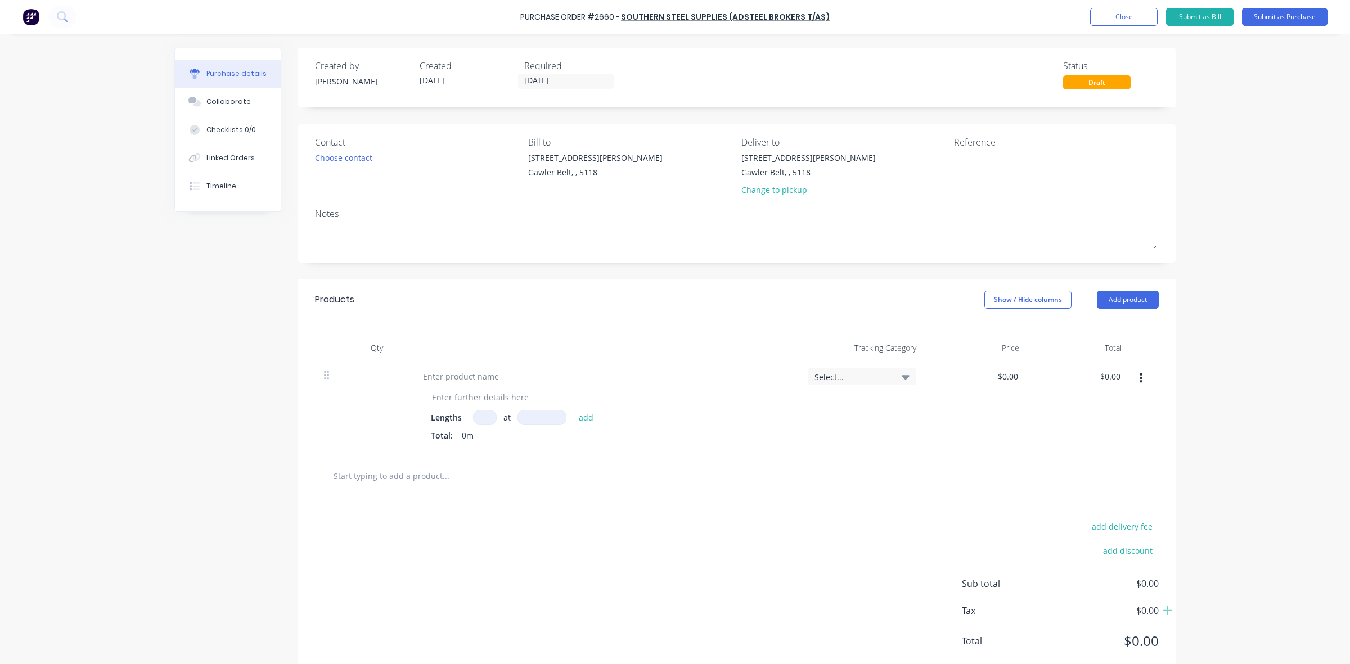
click at [1132, 380] on button "button" at bounding box center [1140, 378] width 26 height 20
click at [1075, 478] on button "Delete" at bounding box center [1106, 475] width 96 height 22
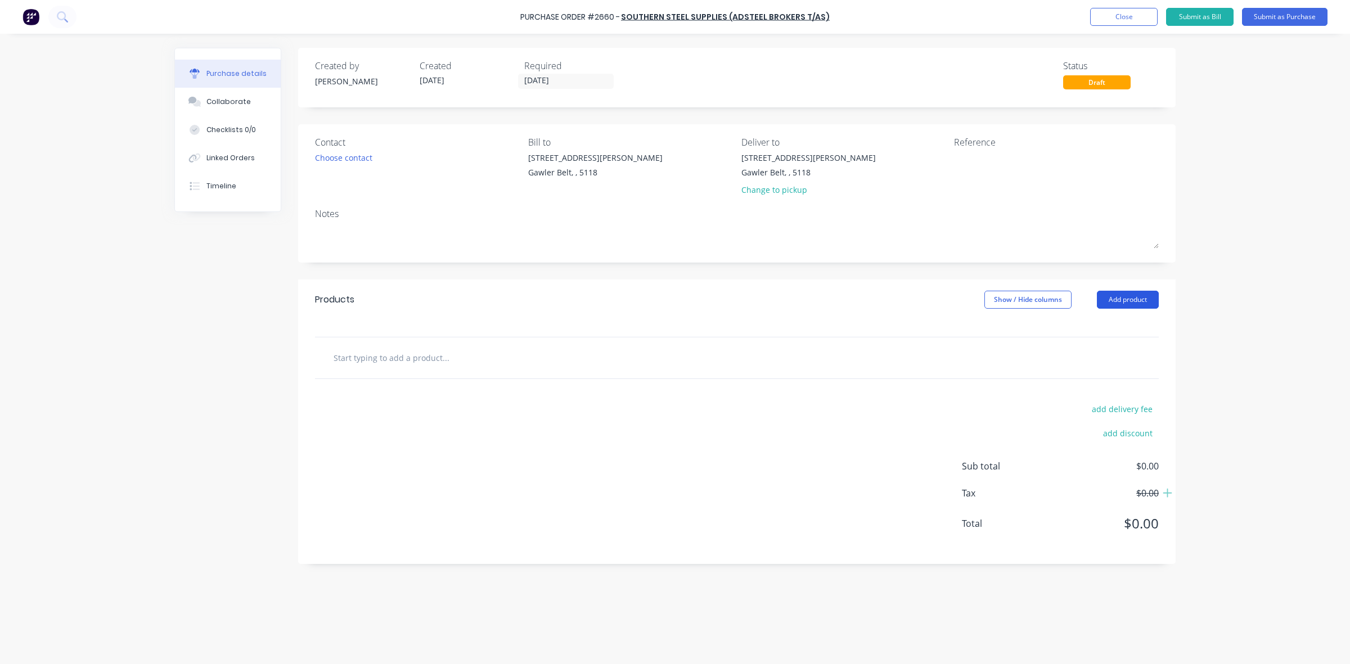
click at [1126, 296] on button "Add product" at bounding box center [1128, 300] width 62 height 18
click at [398, 363] on input "text" at bounding box center [445, 357] width 225 height 22
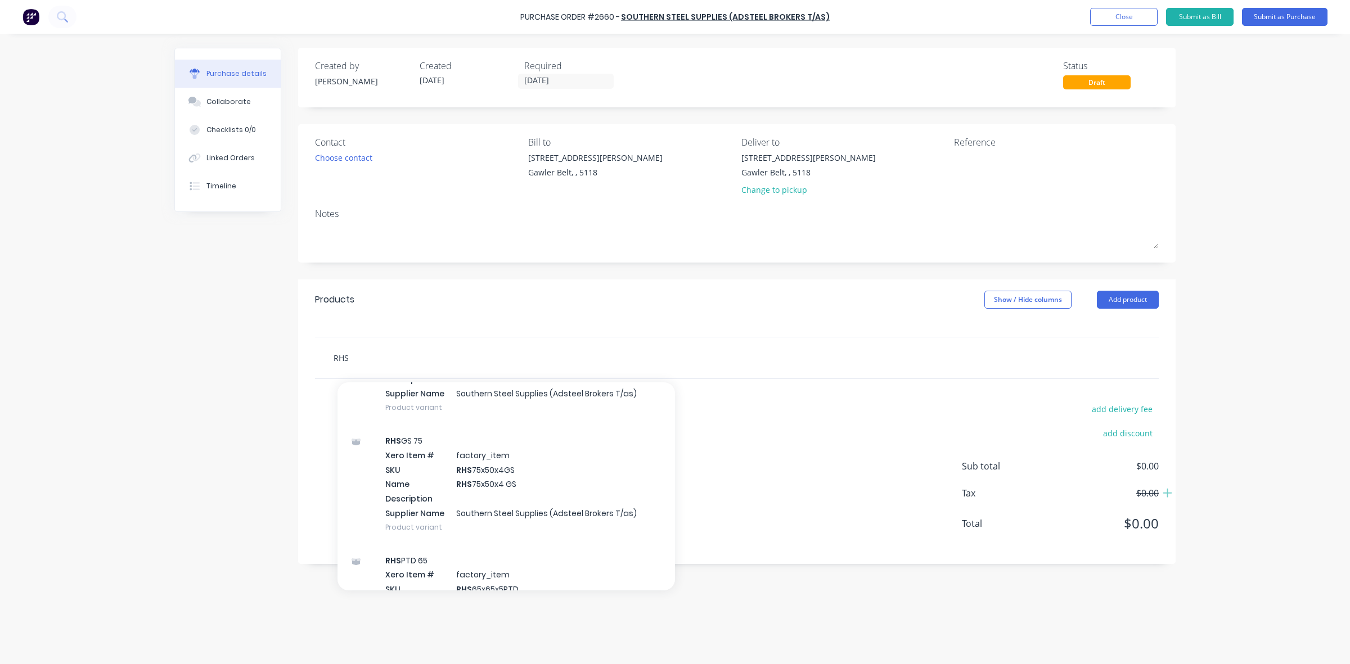
scroll to position [4428, 0]
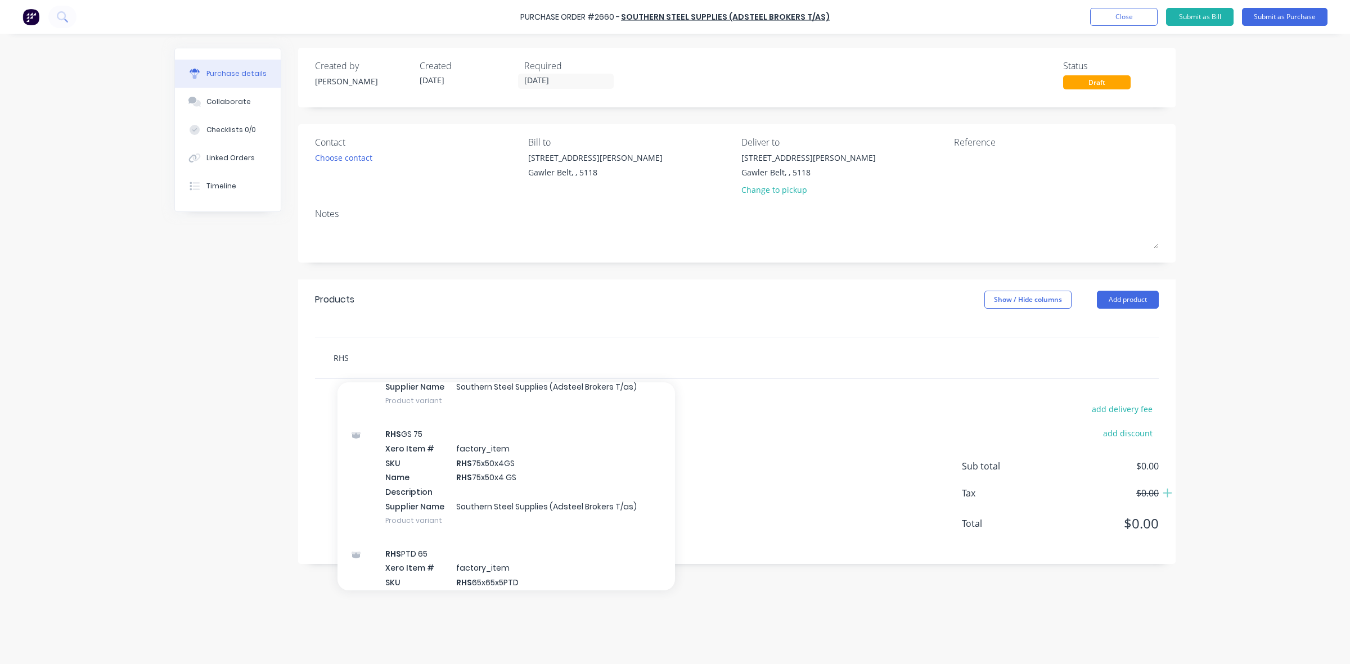
click at [354, 357] on input "RHS" at bounding box center [445, 357] width 225 height 22
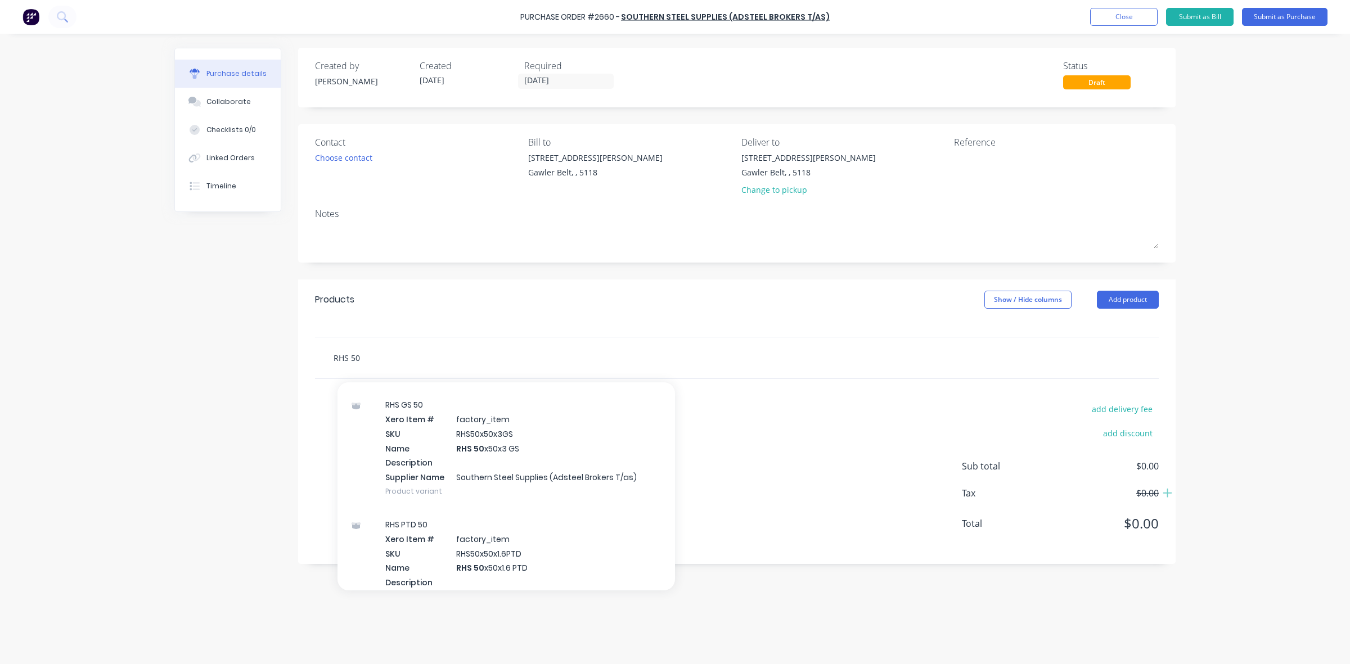
scroll to position [1617, 0]
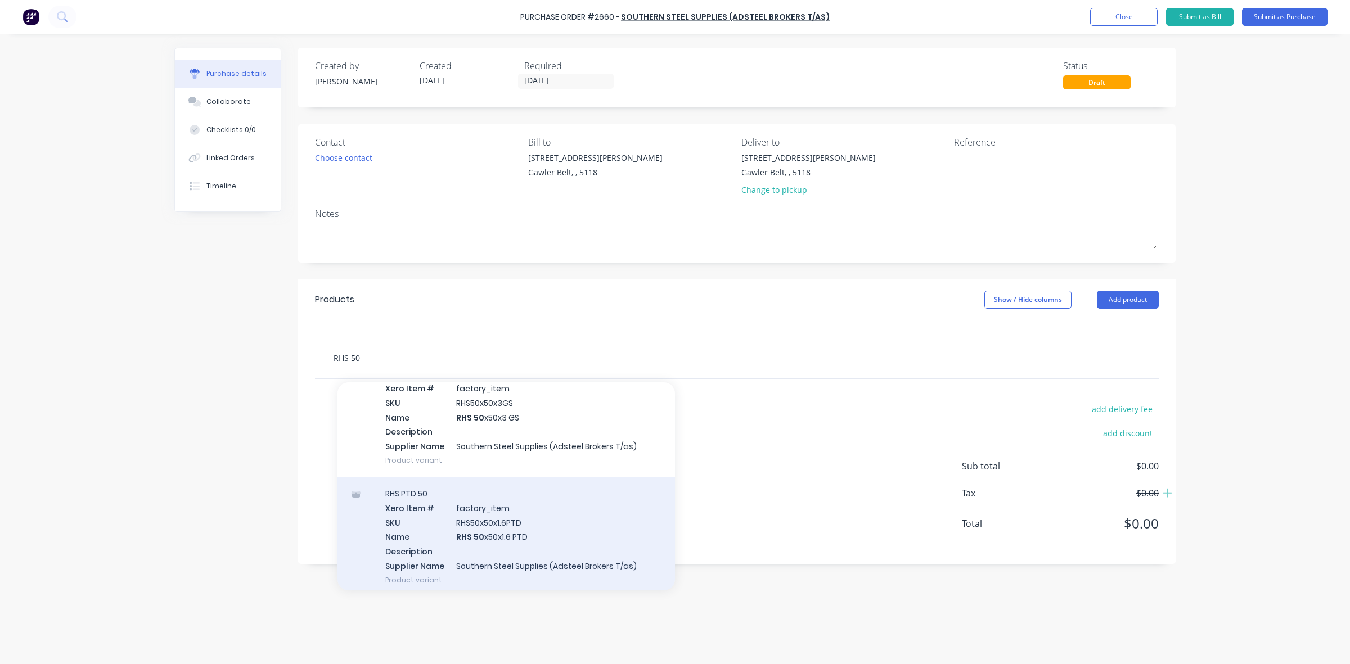
type input "RHS 50"
click at [476, 525] on div "RHS PTD 50 Xero Item # factory_item SKU RHS50x50x1.6PTD Name RHS 50 x50x1.6 PTD…" at bounding box center [505, 537] width 337 height 120
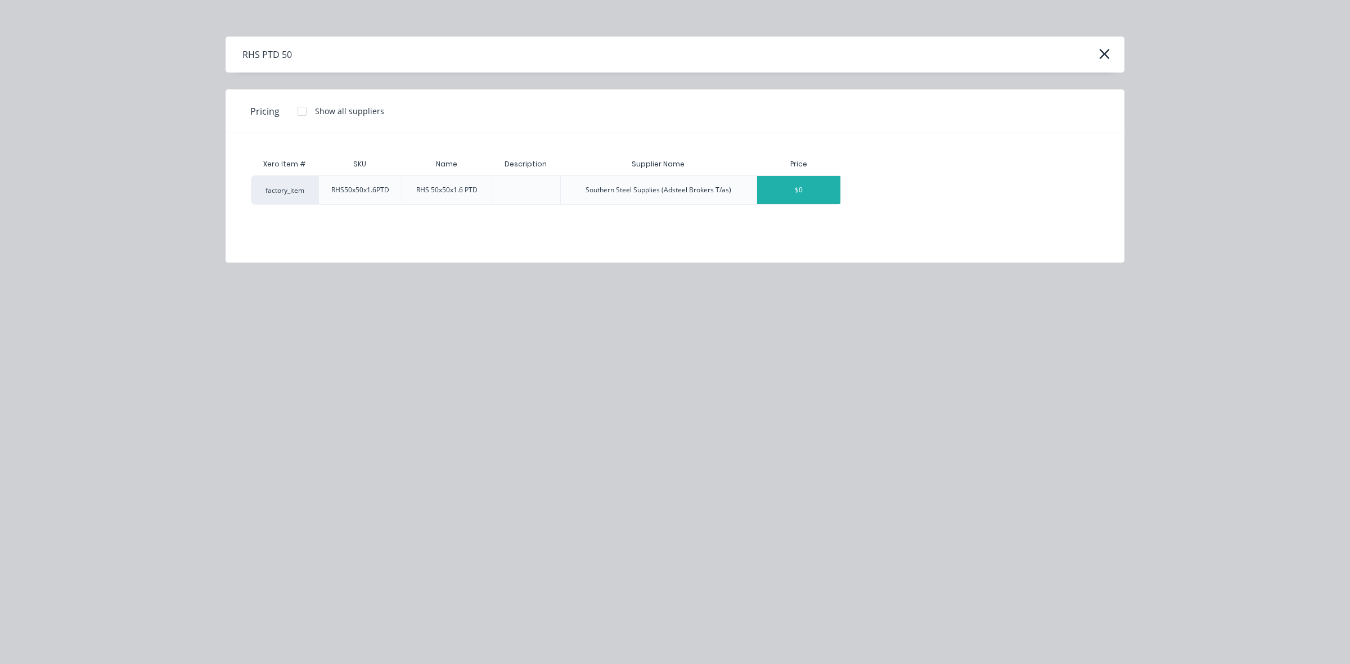
click at [769, 191] on div "$0" at bounding box center [798, 190] width 83 height 28
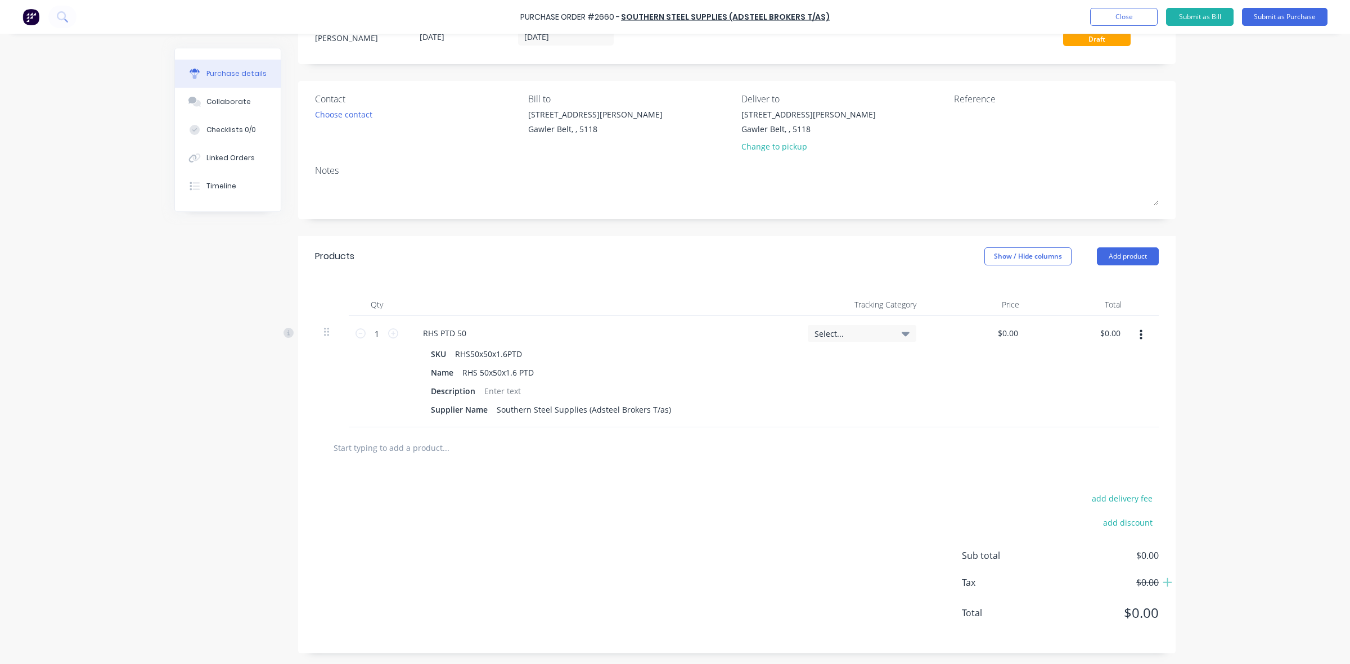
scroll to position [46, 0]
click at [1139, 332] on icon "button" at bounding box center [1140, 334] width 3 height 12
click at [1080, 436] on button "Delete" at bounding box center [1106, 432] width 96 height 22
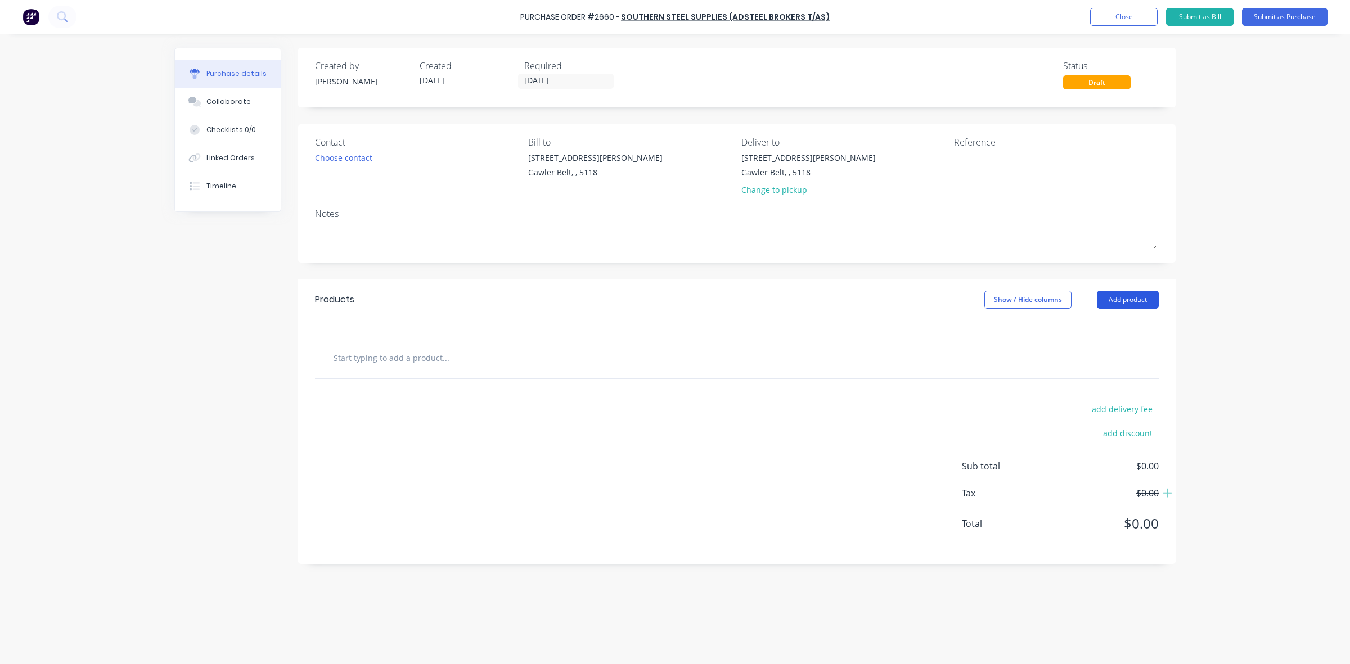
click at [1113, 299] on button "Add product" at bounding box center [1128, 300] width 62 height 18
click at [1104, 327] on div "Product catalogue" at bounding box center [1105, 329] width 87 height 16
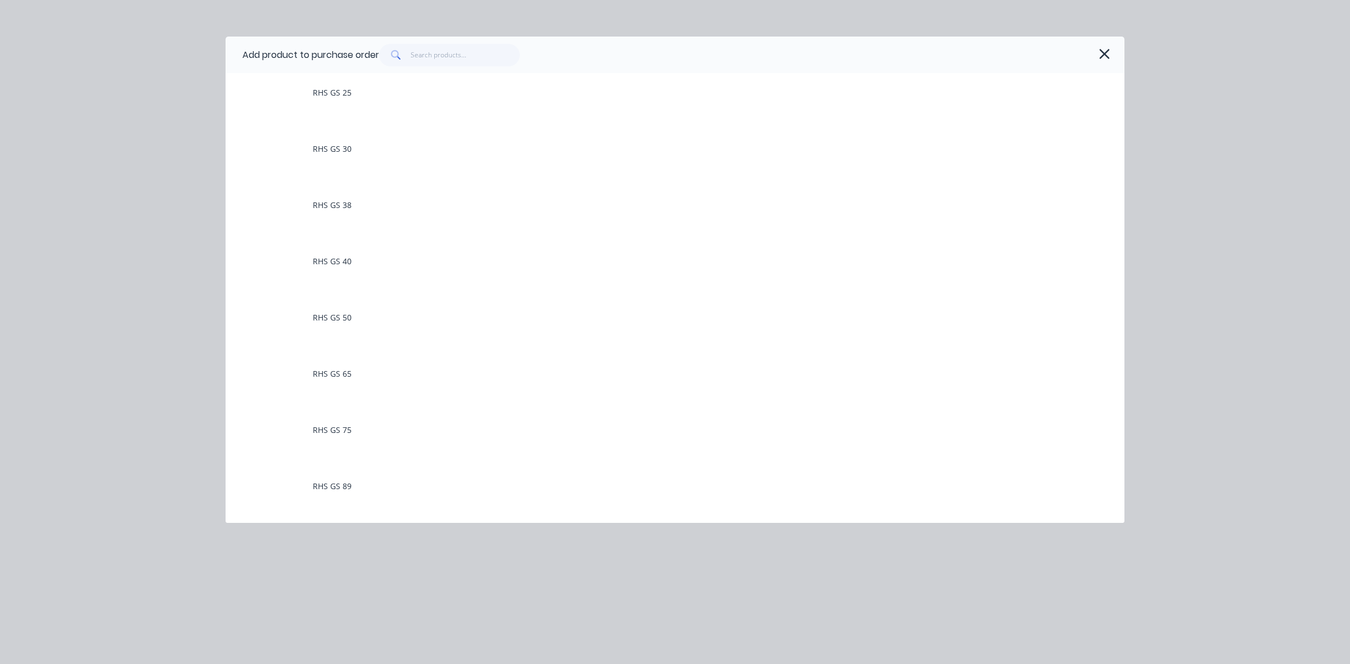
scroll to position [422, 0]
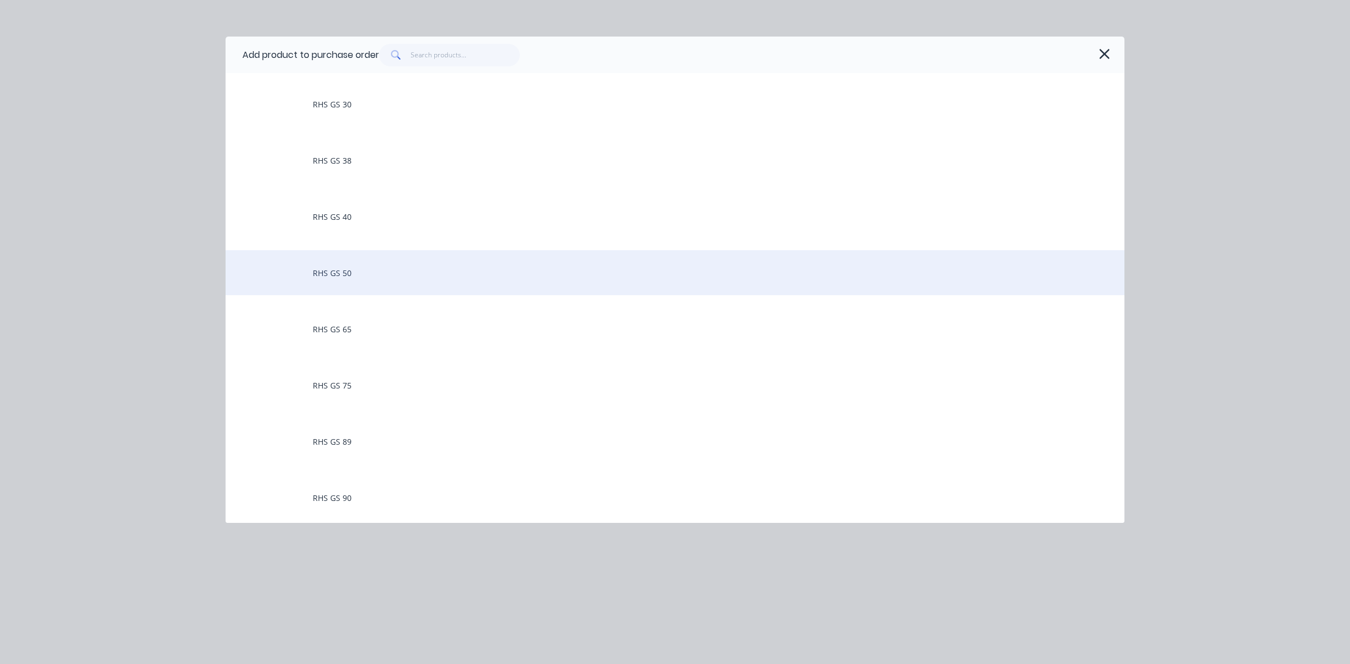
click at [341, 270] on div "RHS GS 50" at bounding box center [674, 272] width 899 height 45
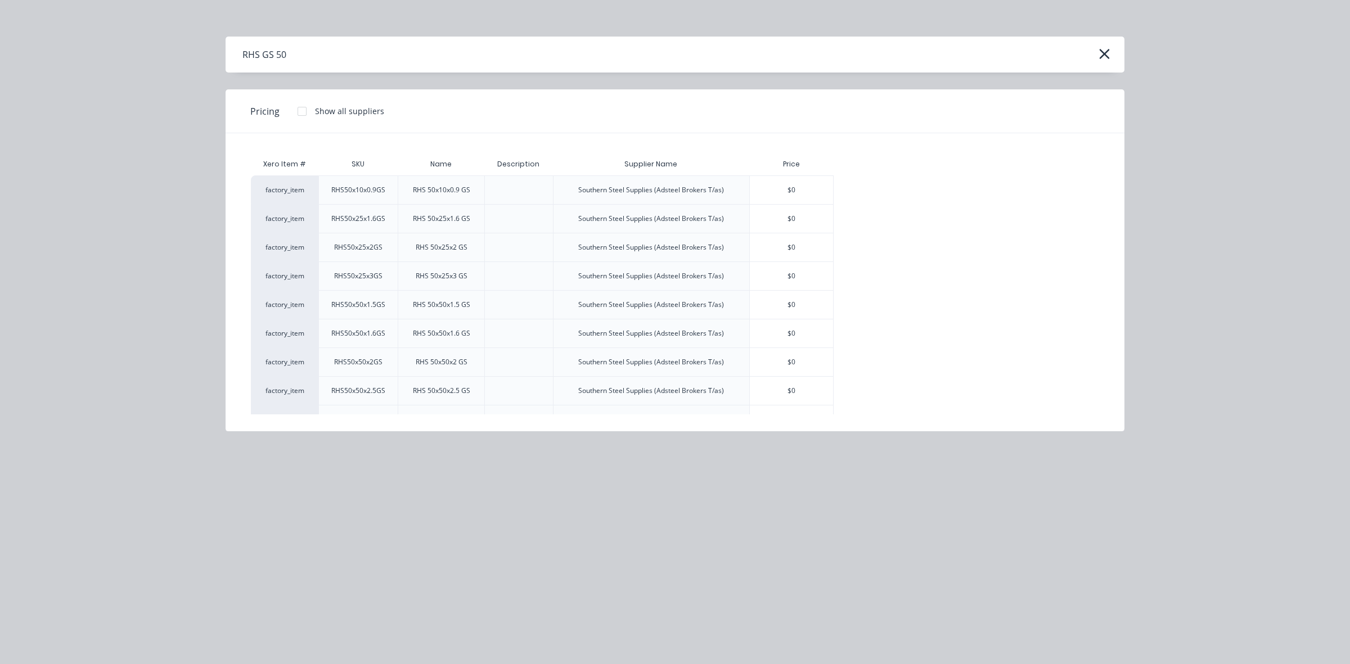
click at [502, 335] on div at bounding box center [518, 333] width 69 height 29
click at [667, 339] on div "Southern Steel Supplies (Adsteel Brokers T/as)" at bounding box center [651, 333] width 146 height 10
click at [788, 335] on div "$0" at bounding box center [791, 333] width 83 height 28
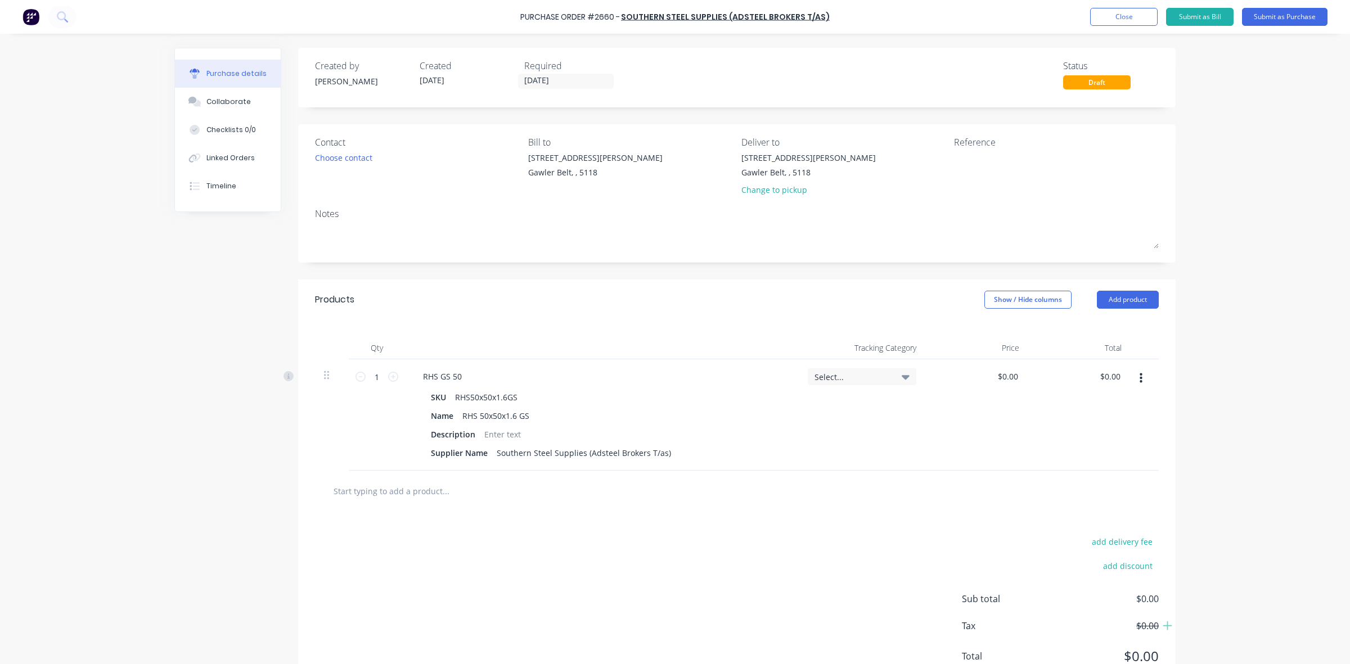
click at [886, 380] on div "Select..." at bounding box center [861, 377] width 95 height 10
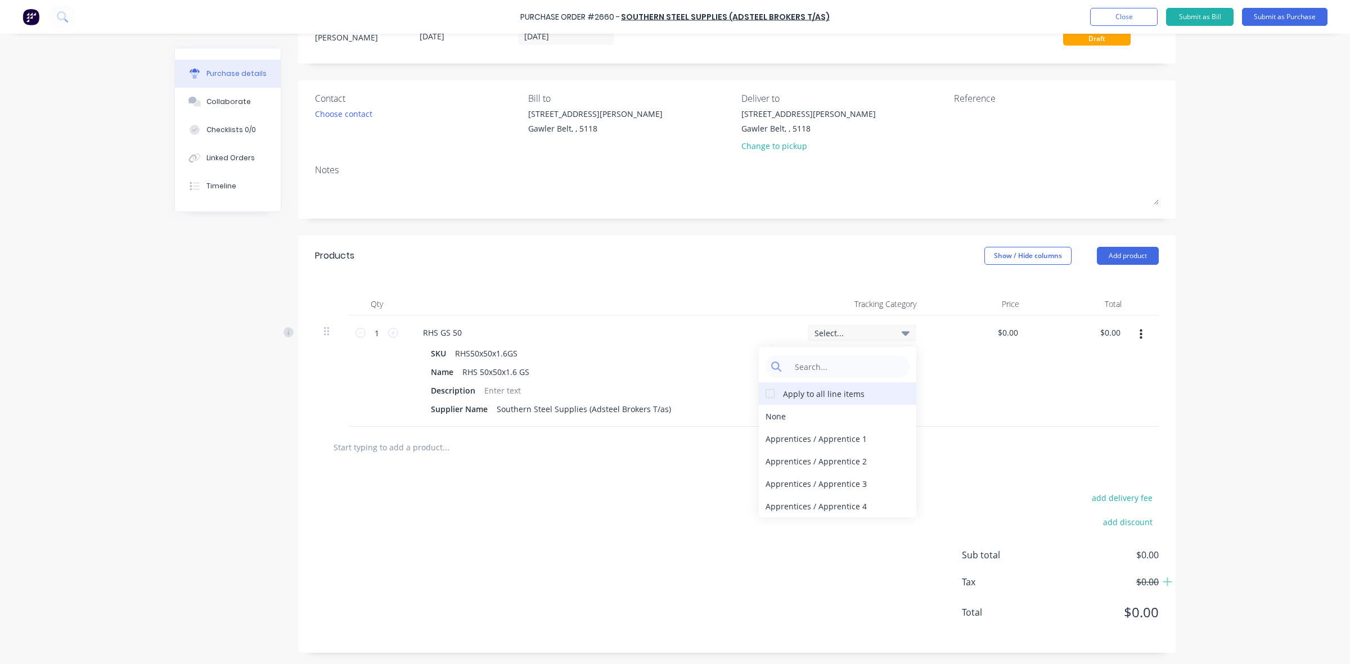
scroll to position [46, 0]
click at [766, 394] on div at bounding box center [770, 393] width 22 height 22
click at [821, 415] on div "None" at bounding box center [837, 416] width 157 height 22
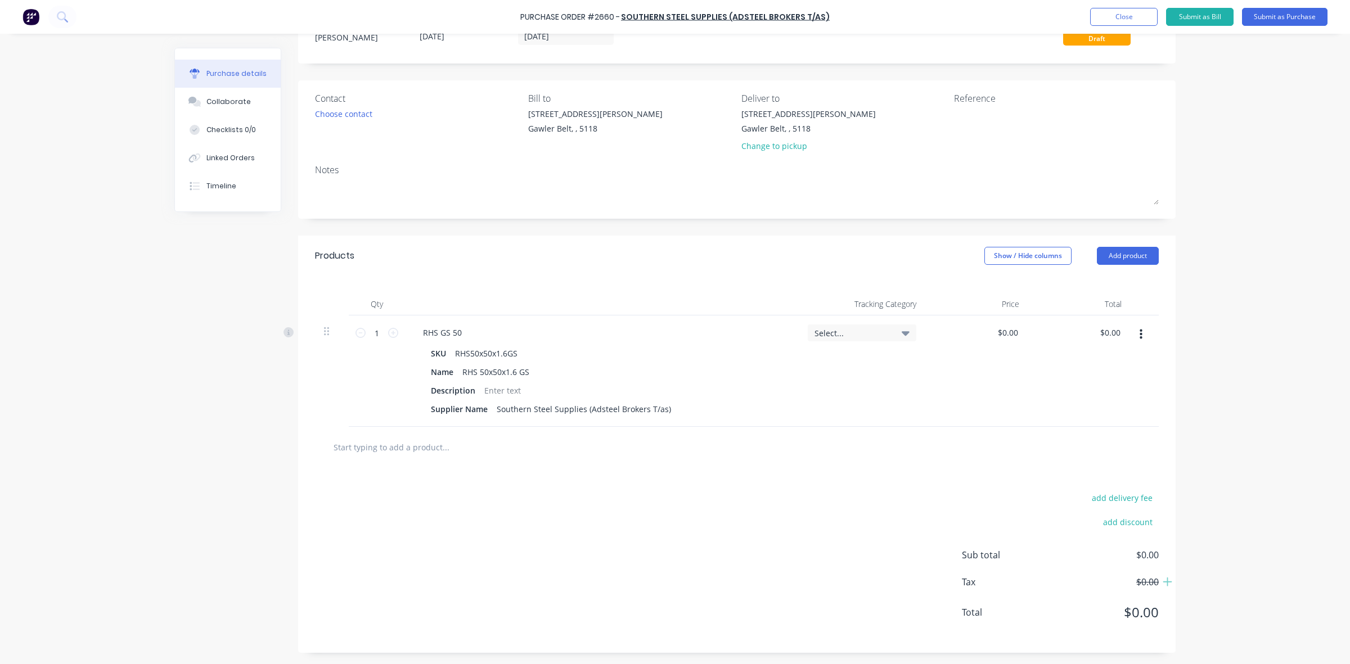
scroll to position [0, 0]
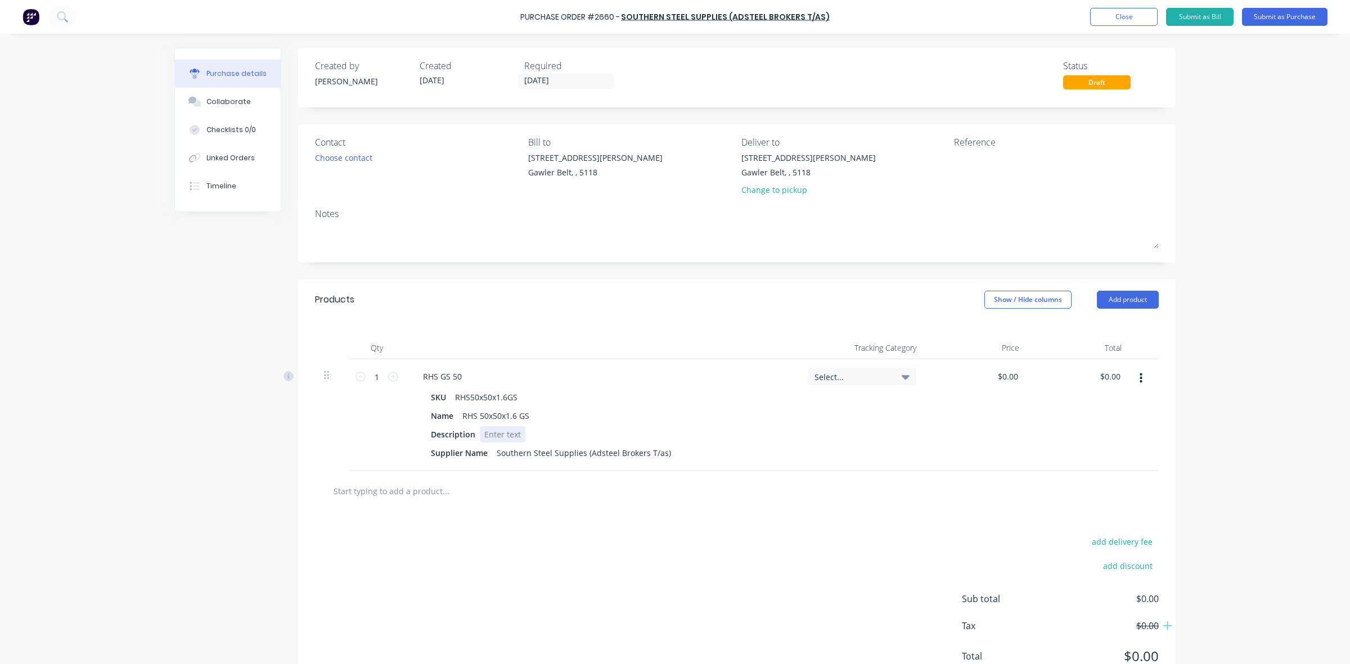
click at [487, 437] on div at bounding box center [503, 434] width 46 height 16
click at [498, 435] on div "Description p/m" at bounding box center [599, 434] width 346 height 16
drag, startPoint x: 494, startPoint y: 435, endPoint x: 471, endPoint y: 435, distance: 23.1
click at [471, 435] on div "Description p/m" at bounding box center [599, 434] width 346 height 16
click at [1001, 378] on input "0" at bounding box center [1007, 376] width 26 height 16
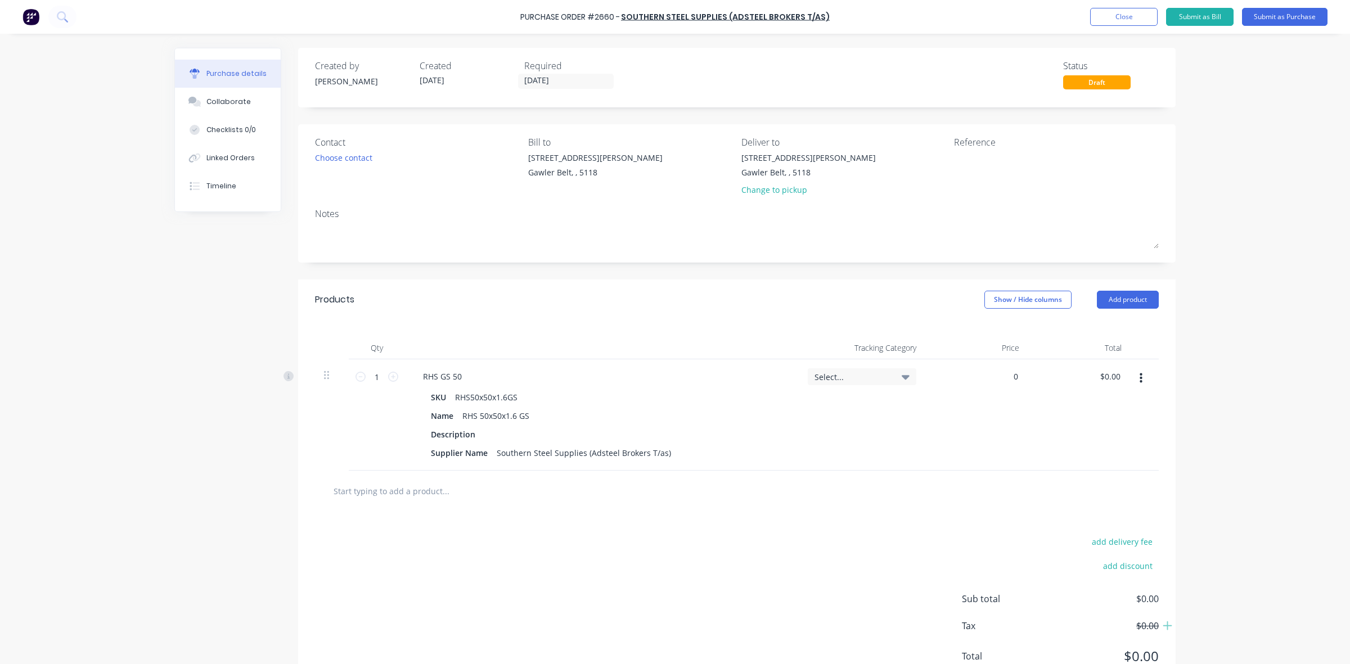
type input "$0.00"
click at [1139, 378] on icon "button" at bounding box center [1140, 378] width 3 height 10
click at [1075, 473] on button "Delete" at bounding box center [1106, 475] width 96 height 22
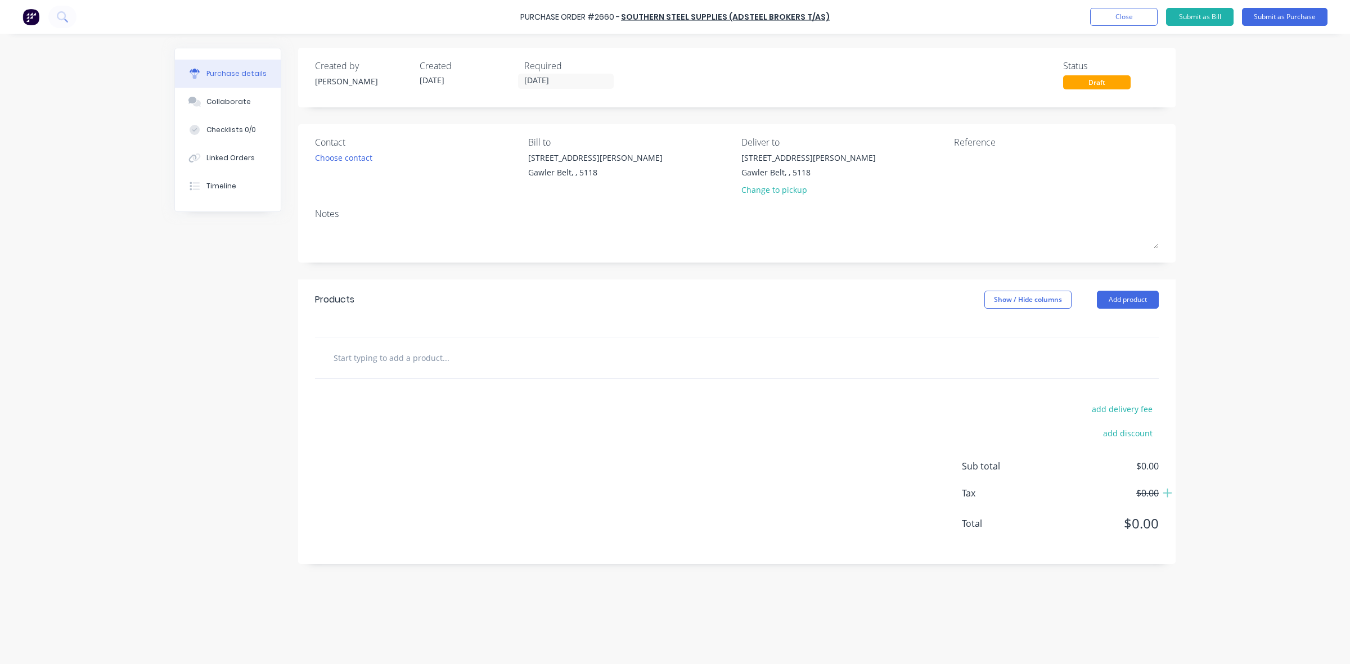
click at [369, 358] on input "text" at bounding box center [445, 357] width 225 height 22
click at [1117, 295] on button "Add product" at bounding box center [1128, 300] width 62 height 18
click at [1104, 328] on div "Product catalogue" at bounding box center [1105, 329] width 87 height 16
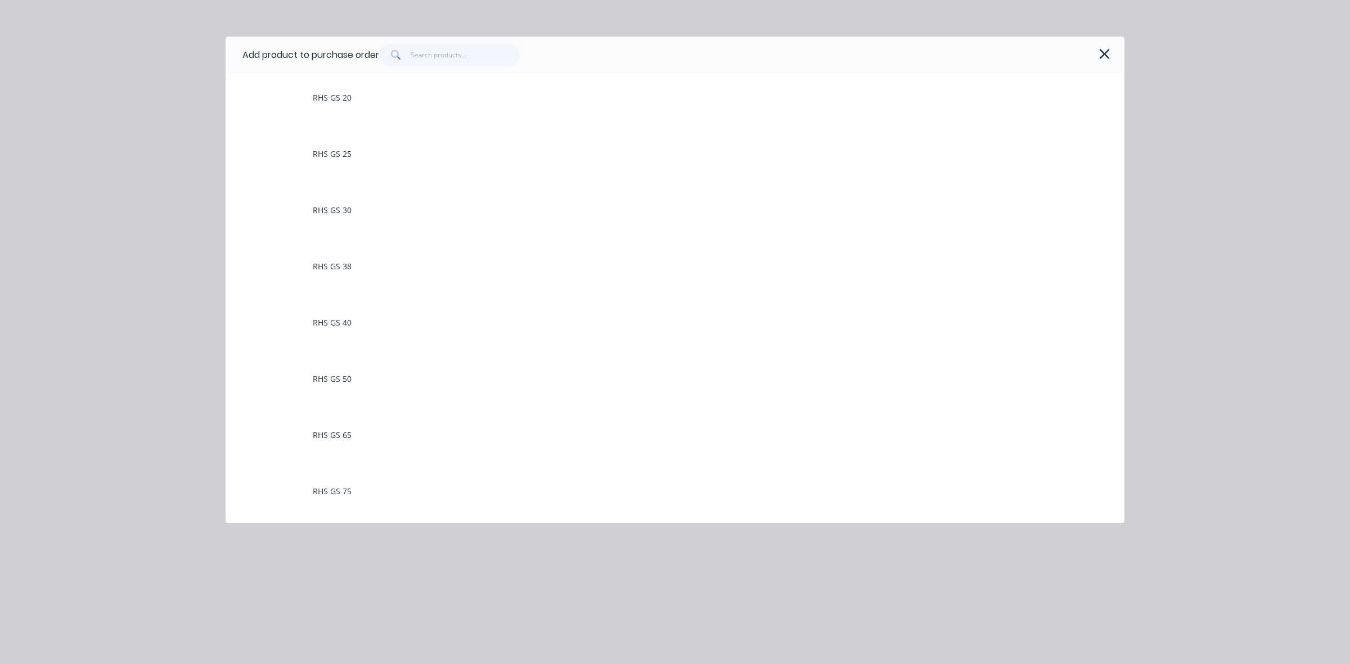
scroll to position [351, 0]
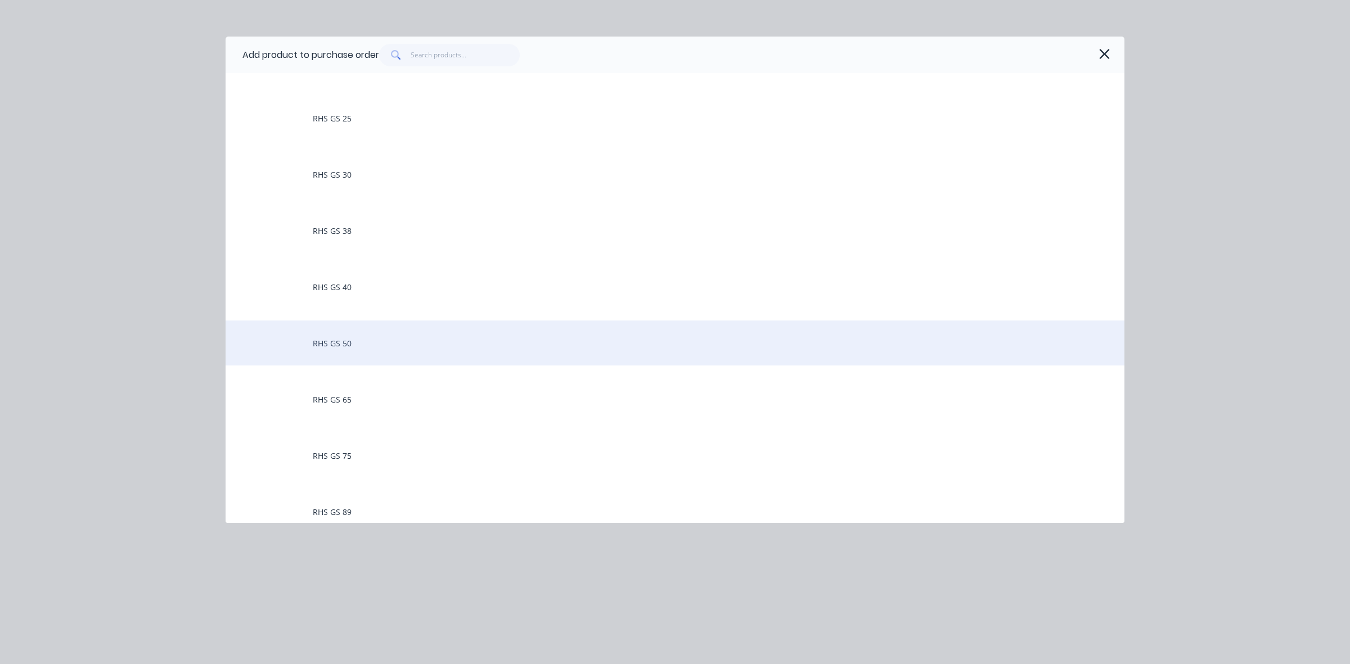
click at [327, 339] on div "RHS GS 50" at bounding box center [674, 343] width 899 height 45
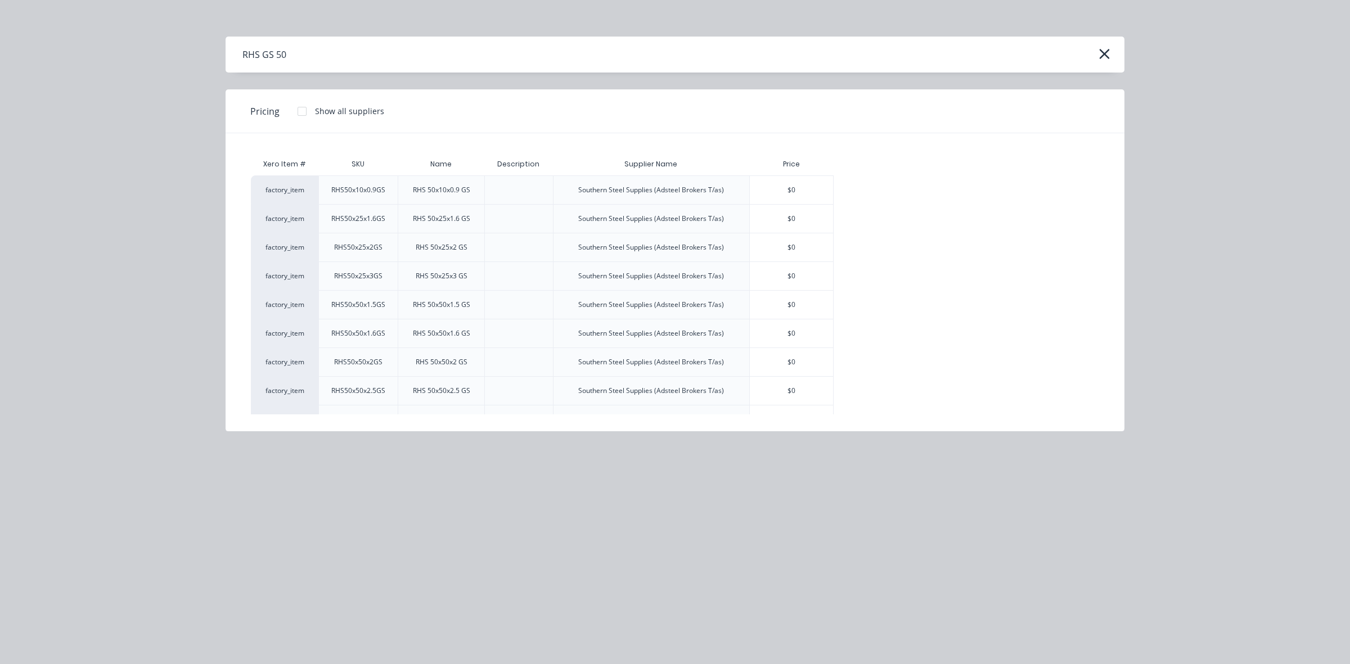
click at [336, 331] on div "RHS50x50x1.6GS" at bounding box center [358, 333] width 54 height 10
click at [301, 333] on div "factory_item" at bounding box center [284, 333] width 67 height 29
click at [369, 322] on div "RHS50x50x1.6GS" at bounding box center [358, 333] width 72 height 28
click at [602, 325] on div "Southern Steel Supplies (Adsteel Brokers T/as)" at bounding box center [651, 333] width 164 height 28
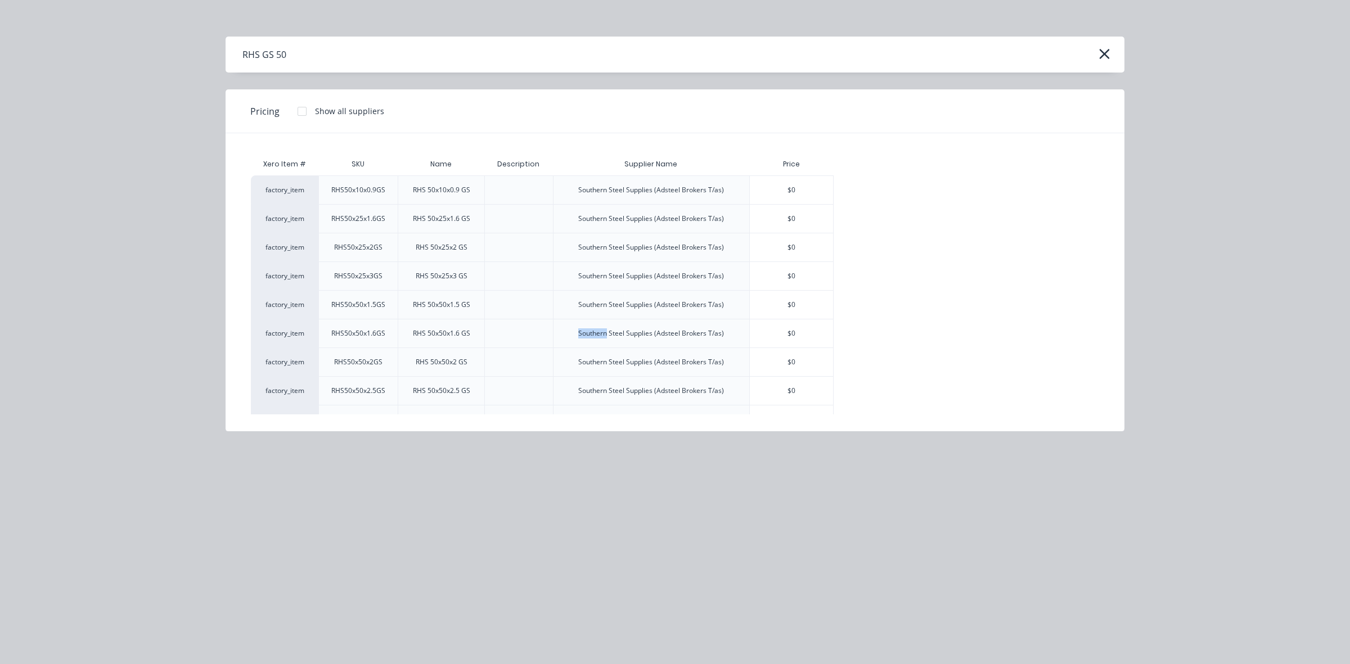
click at [602, 325] on div "Southern Steel Supplies (Adsteel Brokers T/as)" at bounding box center [651, 333] width 164 height 28
click at [776, 327] on div "$0" at bounding box center [791, 333] width 83 height 28
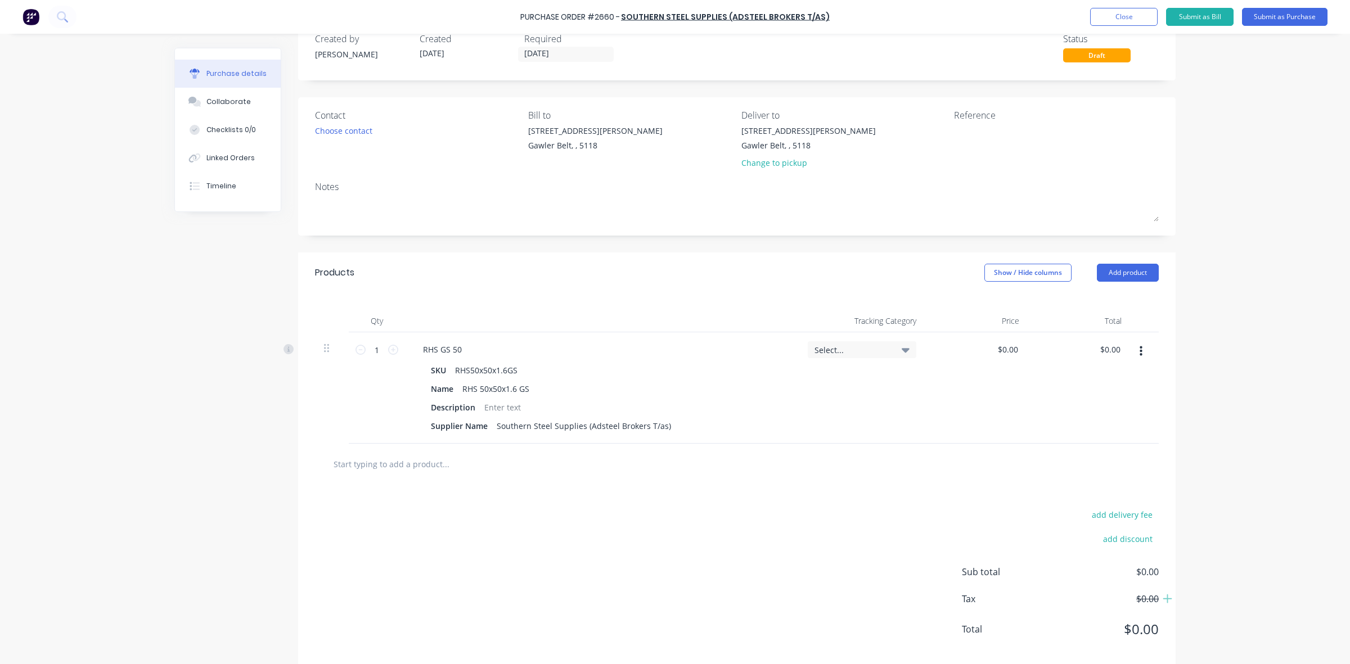
scroll to position [46, 0]
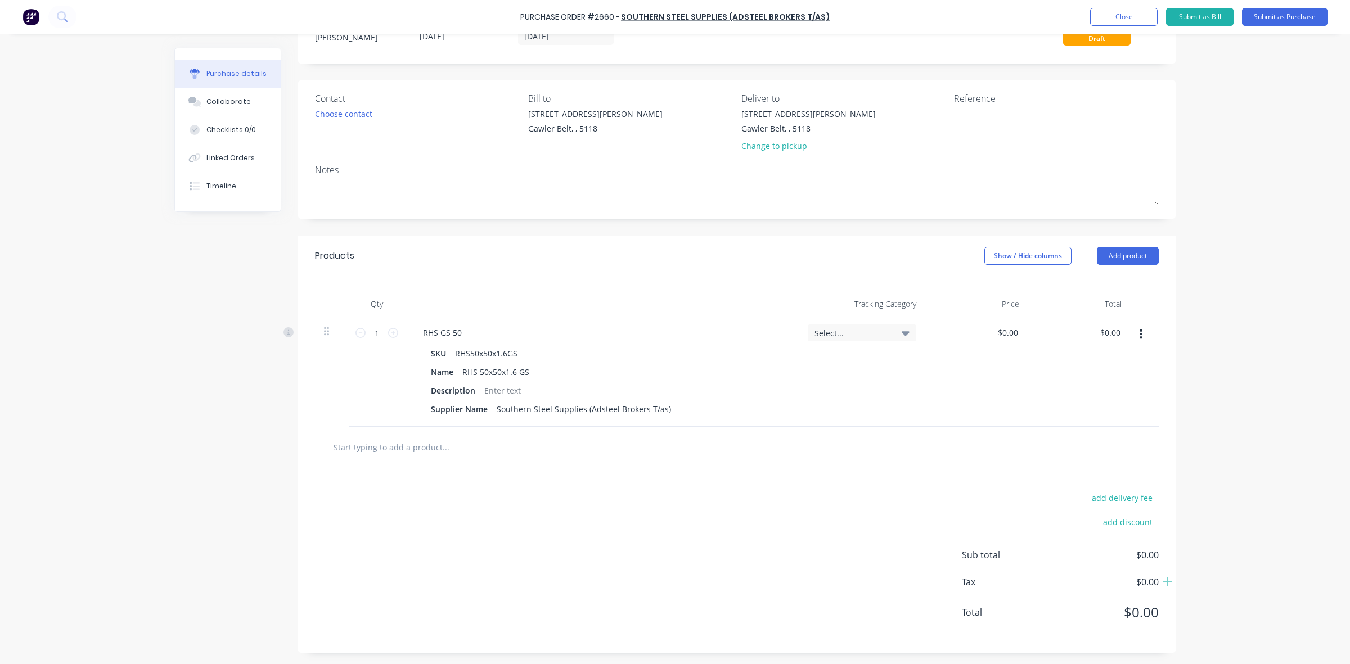
click at [391, 447] on input "text" at bounding box center [445, 447] width 225 height 22
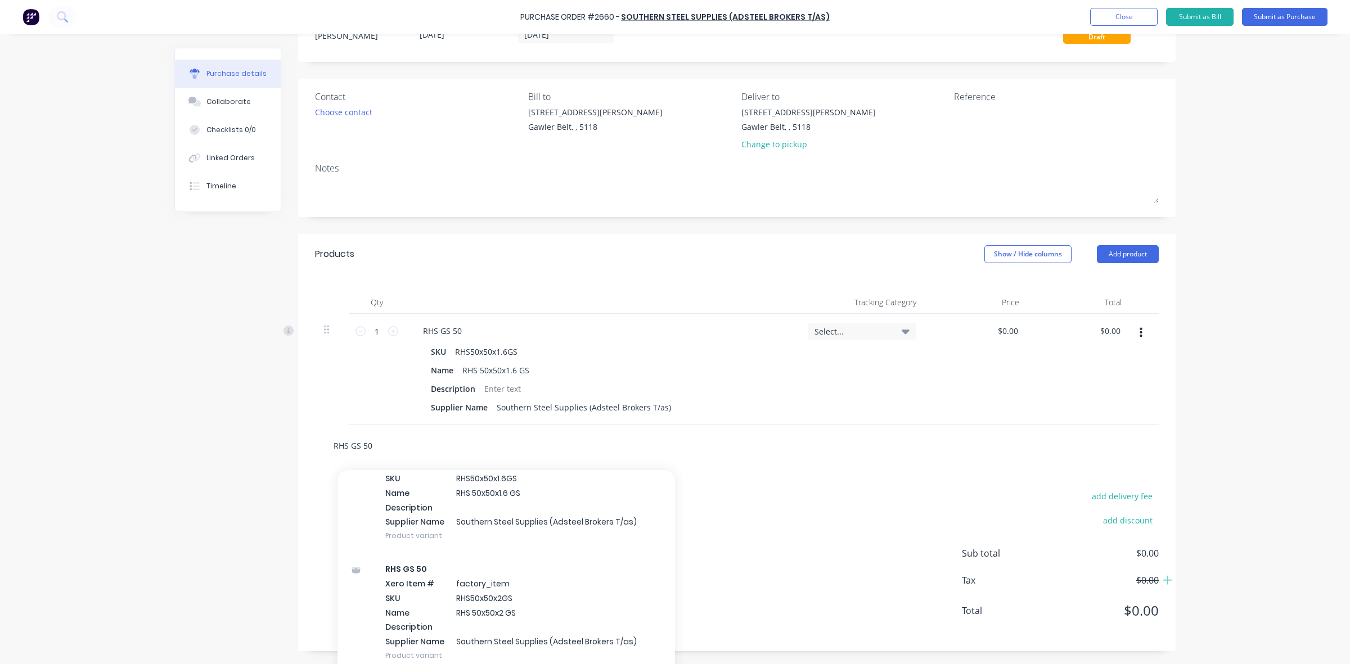
scroll to position [914, 0]
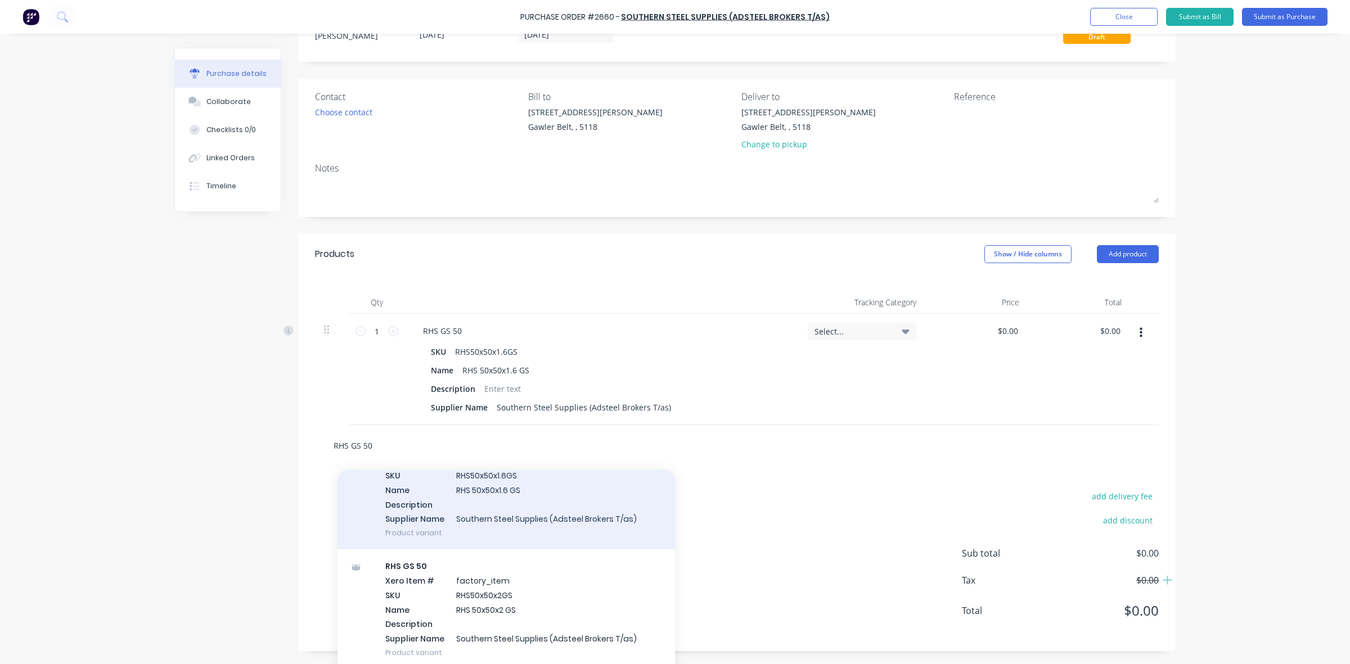
type input "RHS GS 50"
click at [495, 495] on div "RHS GS 50 Xero Item # factory_item SKU RHS50x50x1.6GS Name RHS 50x50x1.6 GS Des…" at bounding box center [505, 490] width 337 height 120
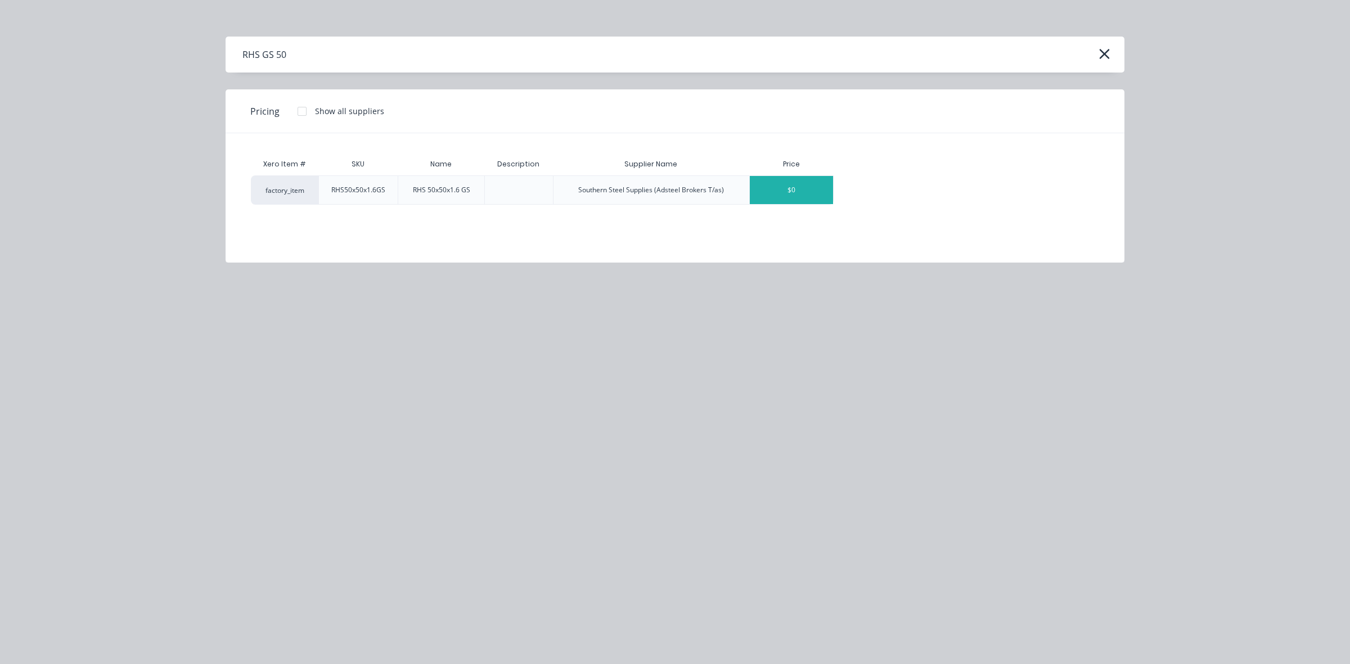
click at [758, 194] on div "$0" at bounding box center [791, 190] width 83 height 28
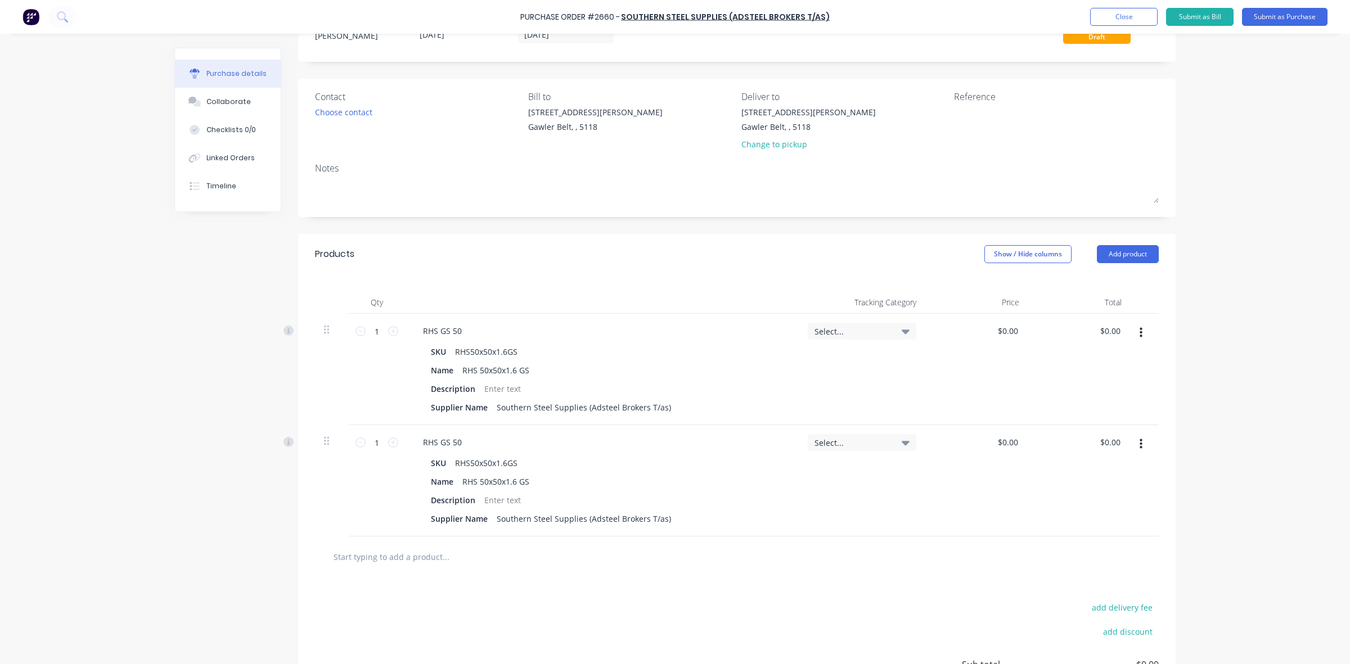
click at [1131, 442] on button "button" at bounding box center [1140, 444] width 26 height 20
click at [1107, 543] on button "Delete" at bounding box center [1106, 541] width 96 height 22
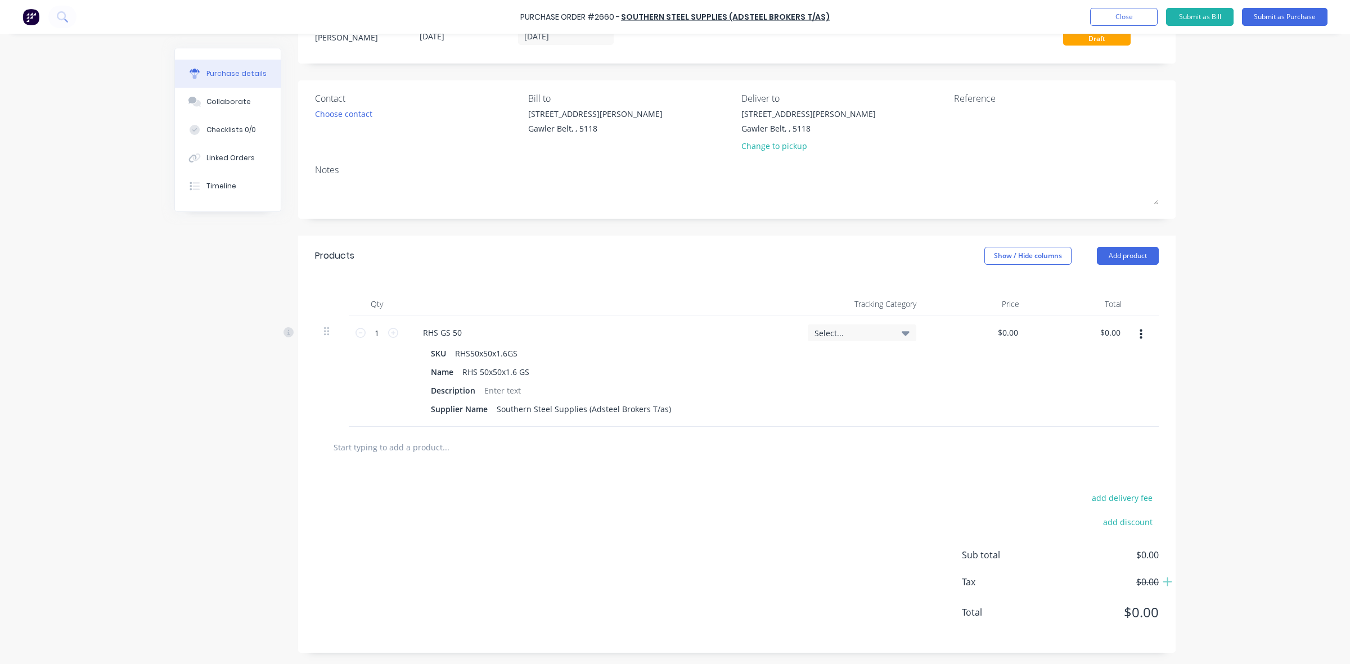
click at [1131, 332] on button "button" at bounding box center [1140, 334] width 26 height 20
click at [1100, 431] on button "Delete" at bounding box center [1106, 432] width 96 height 22
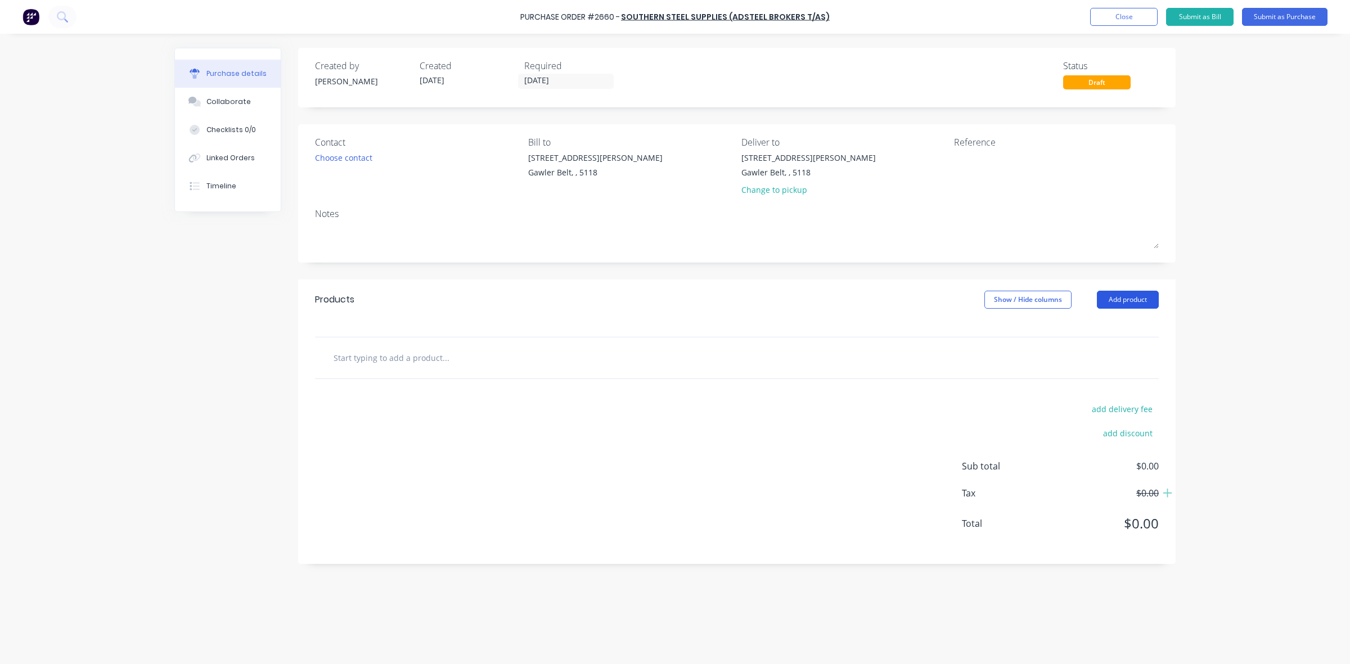
click at [1124, 299] on button "Add product" at bounding box center [1128, 300] width 62 height 18
click at [1108, 377] on div "Lineal metre product" at bounding box center [1105, 374] width 87 height 16
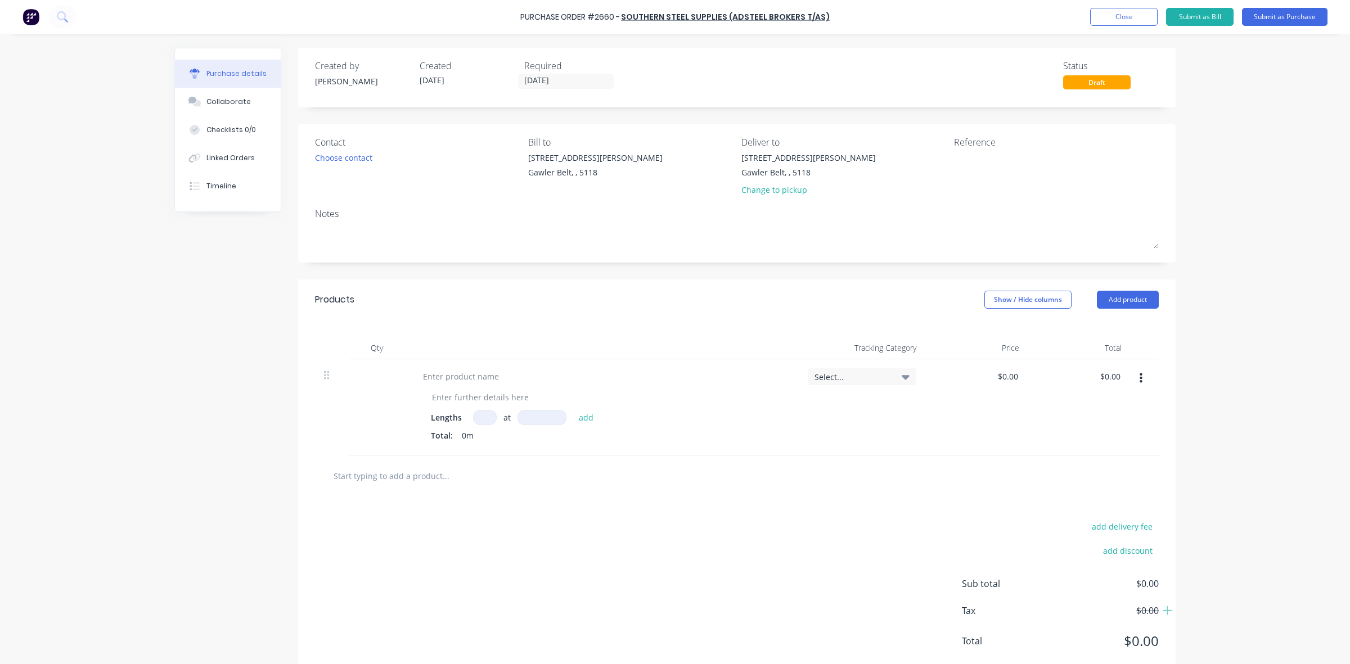
click at [1139, 380] on button "button" at bounding box center [1140, 378] width 26 height 20
click at [1075, 471] on button "Delete" at bounding box center [1106, 475] width 96 height 22
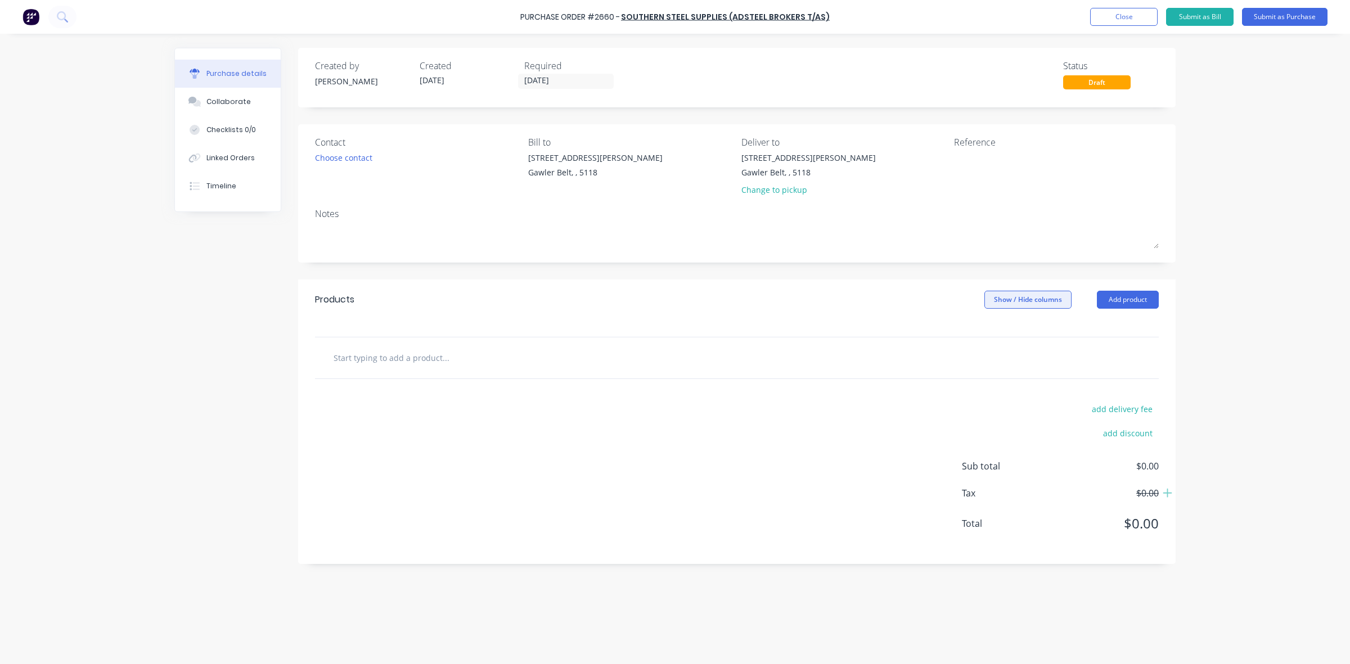
click at [1029, 302] on button "Show / Hide columns" at bounding box center [1027, 300] width 87 height 18
click at [909, 303] on div "Products Show / Hide columns Add product" at bounding box center [736, 299] width 877 height 40
click at [1134, 296] on button "Add product" at bounding box center [1128, 300] width 62 height 18
click at [1086, 326] on div "Product catalogue" at bounding box center [1105, 329] width 87 height 16
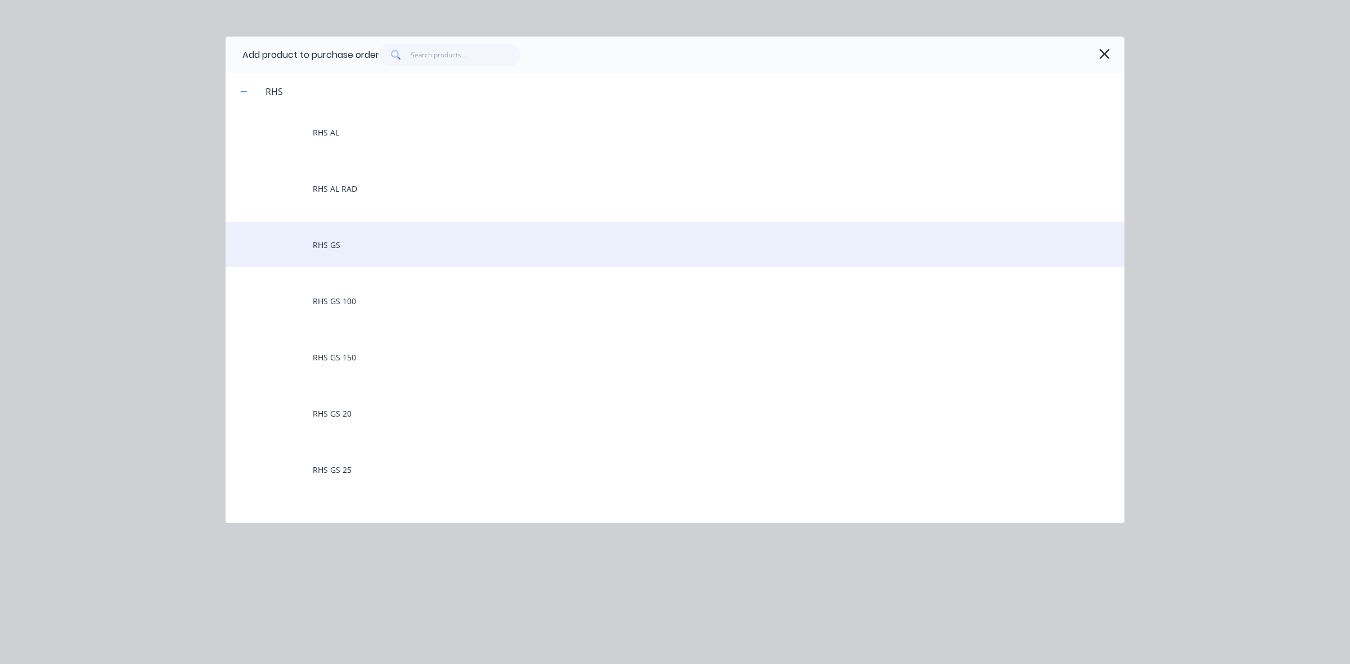
click at [324, 246] on div "RHS GS" at bounding box center [674, 244] width 899 height 45
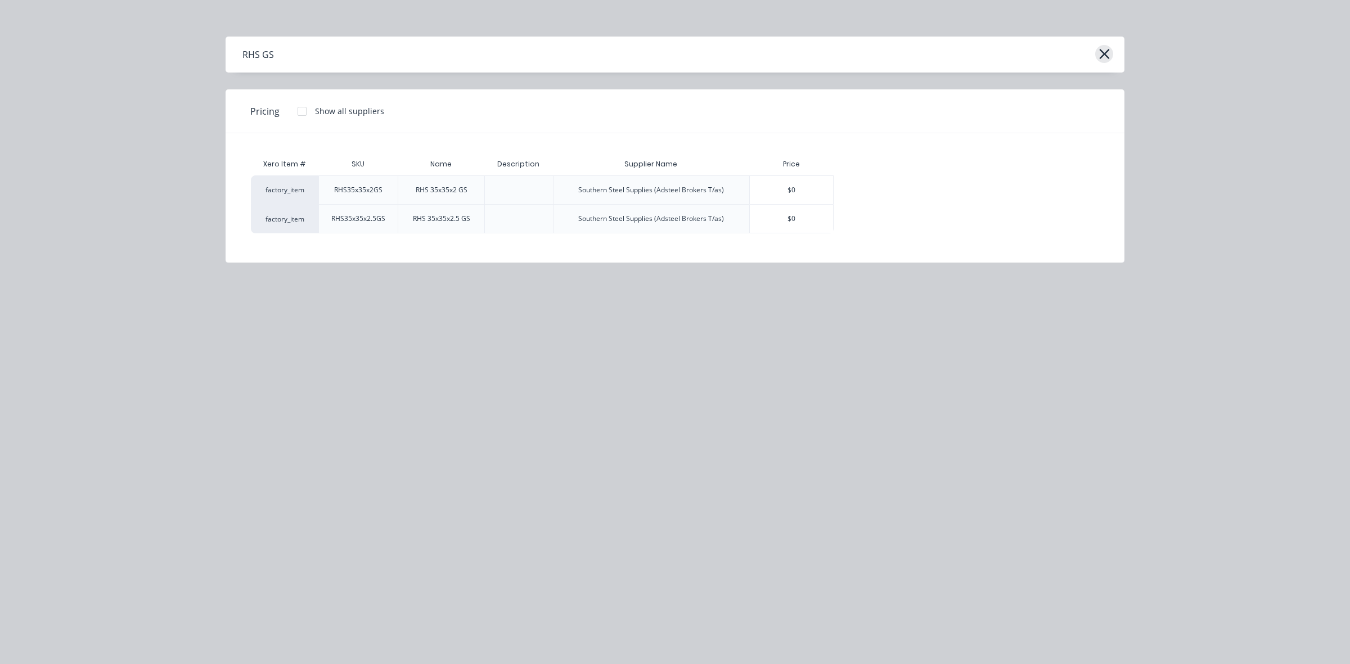
click at [1107, 53] on icon "button" at bounding box center [1104, 54] width 12 height 16
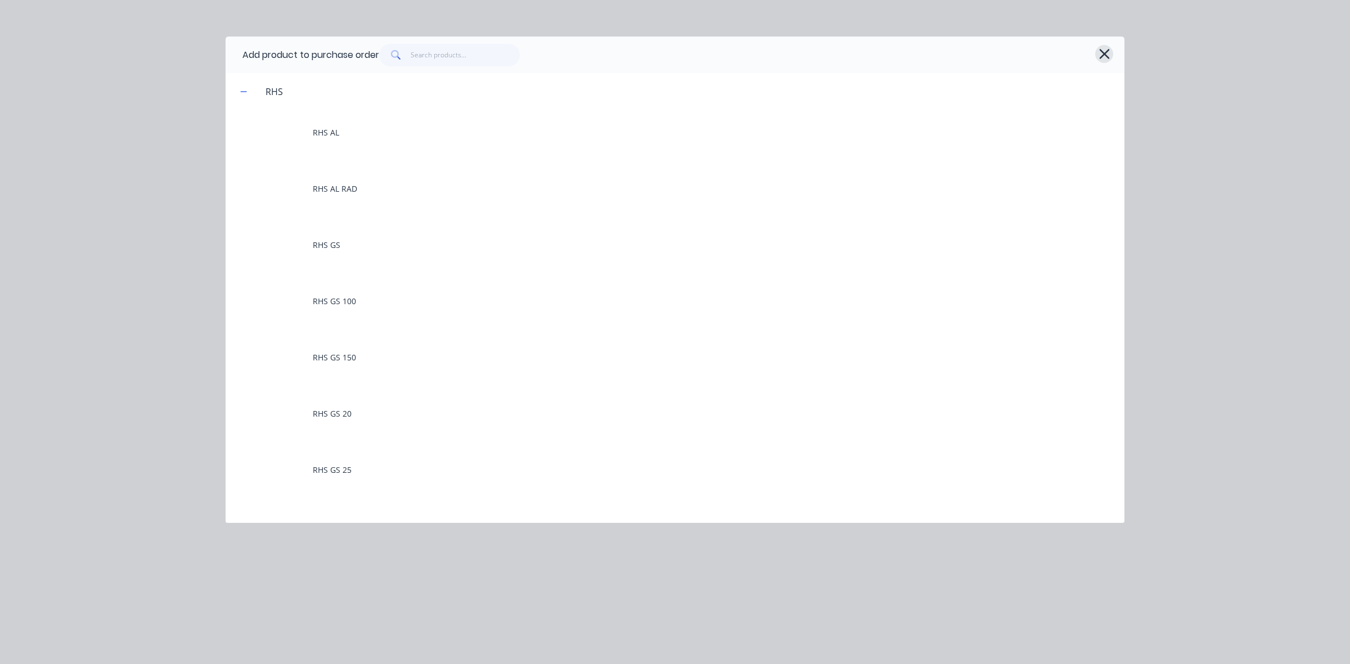
click at [1107, 54] on icon "button" at bounding box center [1104, 54] width 12 height 16
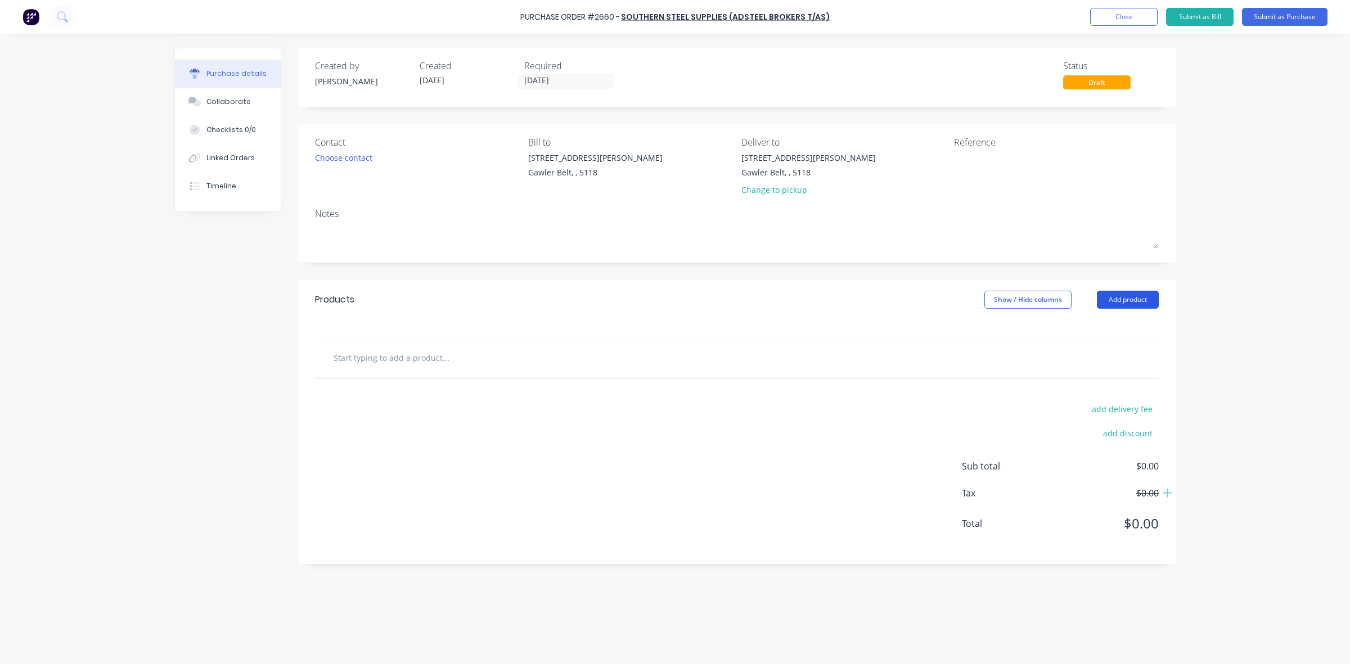
click at [1125, 296] on button "Add product" at bounding box center [1128, 300] width 62 height 18
click at [1098, 330] on div "Product catalogue" at bounding box center [1105, 329] width 87 height 16
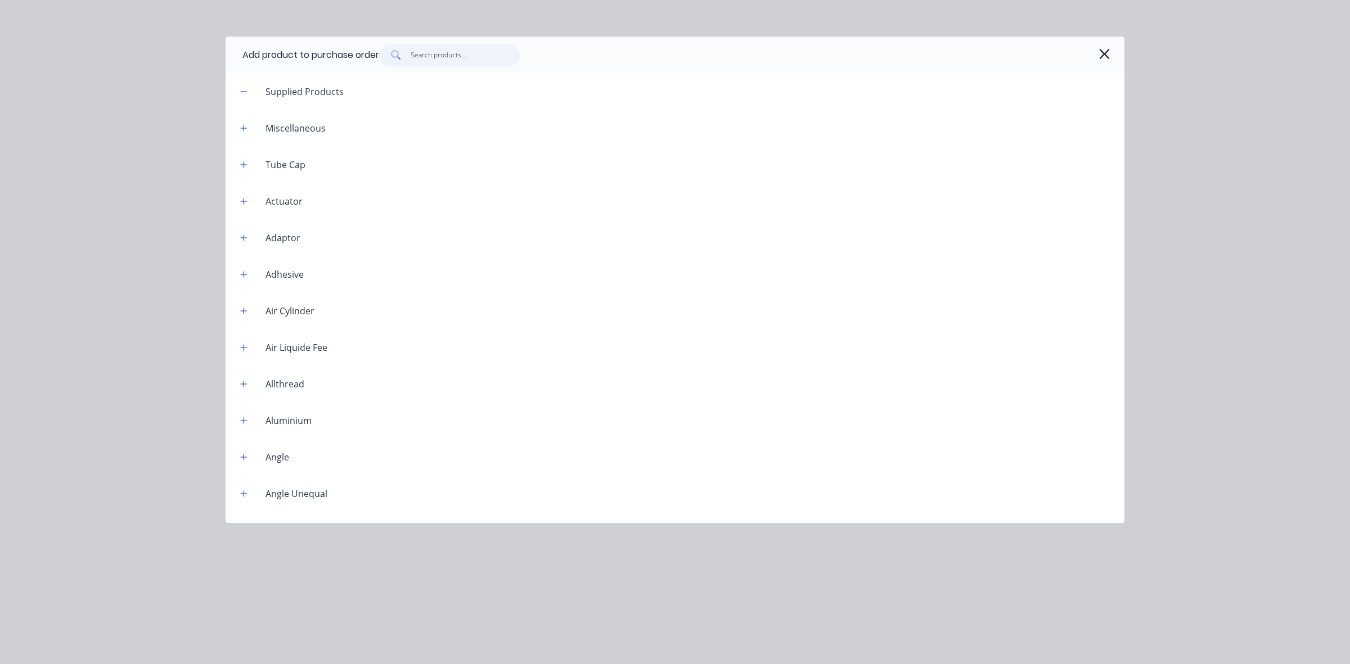
click at [427, 57] on input "text" at bounding box center [465, 55] width 110 height 22
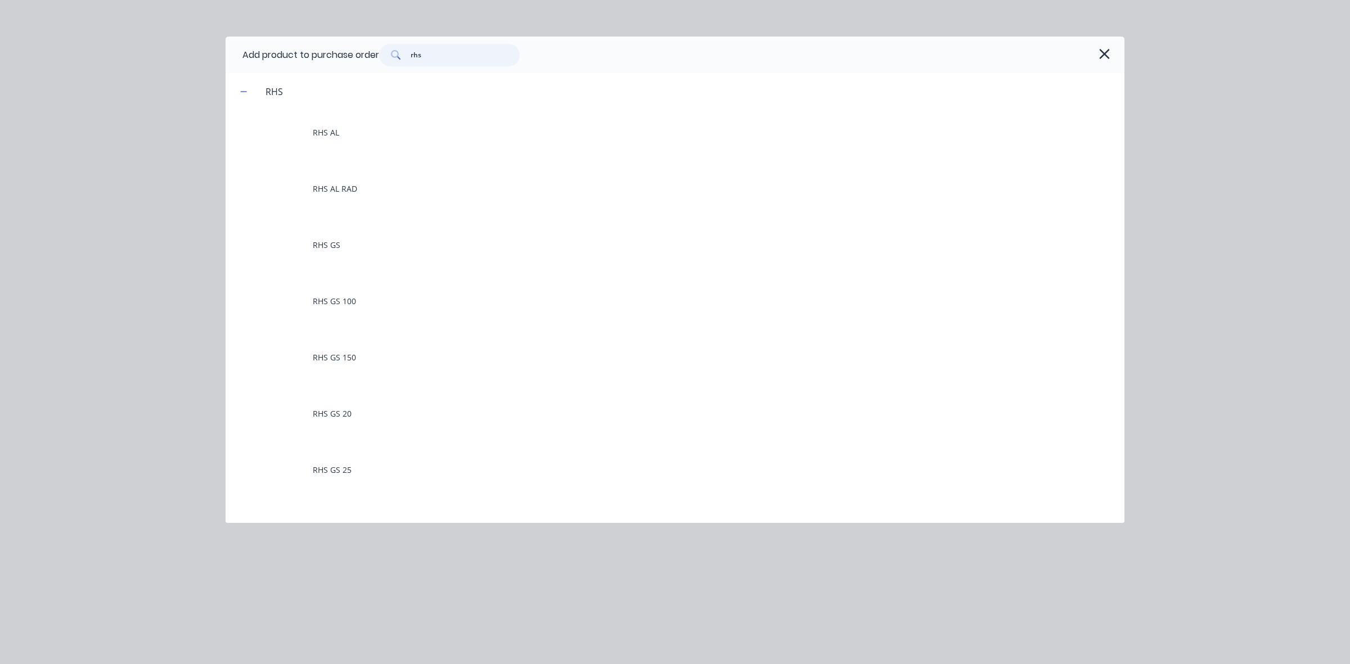
type input "rhs"
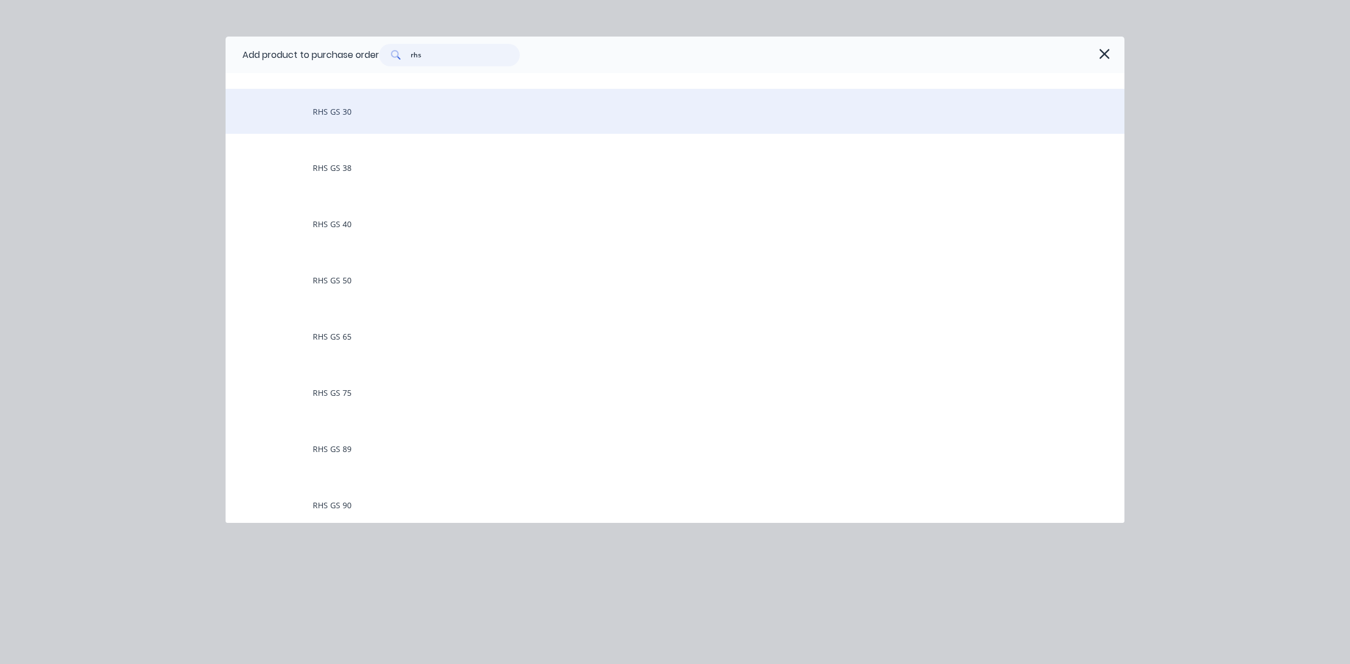
scroll to position [422, 0]
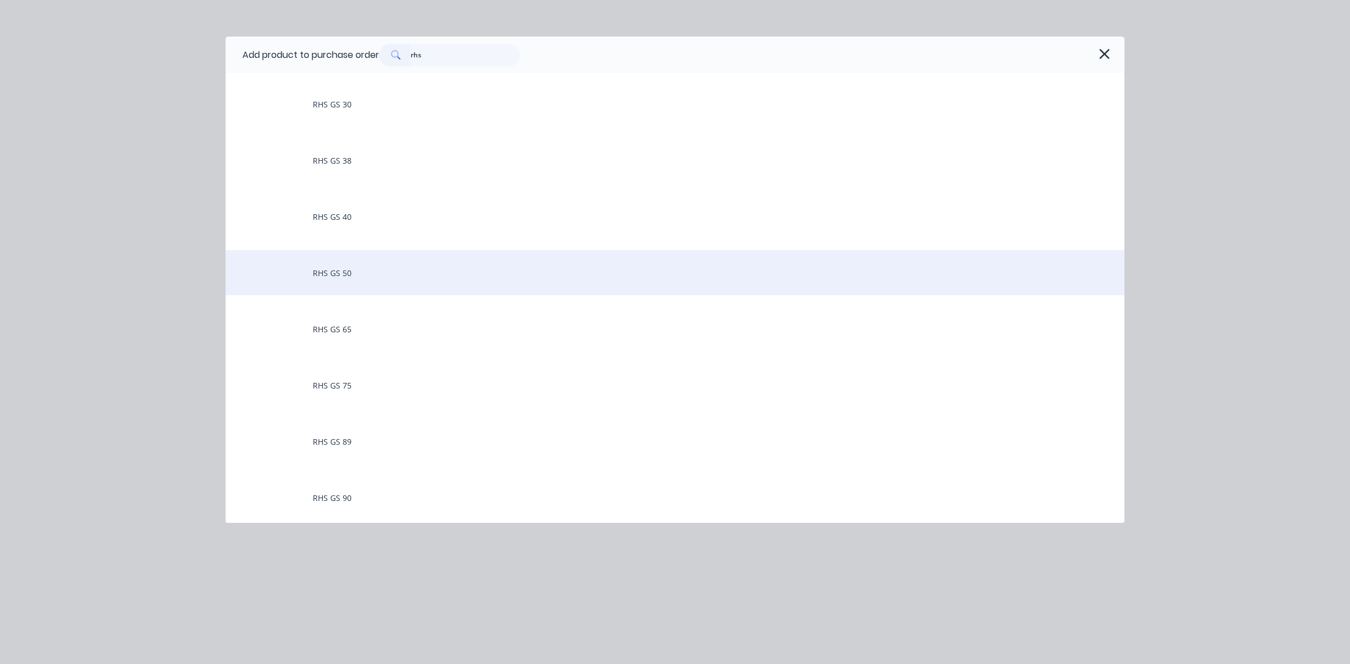
click at [339, 274] on div "RHS GS 50" at bounding box center [674, 272] width 899 height 45
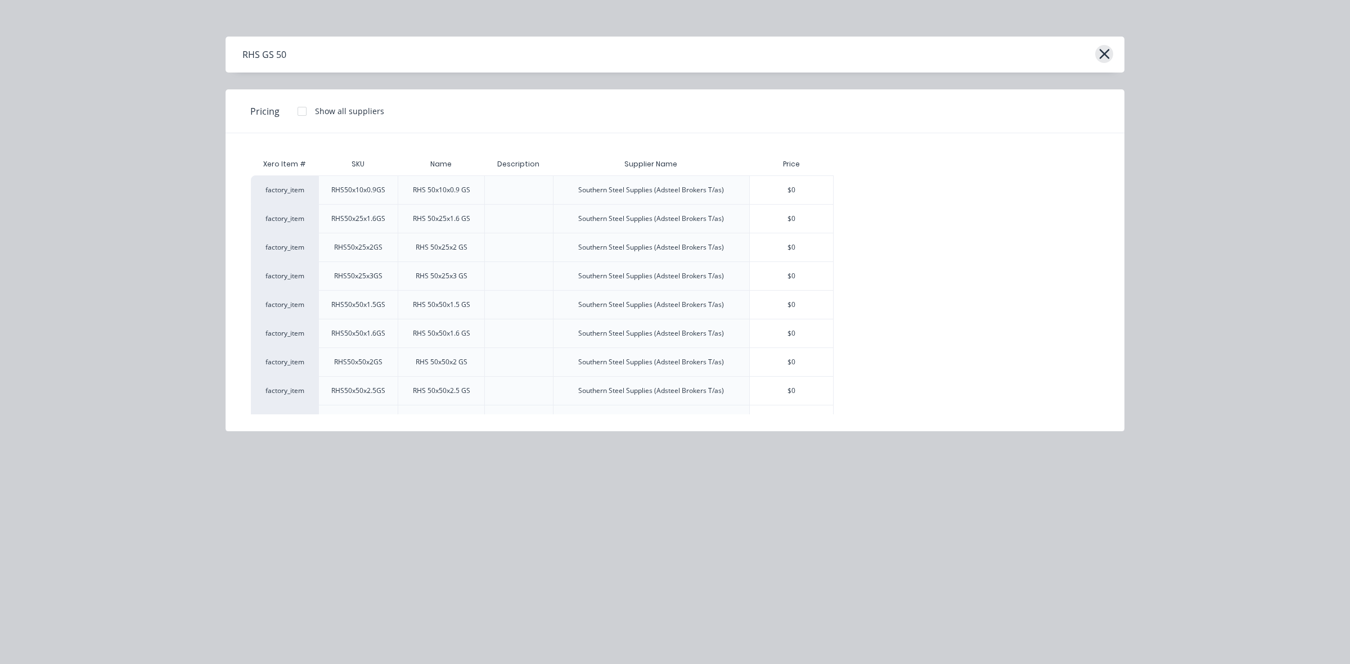
click at [1105, 52] on icon "button" at bounding box center [1104, 54] width 10 height 10
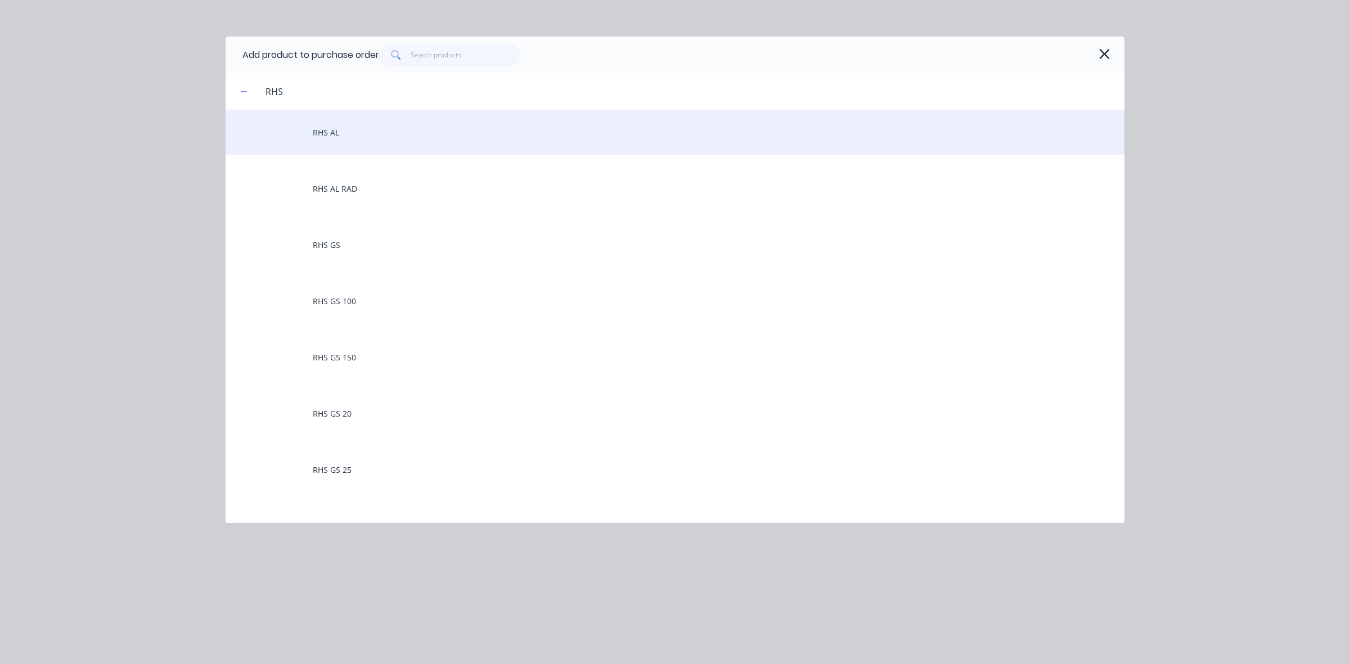
click at [333, 130] on div "RHS AL" at bounding box center [674, 132] width 899 height 45
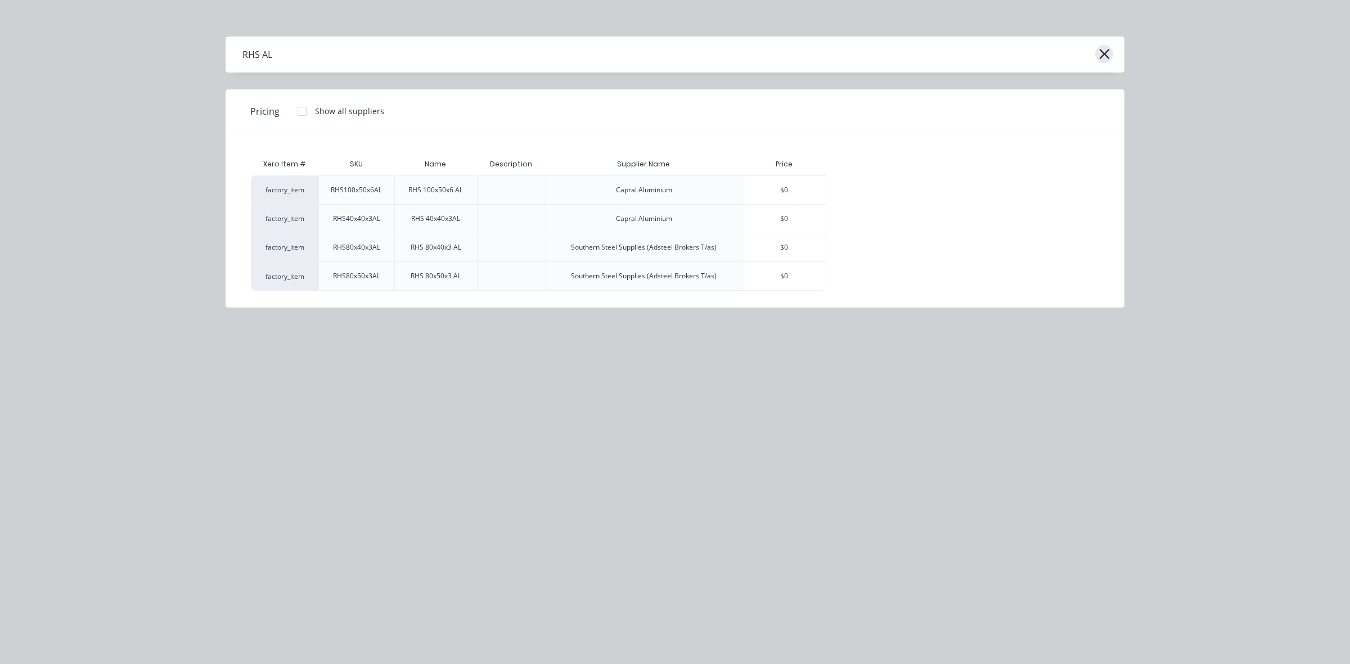
click at [1108, 53] on icon "button" at bounding box center [1104, 54] width 12 height 16
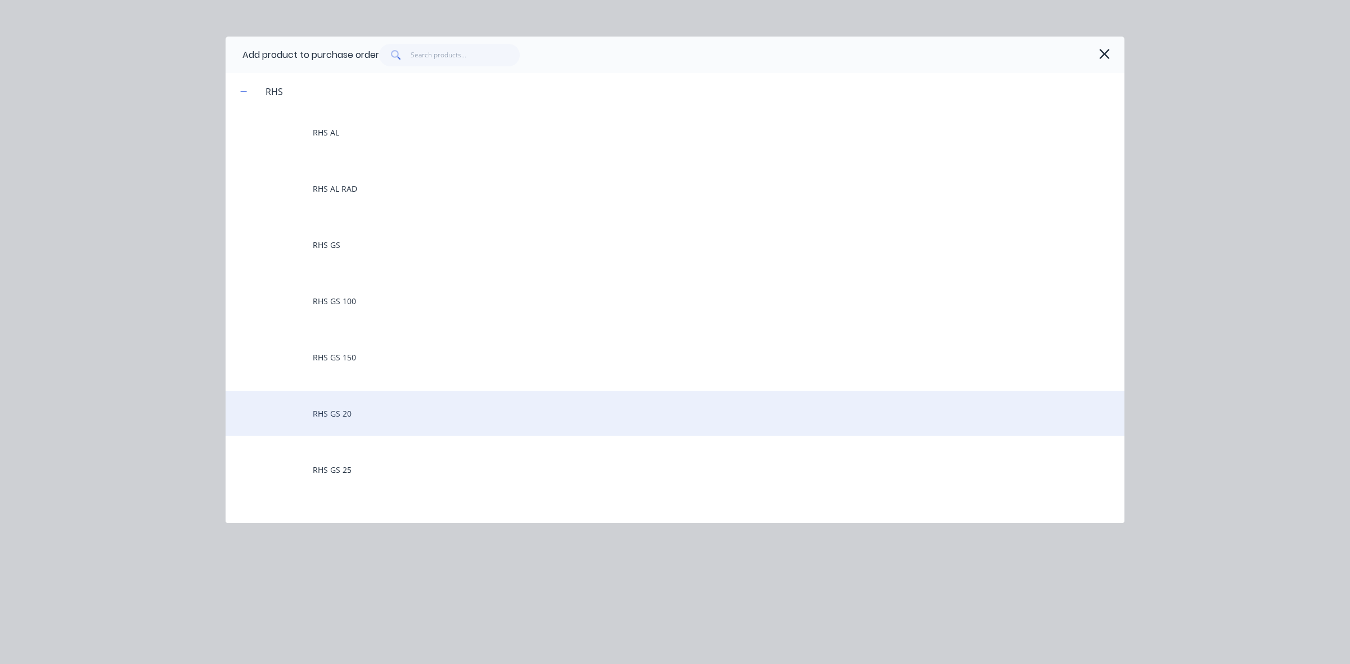
click at [330, 409] on div "RHS GS 20" at bounding box center [674, 413] width 899 height 45
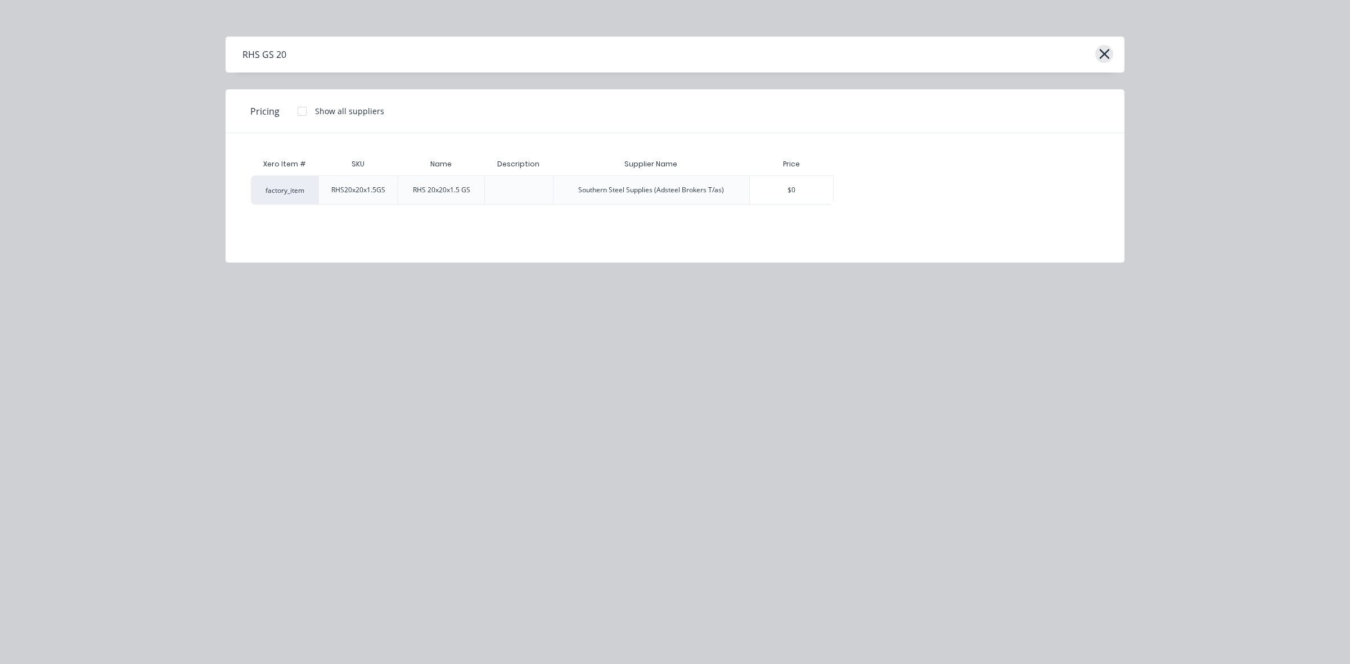
click at [1103, 52] on icon "button" at bounding box center [1104, 54] width 12 height 16
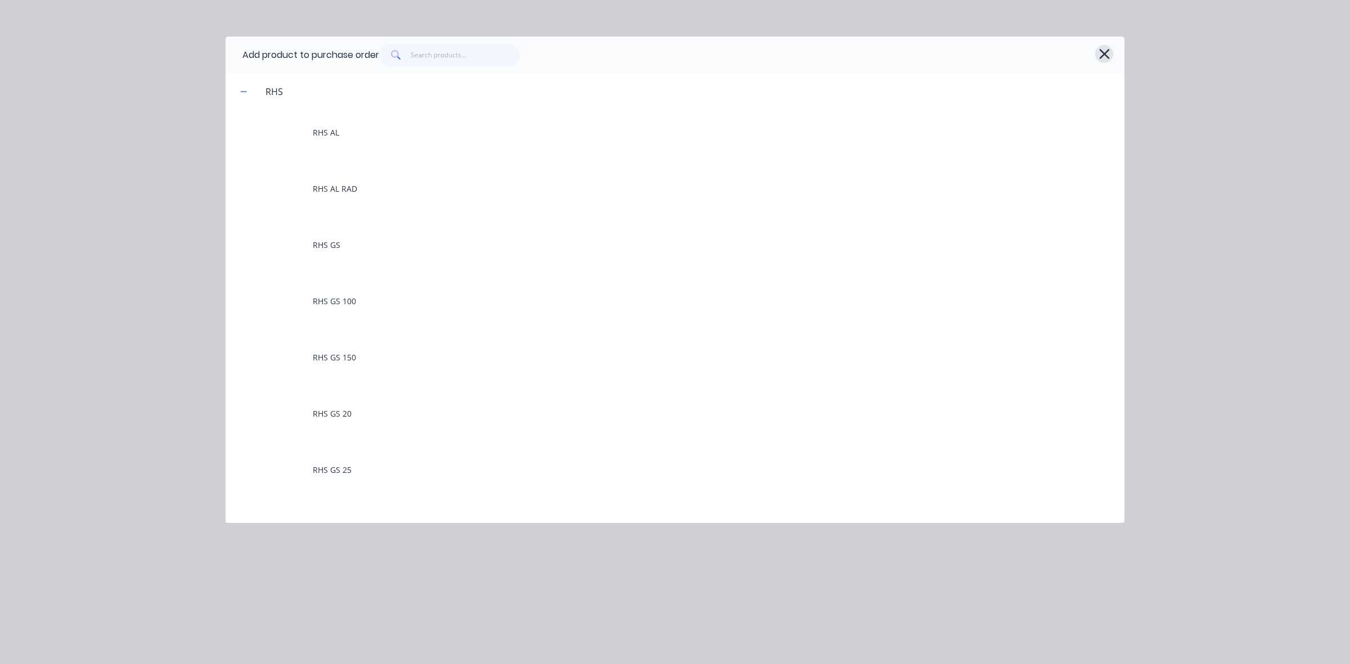
click at [1100, 52] on icon "button" at bounding box center [1104, 54] width 12 height 16
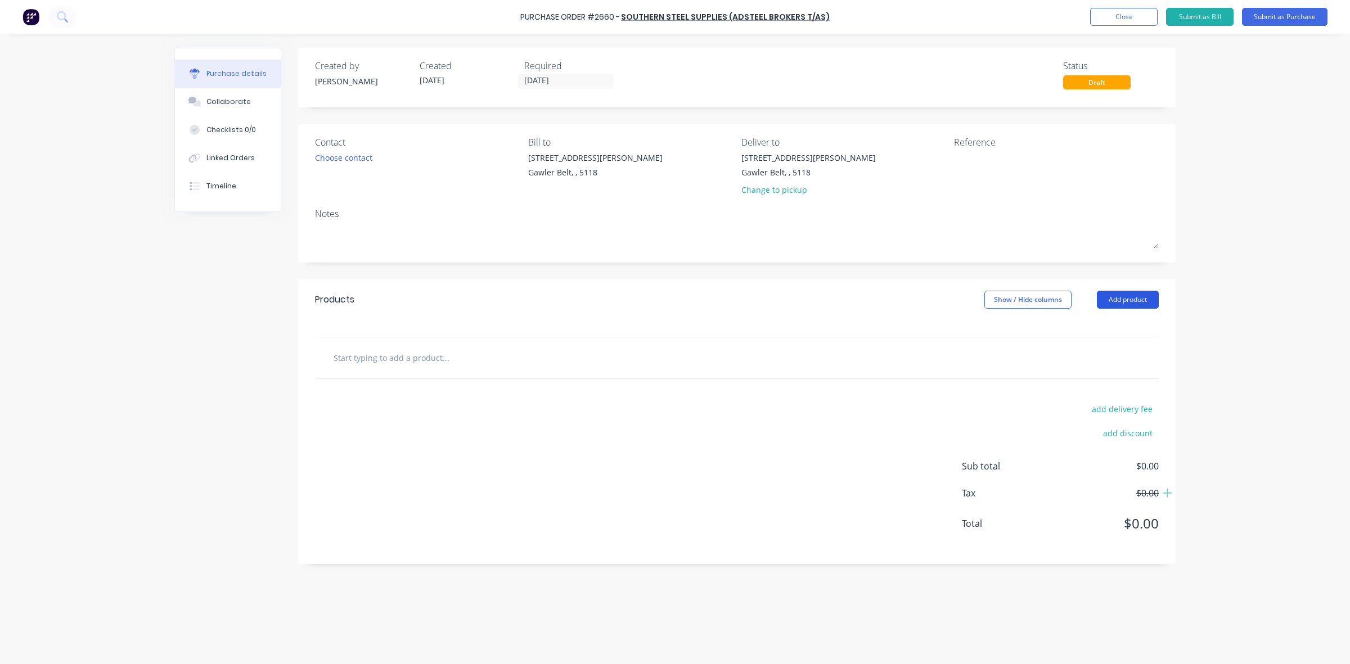
click at [1124, 302] on button "Add product" at bounding box center [1128, 300] width 62 height 18
click at [1084, 328] on div "Product catalogue" at bounding box center [1105, 329] width 87 height 16
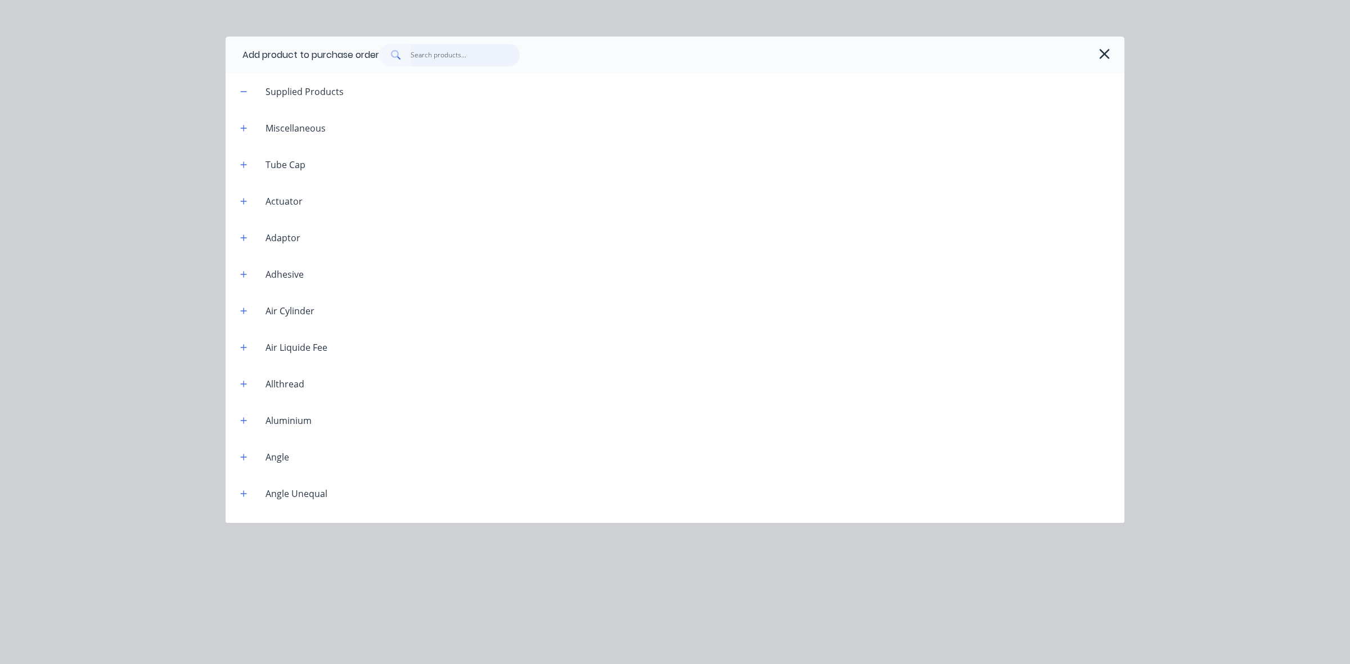
click at [444, 55] on input "text" at bounding box center [465, 55] width 110 height 22
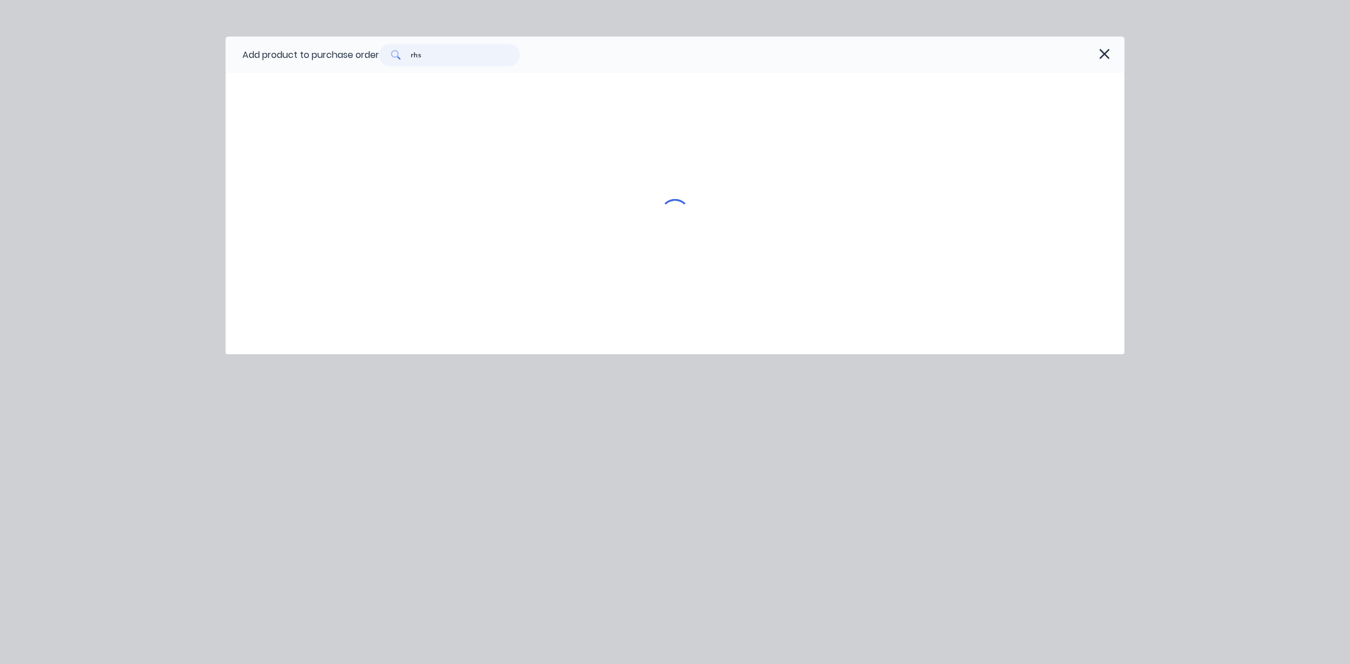
scroll to position [0, 0]
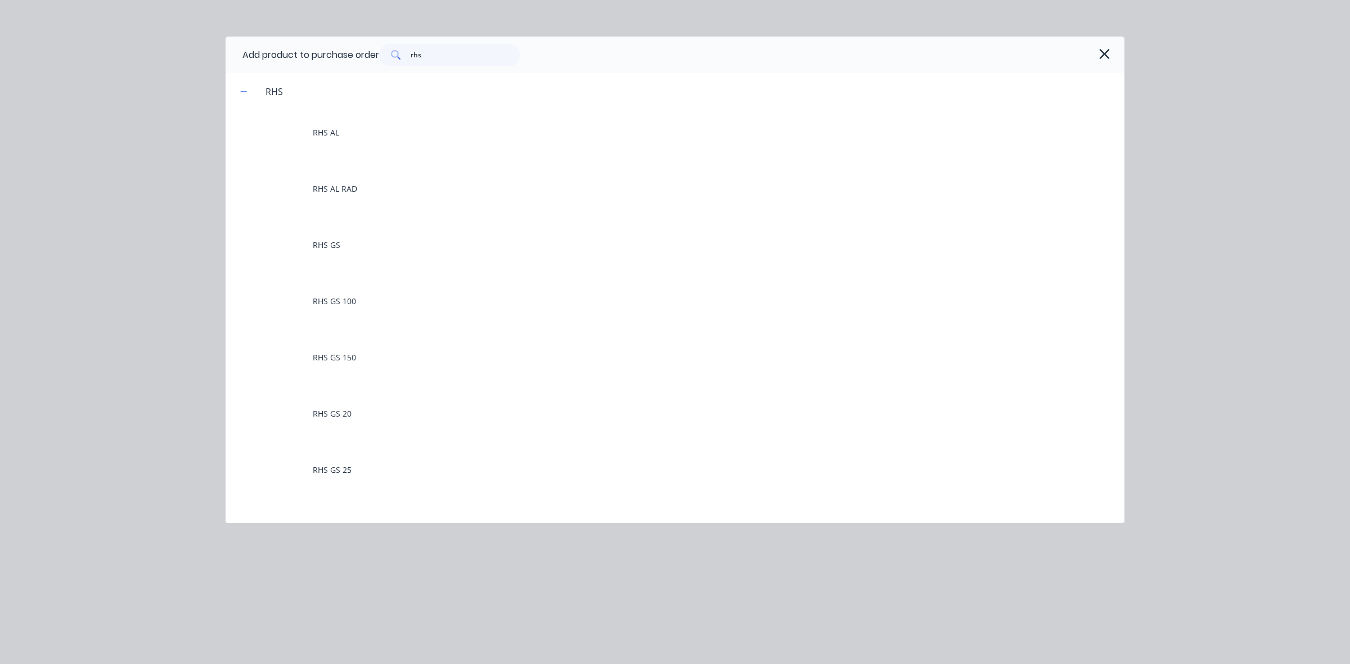
click at [397, 56] on icon at bounding box center [396, 55] width 10 height 10
click at [437, 55] on input "rhs" at bounding box center [465, 55] width 110 height 22
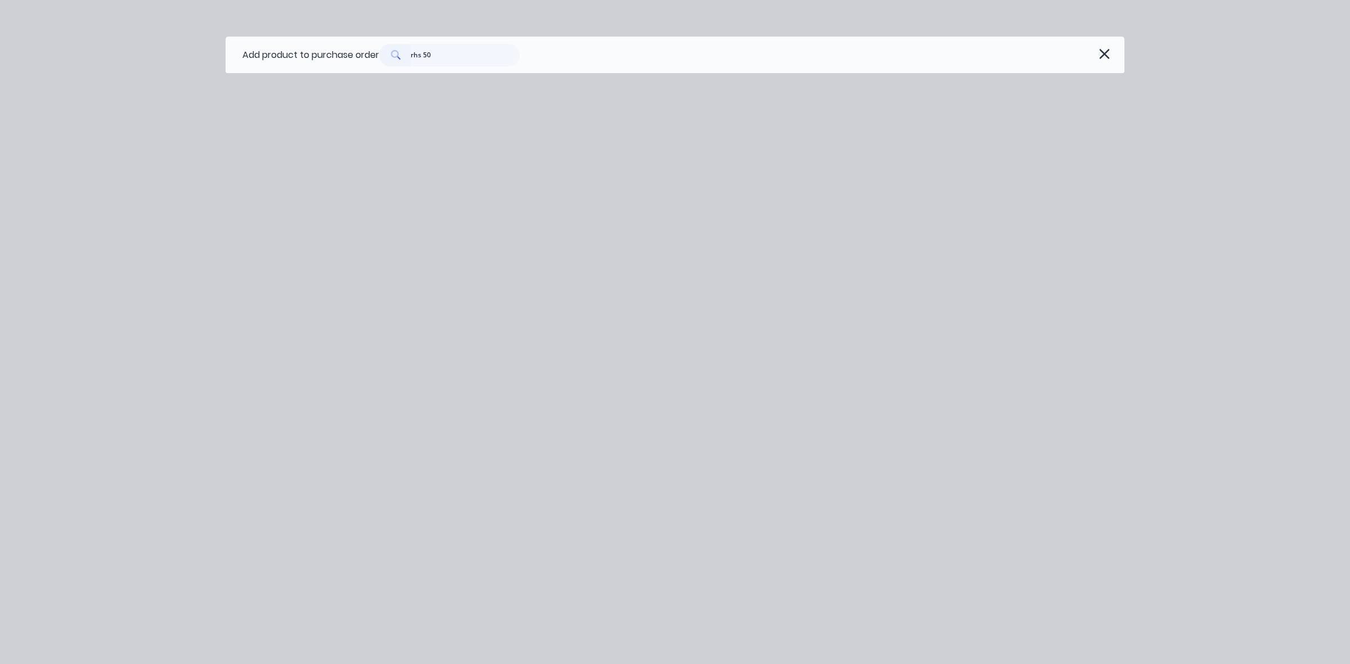
click at [394, 51] on icon at bounding box center [396, 55] width 10 height 10
click at [437, 54] on input "rhs 50" at bounding box center [465, 55] width 110 height 22
click at [398, 54] on icon at bounding box center [396, 55] width 10 height 10
click at [454, 54] on input "rhs 50x50" at bounding box center [465, 55] width 110 height 22
type input "rhs 50x50"
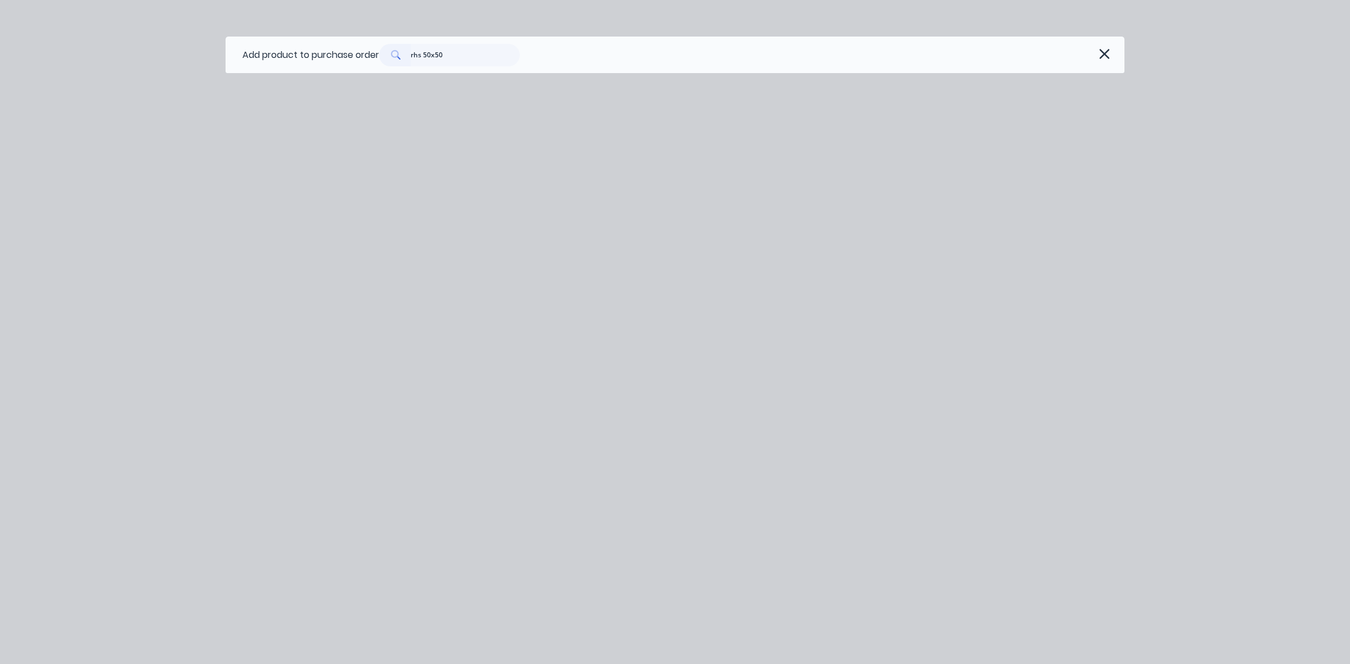
click at [399, 56] on icon at bounding box center [395, 54] width 8 height 8
click at [1095, 55] on button "button" at bounding box center [1104, 54] width 18 height 18
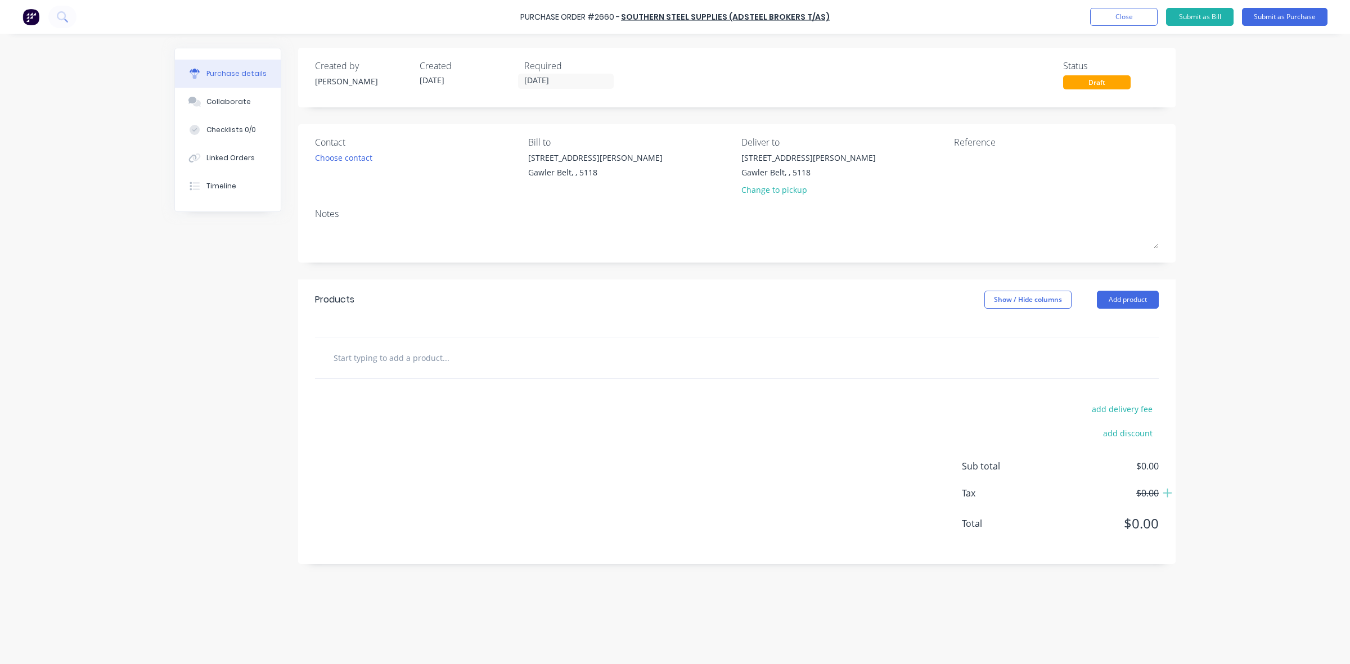
click at [1148, 310] on div "Products Show / Hide columns Add product" at bounding box center [736, 299] width 877 height 40
click at [1135, 299] on button "Add product" at bounding box center [1128, 300] width 62 height 18
click at [1102, 322] on div "Product catalogue" at bounding box center [1105, 329] width 87 height 16
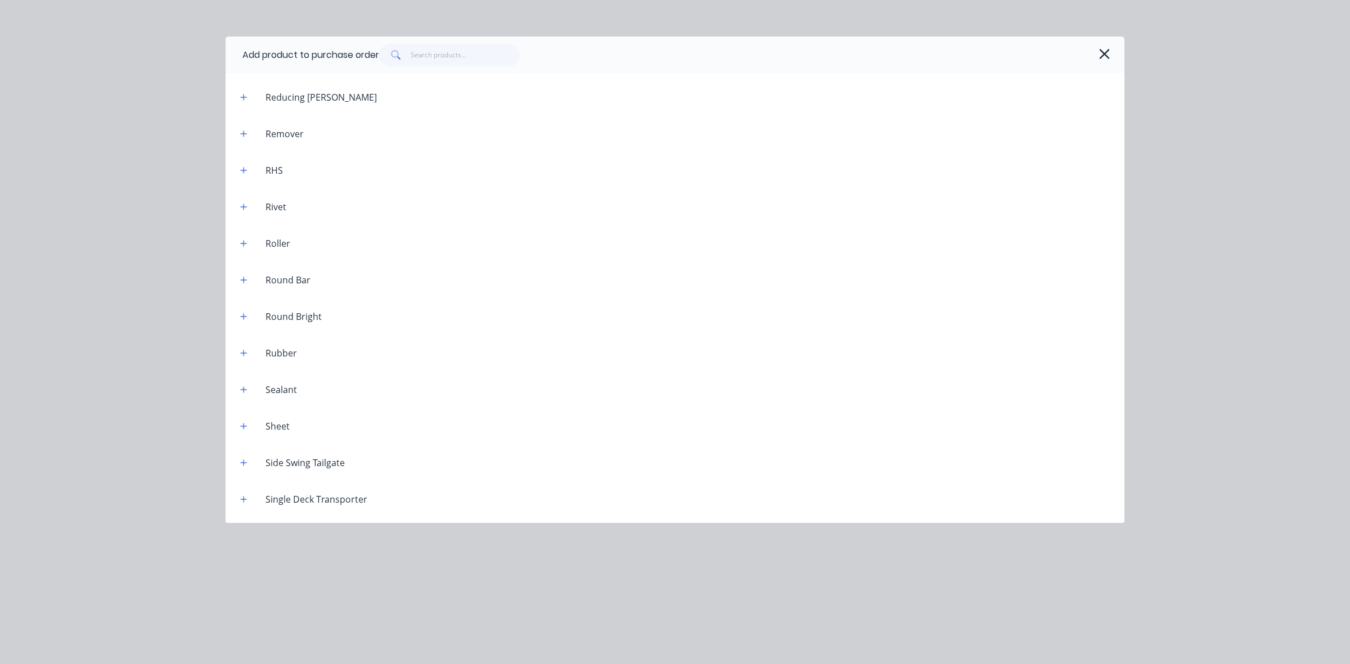
scroll to position [3804, 0]
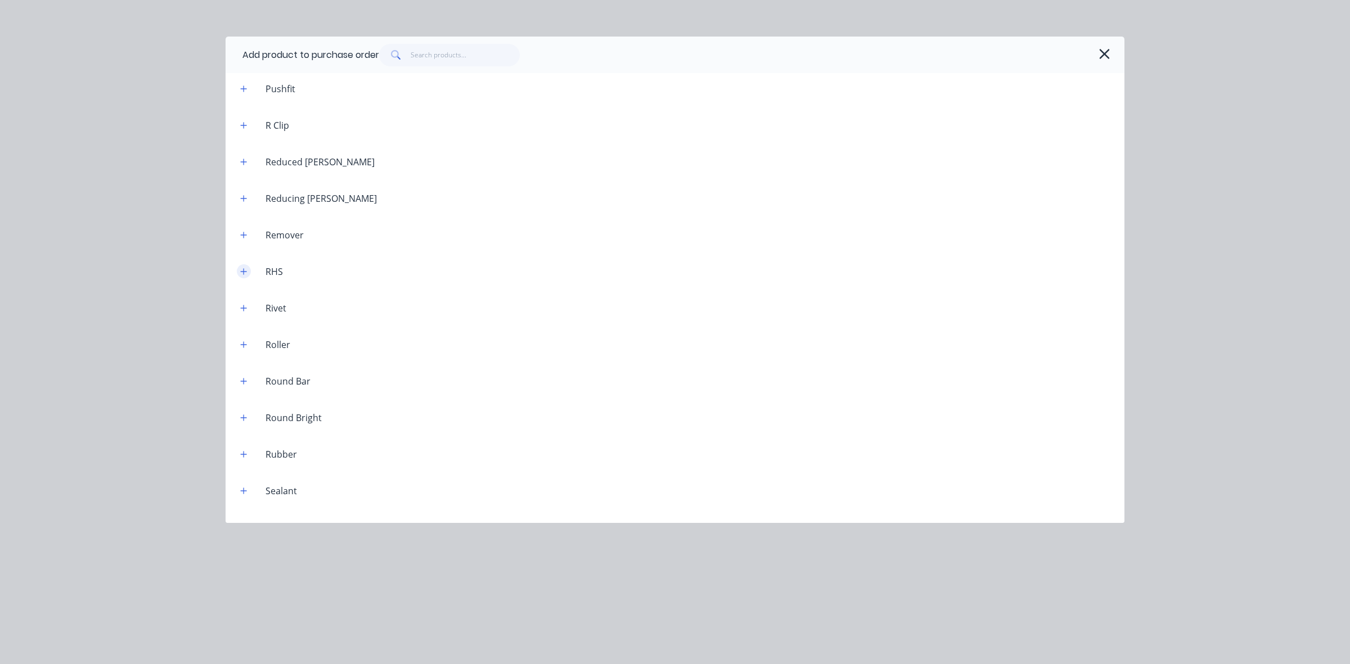
click at [242, 269] on icon "button" at bounding box center [243, 272] width 7 height 8
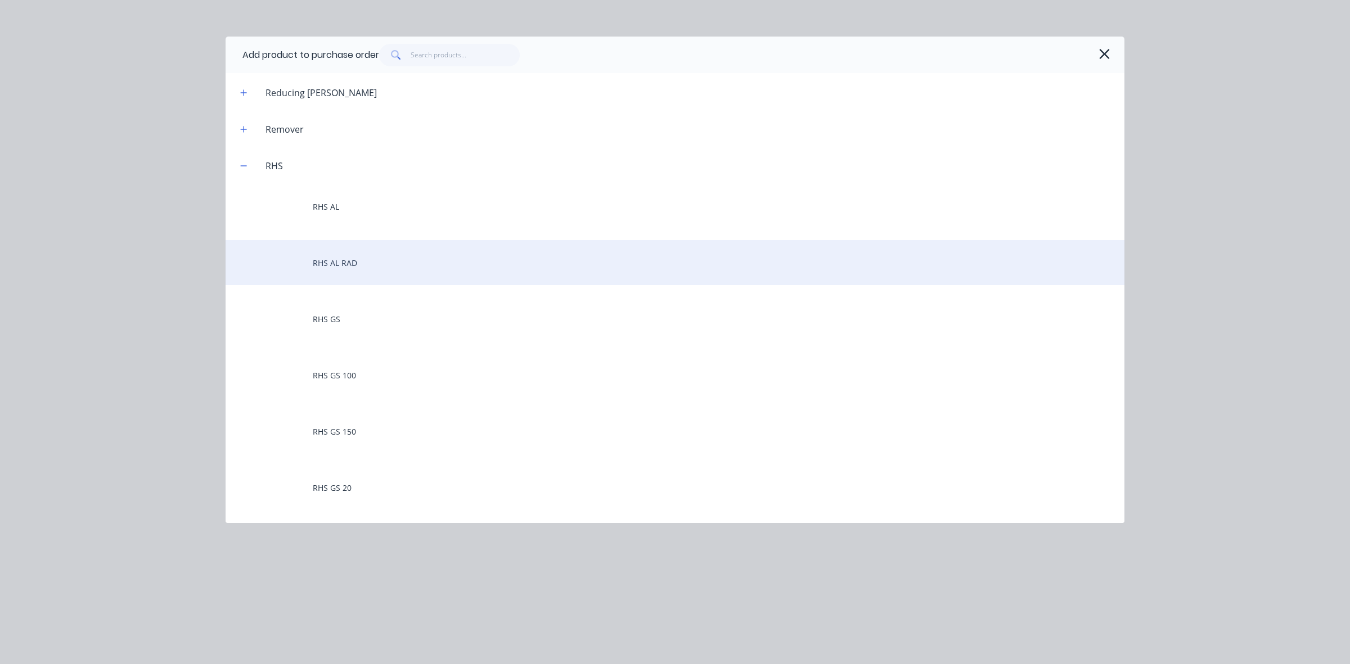
scroll to position [3945, 0]
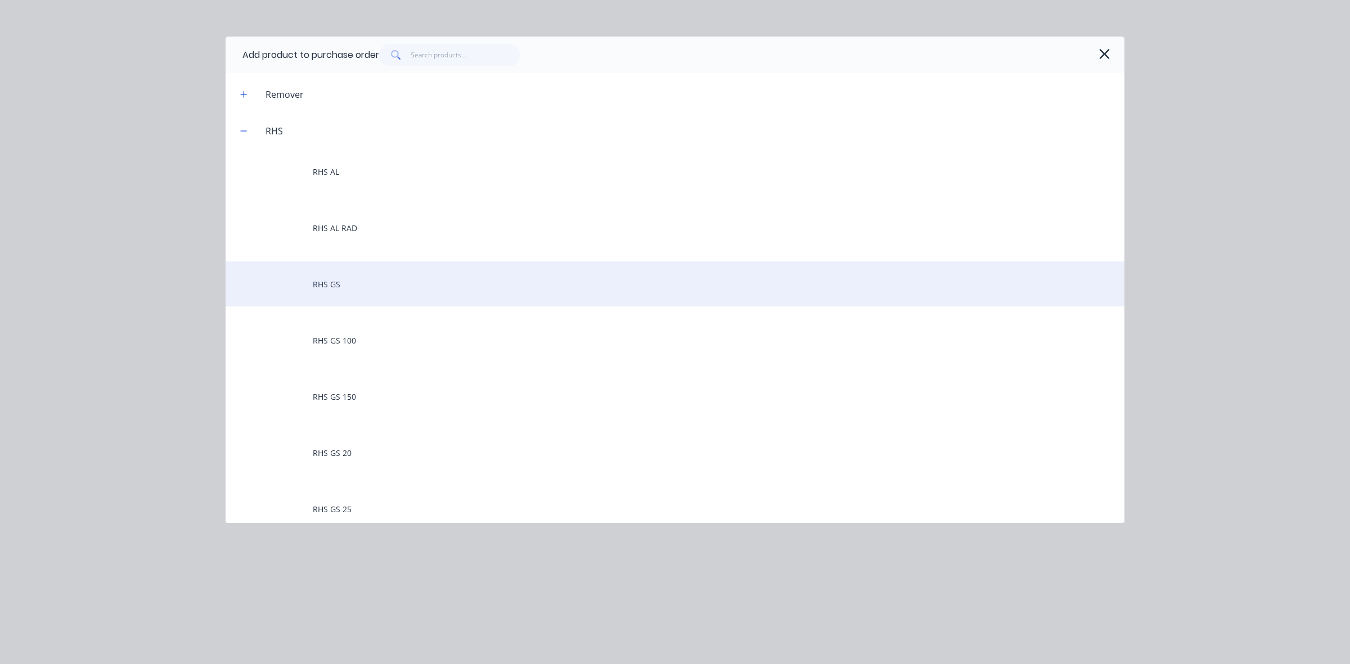
click at [341, 285] on div "RHS GS" at bounding box center [674, 283] width 899 height 45
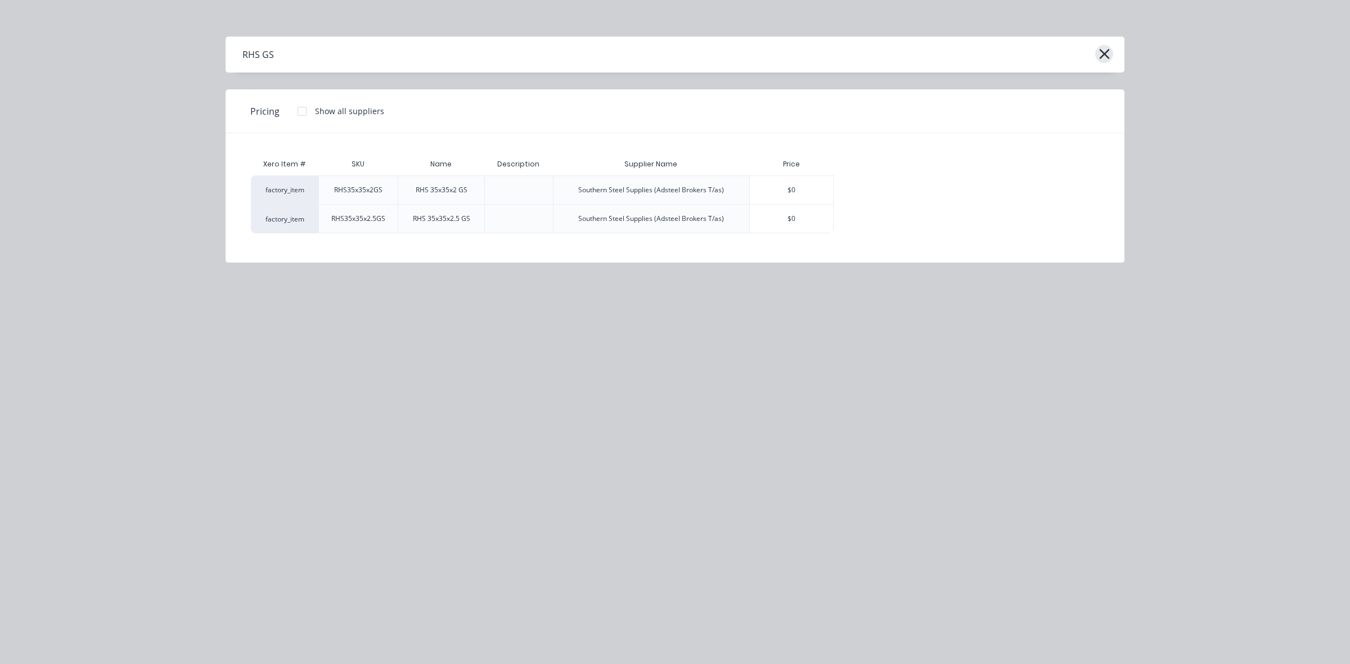
click at [1105, 54] on icon "button" at bounding box center [1104, 54] width 12 height 16
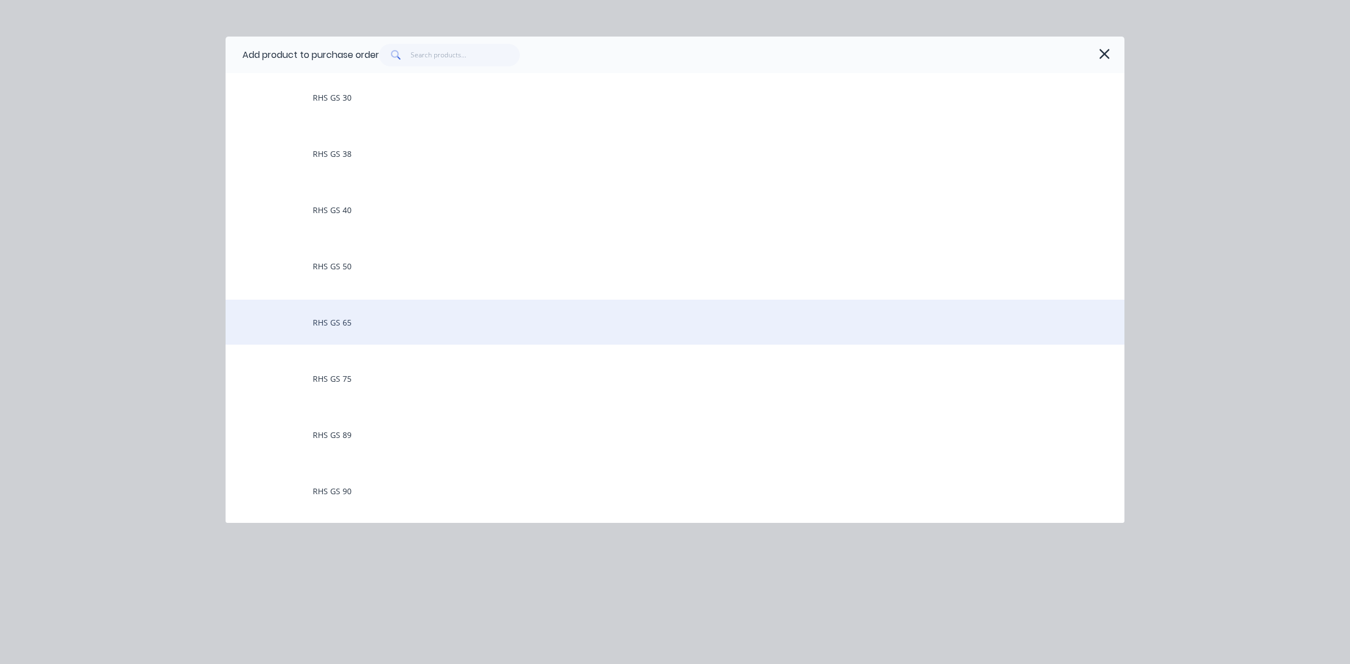
scroll to position [4428, 0]
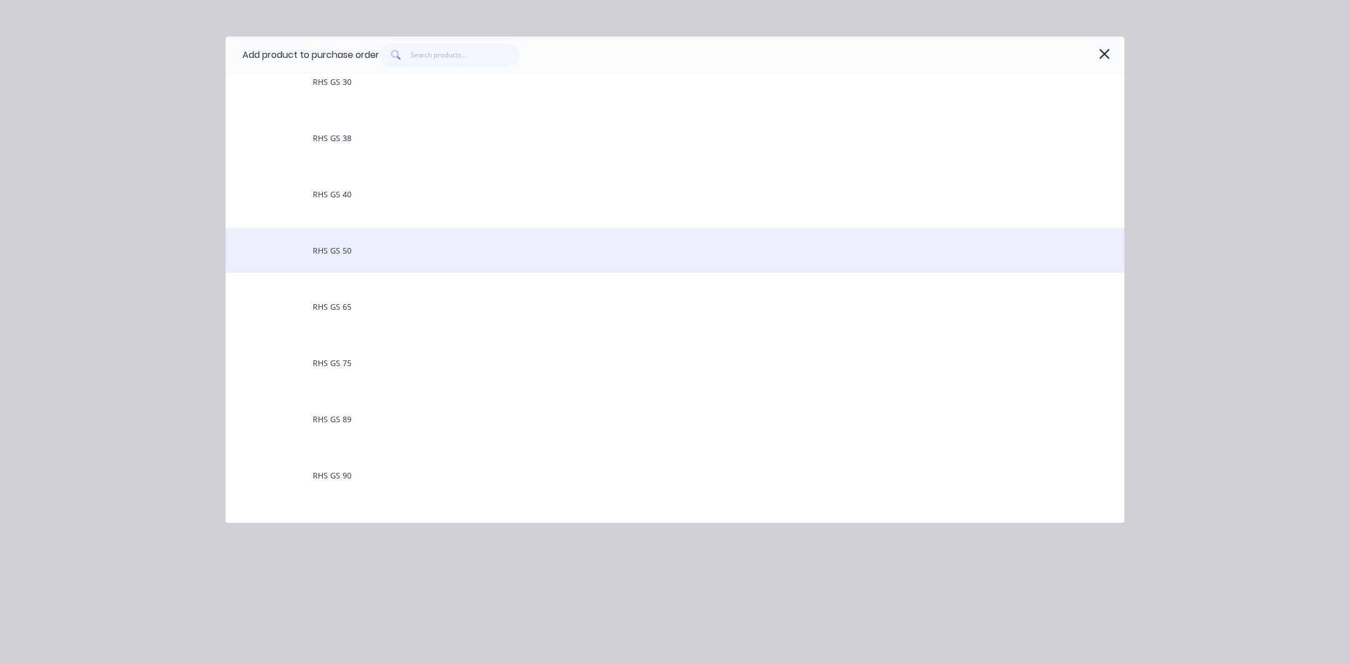
click at [346, 254] on div "RHS GS 50" at bounding box center [674, 250] width 899 height 45
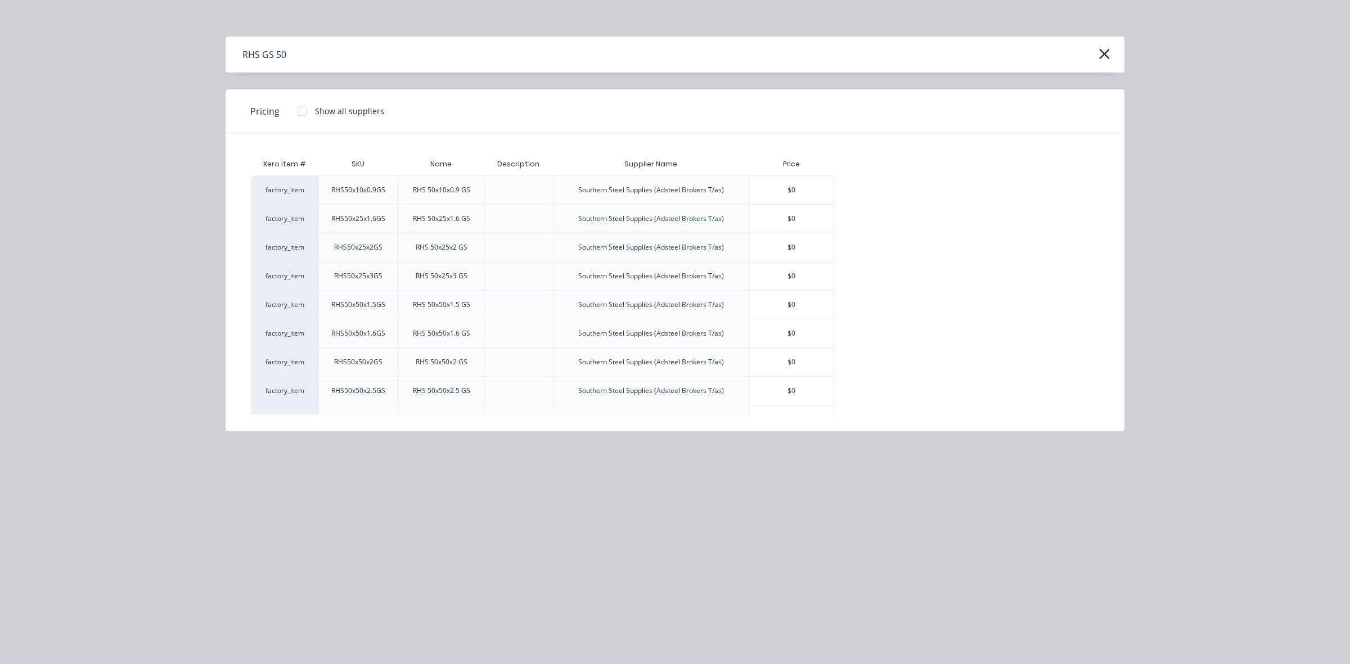
click at [300, 111] on div at bounding box center [302, 111] width 22 height 22
click at [414, 356] on div "RHS 50x50x2 GS" at bounding box center [442, 362] width 70 height 28
click at [769, 364] on div "$0" at bounding box center [791, 362] width 83 height 28
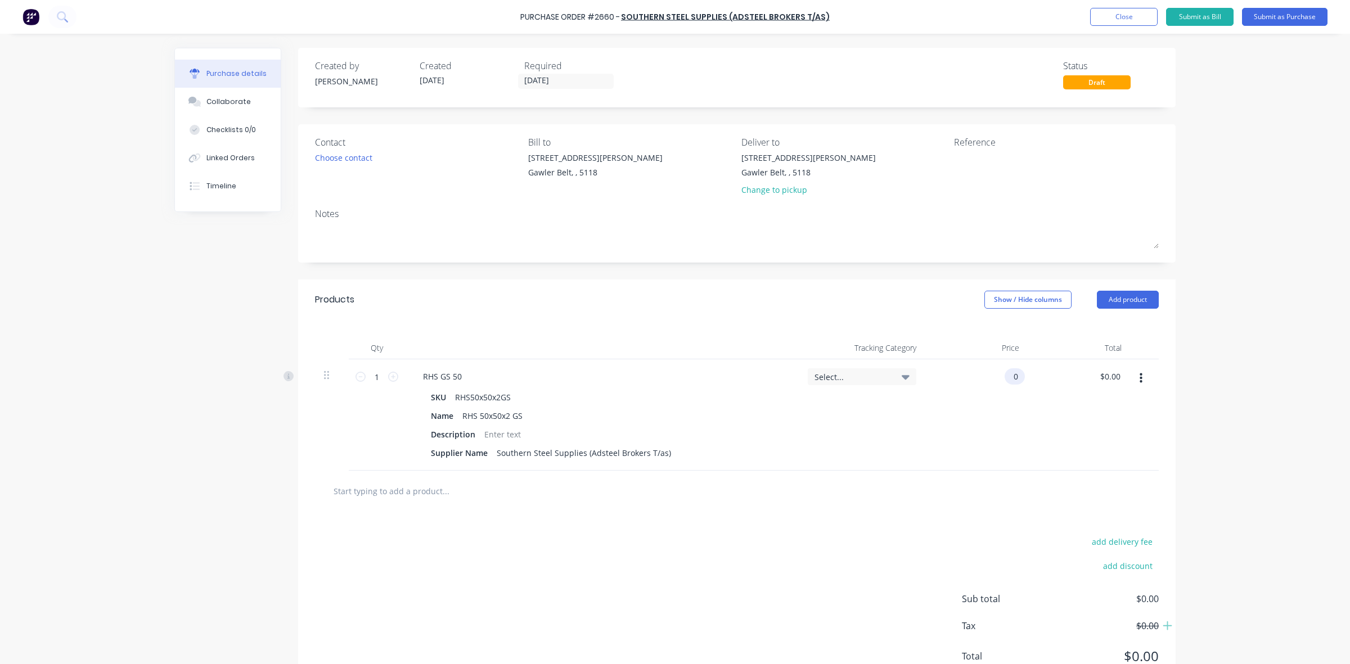
click at [998, 378] on div "0 0" at bounding box center [976, 414] width 103 height 111
type input "$10.40"
click at [388, 378] on icon at bounding box center [393, 377] width 10 height 10
type input "2"
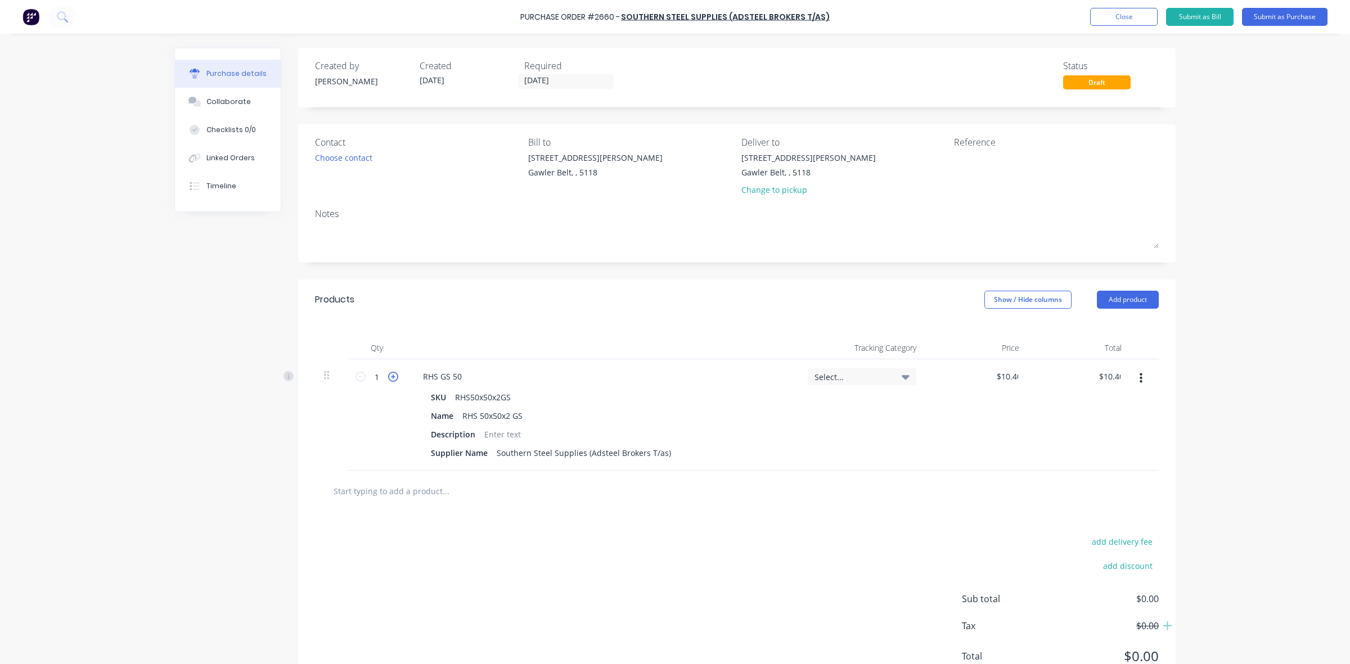
type input "$20.80"
click at [485, 435] on div at bounding box center [503, 434] width 46 height 16
click at [628, 578] on div "add delivery fee add discount Sub total $20.80 Tax $2.08 Total $22.88" at bounding box center [736, 604] width 877 height 185
click at [388, 380] on icon at bounding box center [393, 377] width 10 height 10
type input "3"
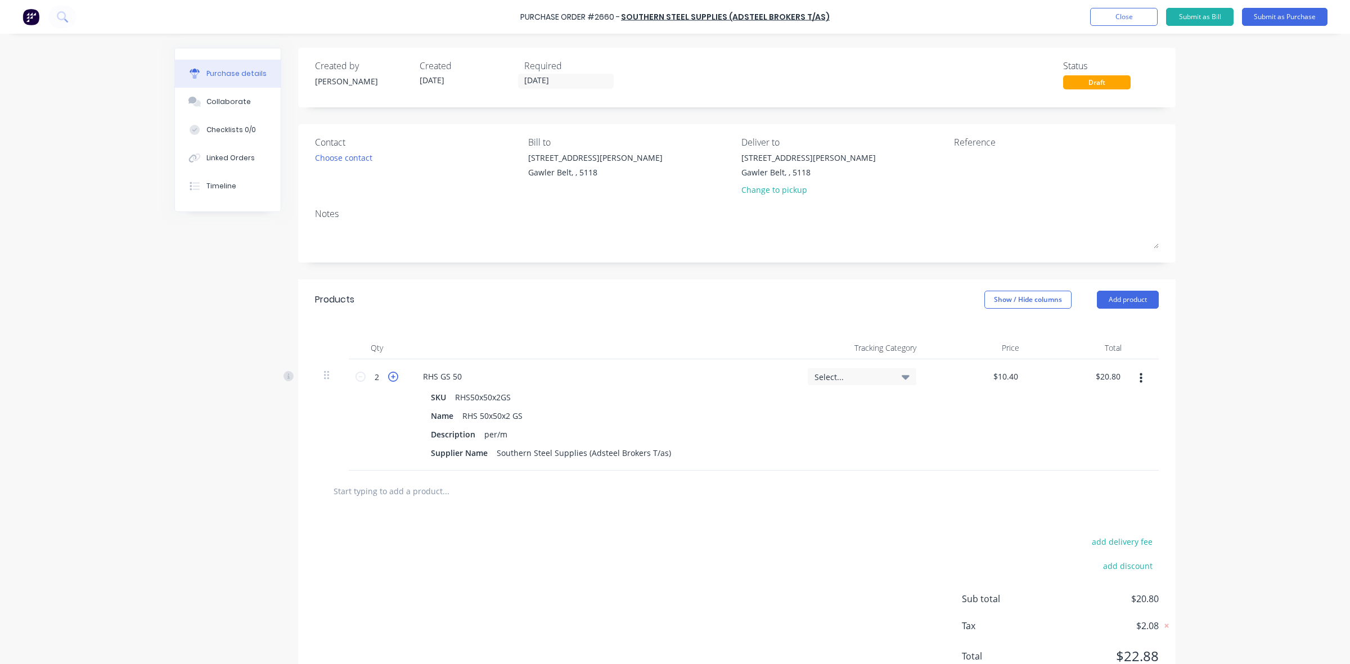
type input "$31.20"
click at [388, 380] on icon at bounding box center [393, 377] width 10 height 10
type input "4"
type input "$41.60"
click at [388, 380] on icon at bounding box center [393, 377] width 10 height 10
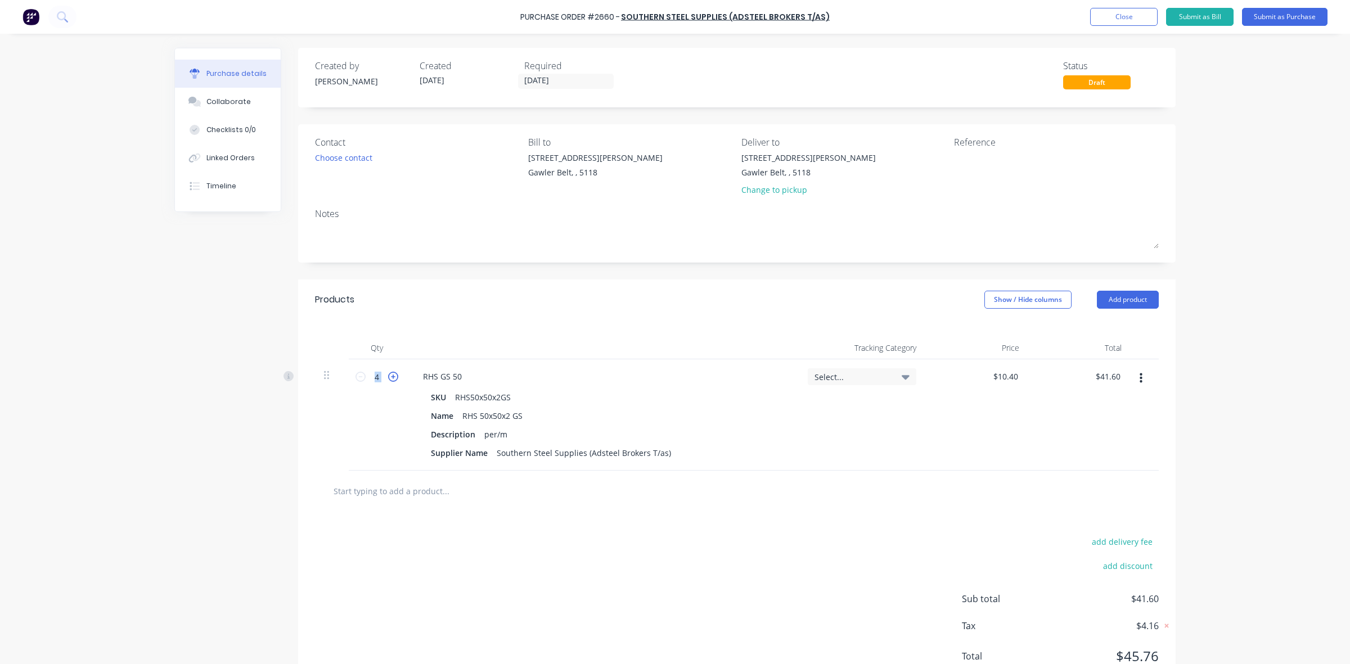
type input "5"
type input "$52.00"
click at [388, 380] on icon at bounding box center [393, 377] width 10 height 10
type input "6"
type input "$62.40"
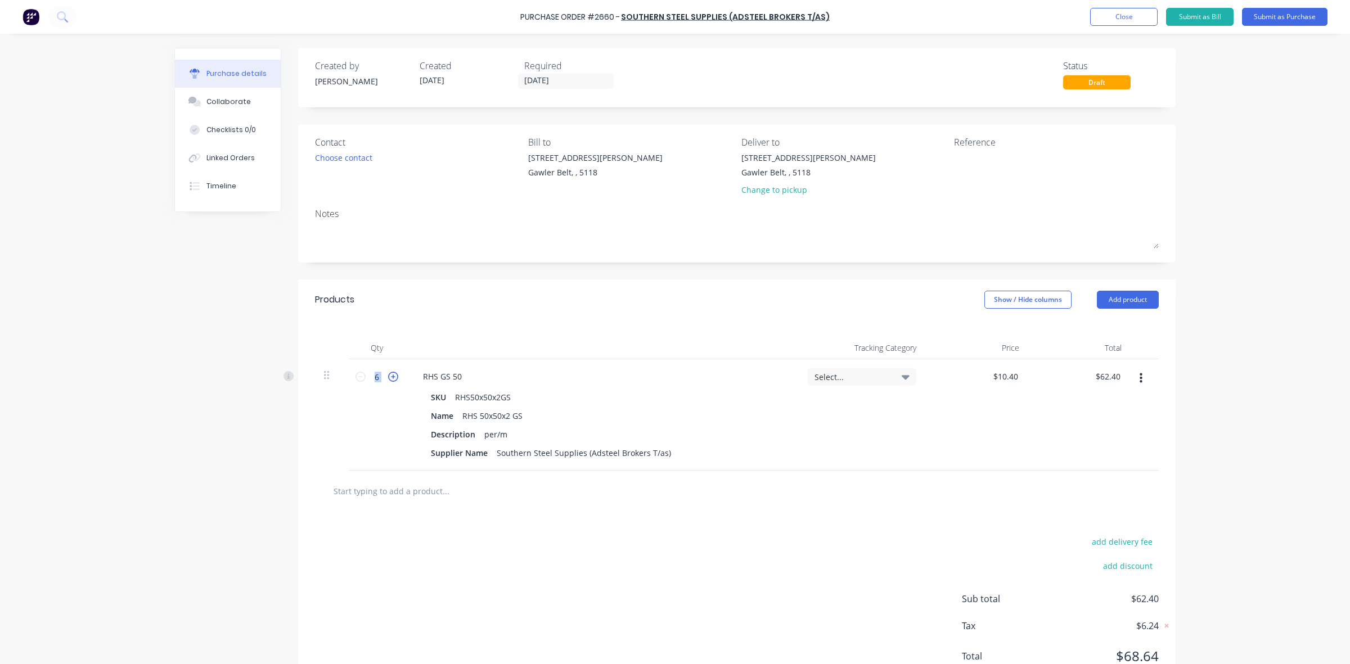
click at [388, 380] on icon at bounding box center [393, 377] width 10 height 10
type input "7"
type input "$72.80"
click at [388, 380] on icon at bounding box center [393, 377] width 10 height 10
type input "8"
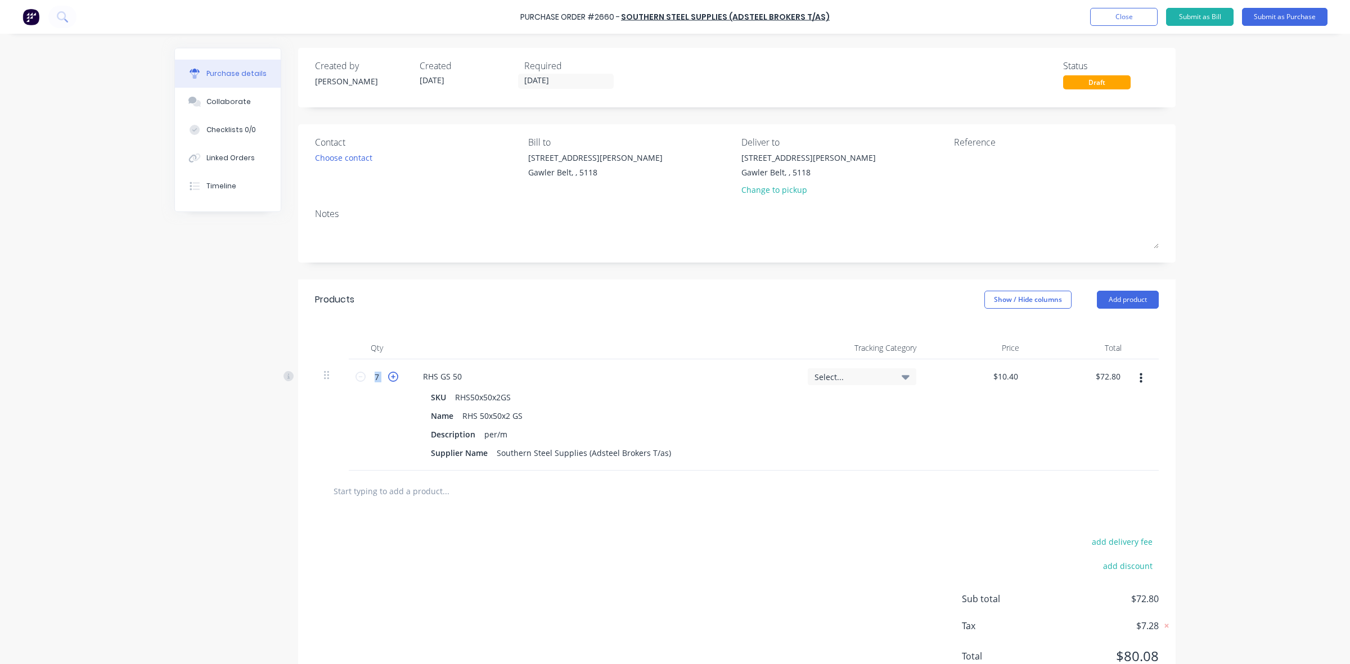
type input "$83.20"
click at [388, 380] on icon at bounding box center [393, 377] width 10 height 10
type input "9"
type input "$93.60"
click at [443, 377] on div "RHS GS 50" at bounding box center [442, 376] width 57 height 16
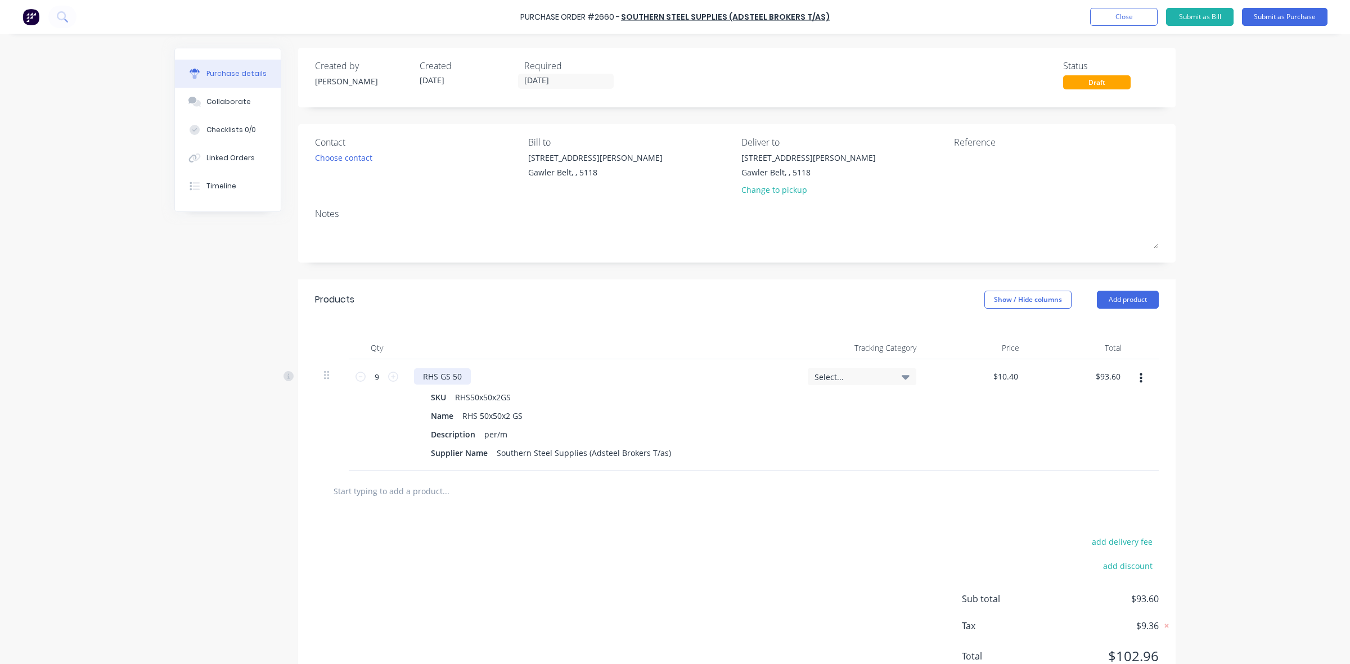
click at [434, 377] on div "RHS GS 50" at bounding box center [442, 376] width 57 height 16
click at [449, 375] on div "RHS GS 50" at bounding box center [442, 376] width 57 height 16
drag, startPoint x: 462, startPoint y: 375, endPoint x: 414, endPoint y: 375, distance: 47.8
click at [414, 375] on div "RHS GS 50" at bounding box center [442, 376] width 57 height 16
click at [1132, 377] on button "button" at bounding box center [1140, 378] width 26 height 20
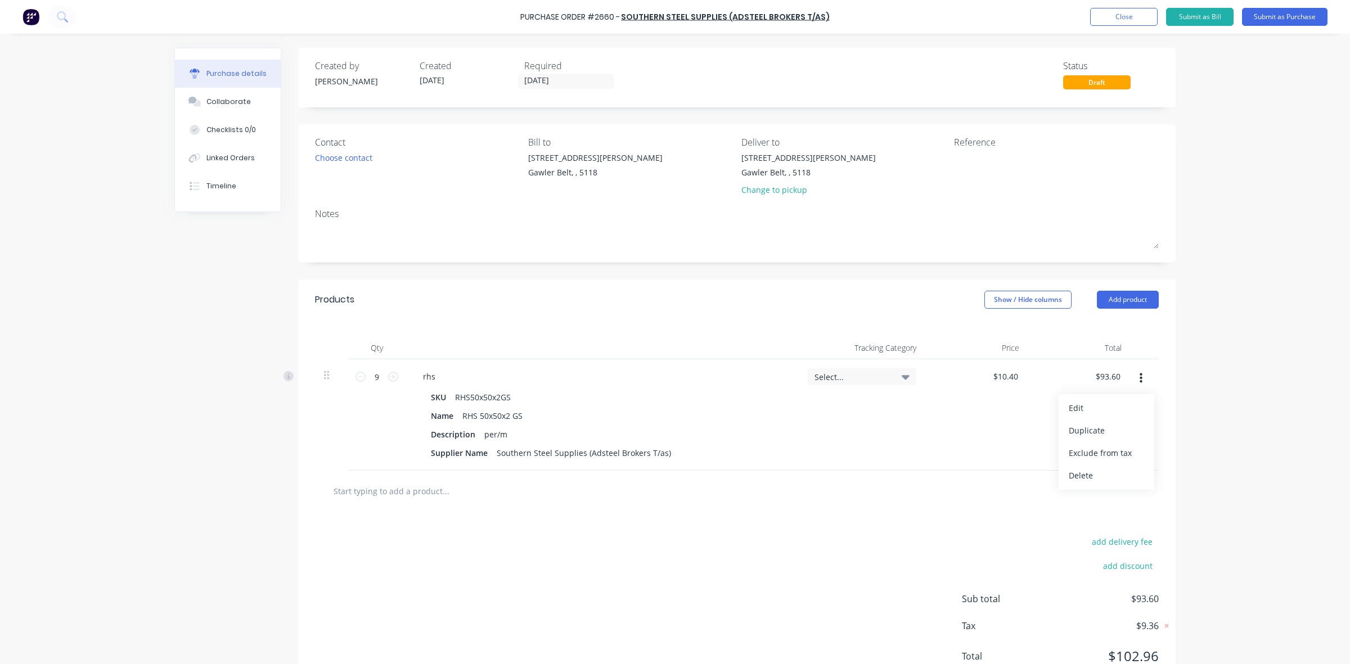
click at [1072, 476] on button "Delete" at bounding box center [1106, 475] width 96 height 22
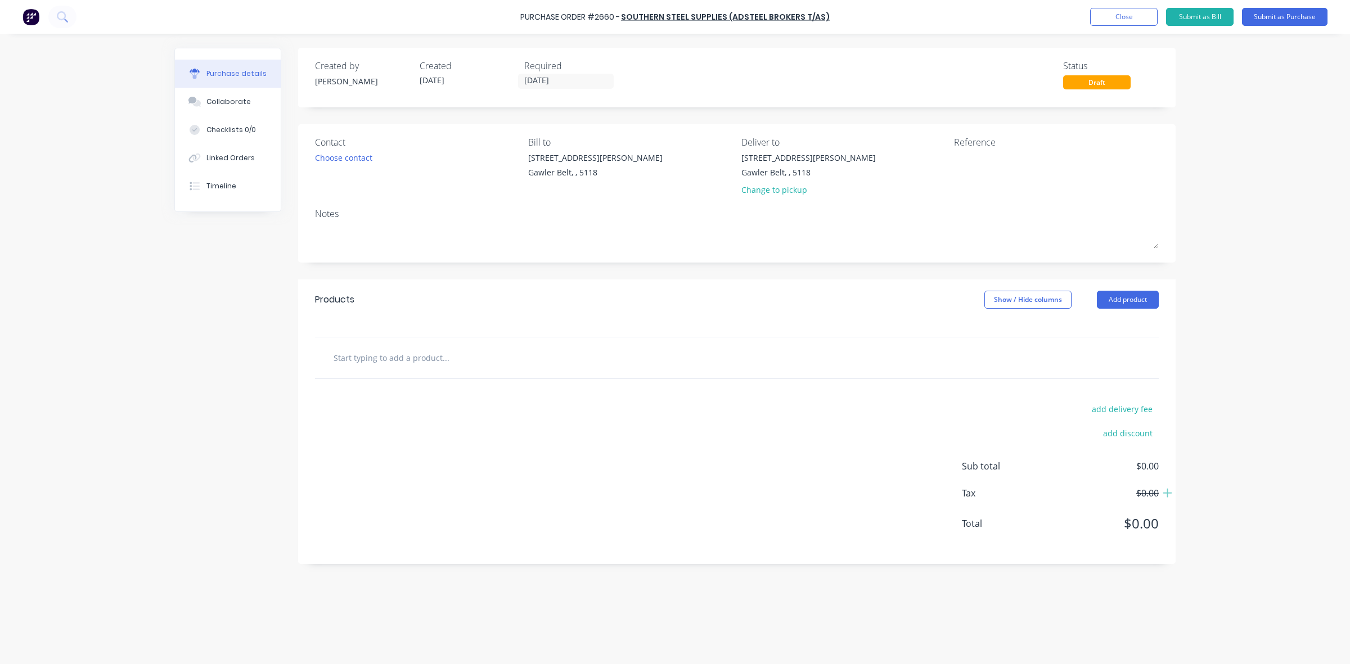
click at [380, 360] on input "text" at bounding box center [445, 357] width 225 height 22
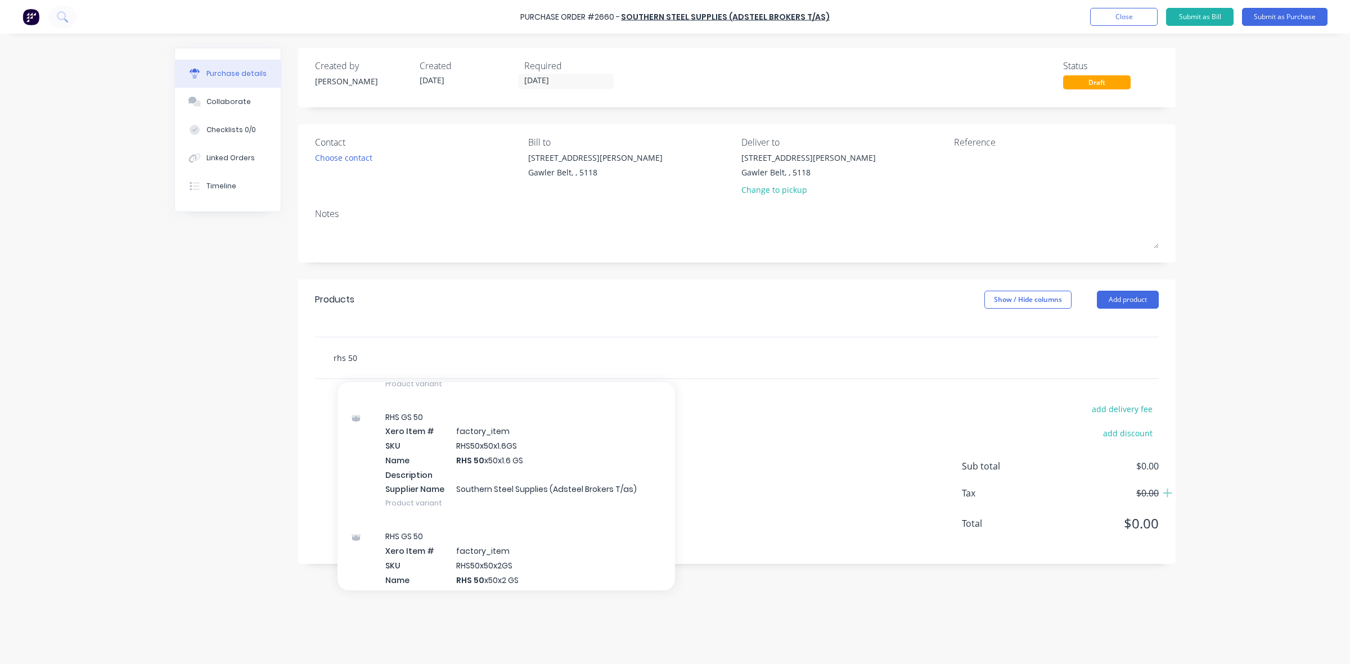
scroll to position [1968, 0]
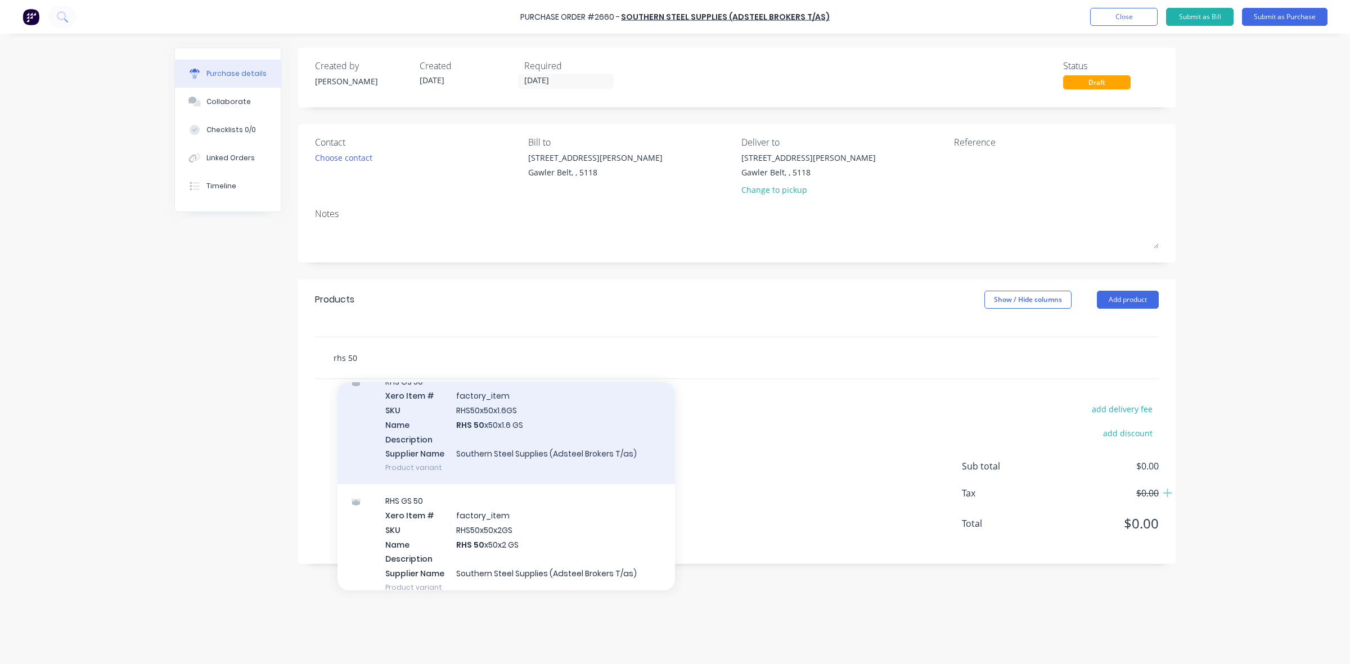
type input "rhs 50"
click at [472, 425] on div "RHS GS 50 Xero Item # factory_item SKU RHS50x50x1.6GS Name RHS 50 x50x1.6 GS De…" at bounding box center [505, 425] width 337 height 120
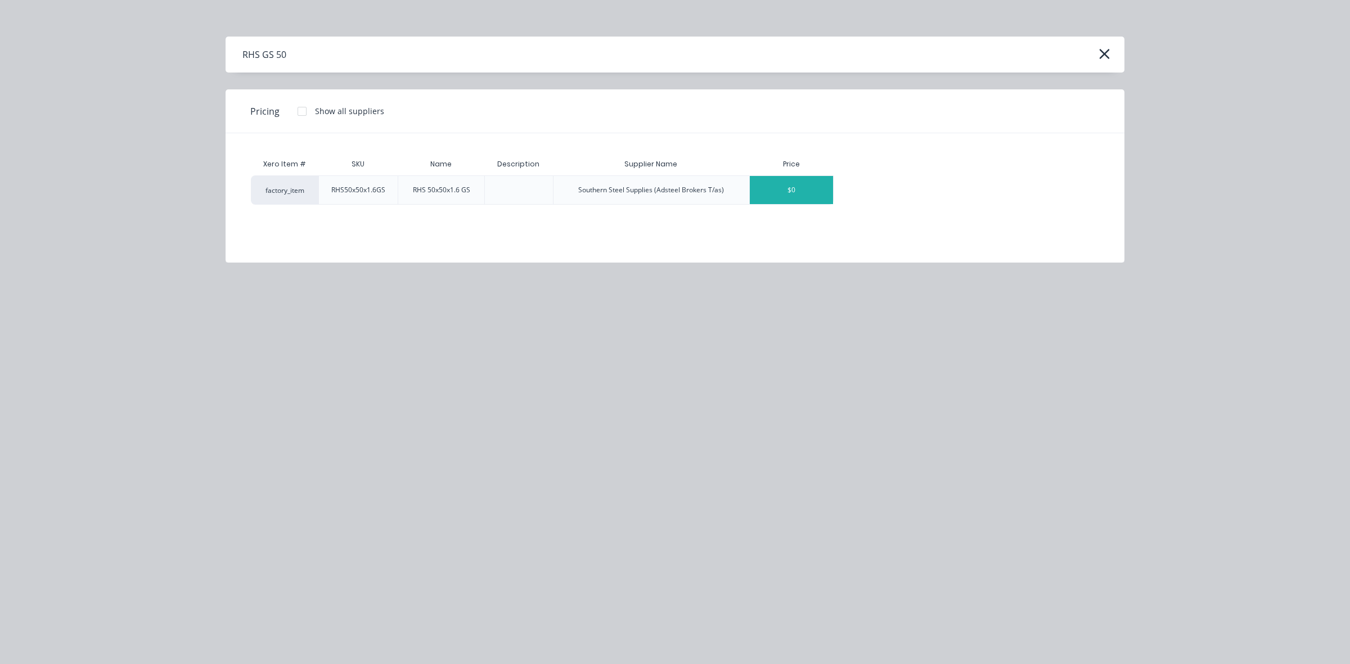
click at [768, 194] on div "$0" at bounding box center [791, 190] width 83 height 28
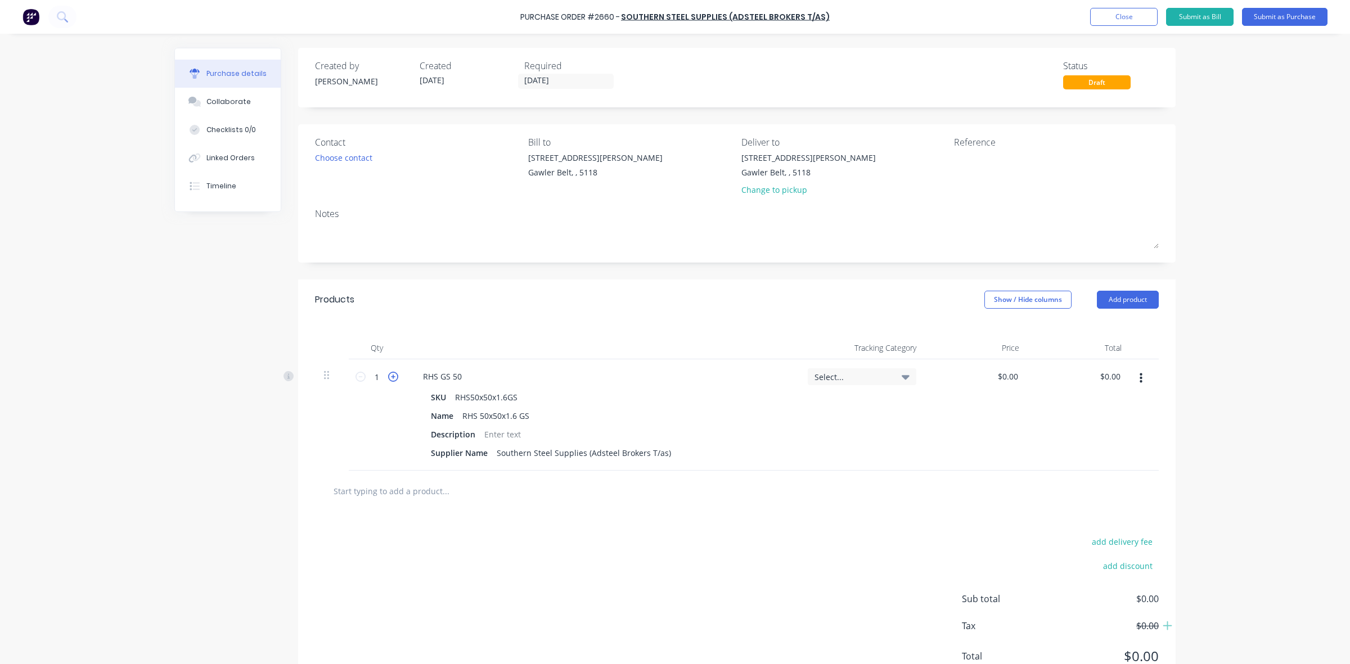
click at [389, 378] on icon at bounding box center [393, 377] width 10 height 10
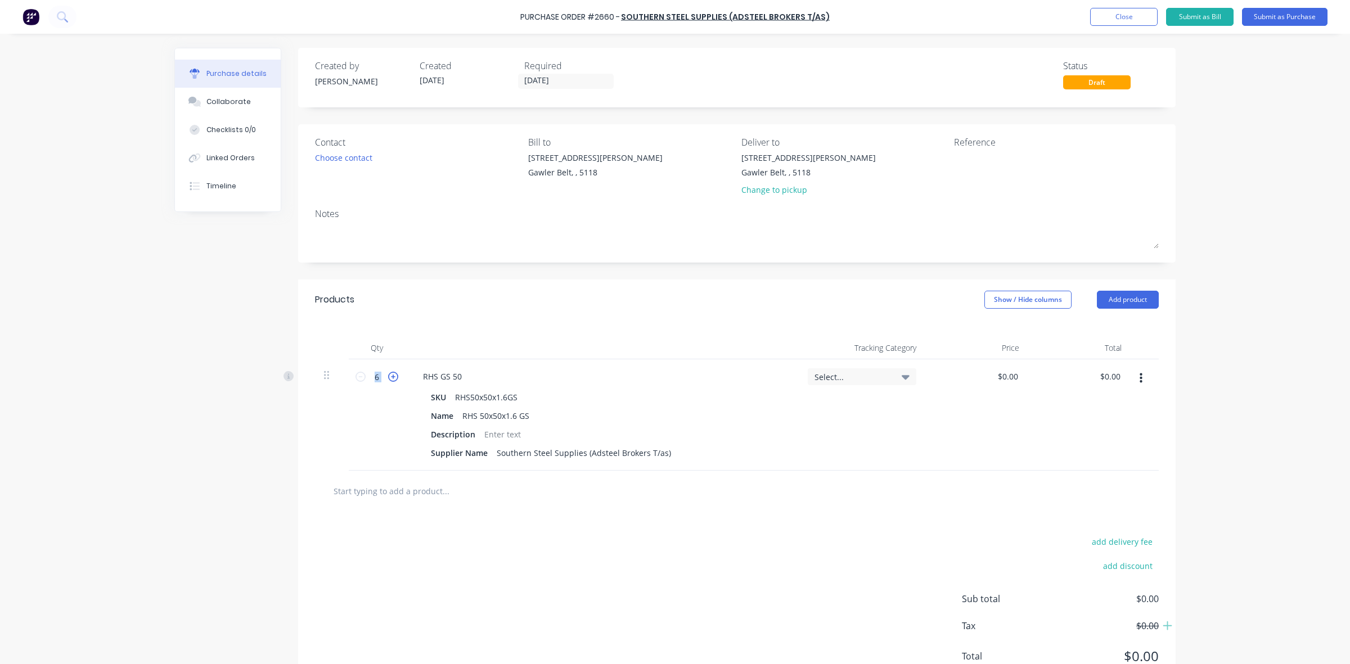
click at [389, 378] on icon at bounding box center [393, 377] width 10 height 10
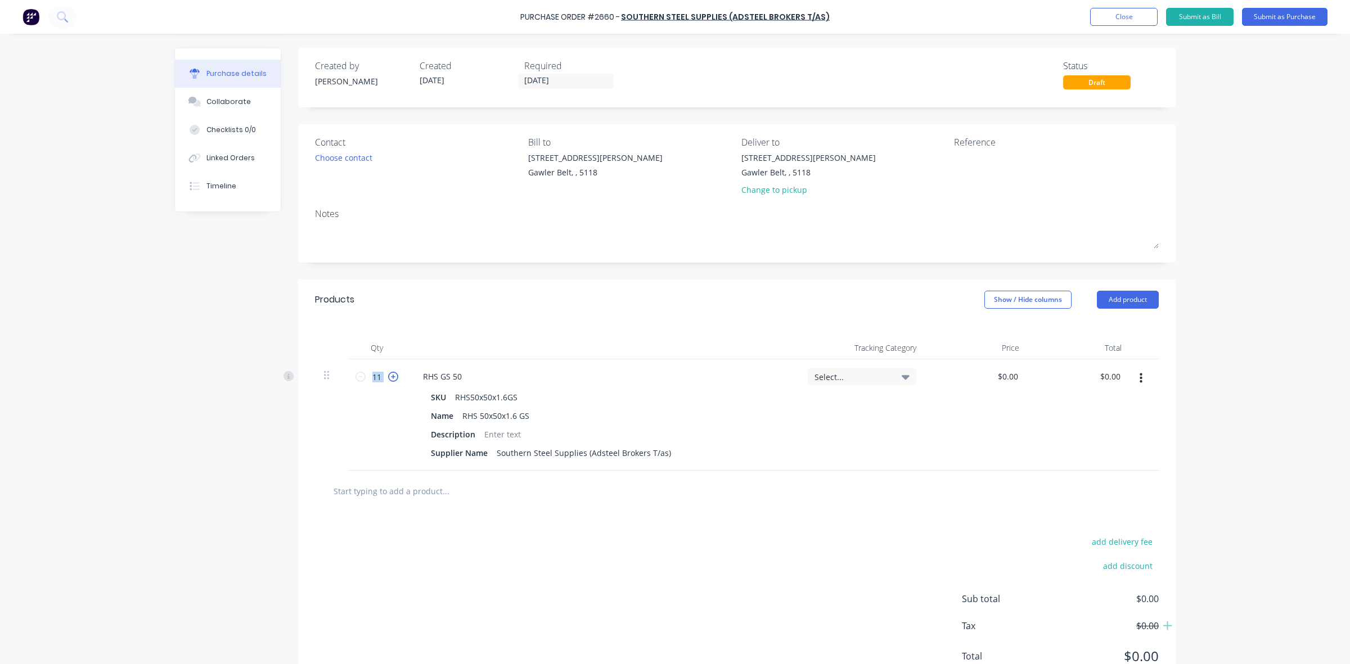
click at [389, 378] on icon at bounding box center [393, 377] width 10 height 10
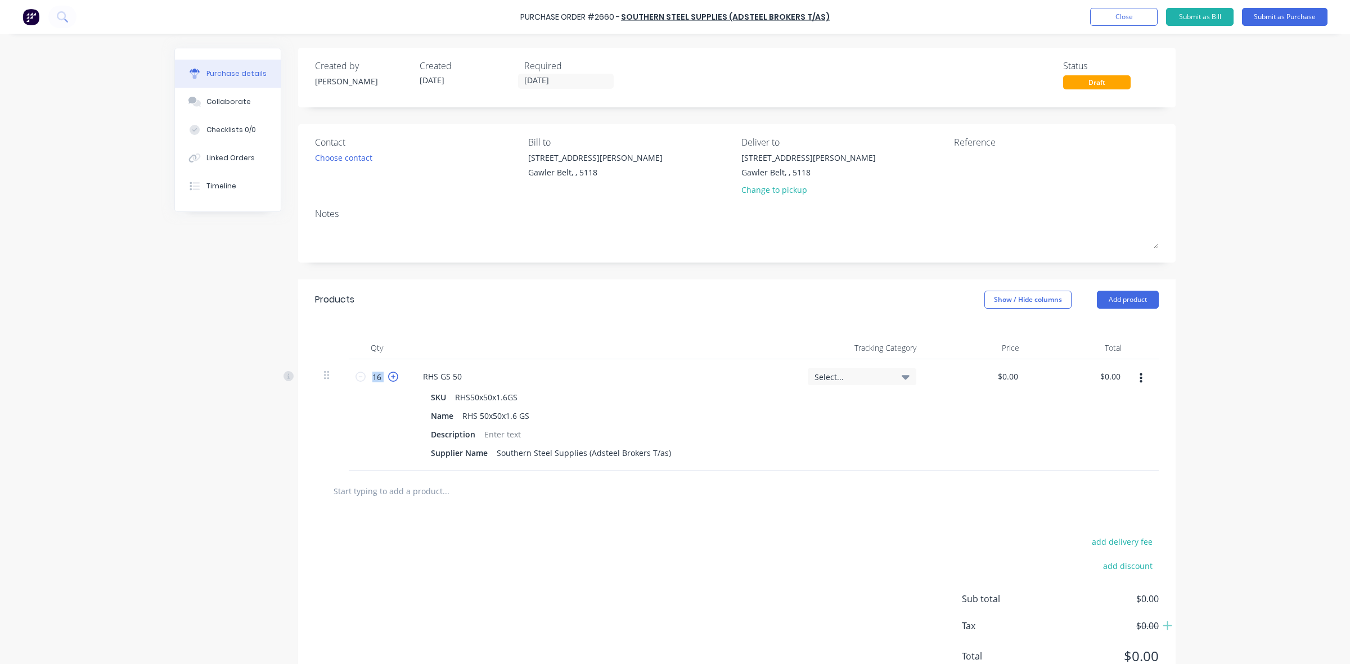
click at [389, 378] on icon at bounding box center [393, 377] width 10 height 10
type input "20"
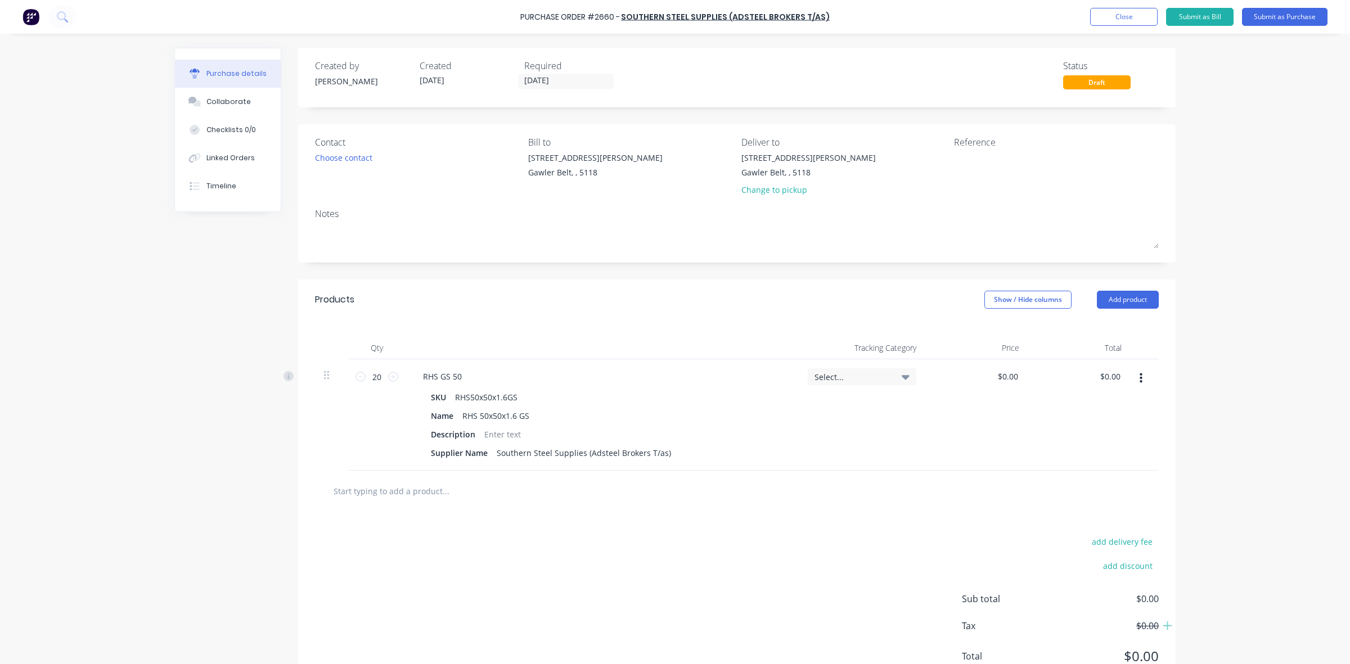
click at [846, 425] on div "Select..." at bounding box center [861, 414] width 127 height 111
click at [1001, 375] on input "0" at bounding box center [1007, 376] width 26 height 16
click at [1005, 374] on input "0" at bounding box center [1012, 376] width 16 height 16
type input "$8.00"
type input "$160.00"
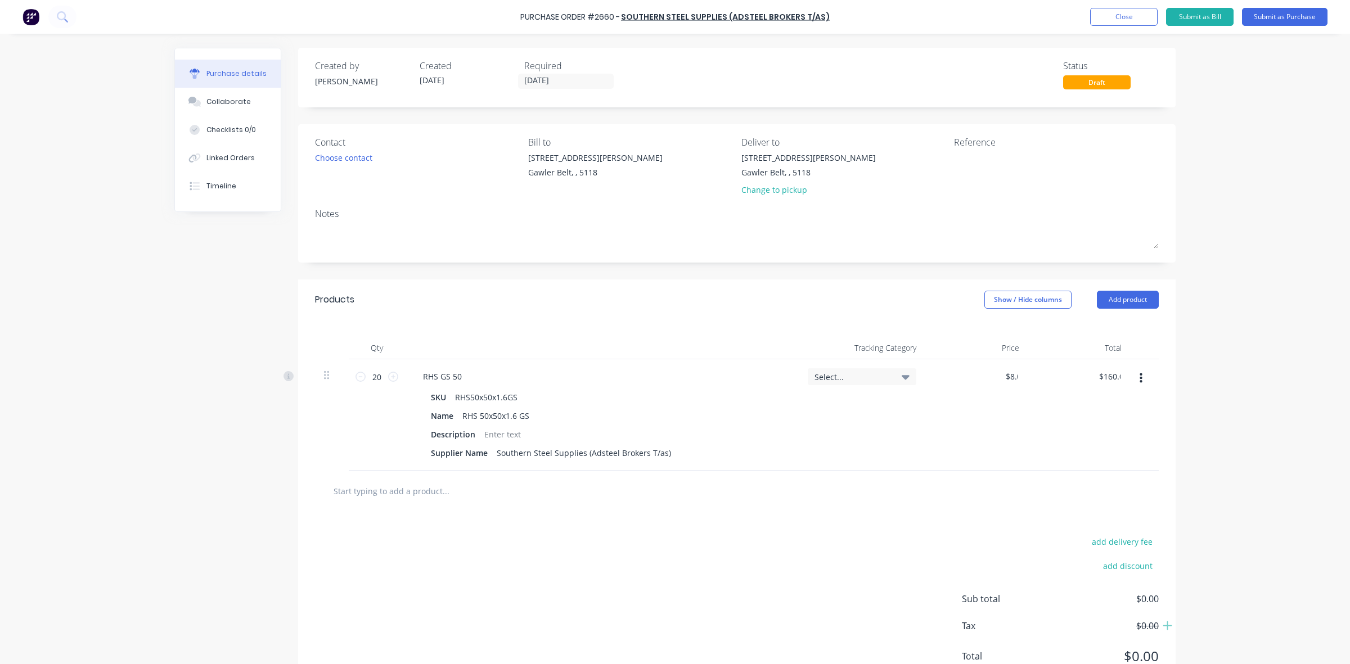
click at [800, 430] on div "Select..." at bounding box center [861, 414] width 127 height 111
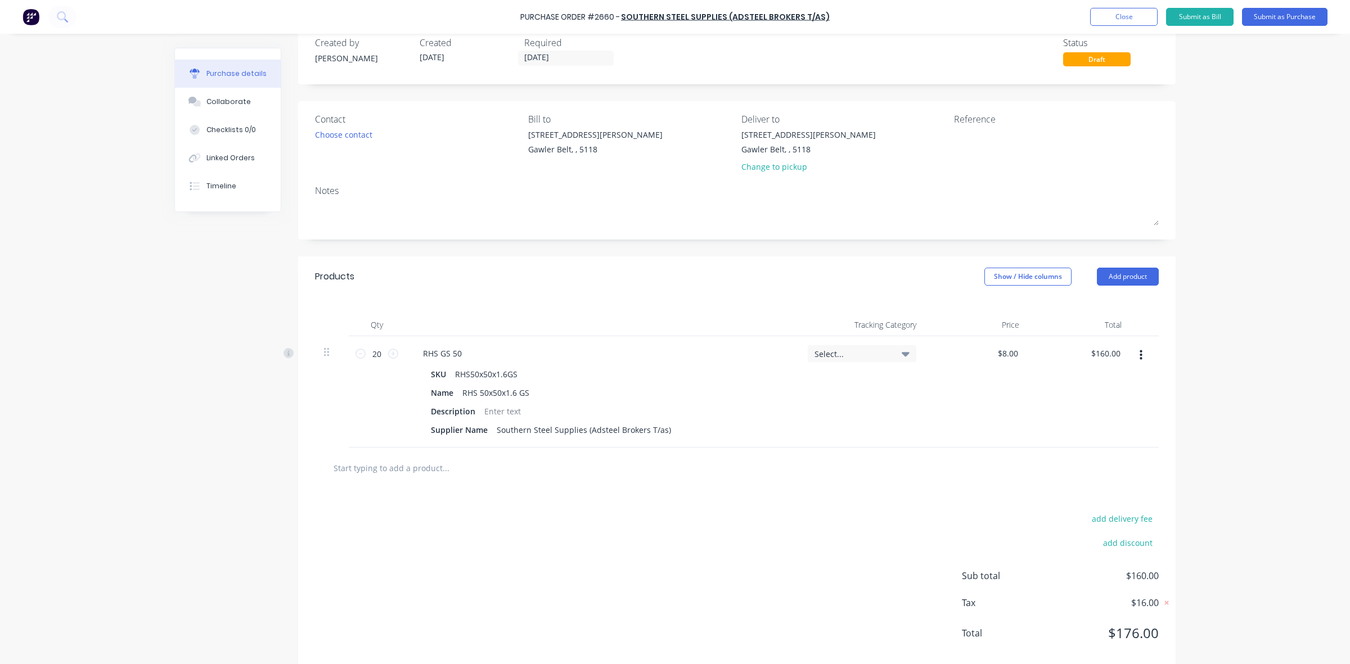
scroll to position [46, 0]
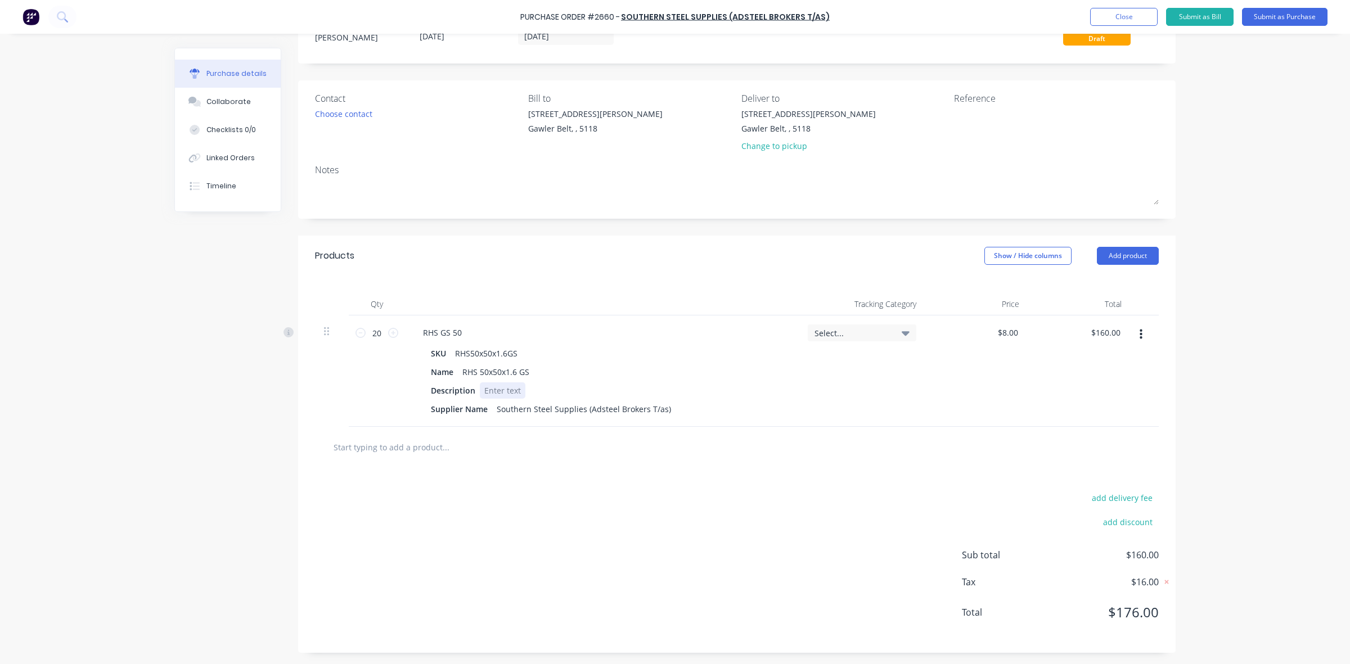
click at [492, 392] on div at bounding box center [503, 390] width 46 height 16
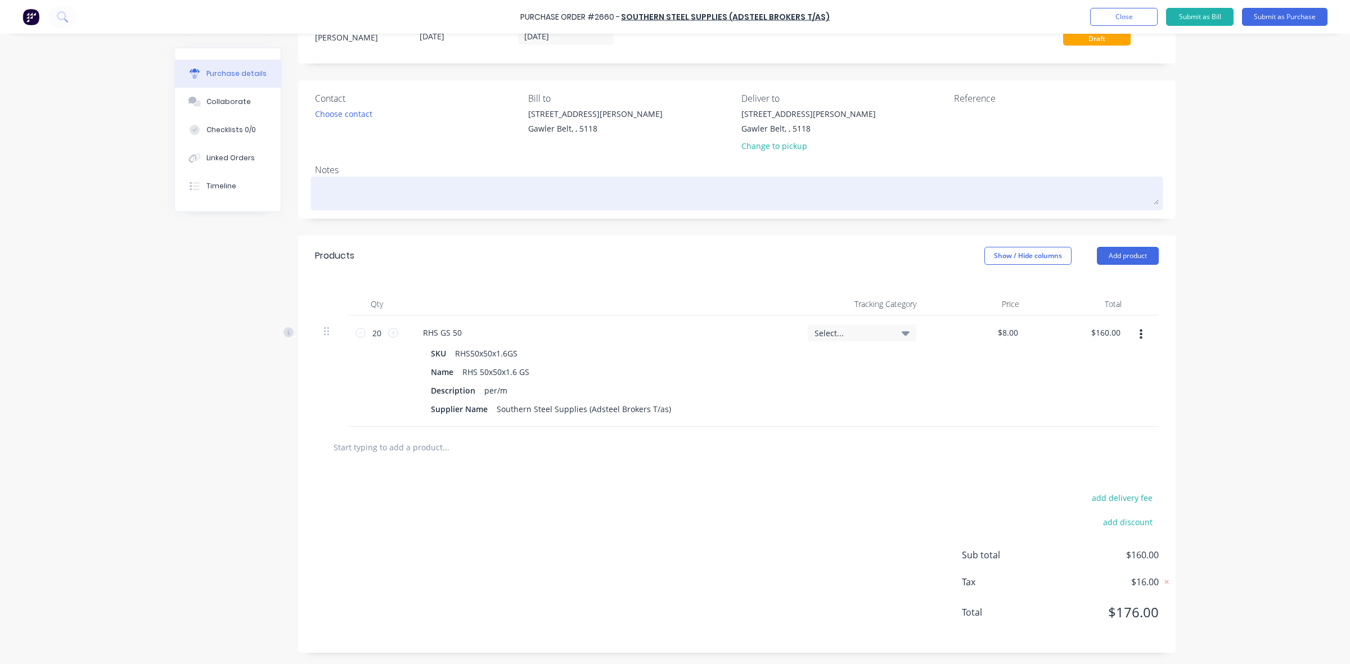
click at [338, 186] on textarea at bounding box center [736, 191] width 843 height 25
type textarea "1"
type textarea "x"
type textarea "1"
type textarea "x"
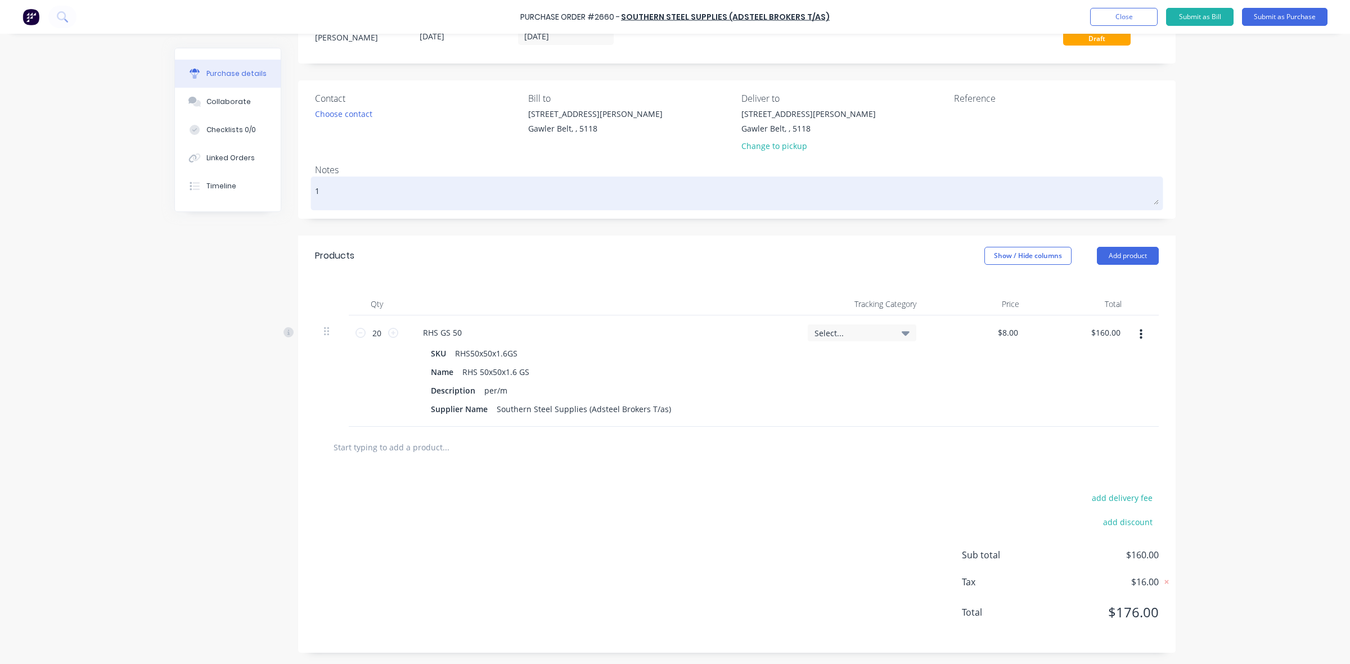
type textarea "1 x"
type textarea "x"
type textarea "1 x"
type textarea "x"
type textarea "1 x 2"
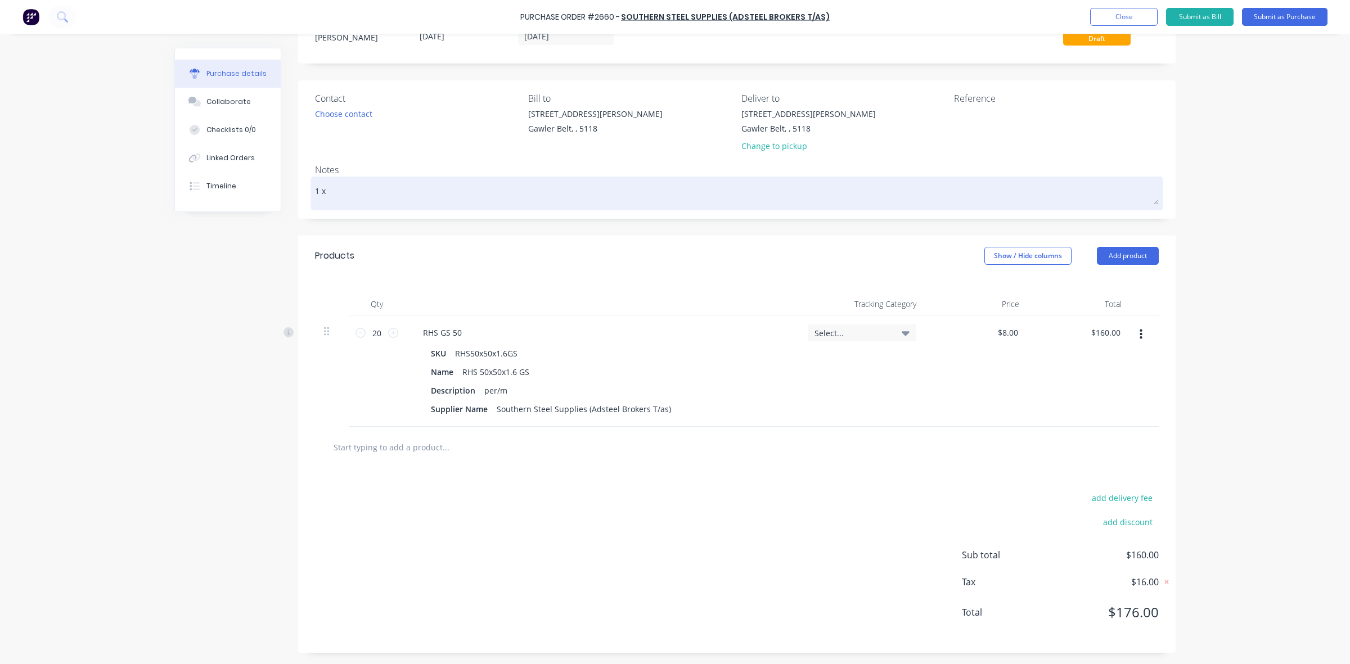
type textarea "x"
type textarea "1 x 22"
type textarea "x"
type textarea "1 x 227"
type textarea "x"
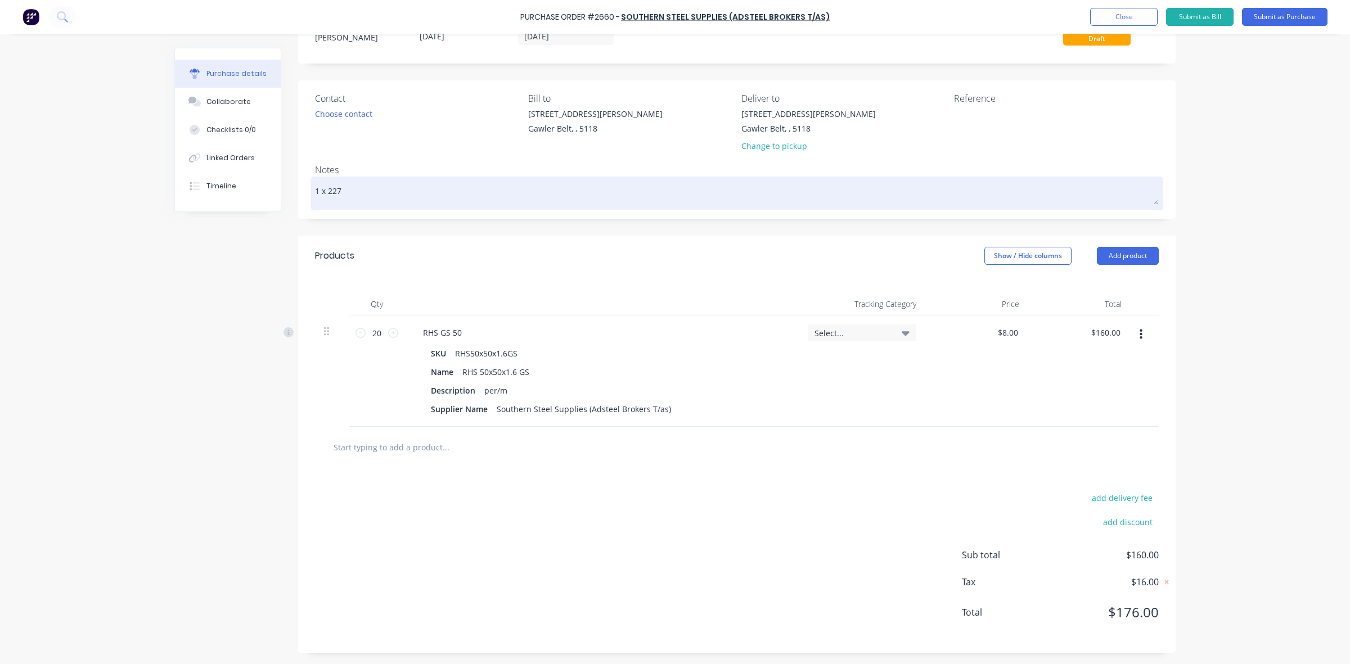
type textarea "1 x 2275"
type textarea "x"
type textarea "1 x 2275"
type textarea "x"
type textarea "1 x 2275 2"
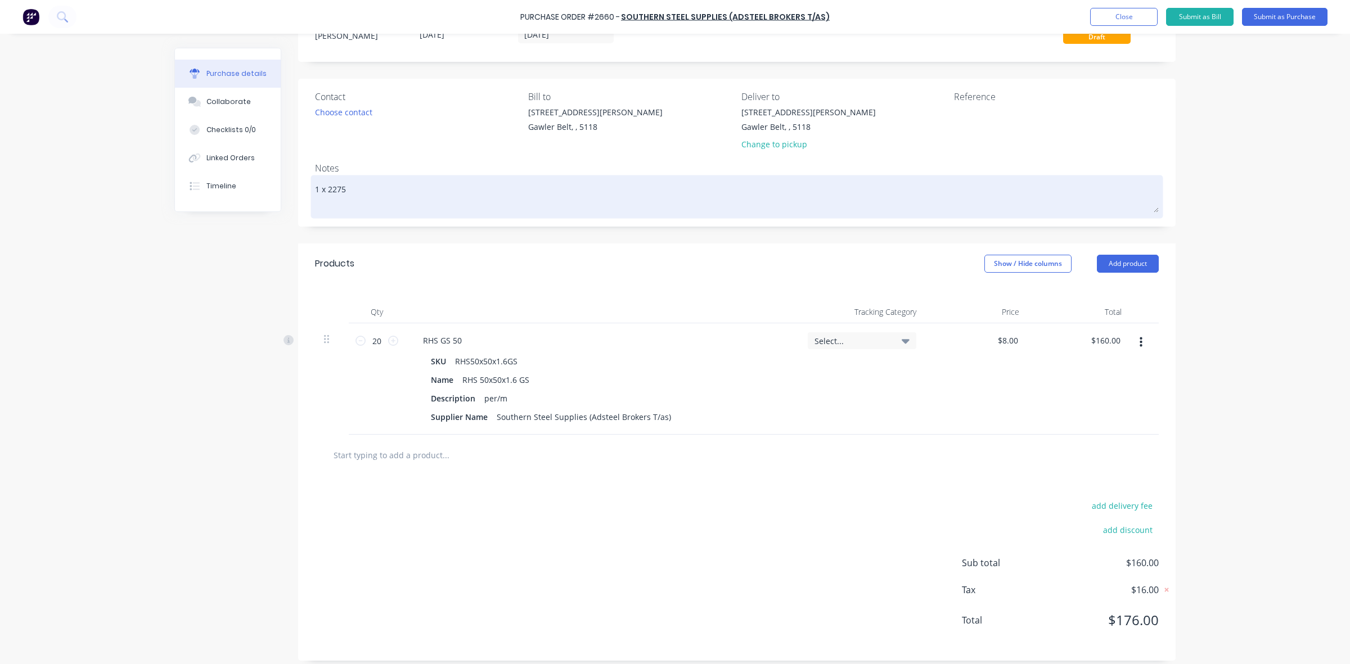
type textarea "x"
type textarea "1 x 2275 2"
type textarea "x"
type textarea "1 x 2275 2 x"
type textarea "x"
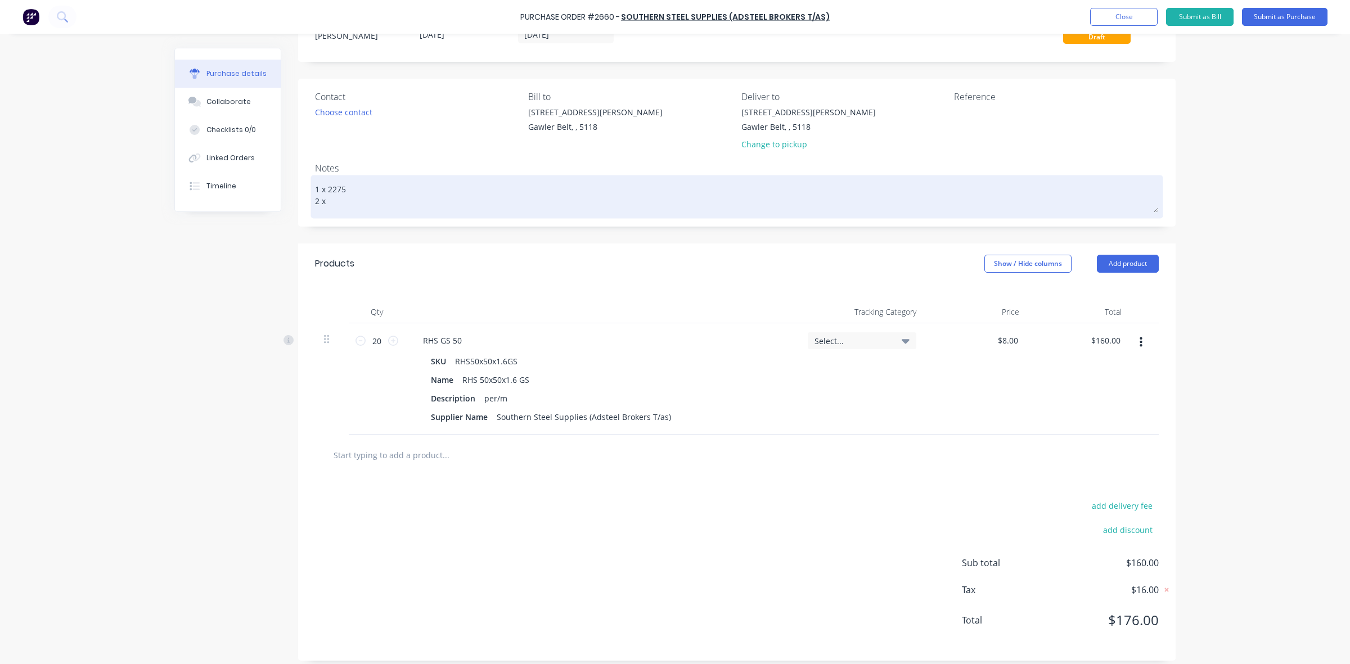
type textarea "1 x 2275 2 x"
type textarea "x"
type textarea "1 x 2275 2 x 2"
type textarea "x"
type textarea "1 x 2275 2 x 28"
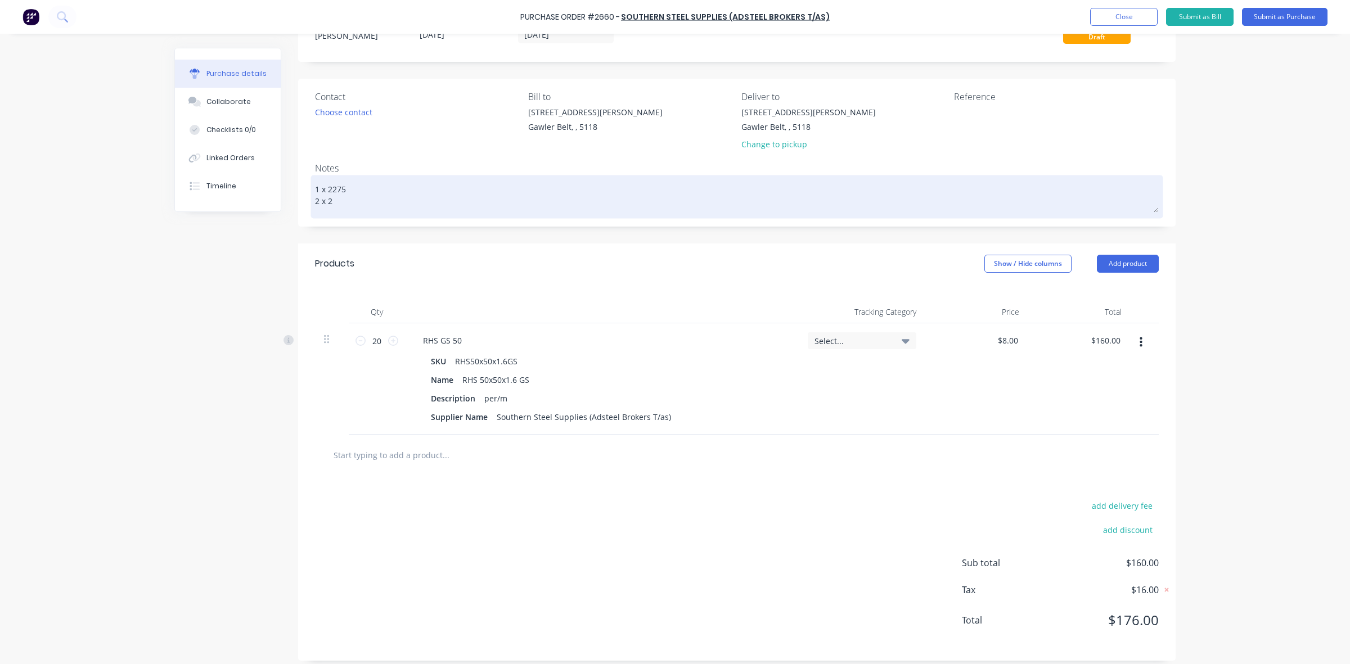
type textarea "x"
type textarea "1 x 2275 2 x 2"
type textarea "x"
type textarea "1 x 2275 2 x 22"
type textarea "x"
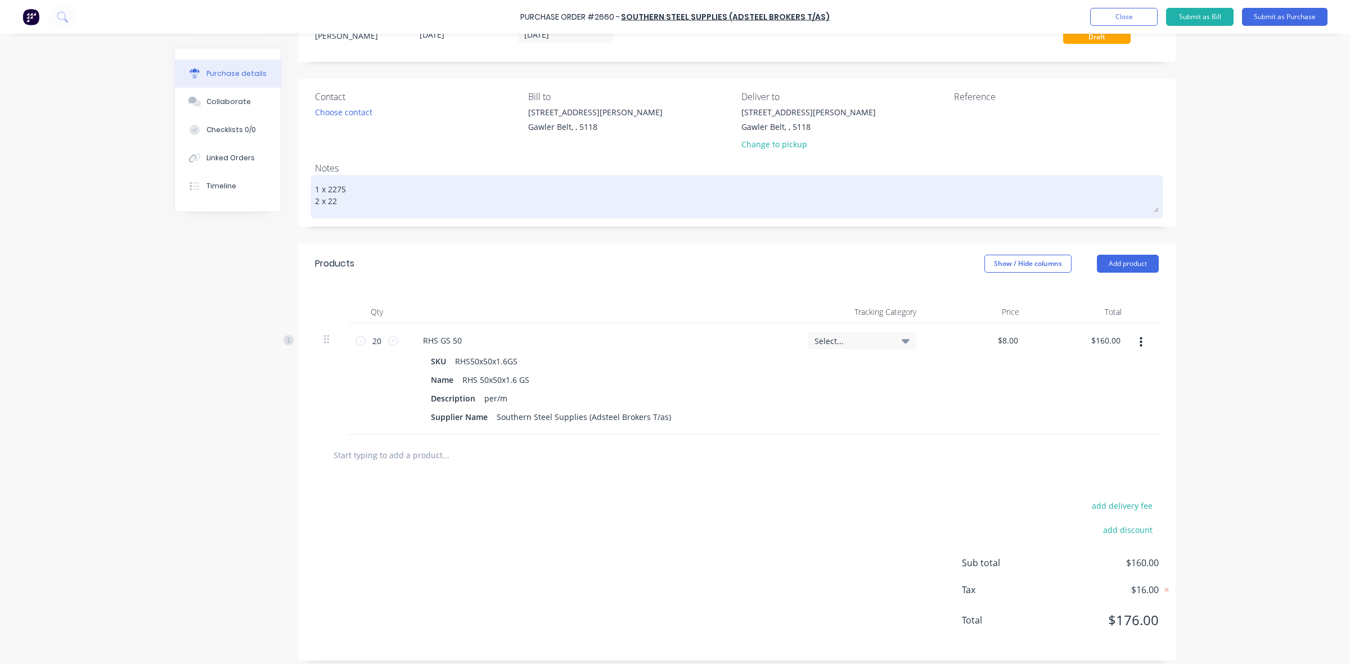
type textarea "1 x 2275 2 x 228"
type textarea "x"
type textarea "1 x 2275 2 x 2280"
type textarea "x"
type textarea "1 x 2275 2 x 2280"
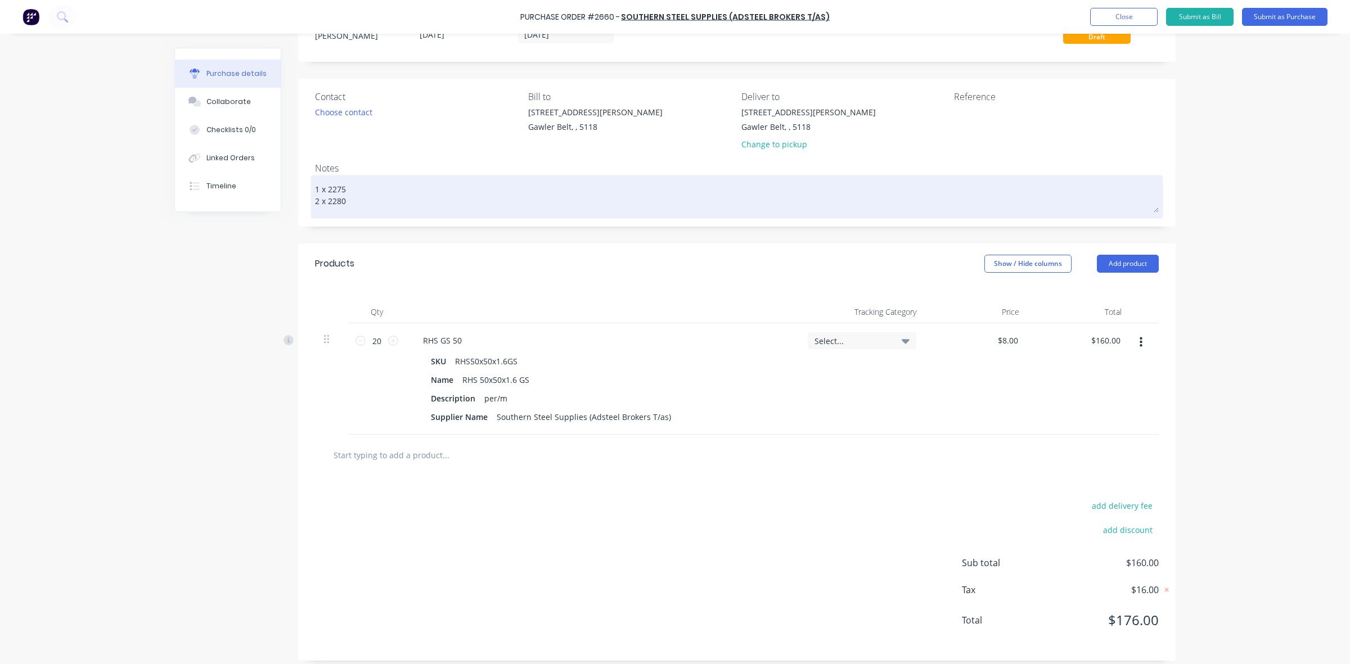
type textarea "x"
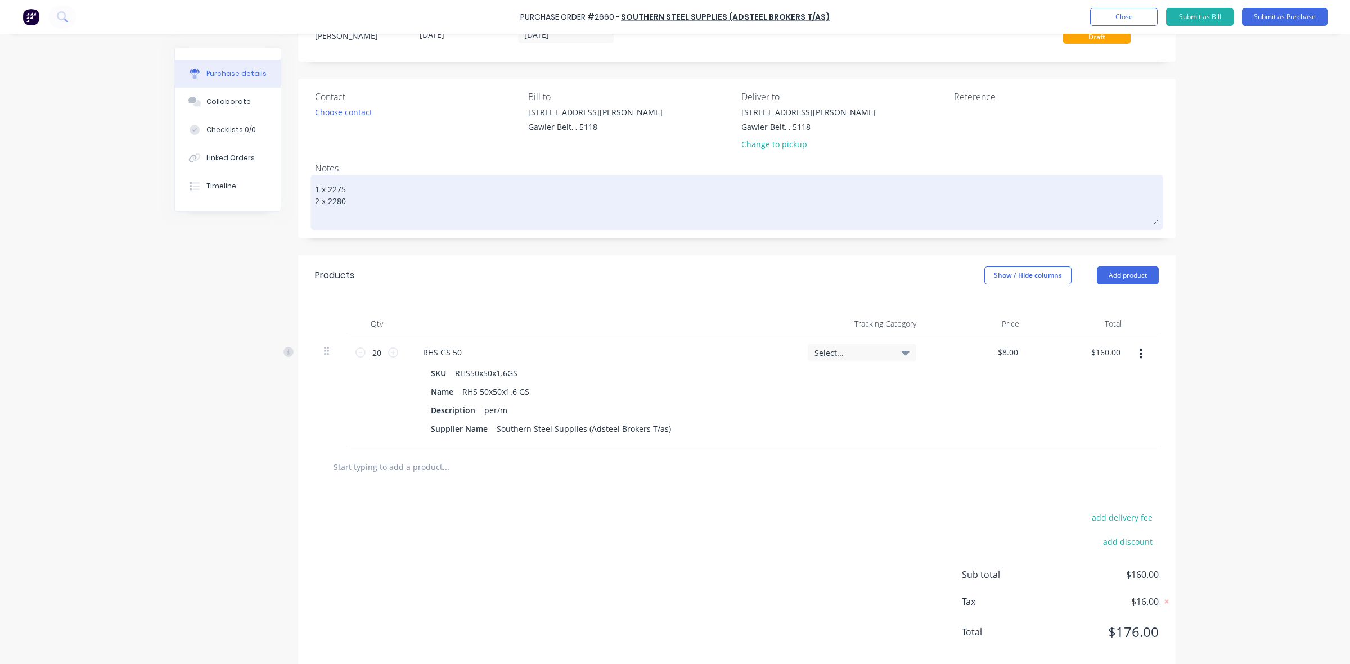
type textarea "1 x 2275 2 x 2280 3"
type textarea "x"
type textarea "1 x 2275 2 x 2280 3"
type textarea "x"
type textarea "1 x 2275 2 x 2280 3 x"
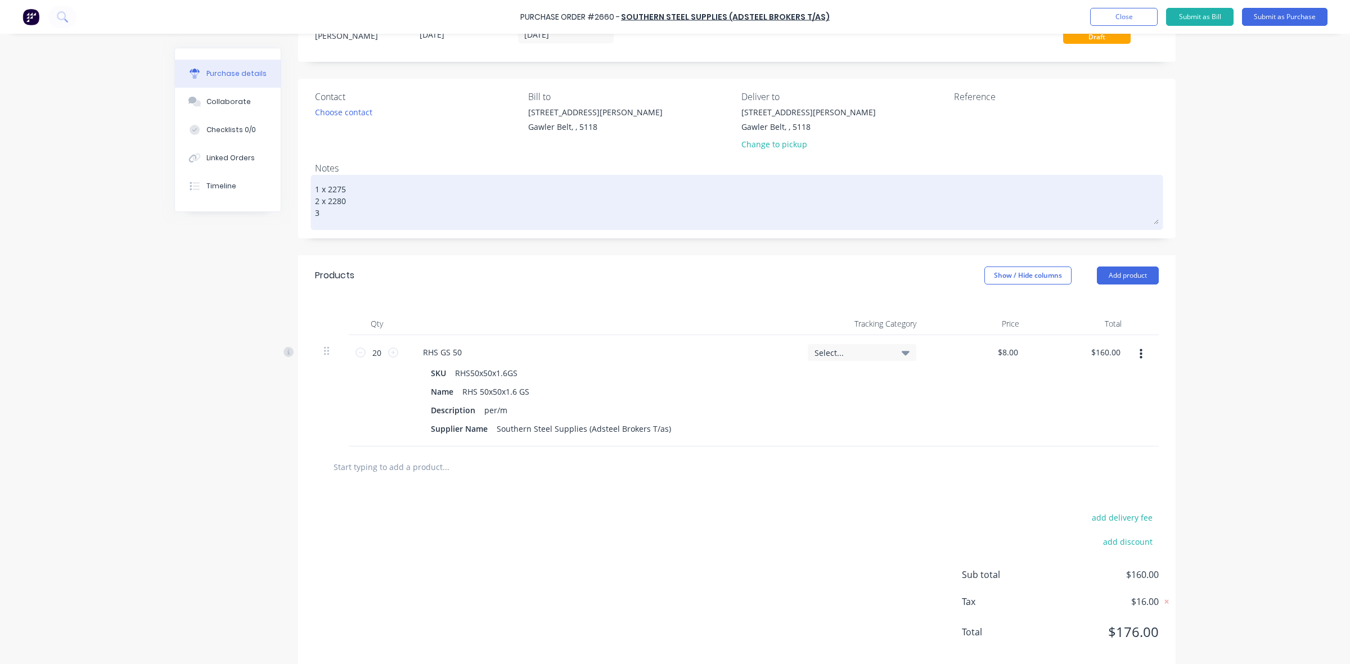
type textarea "x"
type textarea "1 x 2275 2 x 2280 3 x"
type textarea "x"
type textarea "1 x 2275 2 x 2280 3 x 2"
type textarea "x"
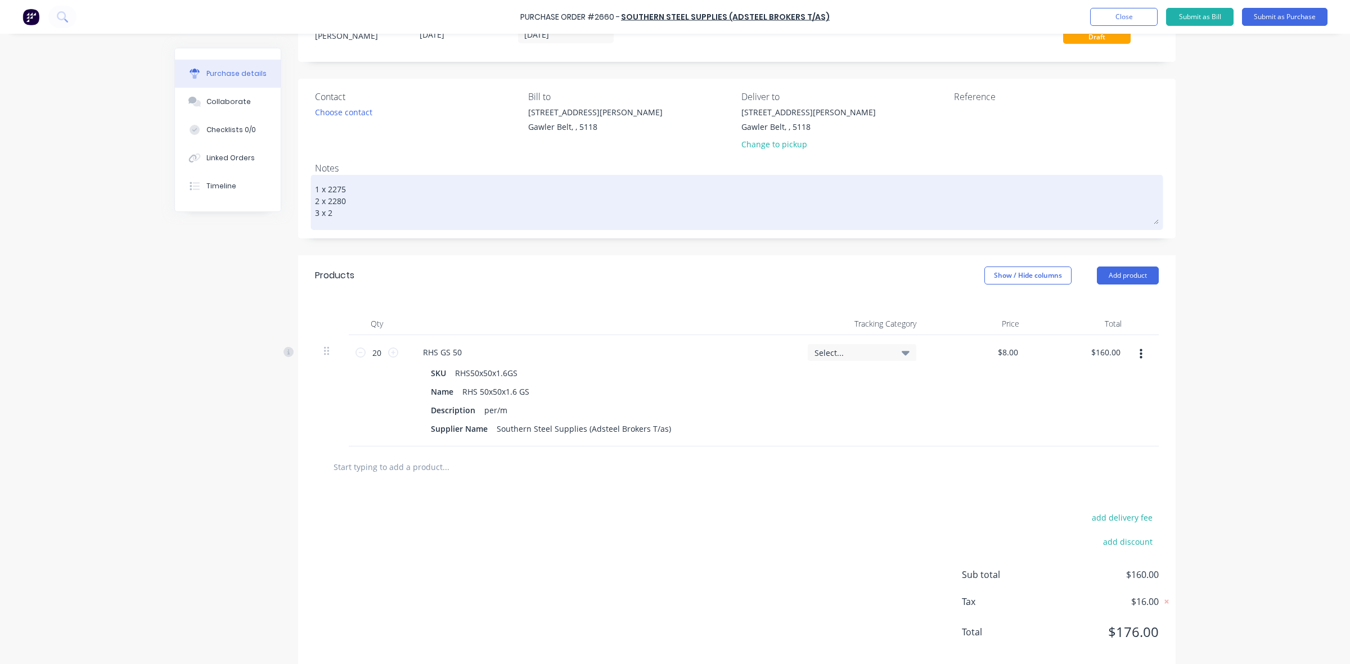
type textarea "1 x 2275 2 x 2280 3 x 22"
type textarea "x"
type textarea "1 x 2275 2 x 2280 3 x 228"
type textarea "x"
type textarea "1 x 2275 2 x 2280 3 x 2285"
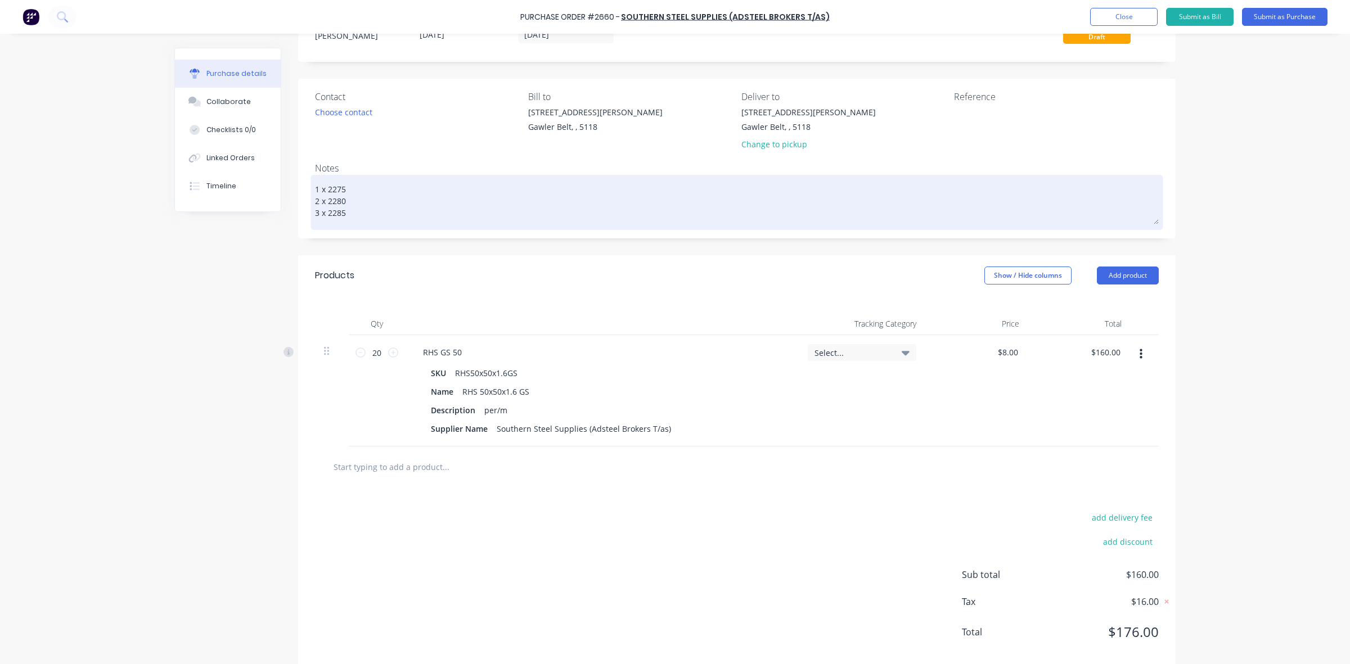
type textarea "x"
click at [315, 213] on textarea "1 x 2275 2 x 2280 3 x 2285" at bounding box center [736, 201] width 843 height 47
type textarea "1 x 2275 2 x 2280 1 x 2285"
type textarea "x"
click at [353, 210] on textarea "1 x 2275 2 x 2280 1 x 2285" at bounding box center [736, 201] width 843 height 47
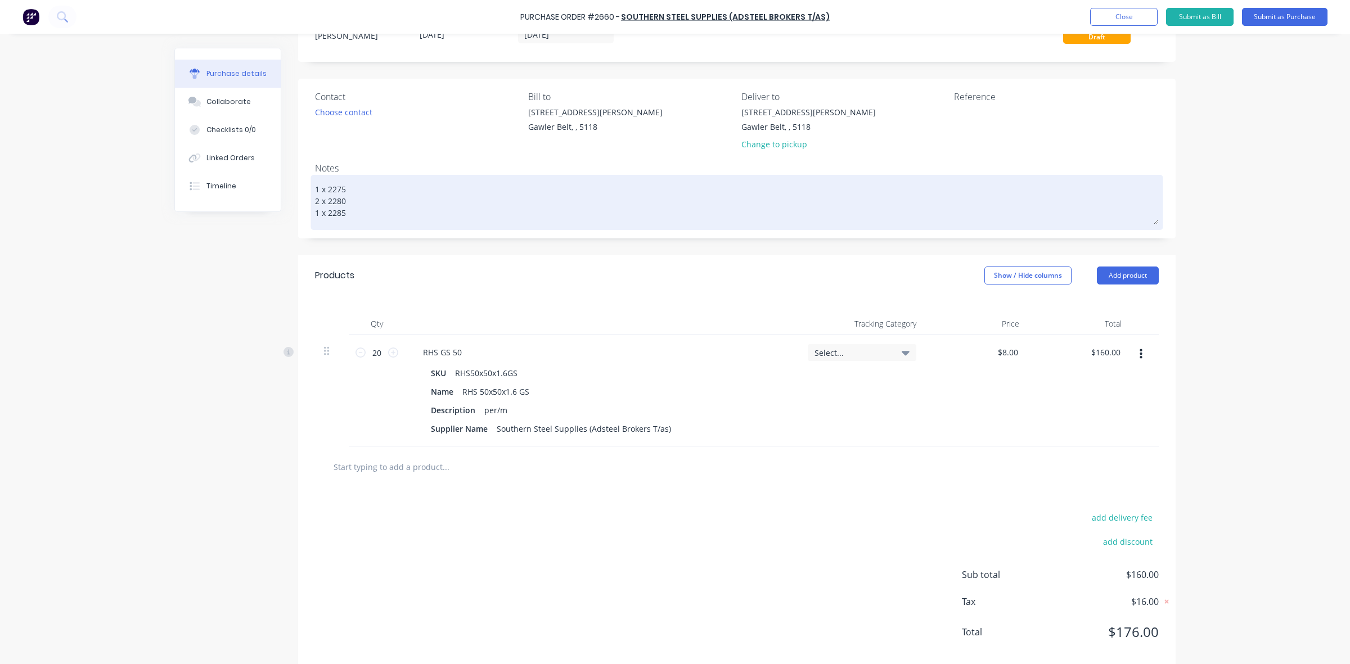
type textarea "1 x 2275 2 x 2280 1 x 2285"
type textarea "x"
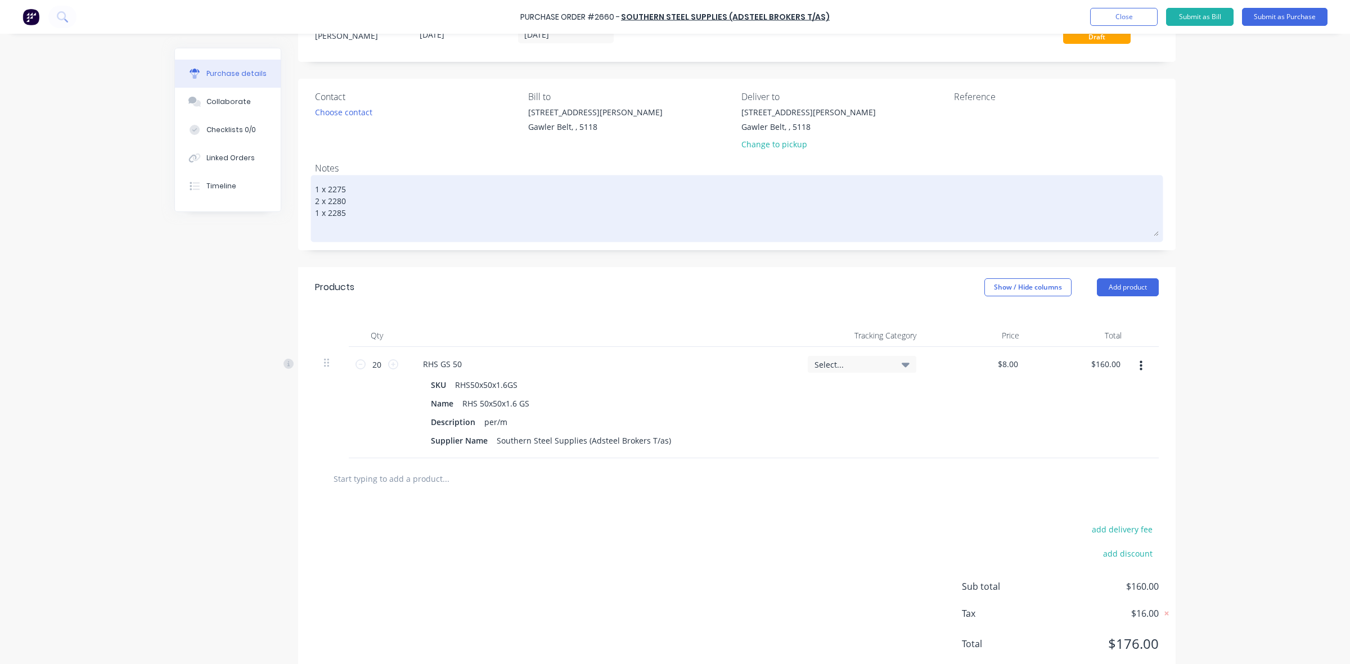
type textarea "1 x 2275 2 x 2280 1 x 2285"
type textarea "x"
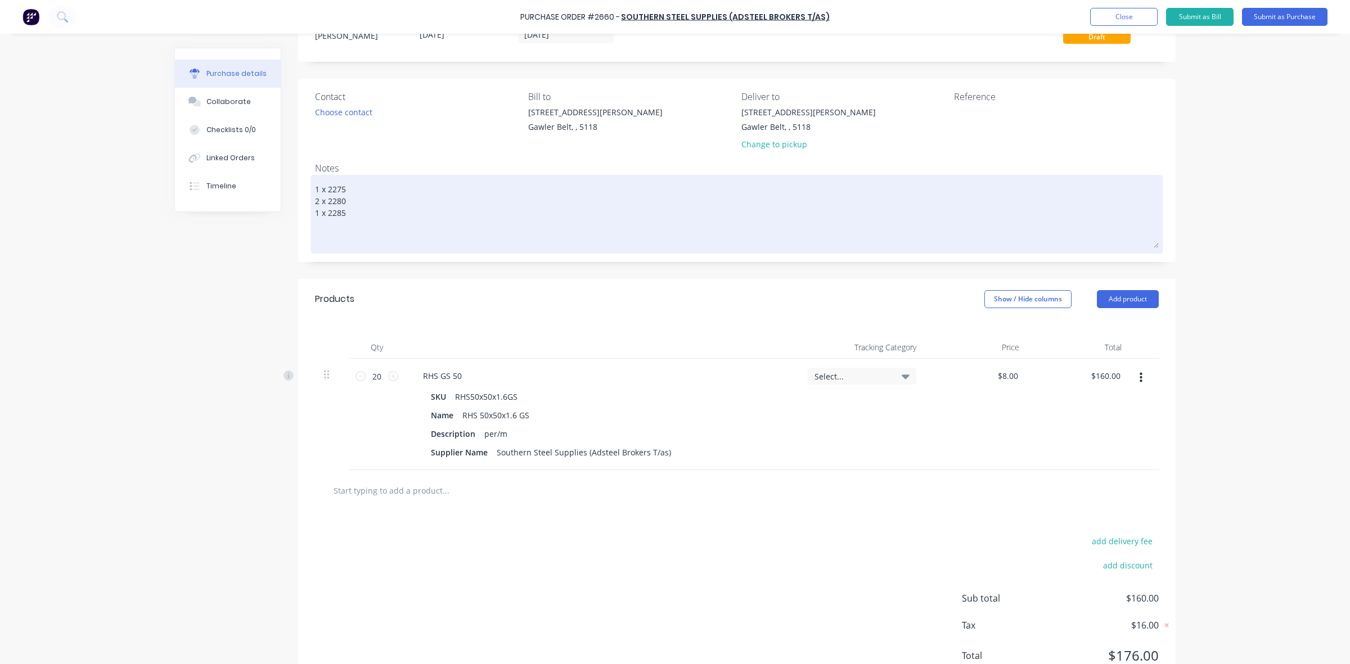
type textarea "1 x 2275 2 x 2280 1 x 2285 R"
type textarea "x"
type textarea "1 x 2275 2 x 2280 1 x 2285 Re"
type textarea "x"
type textarea "1 x 2275 2 x 2280 1 x 2285 Res"
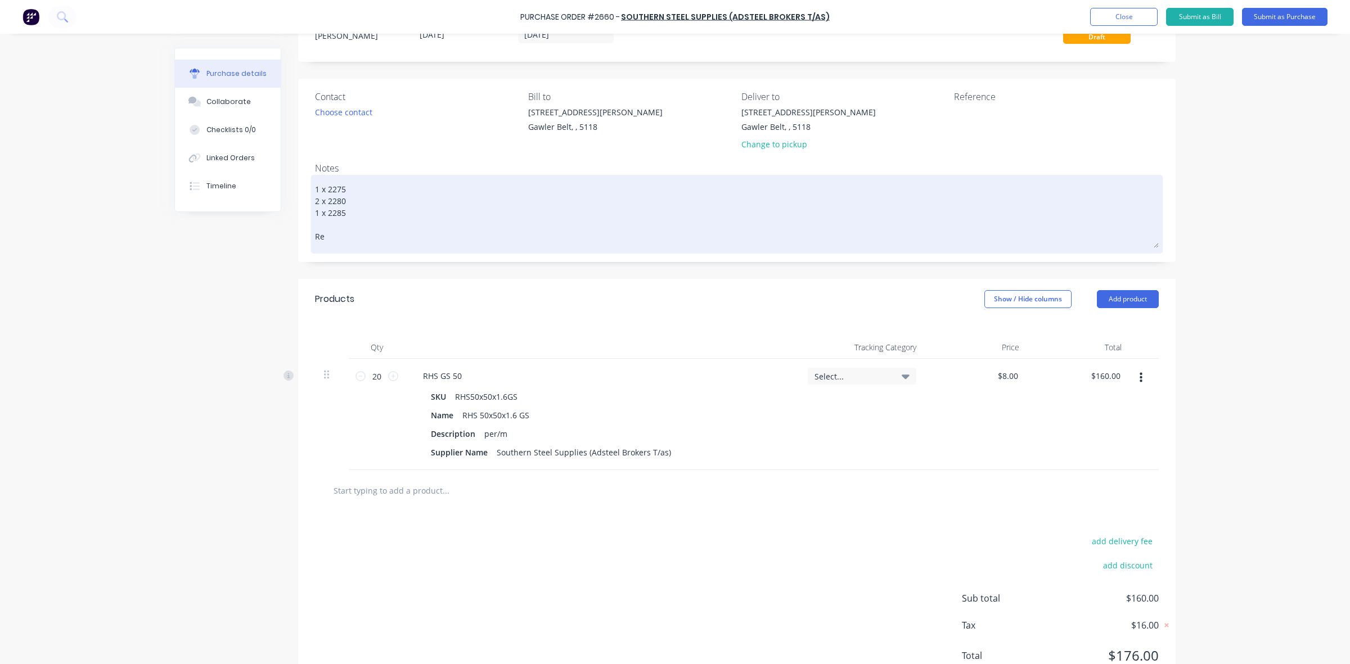
type textarea "x"
type textarea "1 x 2275 2 x 2280 1 x 2285 Rest"
type textarea "x"
type textarea "1 x 2275 2 x 2280 1 x 2285 Rest"
type textarea "x"
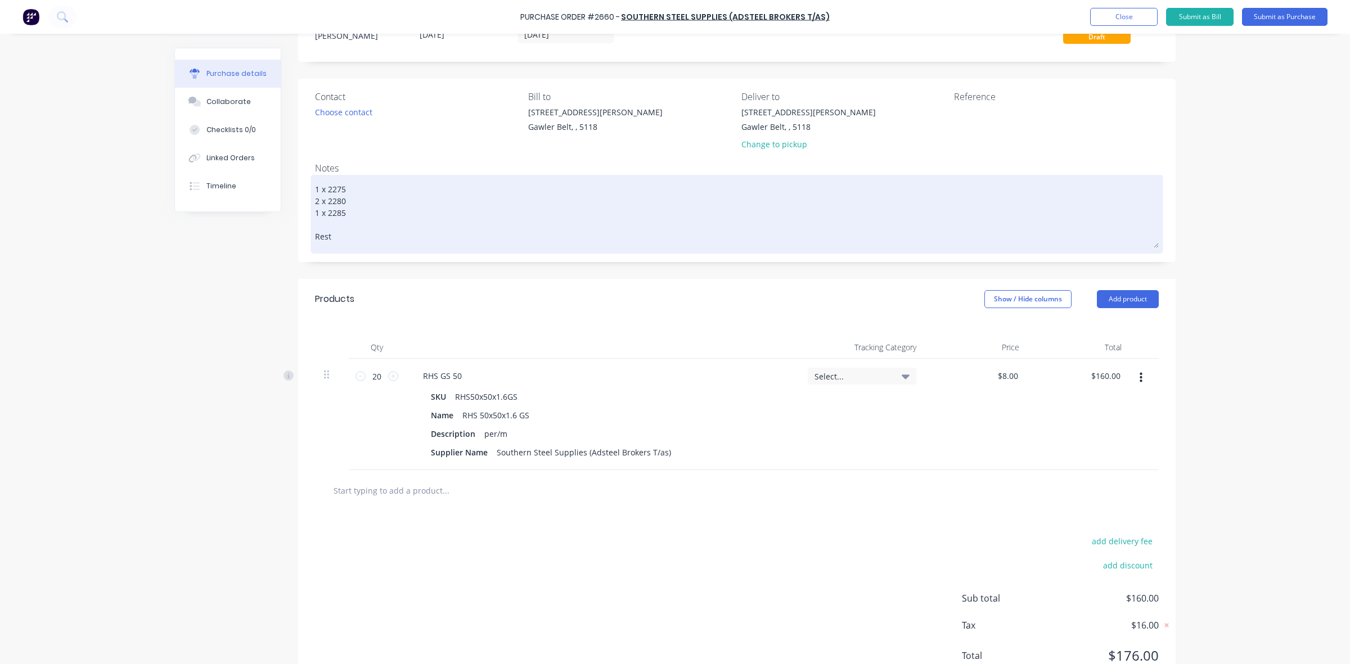
type textarea "1 x 2275 2 x 2280 1 x 2285 Rest l"
type textarea "x"
type textarea "1 x 2275 2 x 2280 1 x 2285 Rest le"
type textarea "x"
type textarea "1 x 2275 2 x 2280 1 x 2285 Rest len"
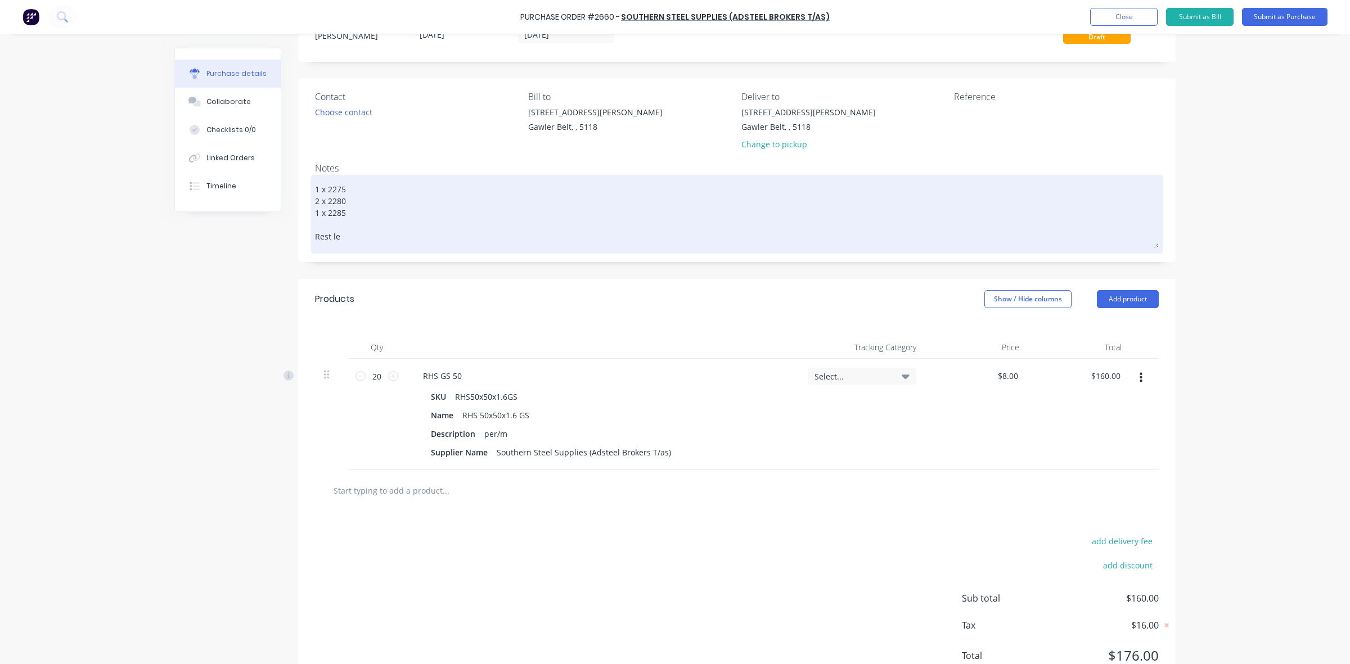
type textarea "x"
type textarea "1 x 2275 2 x 2280 1 x 2285 Rest leng"
type textarea "x"
type textarea "1 x 2275 2 x 2280 1 x 2285 Rest lengt"
type textarea "x"
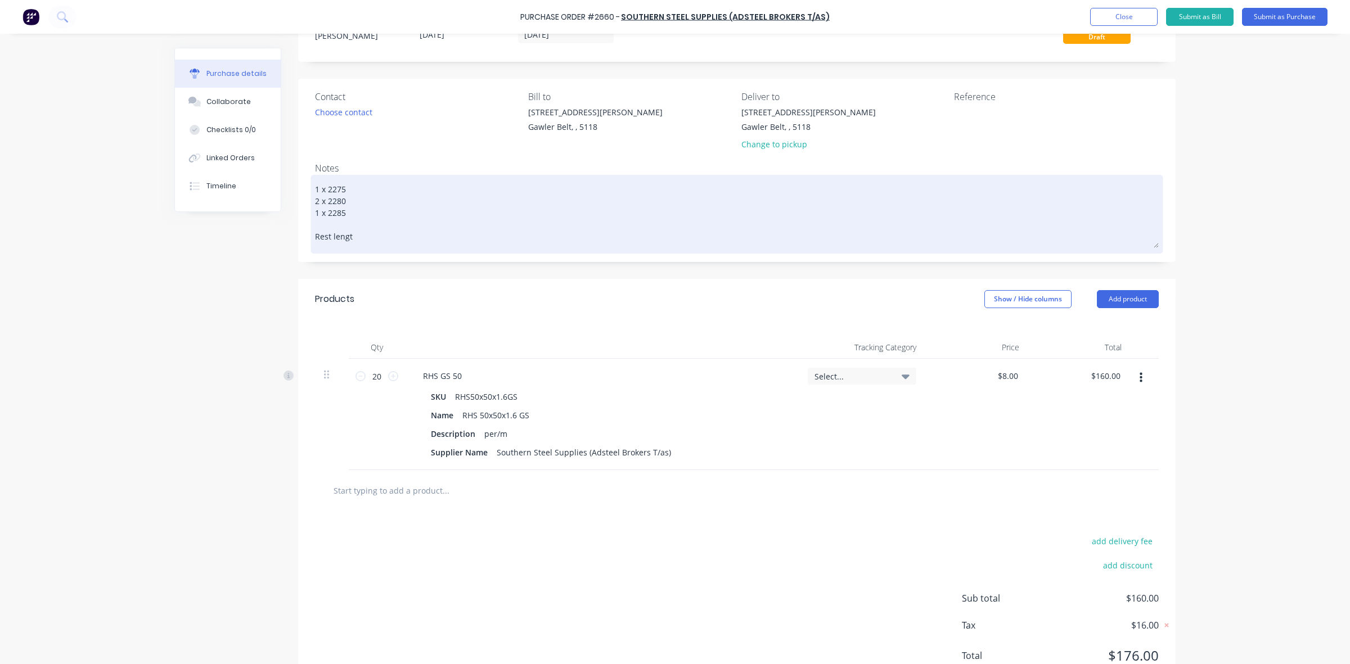
type textarea "1 x 2275 2 x 2280 1 x 2285 Rest length"
type textarea "x"
type textarea "1 x 2275 2 x 2280 1 x 2285 Rest length"
type textarea "x"
type textarea "1 x 2275 2 x 2280 1 x 2285 Rest length f"
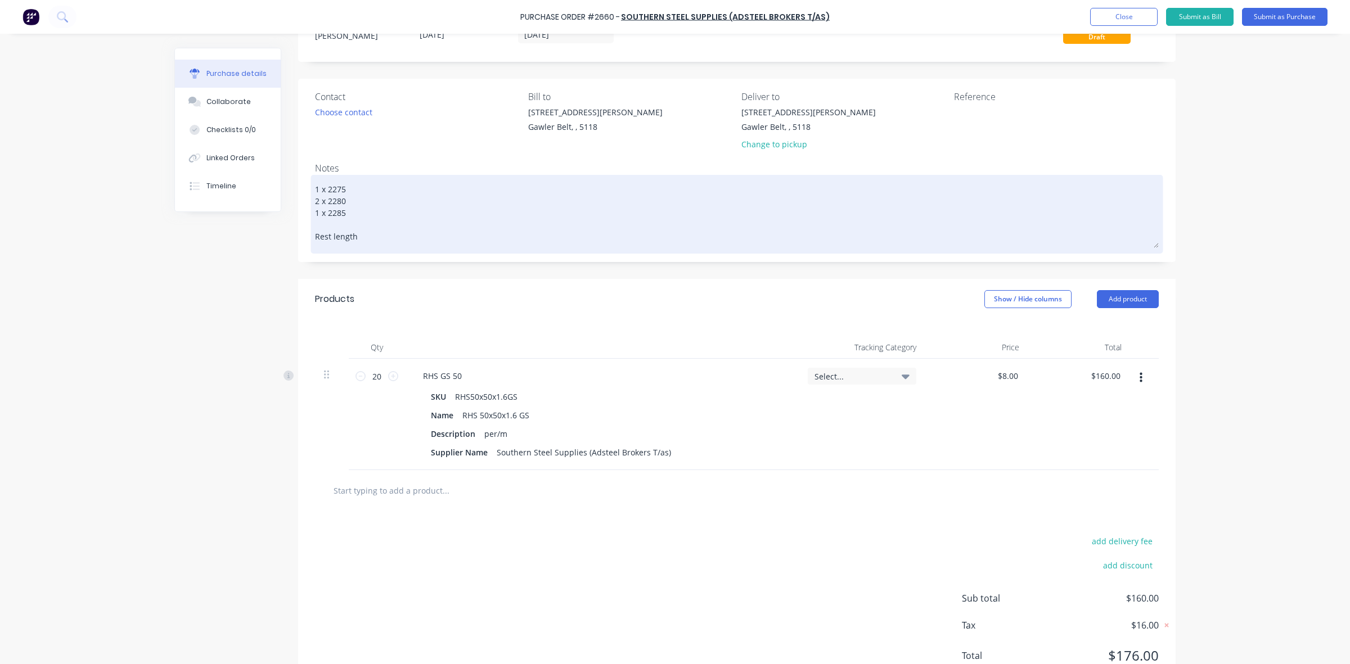
type textarea "x"
type textarea "1 x 2275 2 x 2280 1 x 2285 Rest length fo"
type textarea "x"
type textarea "1 x 2275 2 x 2280 1 x 2285 Rest length for"
type textarea "x"
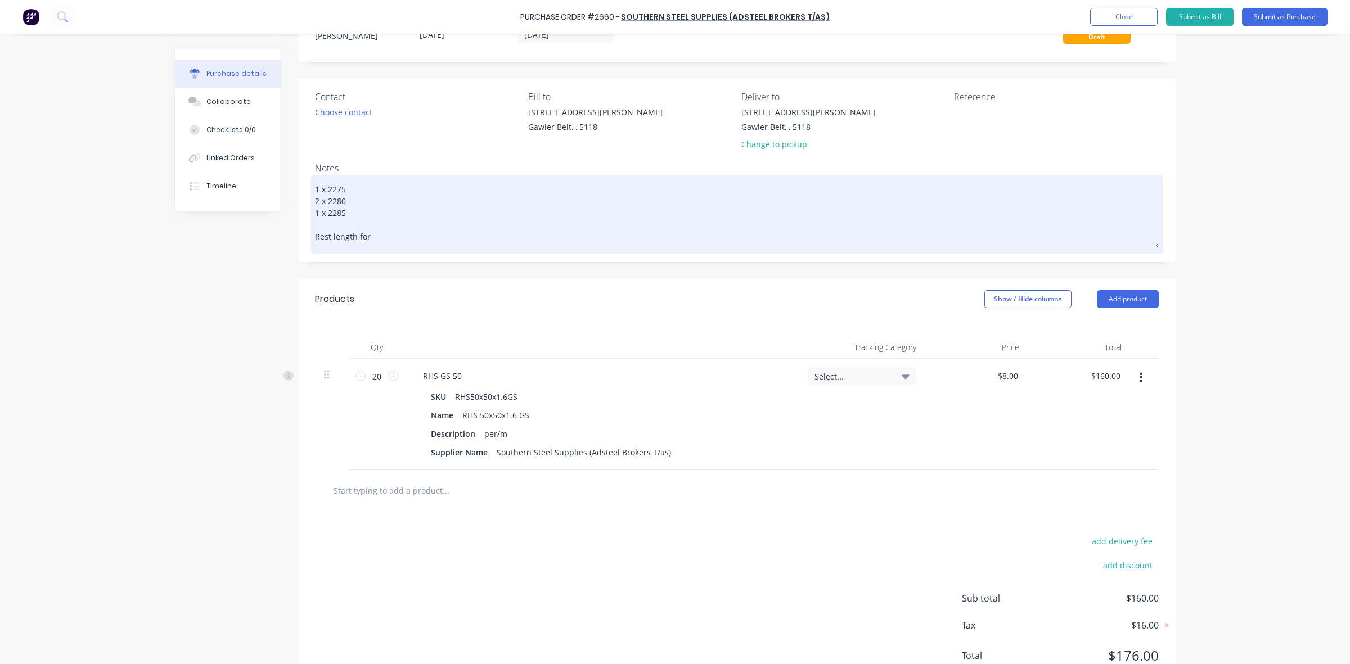
type textarea "1 x 2275 2 x 2280 1 x 2285 Rest length for"
type textarea "x"
type textarea "1 x 2275 2 x 2280 1 x 2285 Rest length for s"
type textarea "x"
type textarea "1 x 2275 2 x 2280 1 x 2285 Rest length for st"
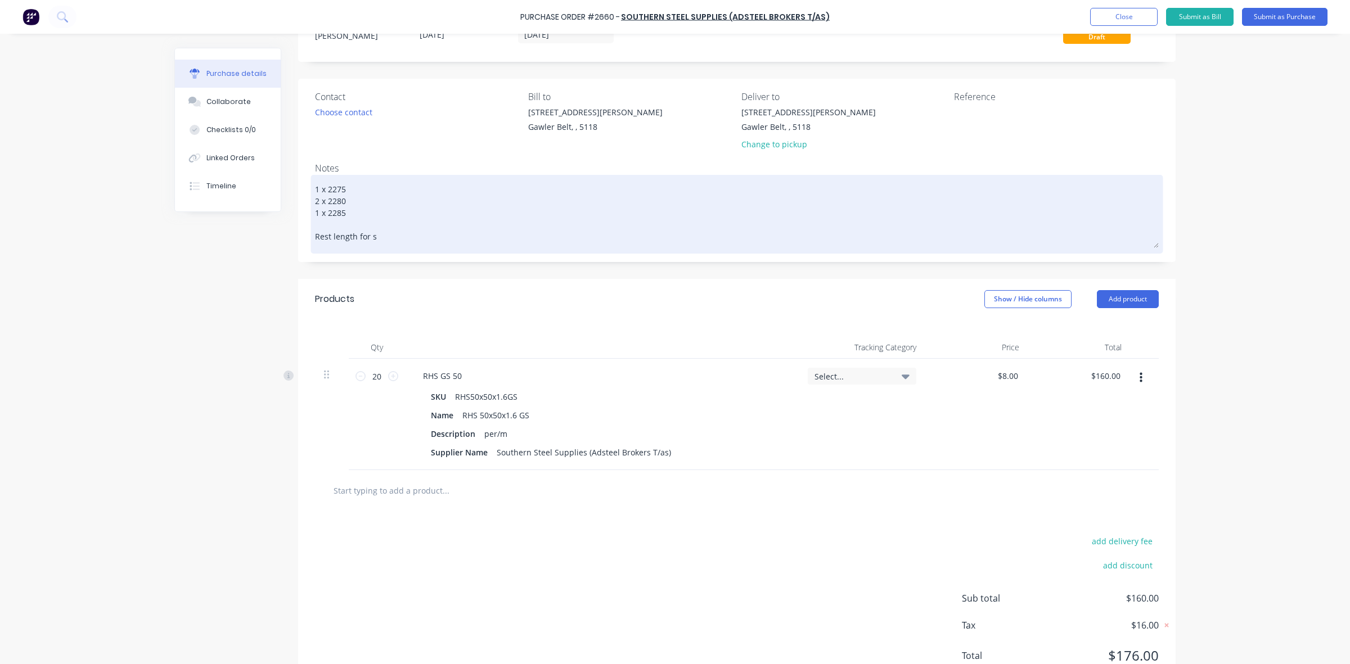
type textarea "x"
type textarea "1 x 2275 2 x 2280 1 x 2285 Rest length for sto"
type textarea "x"
type textarea "1 x 2275 2 x 2280 1 x 2285 Rest length for stoc"
type textarea "x"
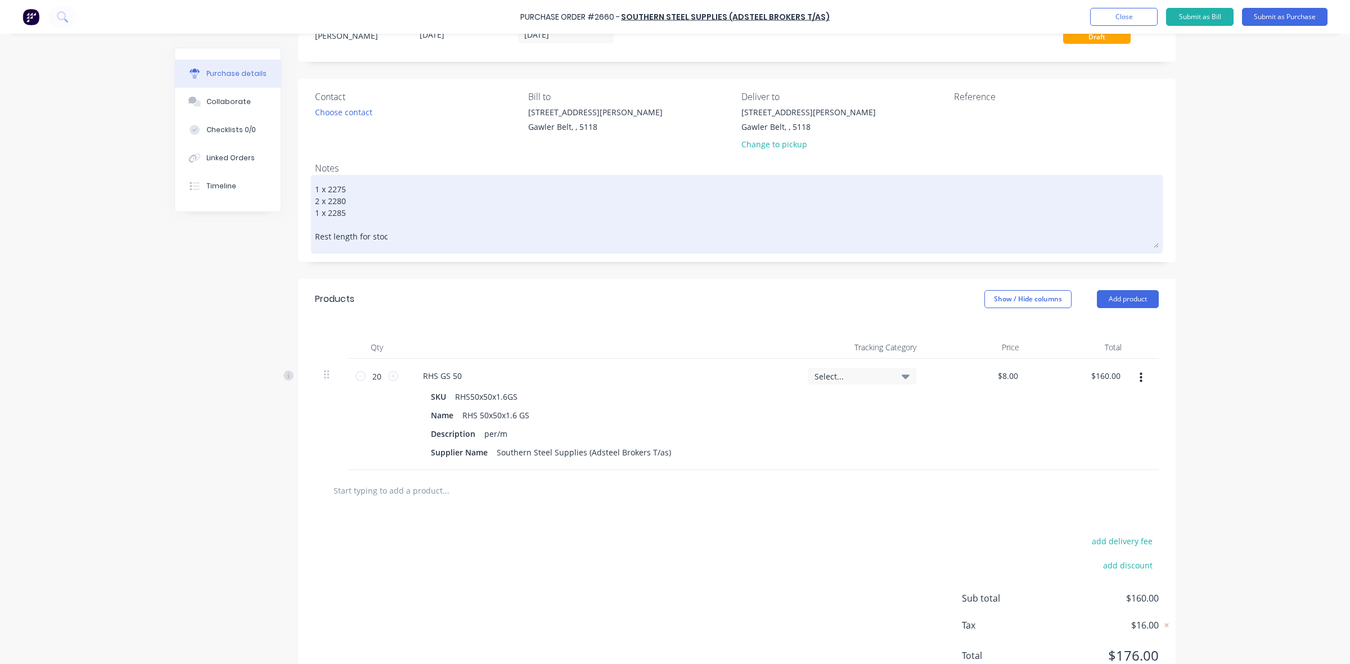
type textarea "1 x 2275 2 x 2280 1 x 2285 Rest length for stock"
type textarea "x"
drag, startPoint x: 349, startPoint y: 236, endPoint x: 327, endPoint y: 237, distance: 22.5
click at [327, 237] on textarea "1 x 2275 2 x 2280 1 x 2285 Rest length for stock" at bounding box center [736, 213] width 843 height 70
type textarea "1 x 2275 2 x 2280 1 x 2285 Rest for stock"
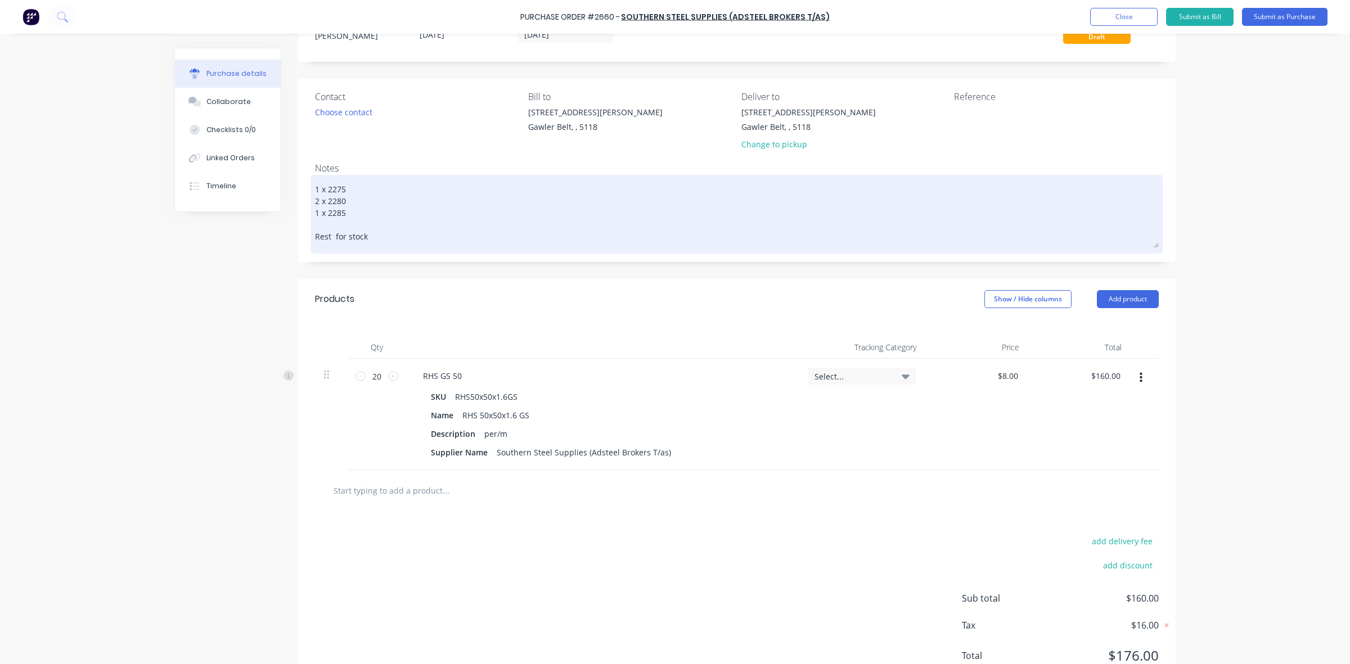
click at [331, 237] on textarea "1 x 2275 2 x 2280 1 x 2285 Rest for stock" at bounding box center [736, 213] width 843 height 70
type textarea "x"
click at [329, 237] on textarea "1 x 2275 2 x 2280 1 x 2285 Rest for stock" at bounding box center [736, 213] width 843 height 70
type textarea "1 x 2275 2 x 2280 1 x 2285 Rest for stock"
type textarea "x"
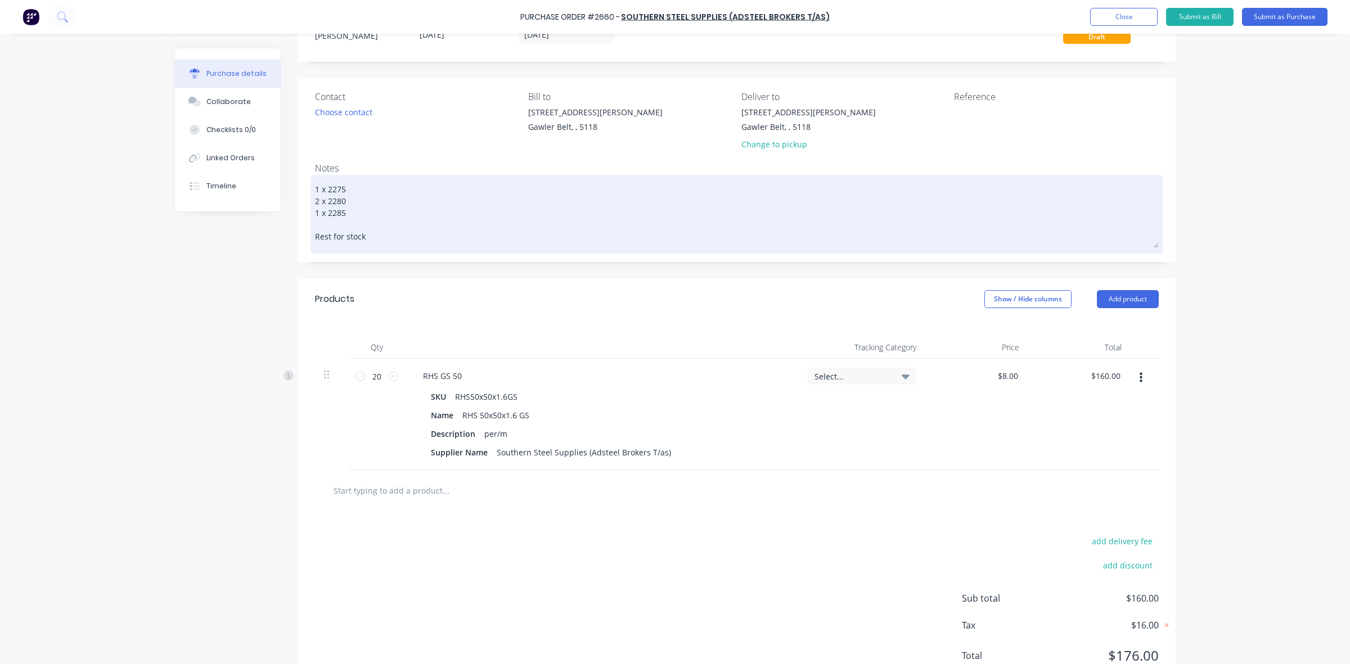
click at [381, 235] on textarea "1 x 2275 2 x 2280 1 x 2285 Rest for stock" at bounding box center [736, 213] width 843 height 70
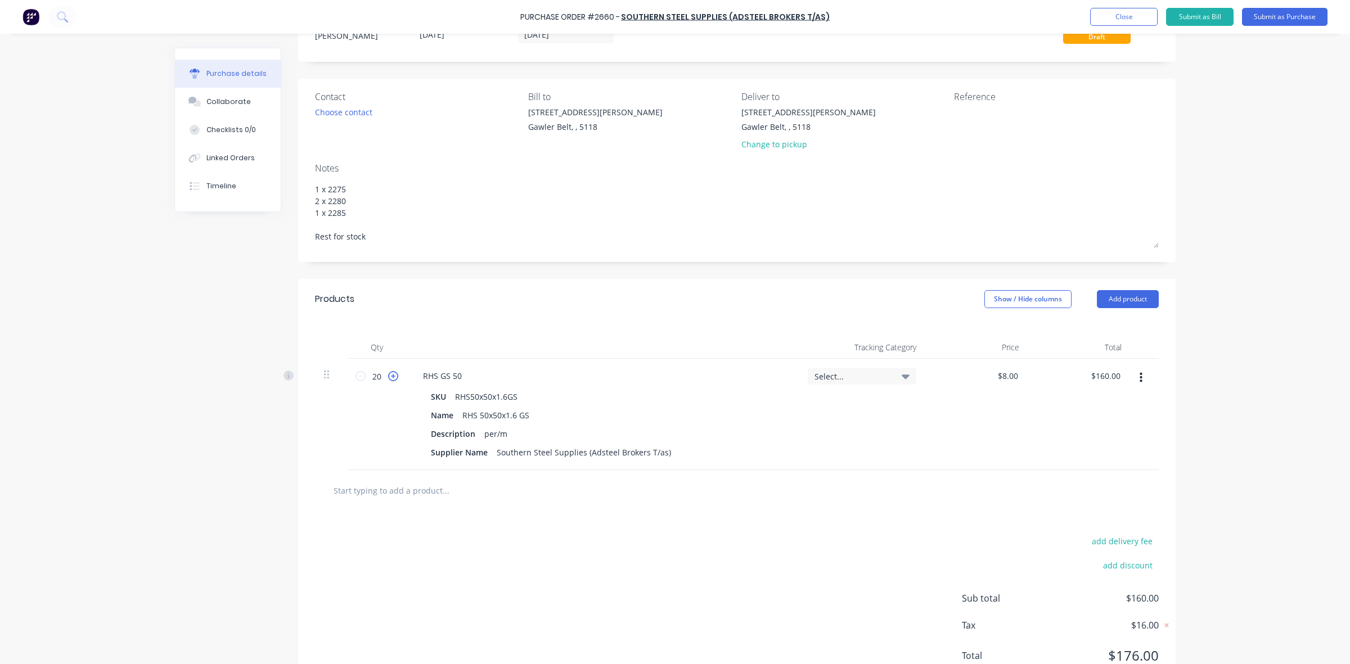
type textarea "1 x 2275 2 x 2280 1 x 2285 Rest for stock"
click at [389, 377] on icon at bounding box center [393, 376] width 10 height 10
type textarea "x"
type input "21"
type input "$168.00"
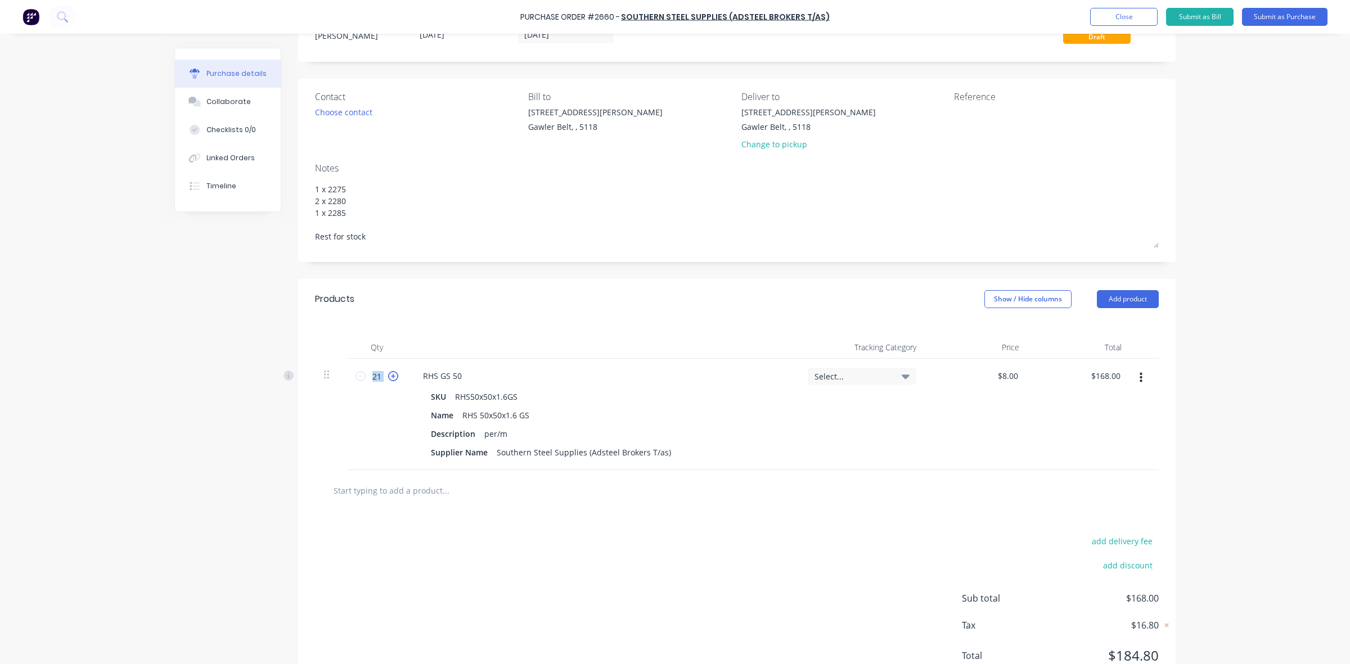
click at [389, 377] on icon at bounding box center [393, 376] width 10 height 10
type textarea "x"
type input "22"
type input "$176.00"
click at [389, 377] on icon at bounding box center [393, 376] width 10 height 10
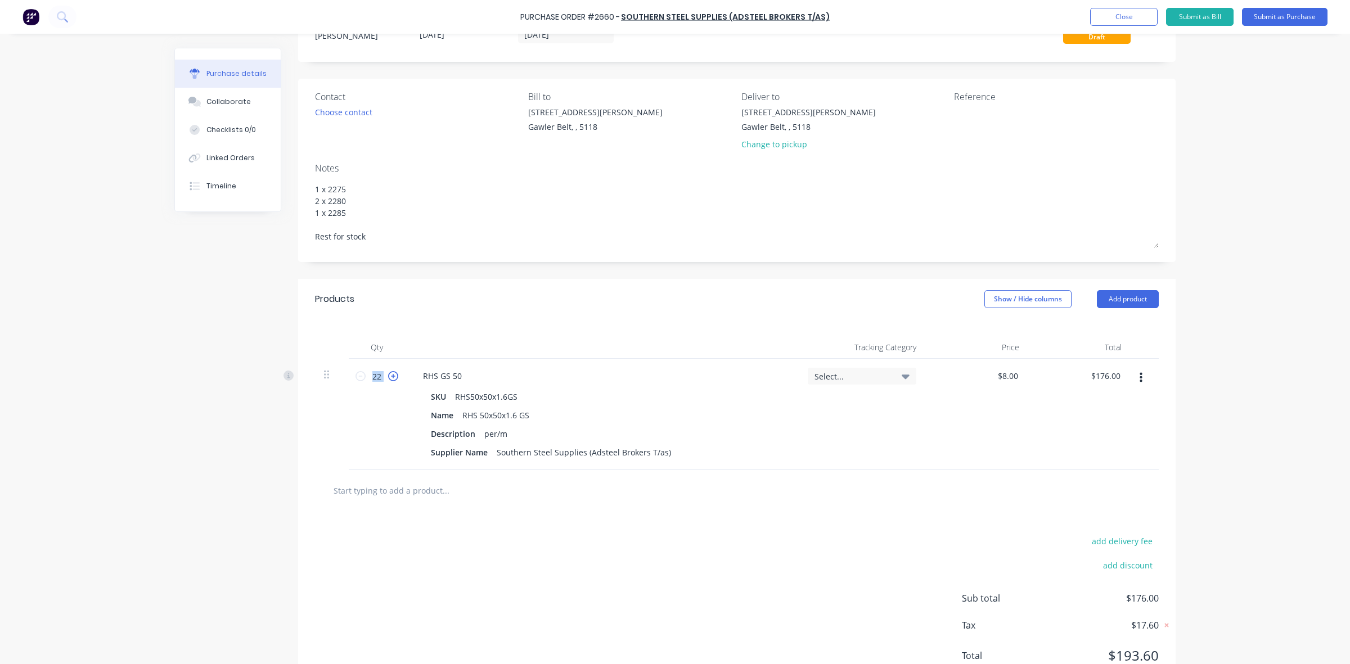
type textarea "x"
type input "23"
type input "$184.00"
click at [389, 377] on icon at bounding box center [393, 376] width 10 height 10
type textarea "x"
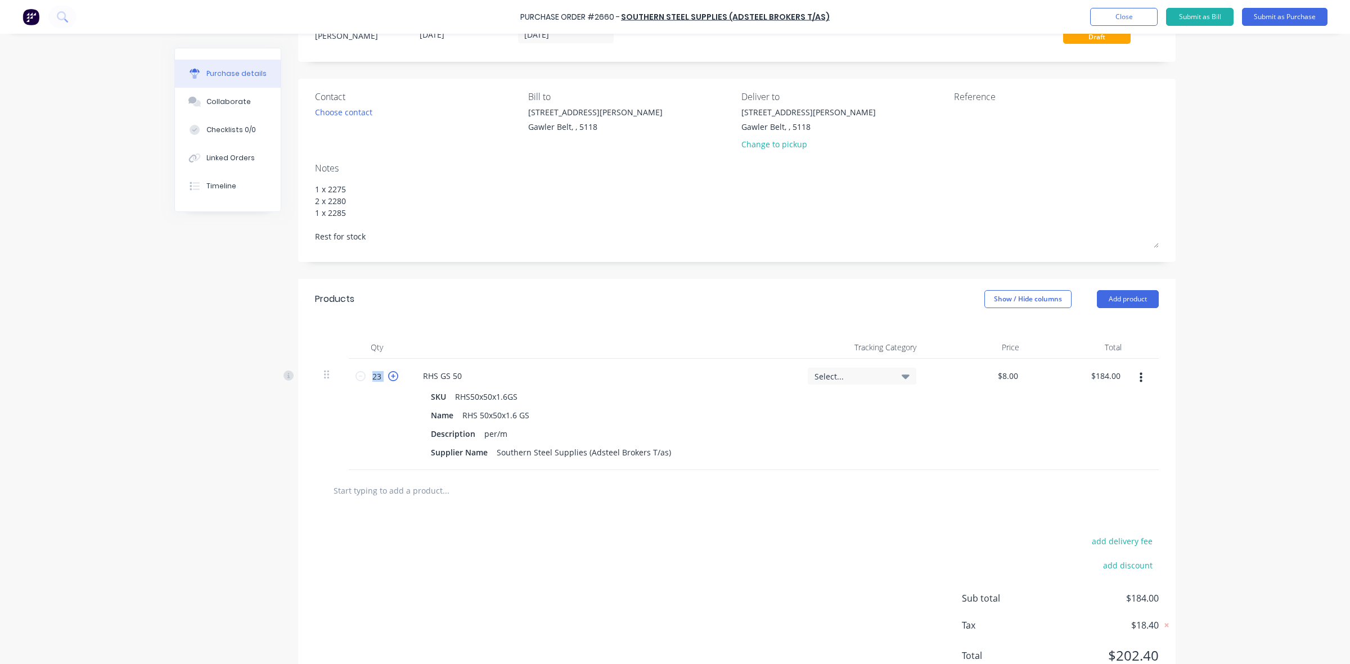
type input "24"
type input "$192.00"
click at [389, 377] on icon at bounding box center [393, 376] width 10 height 10
type textarea "x"
type input "25"
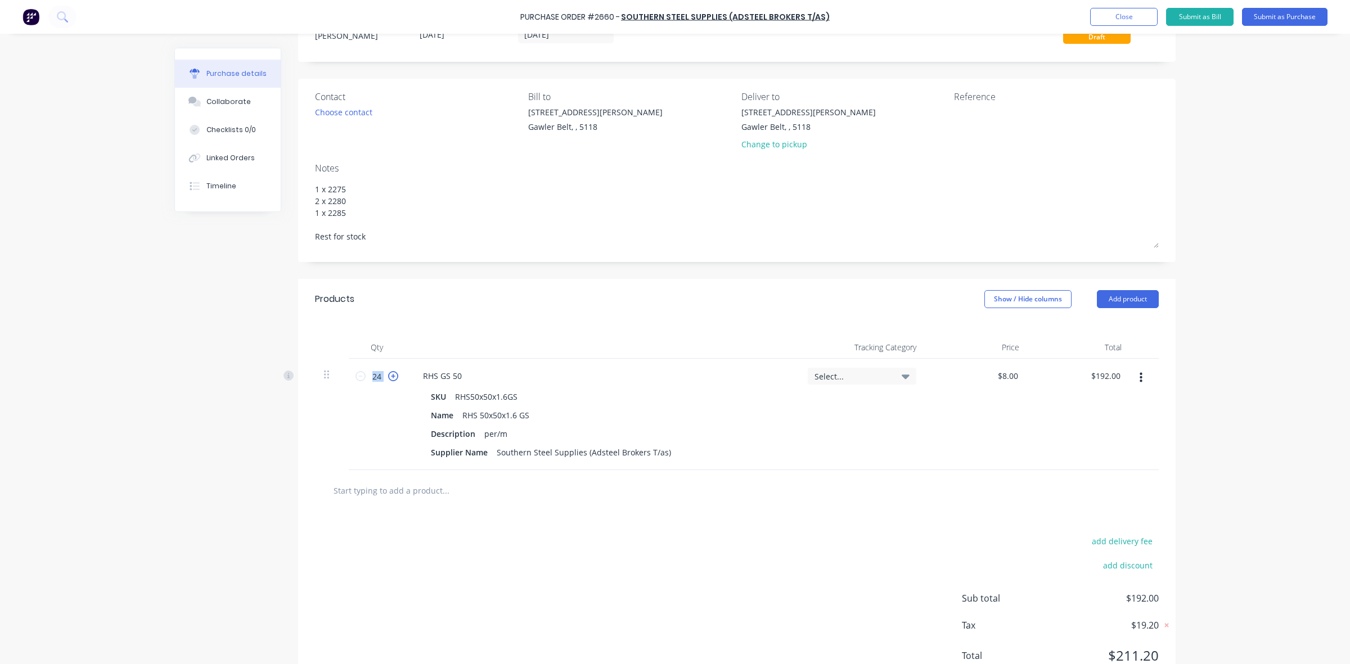
type input "$200.00"
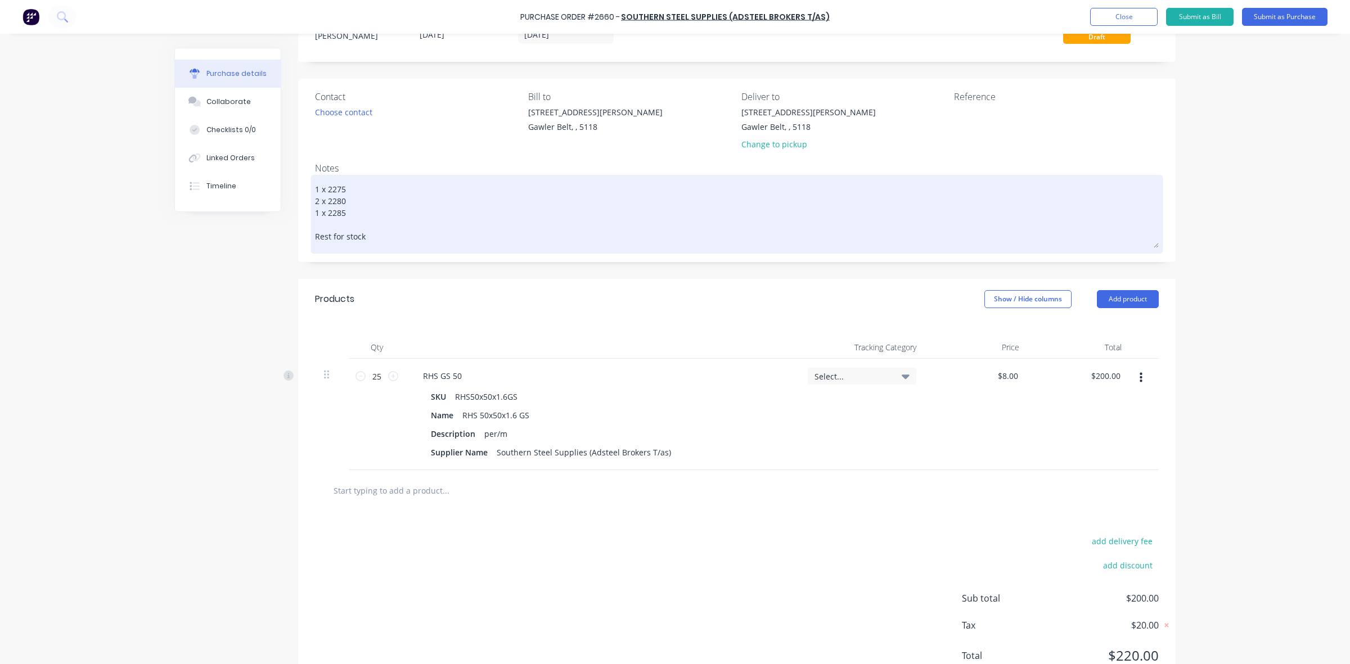
click at [315, 186] on div "1 x 2275 2 x 2280 1 x 2285 Rest for stock" at bounding box center [736, 214] width 843 height 73
type textarea "x"
click at [315, 187] on textarea "1 x 2275 2 x 2280 1 x 2285 Rest for stock" at bounding box center [736, 213] width 843 height 70
type textarea "1 x 2275 2 x 2280 1 x 2285 Rest for stock"
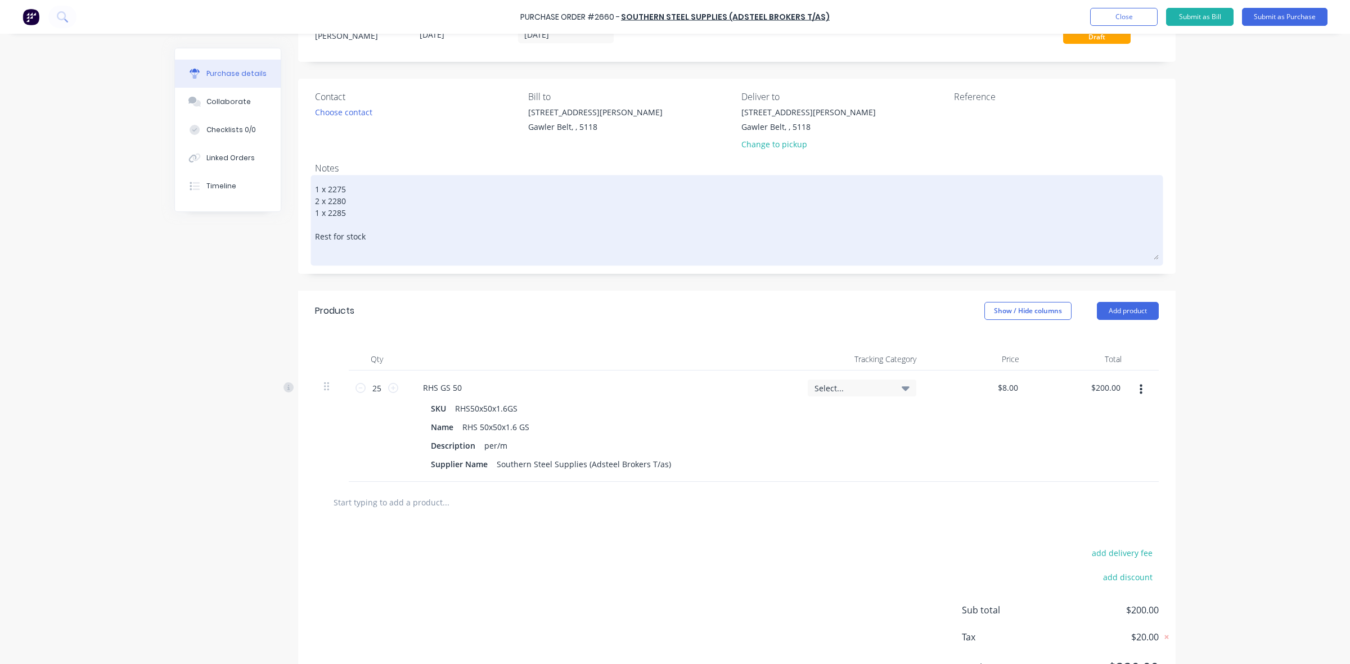
click at [315, 187] on textarea "1 x 2275 2 x 2280 1 x 2285 Rest for stock" at bounding box center [736, 219] width 843 height 82
type textarea "x"
click at [315, 181] on textarea "1 x 2275 2 x 2280 1 x 2285 Rest for stock" at bounding box center [736, 219] width 843 height 82
type textarea "C 1 x 2275 2 x 2280 1 x 2285 Rest for stock"
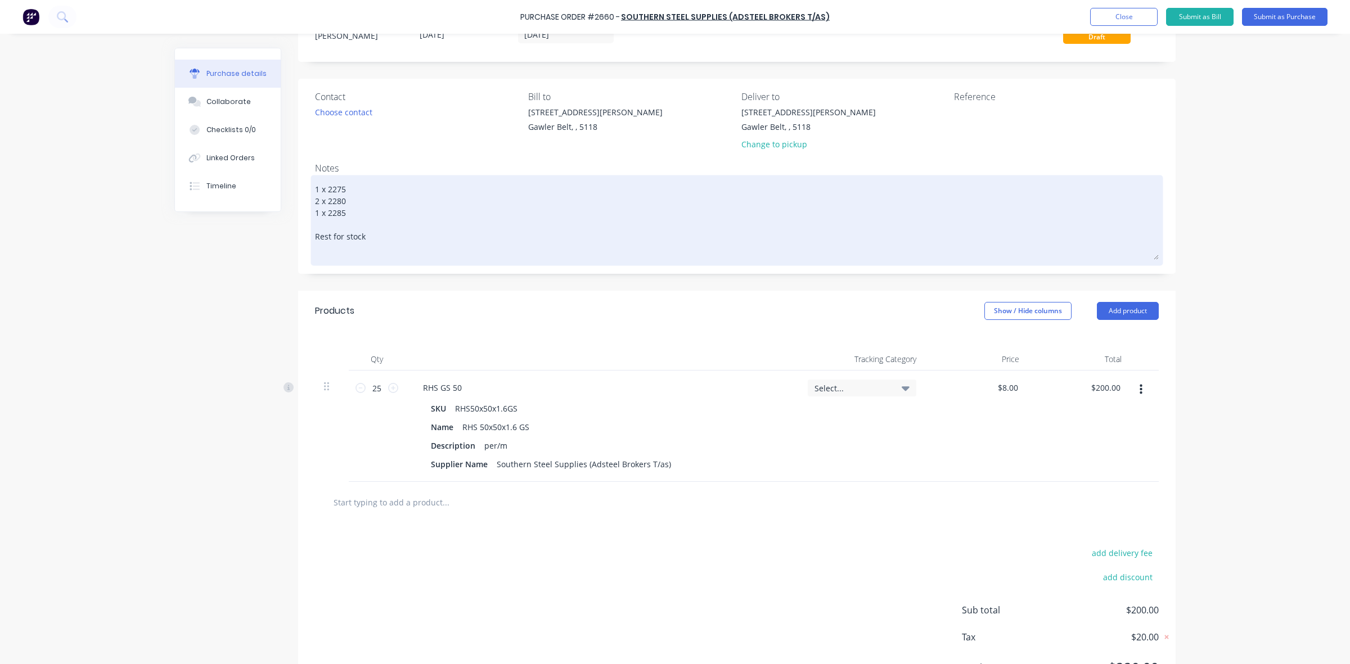
type textarea "x"
type textarea "Cu 1 x 2275 2 x 2280 1 x 2285 Rest for stock"
type textarea "x"
type textarea "Cut 1 x 2275 2 x 2280 1 x 2285 Rest for stock"
type textarea "x"
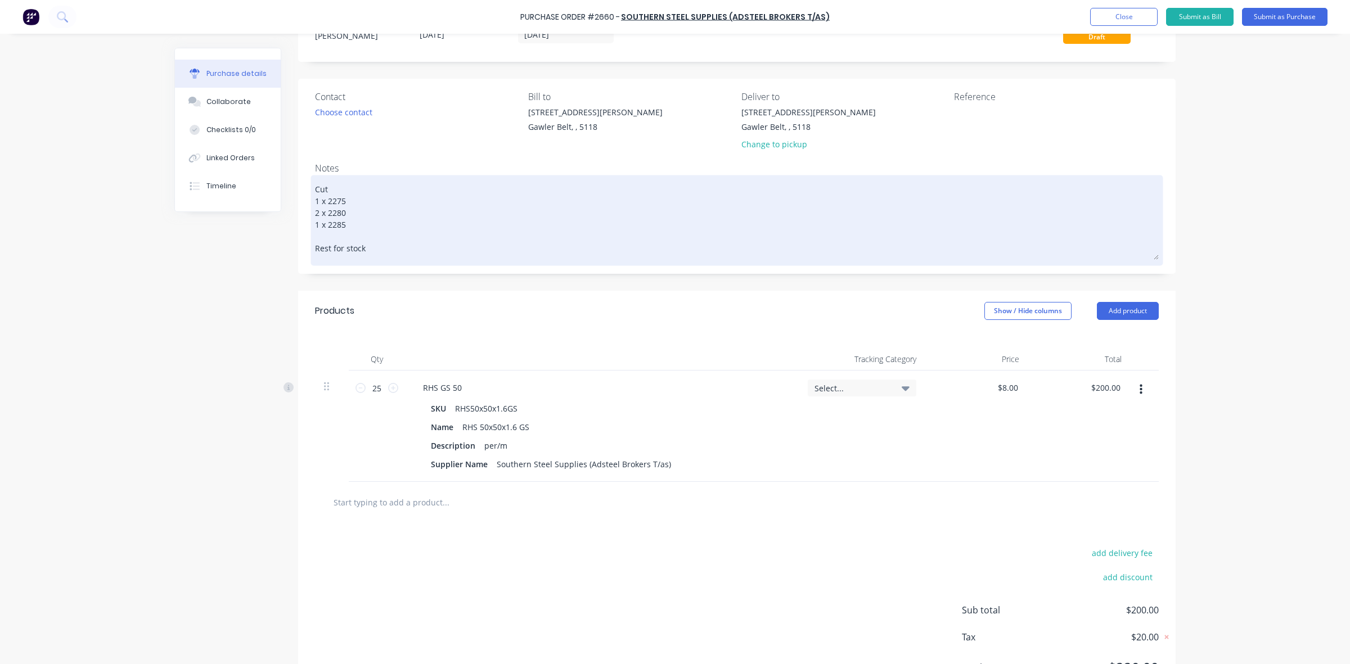
click at [347, 231] on textarea "Cut 1 x 2275 2 x 2280 1 x 2285 Rest for stock" at bounding box center [736, 219] width 843 height 82
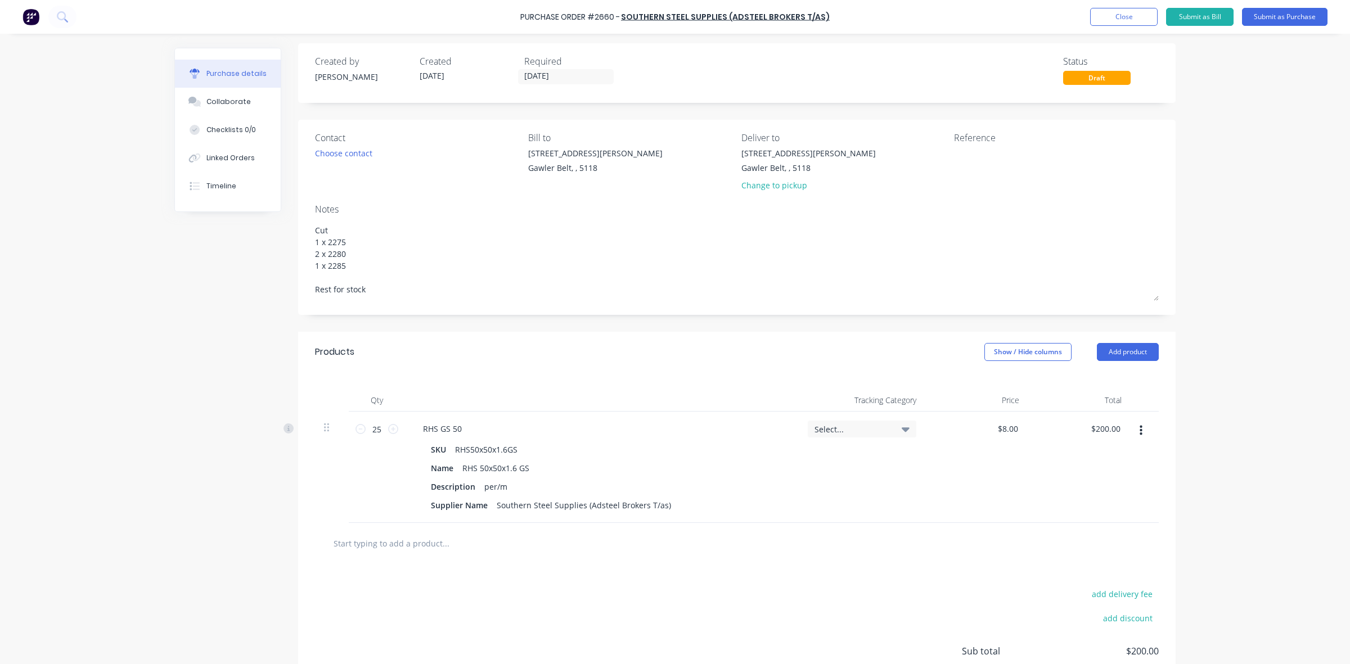
scroll to position [0, 0]
type textarea "Cut 1 x 2275 2 x 2280 1 x 2285 Rest for stock"
click at [1269, 16] on button "Submit as Purchase" at bounding box center [1284, 17] width 85 height 18
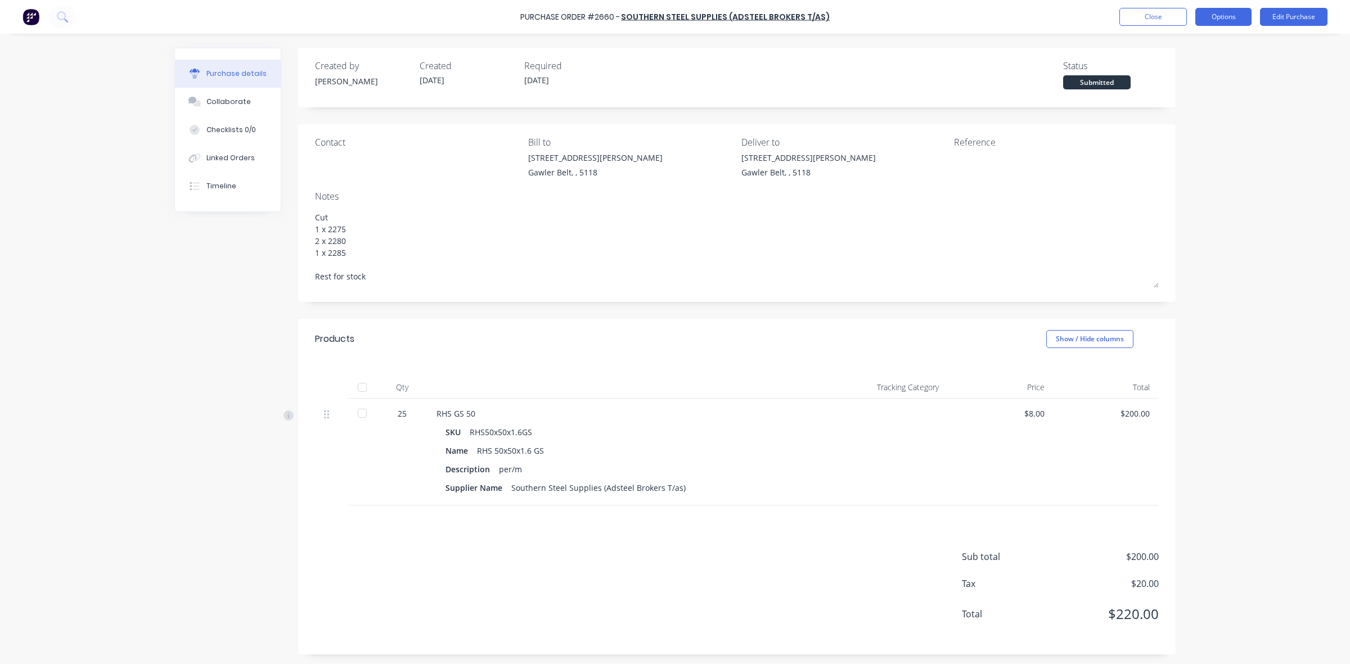
click at [1224, 12] on button "Options" at bounding box center [1223, 17] width 56 height 18
click at [1179, 48] on div "Print / Email" at bounding box center [1197, 46] width 87 height 16
click at [1177, 73] on div "With pricing" at bounding box center [1197, 68] width 87 height 16
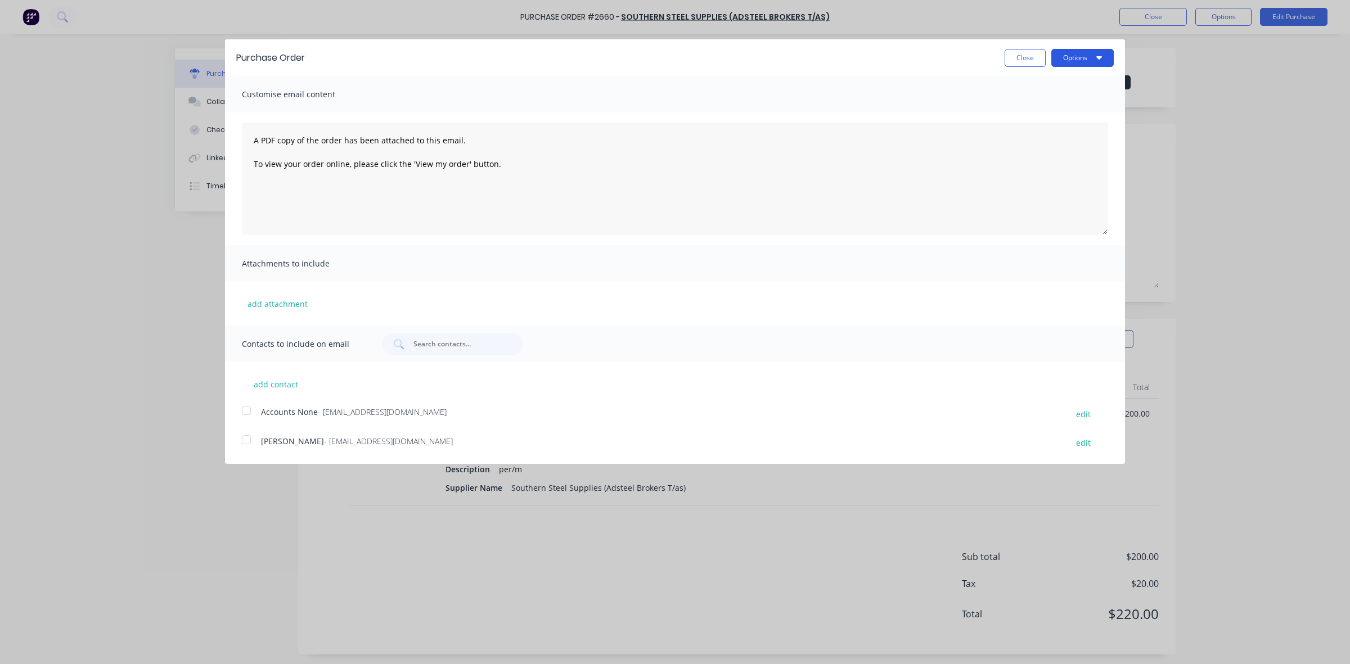
click at [1084, 58] on button "Options" at bounding box center [1082, 58] width 62 height 18
click at [1032, 82] on div "Print" at bounding box center [1060, 86] width 87 height 16
click at [1018, 52] on button "Close" at bounding box center [1024, 58] width 41 height 18
type textarea "x"
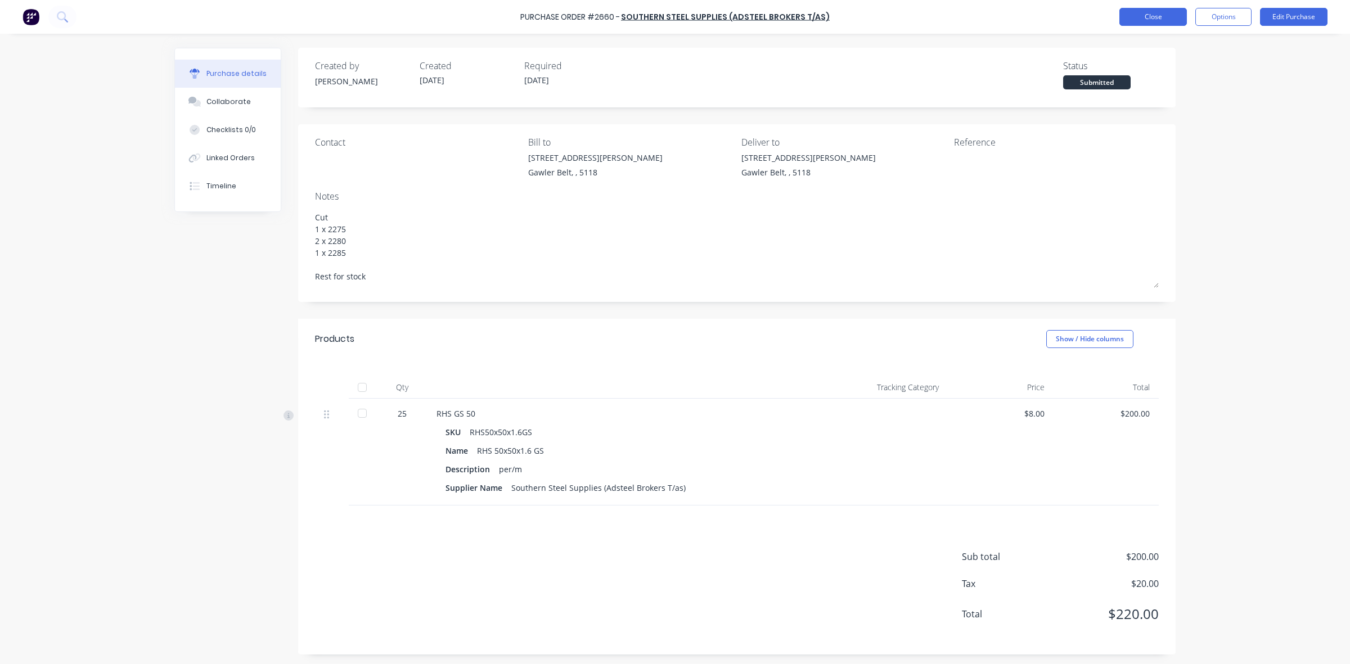
click at [1167, 19] on button "Close" at bounding box center [1152, 17] width 67 height 18
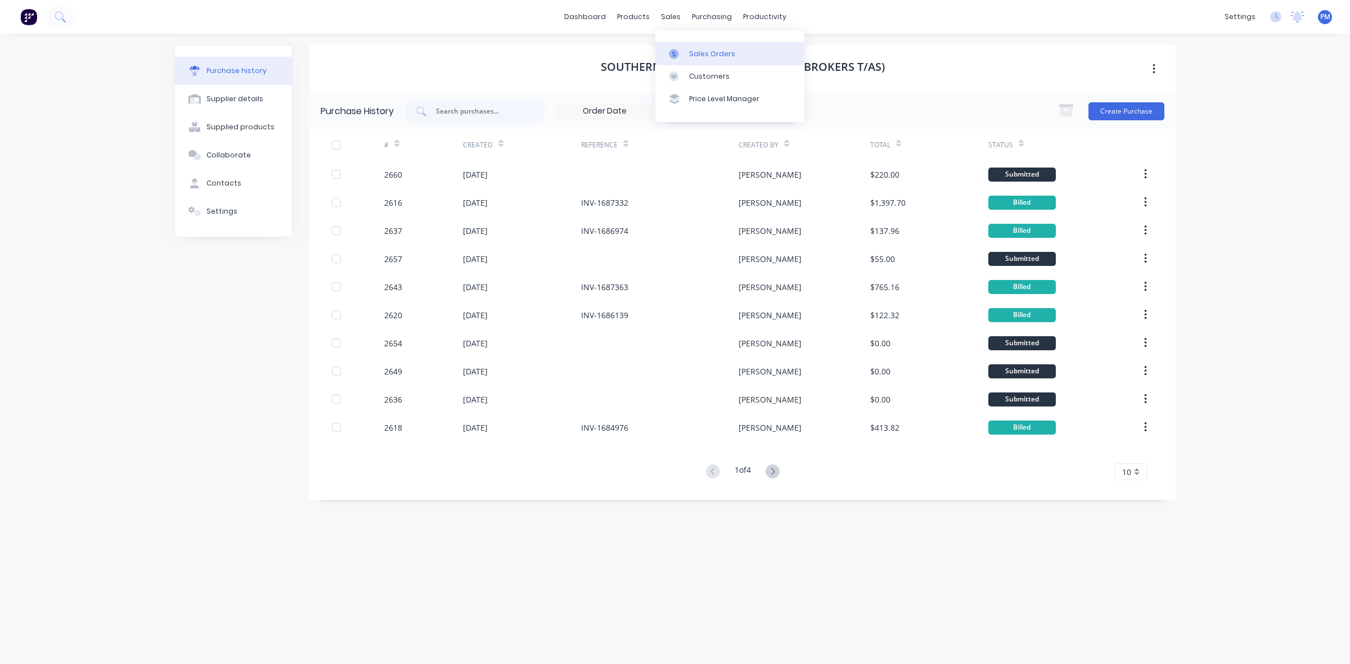
click at [696, 45] on link "Sales Orders" at bounding box center [729, 53] width 149 height 22
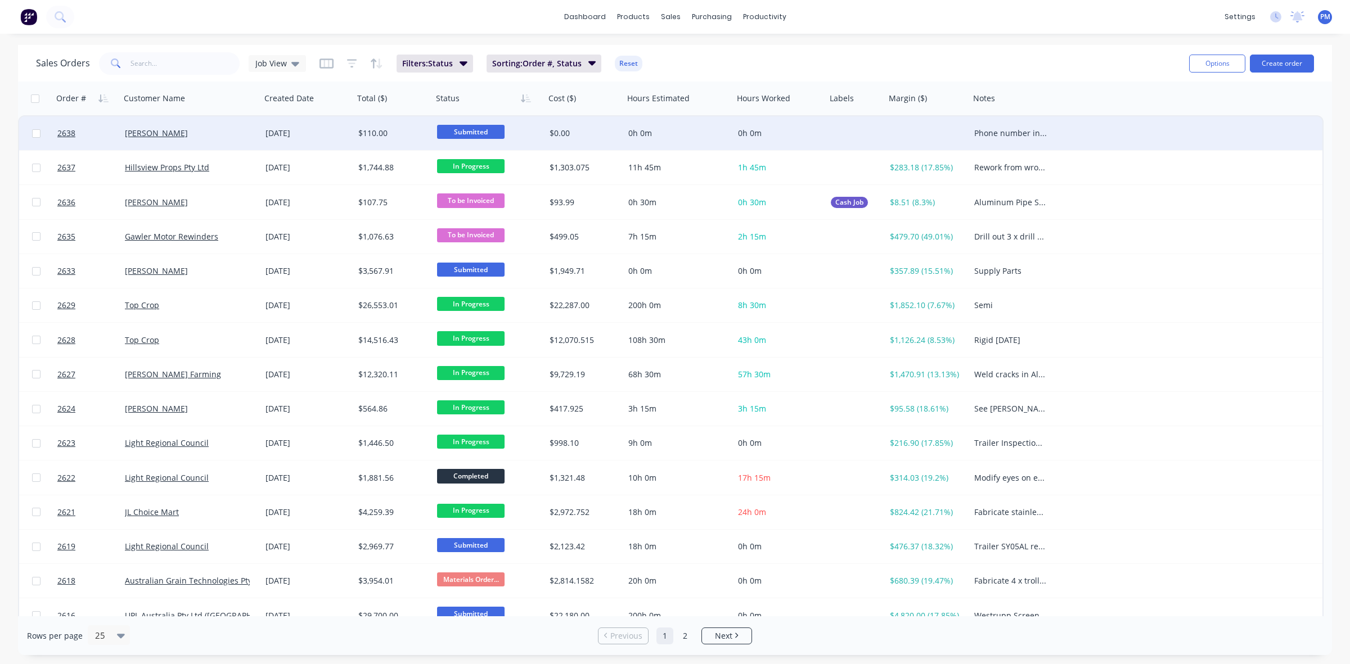
click at [236, 136] on div "[PERSON_NAME]" at bounding box center [187, 133] width 125 height 11
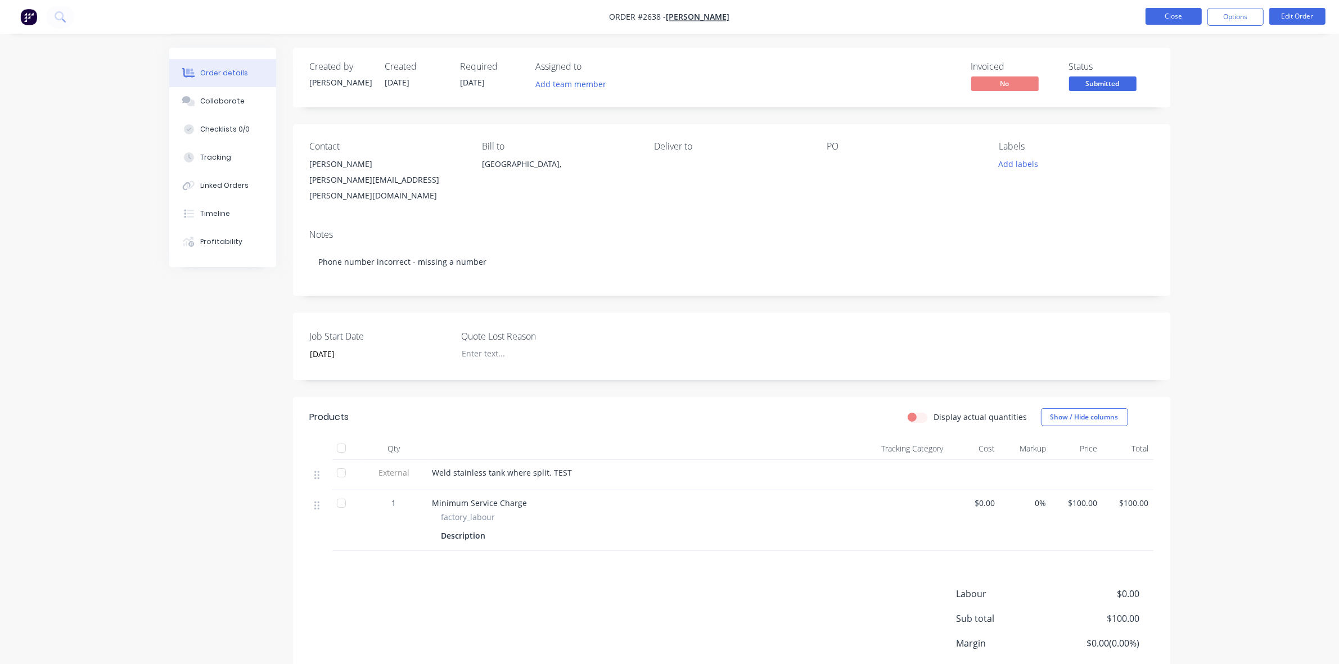
click at [1165, 15] on button "Close" at bounding box center [1173, 16] width 56 height 17
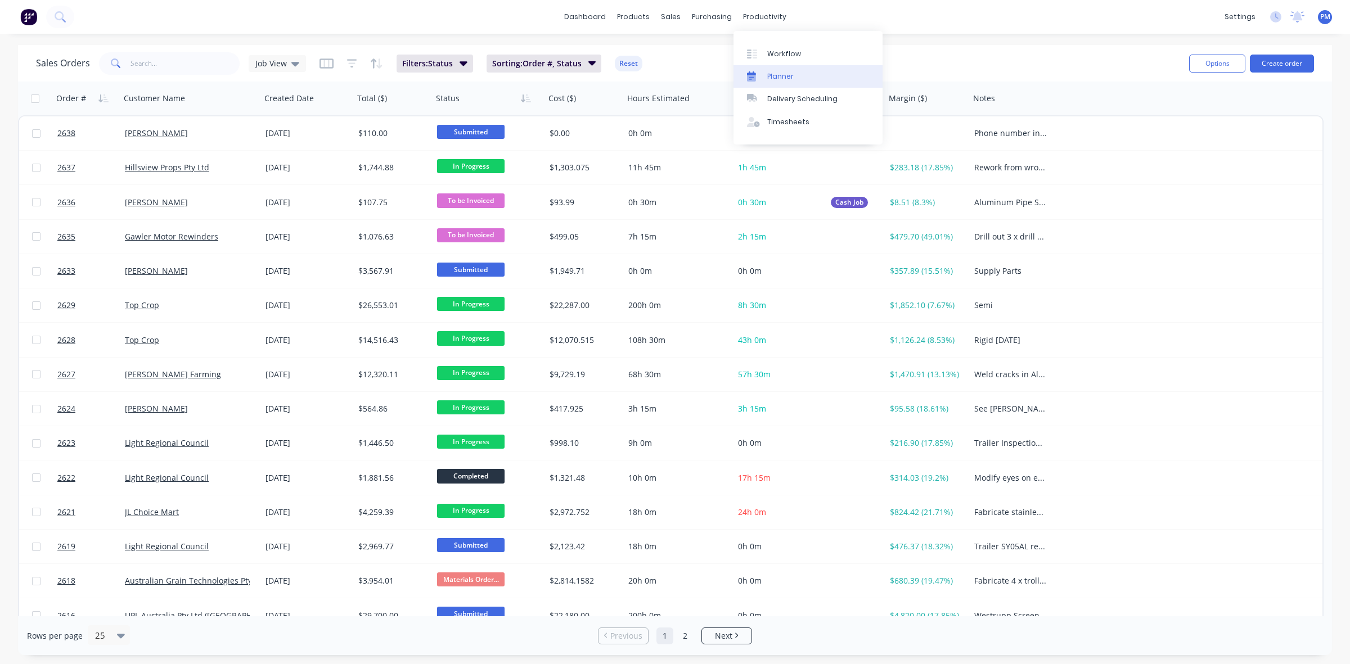
click at [779, 79] on div "Planner" at bounding box center [780, 76] width 26 height 10
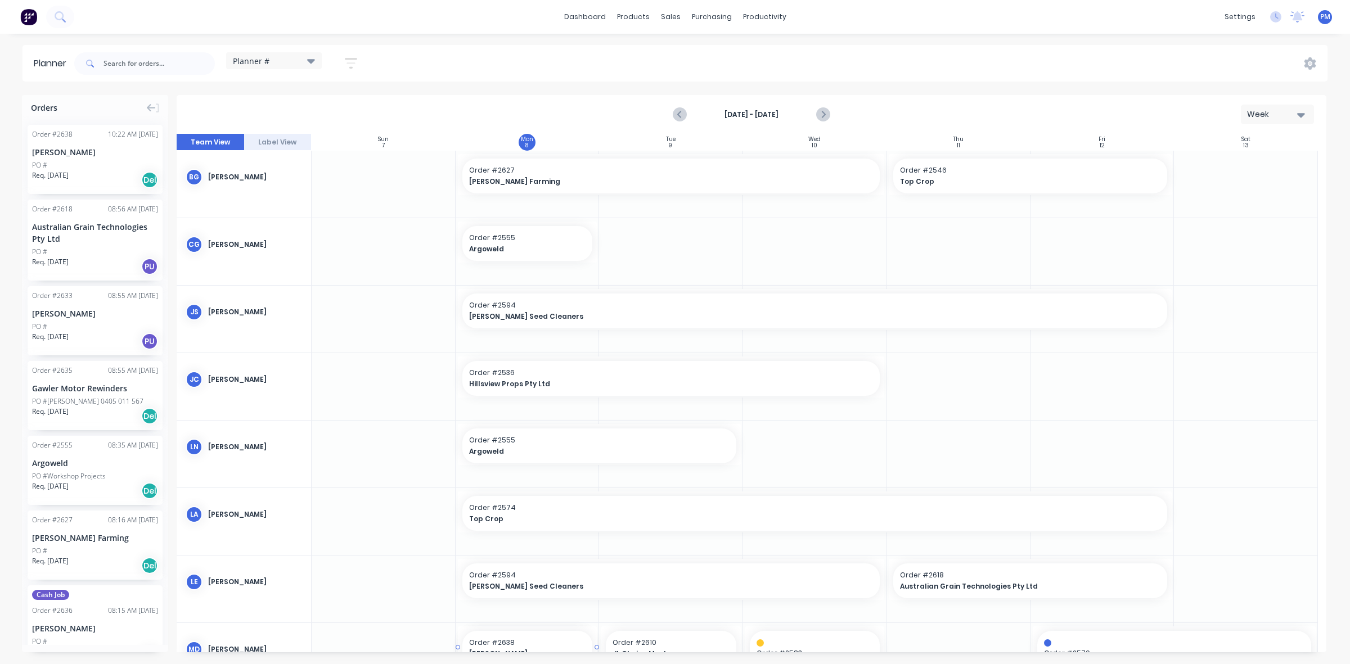
scroll to position [17, 0]
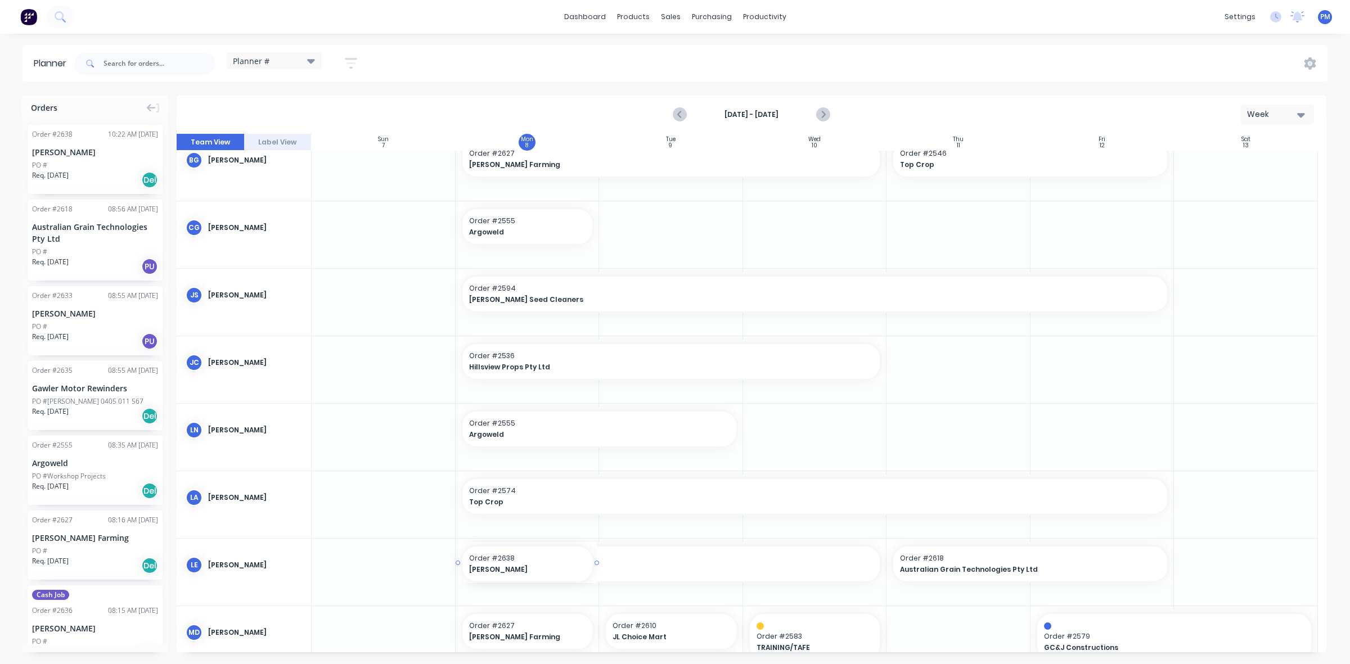
drag, startPoint x: 100, startPoint y: 146, endPoint x: 516, endPoint y: 589, distance: 607.8
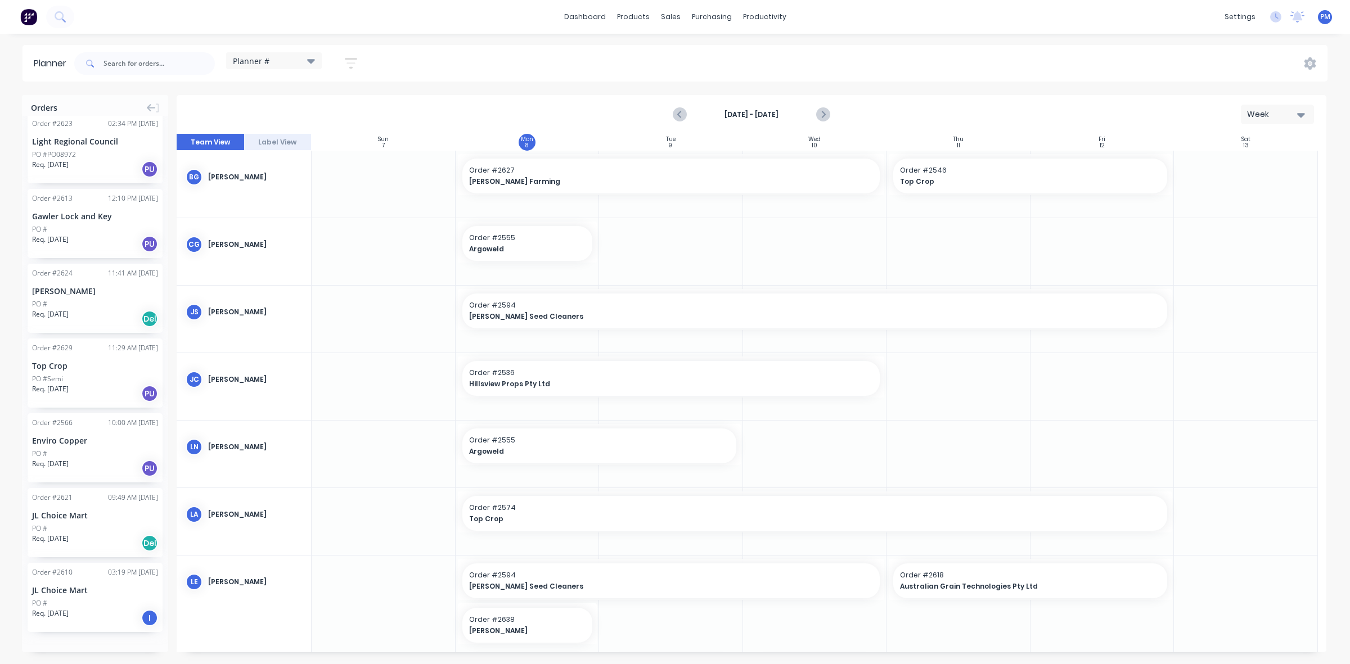
scroll to position [1054, 0]
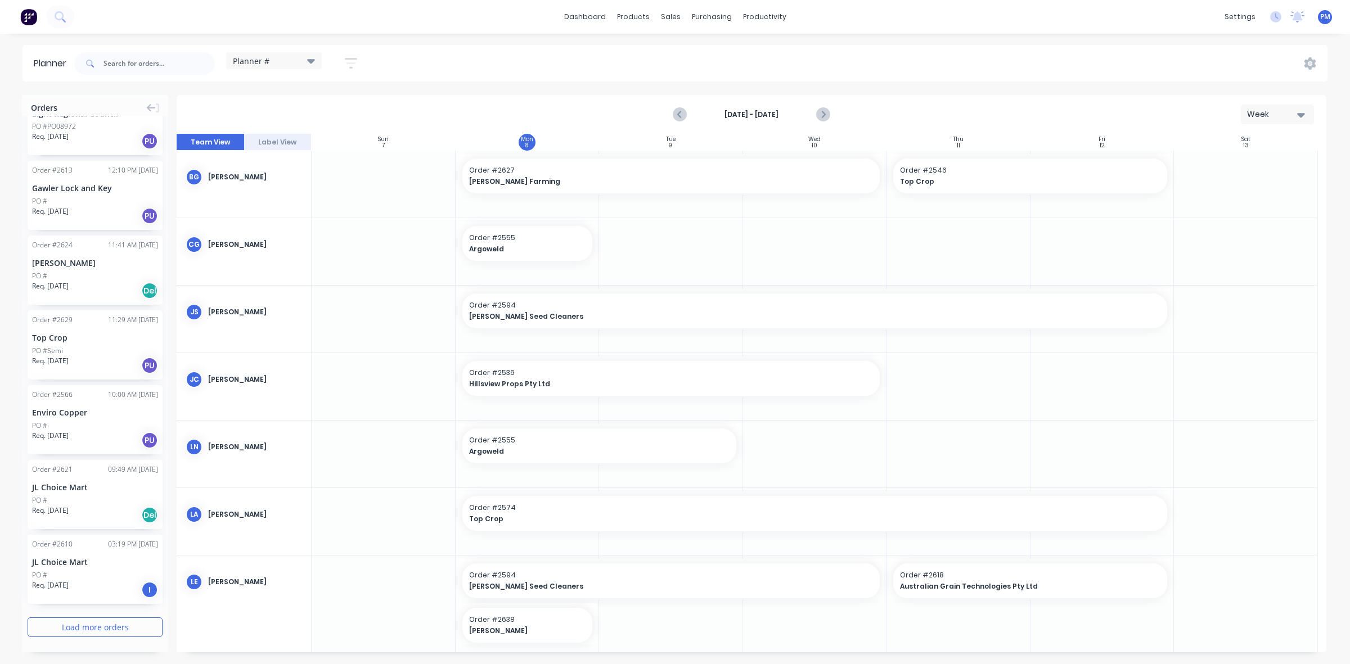
click at [72, 625] on button "Load more orders" at bounding box center [95, 627] width 135 height 20
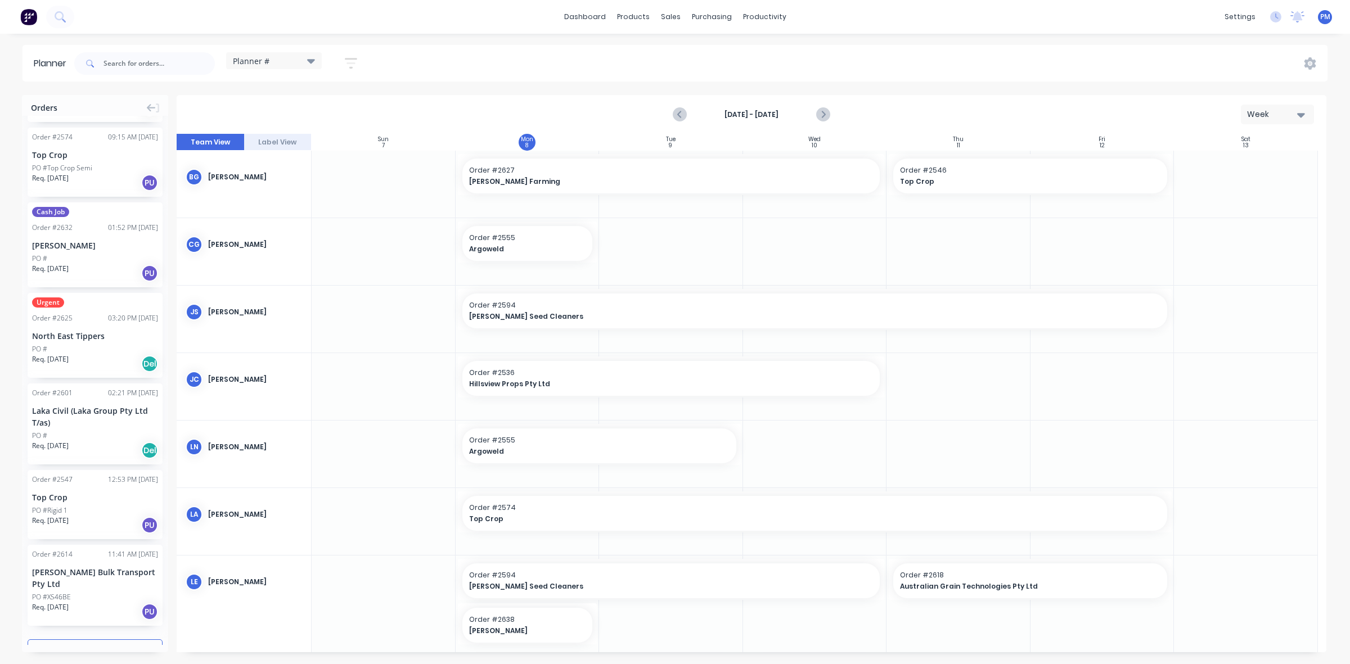
scroll to position [2681, 0]
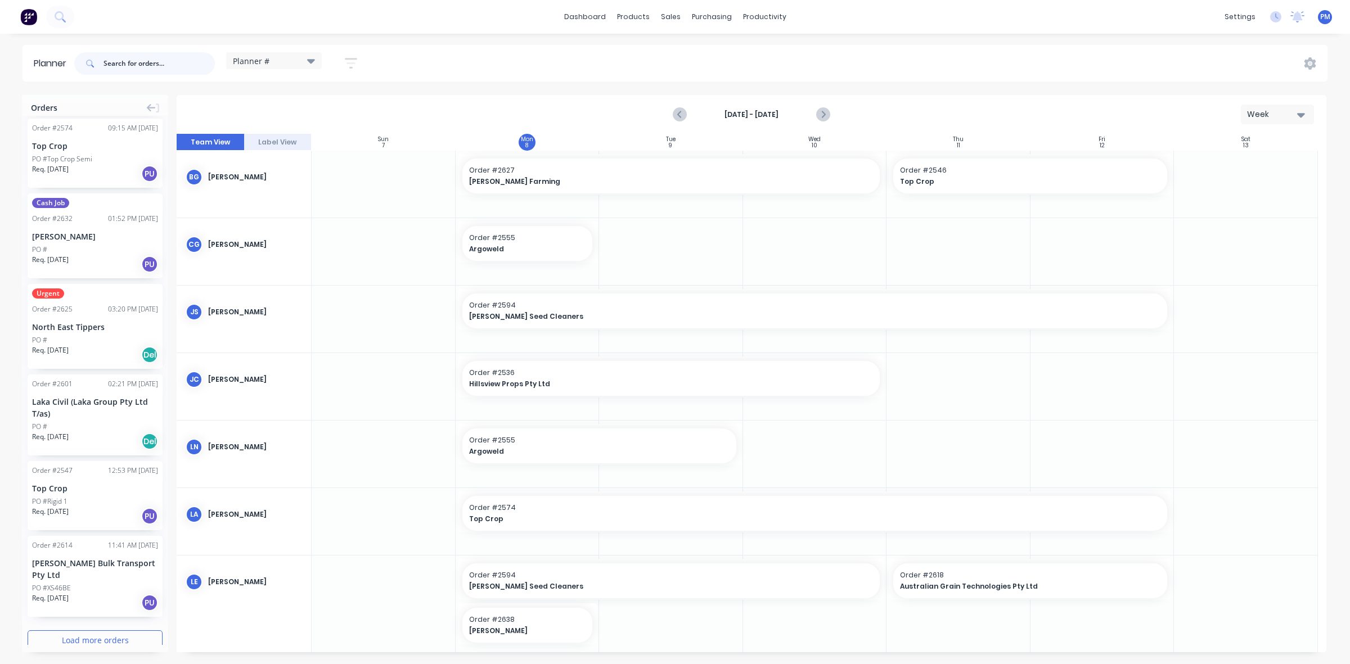
click at [123, 57] on input "text" at bounding box center [158, 63] width 111 height 22
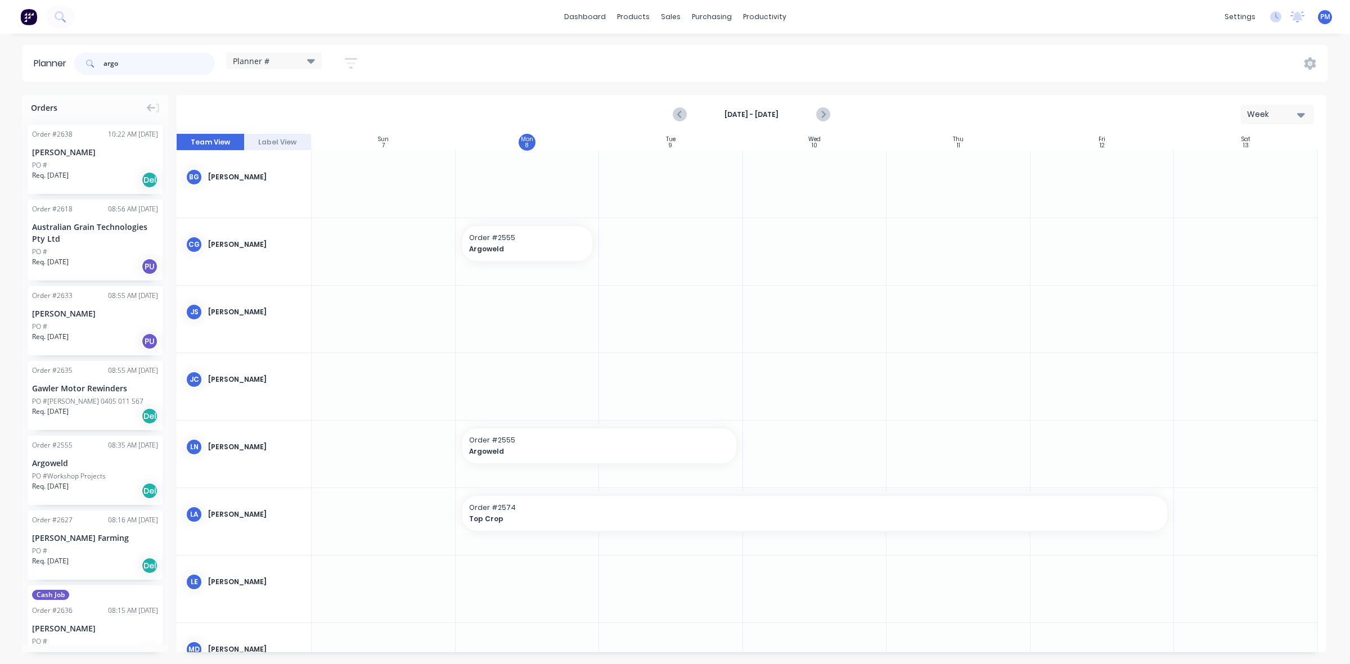
type input "argo"
drag, startPoint x: 67, startPoint y: 459, endPoint x: 479, endPoint y: 330, distance: 431.5
drag, startPoint x: 118, startPoint y: 66, endPoint x: 97, endPoint y: 66, distance: 21.4
click at [97, 66] on div "argo" at bounding box center [144, 63] width 141 height 22
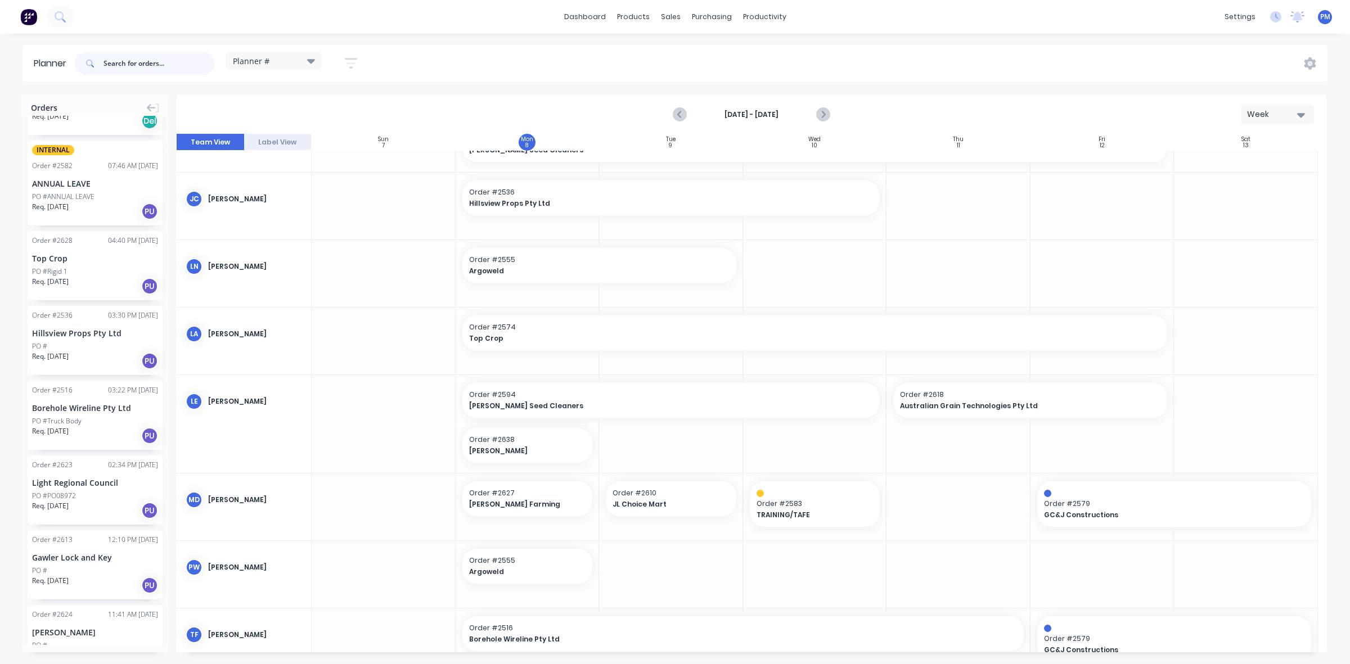
scroll to position [422, 0]
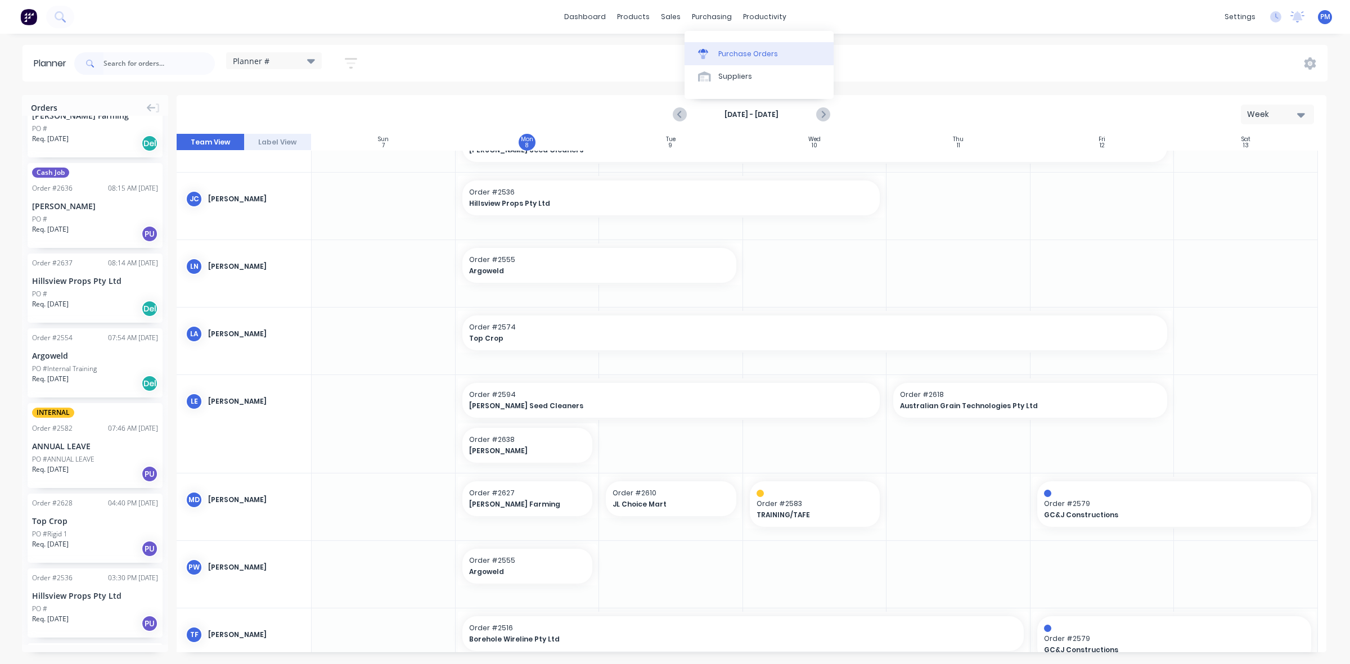
click at [727, 52] on div "Purchase Orders" at bounding box center [748, 54] width 60 height 10
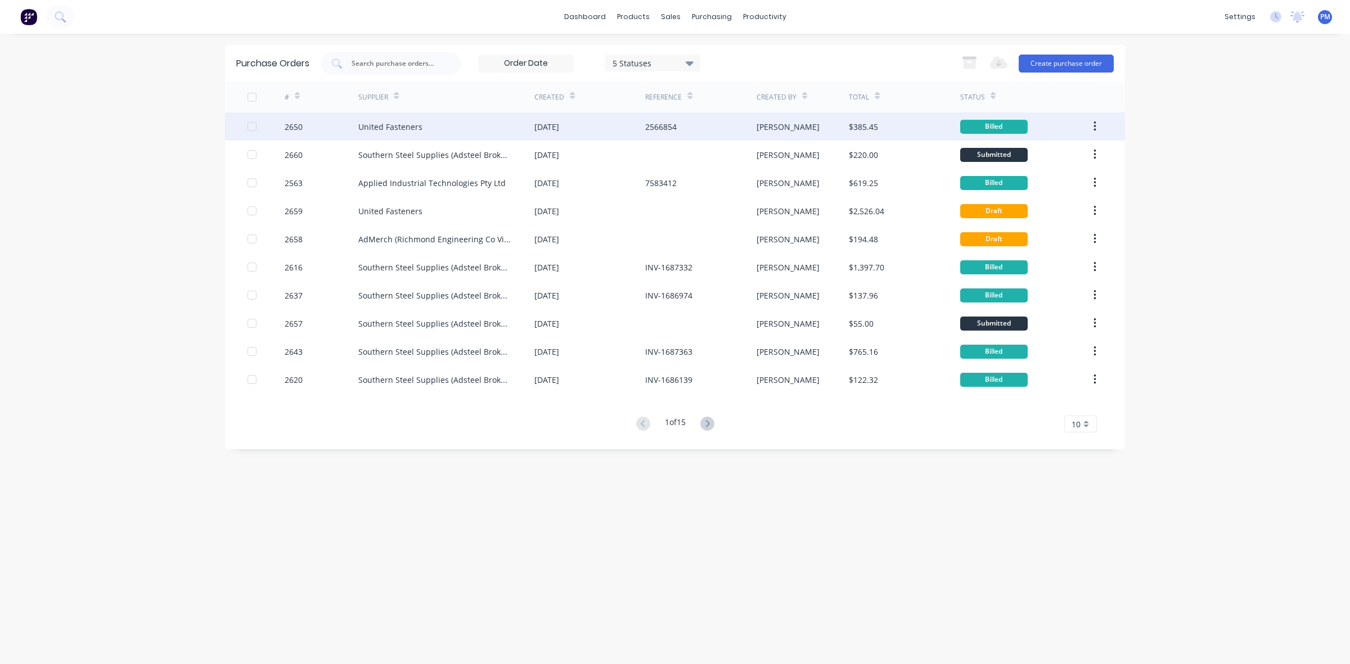
click at [714, 125] on div "2566854" at bounding box center [700, 126] width 111 height 28
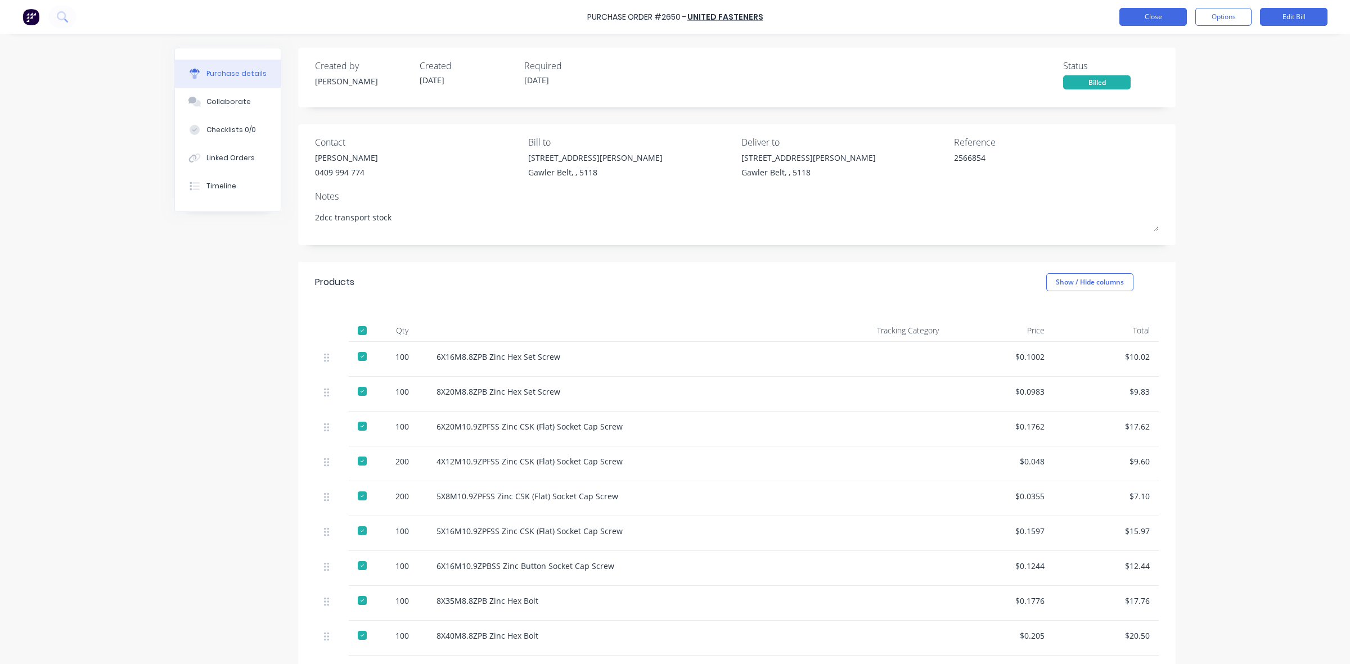
click at [1136, 15] on button "Close" at bounding box center [1152, 17] width 67 height 18
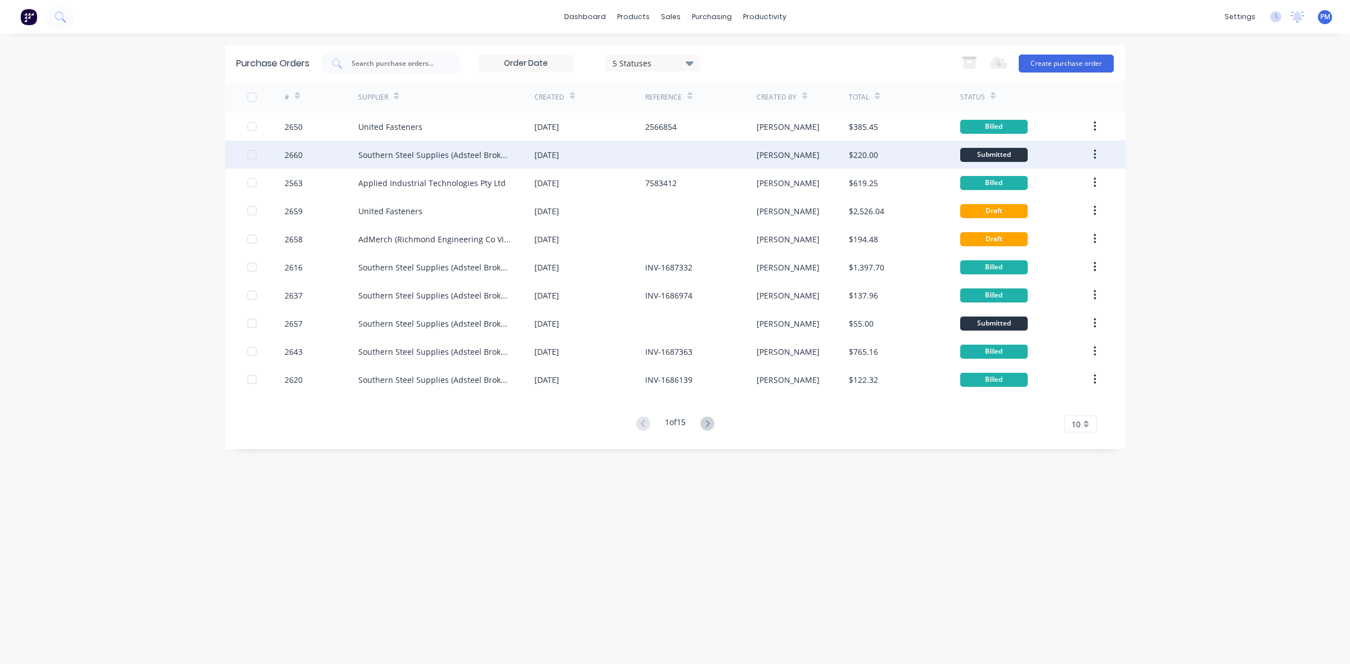
click at [642, 157] on div "[DATE]" at bounding box center [589, 155] width 111 height 28
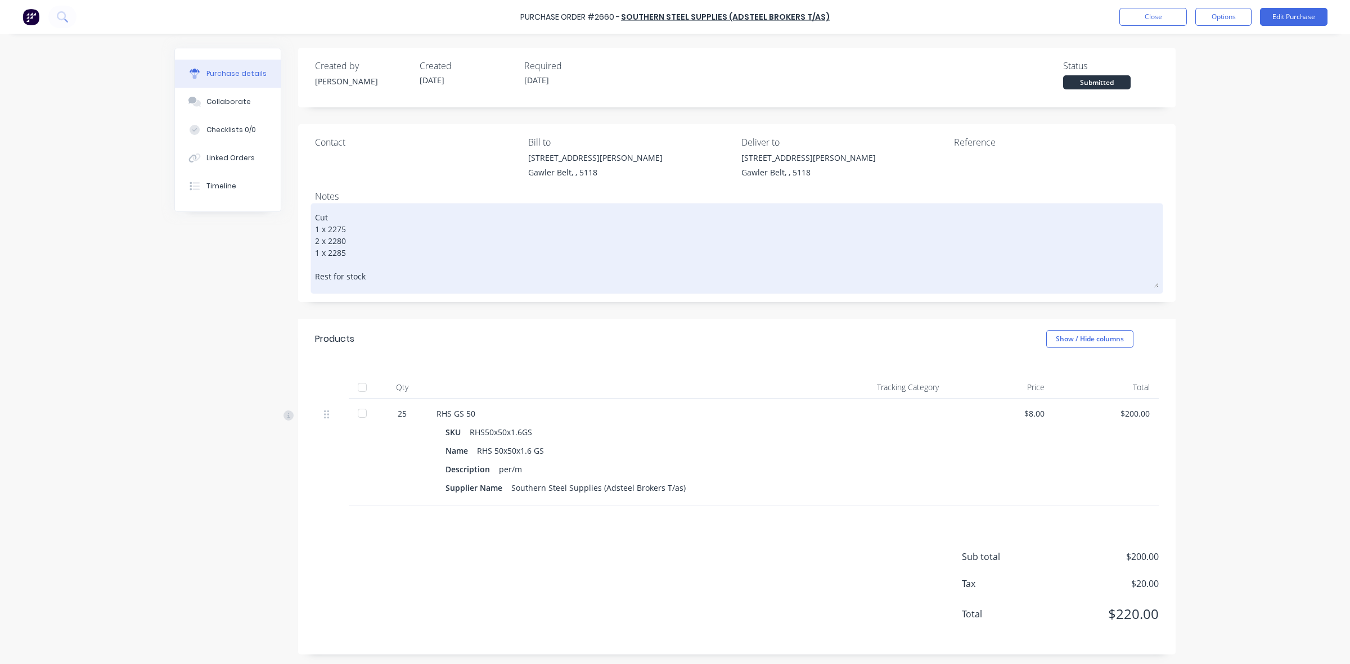
click at [338, 217] on textarea "Cut 1 x 2275 2 x 2280 1 x 2285 Rest for stock" at bounding box center [736, 247] width 843 height 82
type textarea "x"
type textarea "Cut 1 x 2275 2 x 2280 1 x 2285 Rest for stock"
type textarea "x"
type textarea "Cut l 1 x 2275 2 x 2280 1 x 2285 Rest for stock"
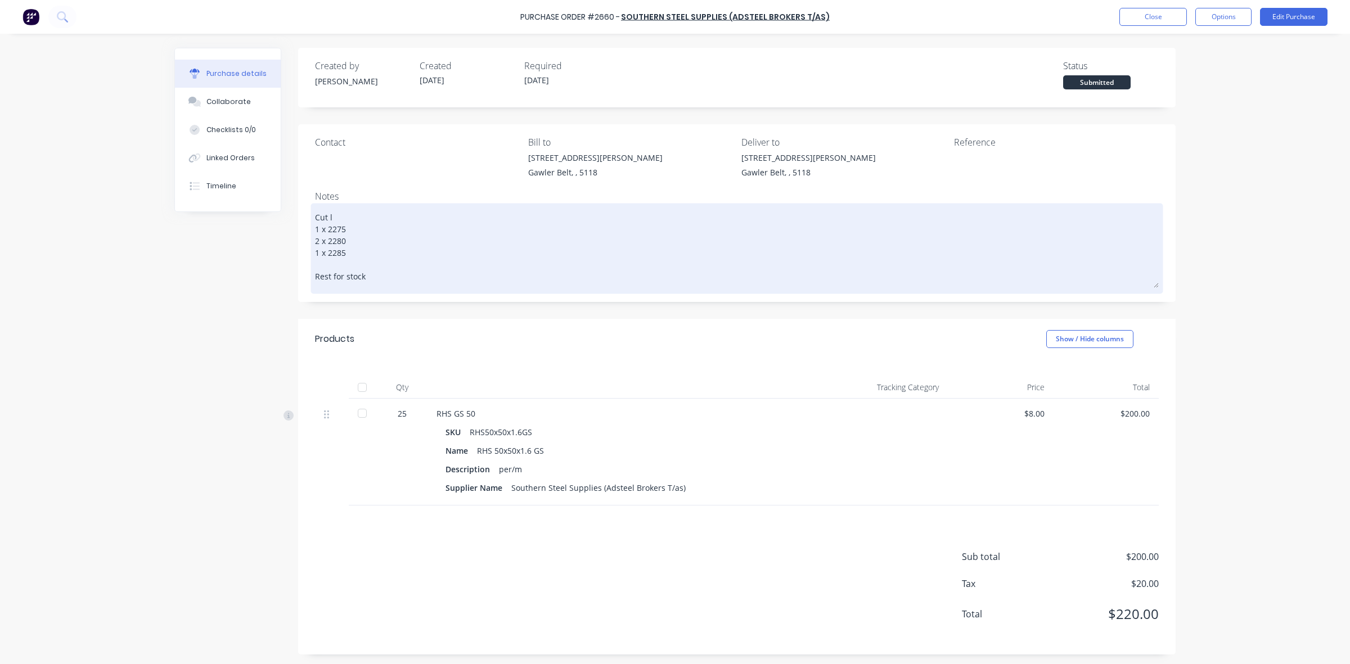
type textarea "x"
type textarea "Cut le 1 x 2275 2 x 2280 1 x 2285 Rest for stock"
type textarea "x"
type textarea "Cut len 1 x 2275 2 x 2280 1 x 2285 Rest for stock"
type textarea "x"
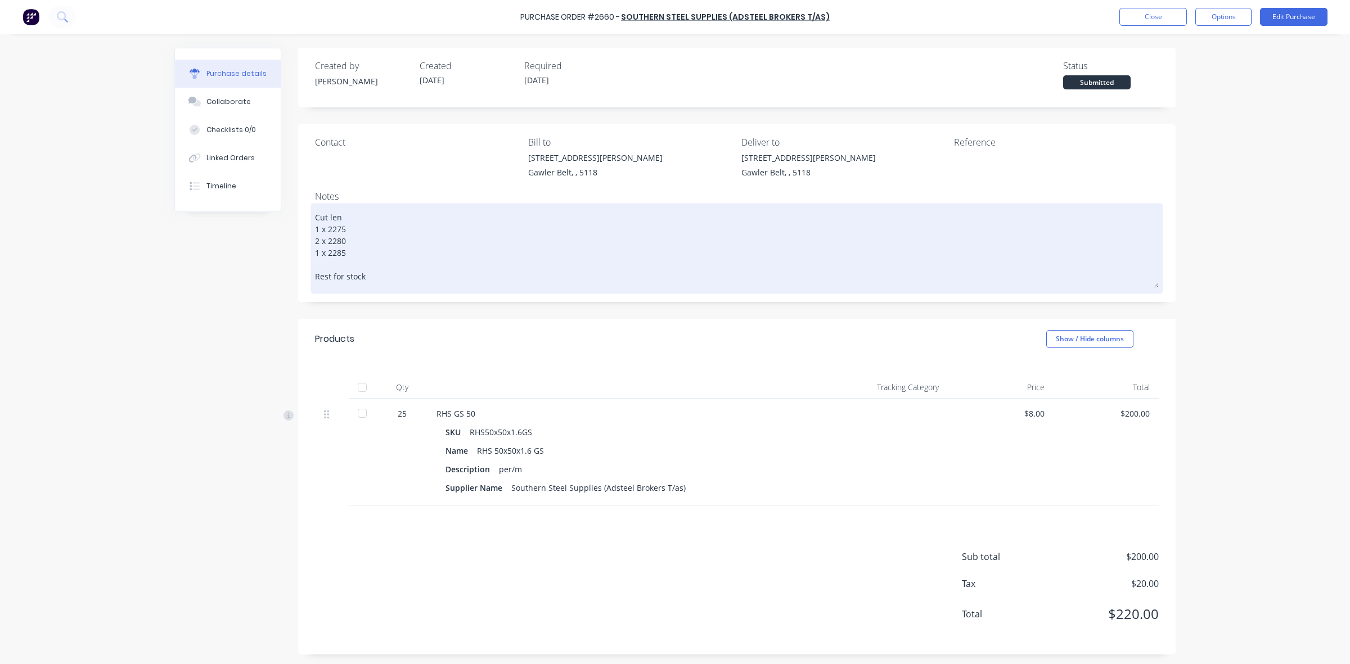
type textarea "Cut leng 1 x 2275 2 x 2280 1 x 2285 Rest for stock"
type textarea "x"
type textarea "Cut lengt 1 x 2275 2 x 2280 1 x 2285 Rest for stock"
type textarea "x"
type textarea "Cut length 1 x 2275 2 x 2280 1 x 2285 Rest for stock"
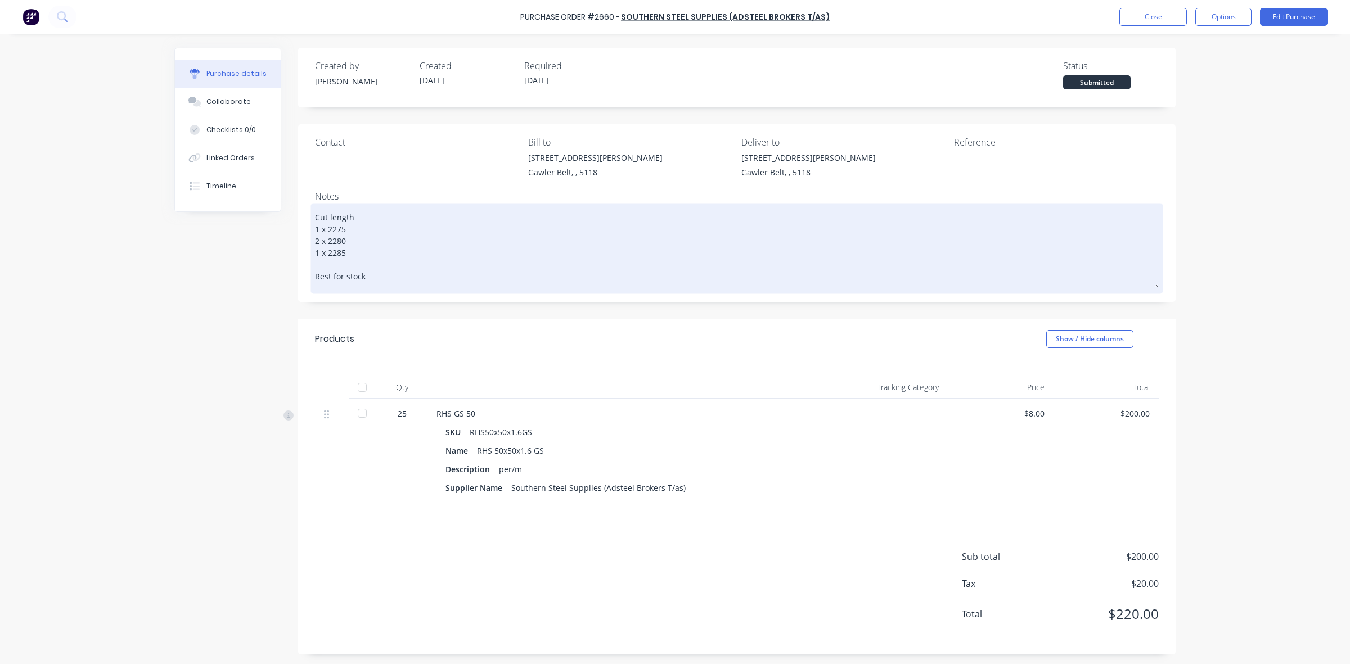
type textarea "x"
type textarea "Cut lengths 1 x 2275 2 x 2280 1 x 2285 Rest for stock"
type textarea "x"
type textarea "Cut lengths 1 x 2275 2 x 2280 1 x 2285 Rest for stock"
type textarea "x"
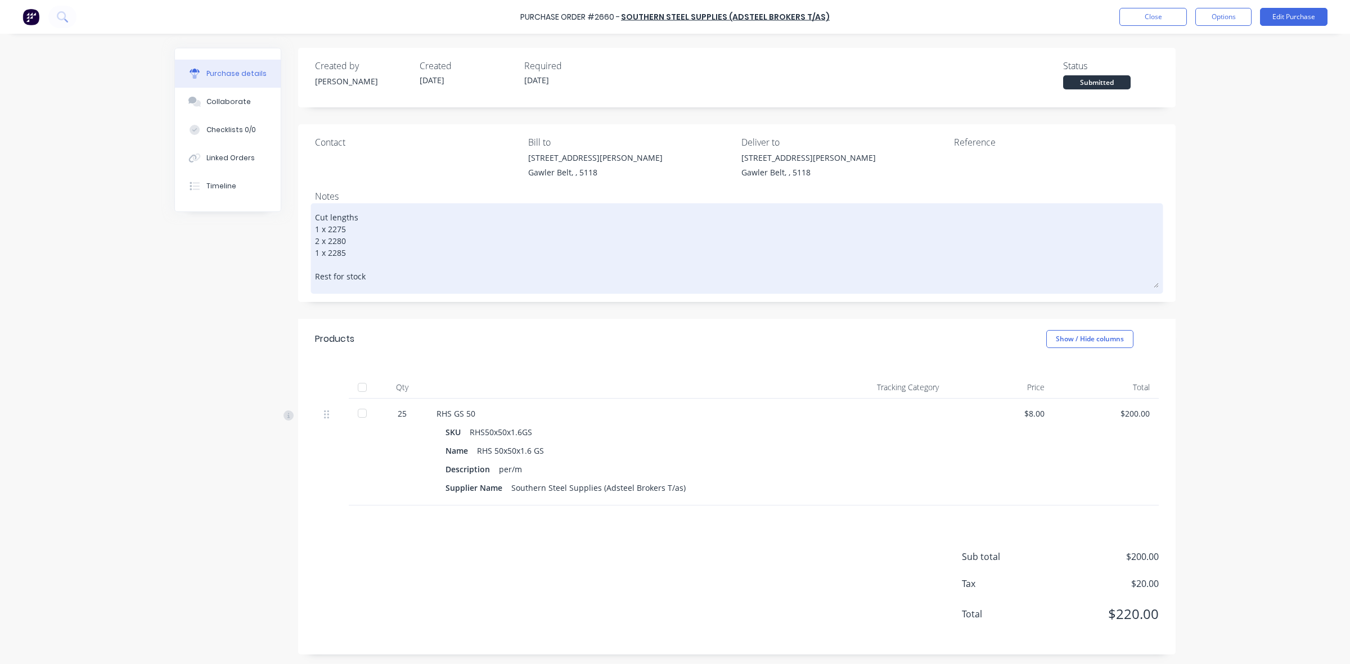
type textarea "Cut lengths f 1 x 2275 2 x 2280 1 x 2285 Rest for stock"
click at [373, 215] on textarea "Cut lengths for Gogga 1 x 2275 2 x 2280 1 x 2285 Rest for stock" at bounding box center [736, 247] width 843 height 82
click at [452, 223] on textarea "Cut lengths for Digga 1 x 2275 2 x 2280 1 x 2285 Rest for stock" at bounding box center [736, 247] width 843 height 82
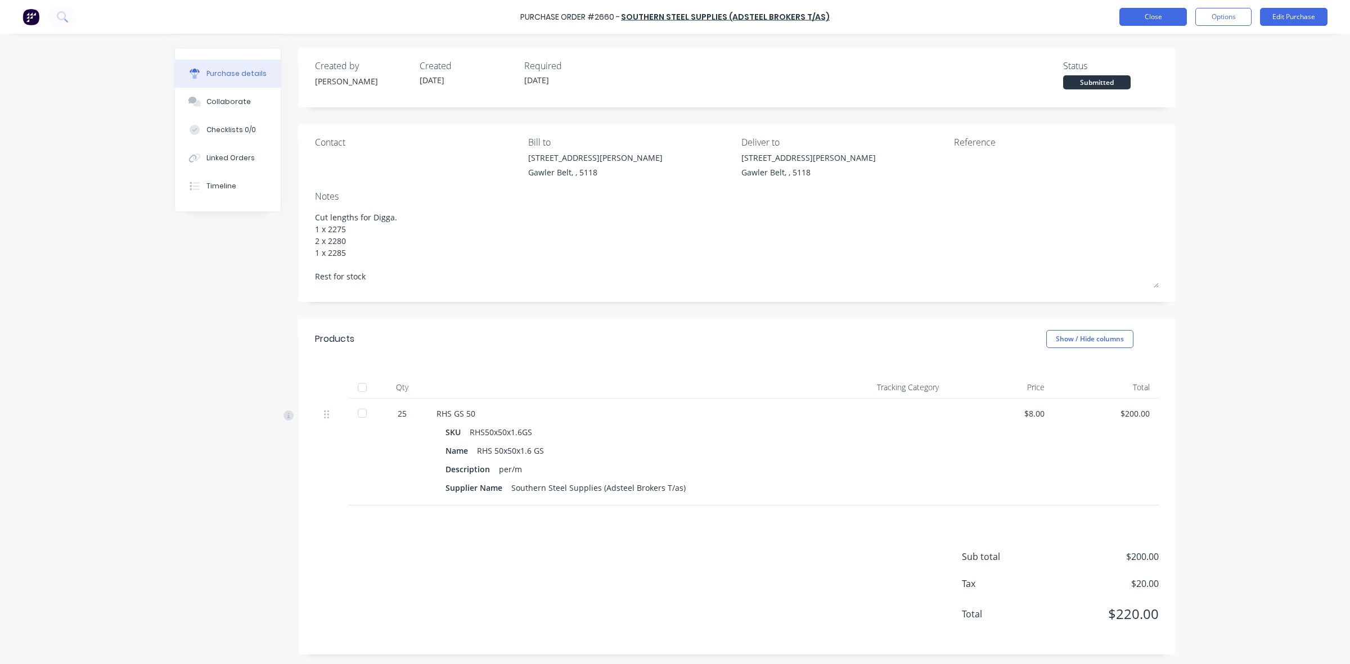
click at [1170, 19] on button "Close" at bounding box center [1152, 17] width 67 height 18
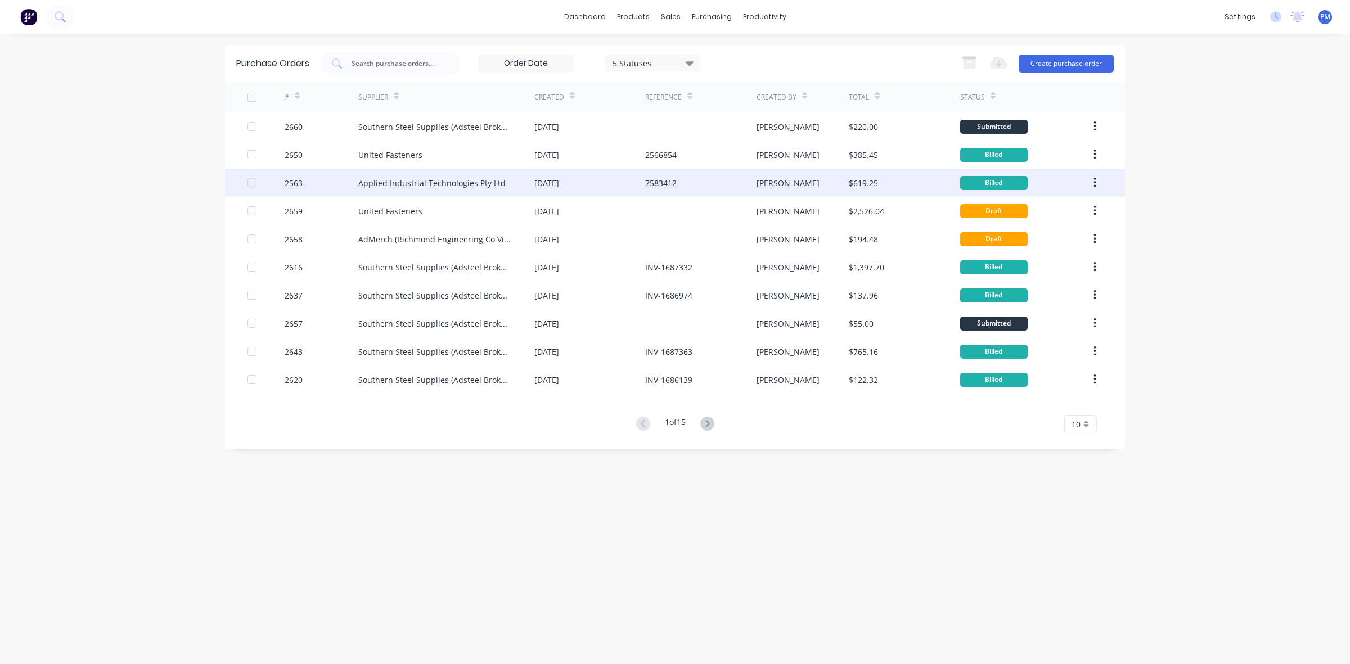
click at [707, 188] on div "7583412" at bounding box center [700, 183] width 111 height 28
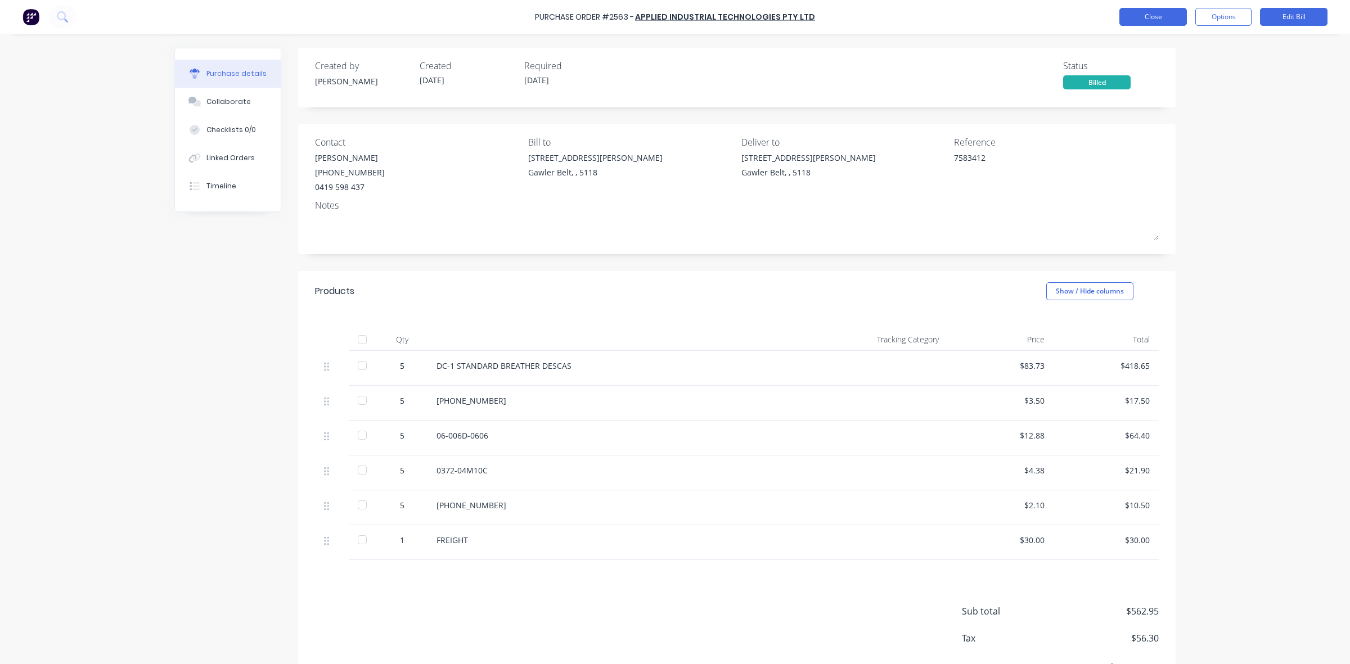
click at [1140, 17] on button "Close" at bounding box center [1152, 17] width 67 height 18
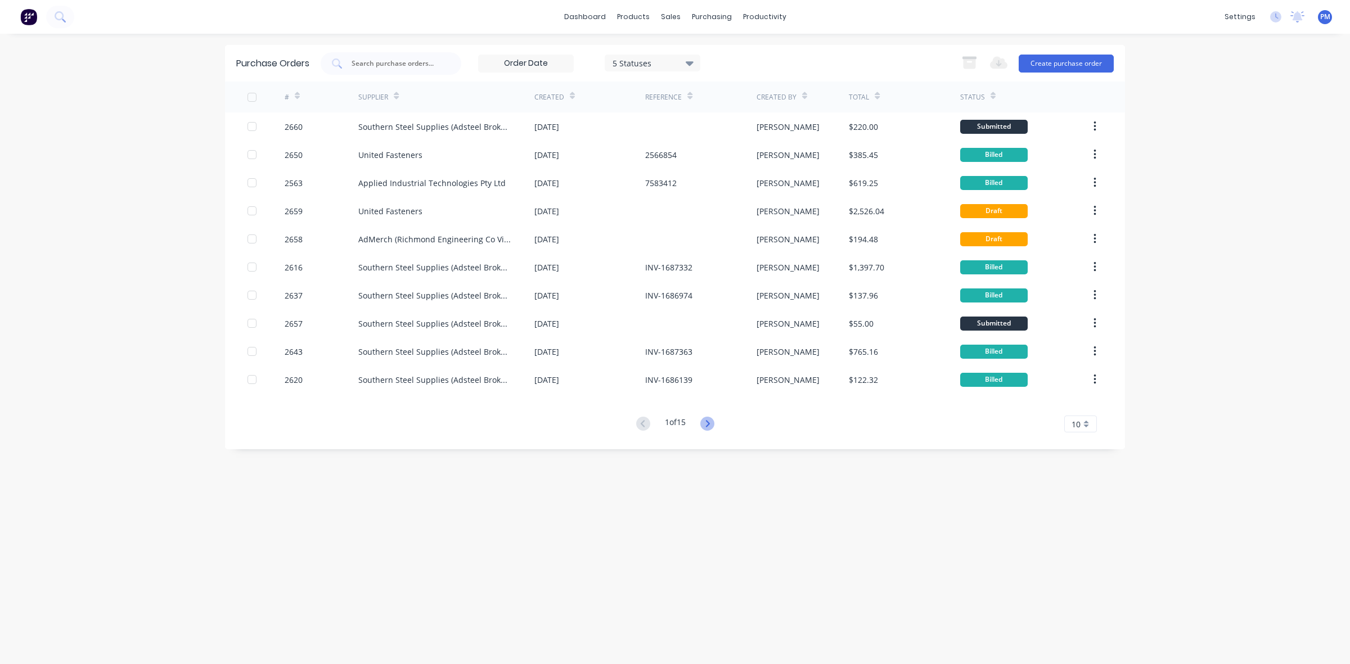
click at [710, 419] on icon at bounding box center [707, 424] width 14 height 14
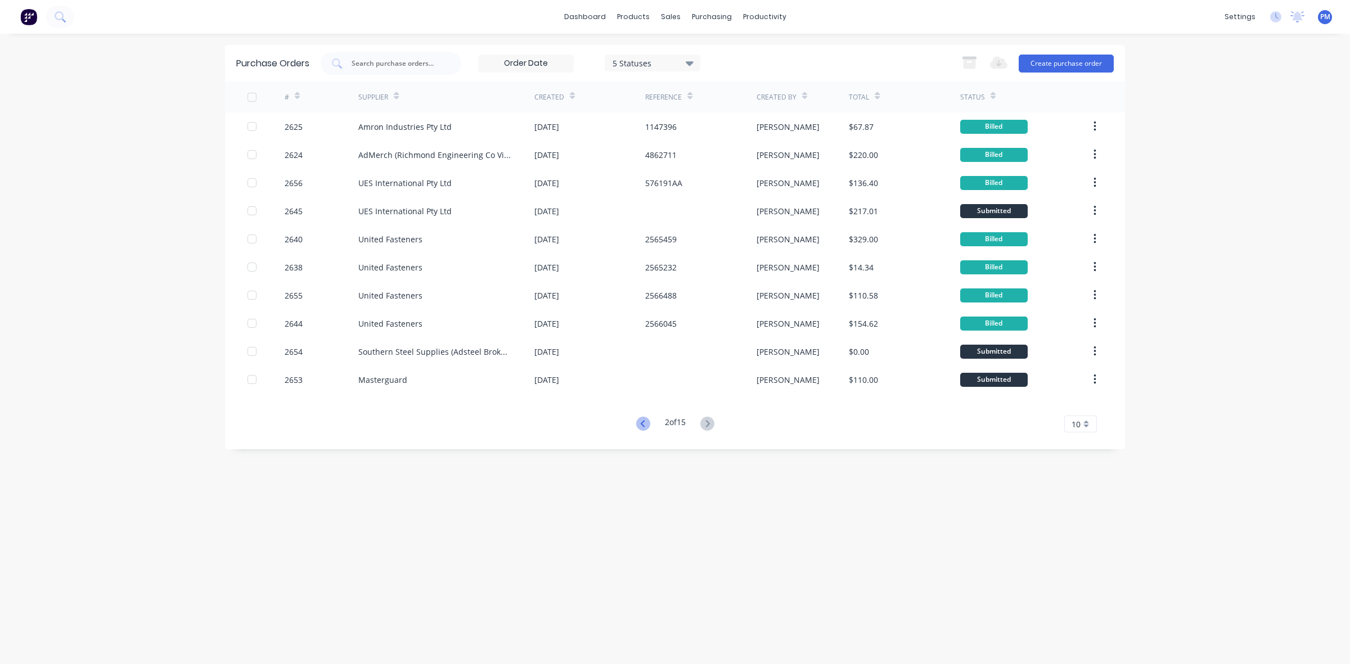
click at [641, 423] on icon at bounding box center [643, 424] width 14 height 14
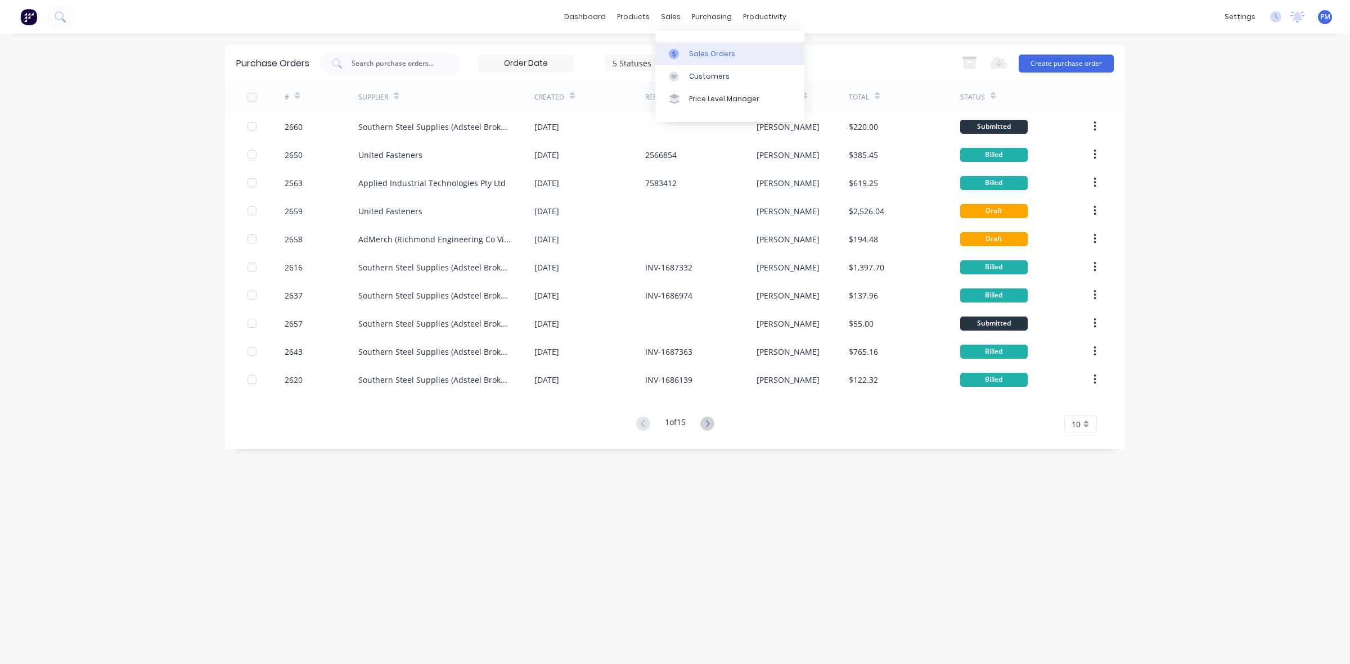
click at [698, 49] on div "Sales Orders" at bounding box center [712, 54] width 46 height 10
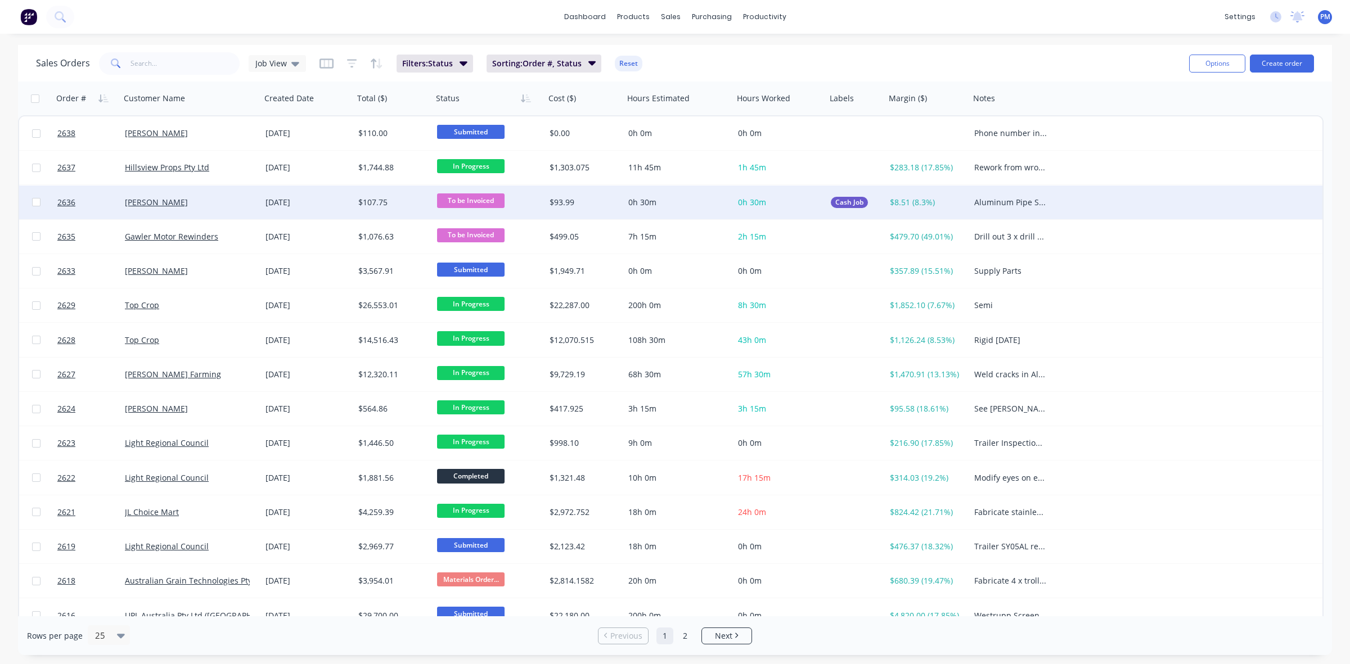
click at [239, 202] on div "[PERSON_NAME]" at bounding box center [187, 202] width 125 height 11
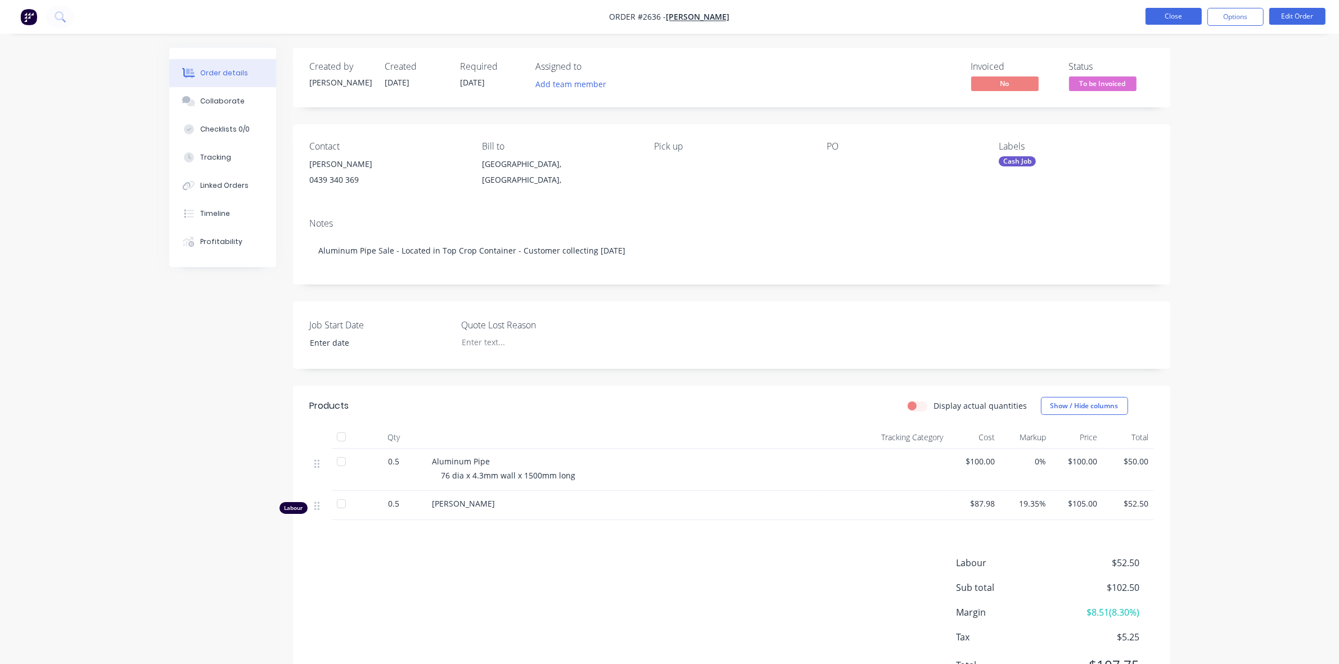
click at [1168, 13] on button "Close" at bounding box center [1173, 16] width 56 height 17
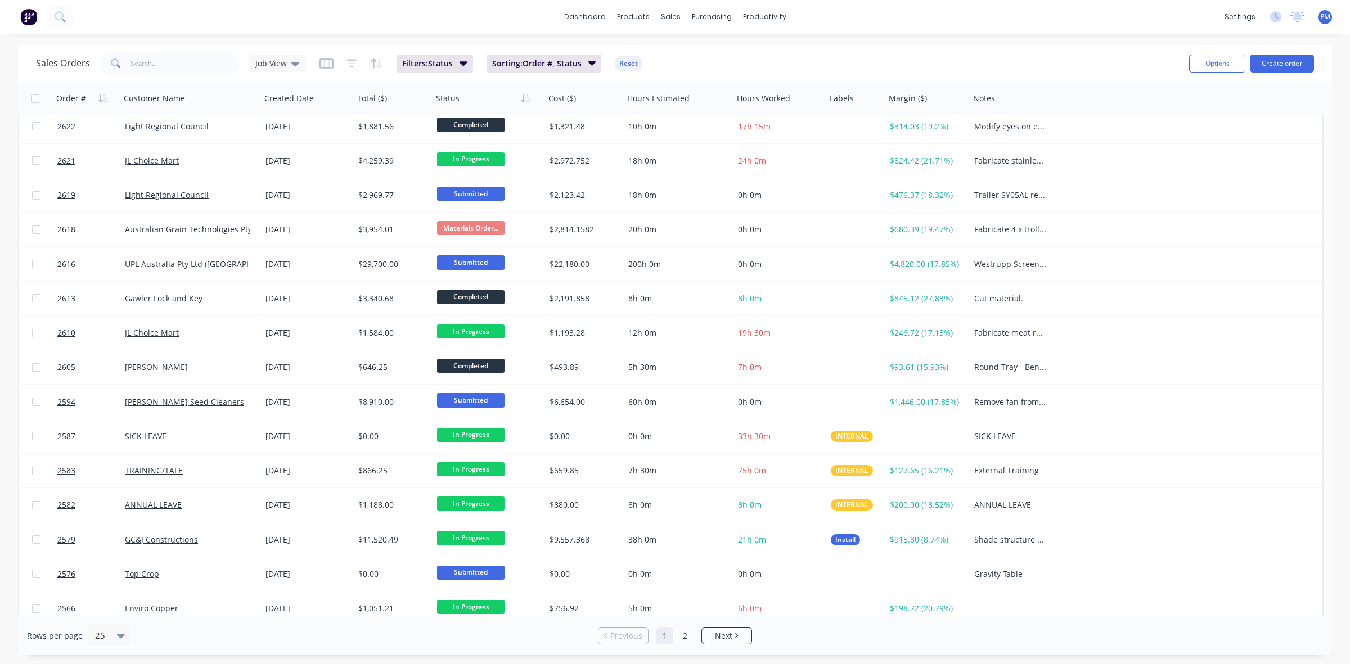
scroll to position [360, 0]
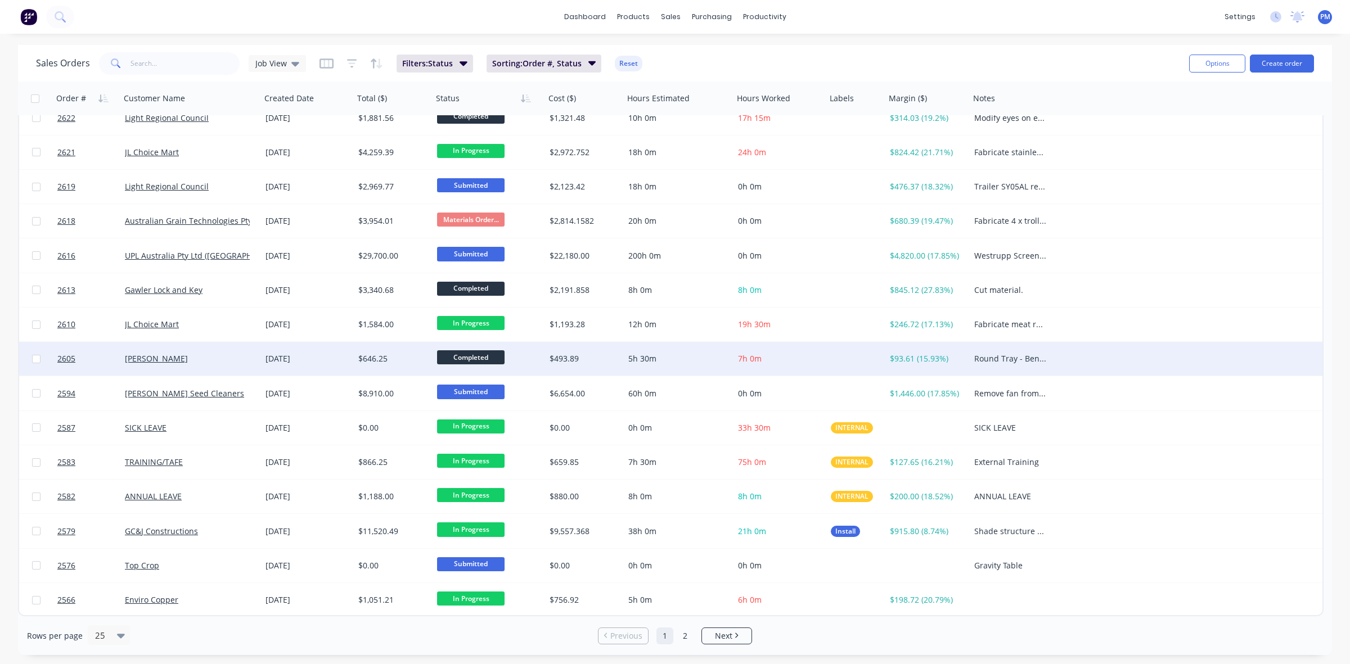
click at [237, 358] on div "[PERSON_NAME]" at bounding box center [187, 358] width 125 height 11
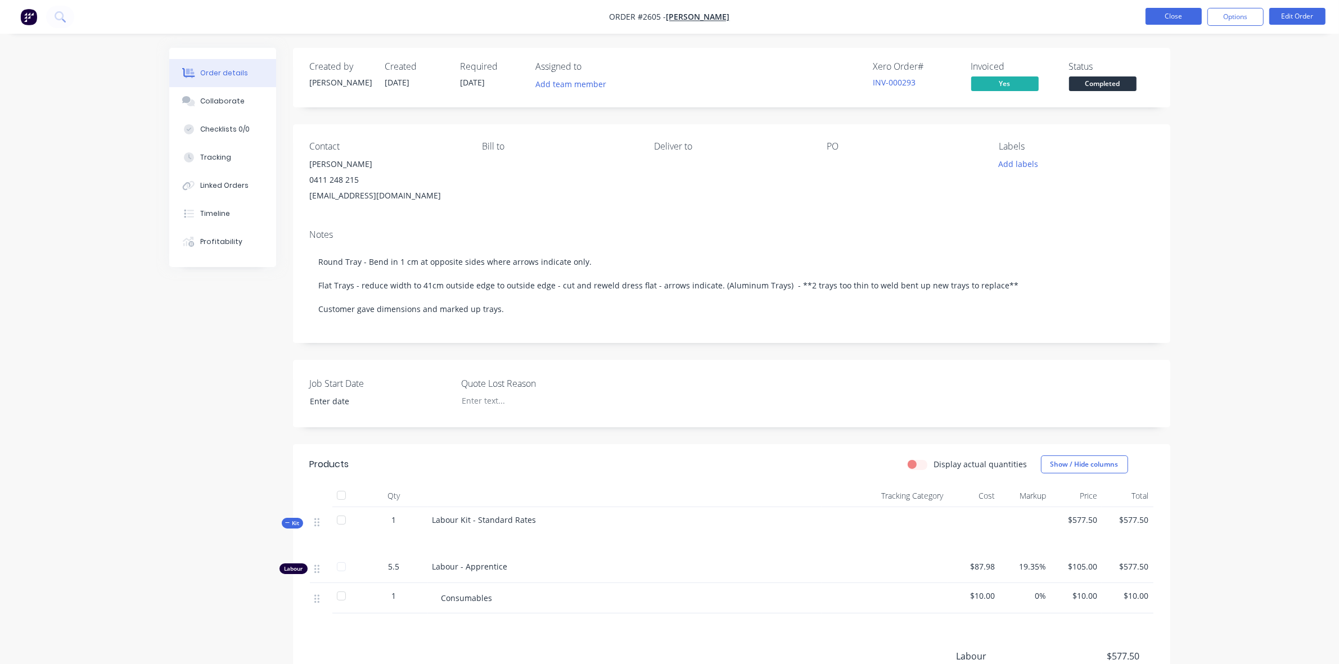
click at [1185, 12] on button "Close" at bounding box center [1173, 16] width 56 height 17
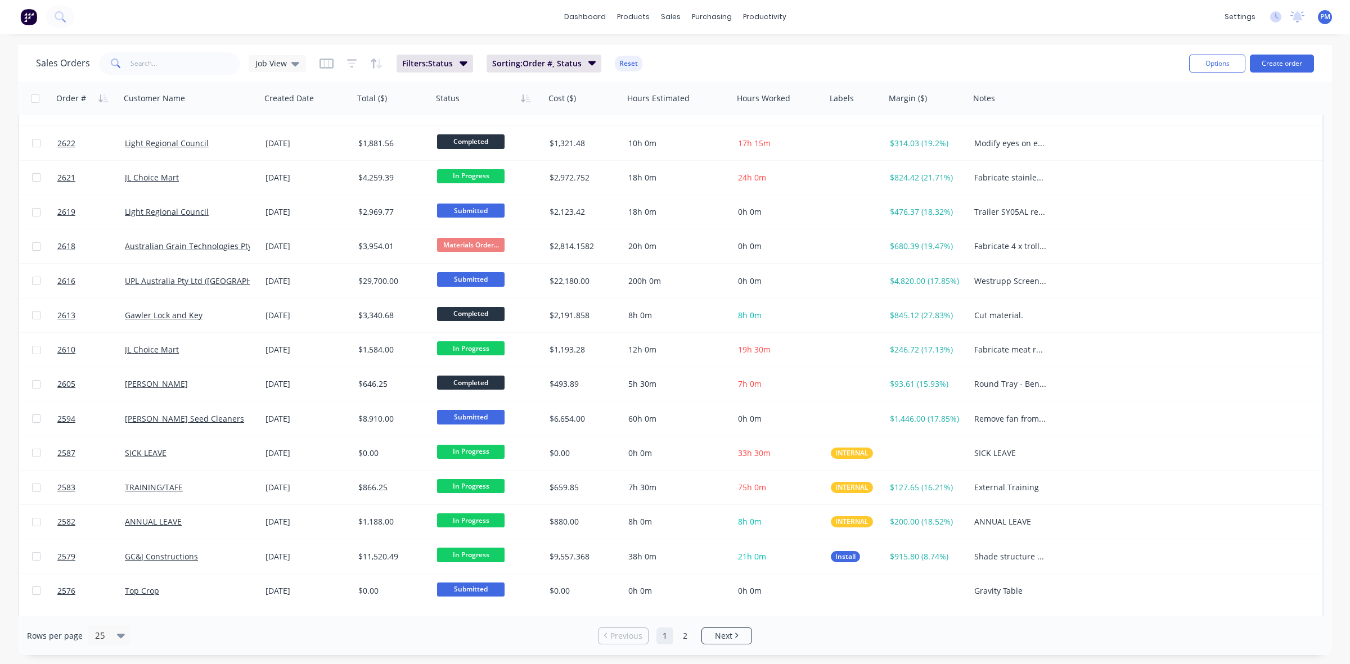
scroll to position [360, 0]
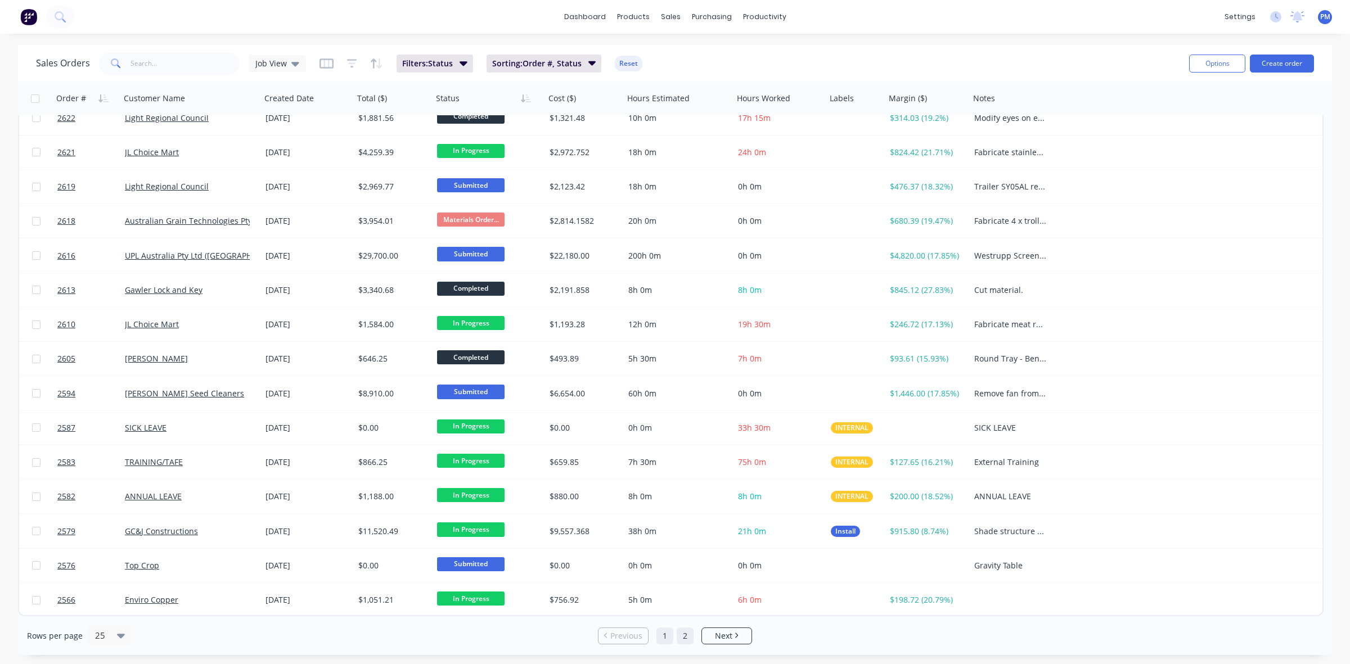
click at [685, 636] on link "2" at bounding box center [684, 636] width 17 height 17
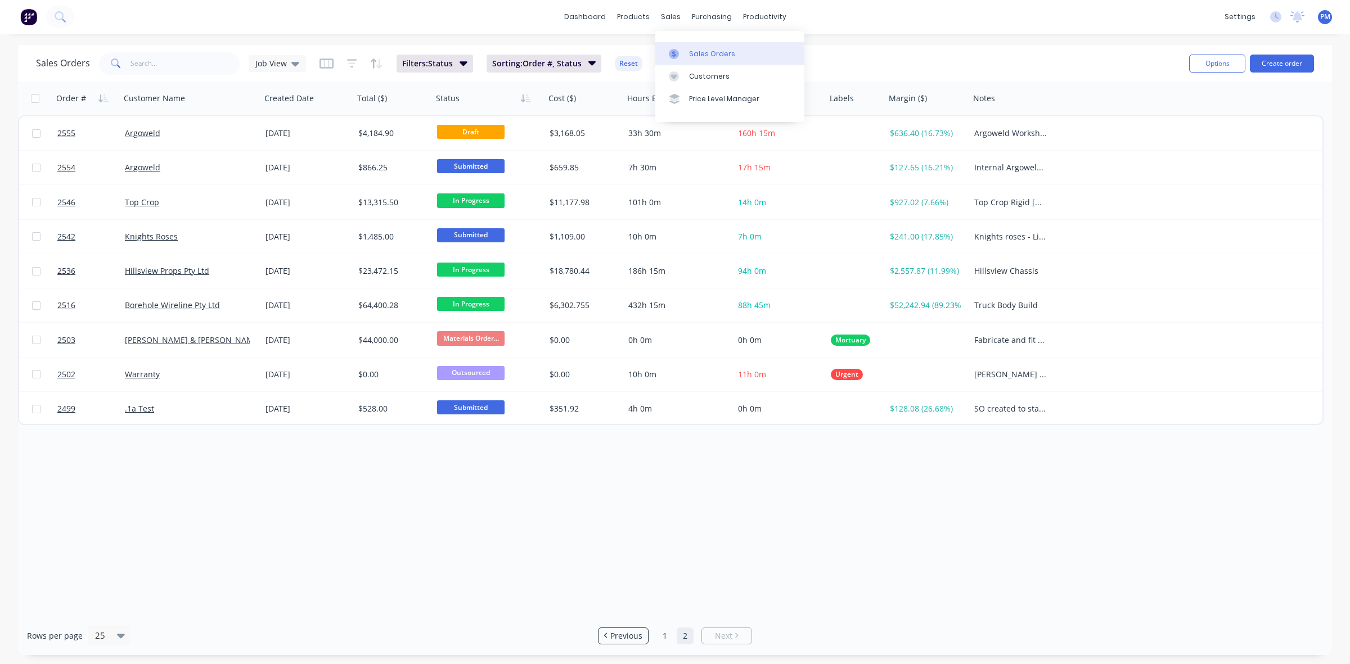
click at [702, 59] on link "Sales Orders" at bounding box center [729, 53] width 149 height 22
click at [701, 54] on div "Sales Orders" at bounding box center [712, 54] width 46 height 10
click at [662, 634] on link "1" at bounding box center [664, 636] width 17 height 17
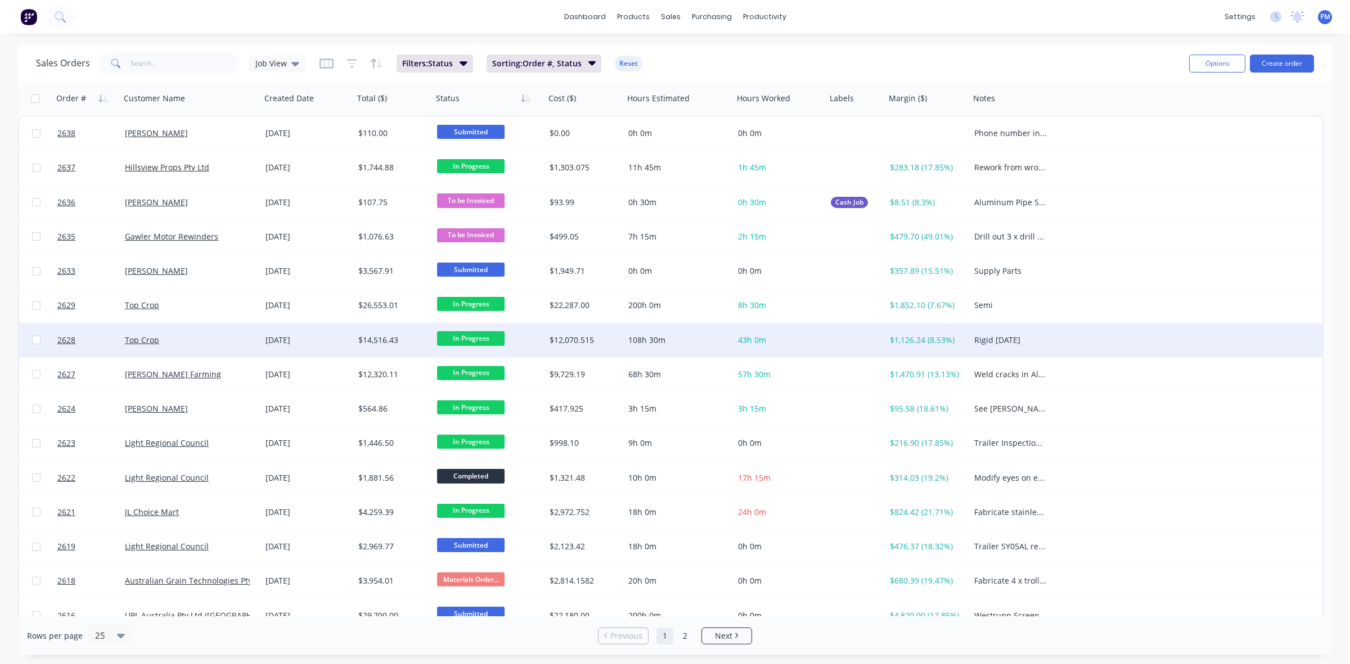
click at [689, 344] on div "108h 30m" at bounding box center [676, 340] width 96 height 11
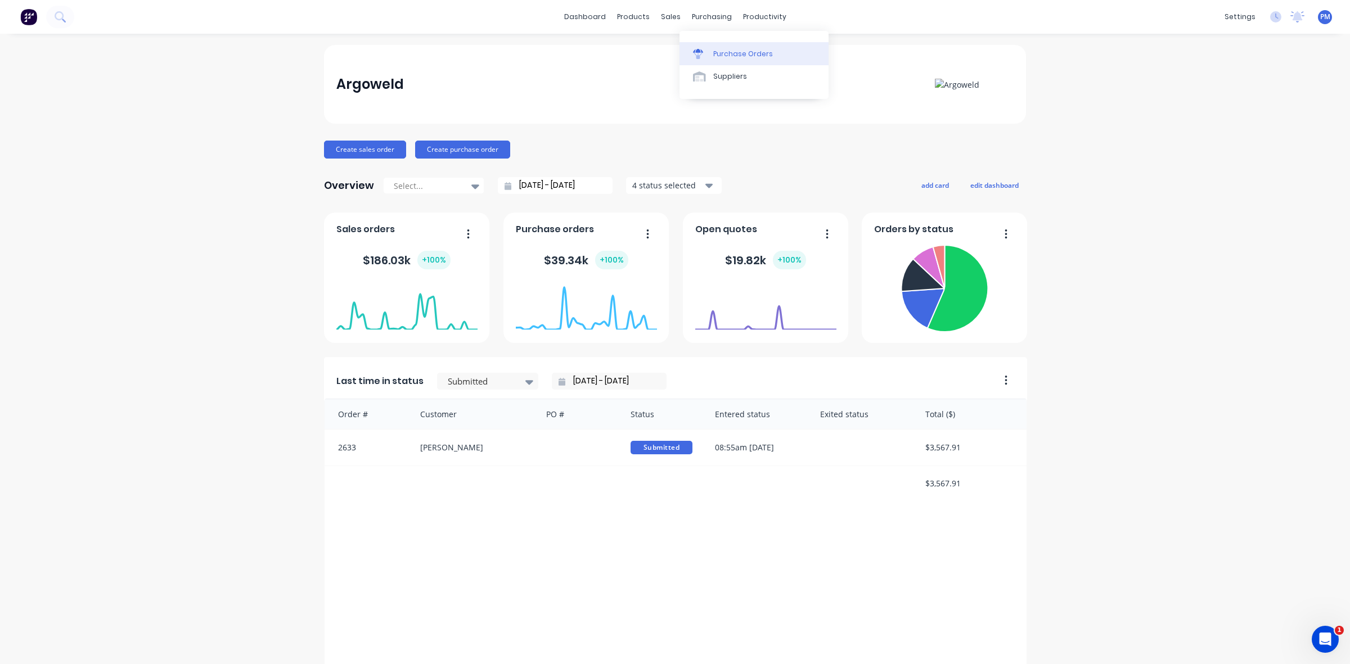
click at [720, 51] on div "Purchase Orders" at bounding box center [743, 54] width 60 height 10
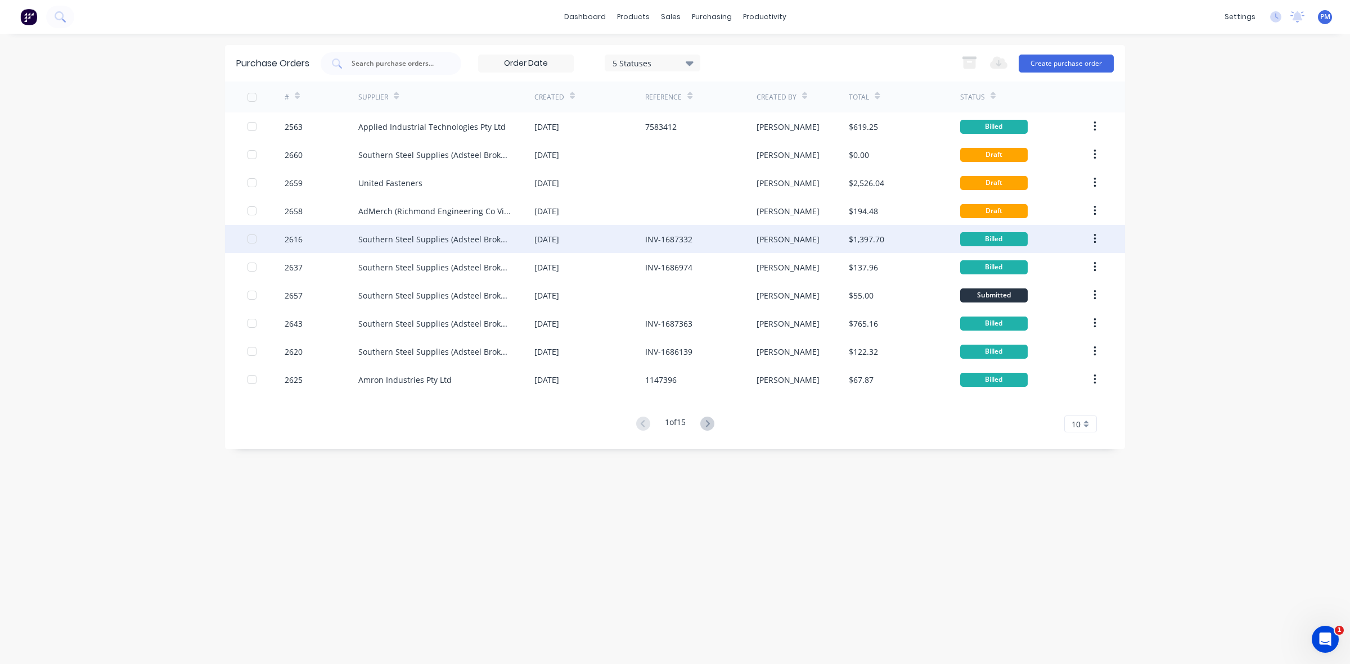
click at [804, 243] on div "[PERSON_NAME]" at bounding box center [802, 239] width 93 height 28
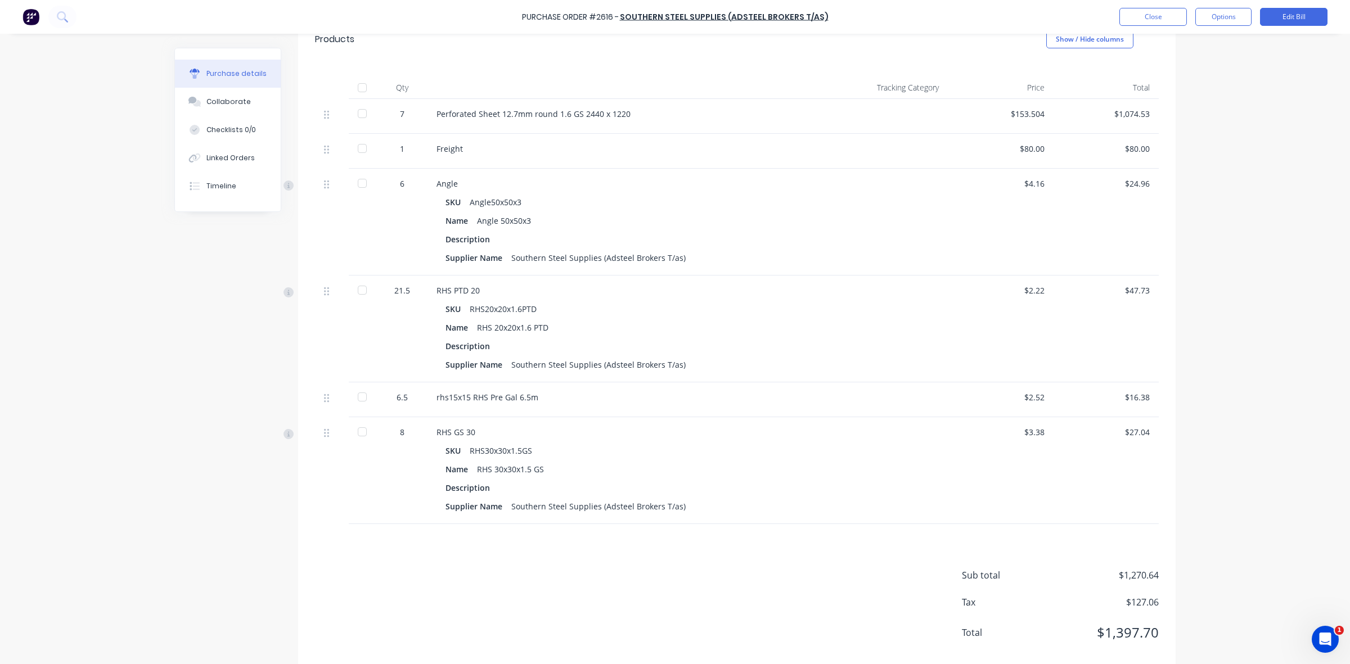
scroll to position [264, 0]
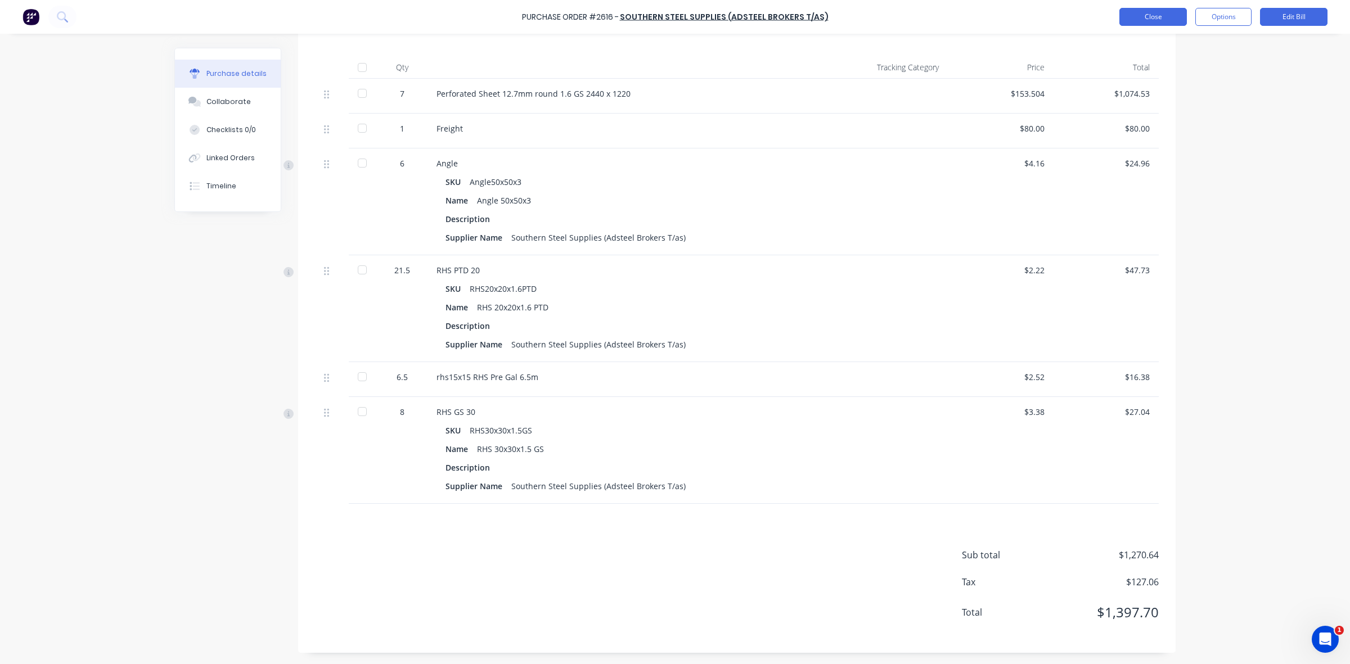
click at [1139, 17] on button "Close" at bounding box center [1152, 17] width 67 height 18
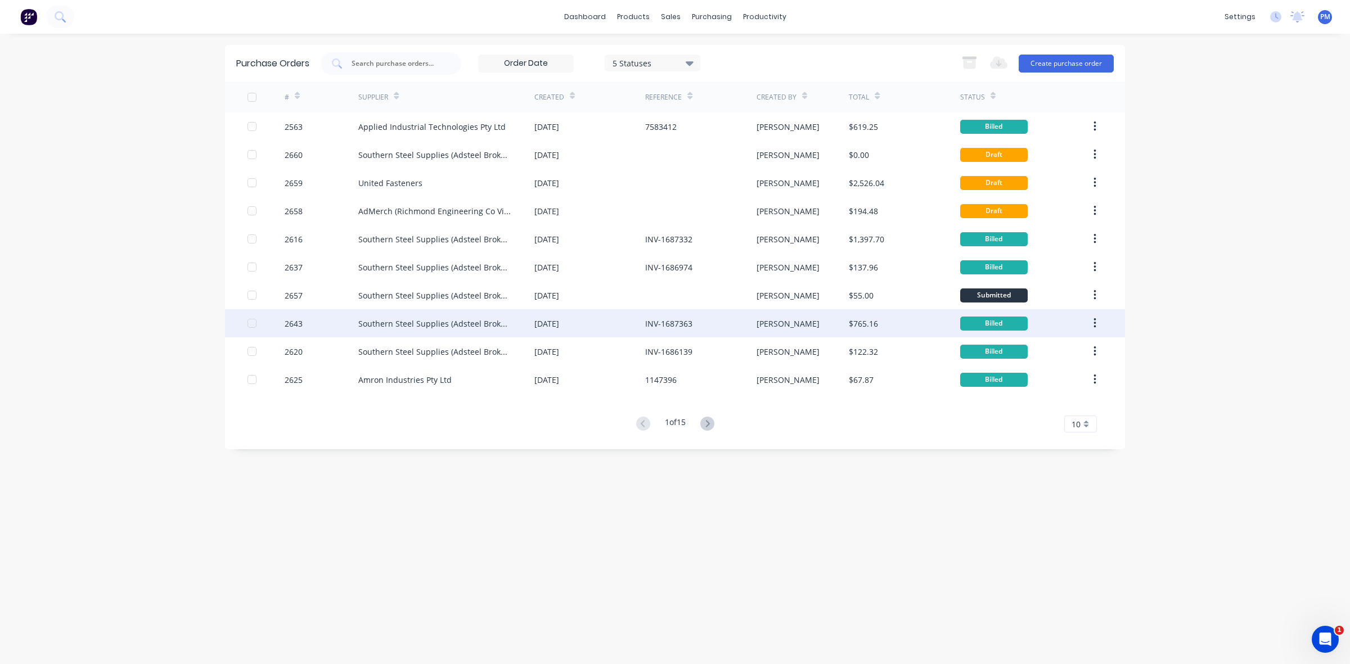
click at [808, 330] on div "[PERSON_NAME]" at bounding box center [802, 323] width 93 height 28
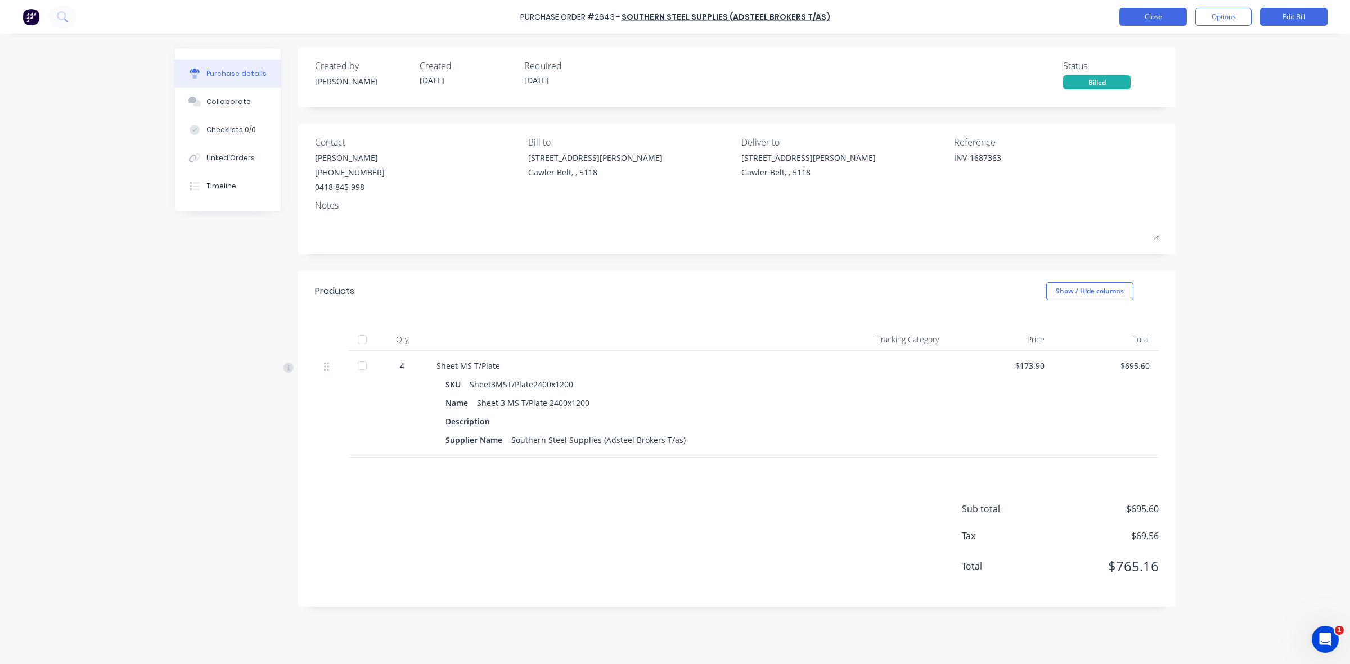
click at [1147, 17] on button "Close" at bounding box center [1152, 17] width 67 height 18
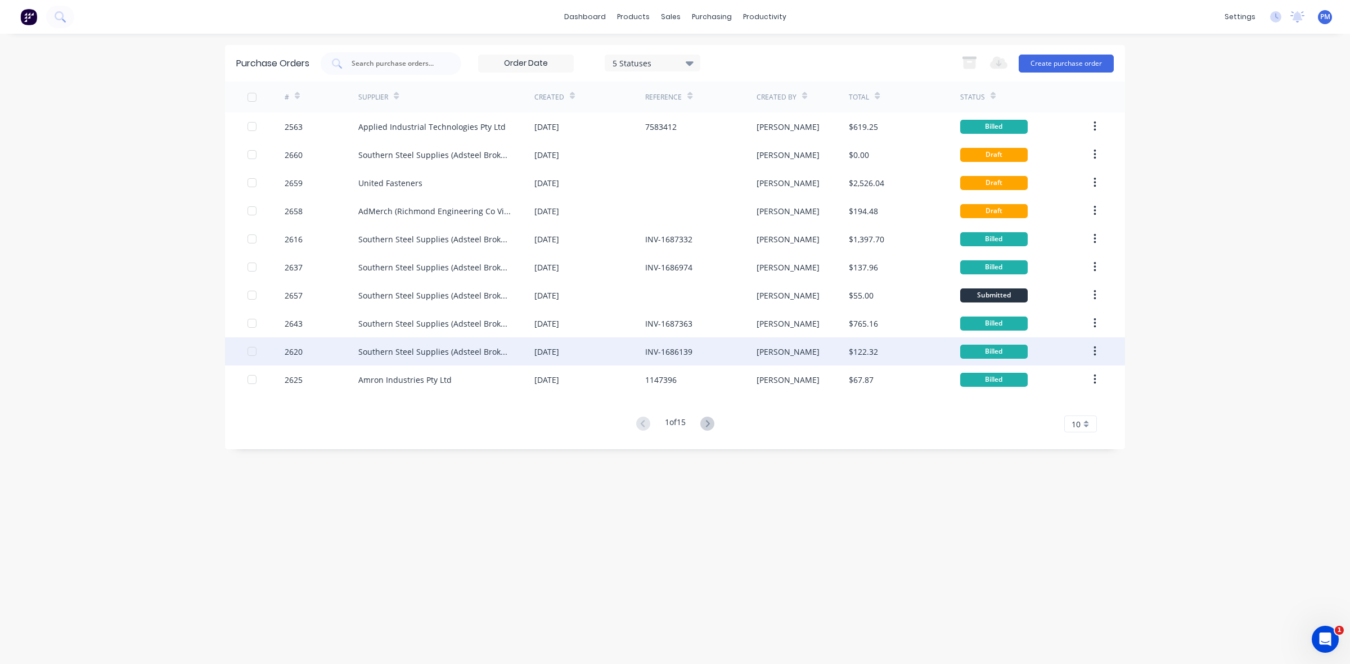
click at [619, 353] on div "[DATE]" at bounding box center [589, 351] width 111 height 28
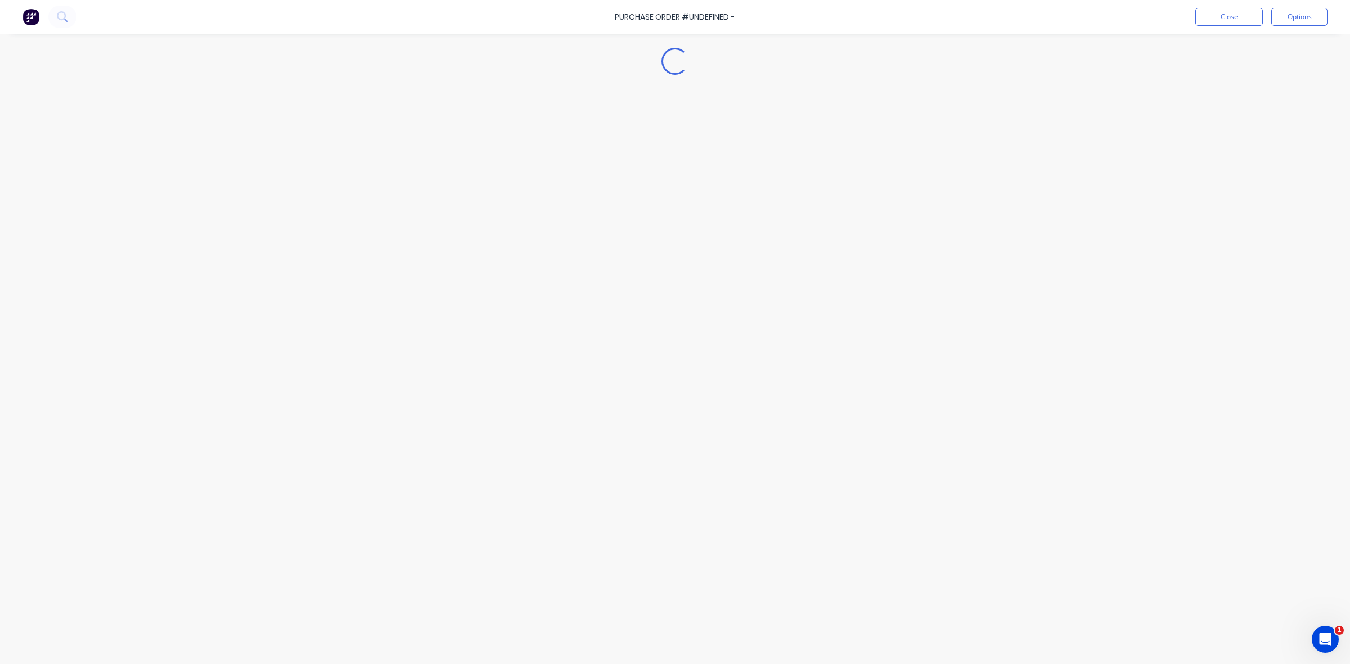
type textarea "x"
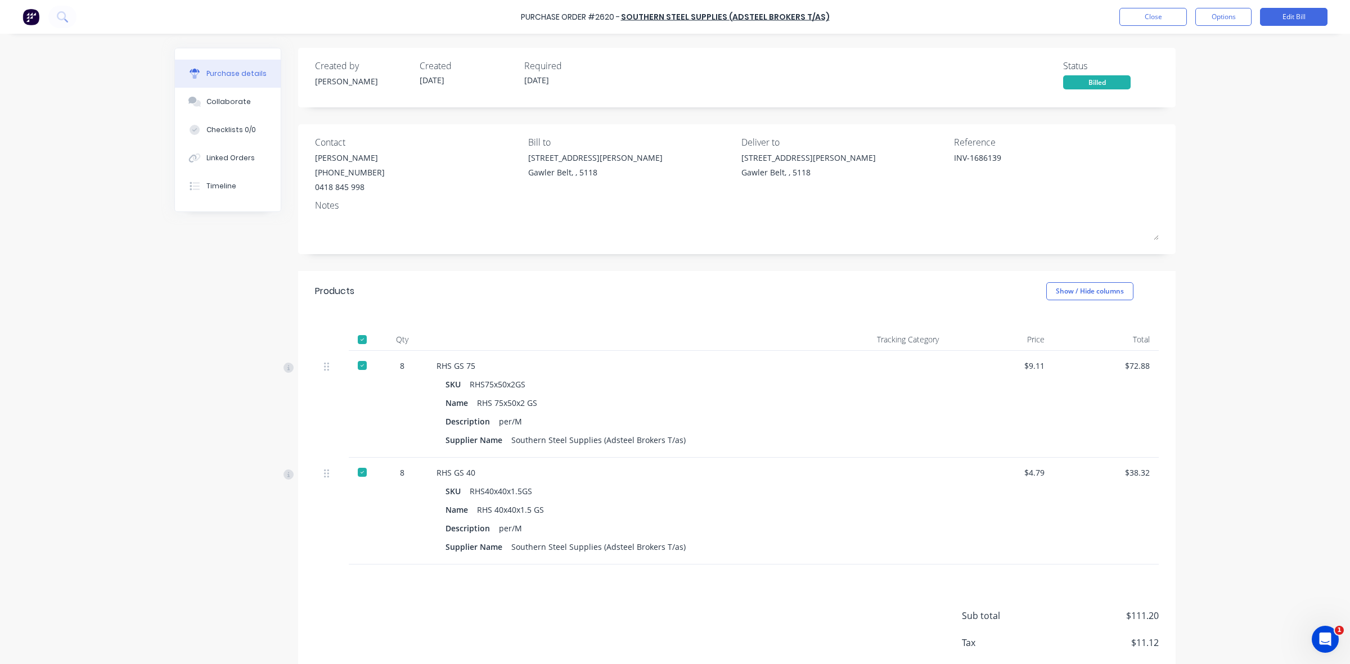
click at [619, 353] on div "RHS GS 75 SKU RHS75x50x2GS Name RHS 75x50x2 GS Description per/M Supplier Name …" at bounding box center [624, 404] width 394 height 107
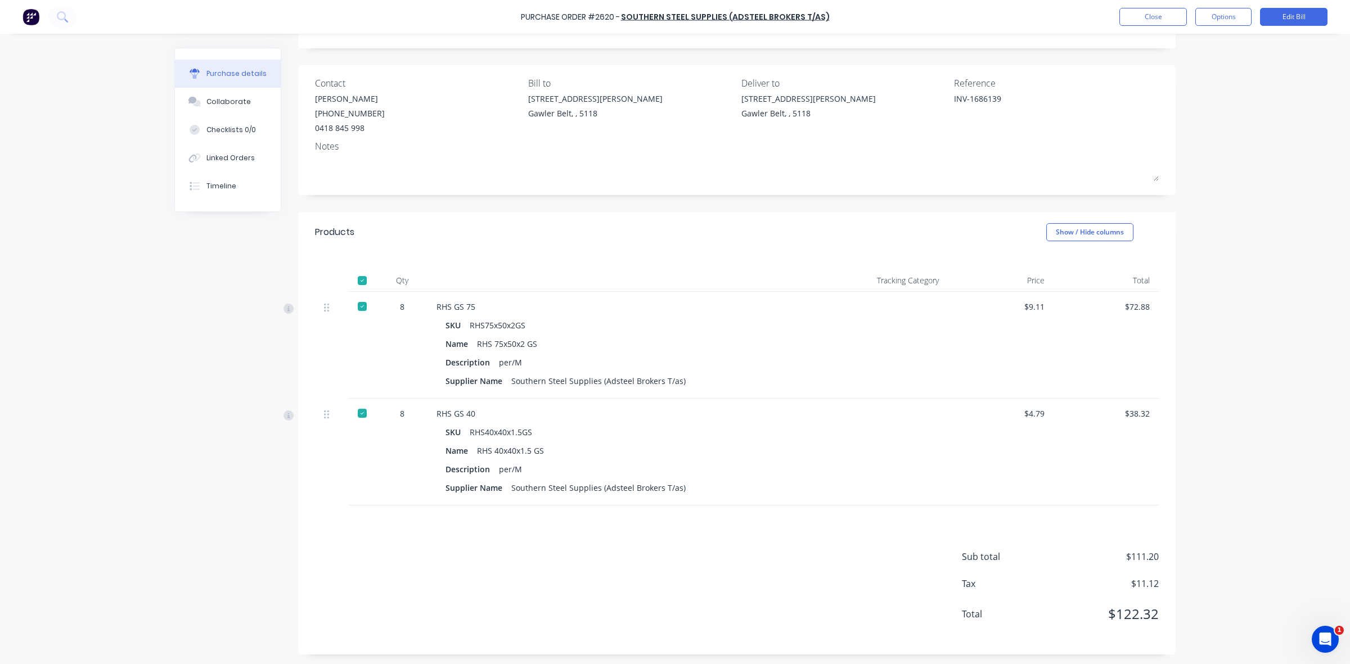
scroll to position [61, 0]
click at [1166, 17] on button "Close" at bounding box center [1152, 17] width 67 height 18
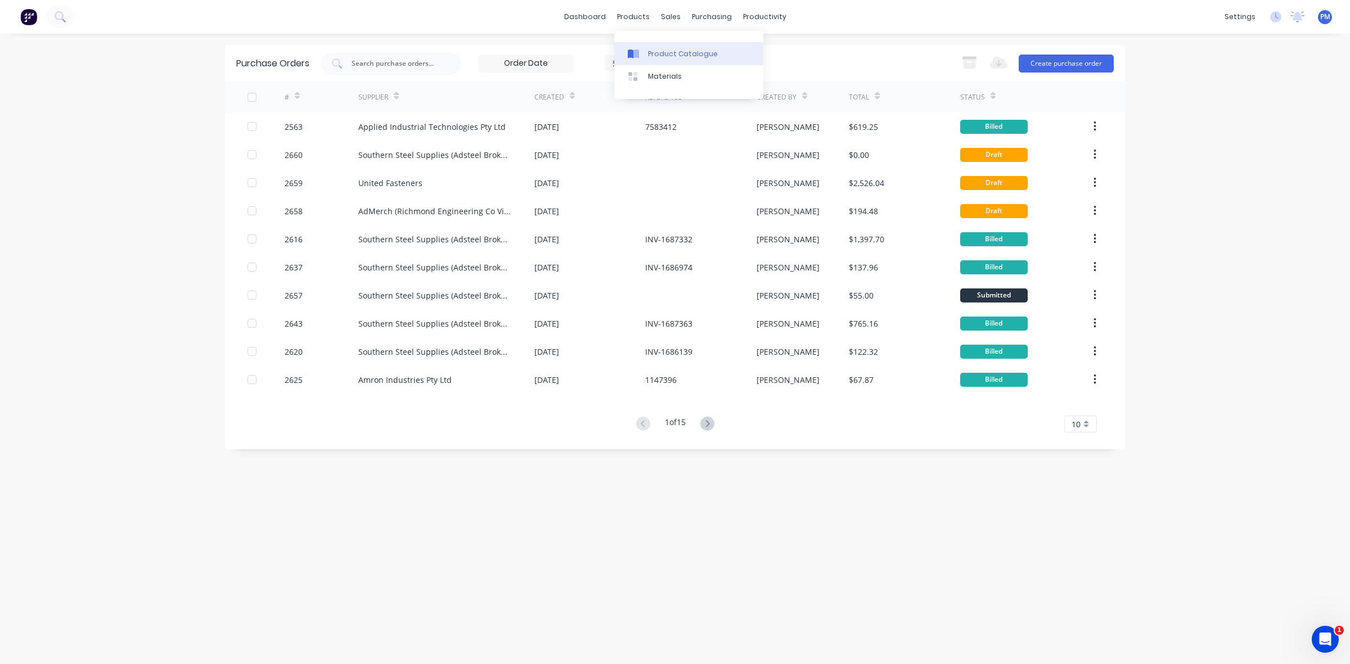
click at [672, 53] on div "Product Catalogue" at bounding box center [683, 54] width 70 height 10
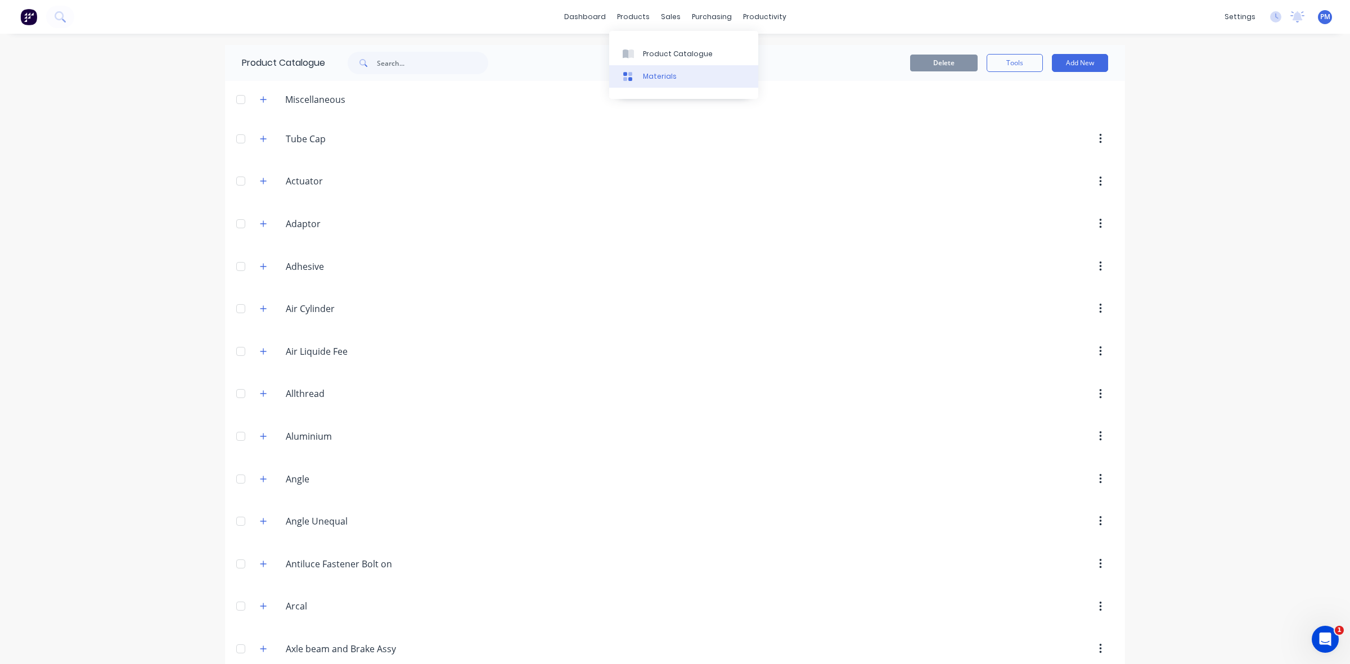
click at [653, 74] on div "Materials" at bounding box center [660, 76] width 34 height 10
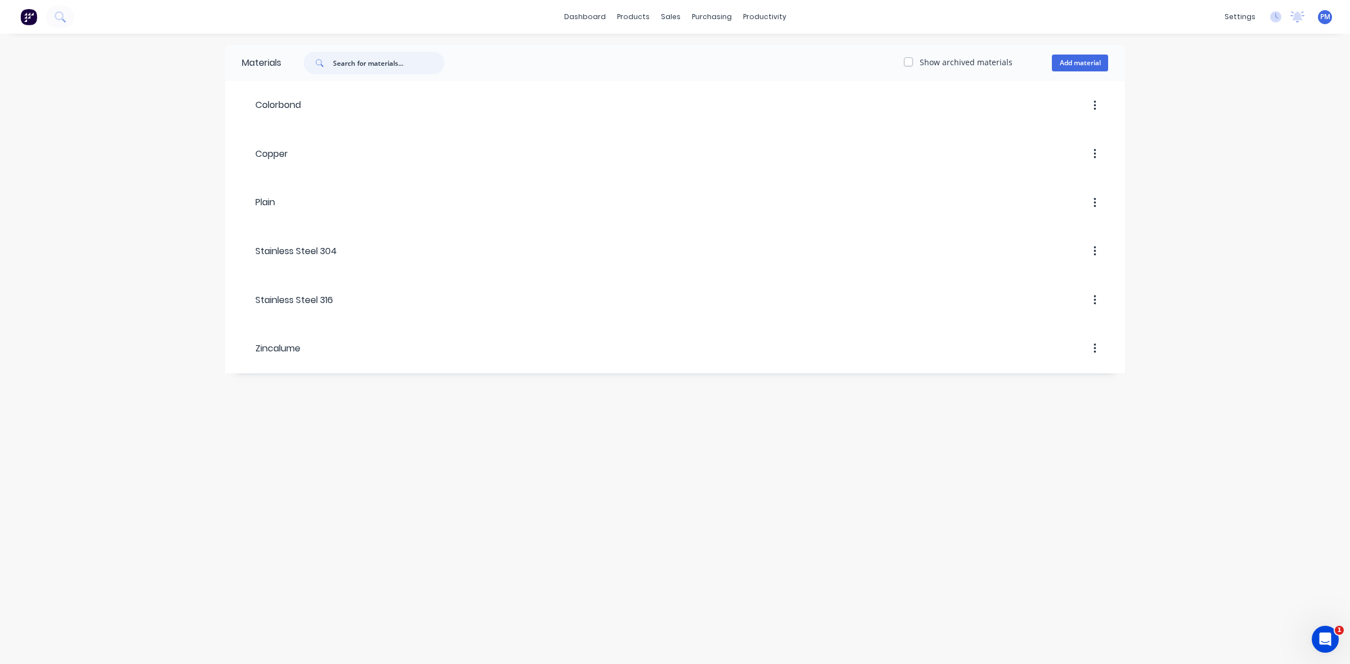
click at [364, 66] on input "text" at bounding box center [388, 63] width 111 height 22
type input "RHS"
drag, startPoint x: 355, startPoint y: 62, endPoint x: 317, endPoint y: 59, distance: 38.9
click at [317, 59] on div "RHS" at bounding box center [374, 63] width 141 height 22
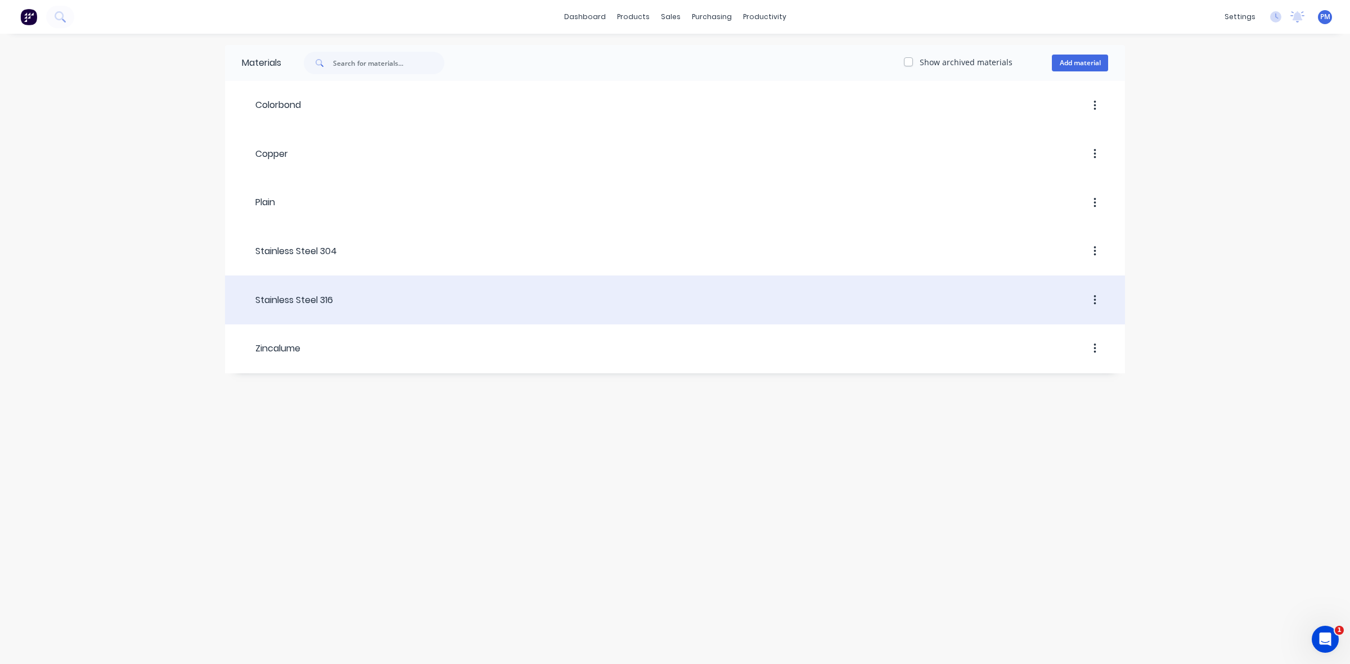
click at [306, 304] on div "Stainless Steel 316" at bounding box center [287, 300] width 91 height 13
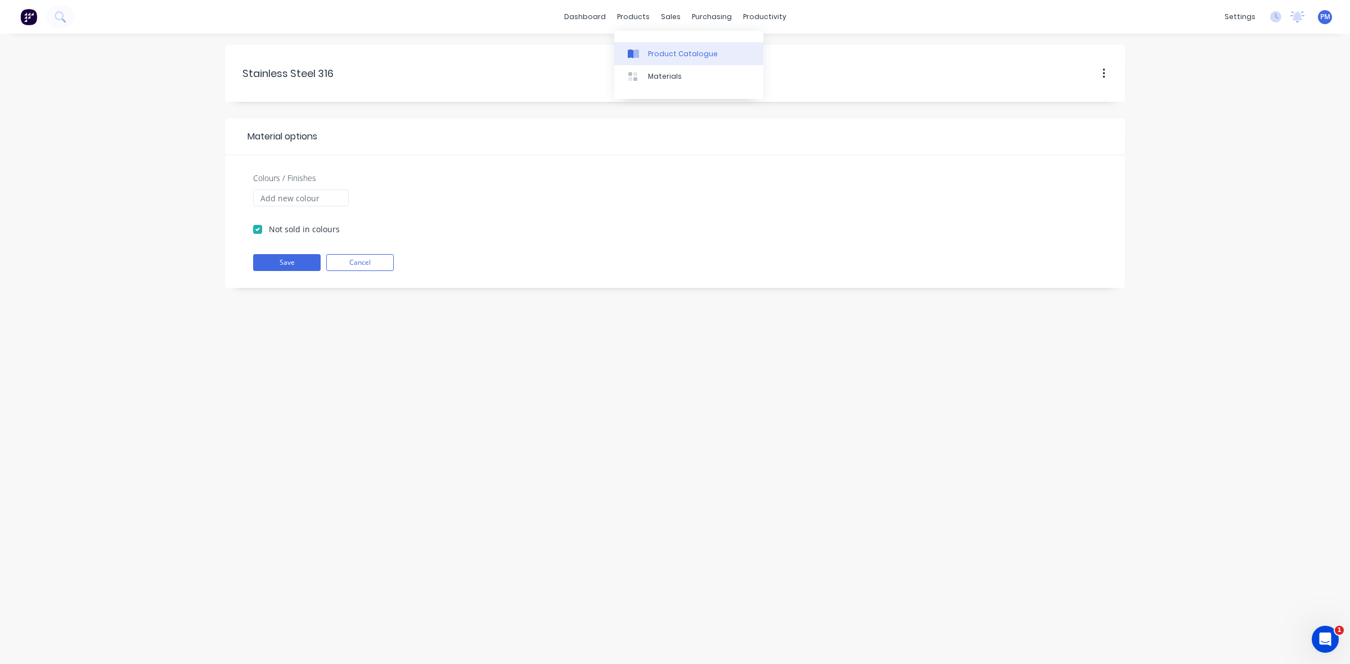
click at [661, 54] on div "Product Catalogue" at bounding box center [683, 54] width 70 height 10
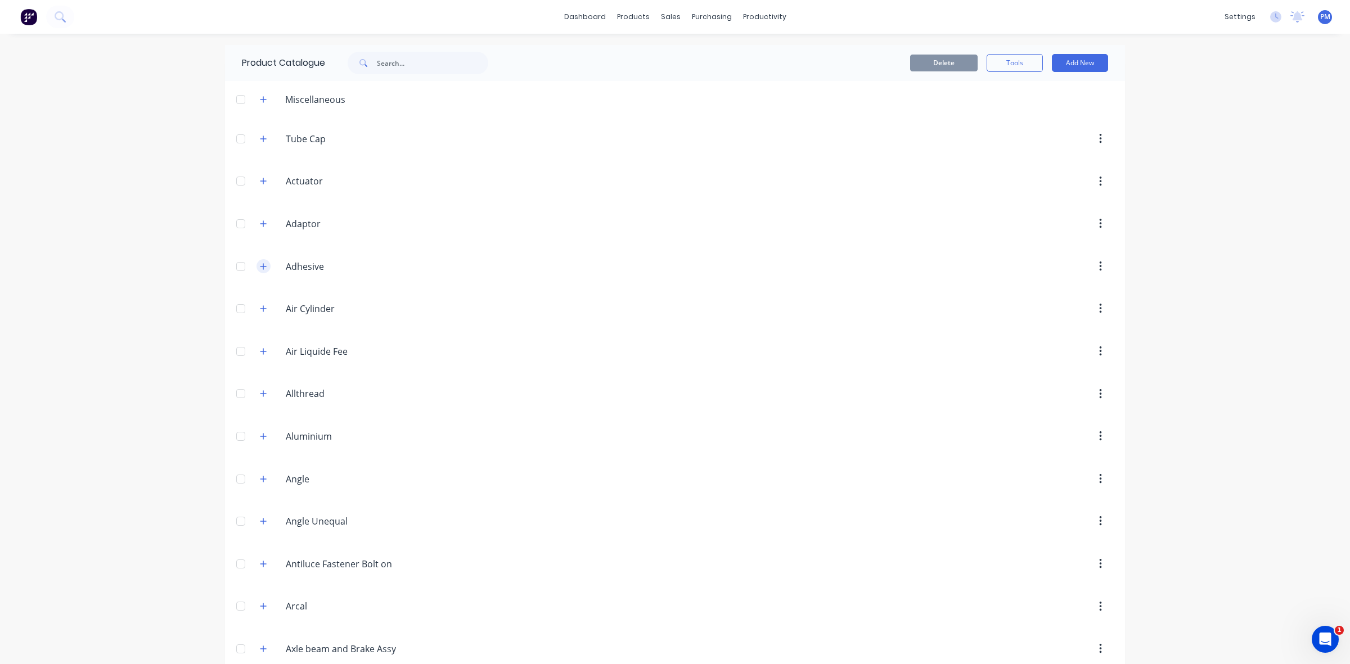
click at [260, 266] on icon "button" at bounding box center [263, 267] width 7 height 8
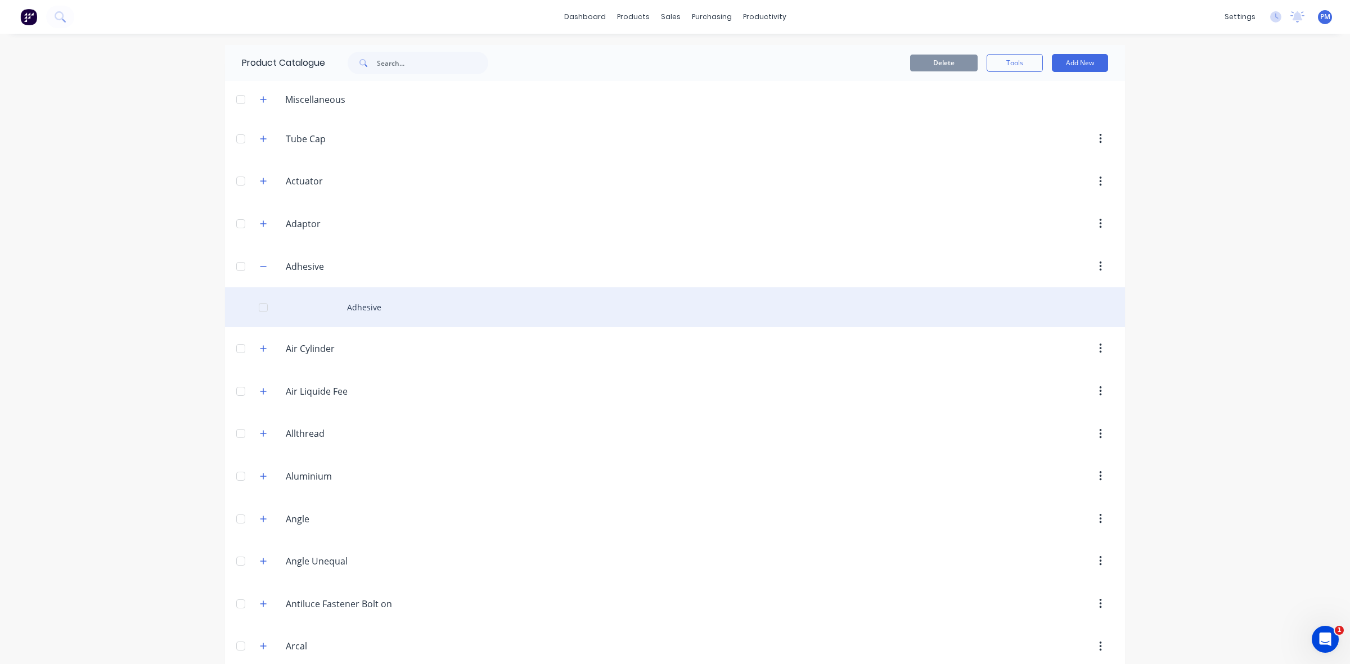
click at [354, 305] on div "Adhesive" at bounding box center [675, 307] width 900 height 40
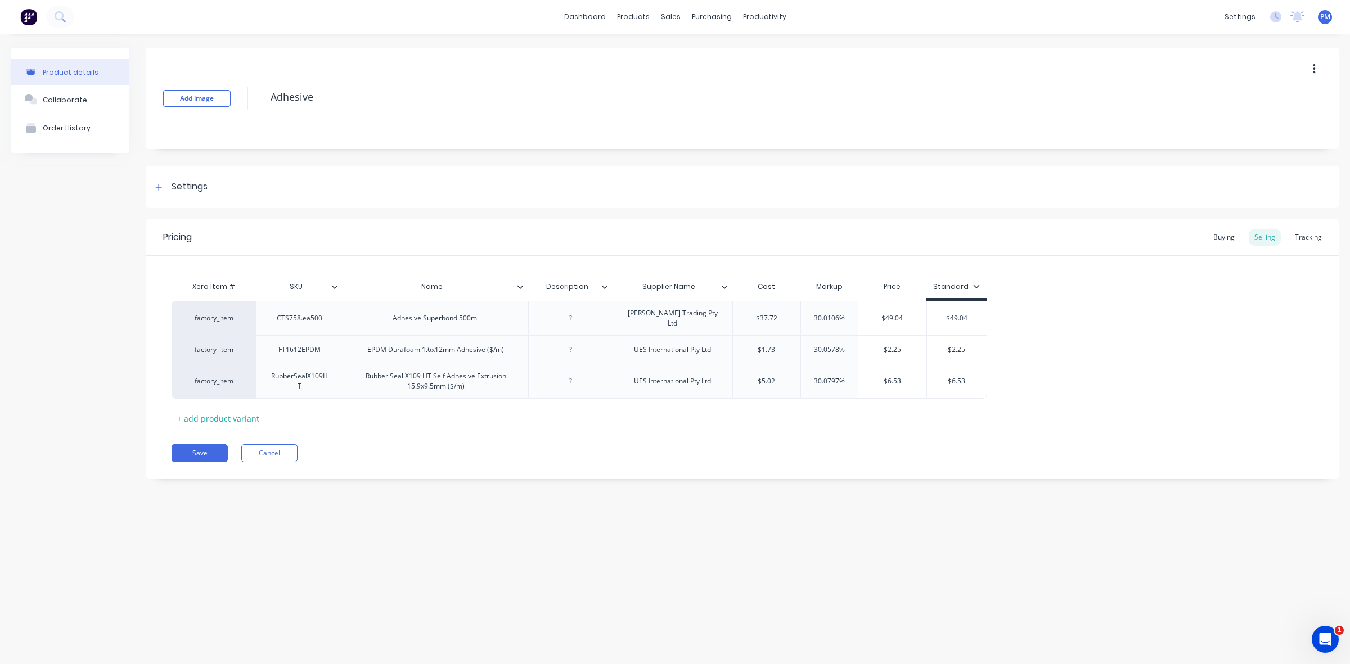
type textarea "x"
click at [658, 55] on div "Product Catalogue" at bounding box center [683, 54] width 70 height 10
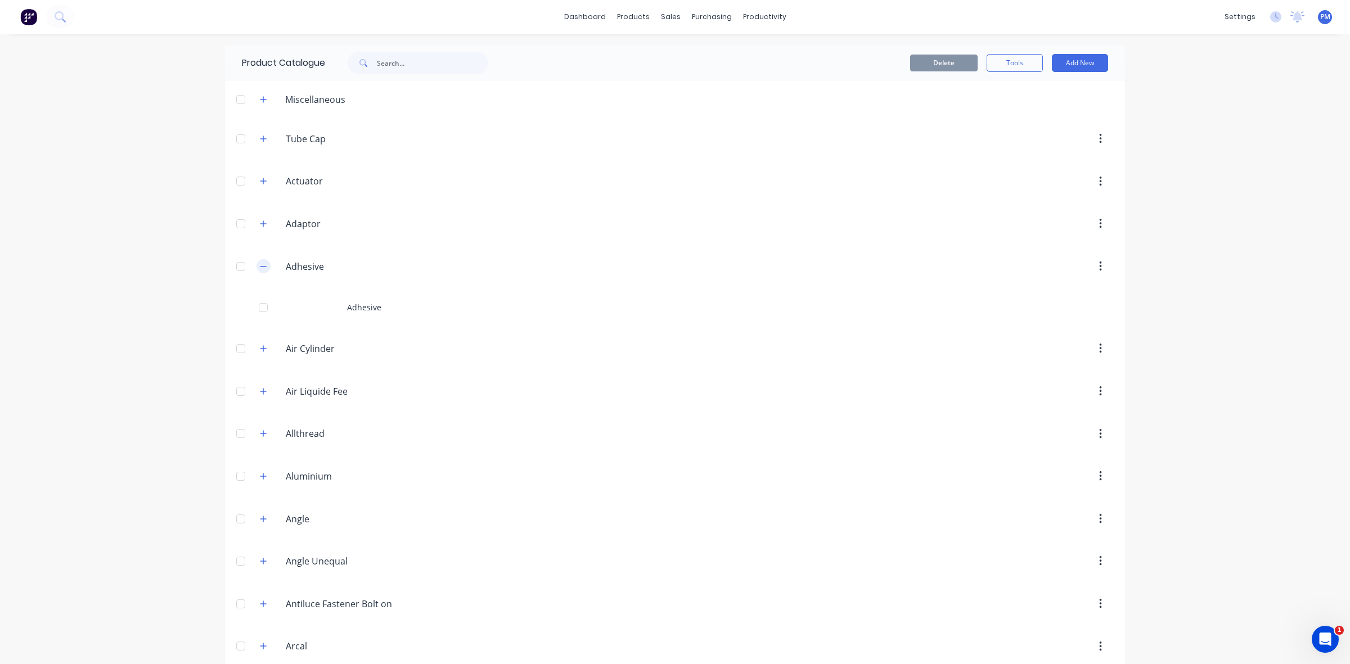
click at [260, 268] on icon "button" at bounding box center [263, 267] width 7 height 8
click at [385, 62] on input "text" at bounding box center [432, 63] width 111 height 22
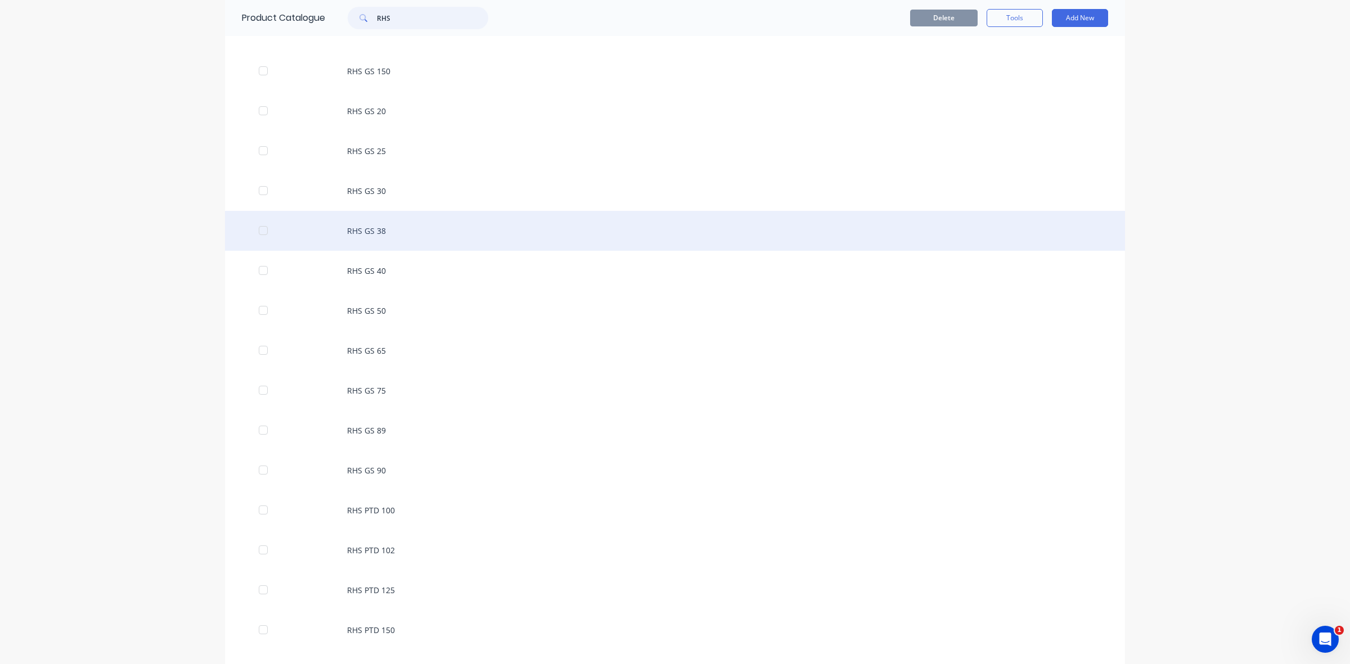
scroll to position [281, 0]
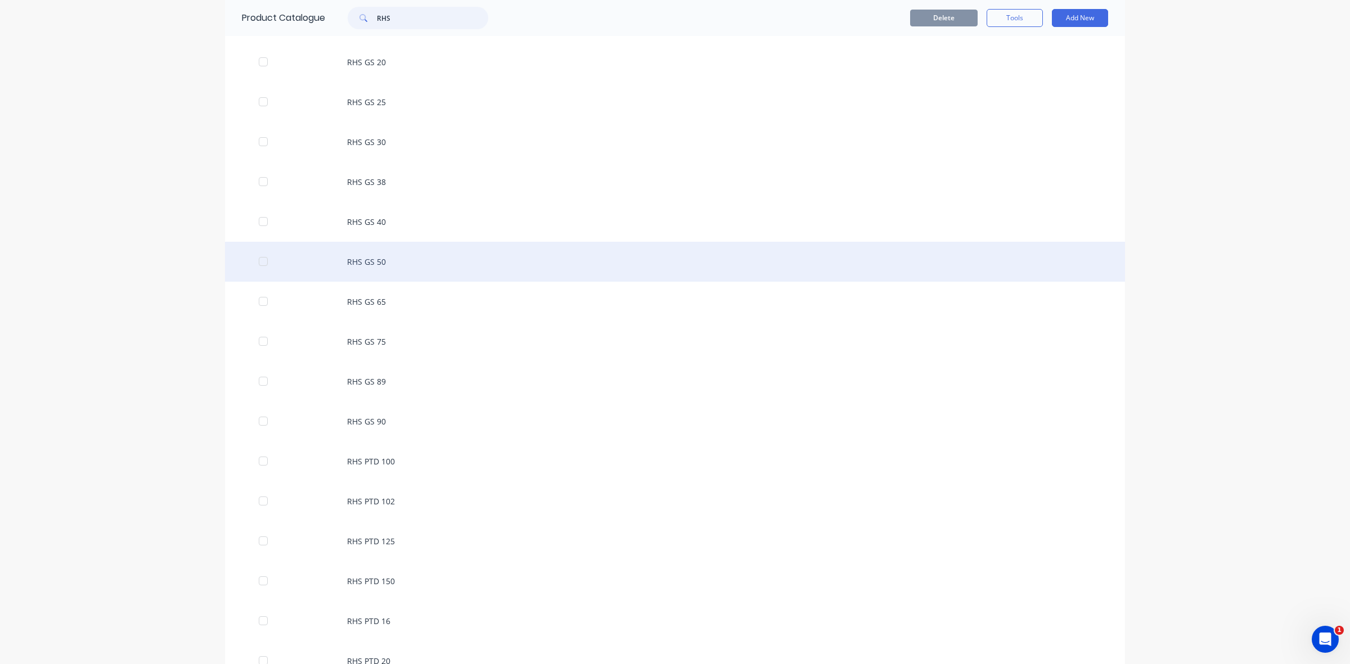
type input "RHS"
click at [351, 260] on div "RHS GS 50" at bounding box center [675, 262] width 900 height 40
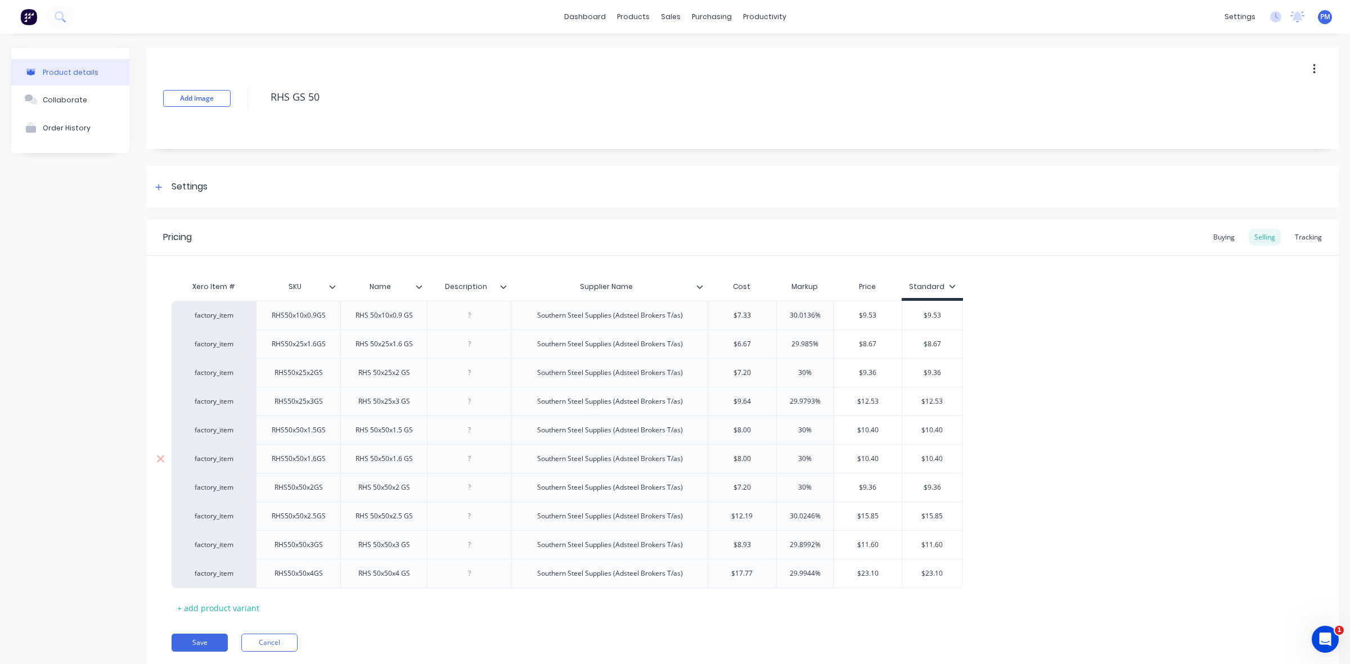
click at [395, 463] on div "RHS 50x50x1.6 GS" at bounding box center [383, 459] width 75 height 15
type textarea "x"
type input "$10.40"
click at [926, 462] on input "$10.40" at bounding box center [932, 459] width 60 height 10
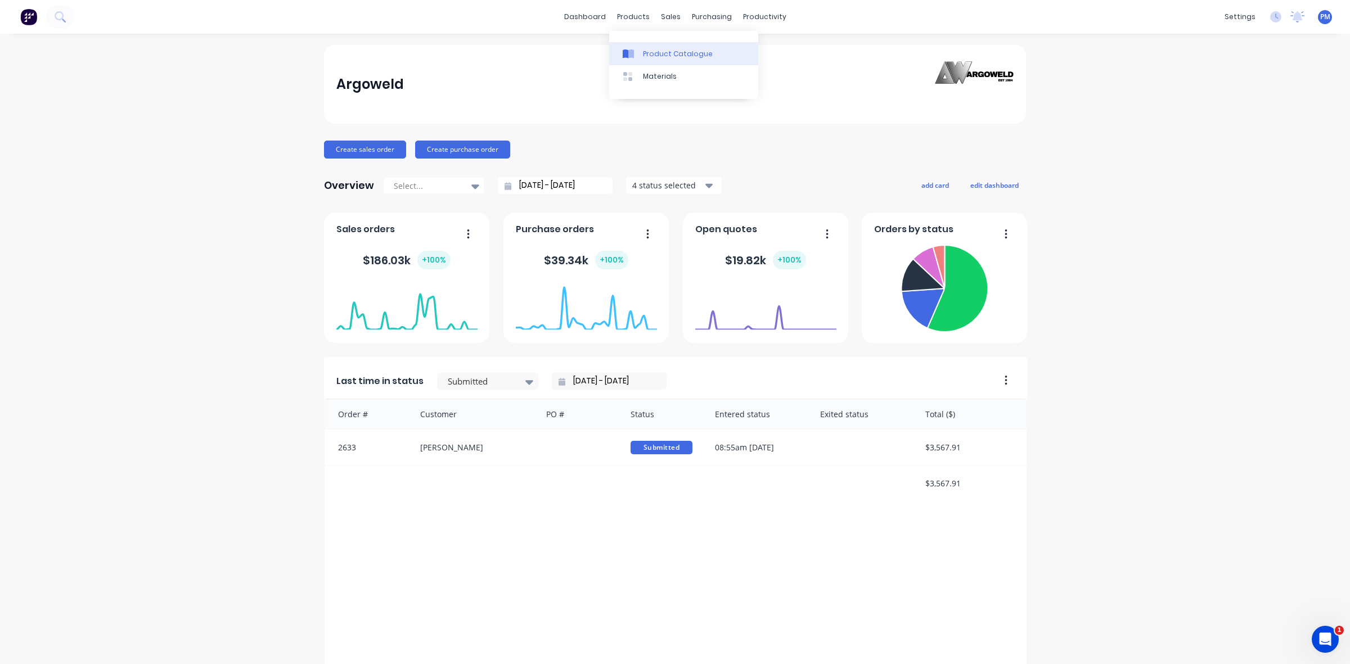
click at [651, 54] on div "Product Catalogue" at bounding box center [678, 54] width 70 height 10
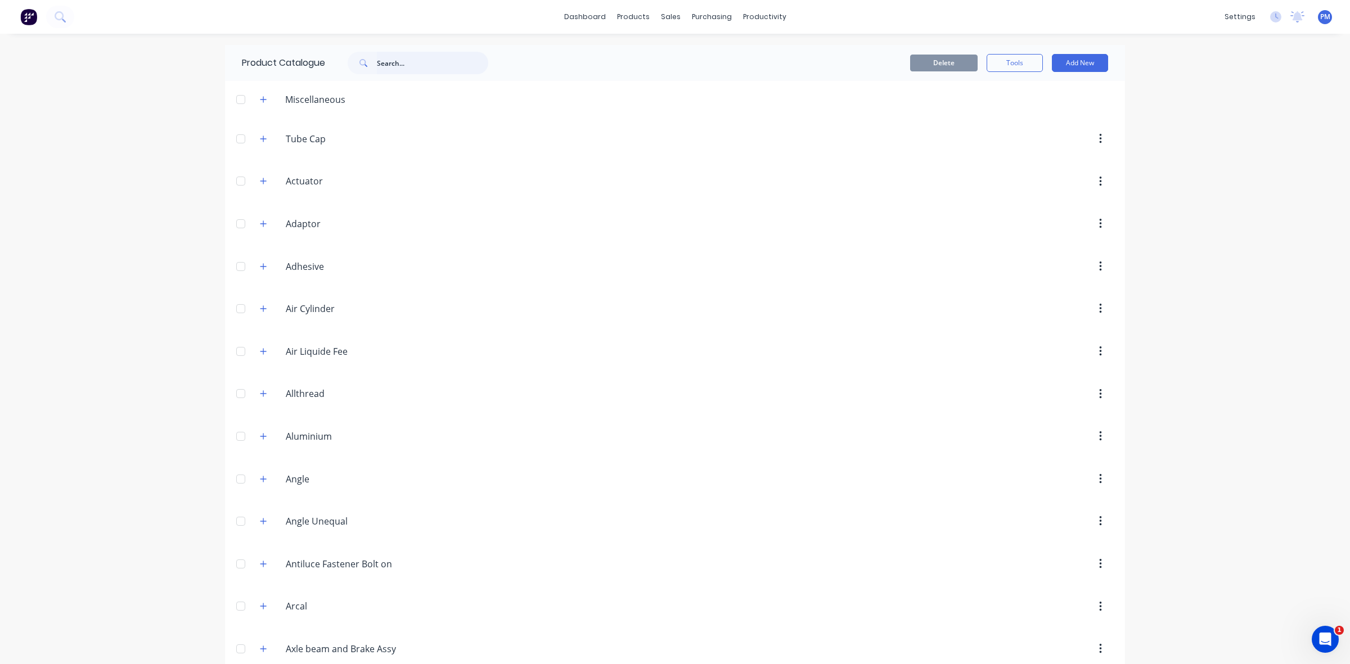
click at [384, 62] on input "text" at bounding box center [432, 63] width 111 height 22
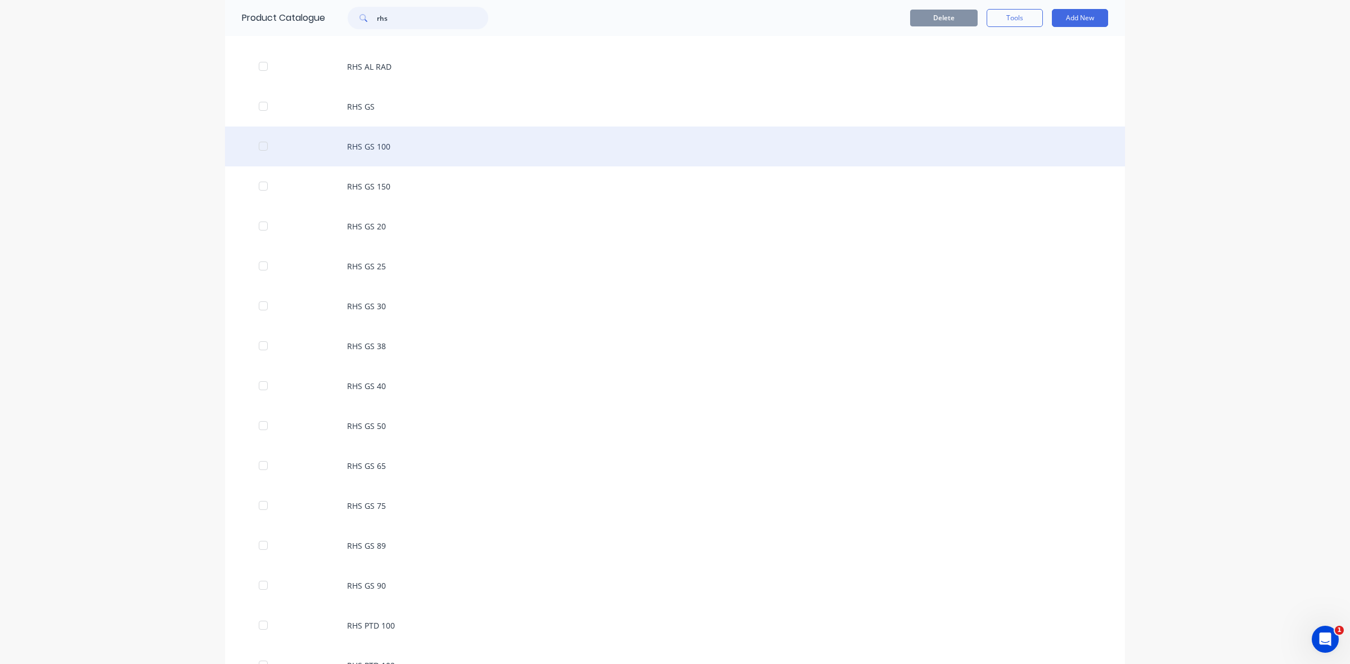
scroll to position [141, 0]
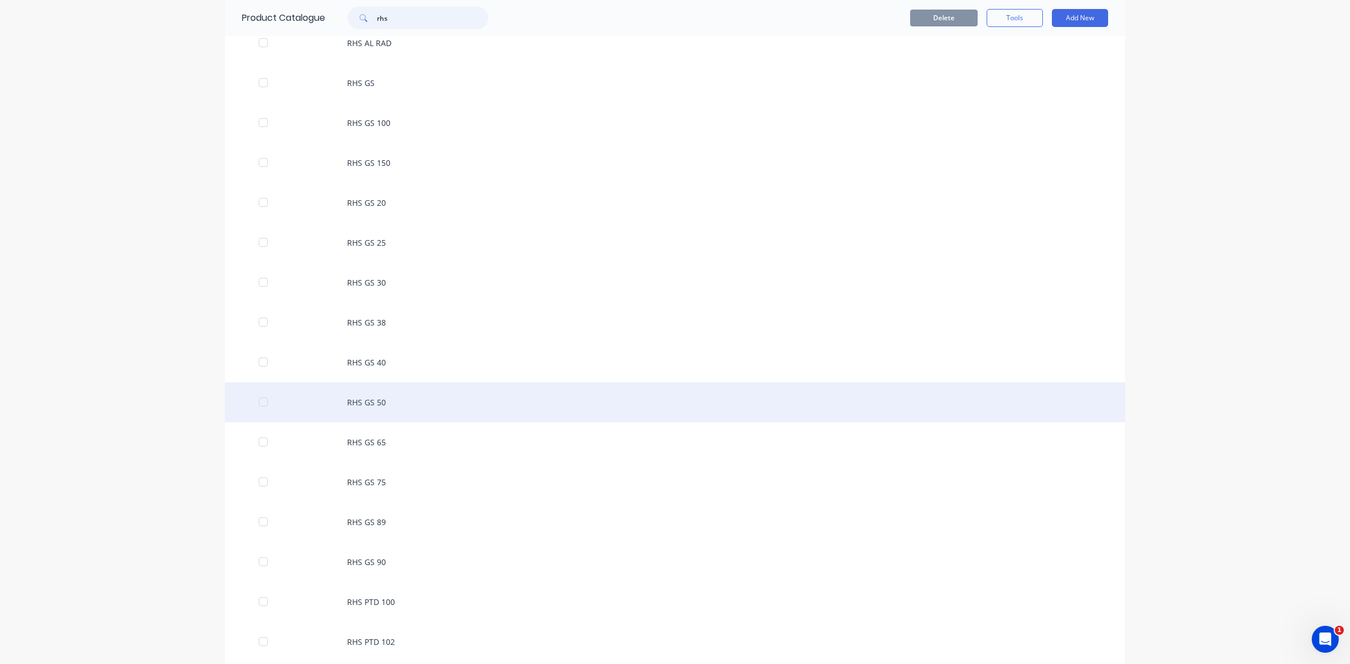
type input "rhs"
click at [366, 400] on div "RHS GS 50" at bounding box center [675, 402] width 900 height 40
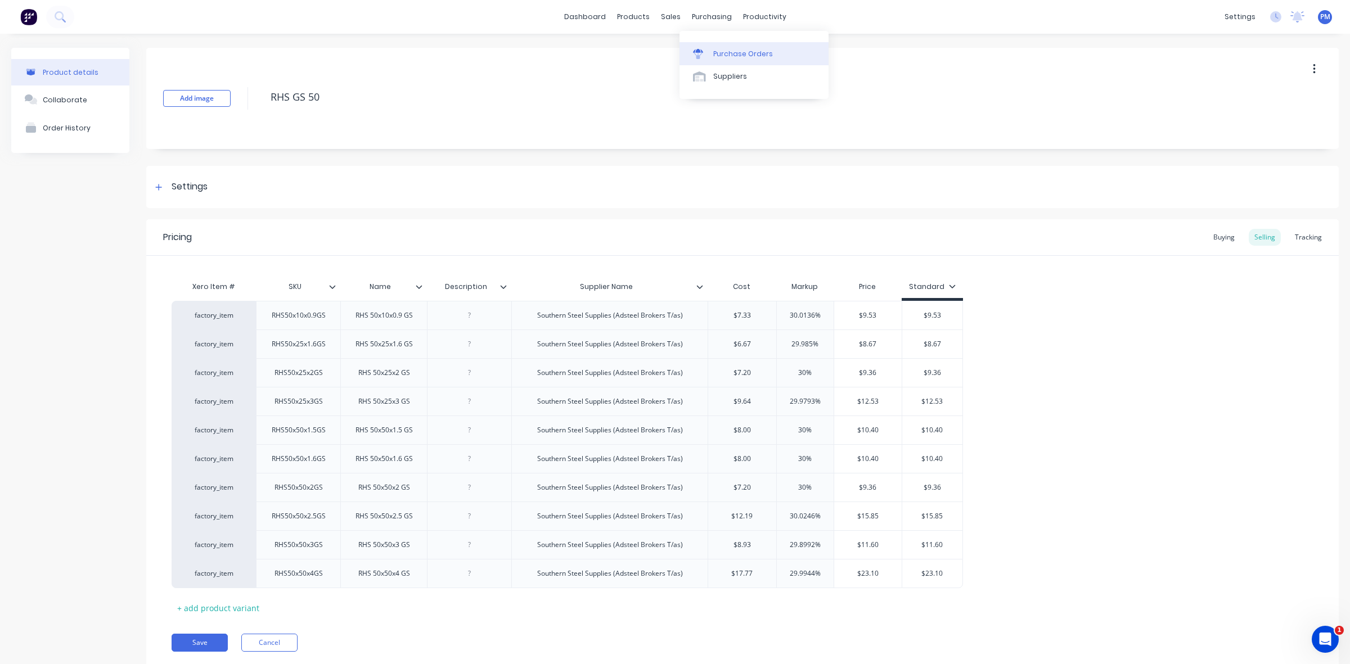
click at [725, 51] on div "Purchase Orders" at bounding box center [743, 54] width 60 height 10
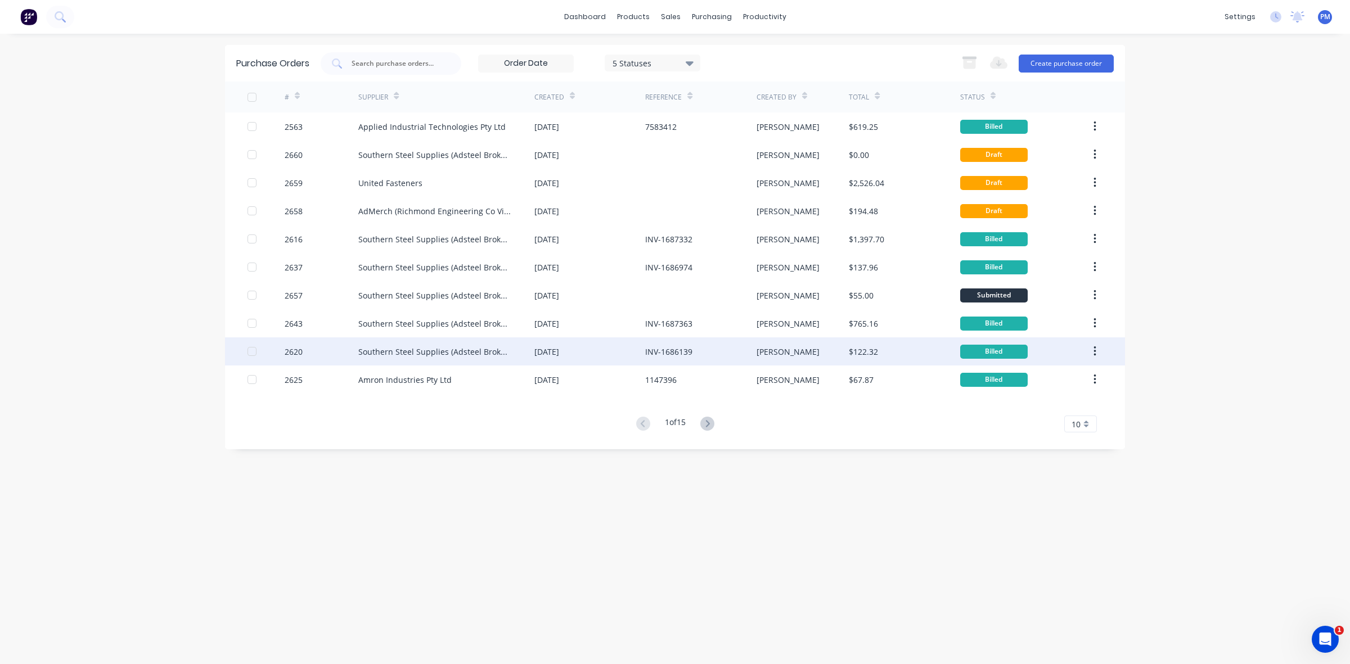
click at [702, 346] on div "INV-1686139" at bounding box center [700, 351] width 111 height 28
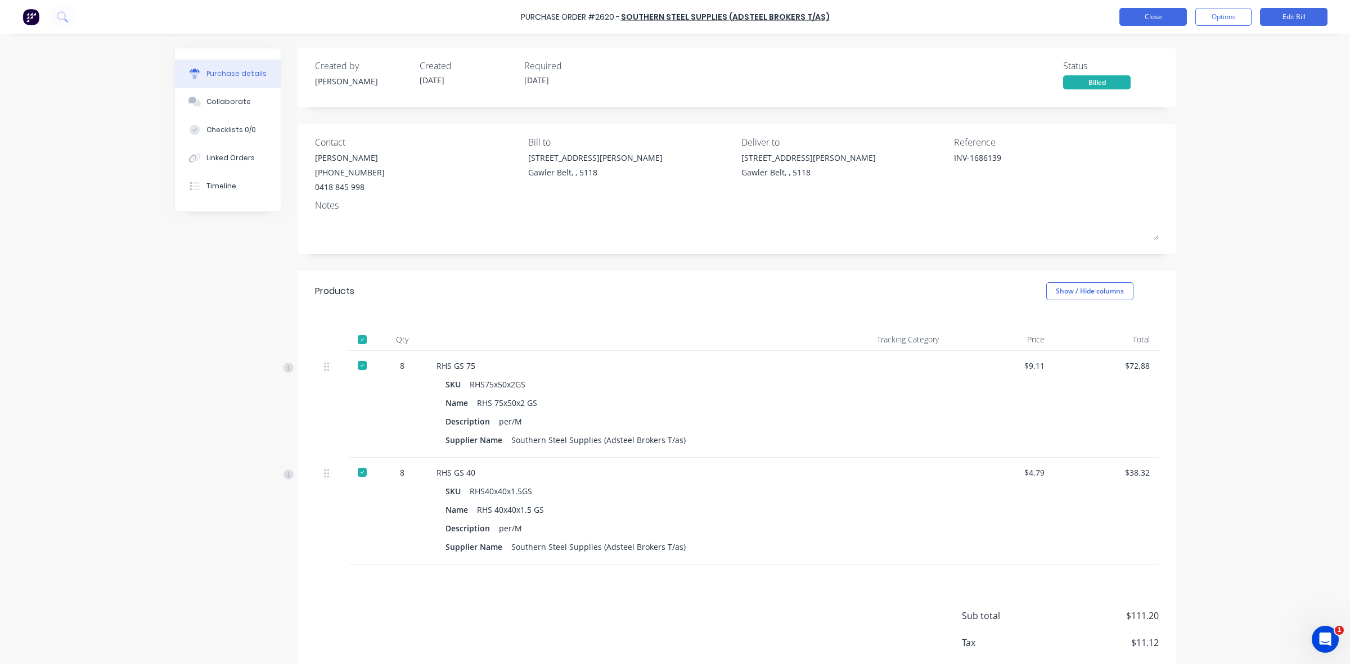
click at [1134, 15] on button "Close" at bounding box center [1152, 17] width 67 height 18
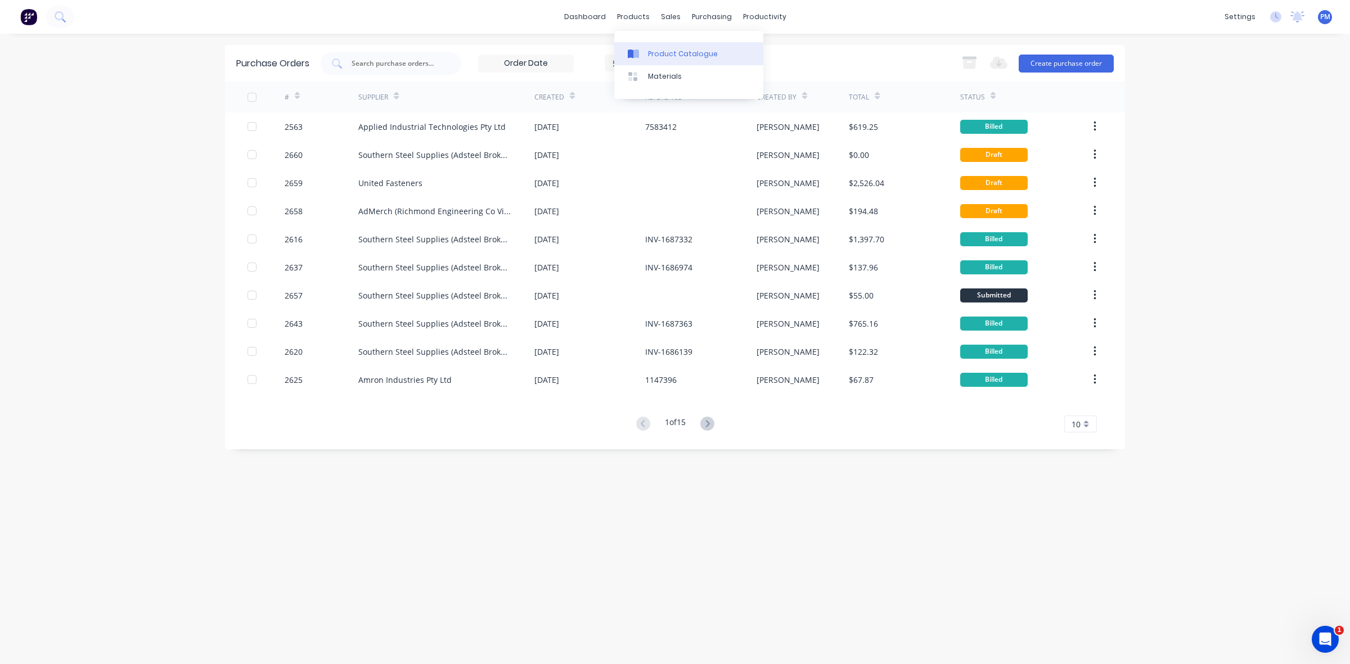
click at [652, 54] on div "Product Catalogue" at bounding box center [683, 54] width 70 height 10
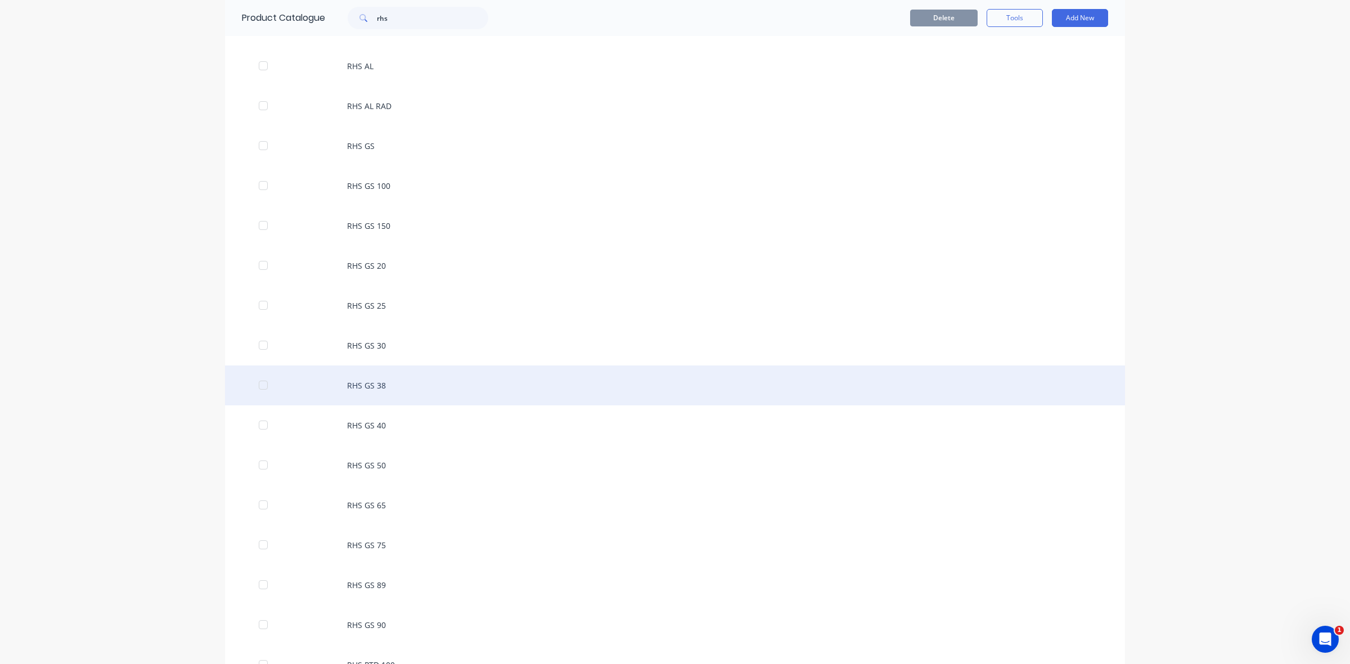
scroll to position [141, 0]
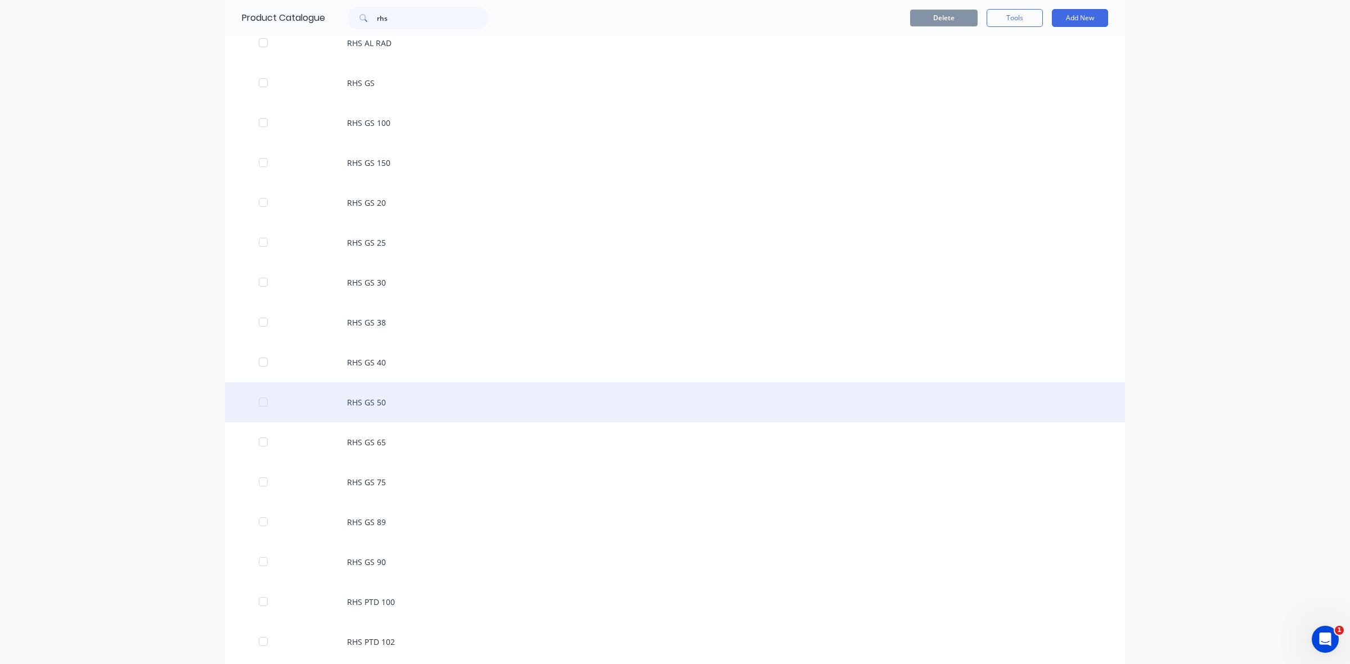
click at [367, 404] on div "RHS GS 50" at bounding box center [675, 402] width 900 height 40
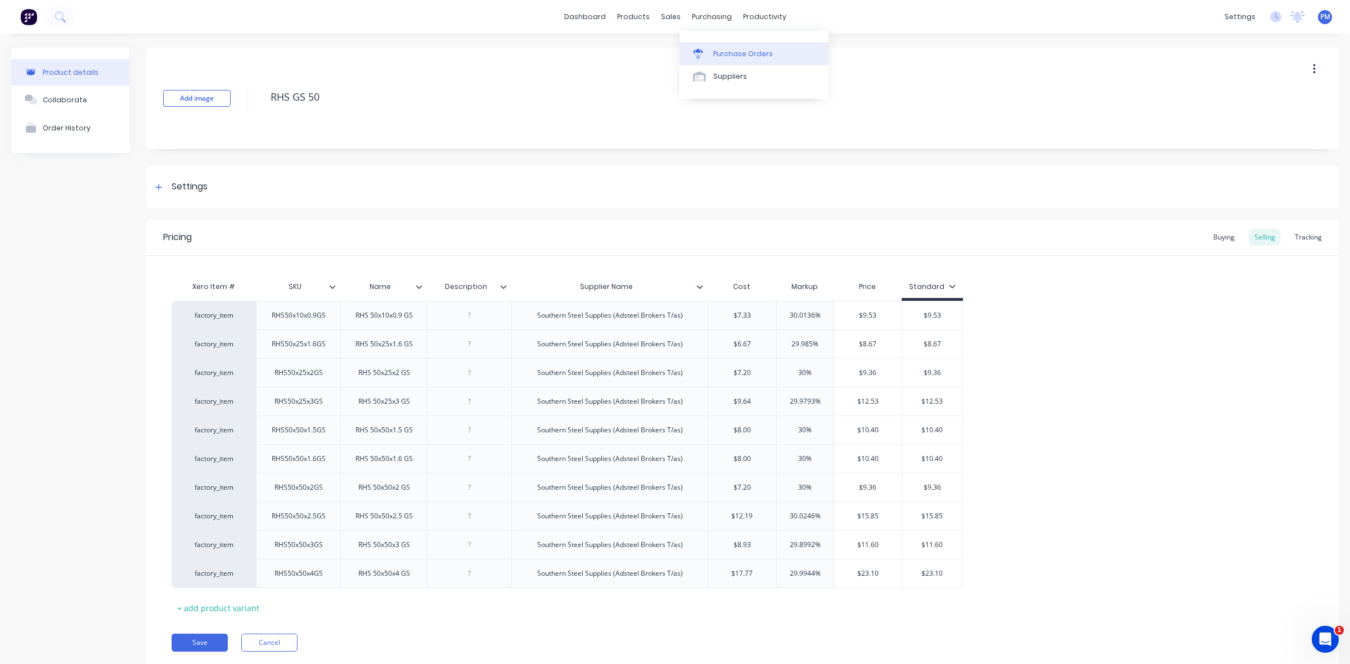
click at [730, 52] on div "Purchase Orders" at bounding box center [743, 54] width 60 height 10
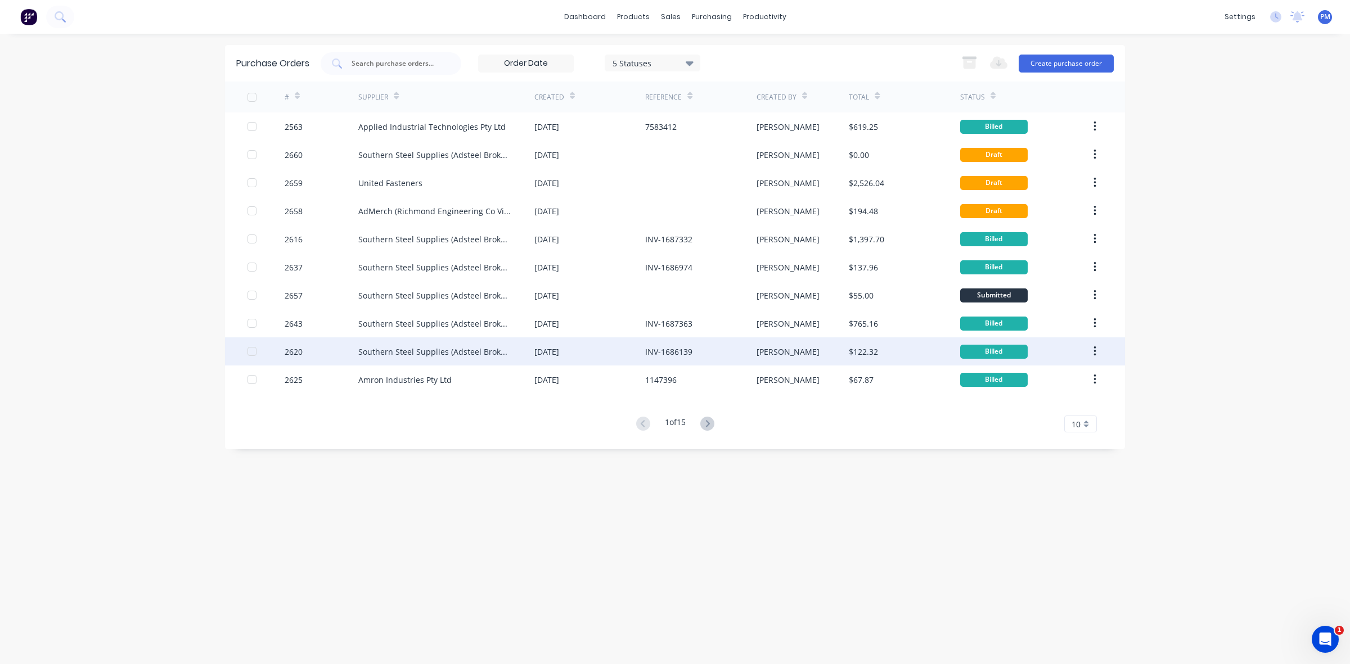
click at [606, 353] on div "[DATE]" at bounding box center [589, 351] width 111 height 28
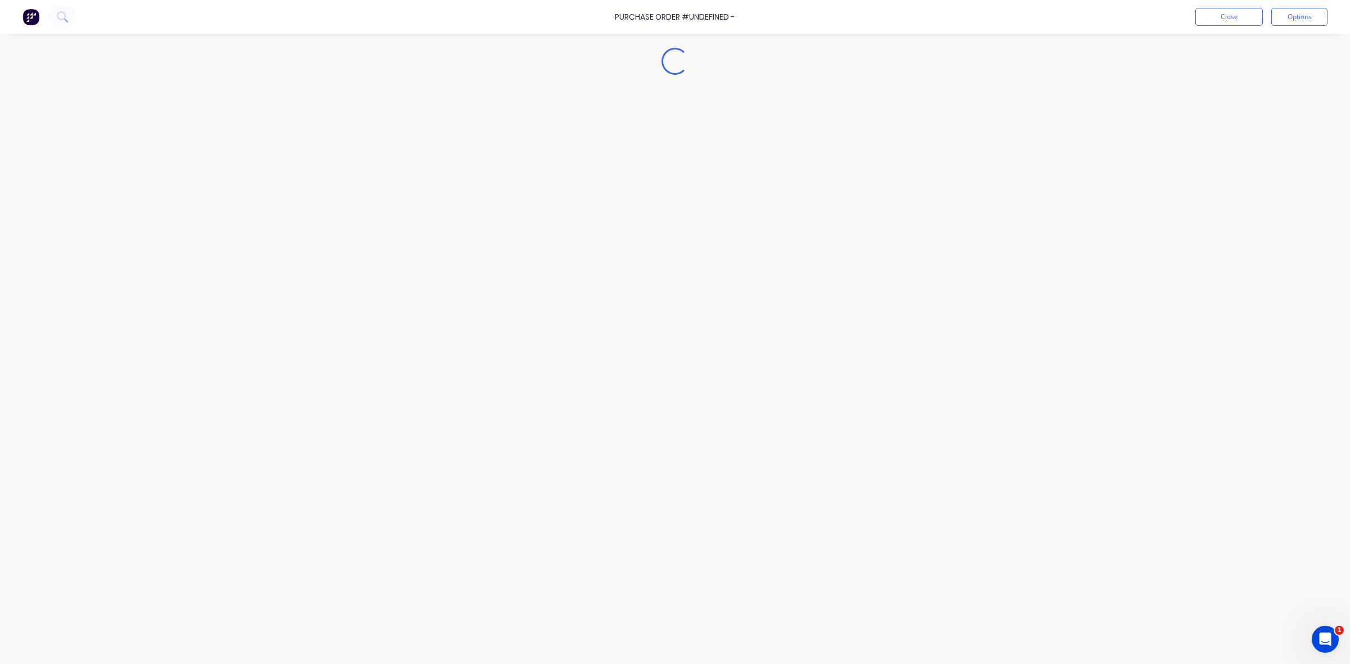
type textarea "x"
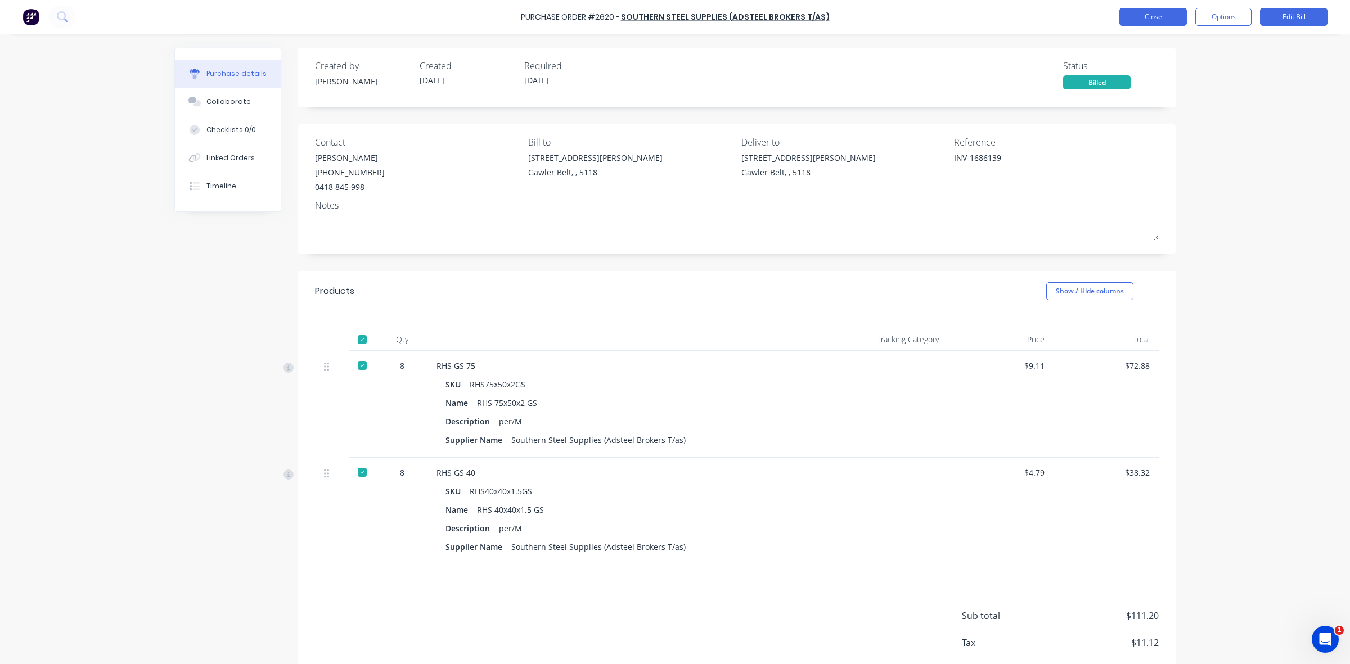
click at [1162, 15] on button "Close" at bounding box center [1152, 17] width 67 height 18
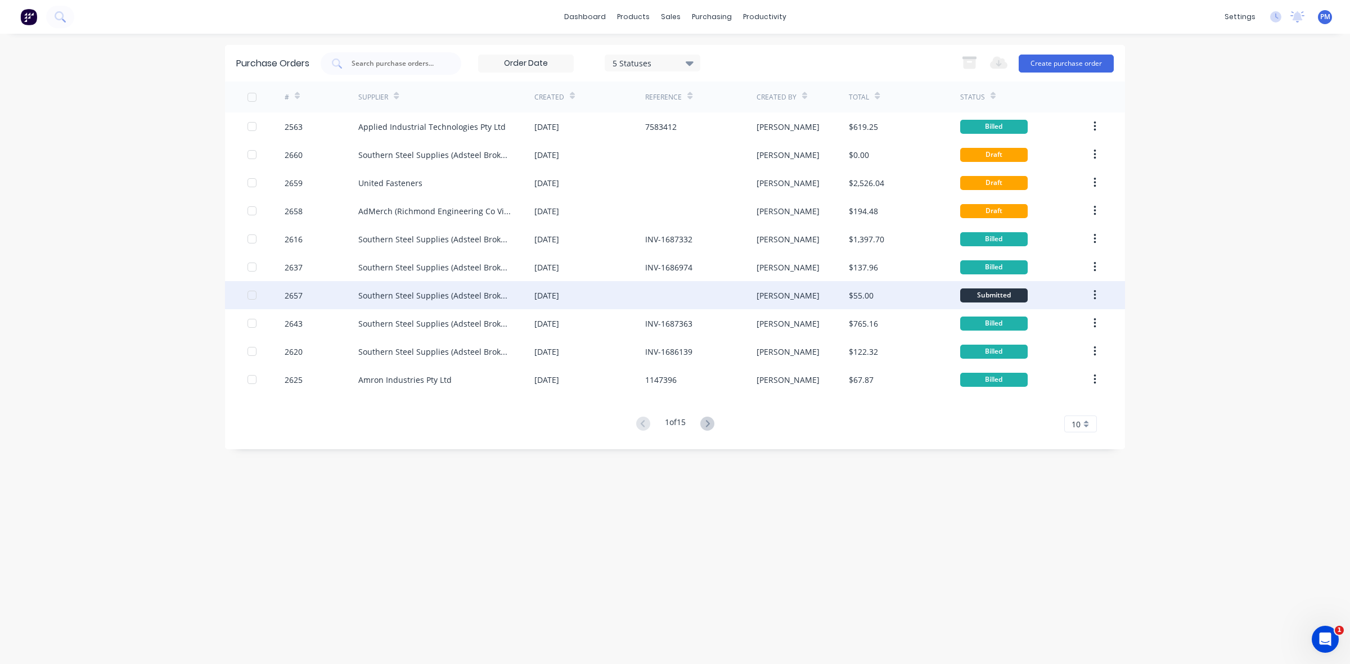
click at [605, 294] on div "[DATE]" at bounding box center [589, 295] width 111 height 28
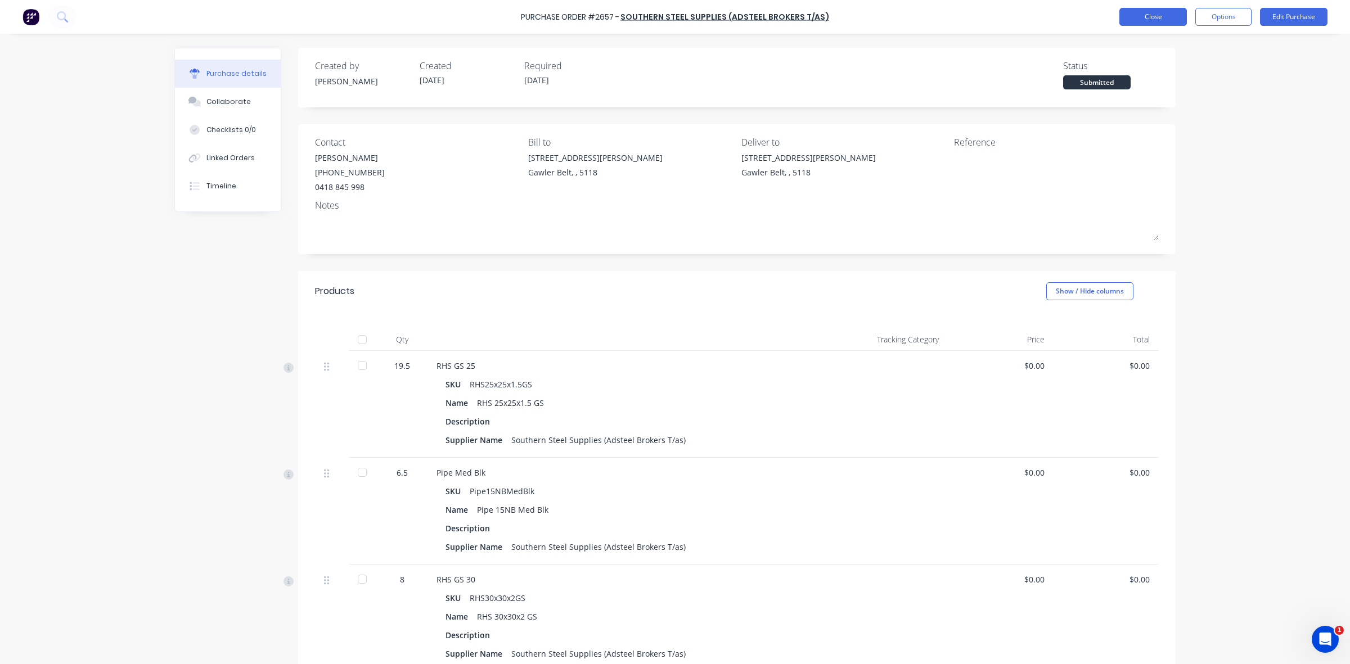
click at [1132, 8] on button "Close" at bounding box center [1152, 17] width 67 height 18
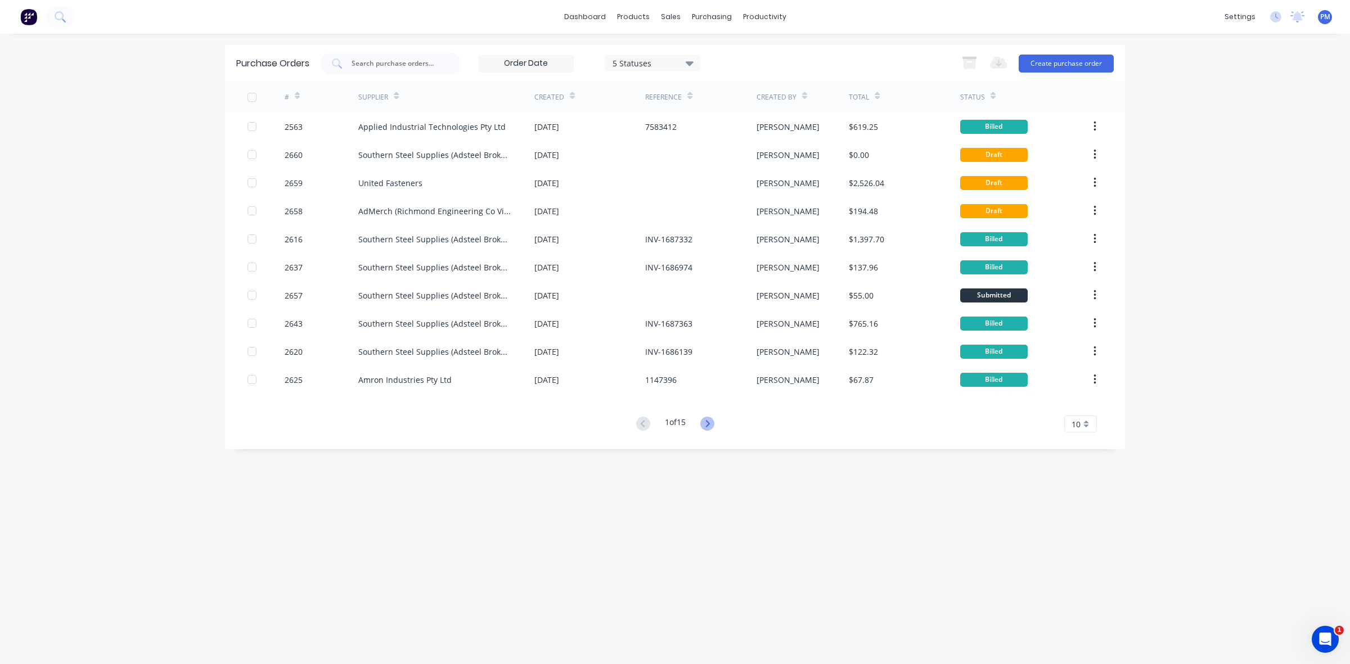
click at [706, 420] on icon at bounding box center [707, 424] width 14 height 14
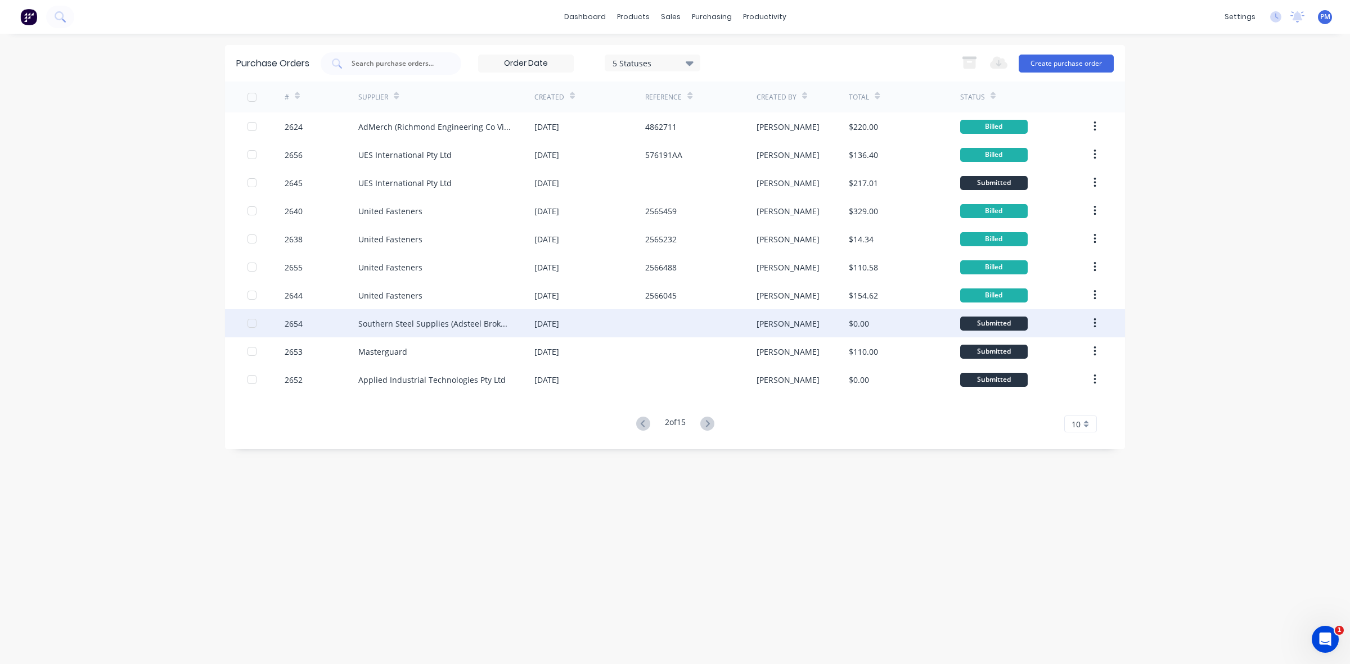
click at [625, 326] on div "[DATE]" at bounding box center [589, 323] width 111 height 28
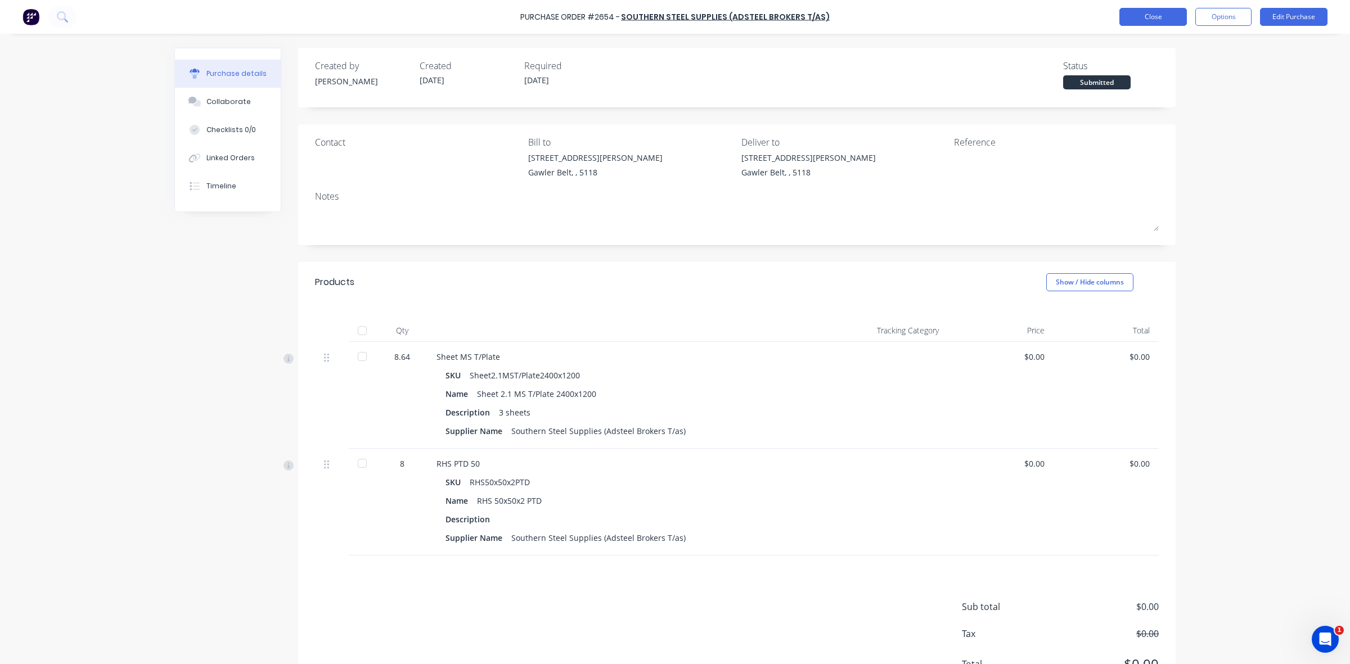
click at [1149, 12] on button "Close" at bounding box center [1152, 17] width 67 height 18
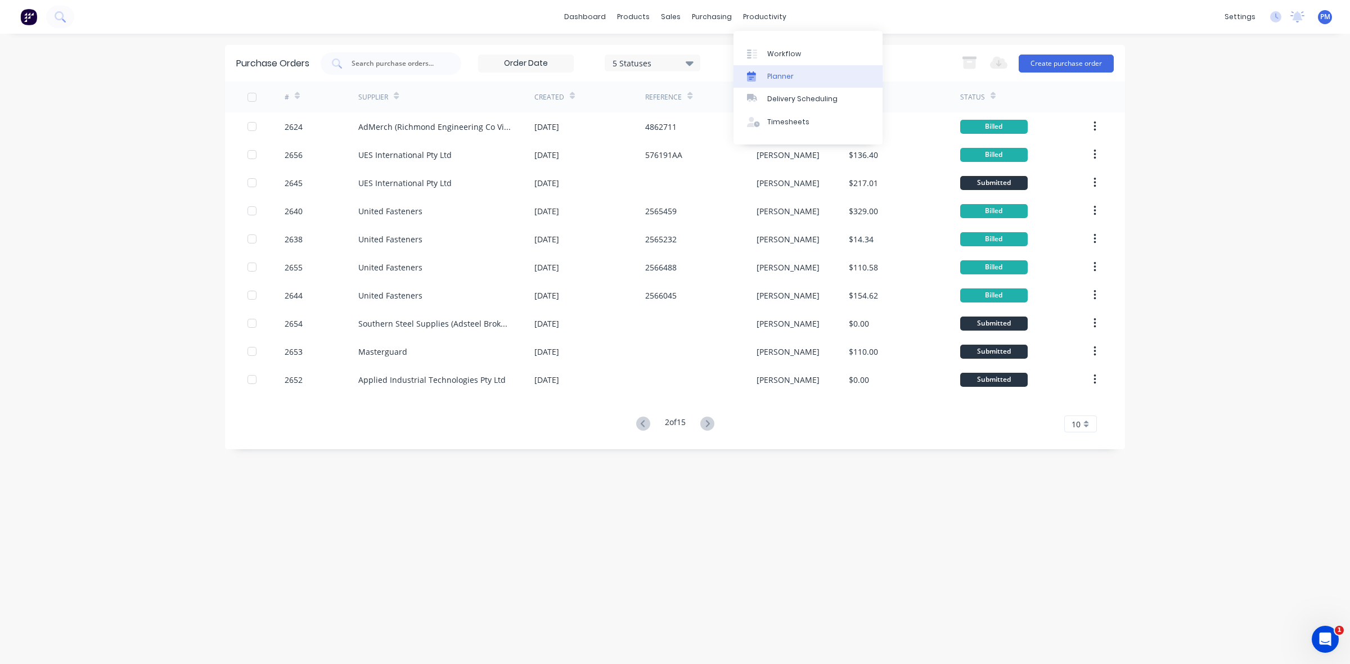
click at [771, 77] on div "Planner" at bounding box center [780, 76] width 26 height 10
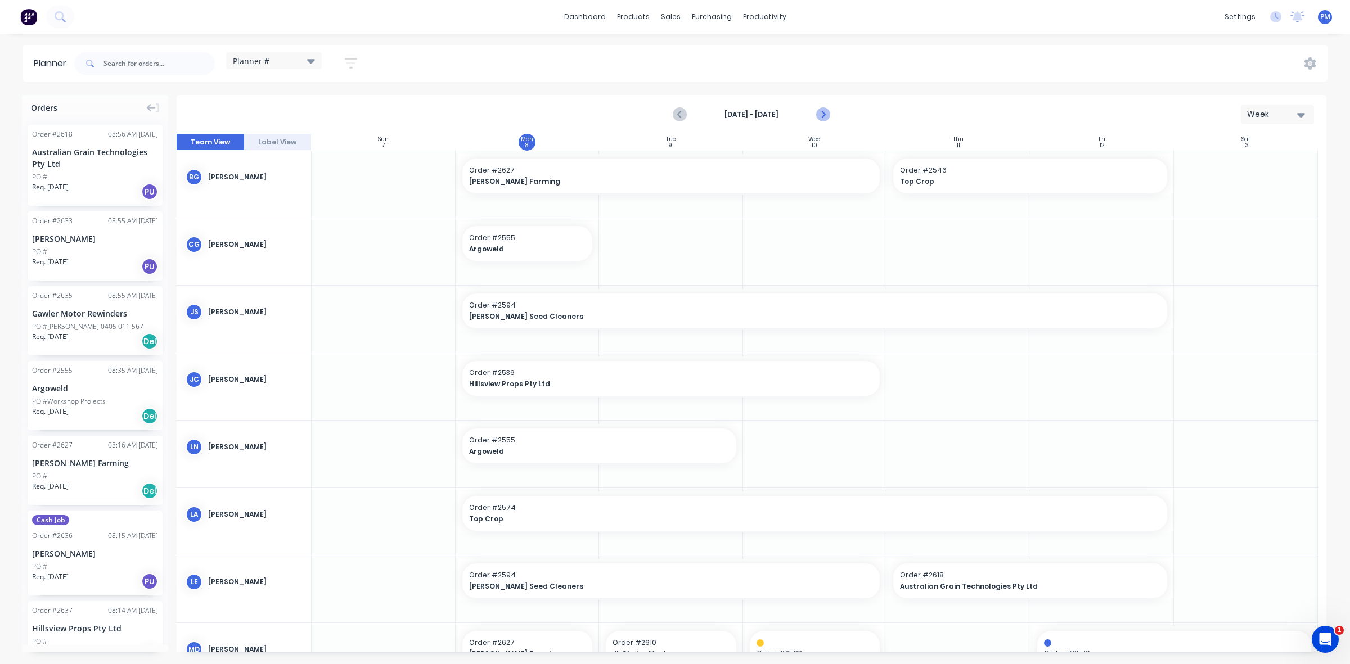
click at [824, 114] on icon "Next page" at bounding box center [822, 114] width 5 height 9
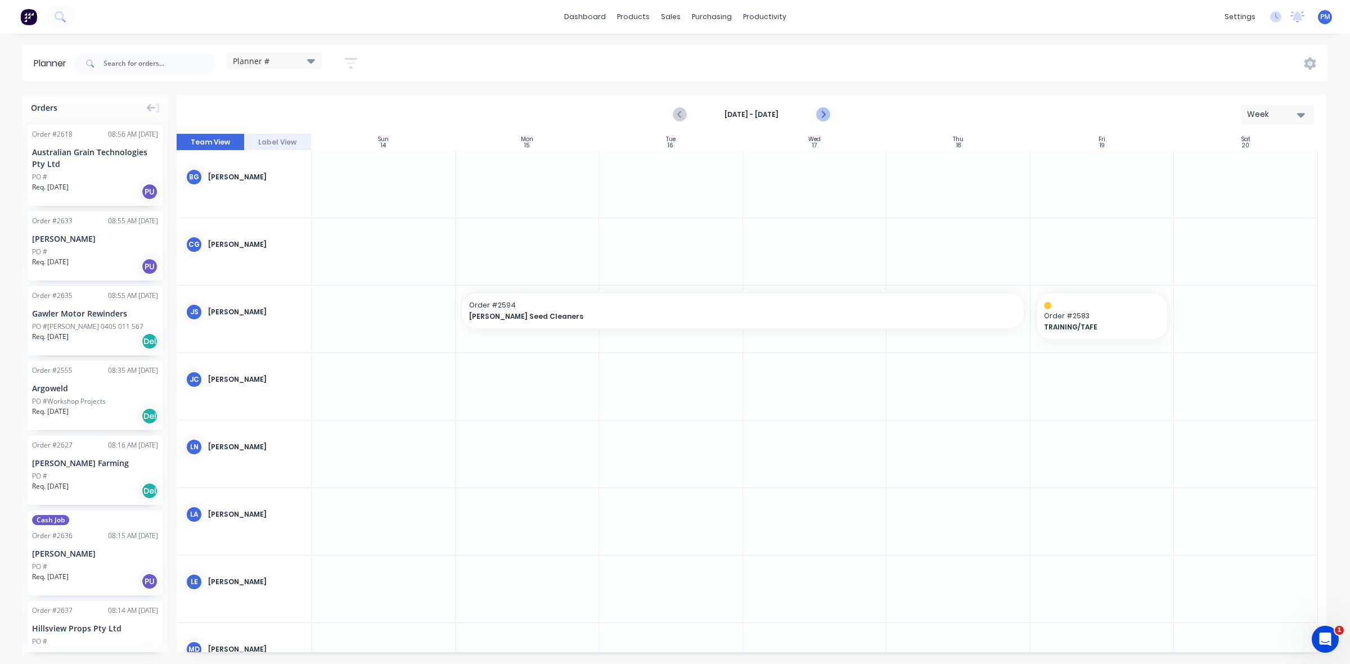
click at [823, 114] on icon "Next page" at bounding box center [821, 114] width 13 height 13
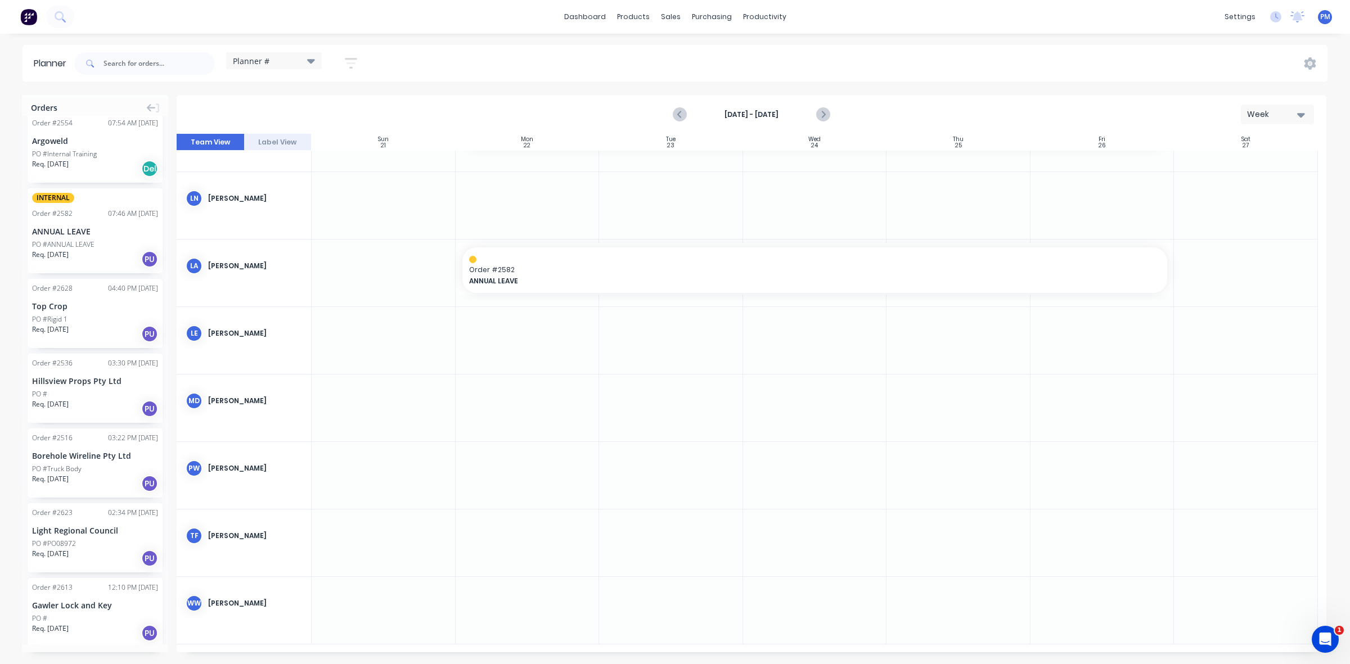
scroll to position [492, 0]
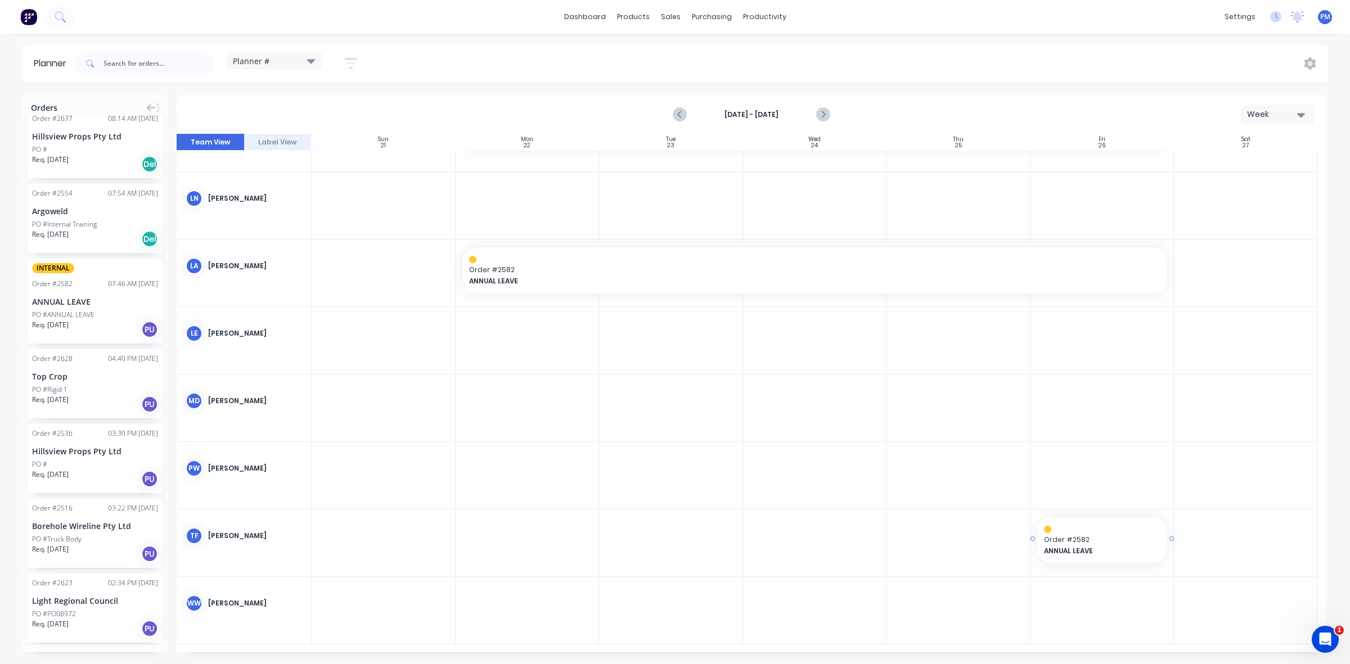
drag, startPoint x: 82, startPoint y: 288, endPoint x: 1057, endPoint y: 538, distance: 1006.4
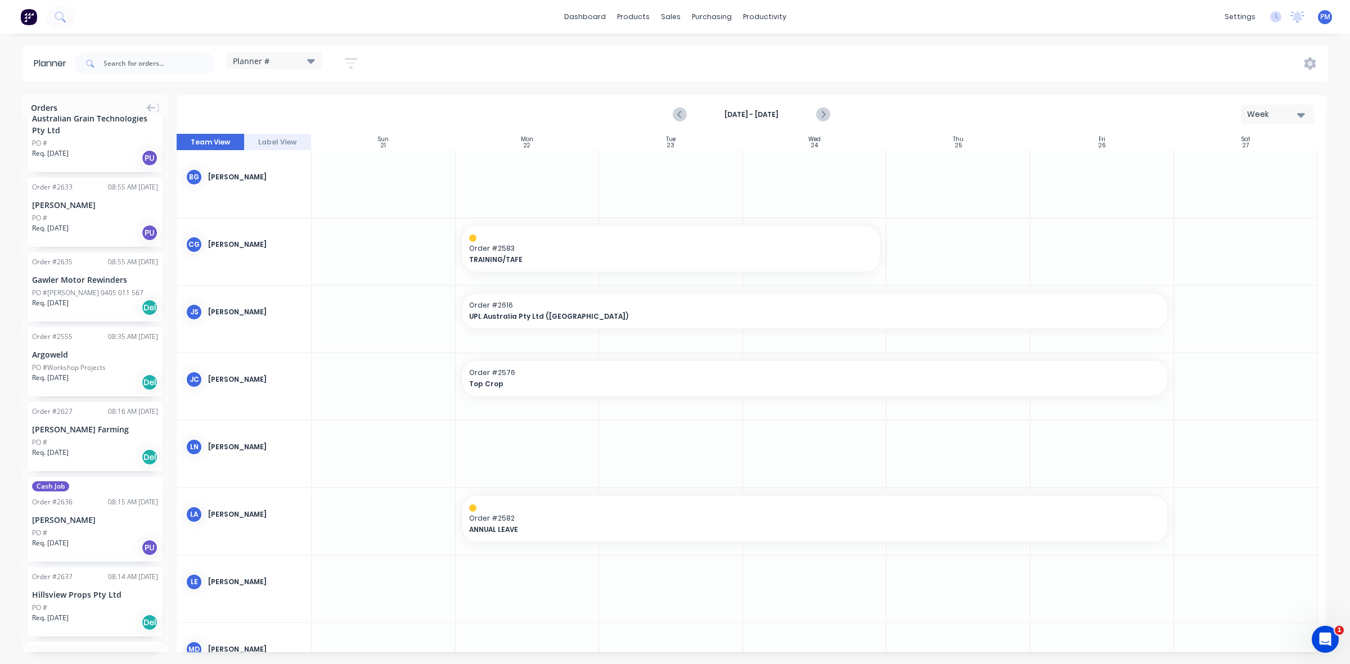
scroll to position [0, 0]
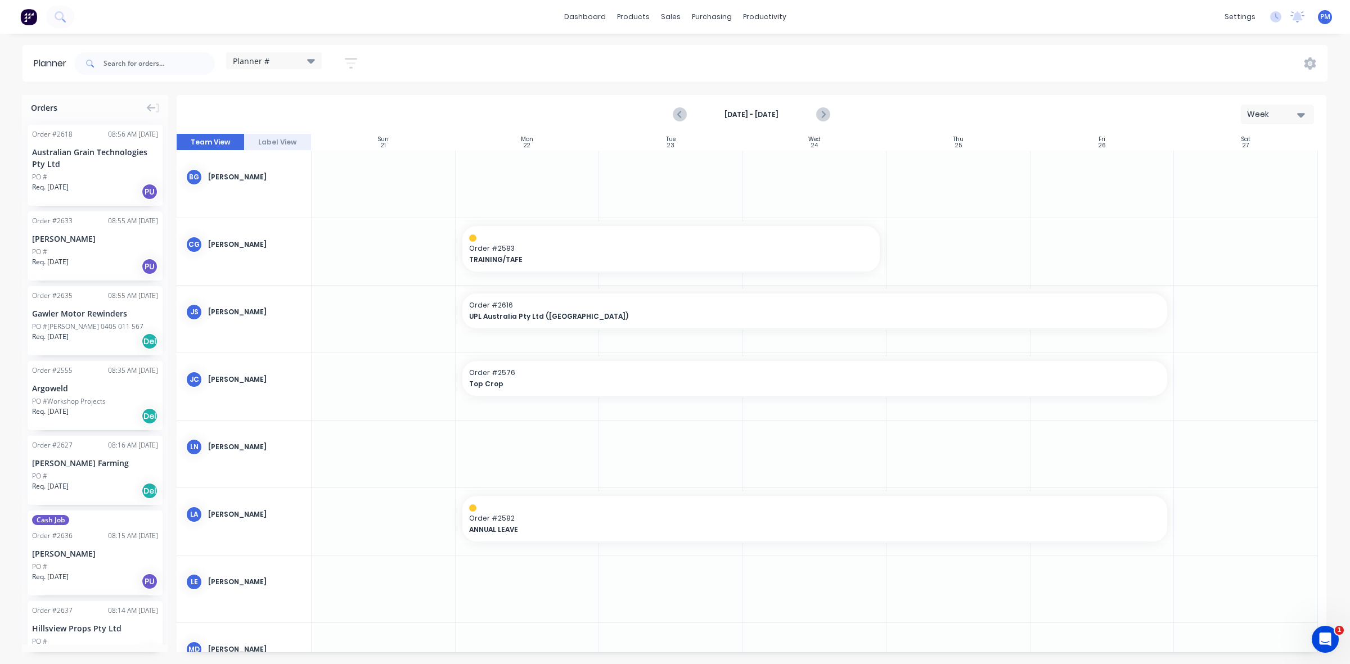
click at [97, 249] on div "PO #" at bounding box center [95, 252] width 126 height 10
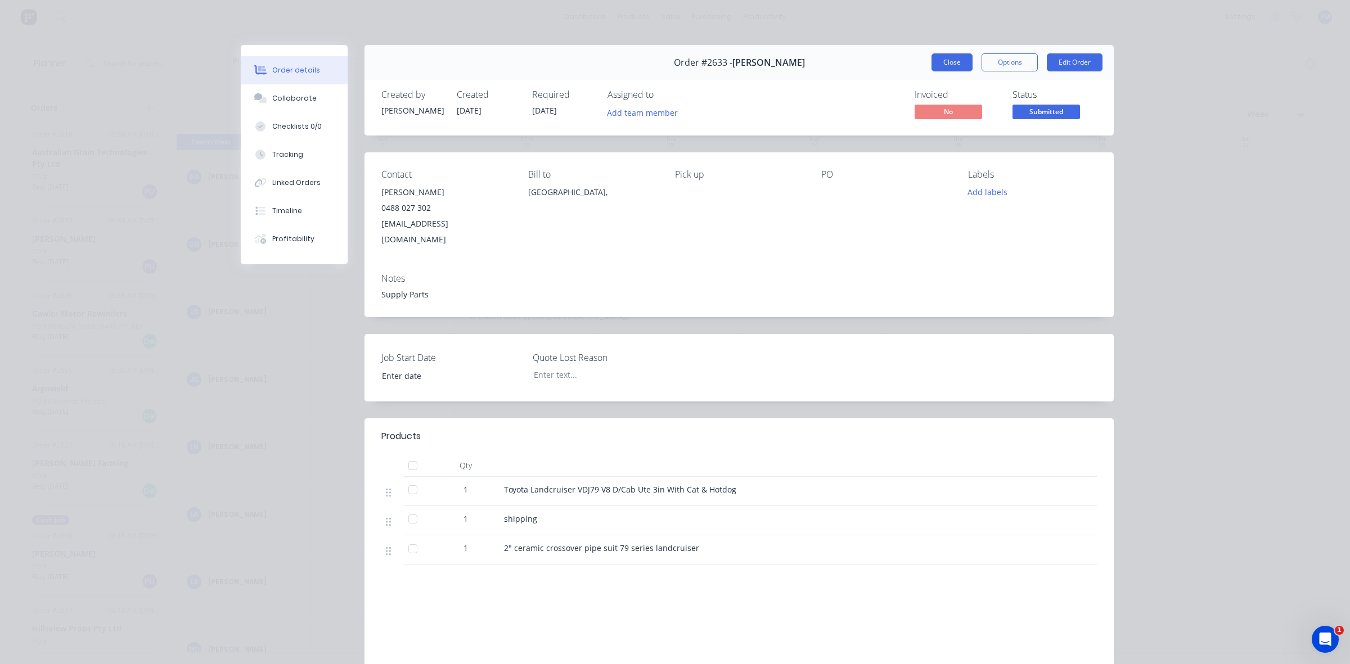
click at [940, 55] on button "Close" at bounding box center [951, 62] width 41 height 18
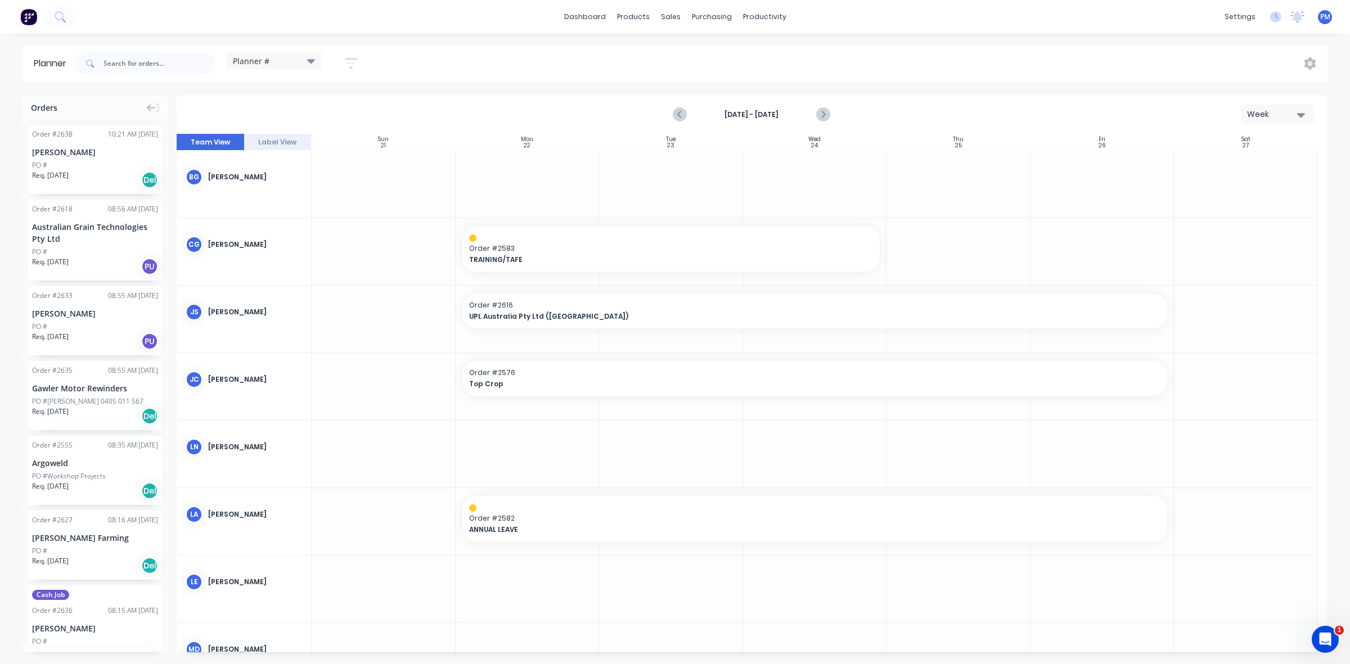
click at [74, 240] on div "Australian Grain Technologies Pty Ltd" at bounding box center [95, 233] width 126 height 24
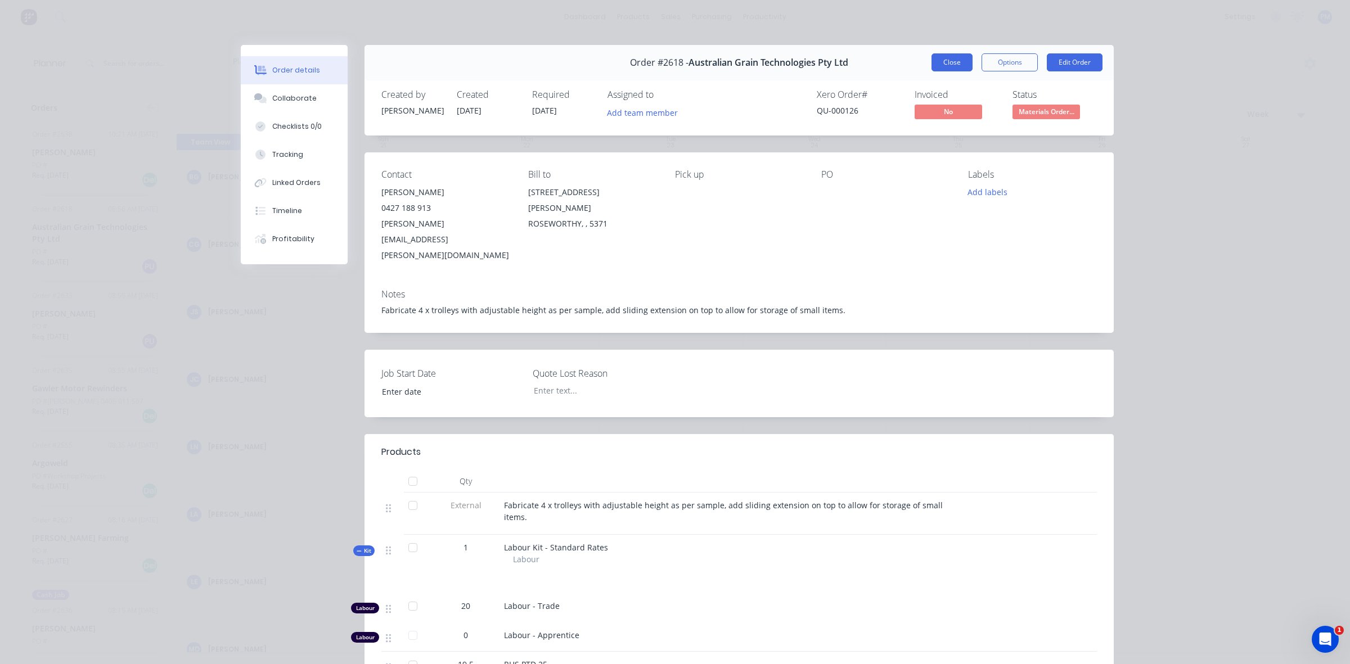
click at [937, 59] on button "Close" at bounding box center [951, 62] width 41 height 18
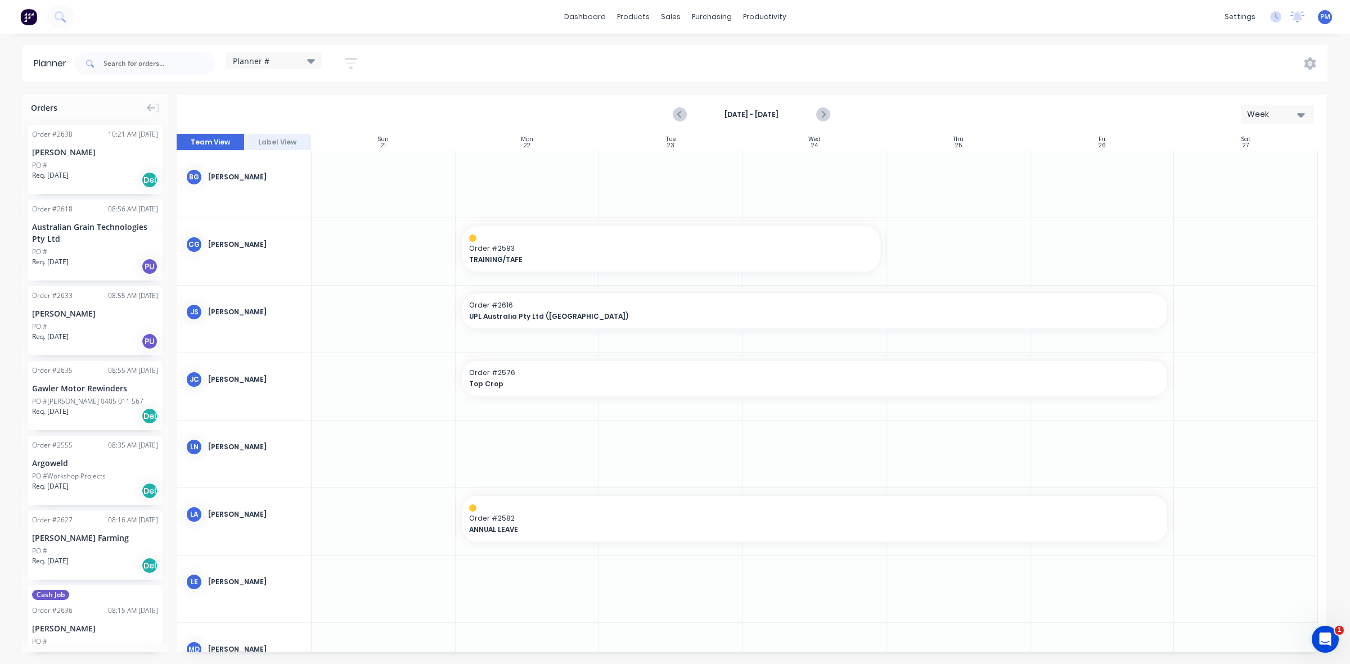
click at [88, 160] on div "PO #" at bounding box center [95, 165] width 126 height 10
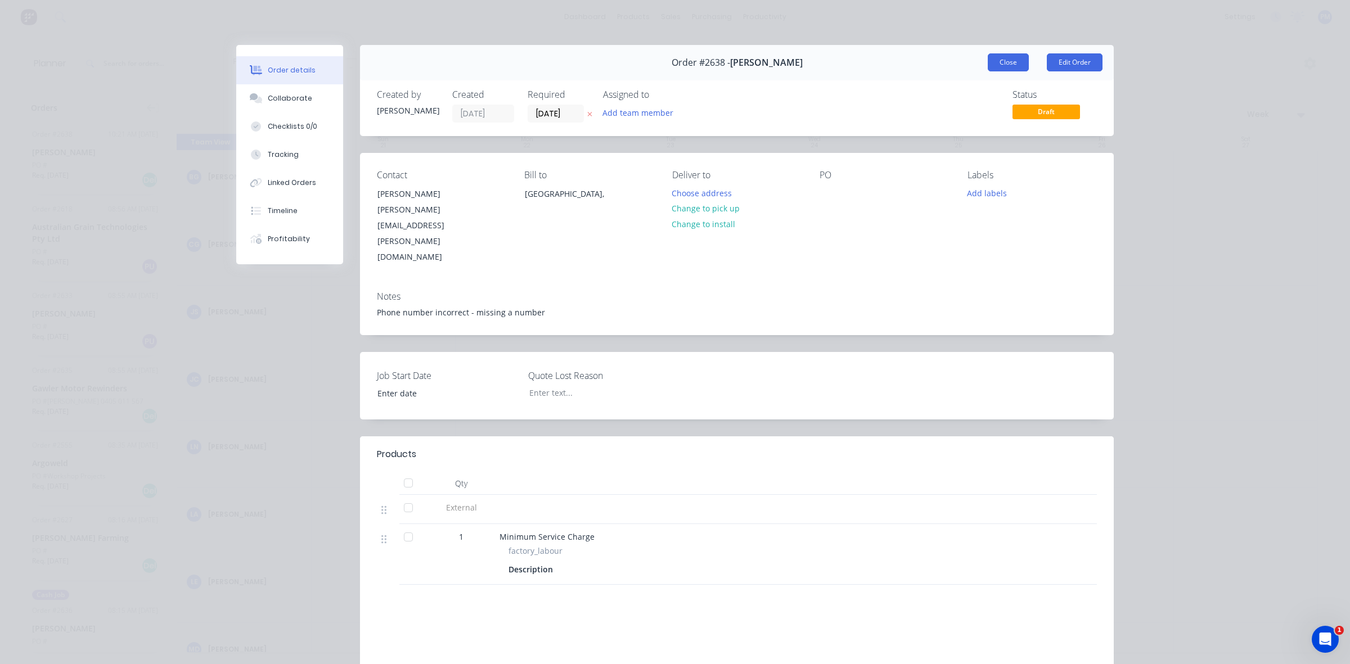
click at [998, 64] on button "Close" at bounding box center [1007, 62] width 41 height 18
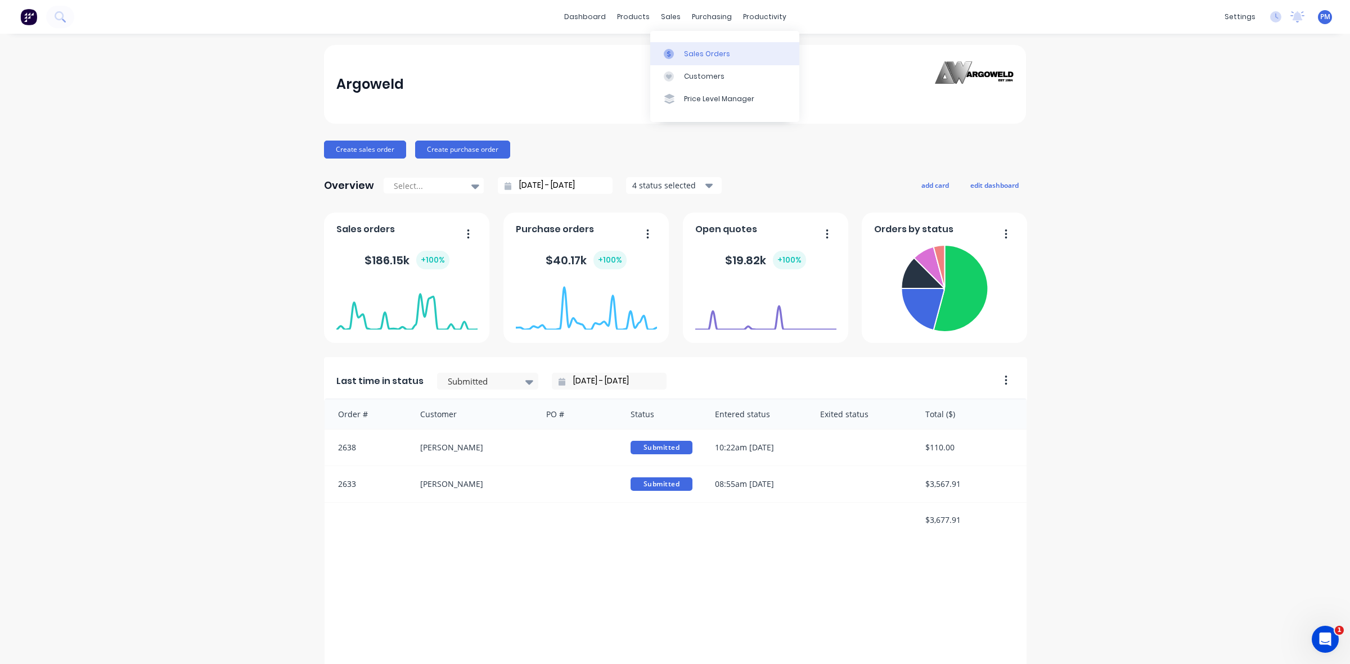
click at [692, 49] on div "Sales Orders" at bounding box center [707, 54] width 46 height 10
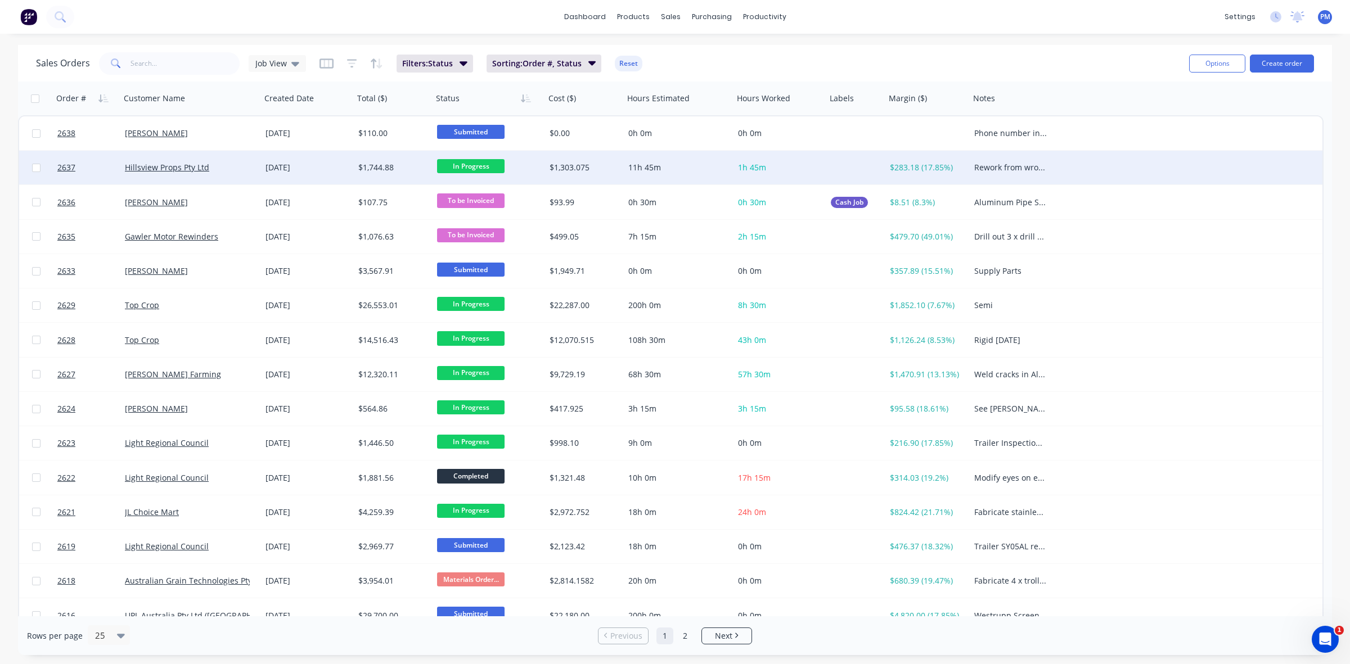
click at [692, 173] on div "11h 45m" at bounding box center [679, 168] width 110 height 34
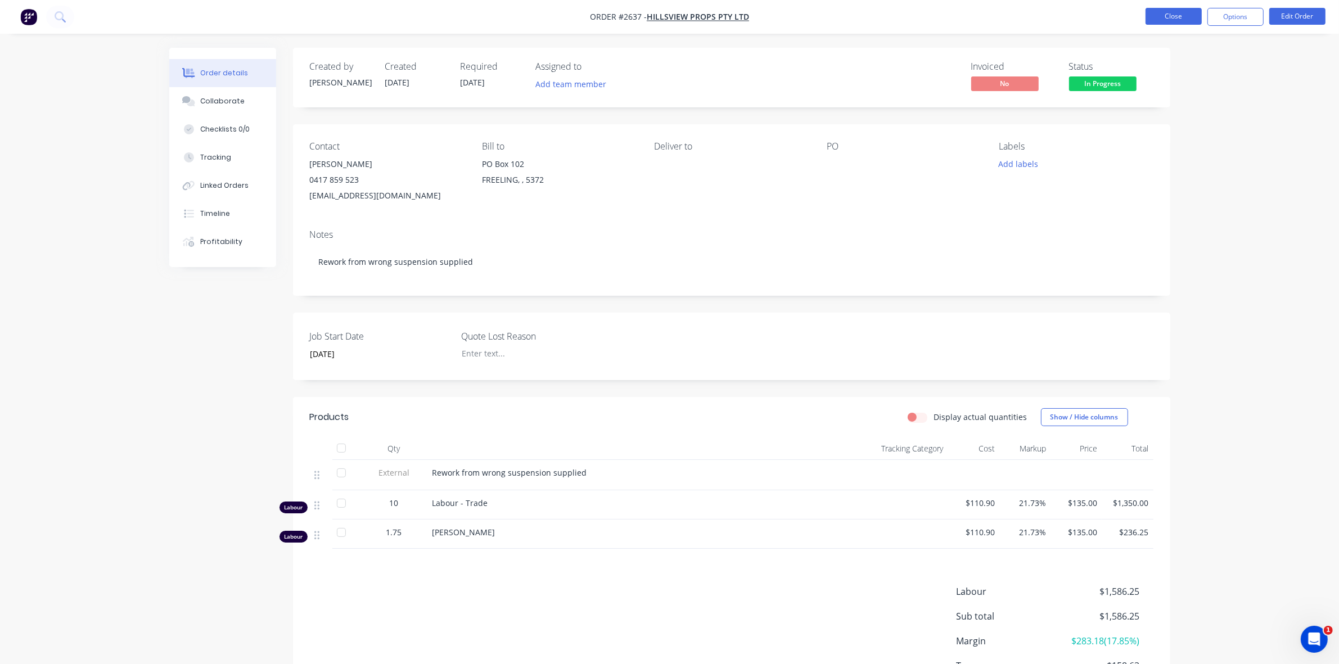
click at [1179, 17] on button "Close" at bounding box center [1173, 16] width 56 height 17
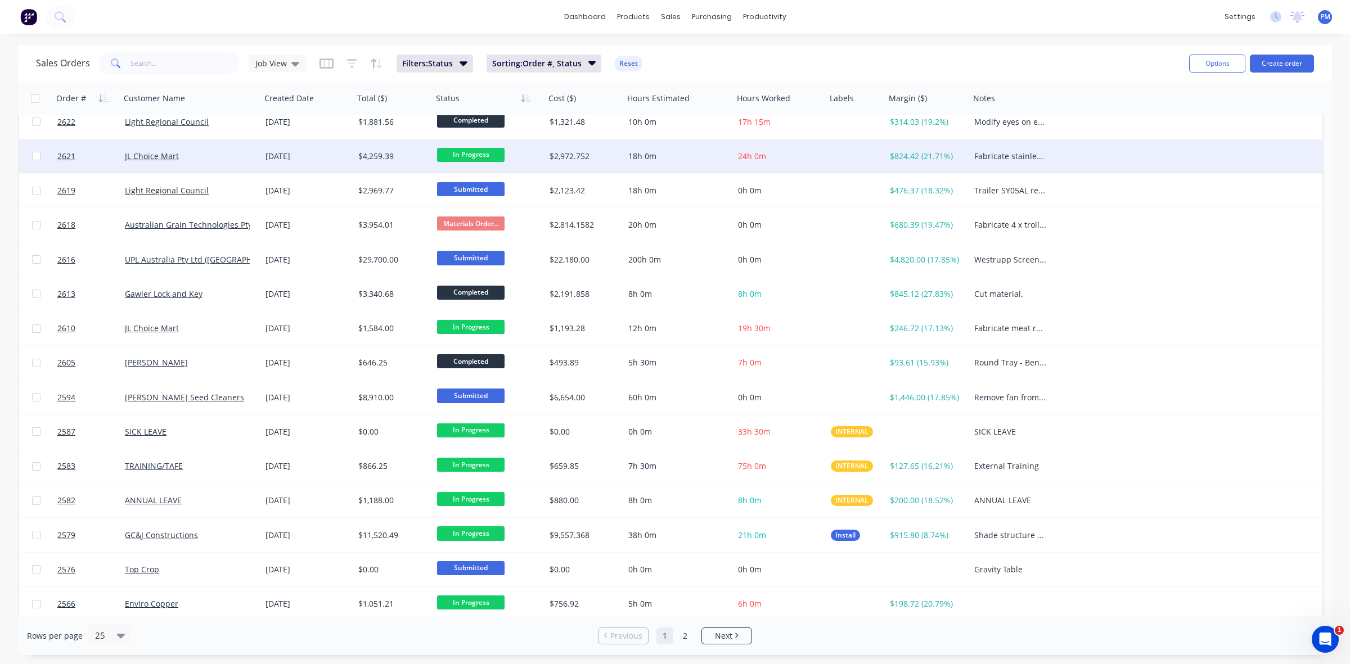
scroll to position [360, 0]
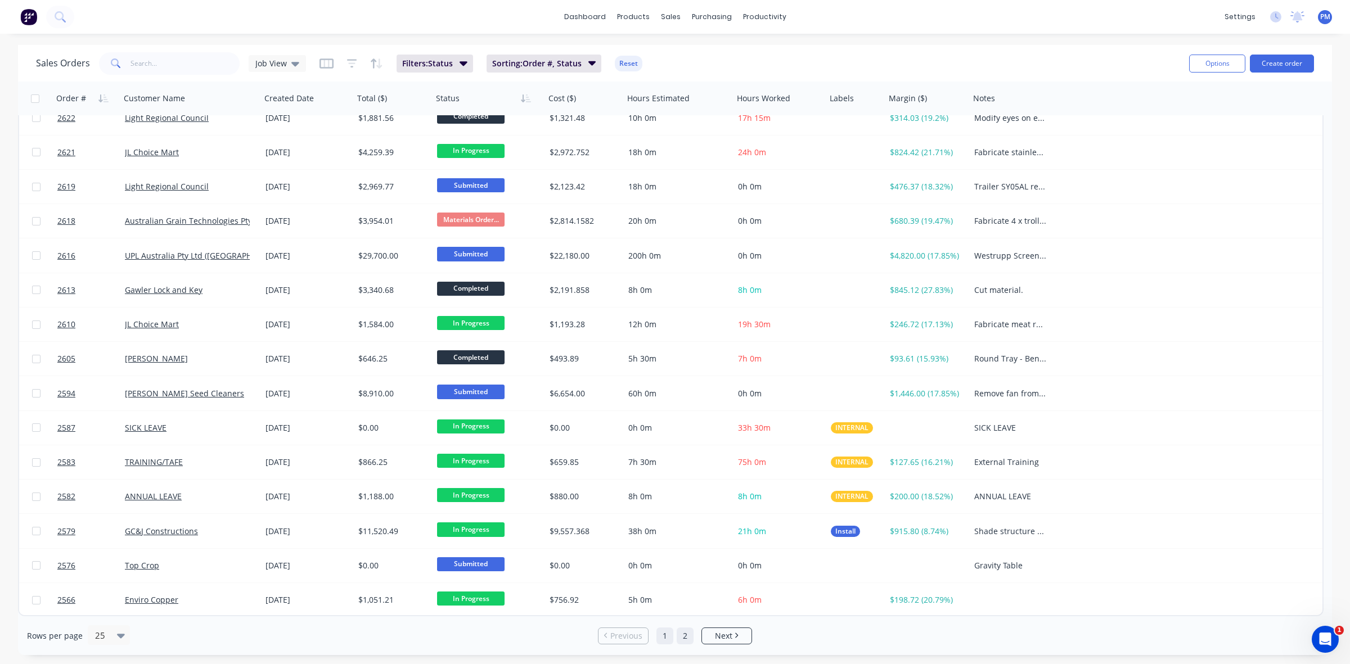
click at [684, 634] on link "2" at bounding box center [684, 636] width 17 height 17
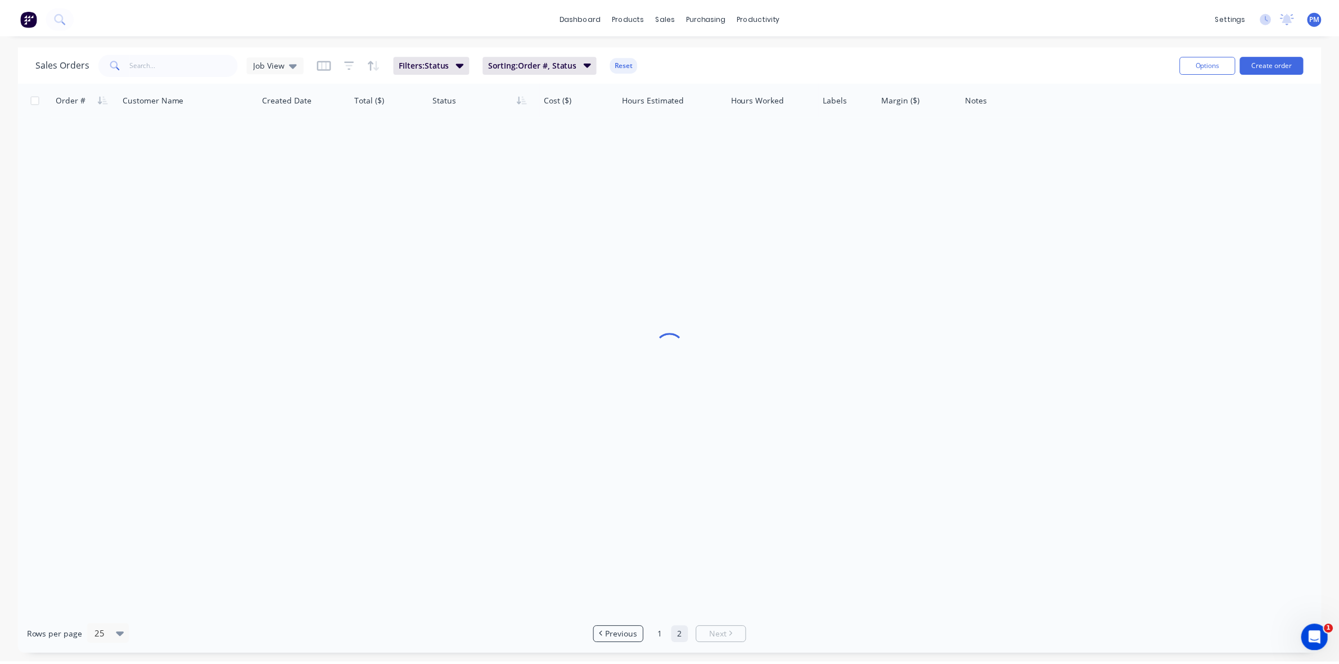
scroll to position [0, 0]
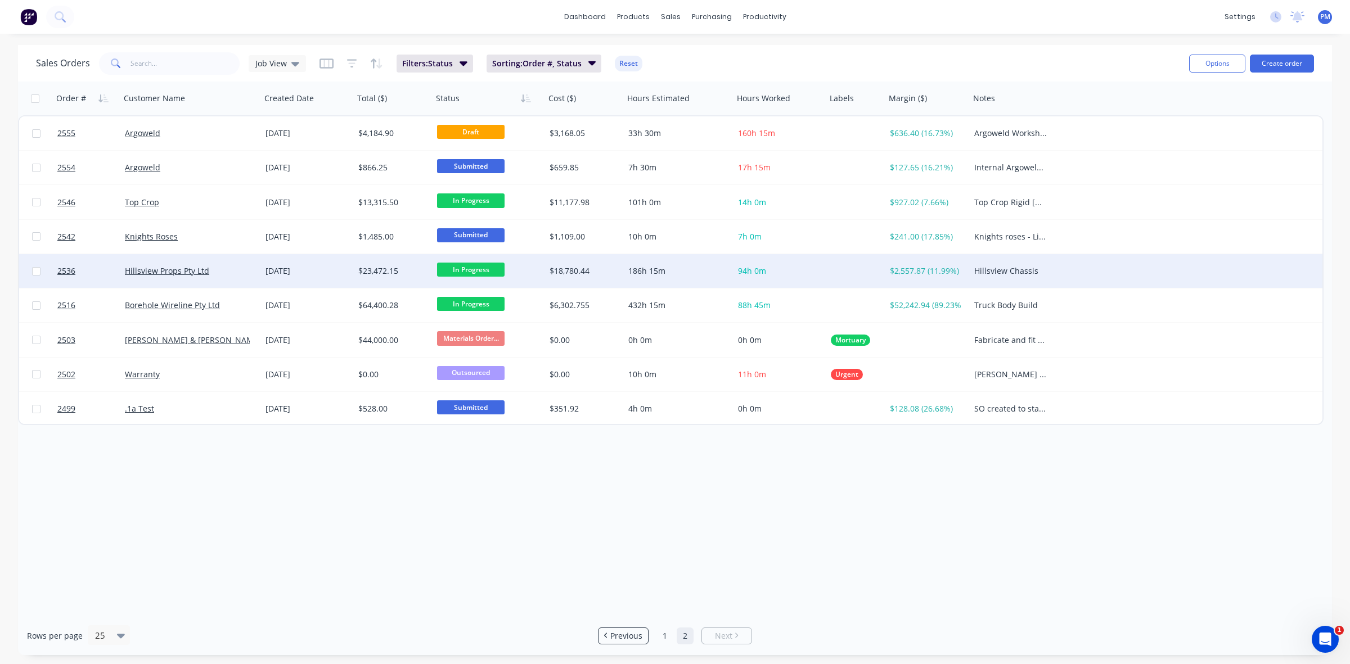
click at [252, 272] on div "Hillsview Props Pty Ltd" at bounding box center [191, 270] width 132 height 11
